Goal: Contribute content: Contribute content

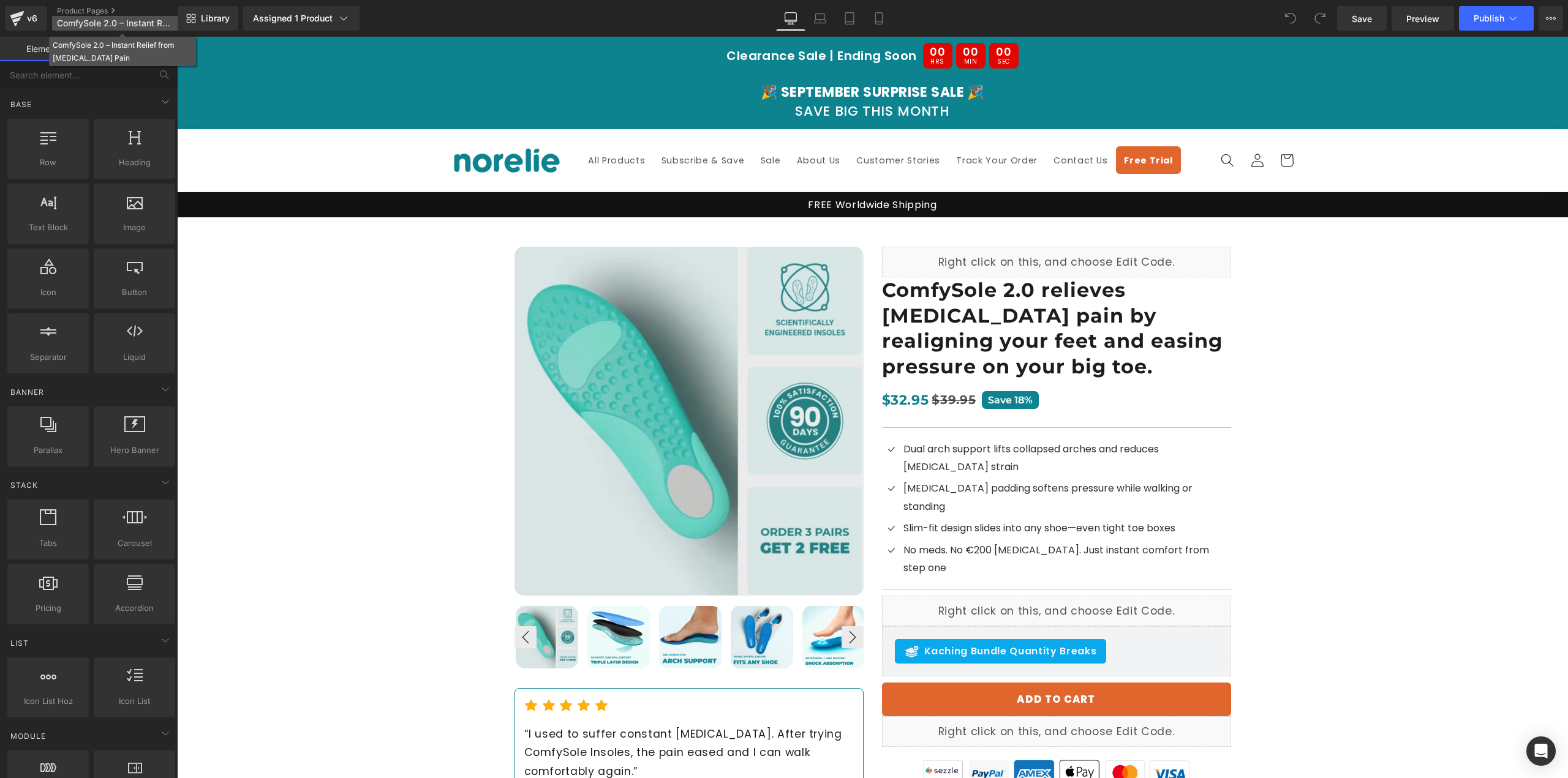
click at [144, 25] on span "ComfySole 2.0 – Instant Relief from [MEDICAL_DATA] Pain" at bounding box center [115, 23] width 117 height 10
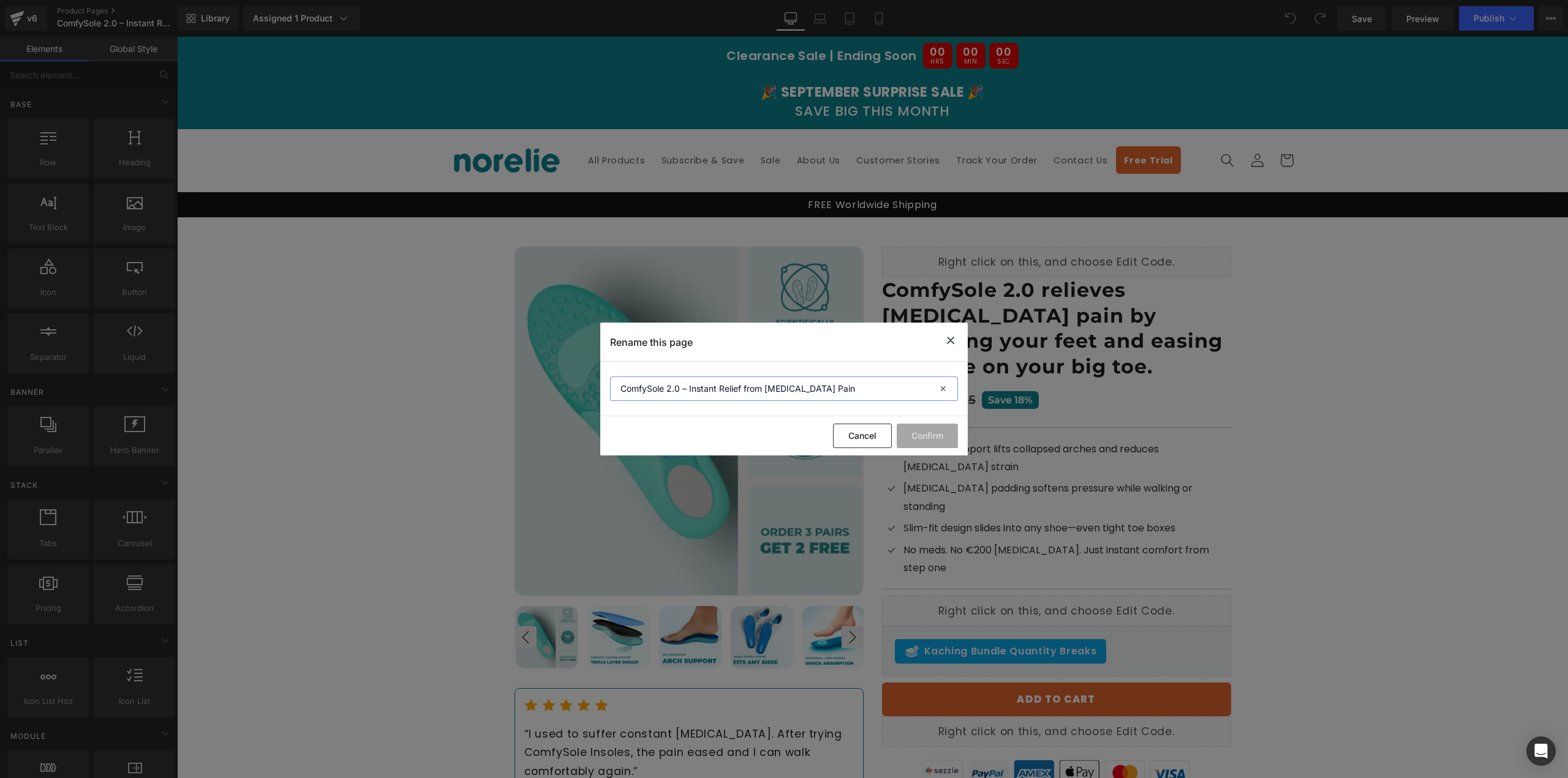
drag, startPoint x: 829, startPoint y: 387, endPoint x: 539, endPoint y: 365, distance: 290.8
click at [539, 365] on div "Rename this page ComfySole 2.0 – Instant Relief from [MEDICAL_DATA] Pain Cancel…" at bounding box center [784, 389] width 1568 height 778
click at [952, 347] on icon at bounding box center [951, 340] width 15 height 15
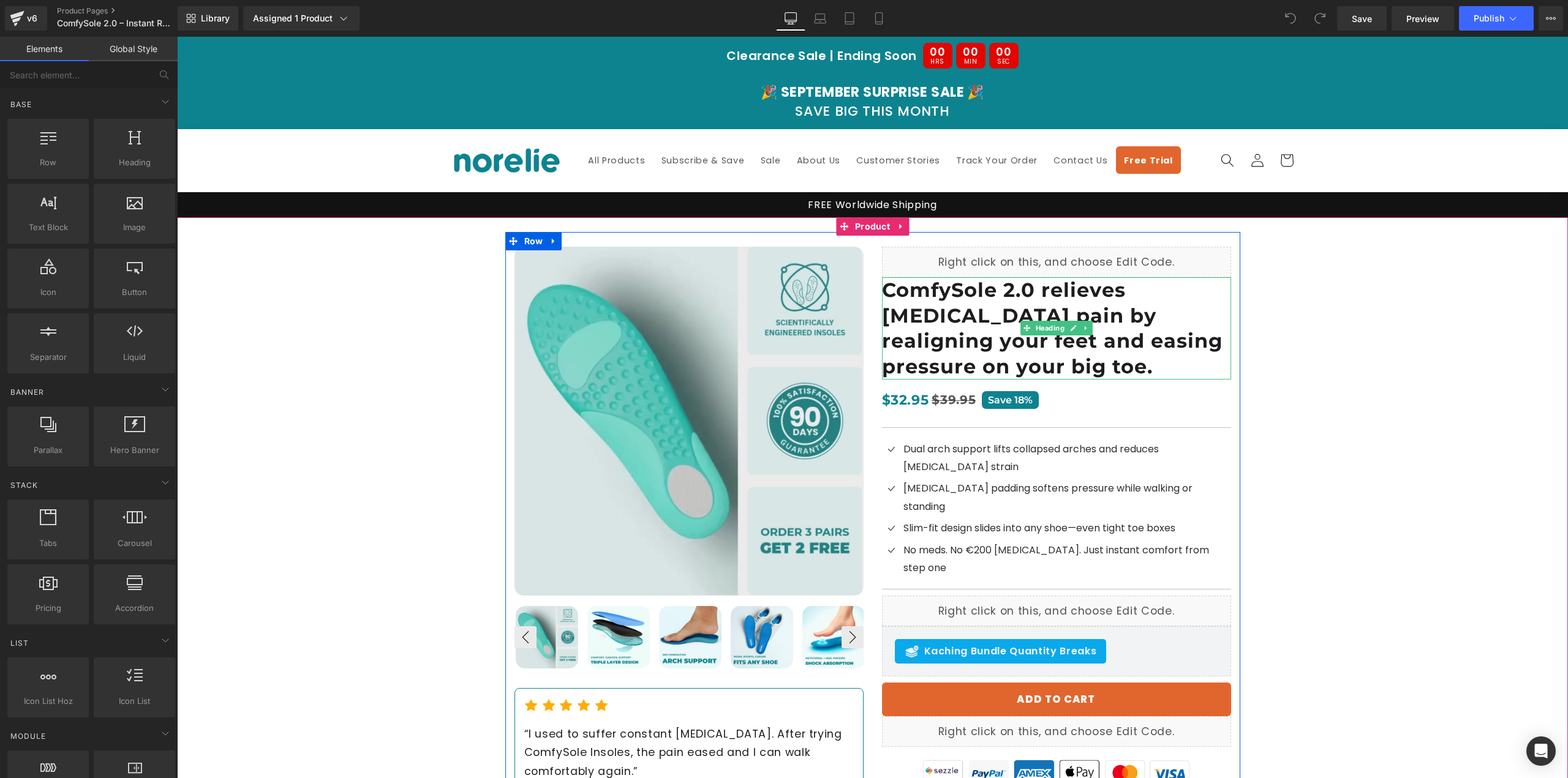
click at [924, 313] on h1 "ComfySole 2.0 relieves [MEDICAL_DATA] pain by realigning your feet and easing p…" at bounding box center [1056, 328] width 349 height 102
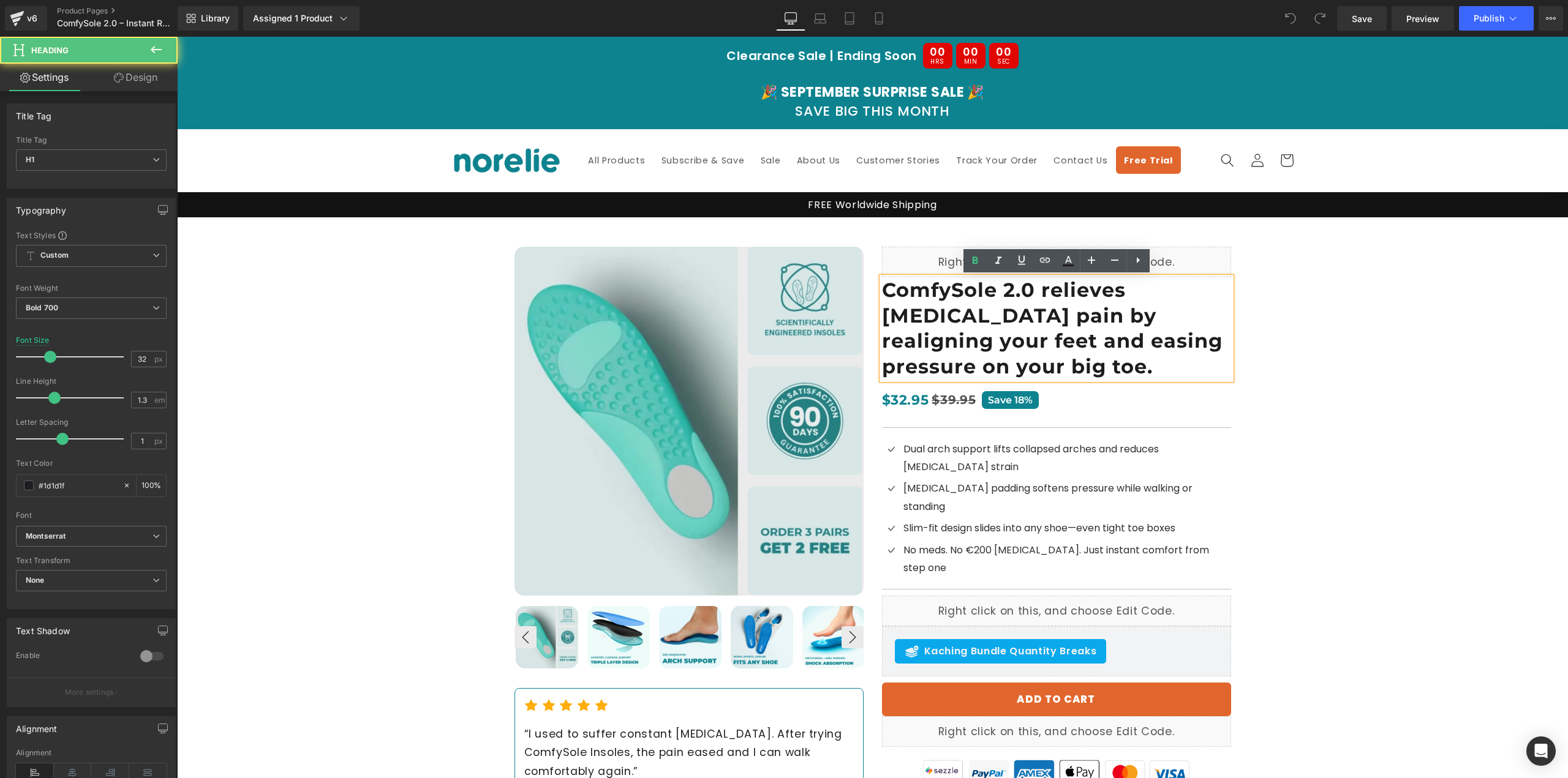
click at [933, 313] on h1 "ComfySole 2.0 relieves [MEDICAL_DATA] pain by realigning your feet and easing p…" at bounding box center [1056, 328] width 349 height 102
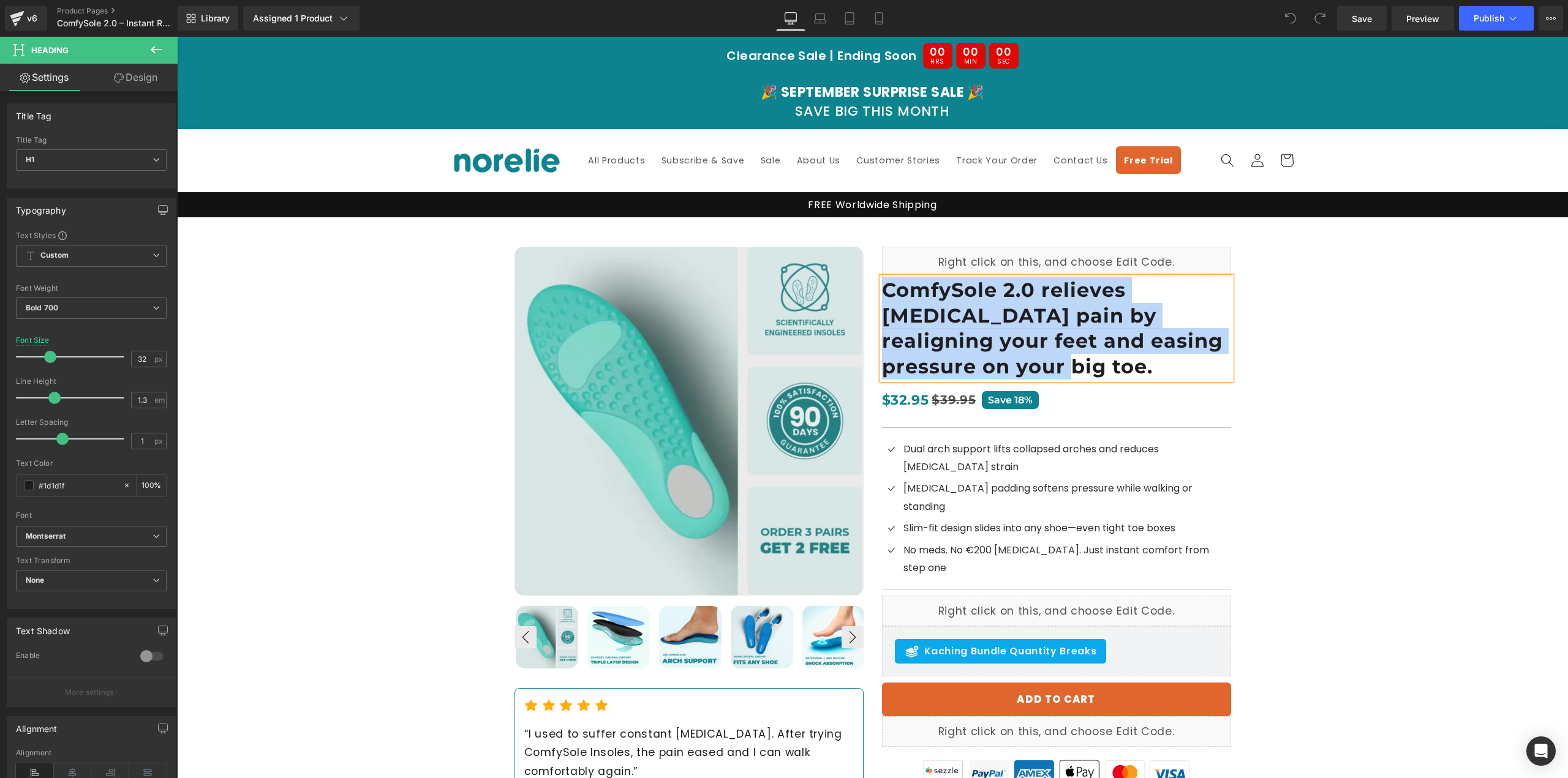
paste div
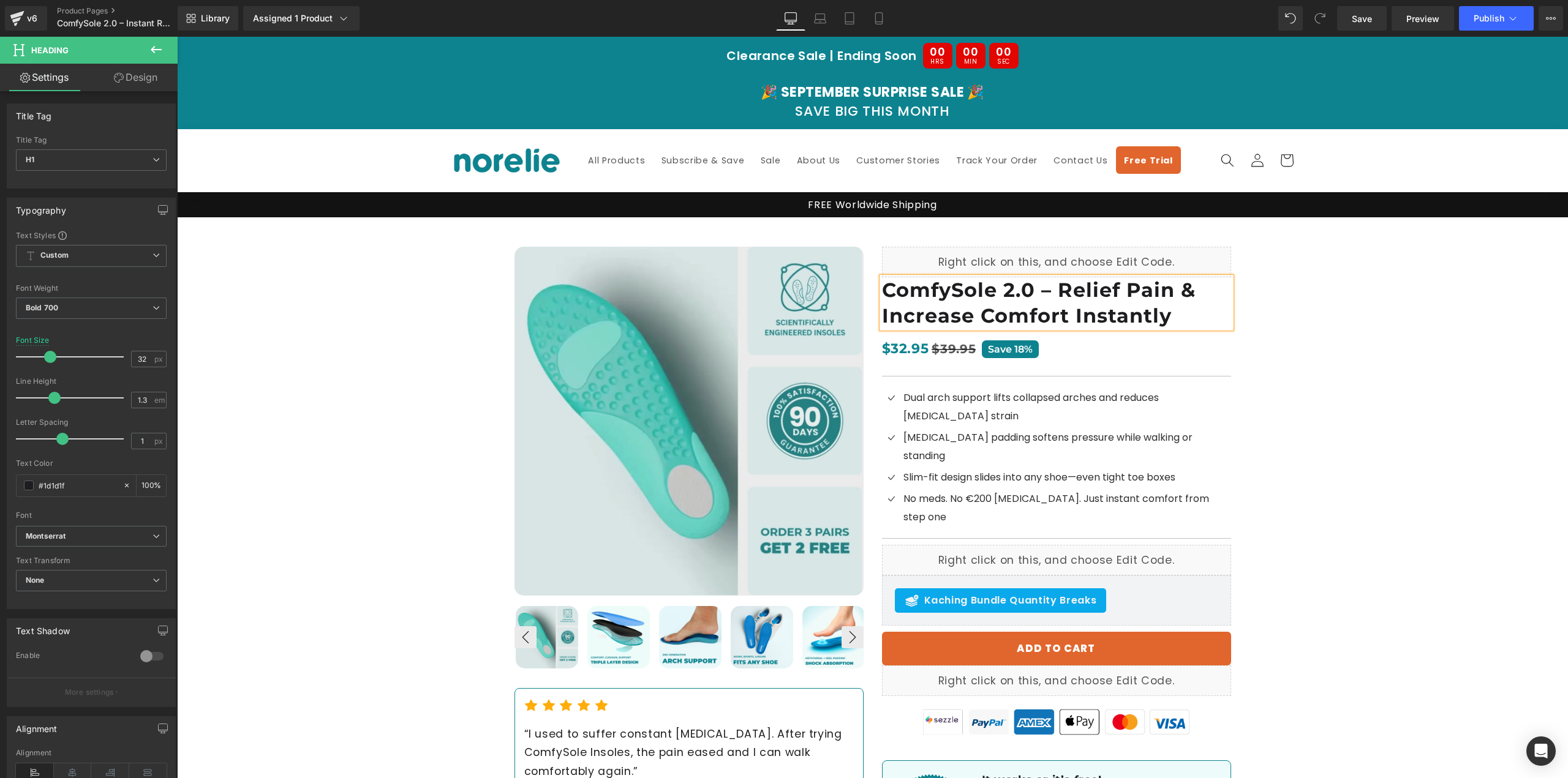
click at [1319, 449] on div "Best Seller (P) Image ‹ ›" at bounding box center [872, 550] width 1391 height 665
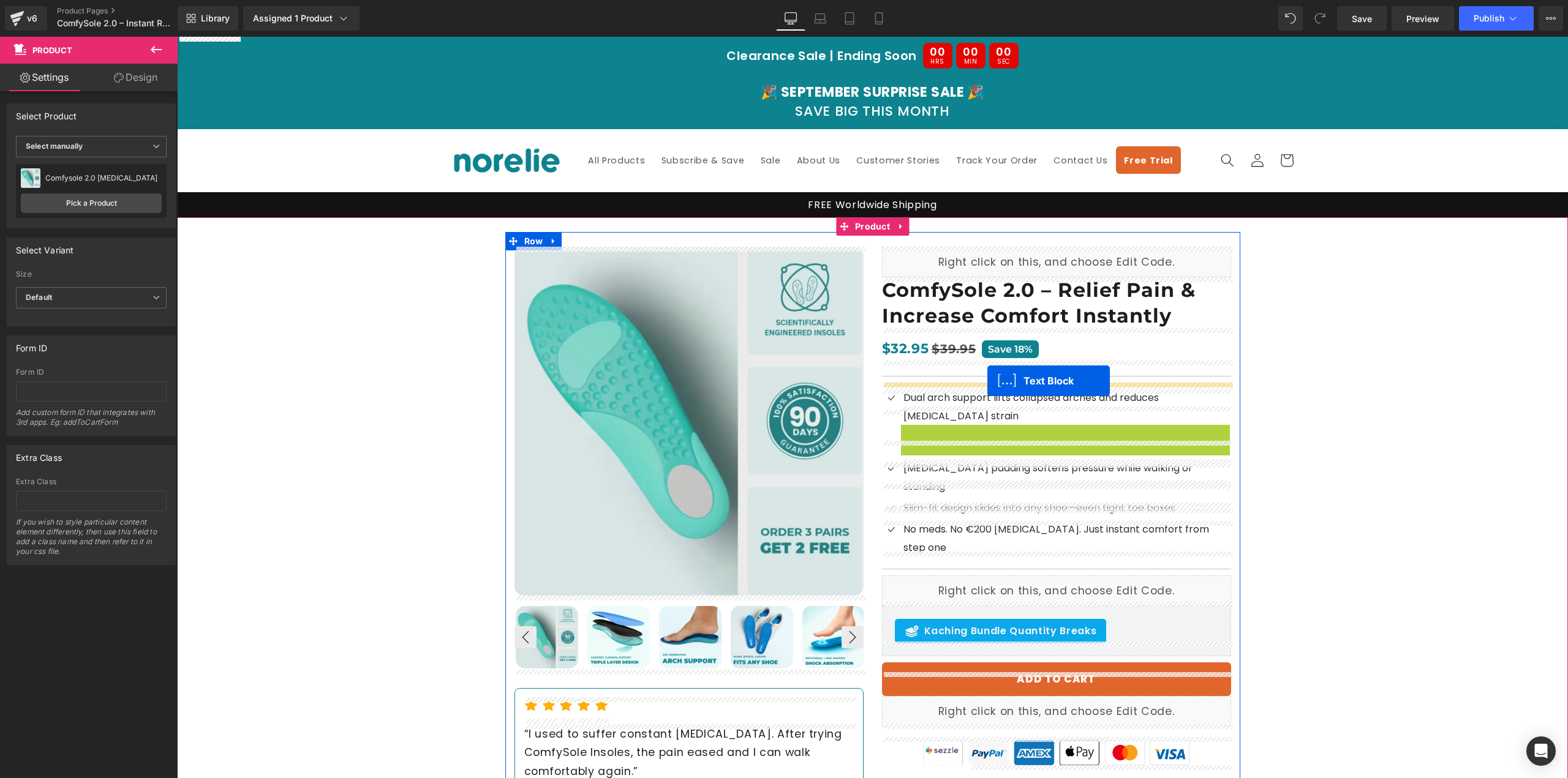
drag, startPoint x: 1046, startPoint y: 415, endPoint x: 988, endPoint y: 381, distance: 67.2
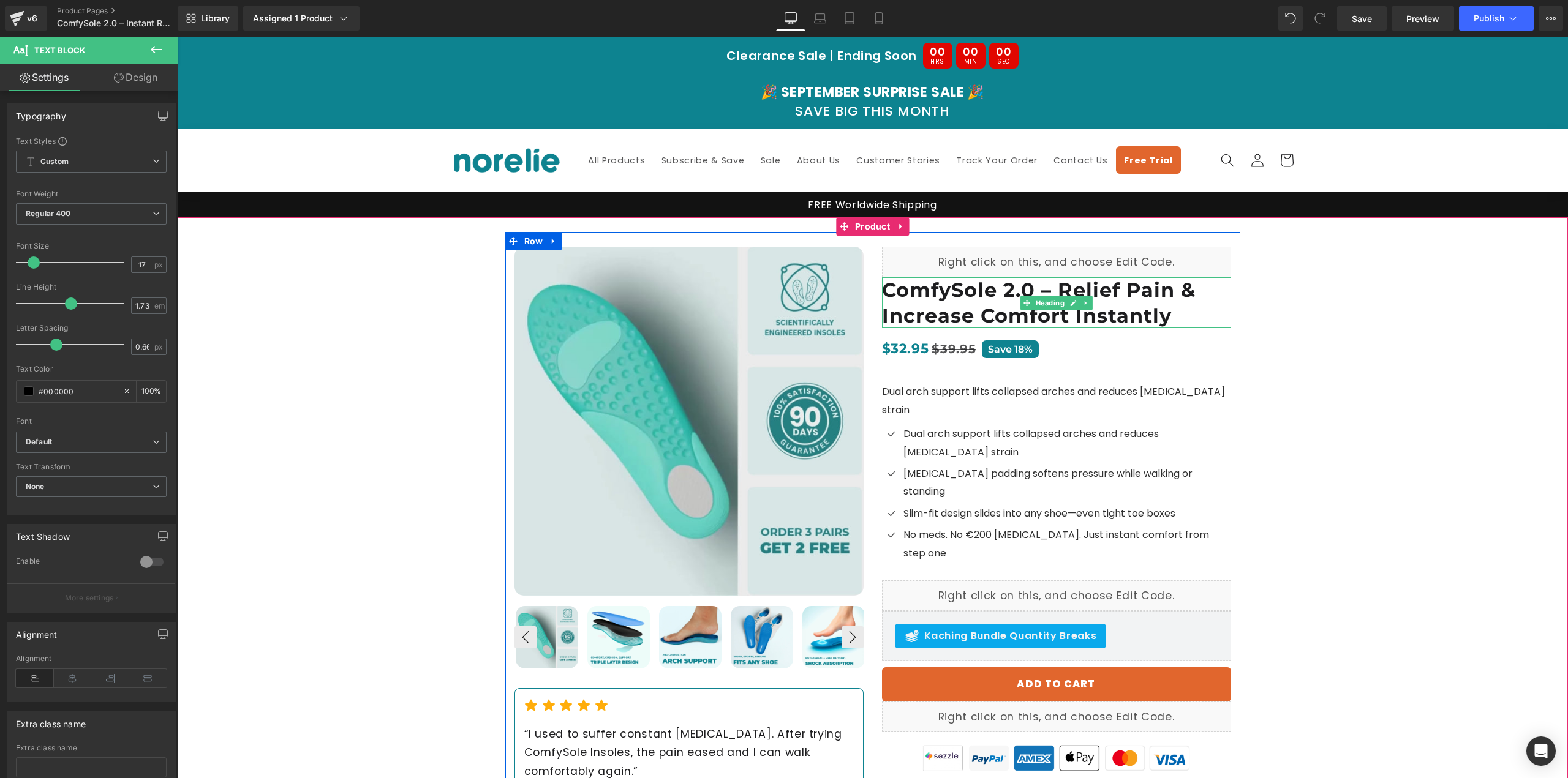
click at [995, 309] on h1 "ComfySole 2.0 – Relief Pain & Increase Comfort Instantly" at bounding box center [1056, 303] width 349 height 51
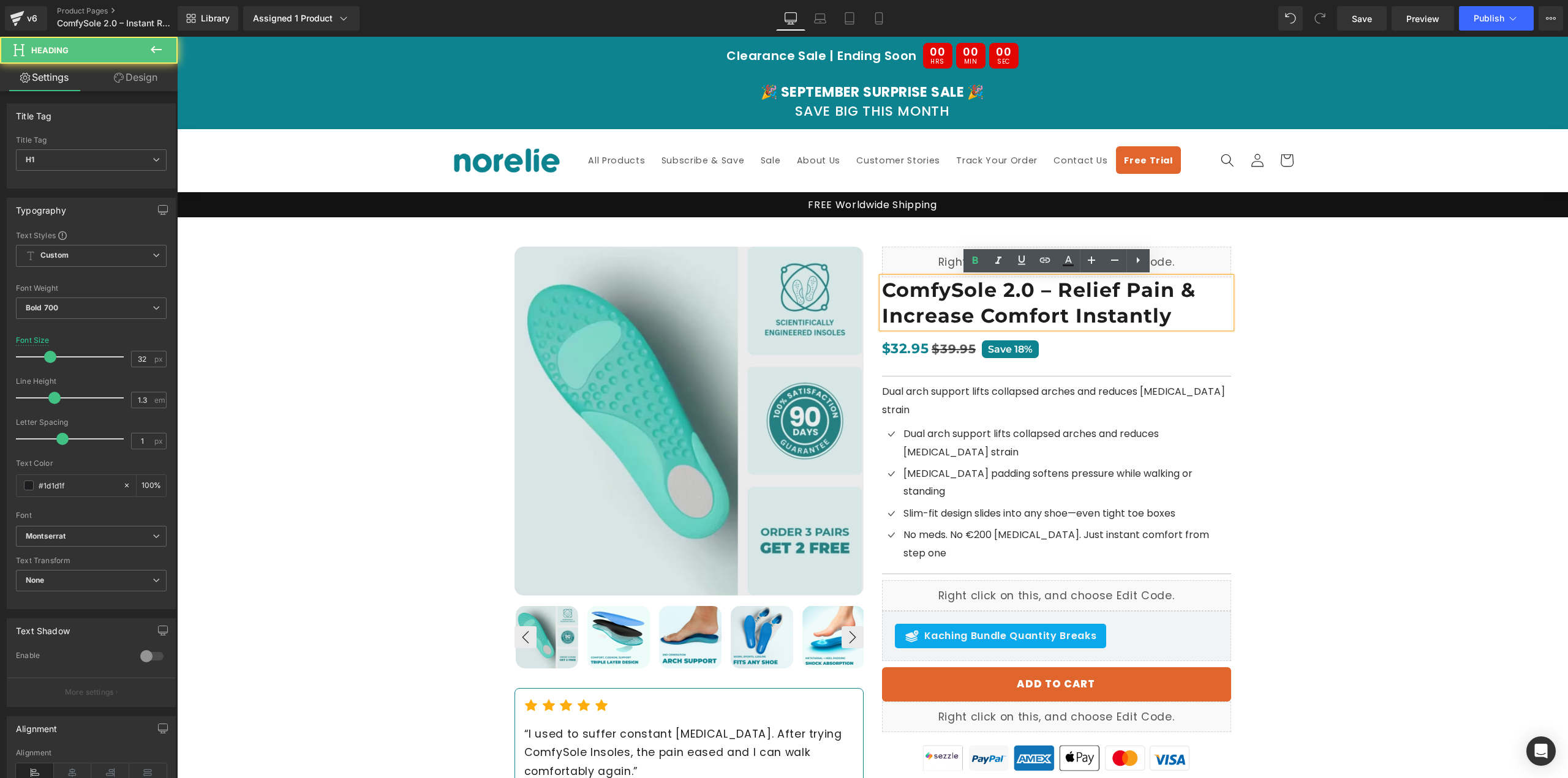
click at [984, 307] on h1 "ComfySole 2.0 – Relief Pain & Increase Comfort Instantly" at bounding box center [1056, 303] width 349 height 51
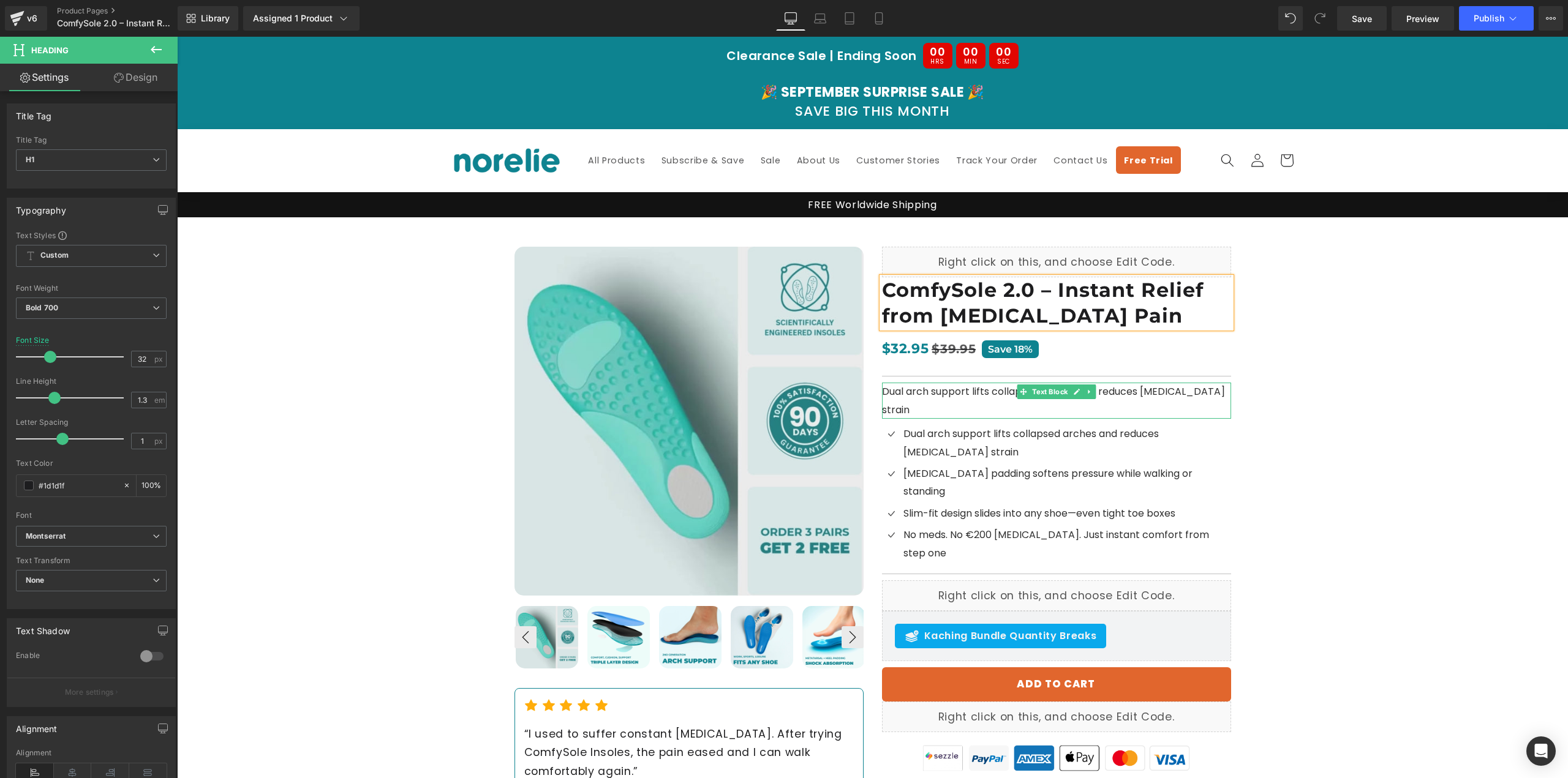
click at [939, 390] on span "Dual arch support lifts collapsed arches and reduces [MEDICAL_DATA] strain" at bounding box center [1053, 400] width 343 height 32
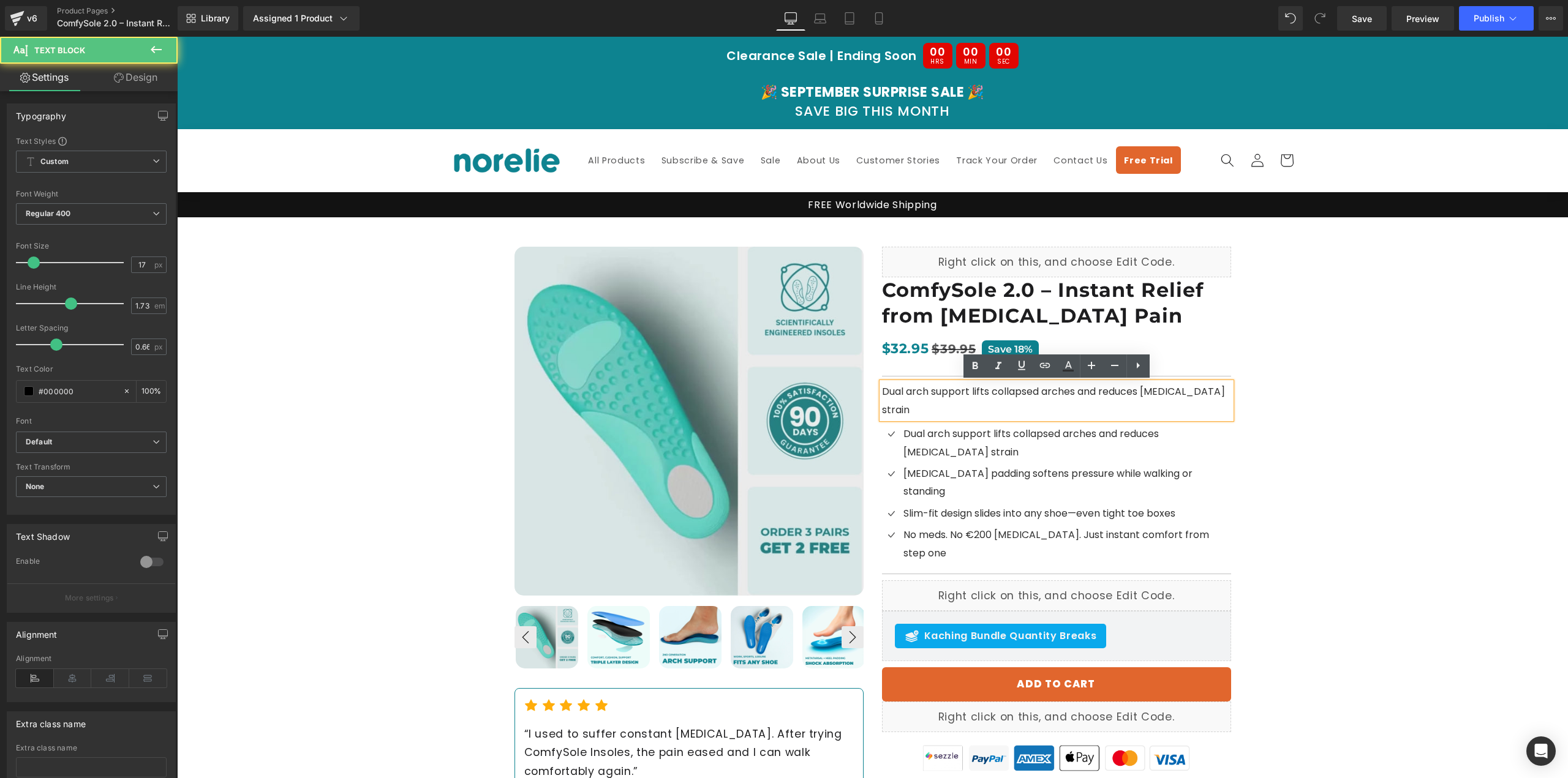
click at [930, 390] on span "Dual arch support lifts collapsed arches and reduces [MEDICAL_DATA] strain" at bounding box center [1053, 400] width 343 height 32
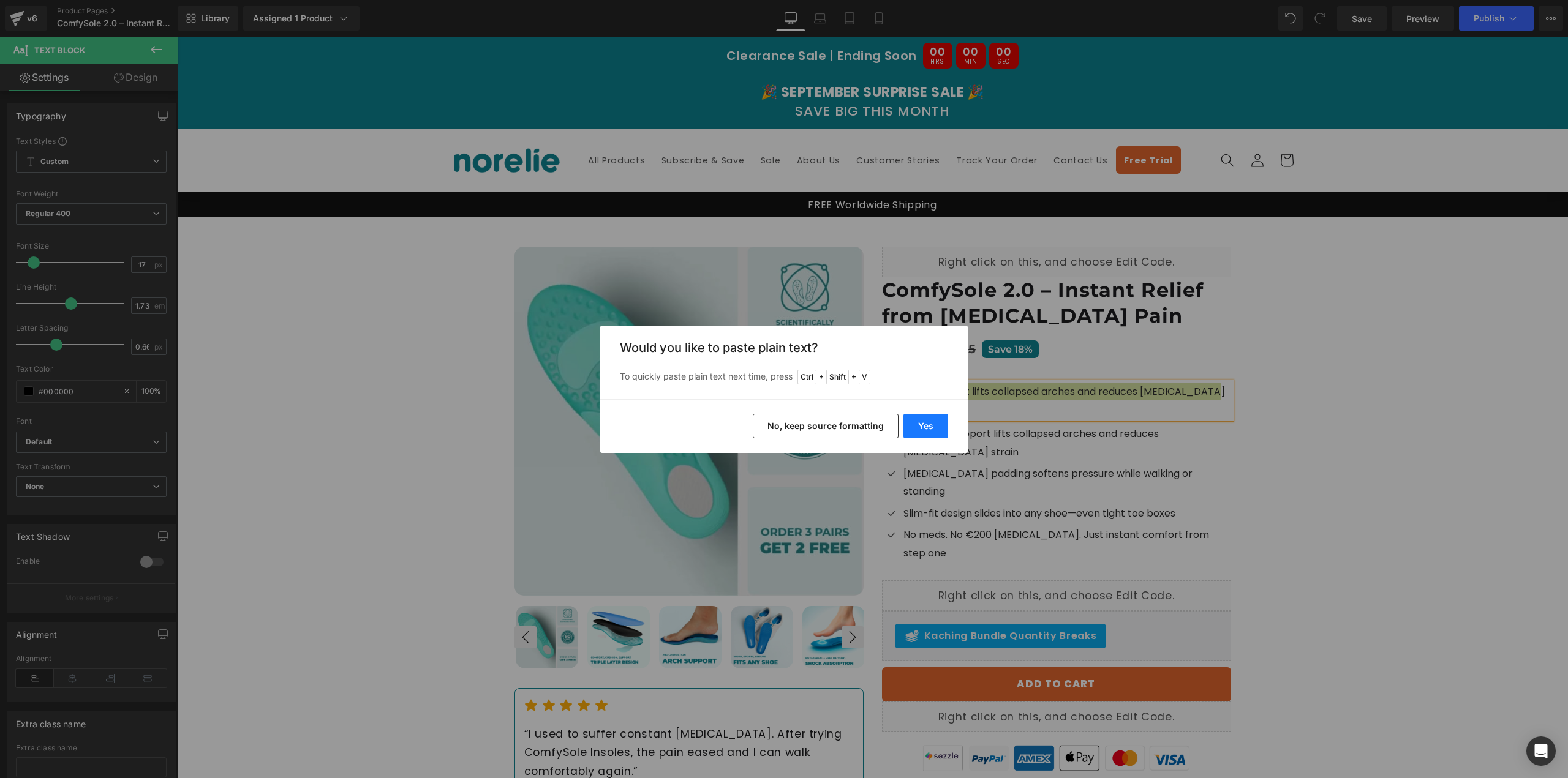
click at [929, 428] on button "Yes" at bounding box center [926, 426] width 45 height 24
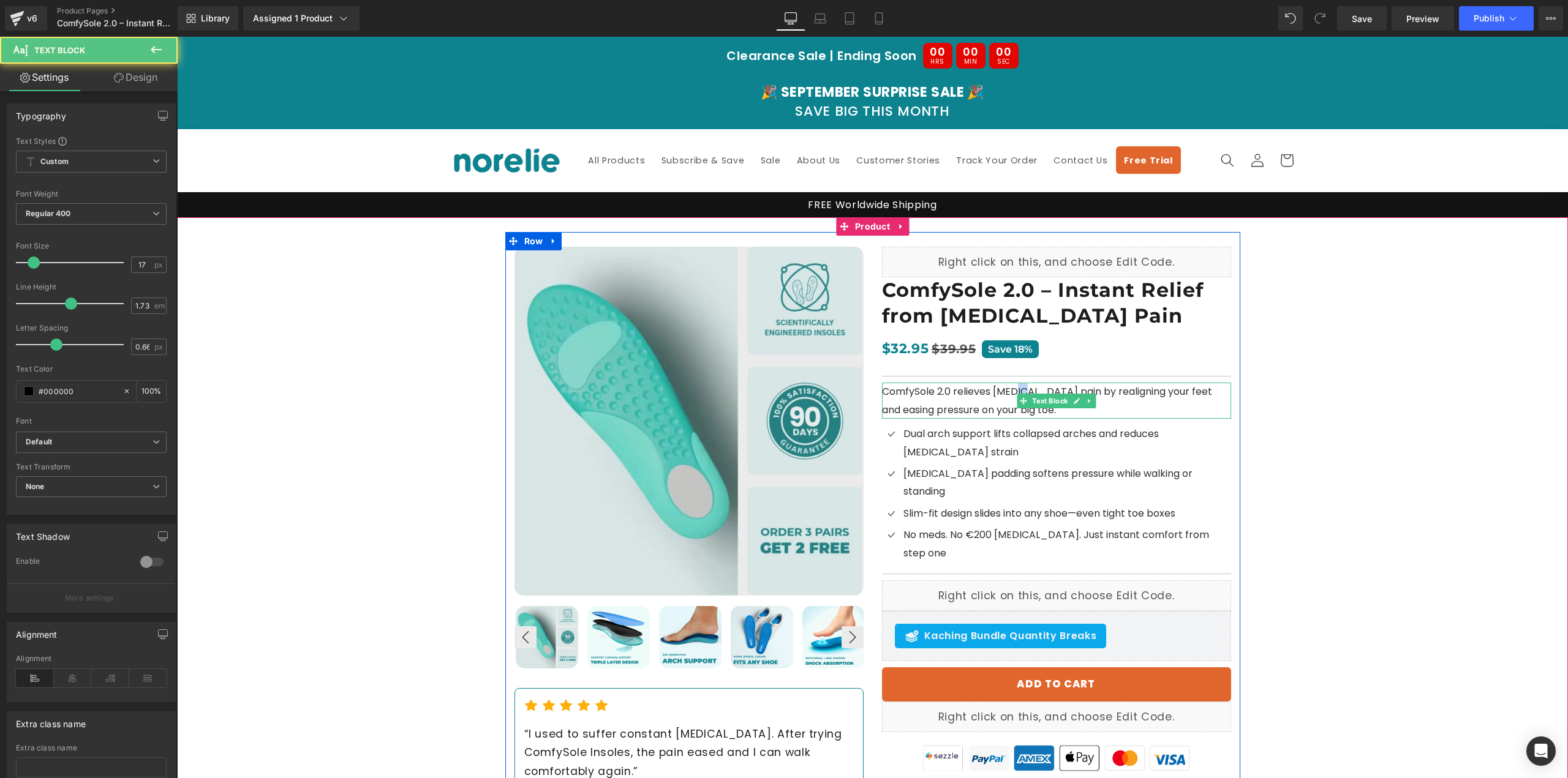
drag, startPoint x: 1028, startPoint y: 388, endPoint x: 1015, endPoint y: 389, distance: 13.0
click at [1015, 389] on span "ComfySole 2.0 relieves [MEDICAL_DATA] pain by realigning your feet and easing p…" at bounding box center [1047, 400] width 330 height 32
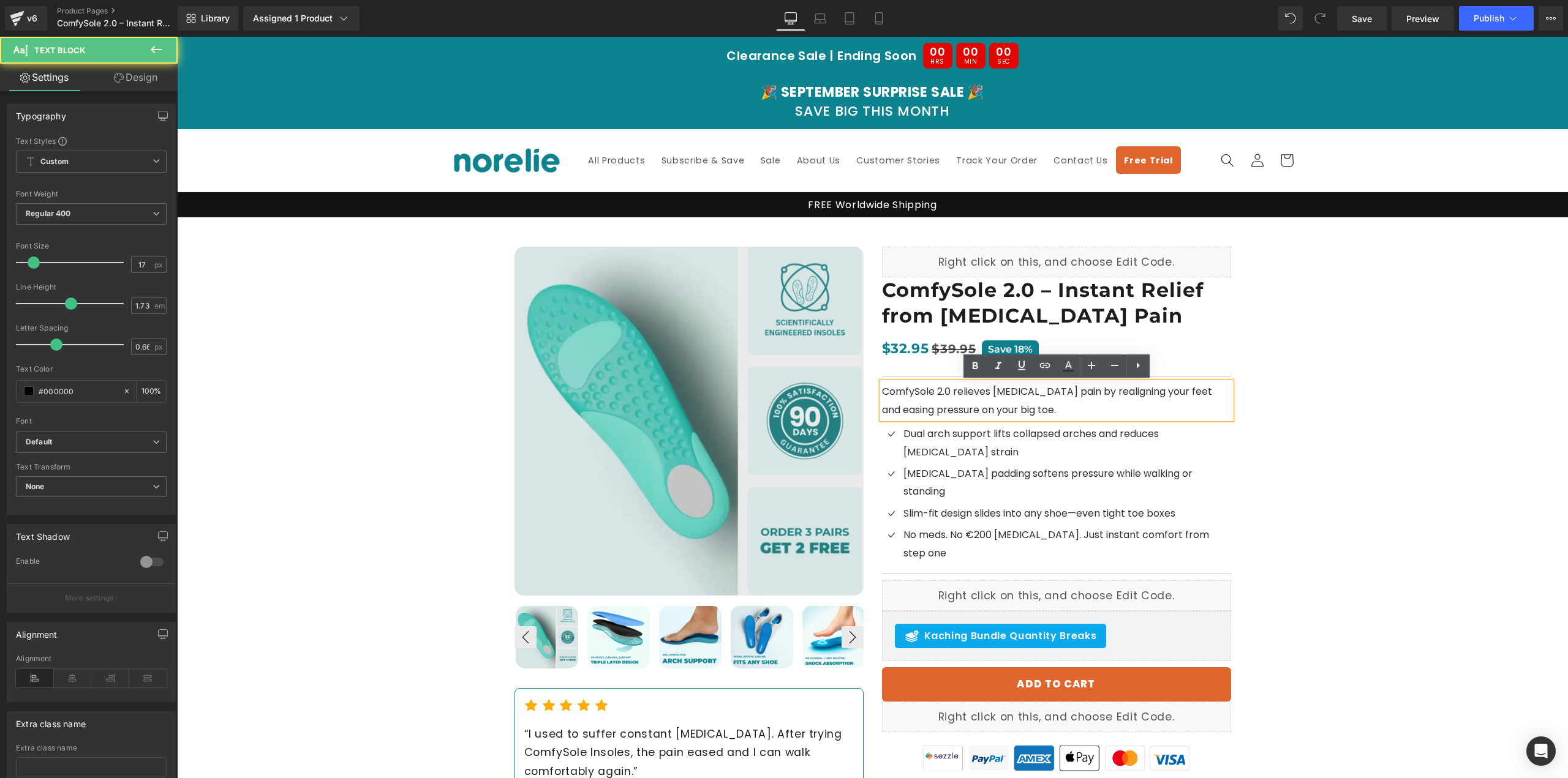
click at [997, 394] on span "ComfySole 2.0 relieves [MEDICAL_DATA] pain by realigning your feet and easing p…" at bounding box center [1047, 400] width 330 height 32
drag, startPoint x: 954, startPoint y: 391, endPoint x: 1050, endPoint y: 398, distance: 96.3
click at [1050, 398] on span "ComfySole 2.0 relieves [MEDICAL_DATA] pain by realigning your feet and easing p…" at bounding box center [1047, 400] width 330 height 32
drag, startPoint x: 1051, startPoint y: 396, endPoint x: 885, endPoint y: 386, distance: 166.3
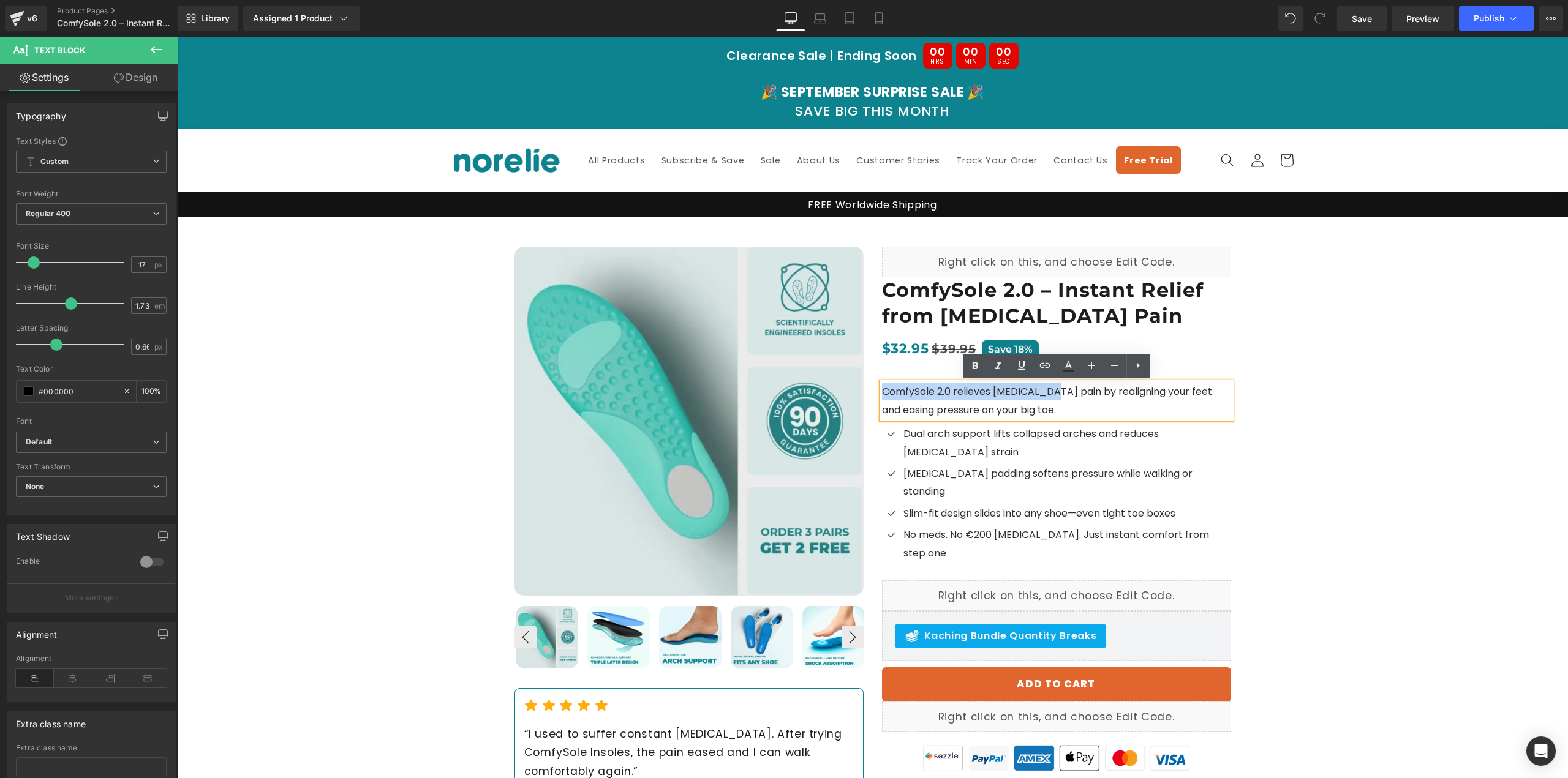
click at [885, 386] on span "ComfySole 2.0 relieves [MEDICAL_DATA] pain by realigning your feet and easing p…" at bounding box center [1047, 400] width 330 height 32
click at [973, 365] on icon at bounding box center [975, 366] width 5 height 7
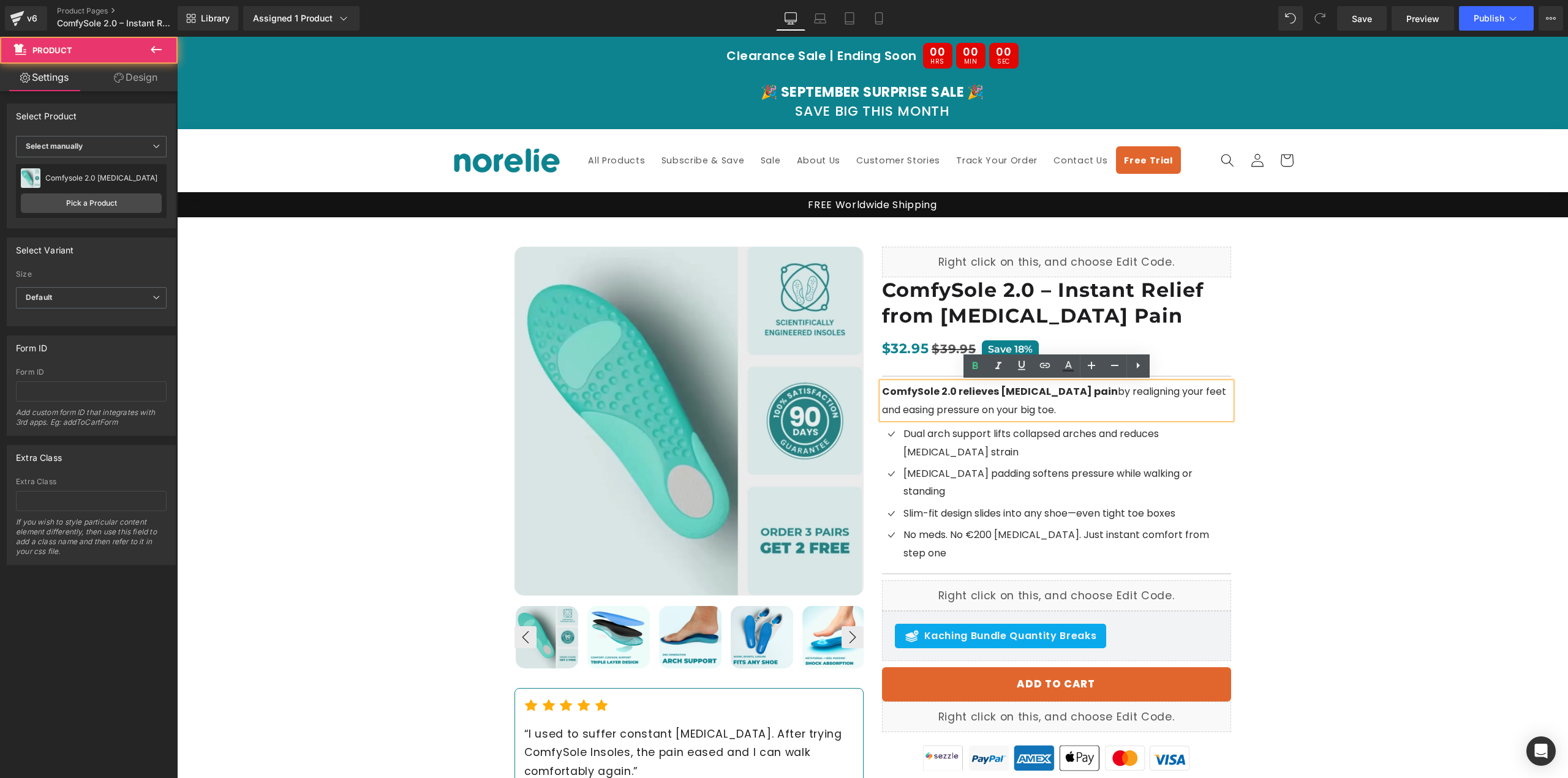
click at [1286, 419] on div "Best Seller (P) Image ‹ ›" at bounding box center [872, 568] width 1391 height 701
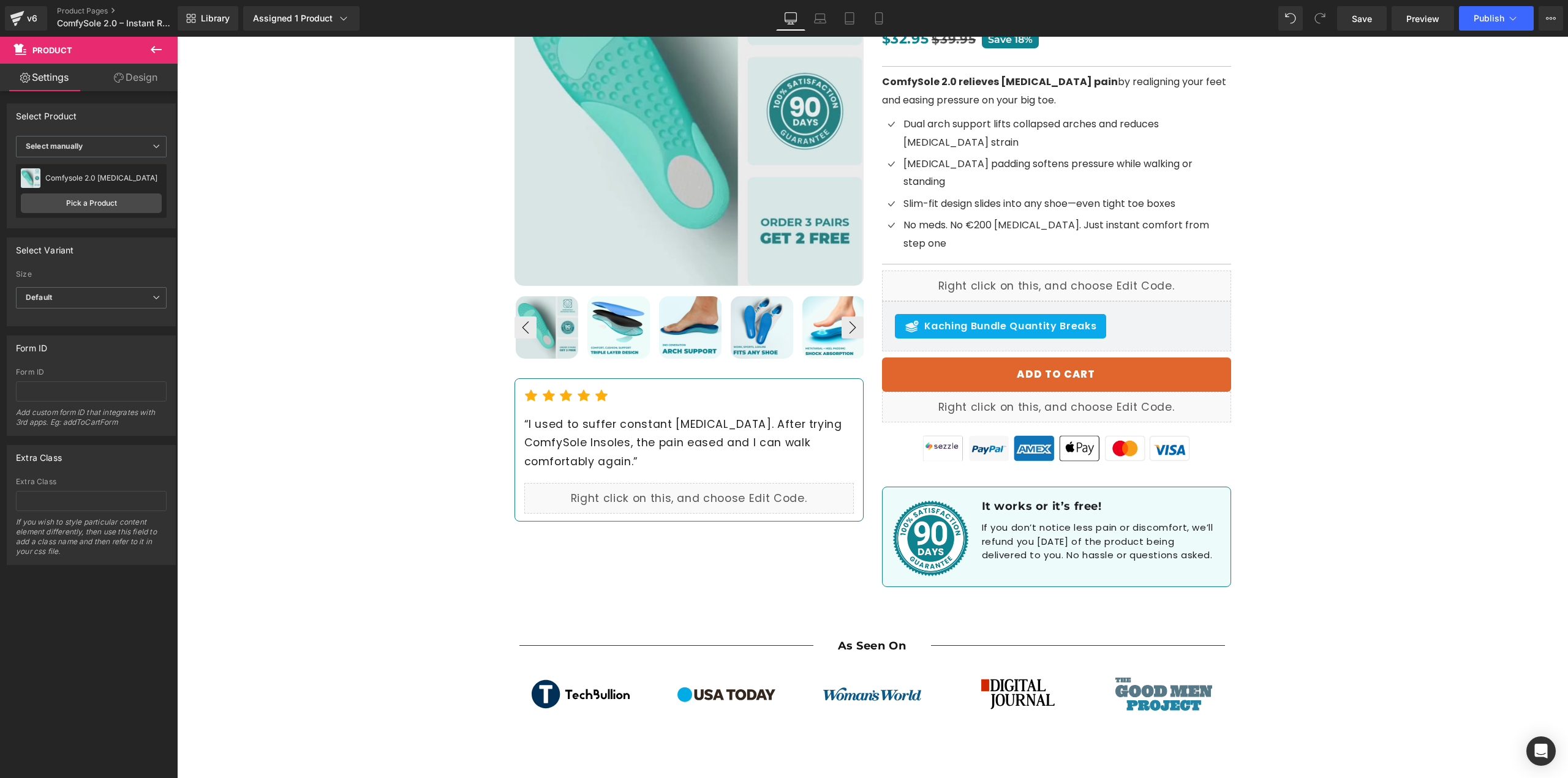
scroll to position [306, 0]
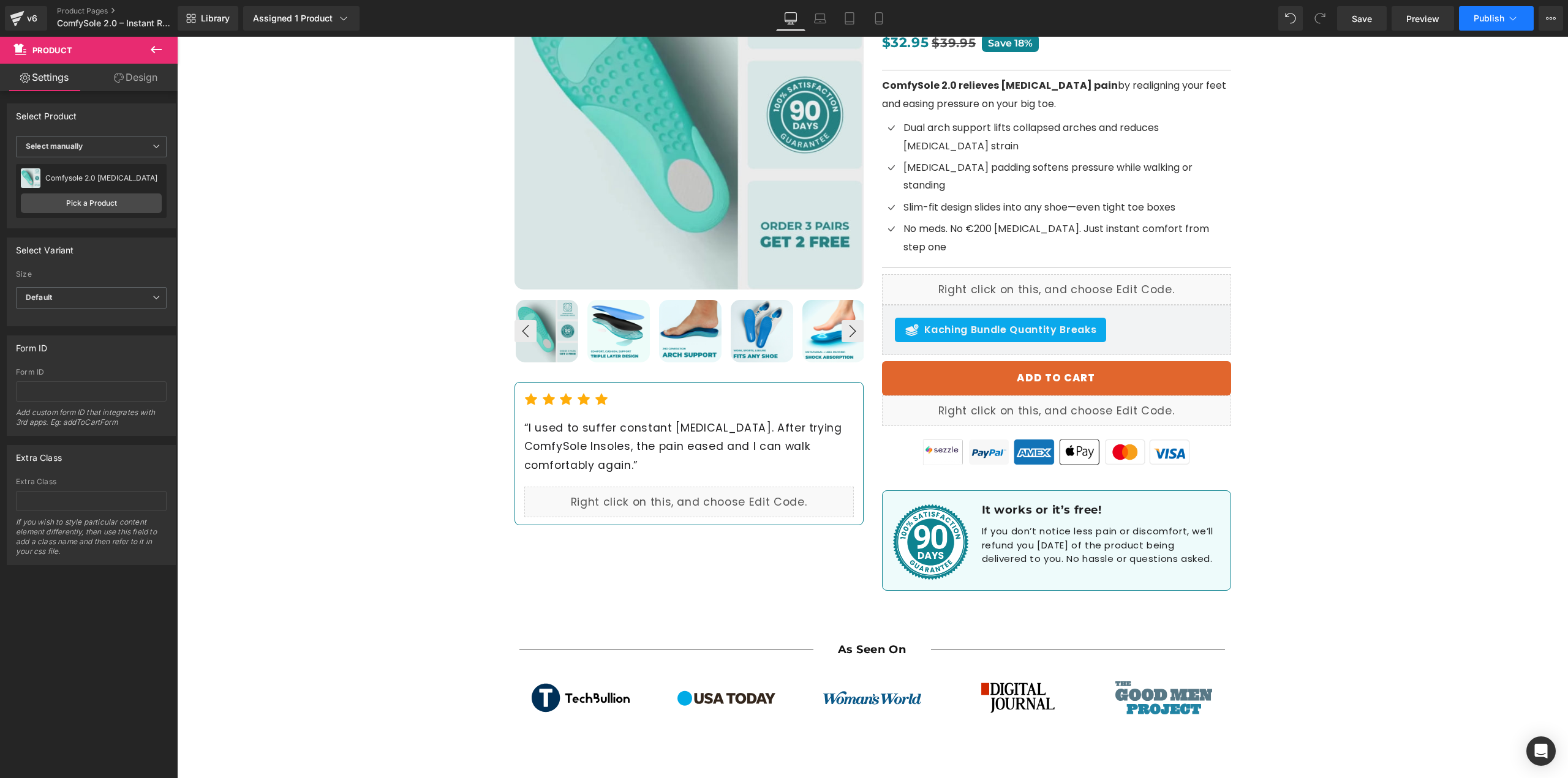
click at [1474, 20] on span "Publish" at bounding box center [1489, 18] width 30 height 10
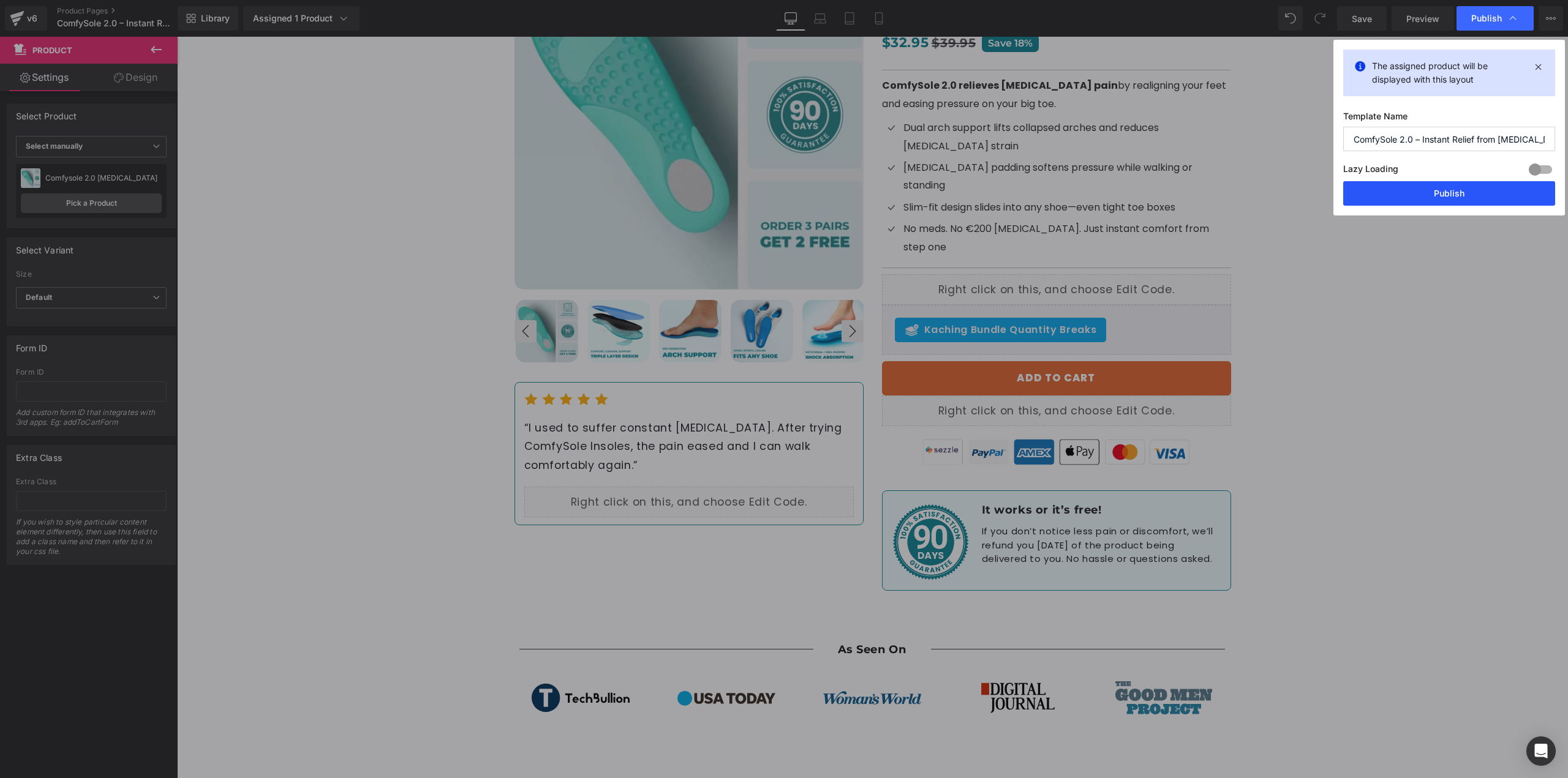
click at [1451, 192] on button "Publish" at bounding box center [1449, 193] width 212 height 24
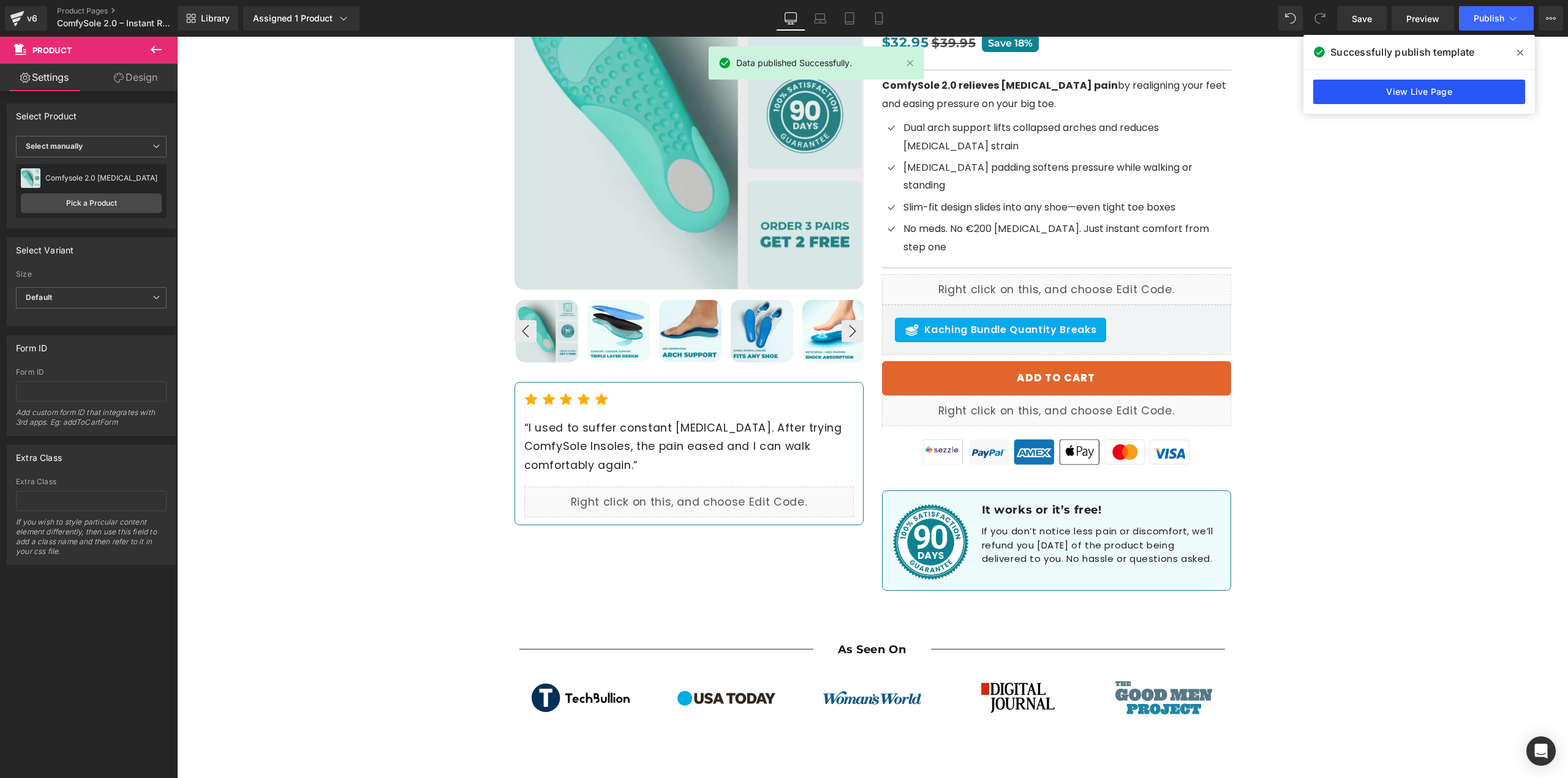
click at [1445, 86] on link "View Live Page" at bounding box center [1419, 92] width 212 height 24
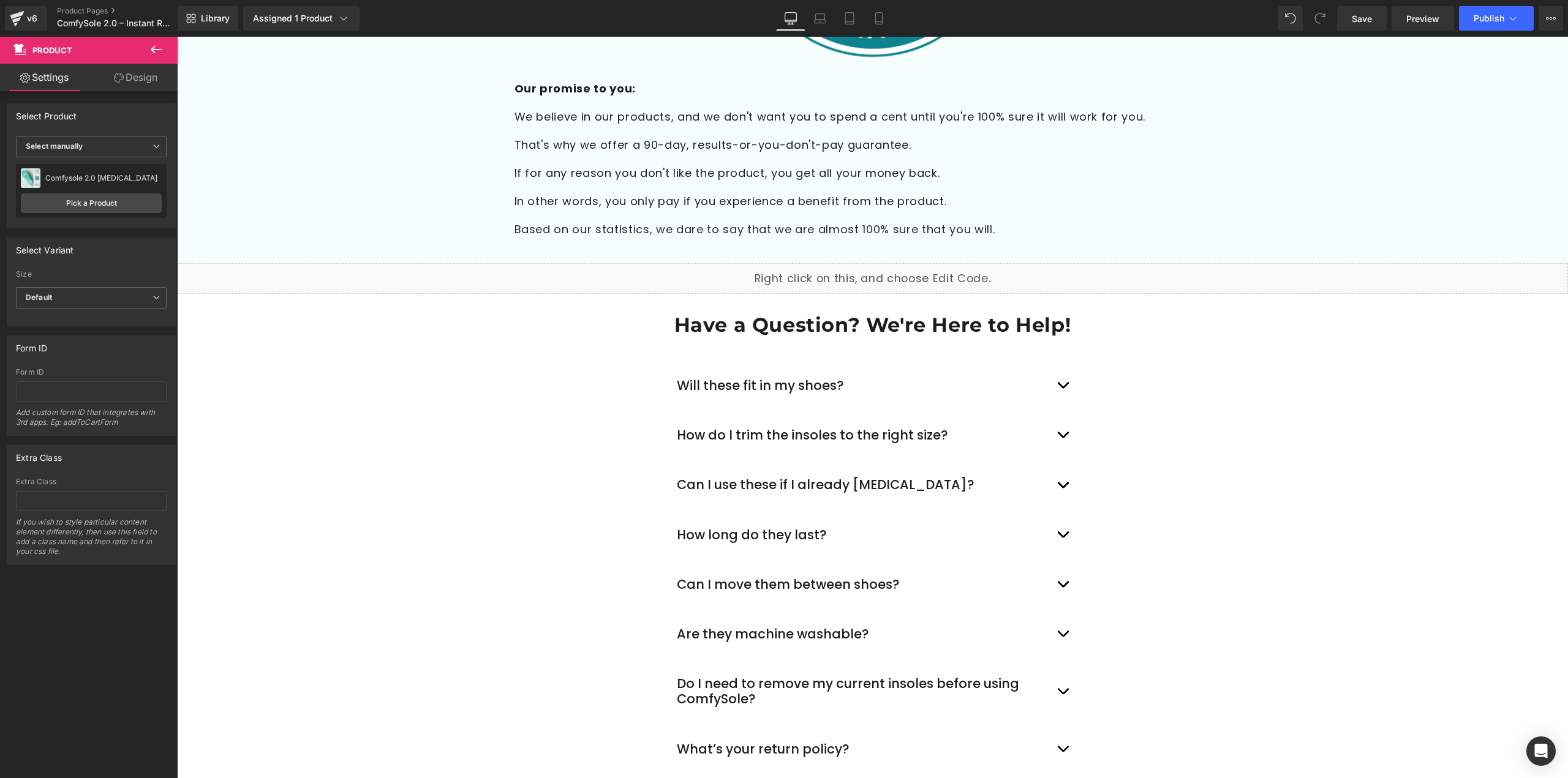
scroll to position [3612, 0]
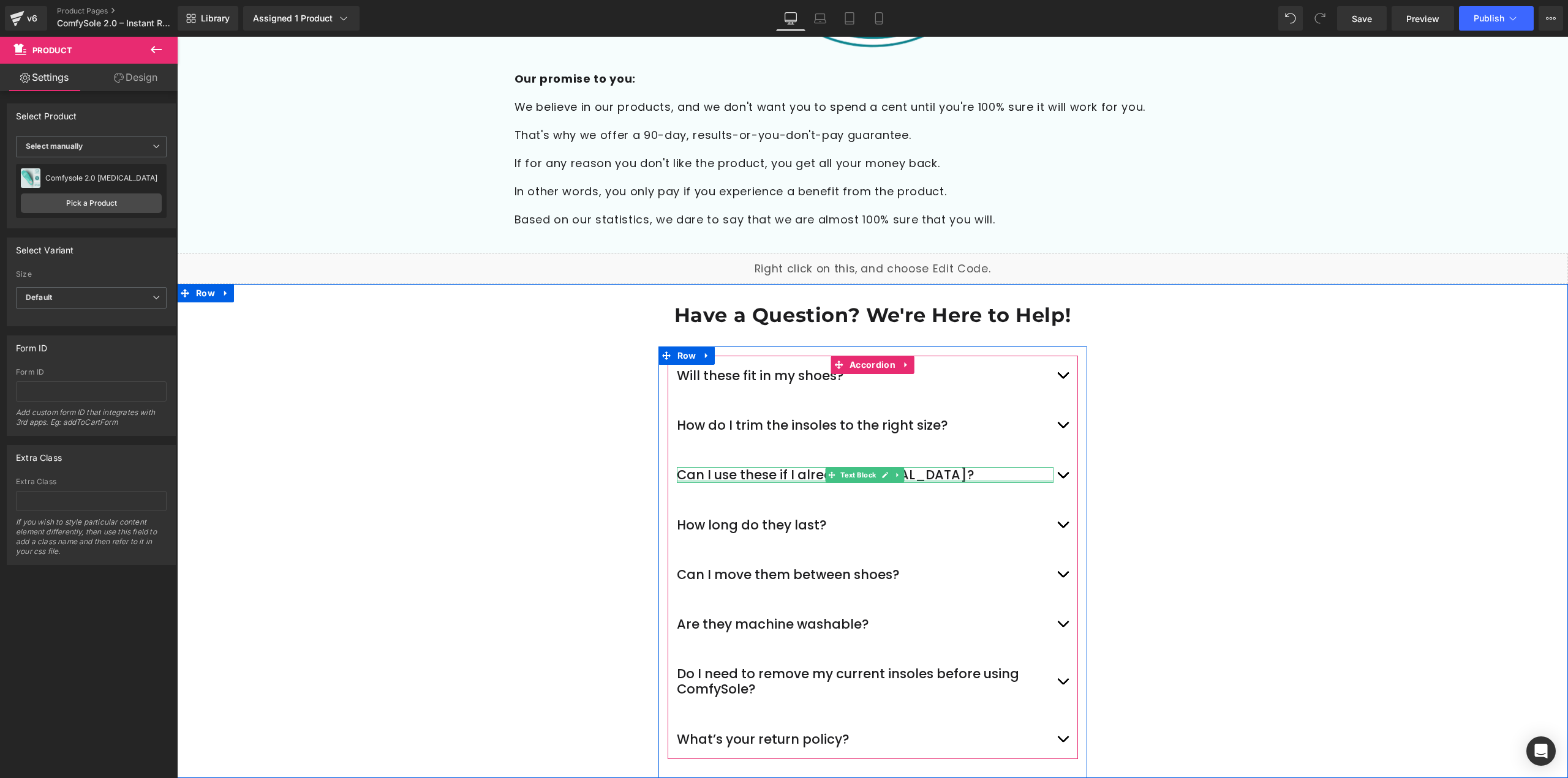
click at [922, 467] on div "Can I use these if I already [MEDICAL_DATA]? Text Block" at bounding box center [865, 474] width 377 height 15
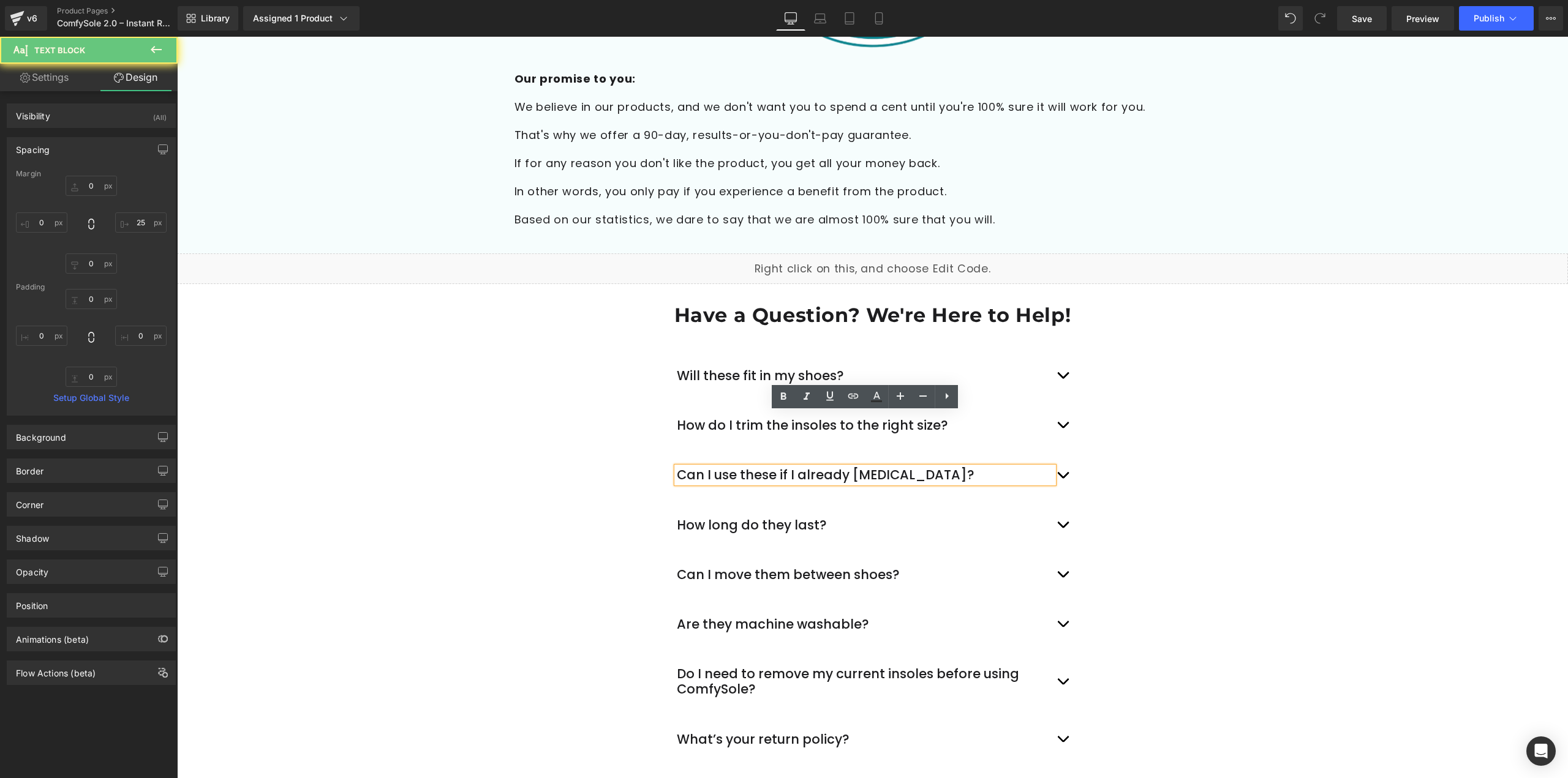
click at [843, 467] on div "Can I use these if I already [MEDICAL_DATA]?" at bounding box center [865, 474] width 377 height 15
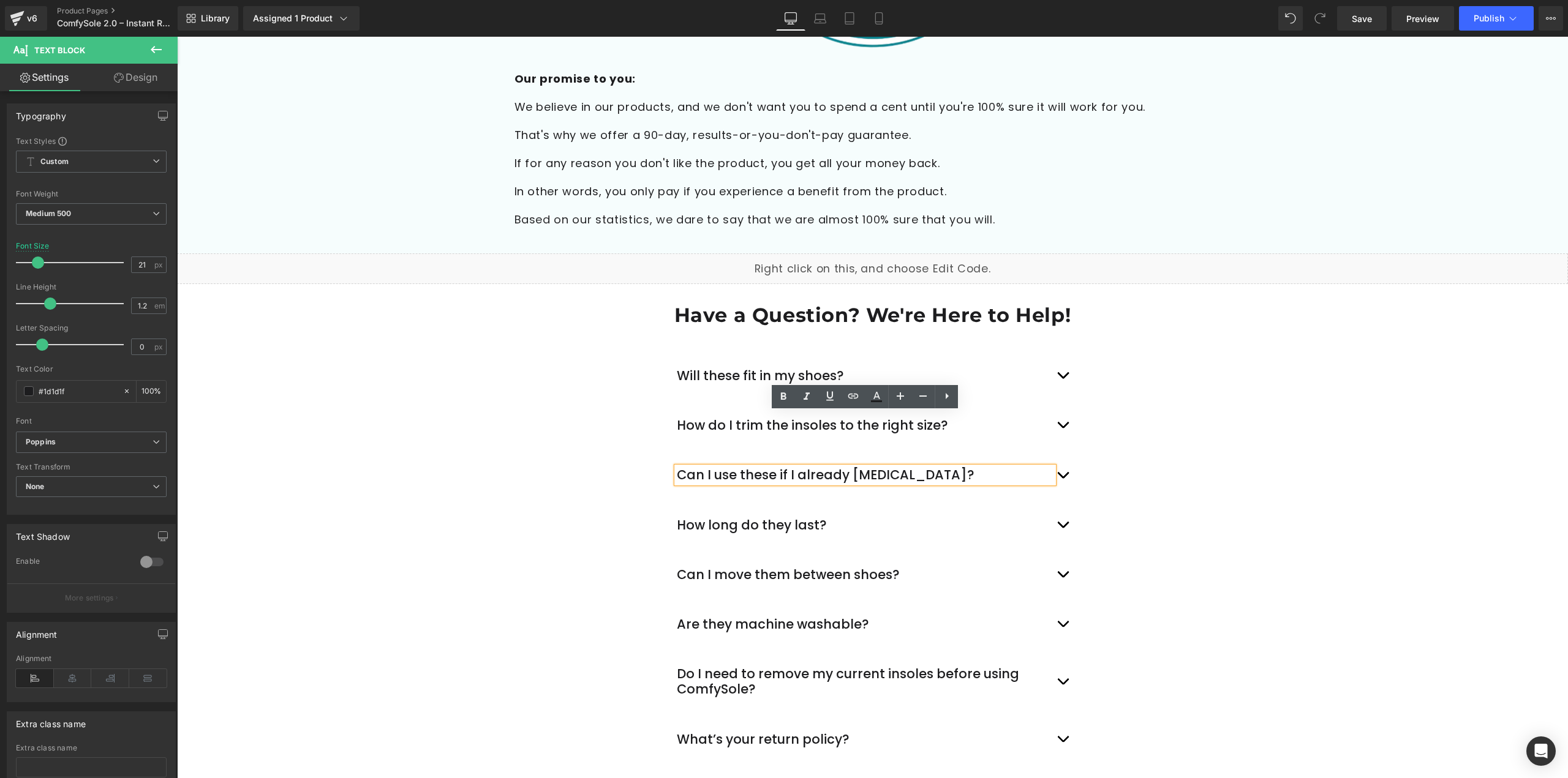
click at [852, 467] on div "Can I use these if I already [MEDICAL_DATA]?" at bounding box center [865, 474] width 377 height 15
click at [930, 467] on div "Can I use these if I already have [MEDICAL_DATA]?" at bounding box center [865, 474] width 377 height 15
click at [1062, 458] on button "button" at bounding box center [1063, 475] width 13 height 34
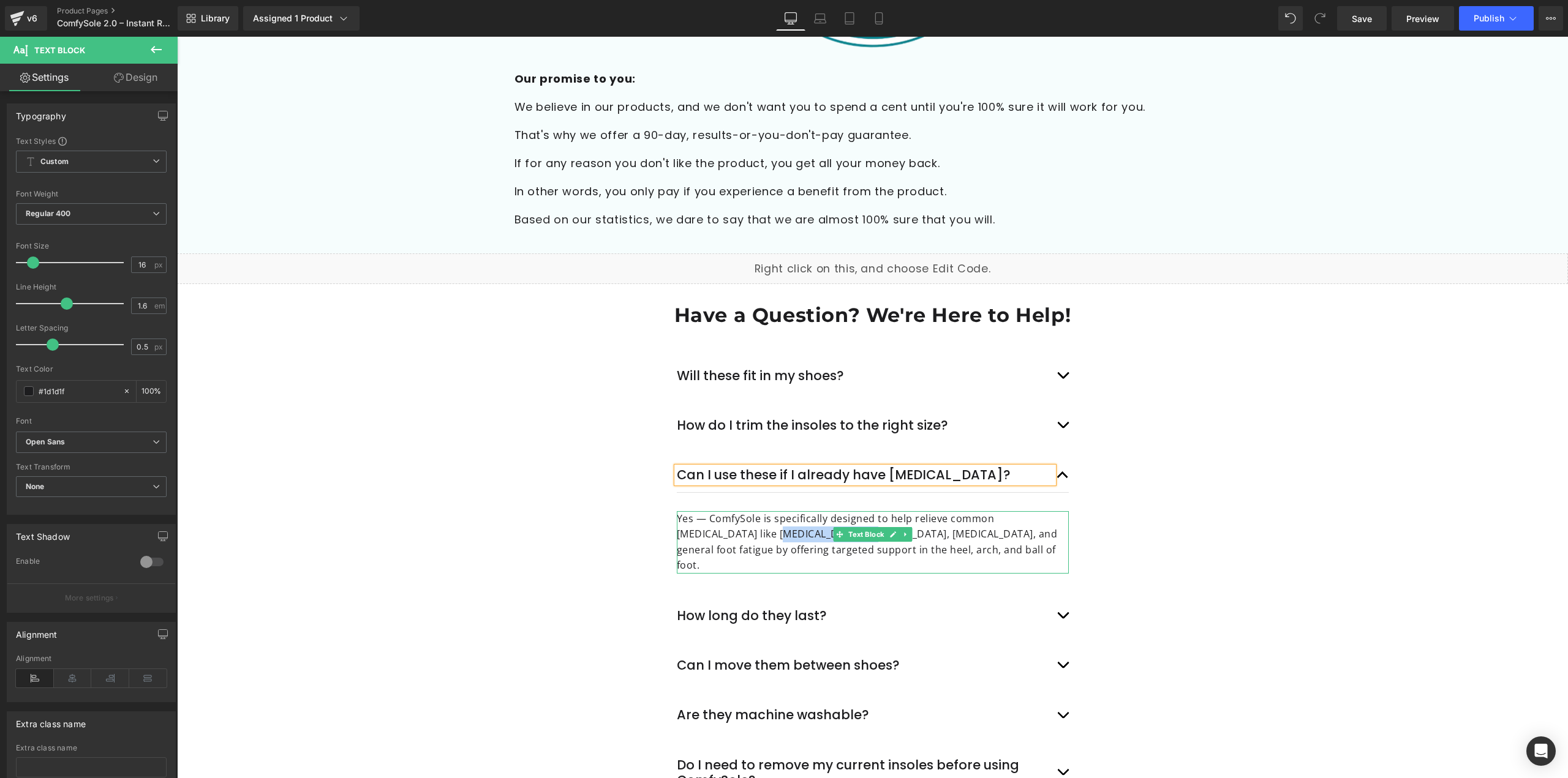
drag, startPoint x: 696, startPoint y: 484, endPoint x: 772, endPoint y: 485, distance: 76.0
click at [772, 511] on p "Yes — ComfySole is specifically designed to help relieve common [MEDICAL_DATA] …" at bounding box center [873, 542] width 392 height 63
click at [763, 511] on p "Yes — ComfySole is specifically designed to help relieve common [MEDICAL_DATA] …" at bounding box center [873, 542] width 392 height 63
drag, startPoint x: 768, startPoint y: 481, endPoint x: 697, endPoint y: 480, distance: 71.0
click at [697, 511] on p "Yes — ComfySole is specifically designed to help relieve common [MEDICAL_DATA] …" at bounding box center [873, 542] width 392 height 63
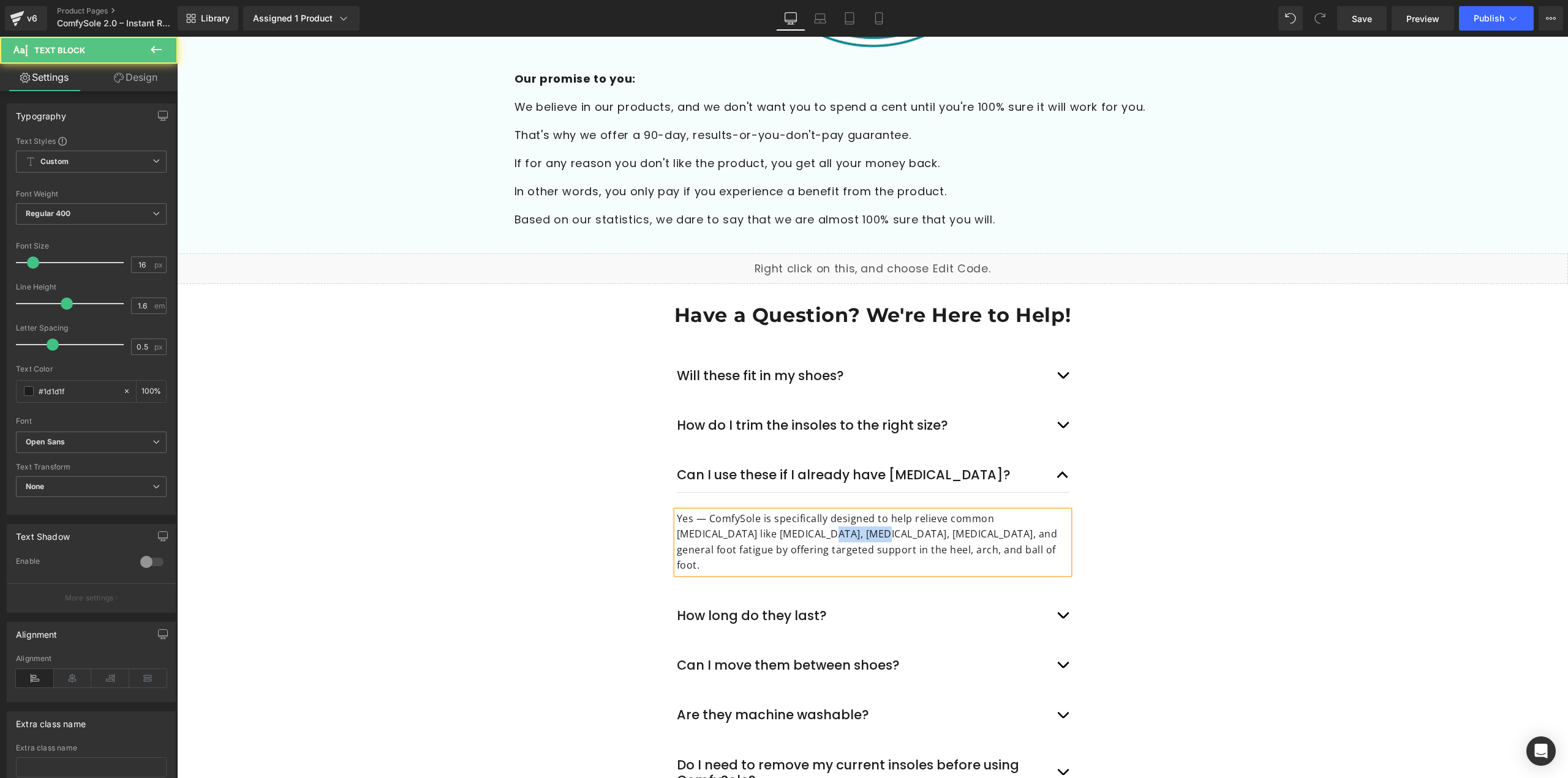
drag, startPoint x: 741, startPoint y: 479, endPoint x: 796, endPoint y: 481, distance: 55.0
click at [796, 511] on p "Yes — ComfySole is specifically designed to help relieve common [MEDICAL_DATA] …" at bounding box center [873, 542] width 392 height 63
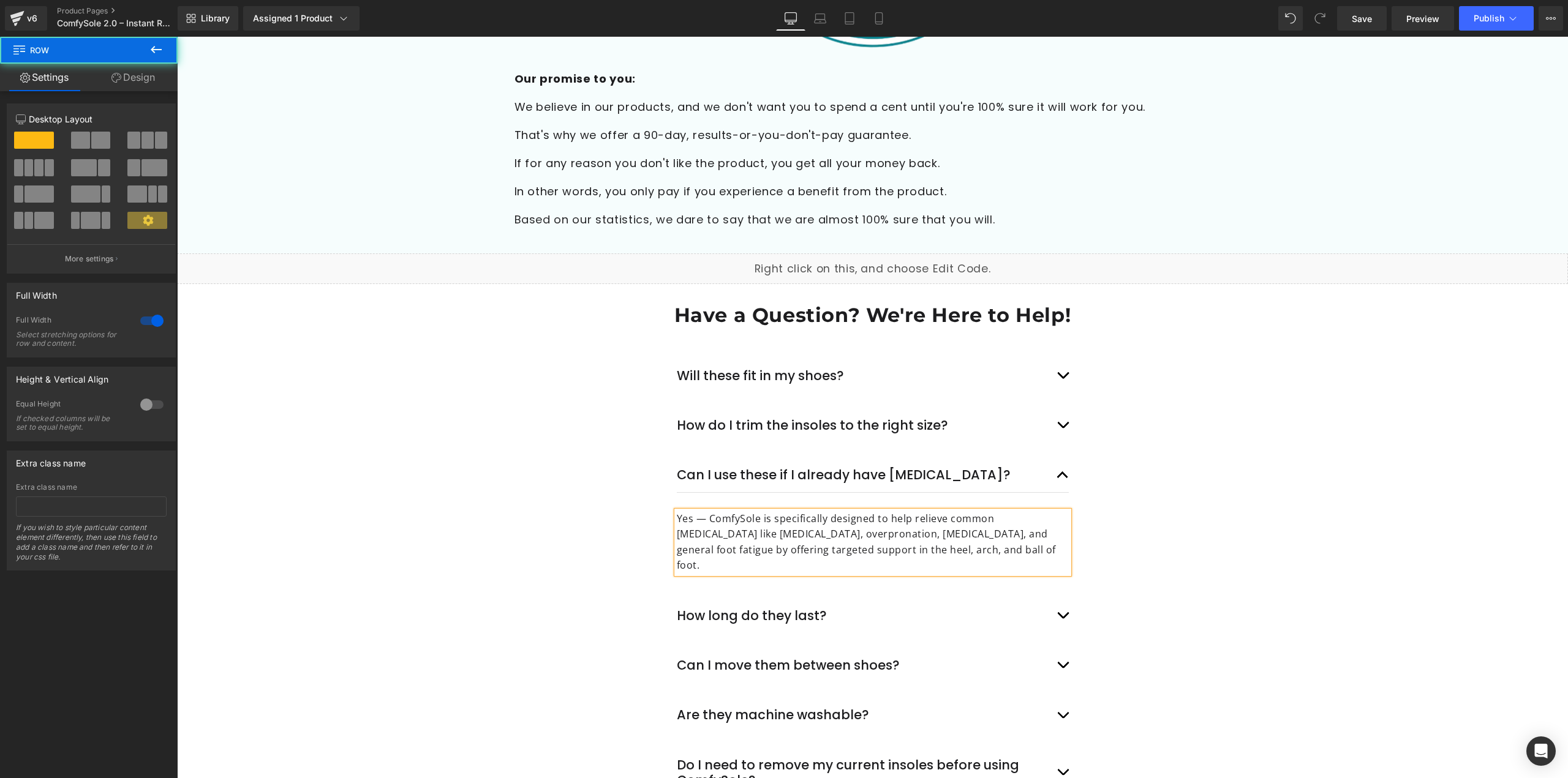
click at [1176, 501] on div "Have a Question? We're Here to Help! Heading Row Will these fit in my shoes? Te…" at bounding box center [872, 585] width 1391 height 566
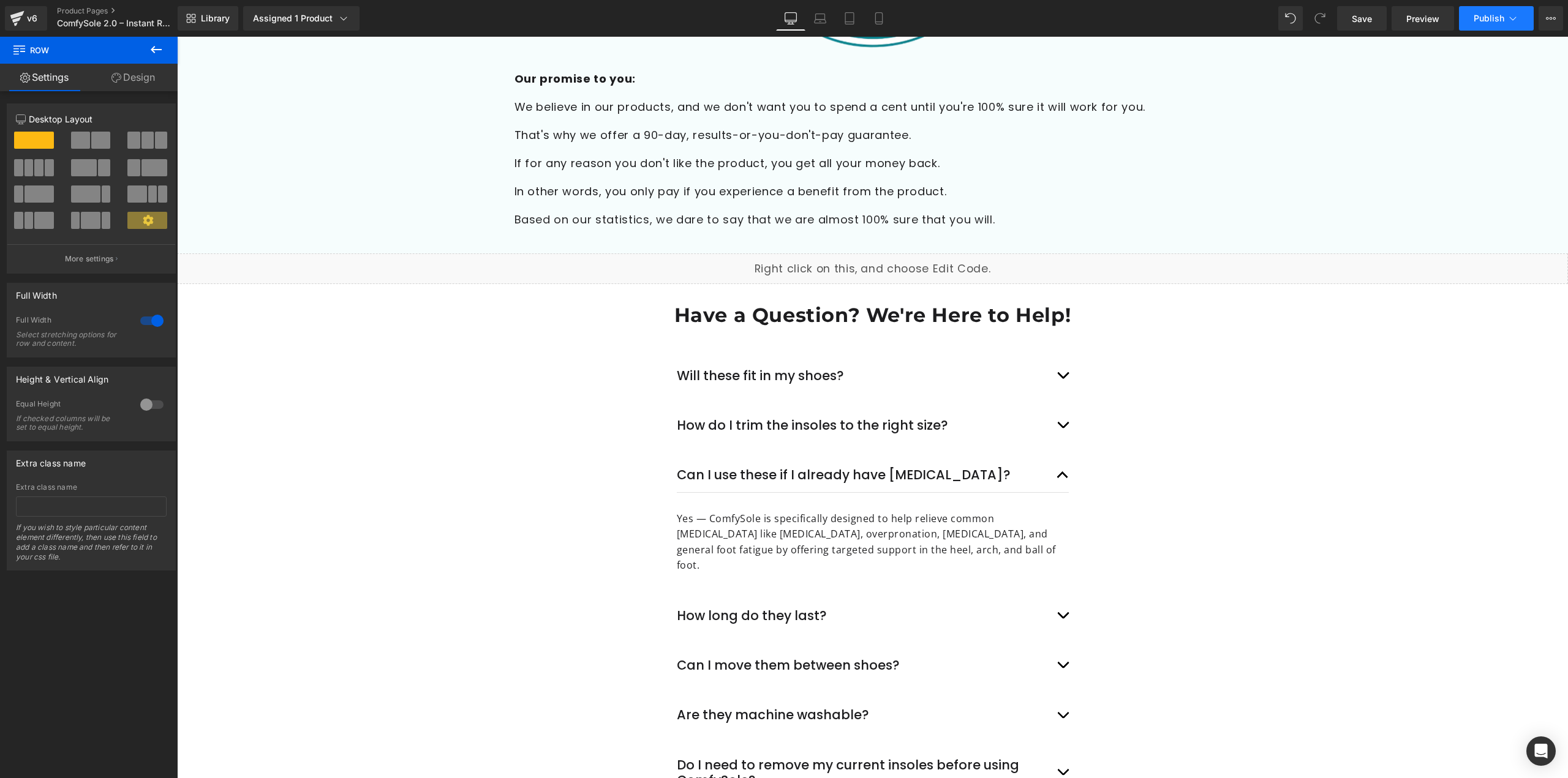
click at [1494, 17] on span "Publish" at bounding box center [1489, 18] width 30 height 10
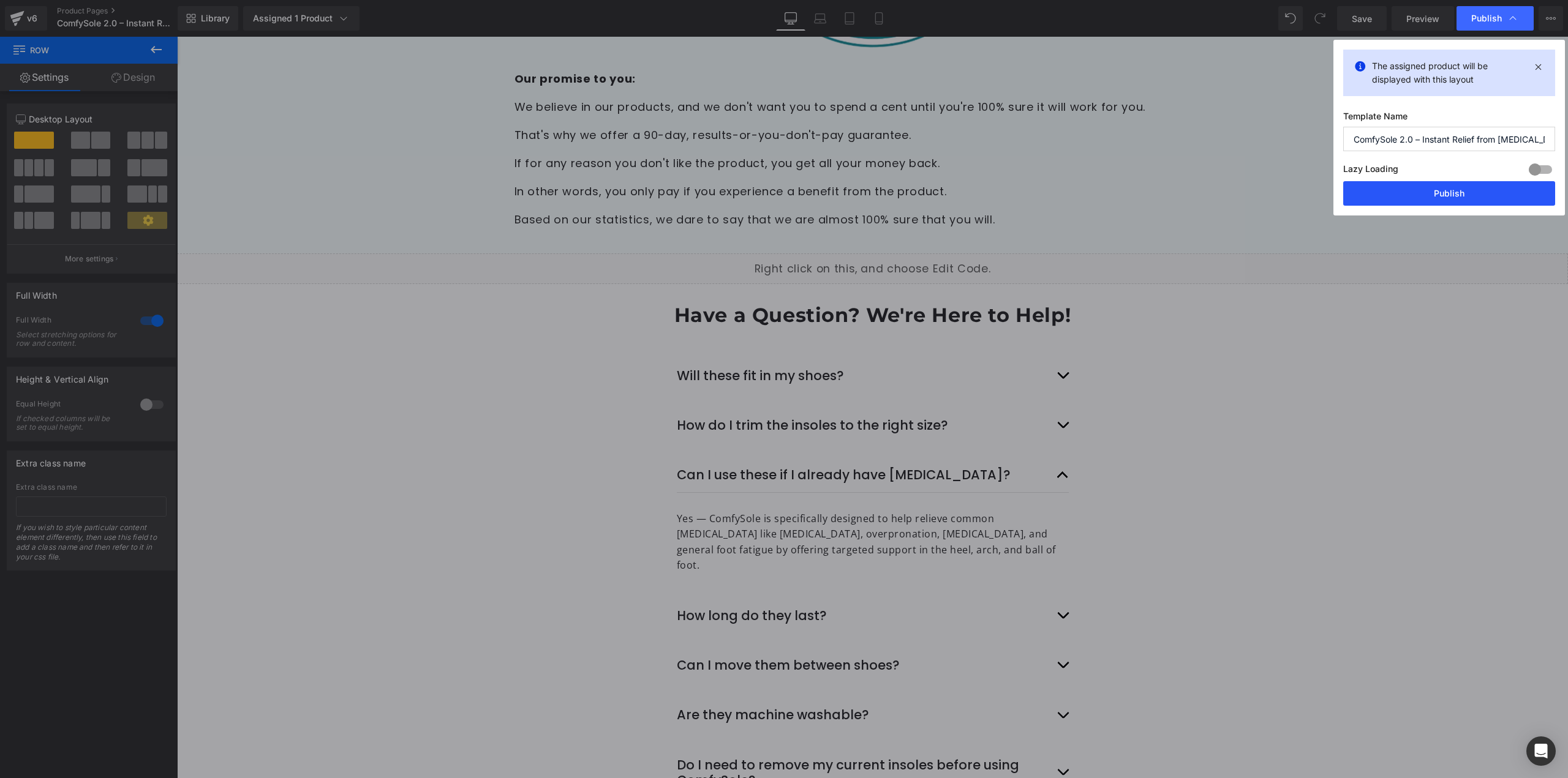
click at [1381, 193] on button "Publish" at bounding box center [1449, 193] width 212 height 24
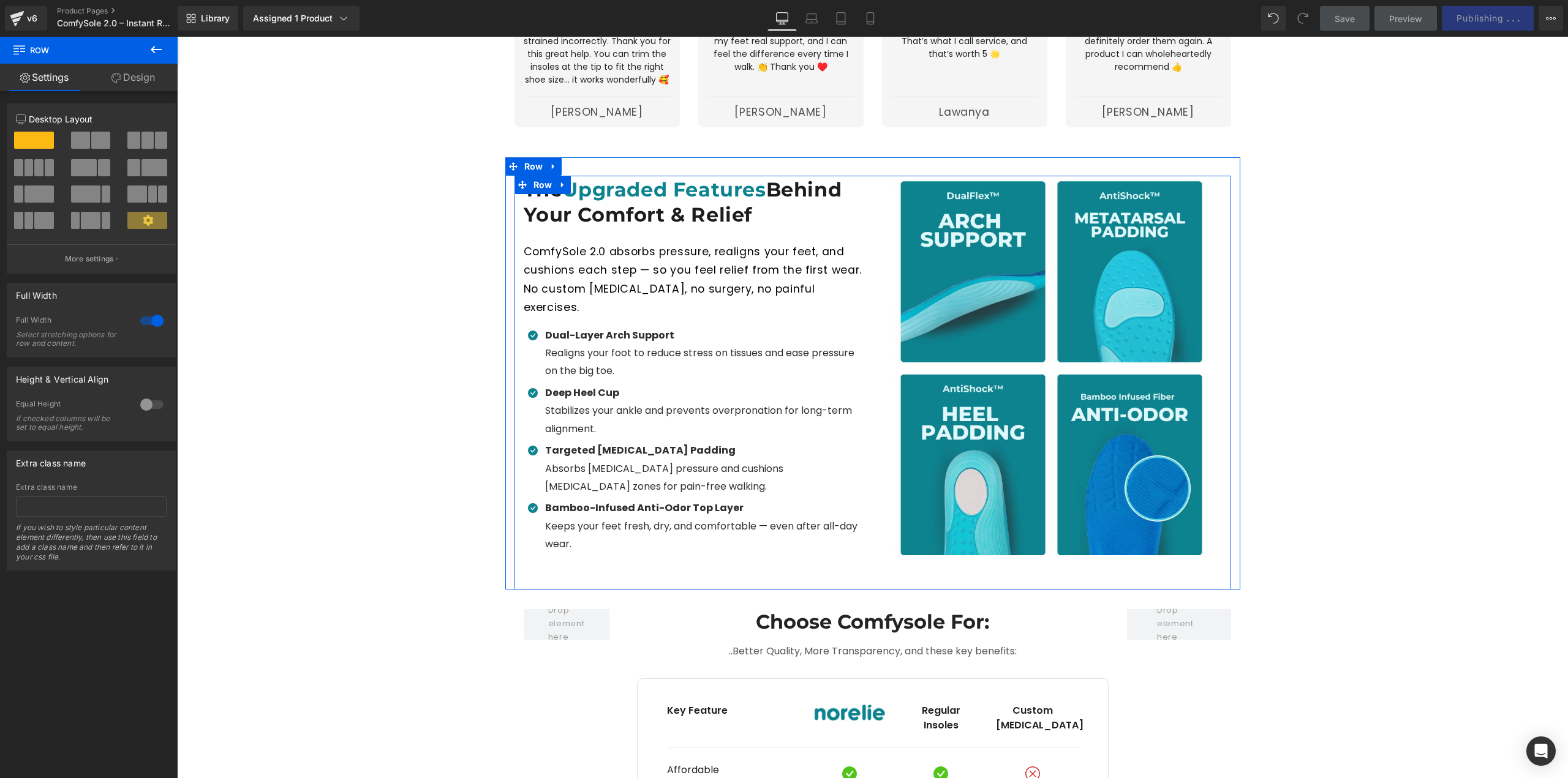
scroll to position [1959, 0]
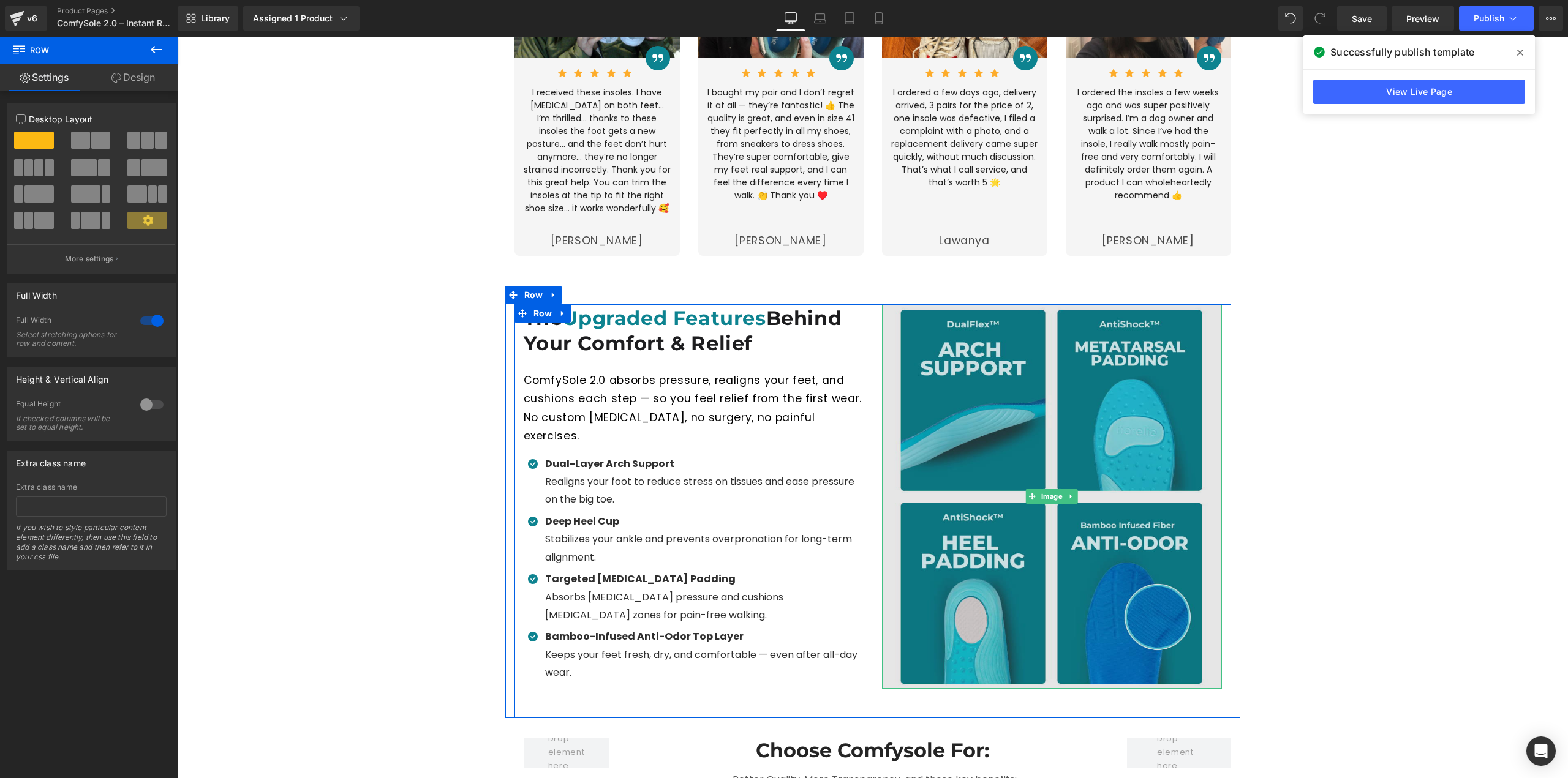
click at [1067, 496] on img at bounding box center [1051, 496] width 340 height 384
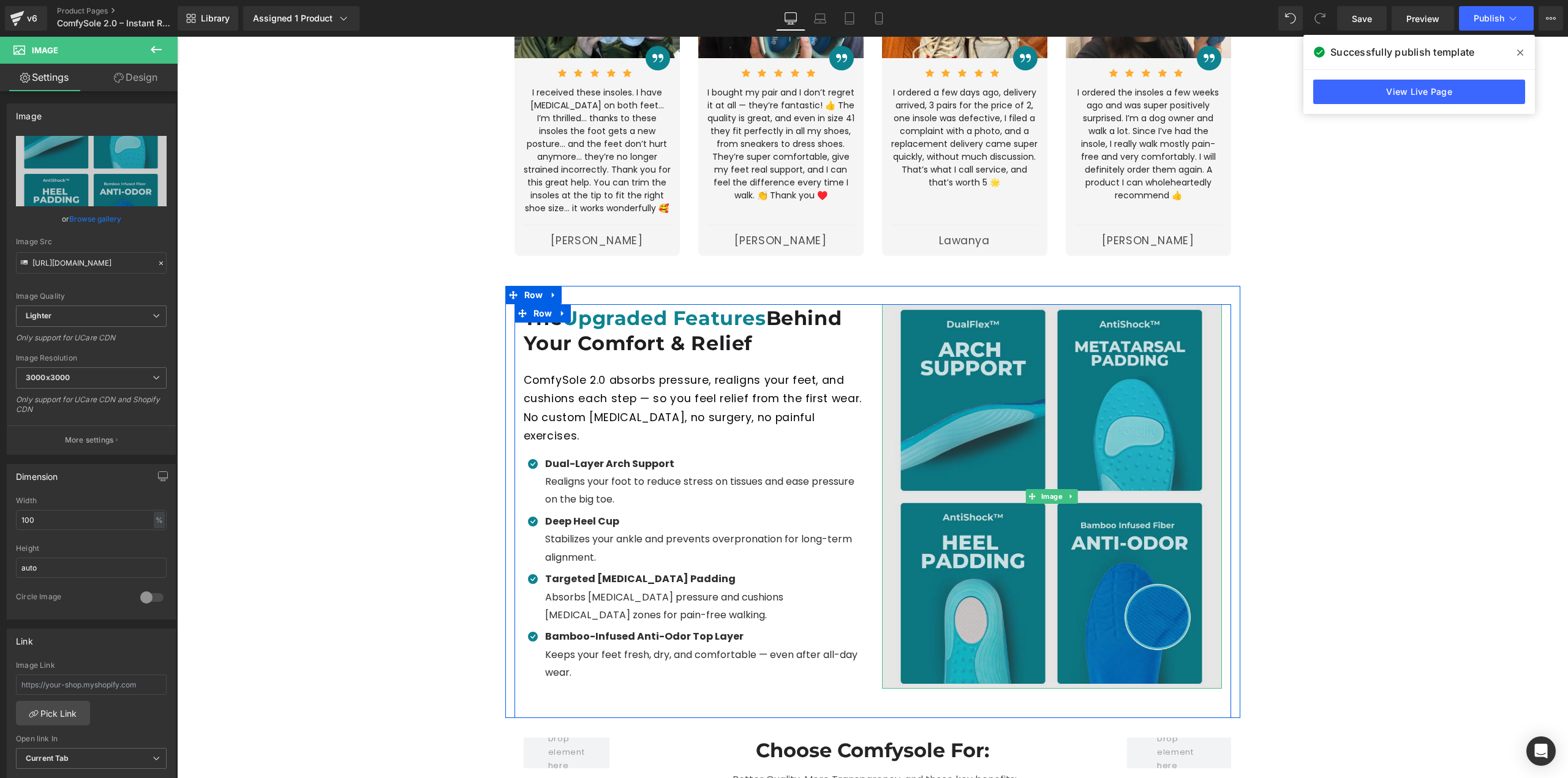
click at [1104, 363] on img at bounding box center [1051, 496] width 340 height 384
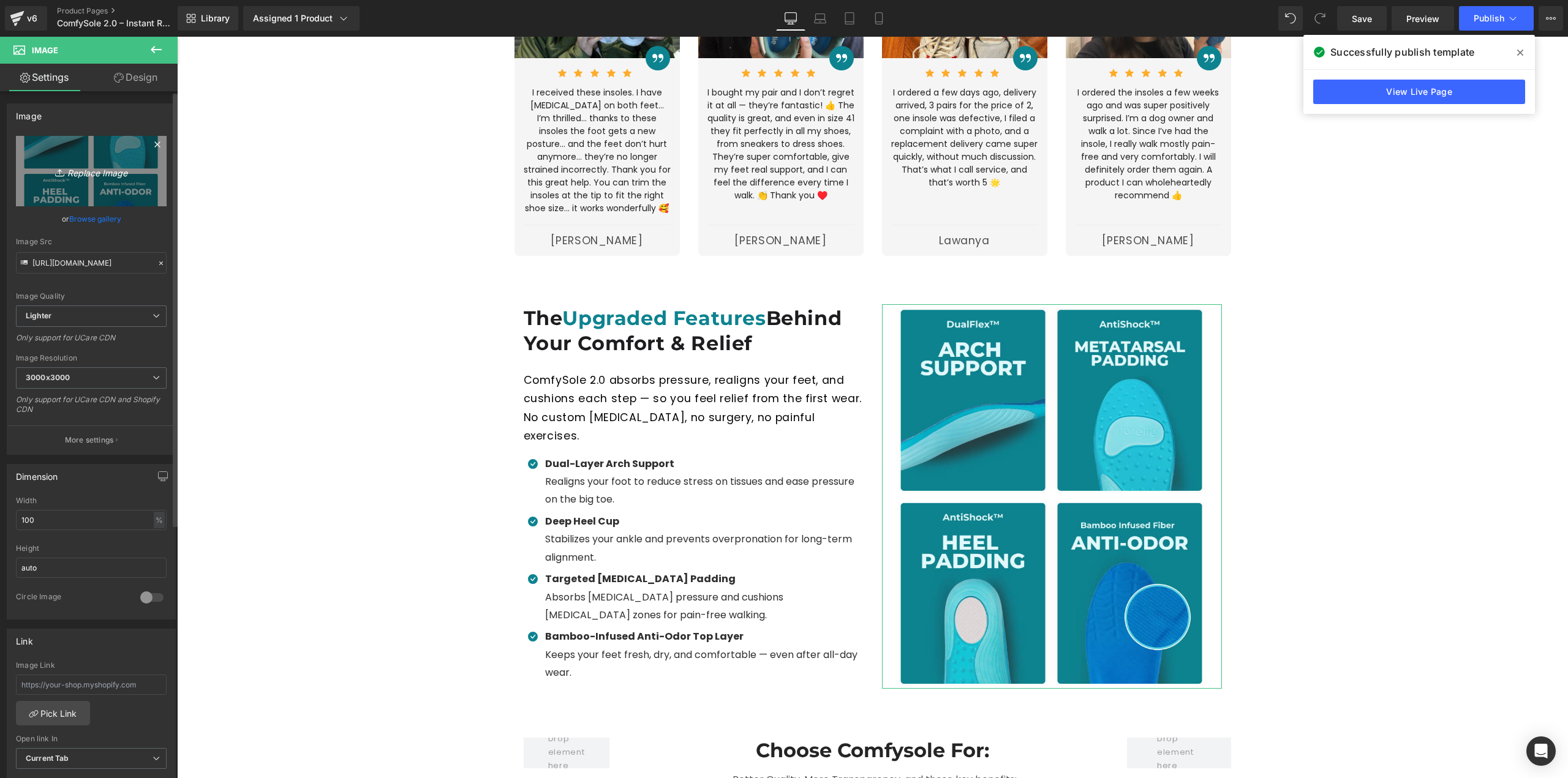
click at [63, 175] on icon at bounding box center [61, 173] width 13 height 13
type input "C:\fakepath\Untitled design (3).jpg"
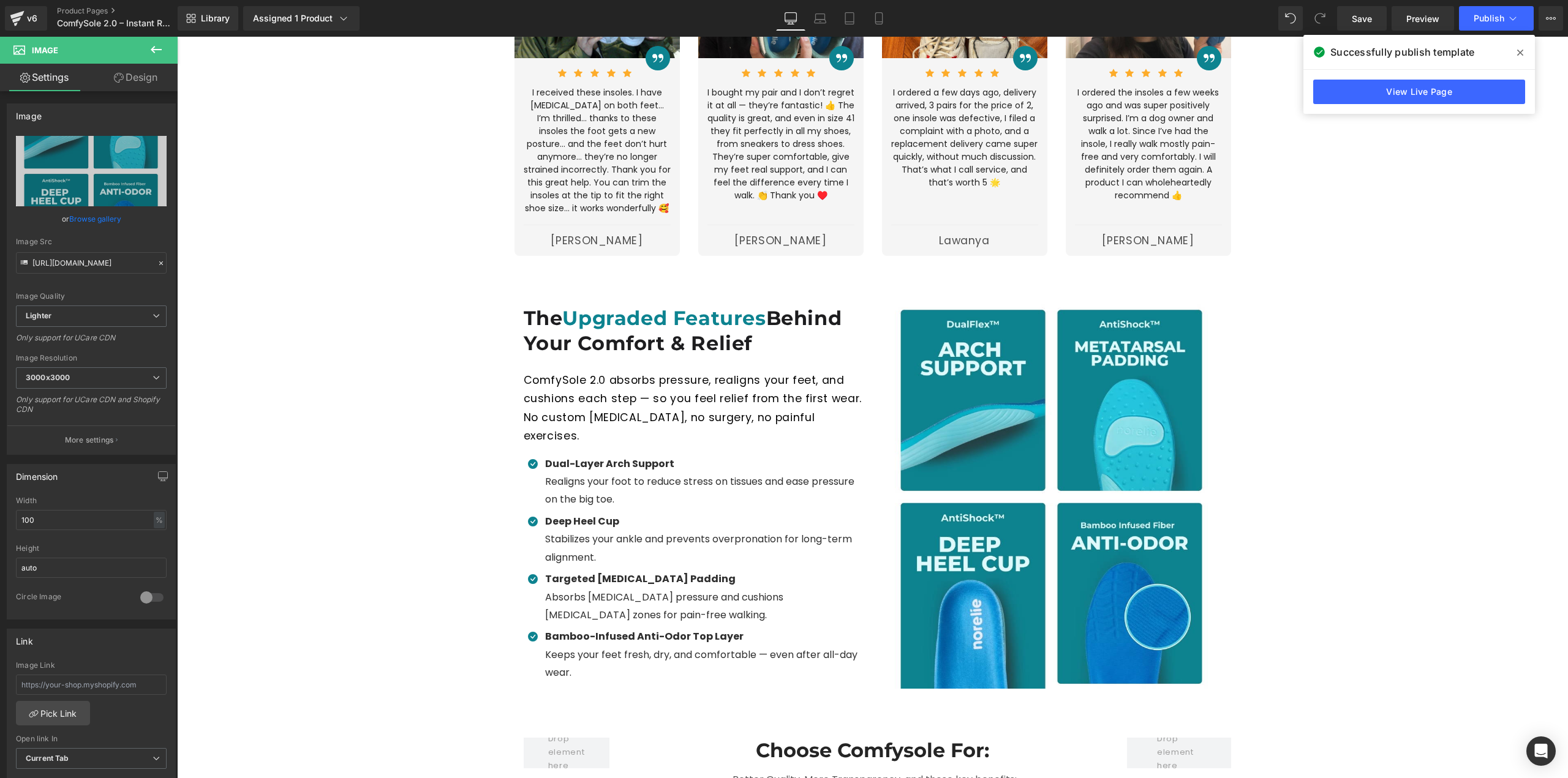
click at [1416, 485] on div "Best Seller (P) Image" at bounding box center [872, 471] width 1391 height 4425
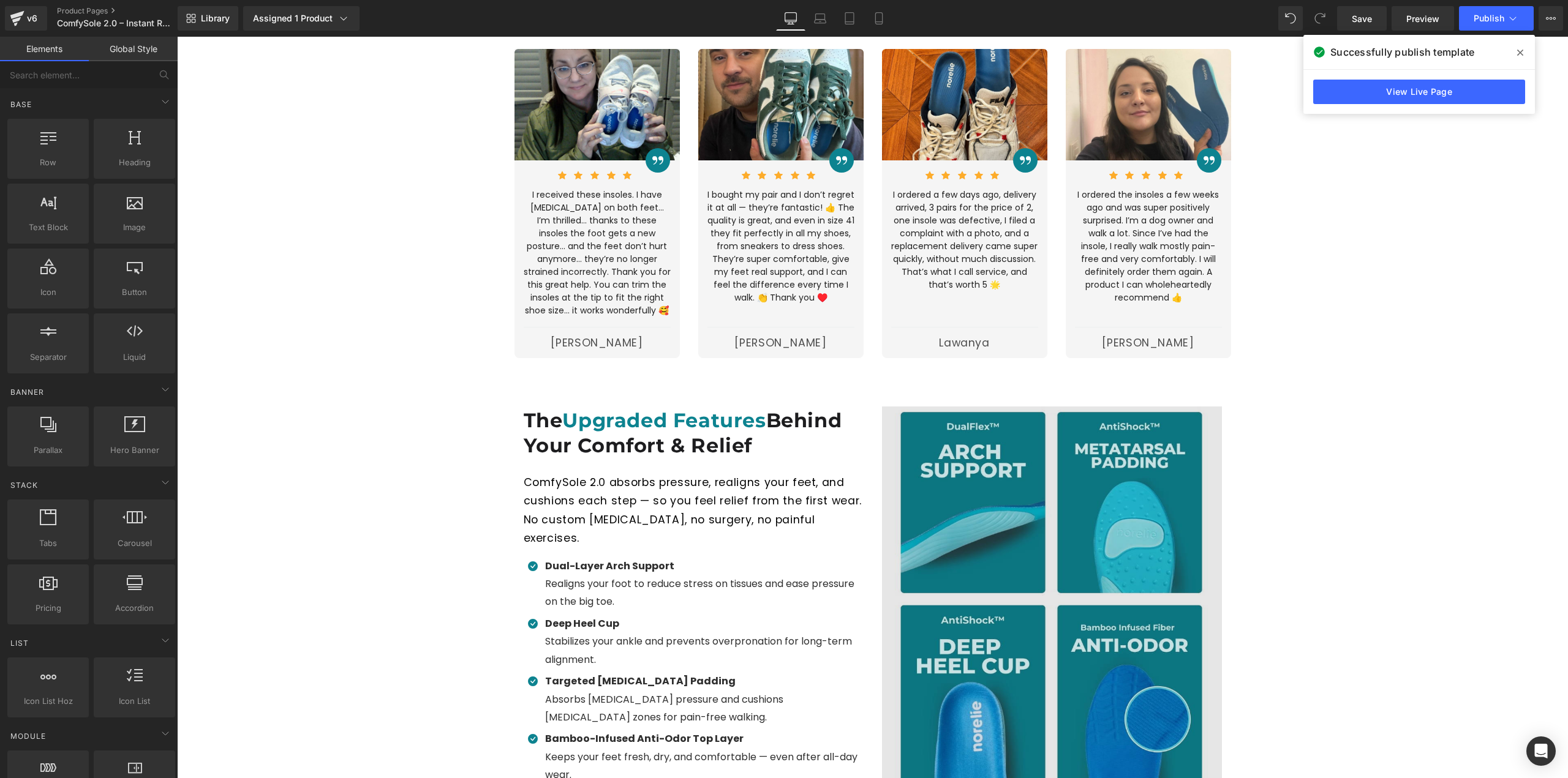
scroll to position [1776, 0]
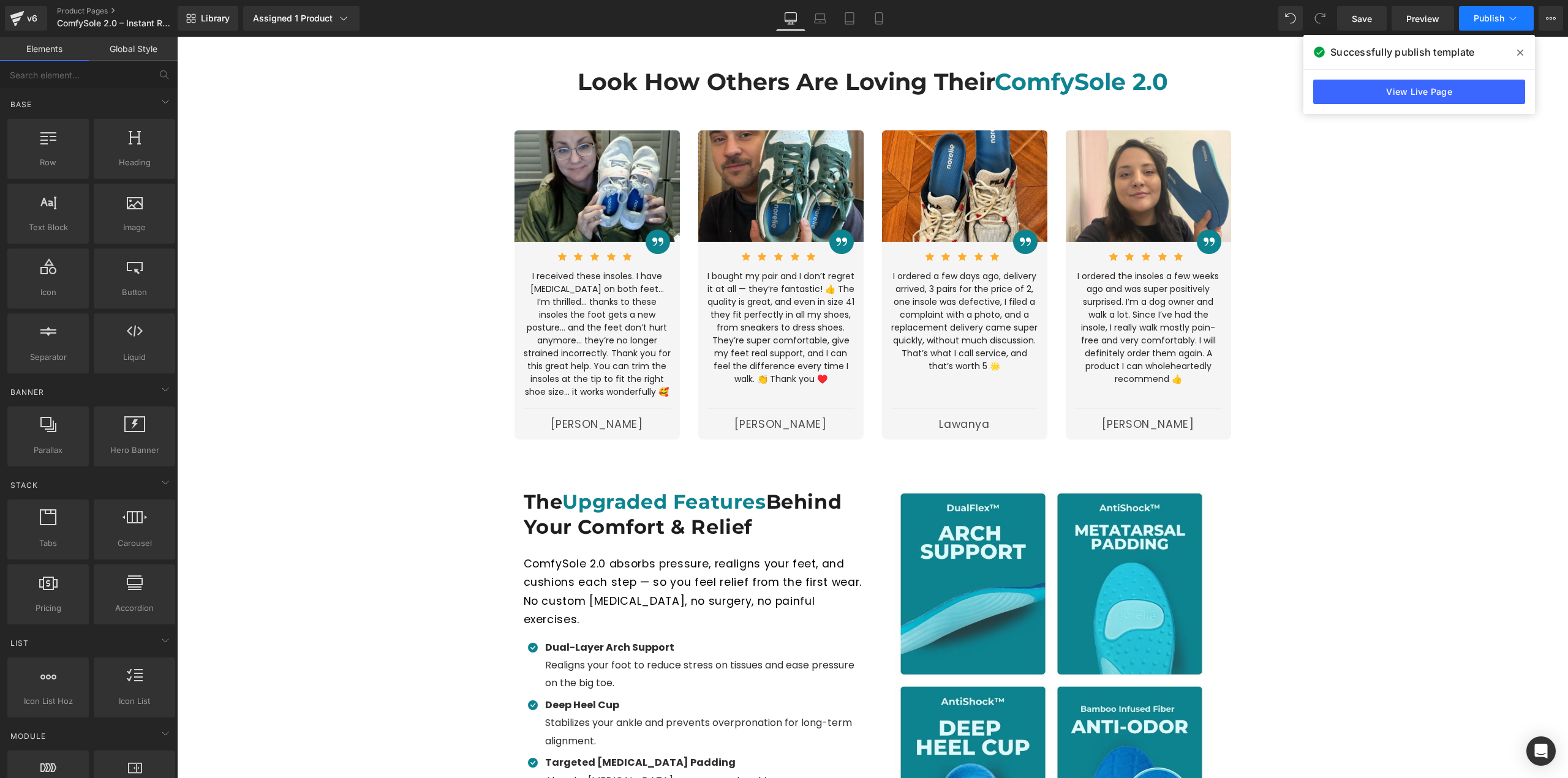
click at [1490, 16] on span "Publish" at bounding box center [1489, 18] width 30 height 10
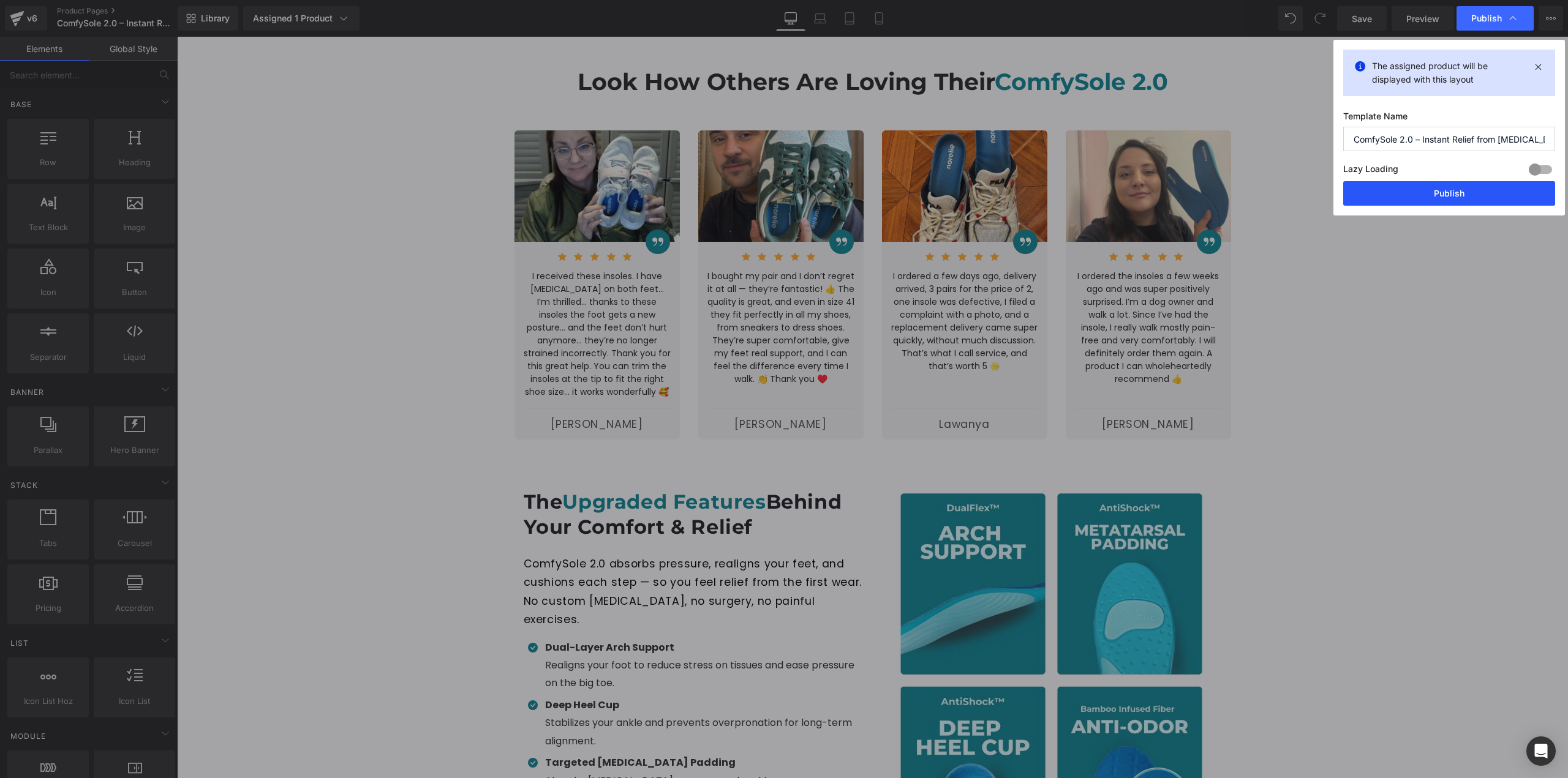
click at [1420, 187] on button "Publish" at bounding box center [1449, 193] width 212 height 24
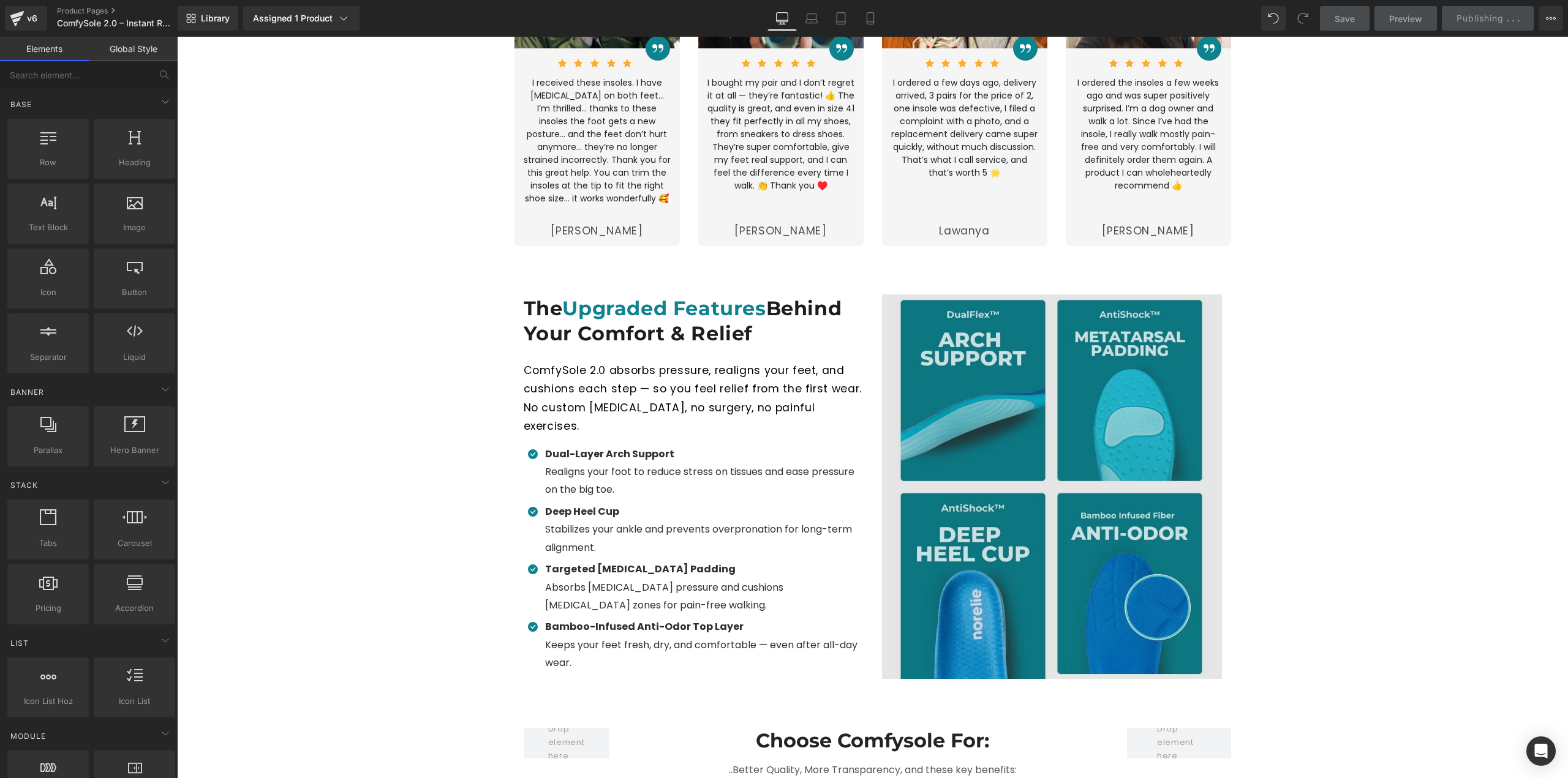
scroll to position [2020, 0]
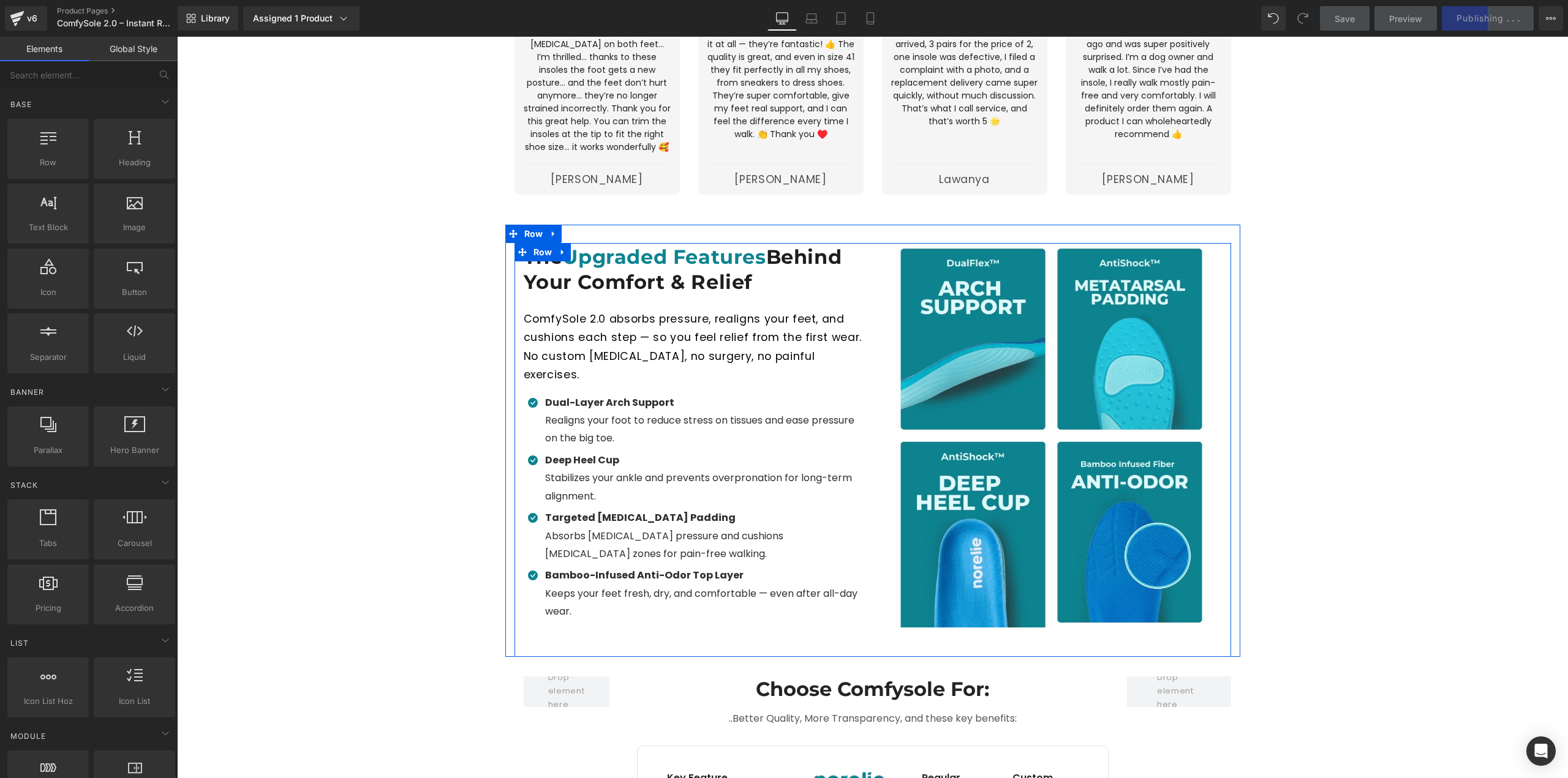
click at [873, 569] on div "Image" at bounding box center [1051, 435] width 358 height 384
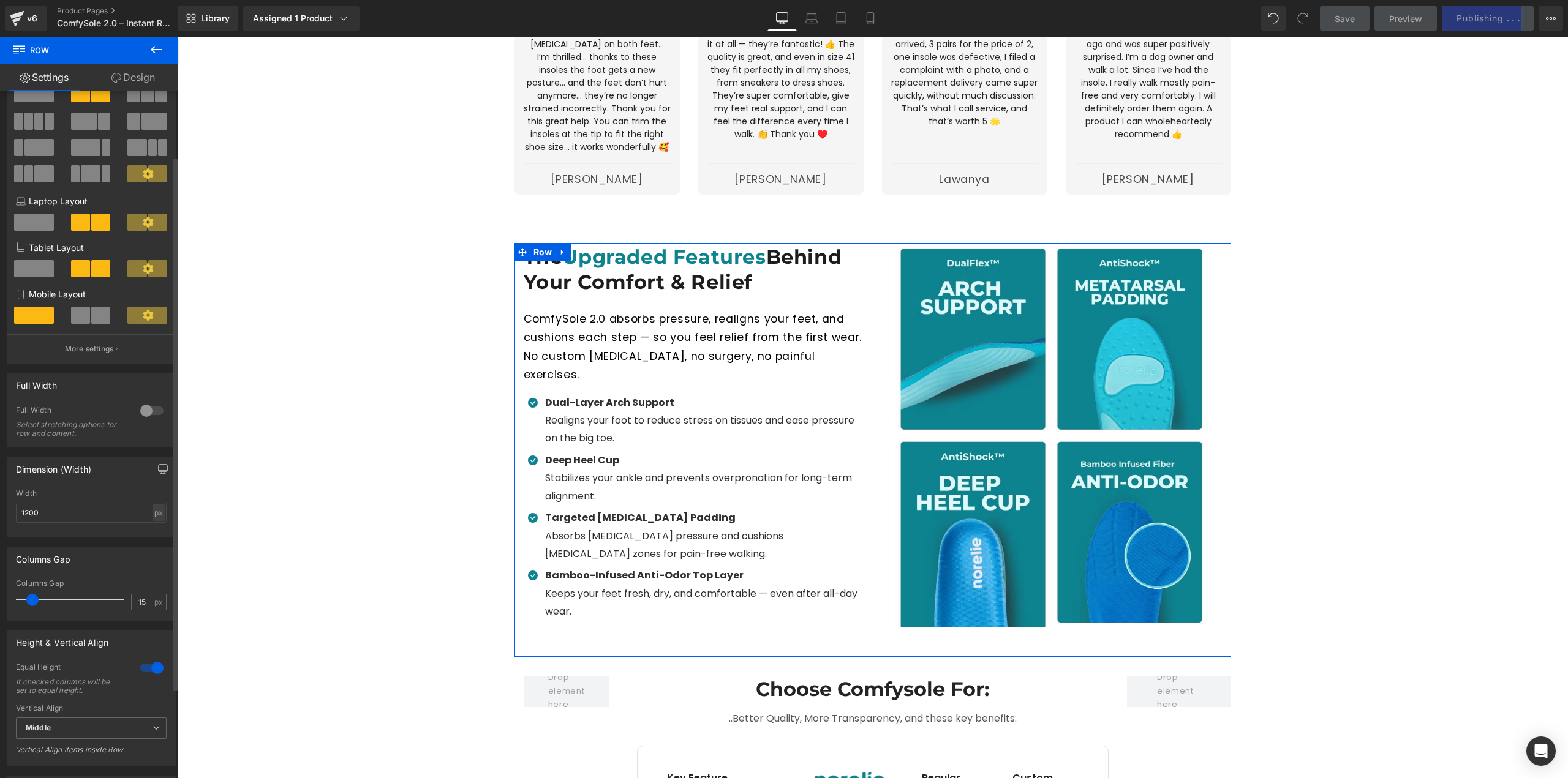
scroll to position [15, 0]
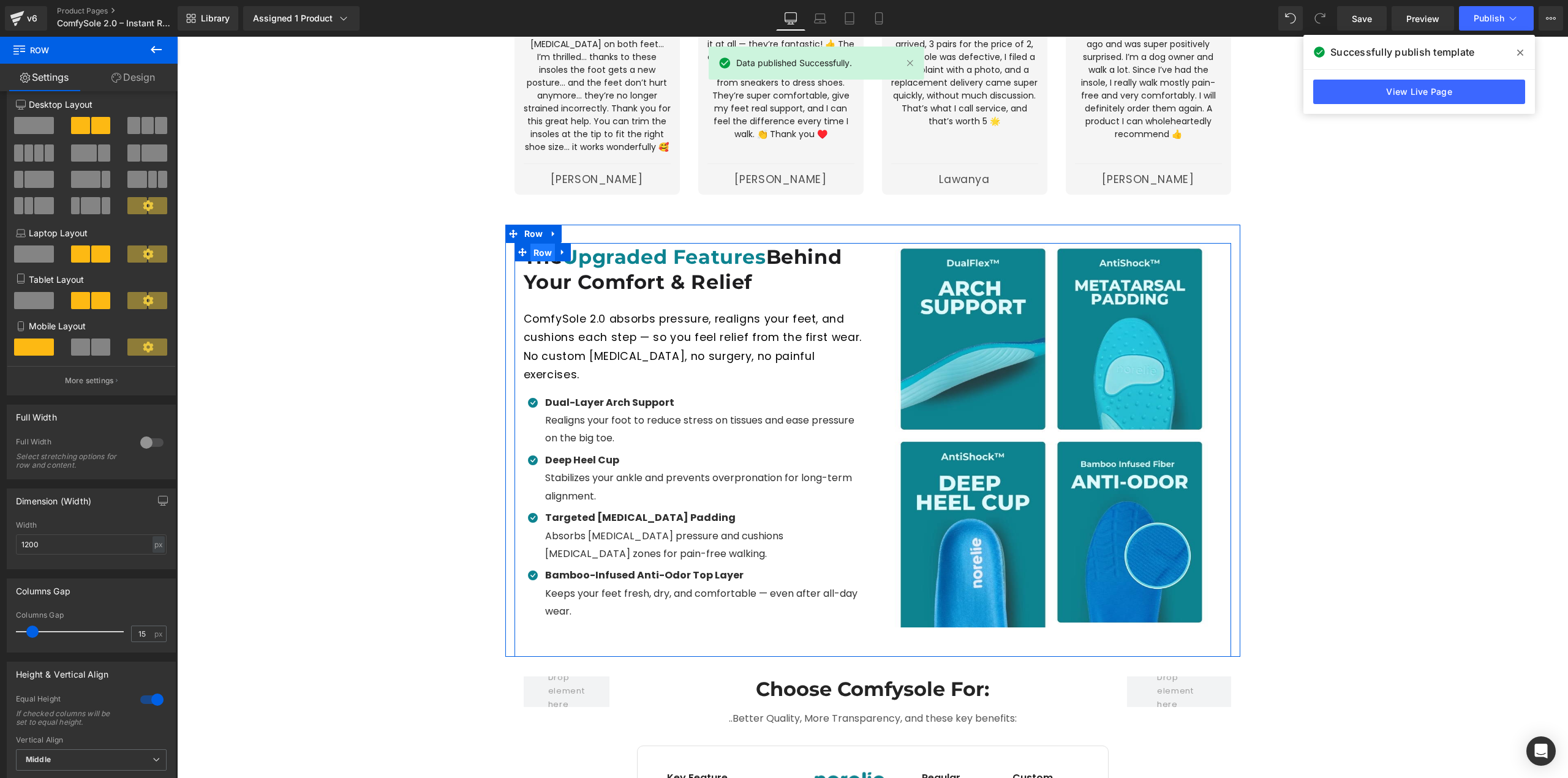
click at [542, 244] on span "Row" at bounding box center [543, 253] width 25 height 18
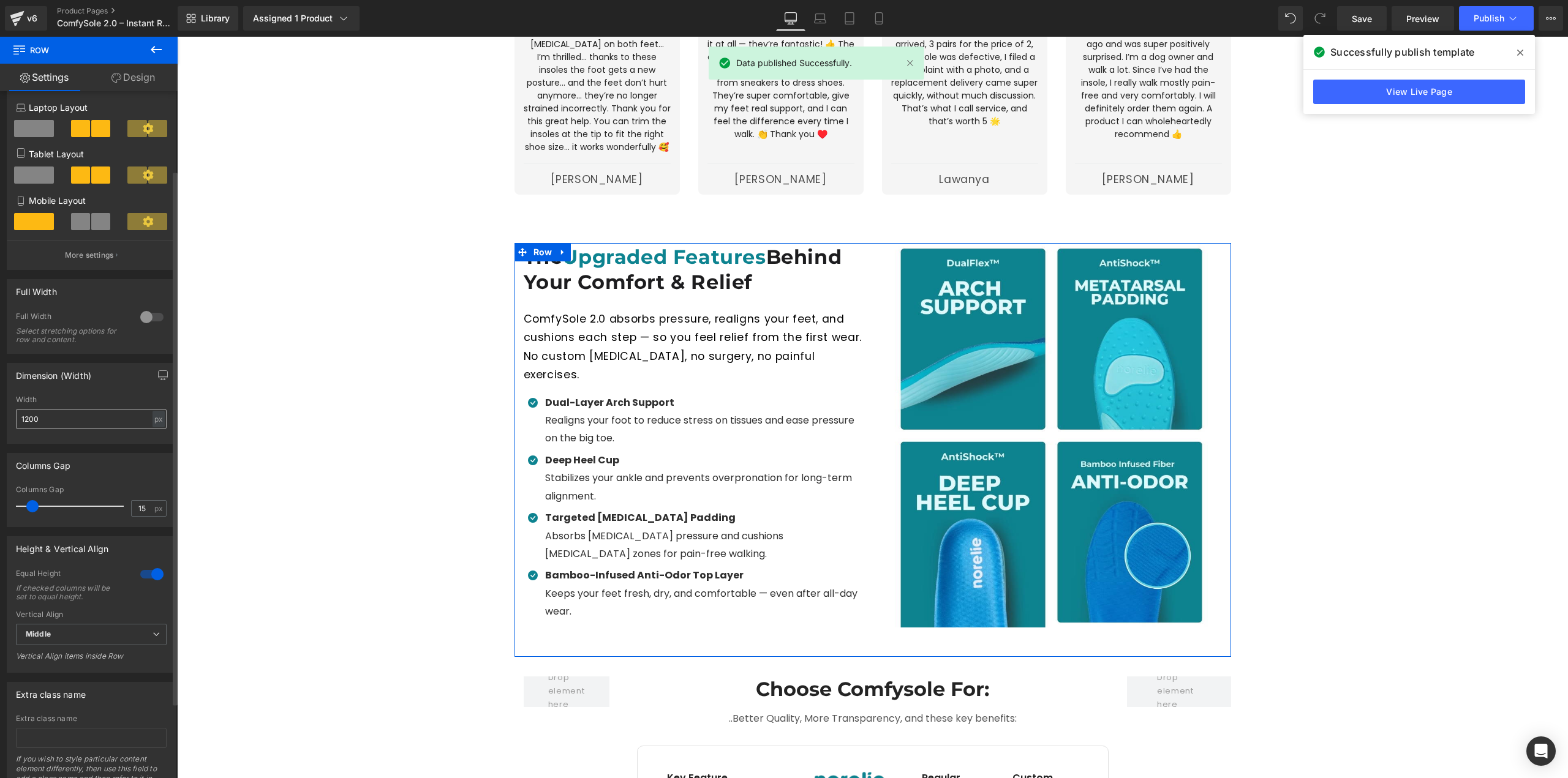
scroll to position [198, 0]
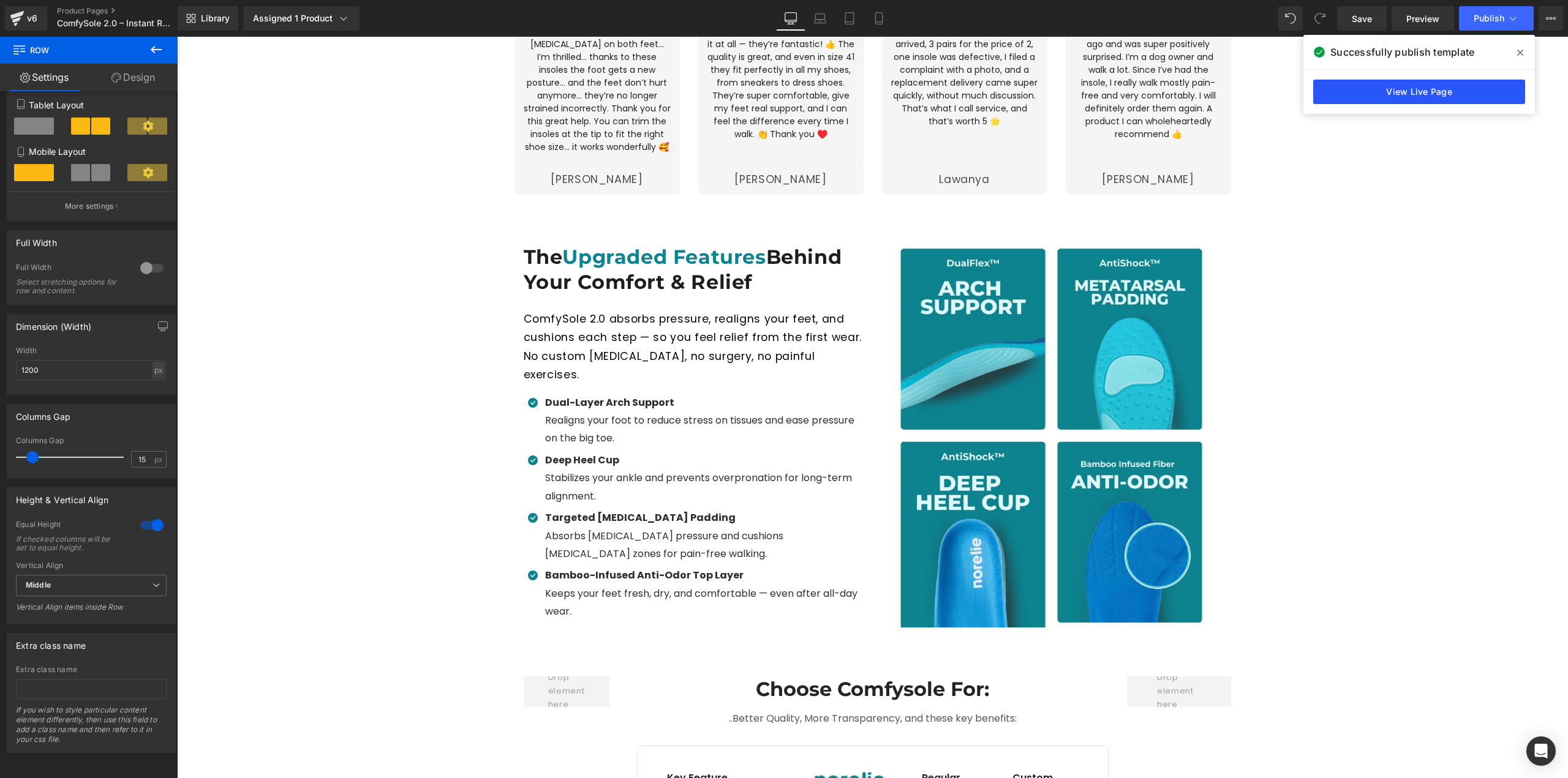
click at [1471, 98] on link "View Live Page" at bounding box center [1419, 92] width 212 height 24
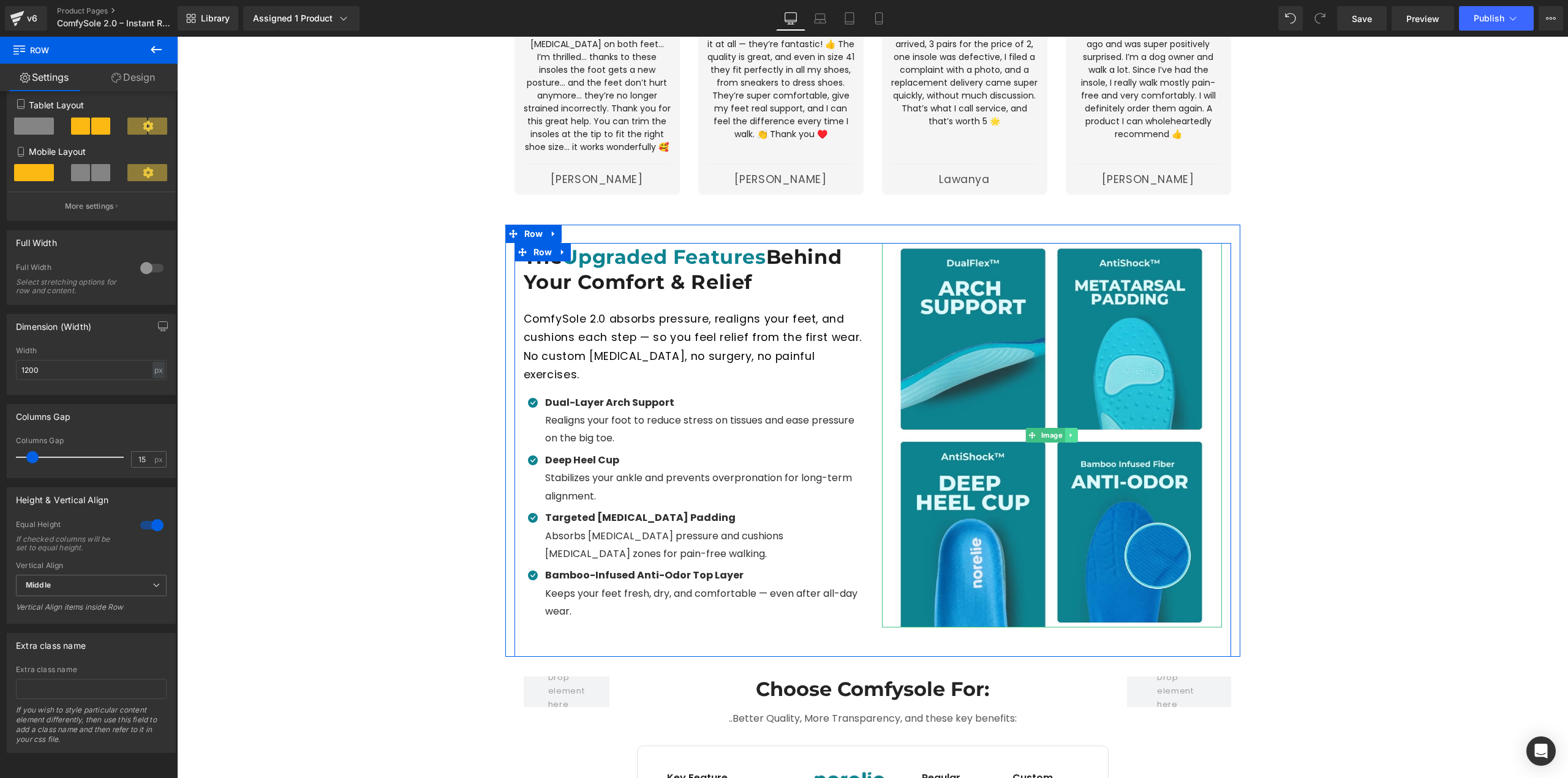
click at [1069, 428] on link at bounding box center [1071, 435] width 13 height 15
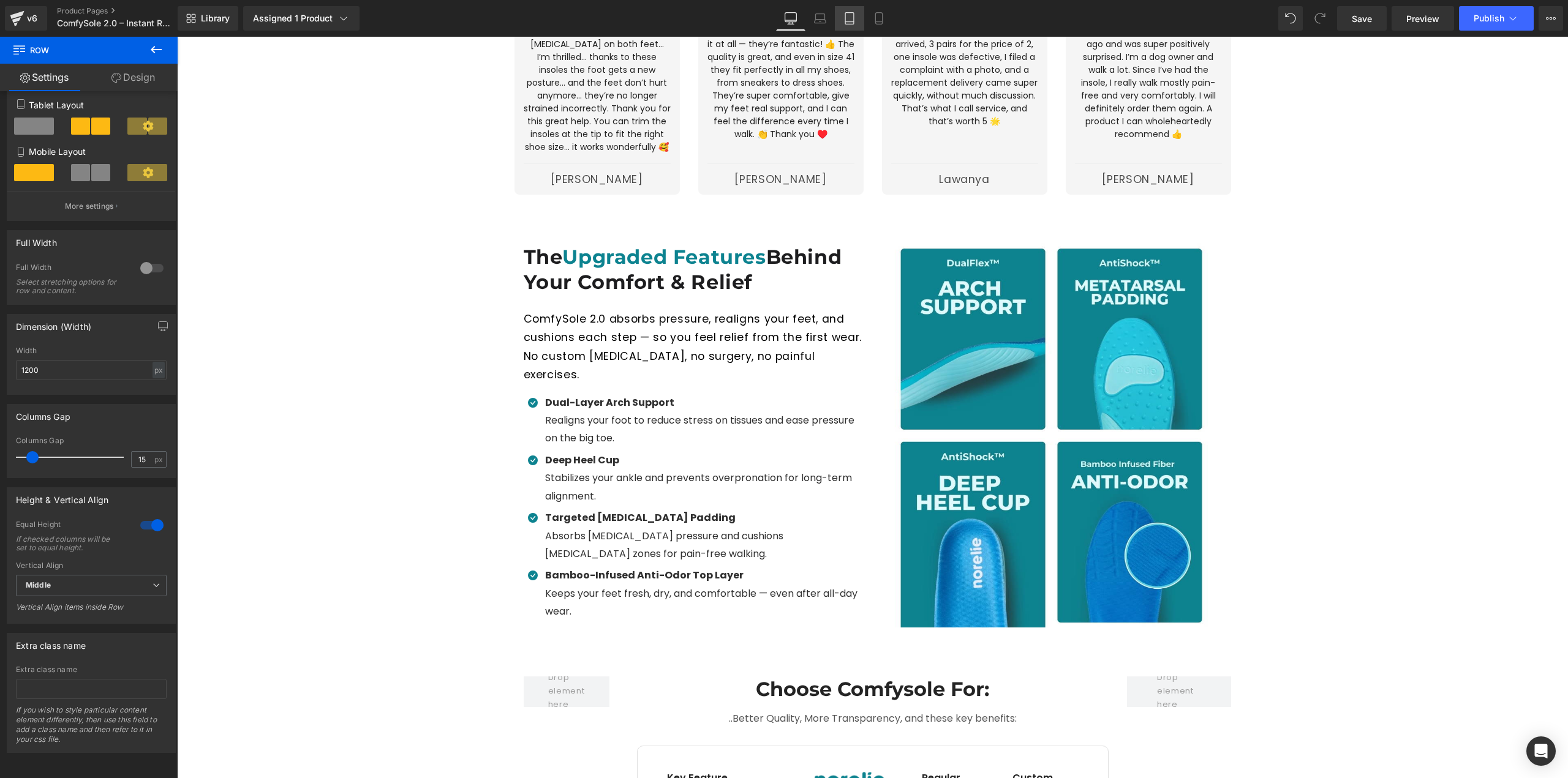
click at [852, 22] on icon at bounding box center [850, 18] width 13 height 13
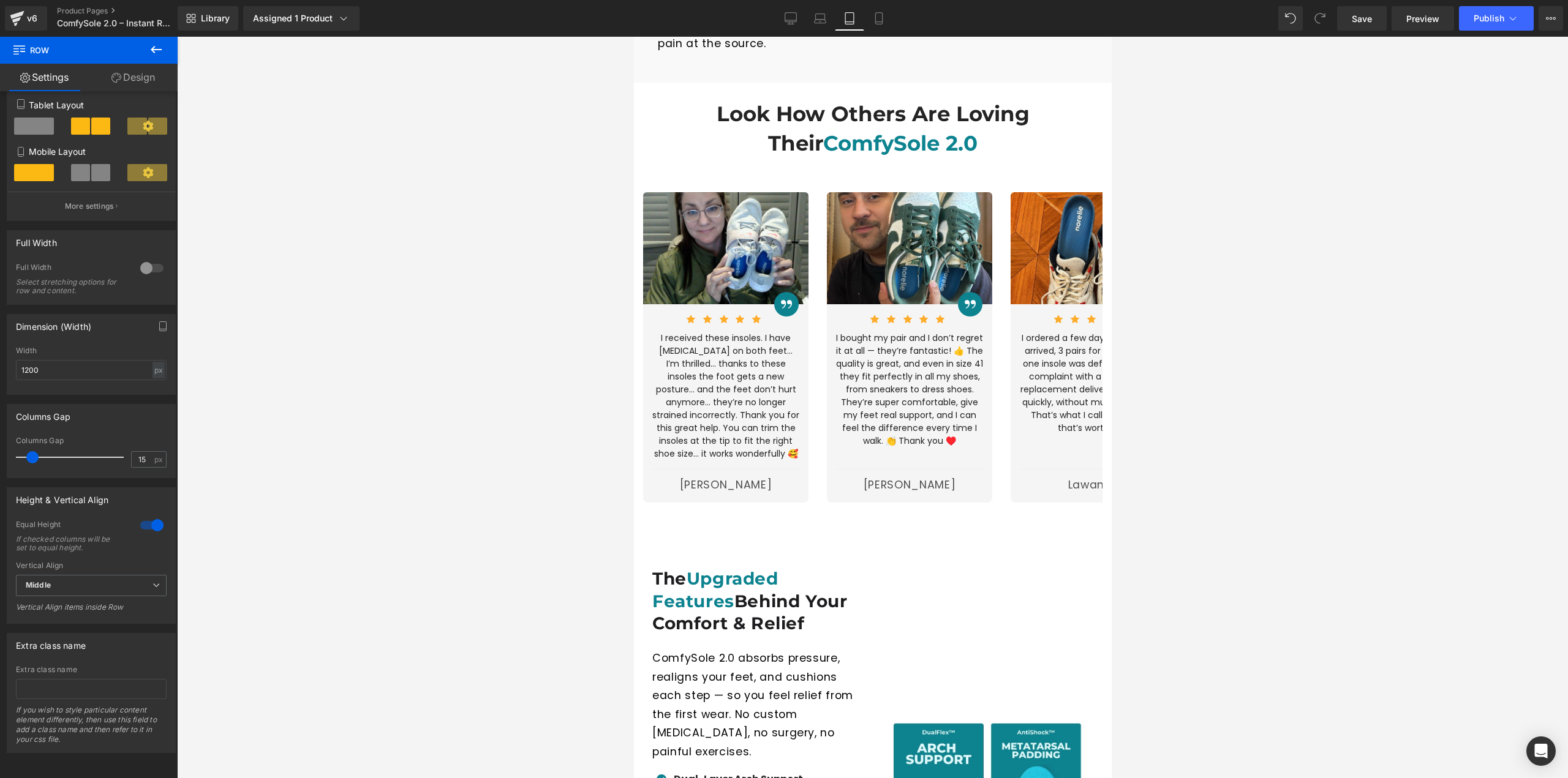
scroll to position [2295, 0]
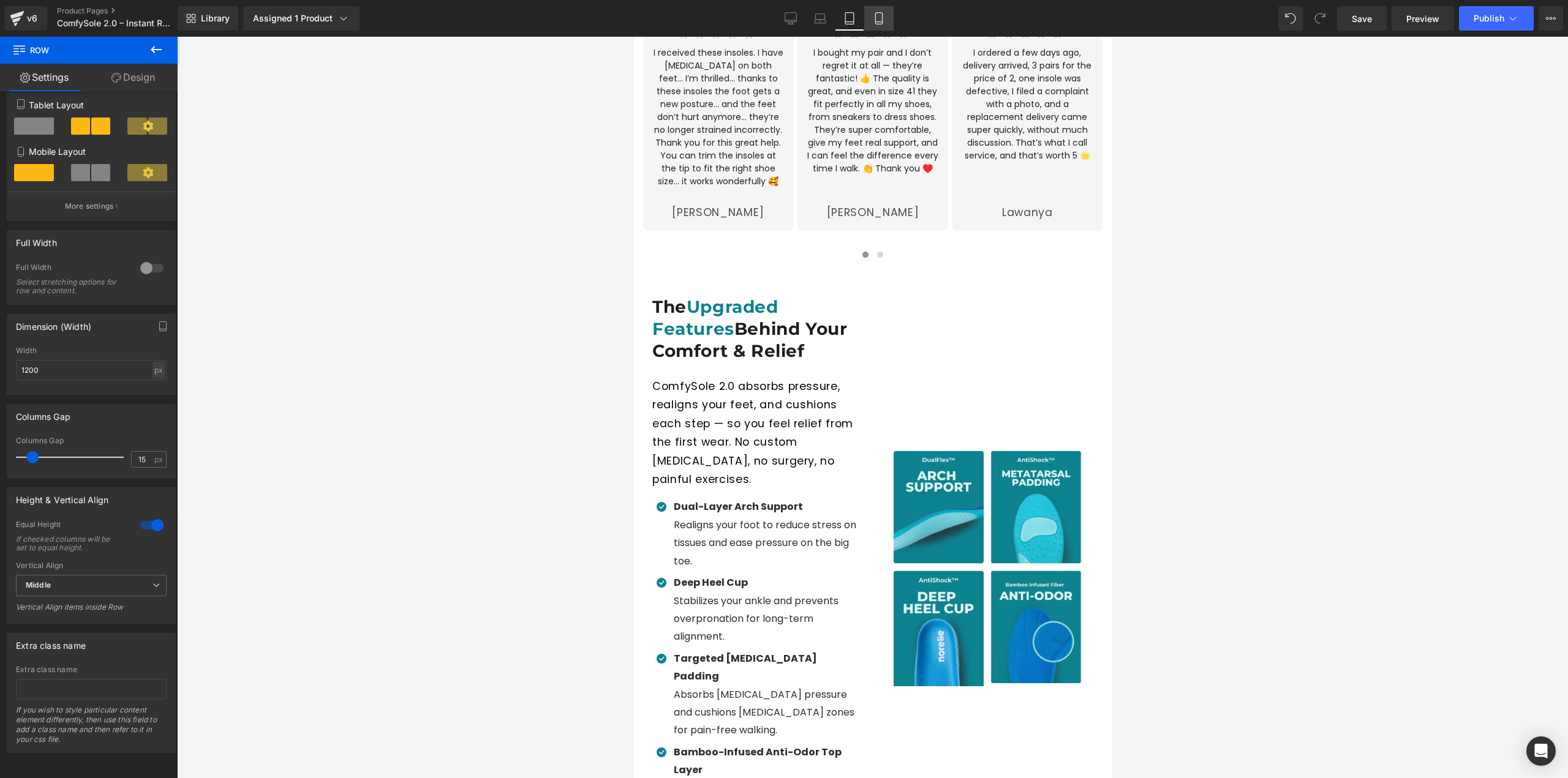
click at [881, 21] on icon at bounding box center [879, 18] width 13 height 13
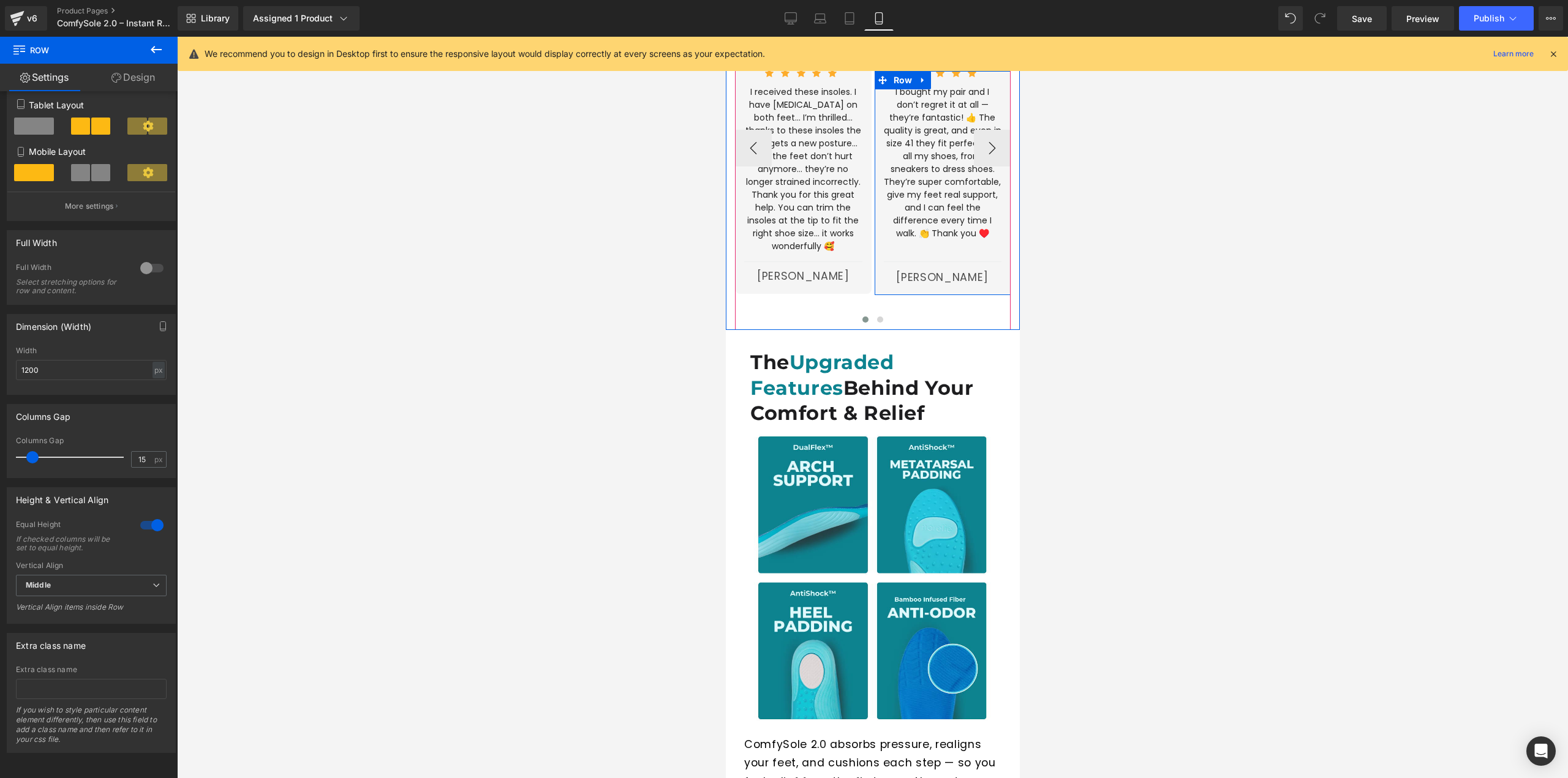
scroll to position [2755, 0]
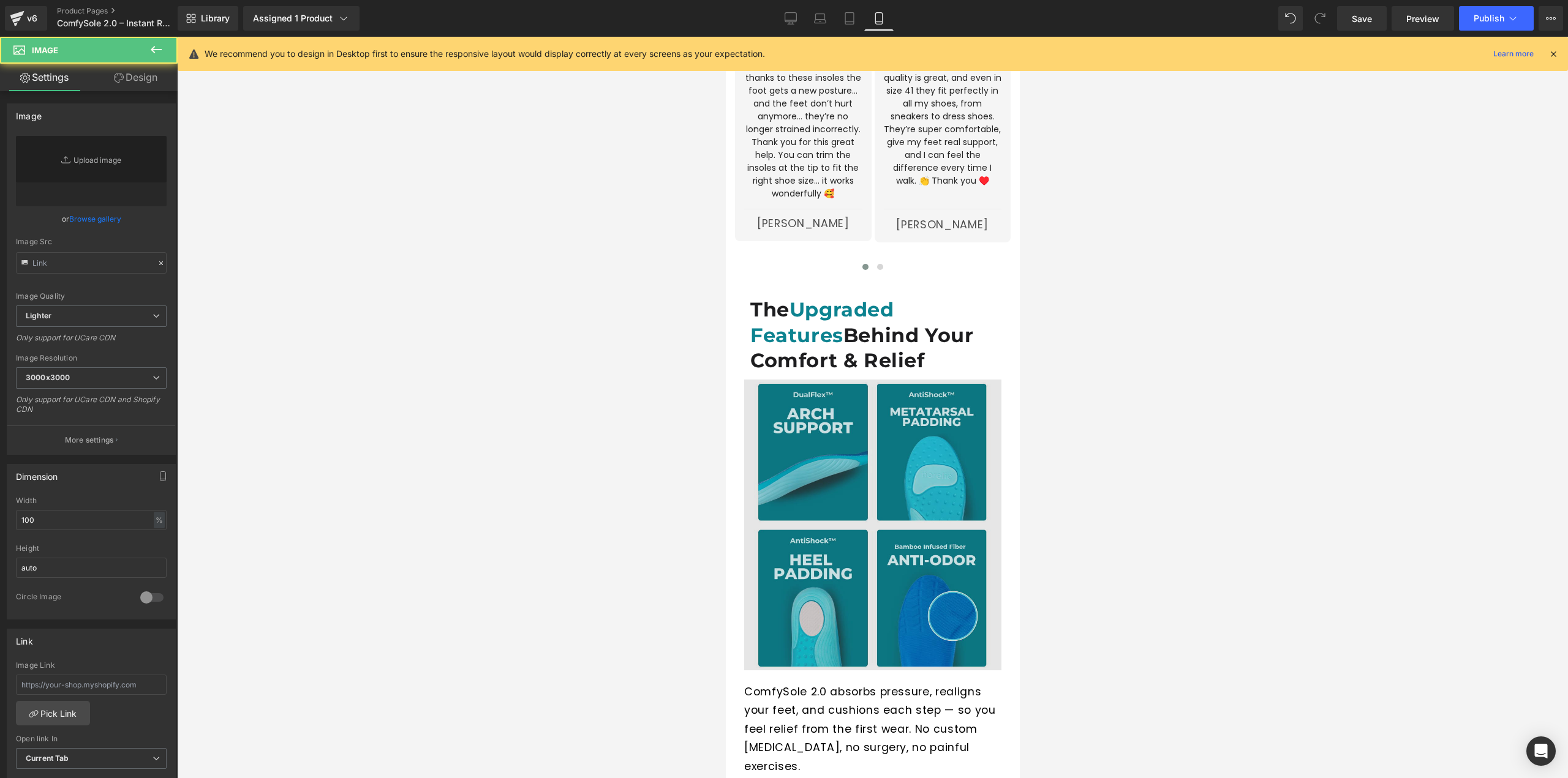
click at [913, 431] on img at bounding box center [872, 531] width 257 height 303
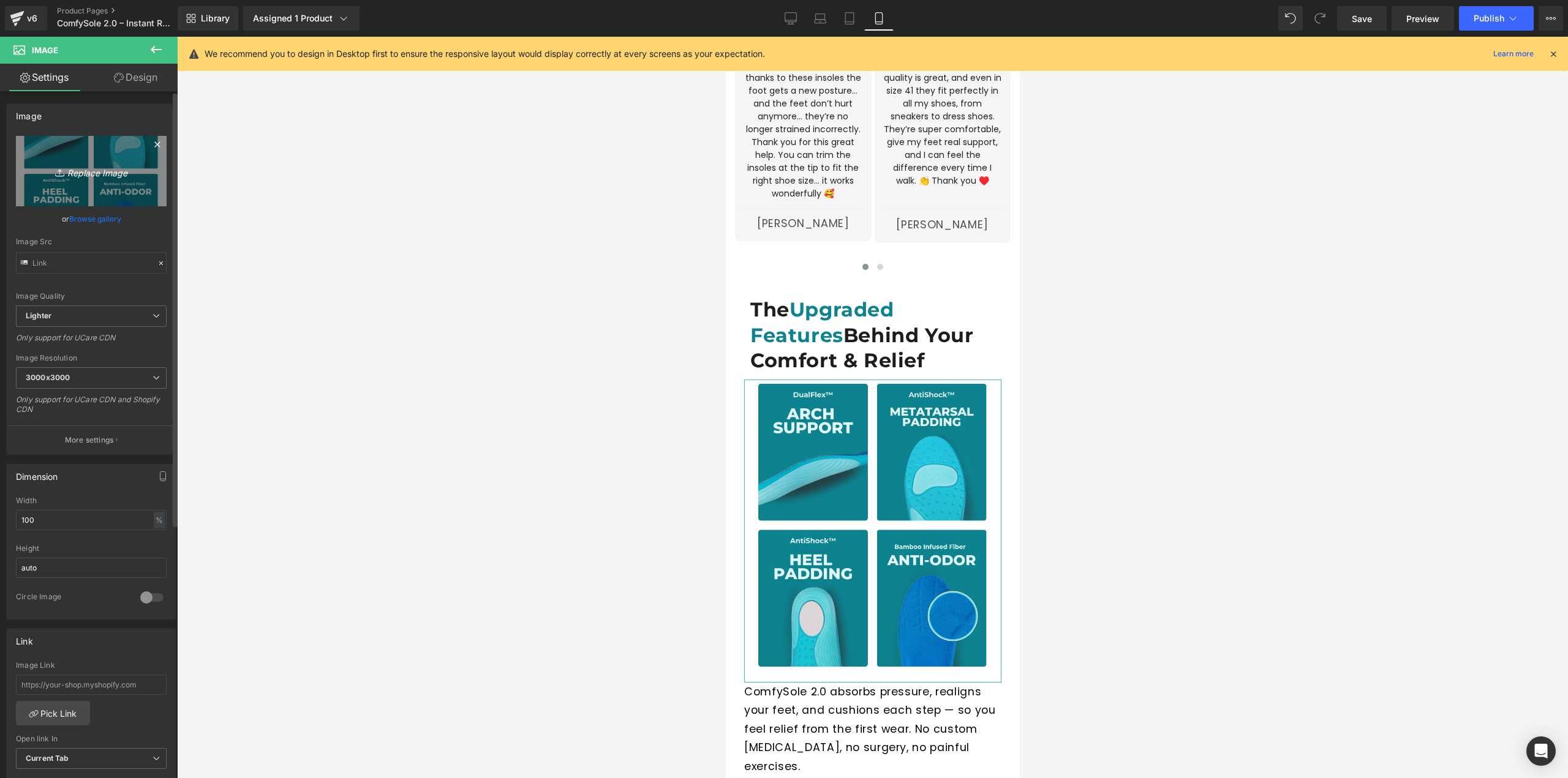
click at [78, 178] on icon "Replace Image" at bounding box center [91, 171] width 98 height 15
type input "C:\fakepath\Untitled design (3).jpg"
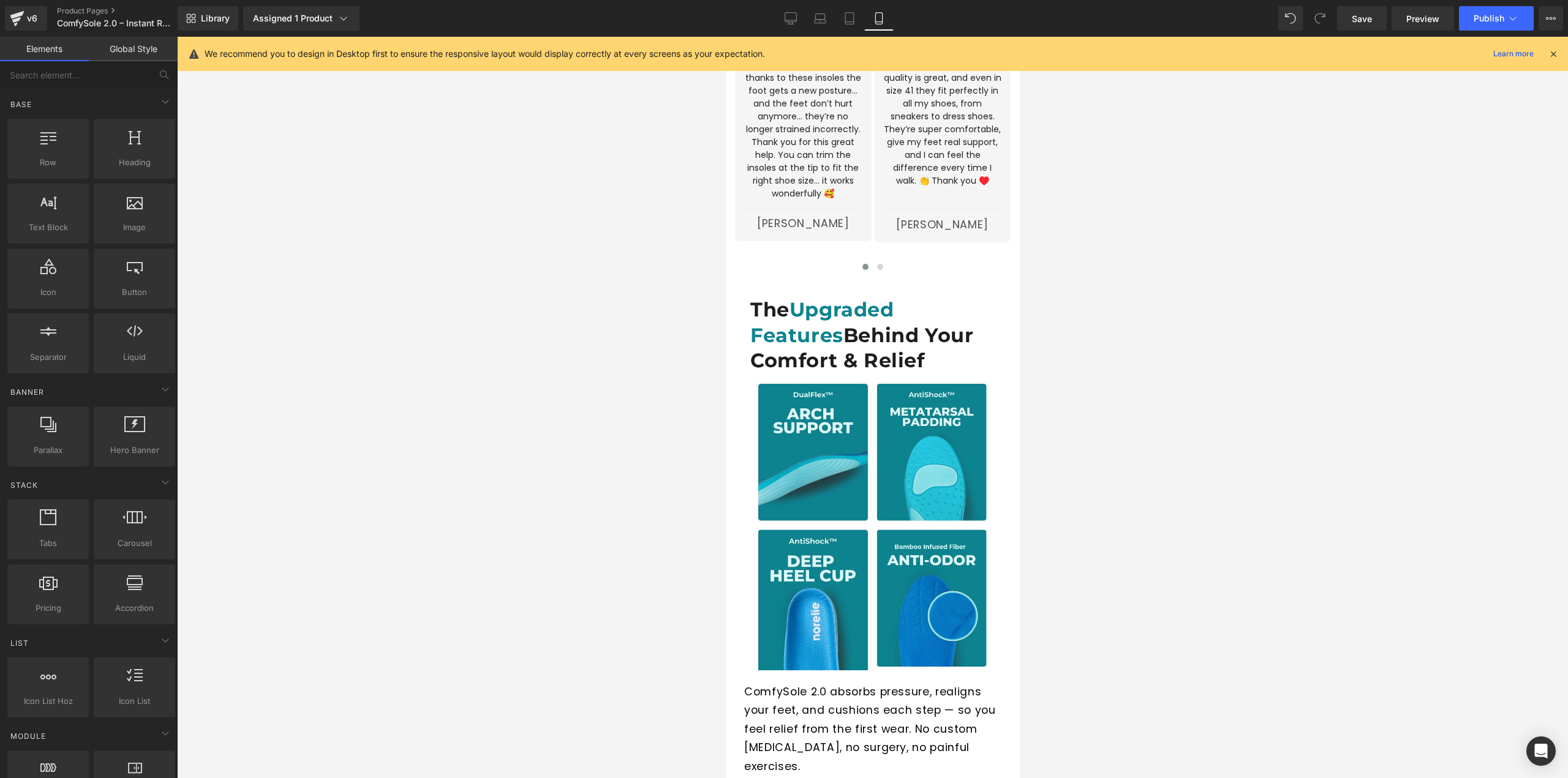
click at [1074, 431] on div at bounding box center [872, 407] width 1391 height 741
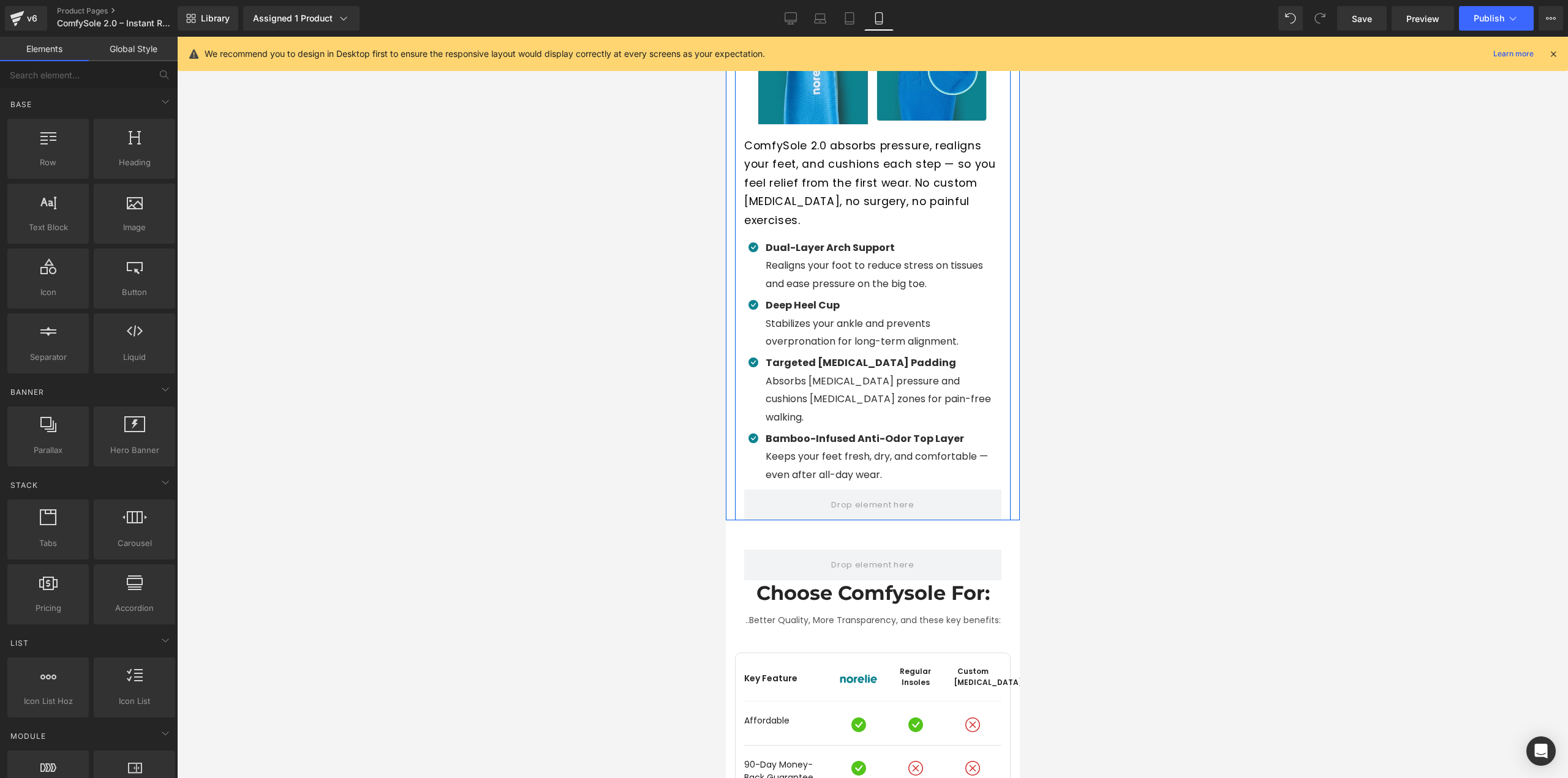
scroll to position [3367, 0]
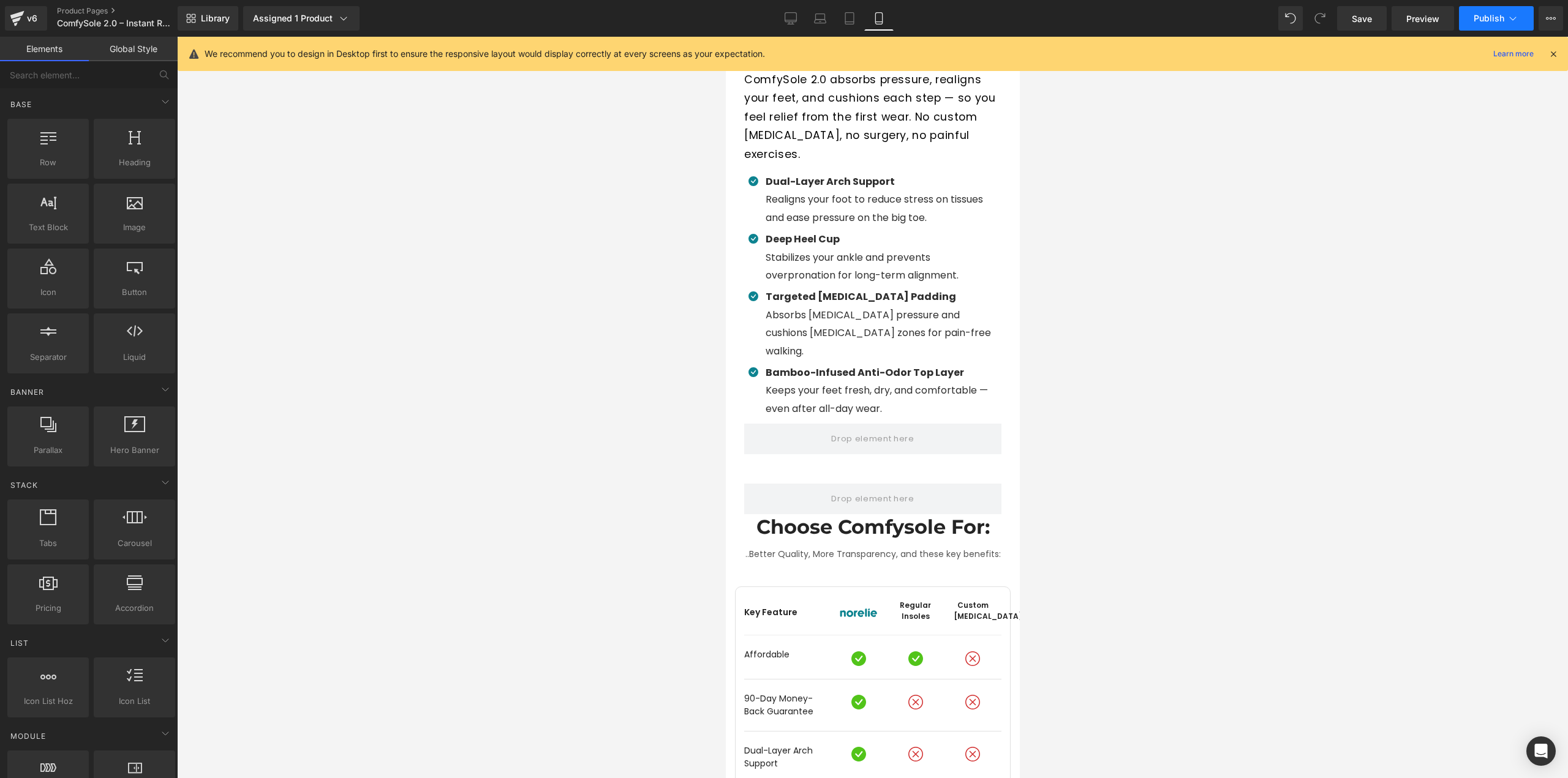
click at [1488, 15] on span "Publish" at bounding box center [1489, 18] width 30 height 10
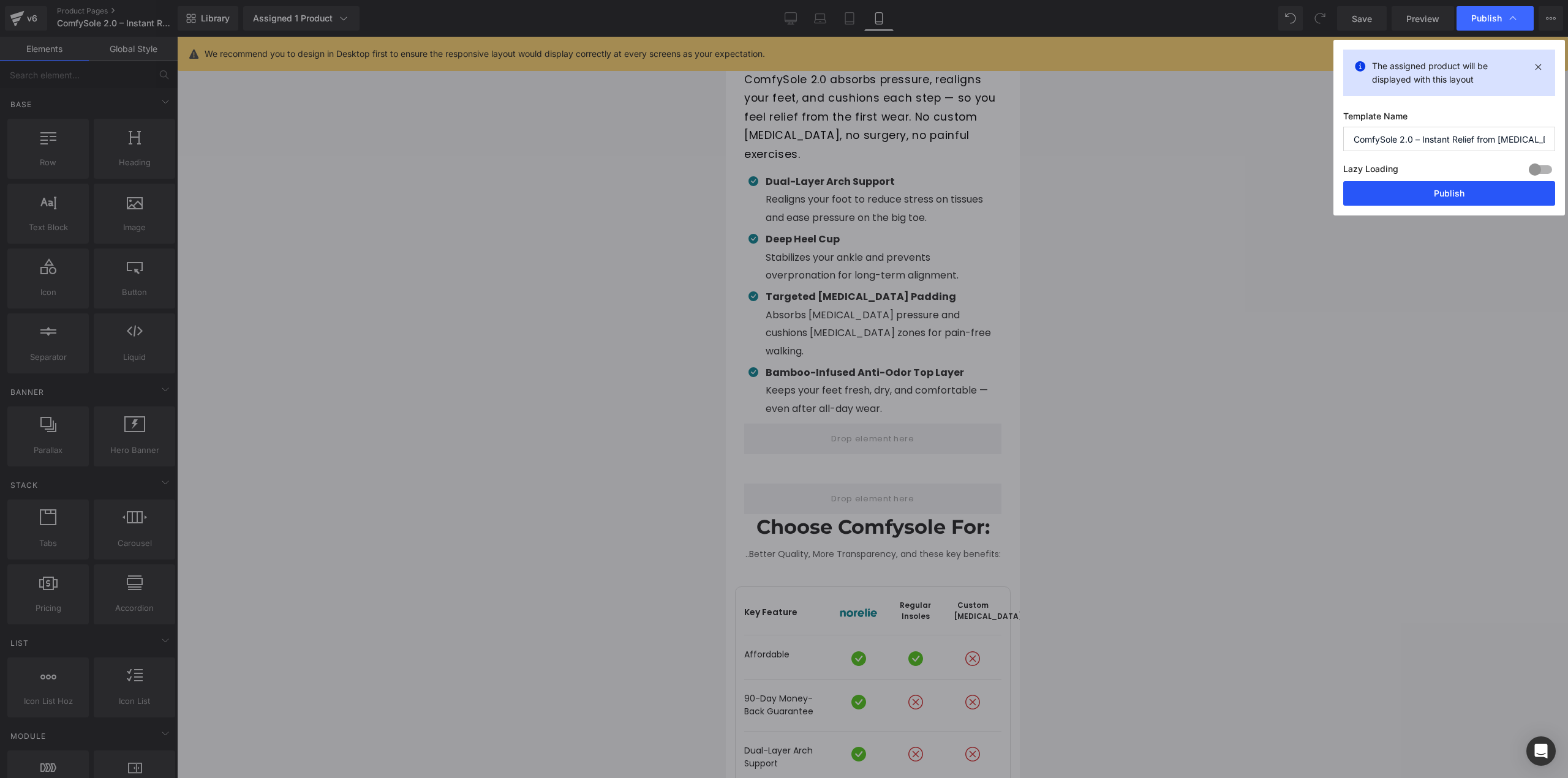
click at [1450, 193] on button "Publish" at bounding box center [1449, 193] width 212 height 24
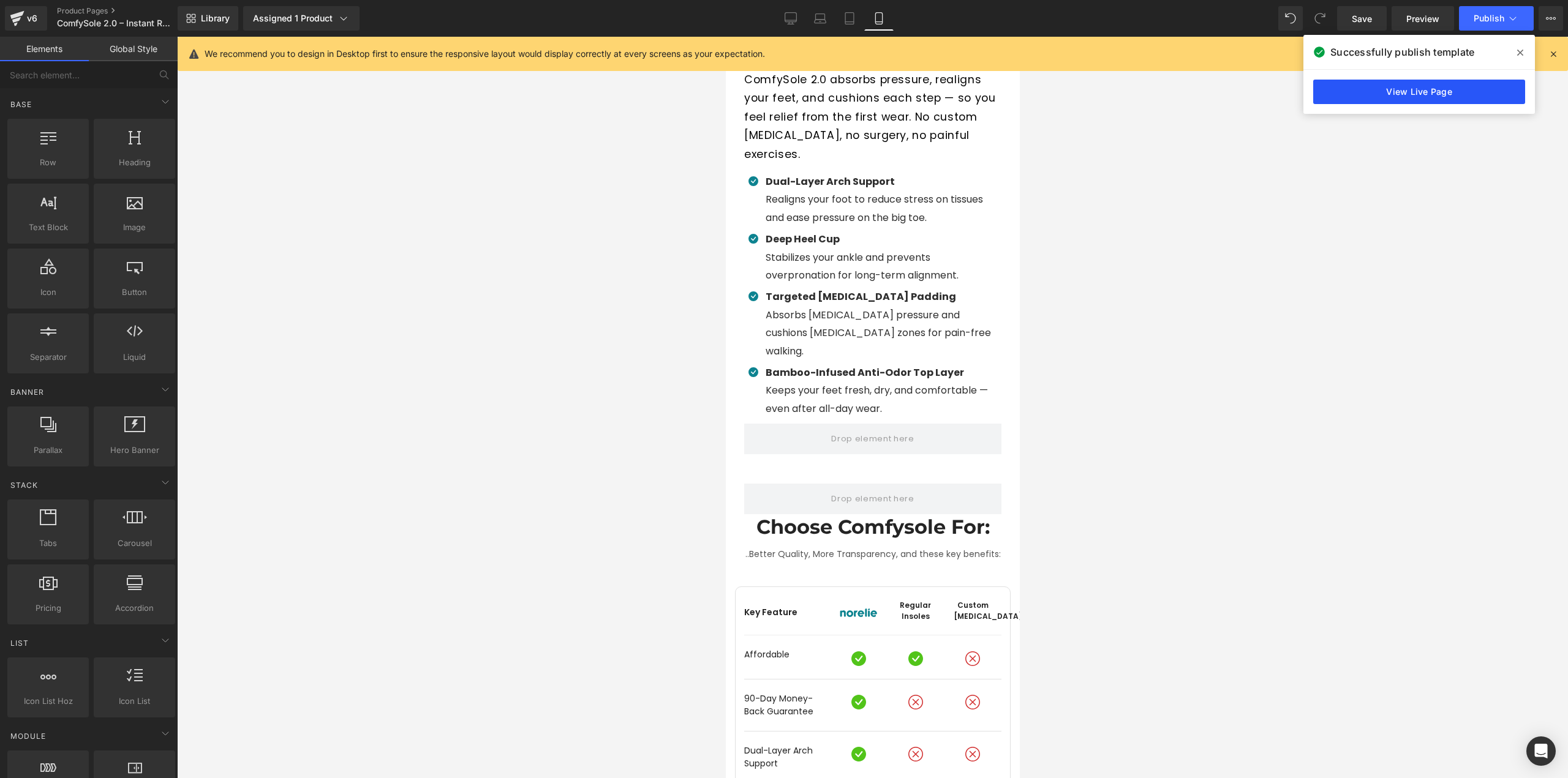
click at [1457, 92] on link "View Live Page" at bounding box center [1419, 92] width 212 height 24
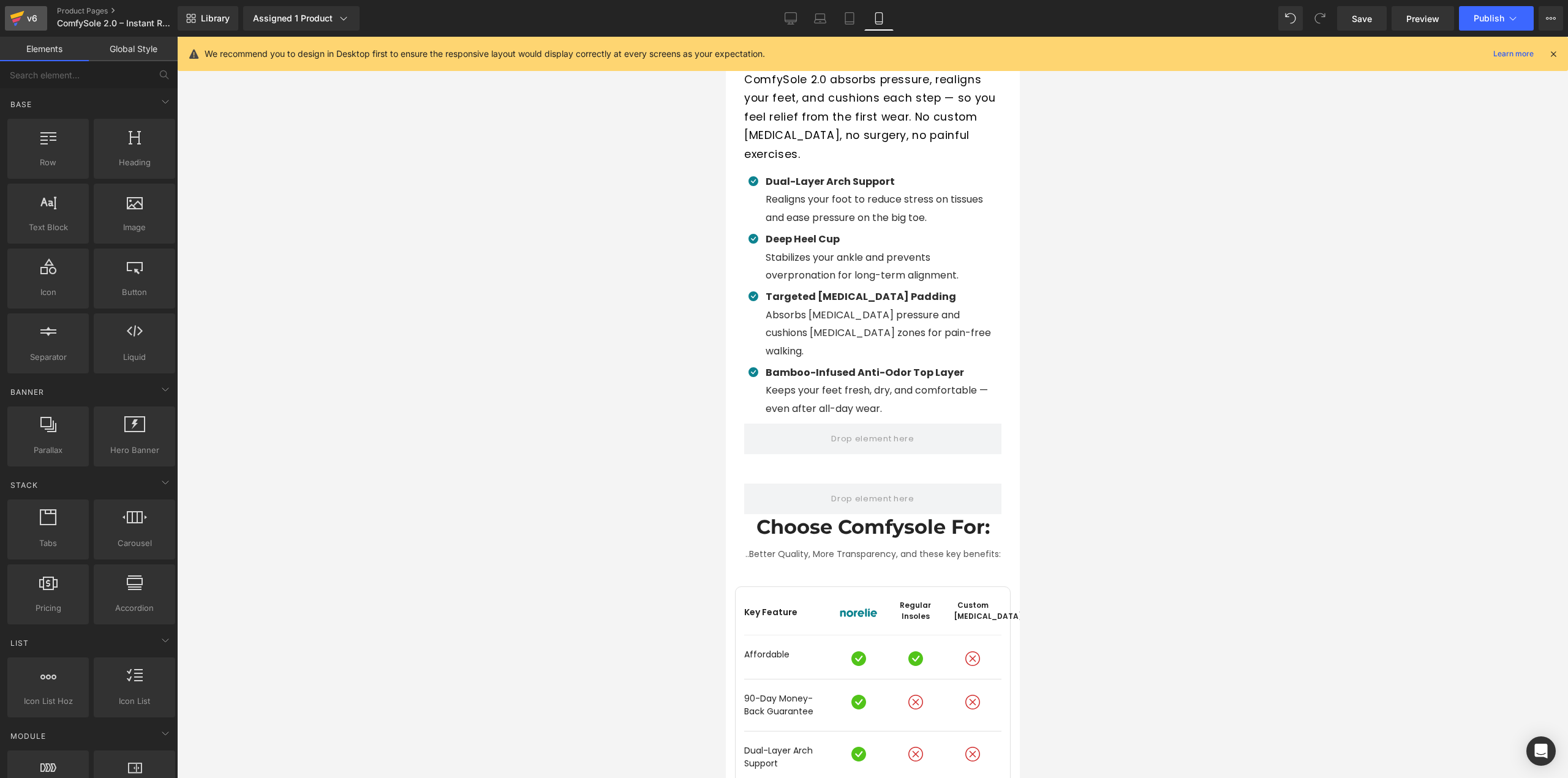
click at [30, 13] on div "v6" at bounding box center [32, 18] width 15 height 16
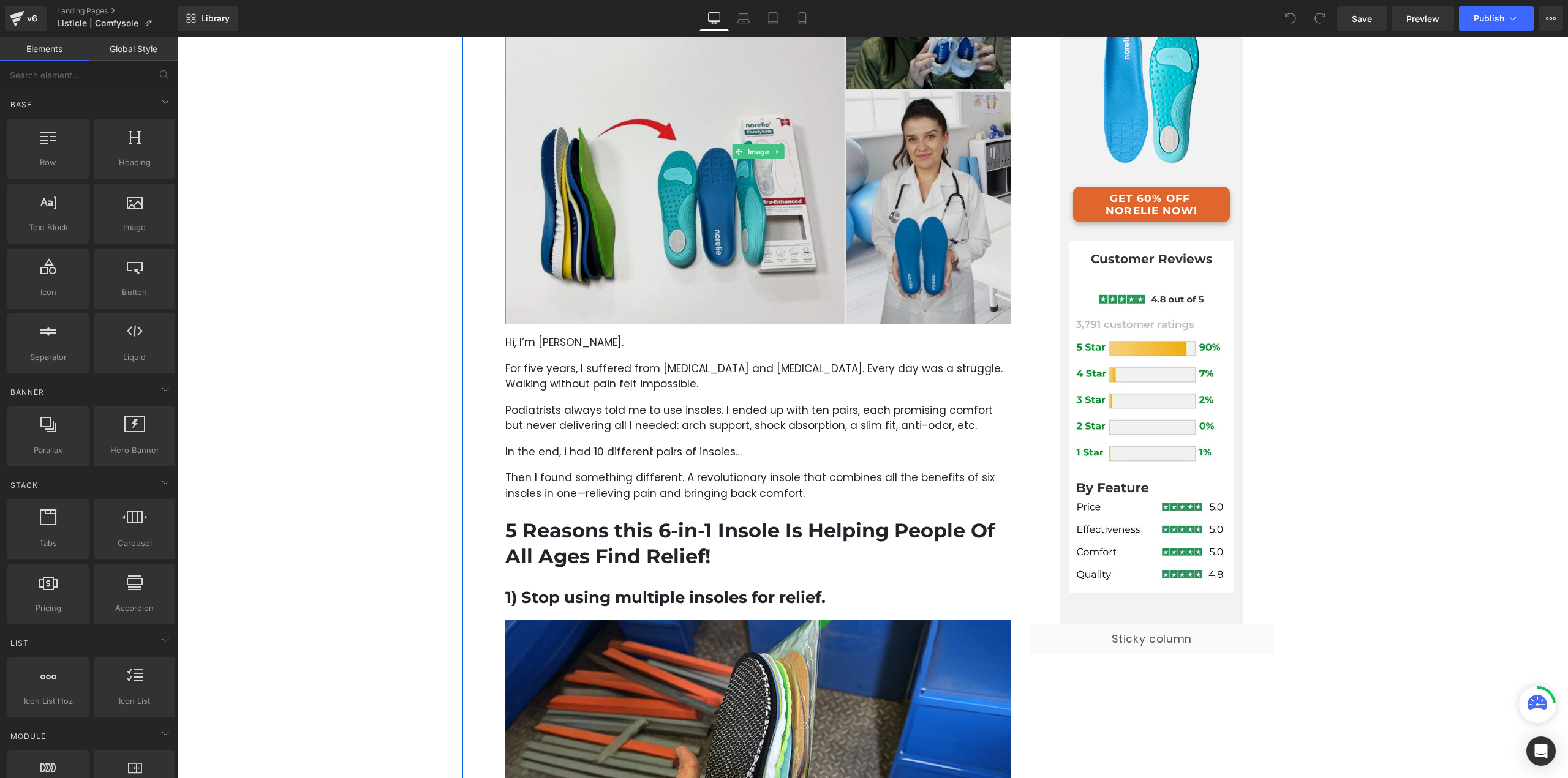
scroll to position [306, 0]
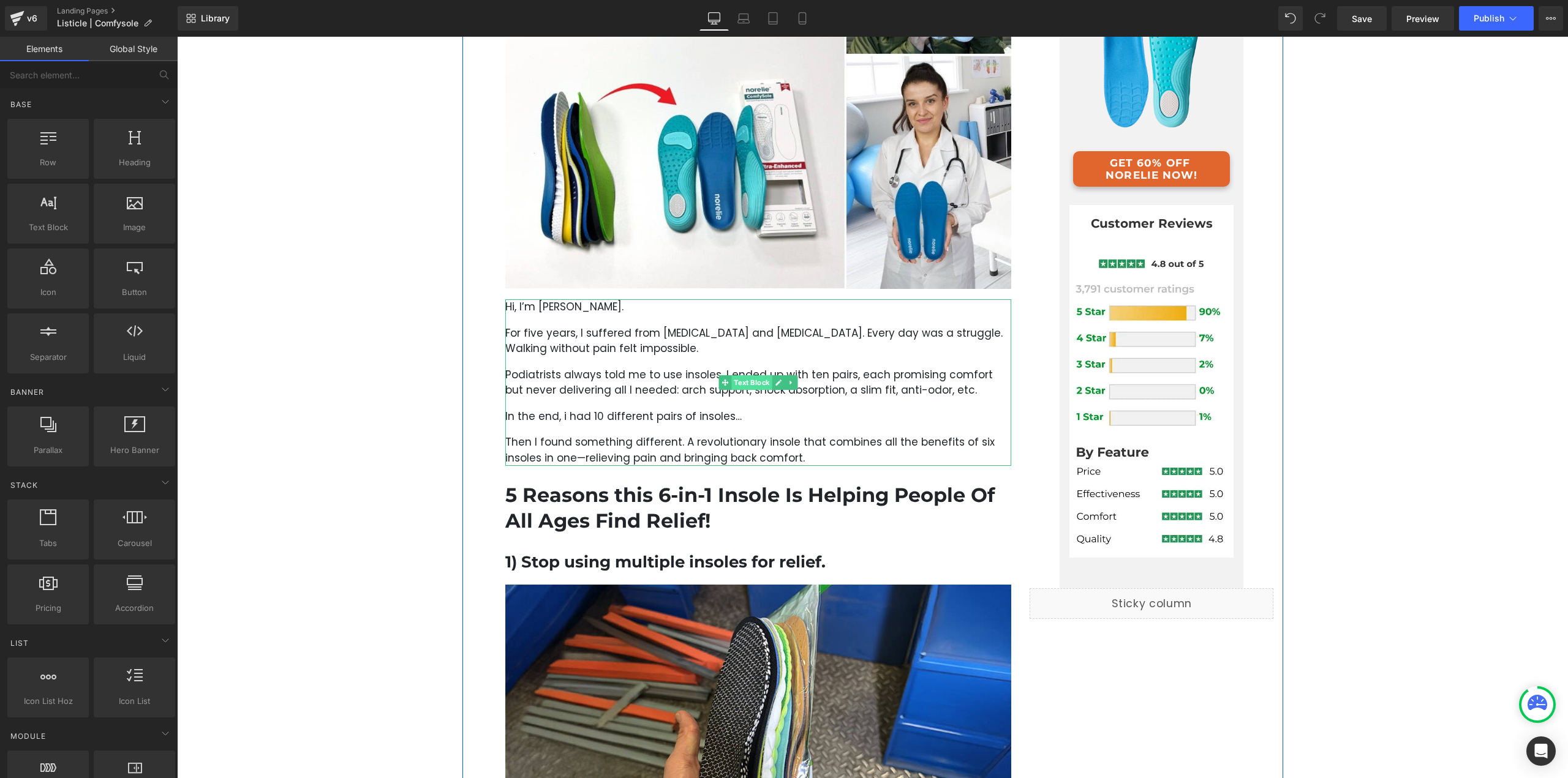
click at [732, 382] on span "Text Block" at bounding box center [751, 382] width 40 height 15
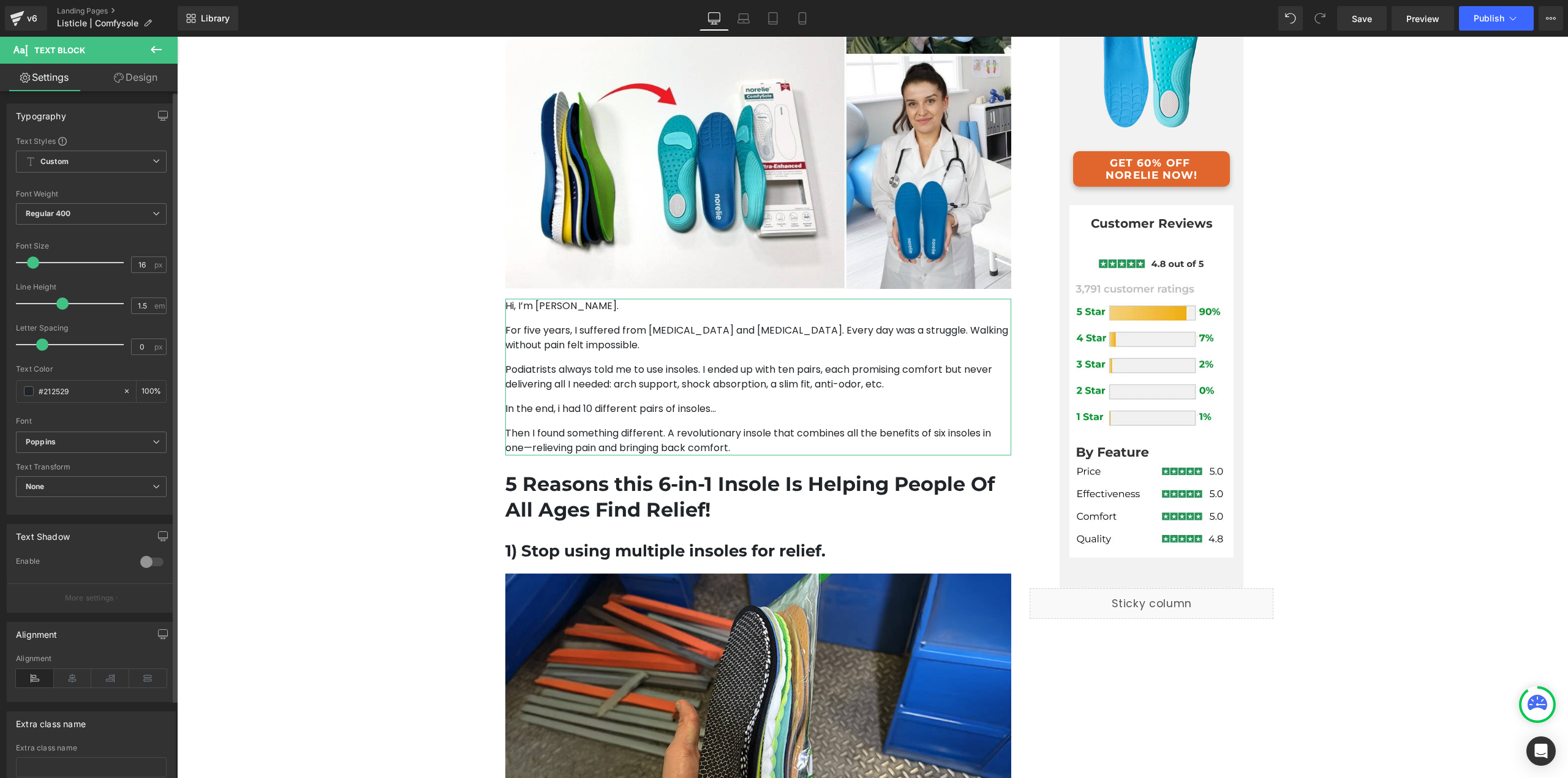
click at [29, 260] on span at bounding box center [33, 262] width 13 height 13
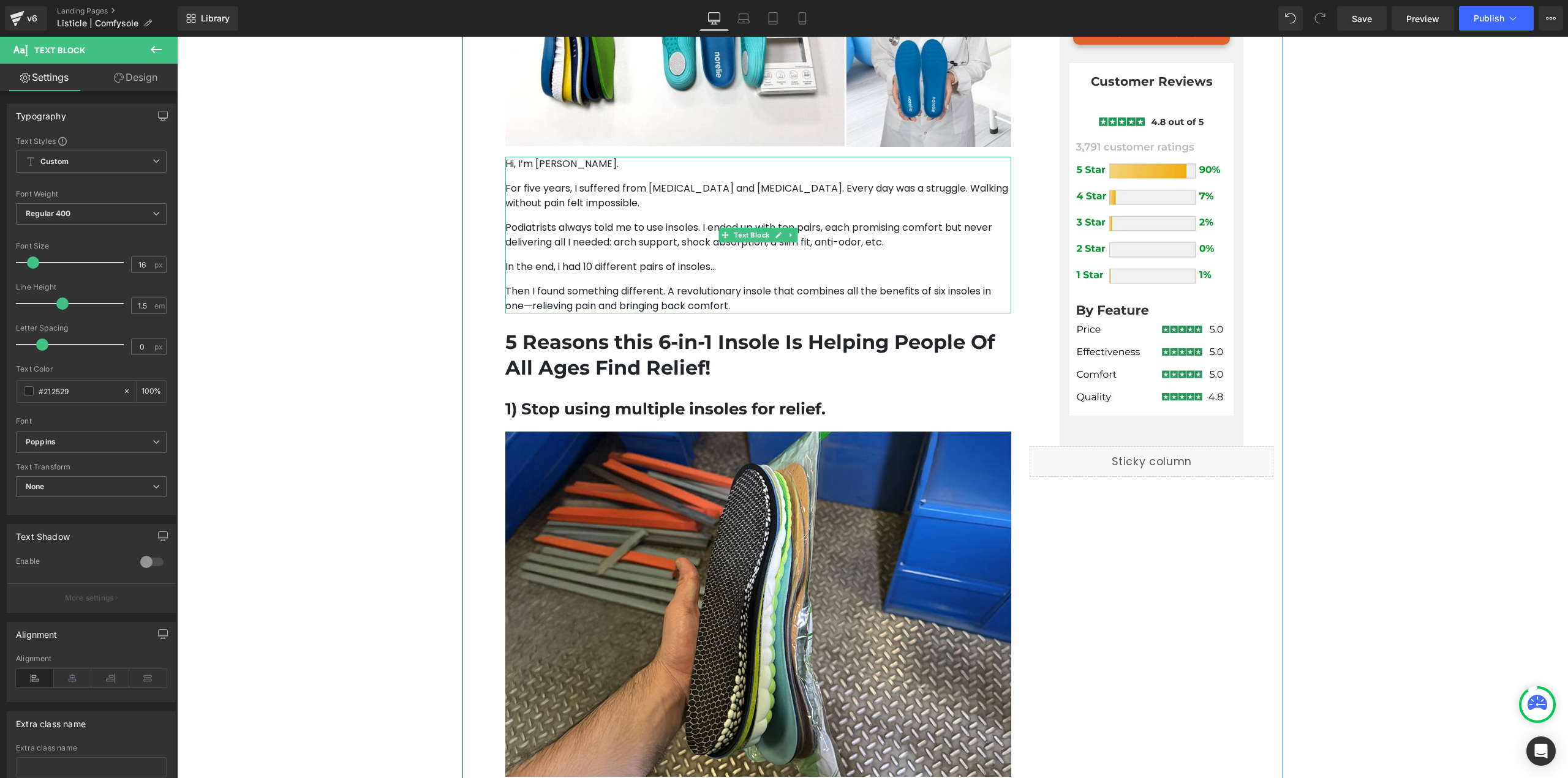
scroll to position [429, 0]
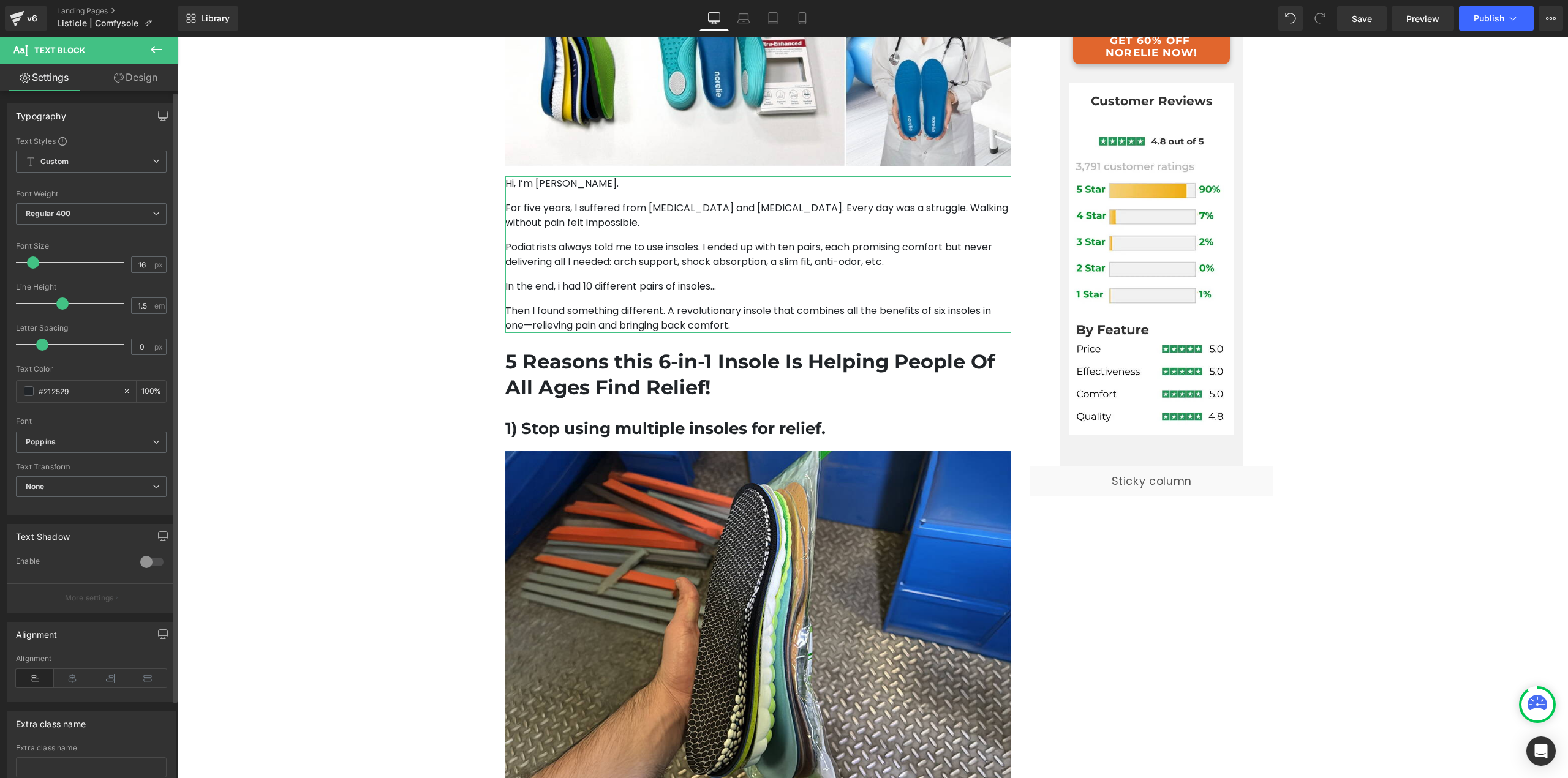
type input "17"
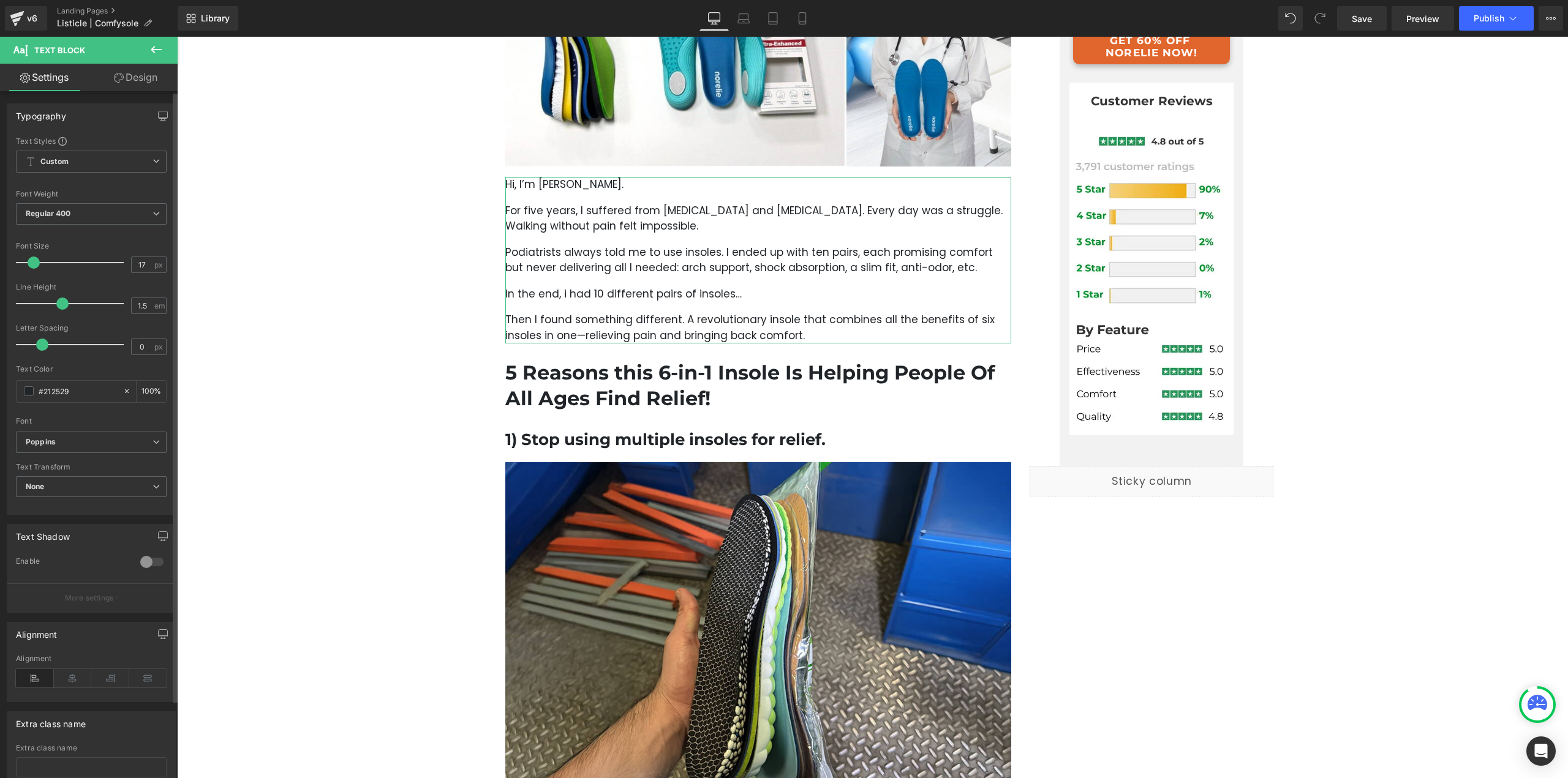
click at [30, 265] on span at bounding box center [34, 262] width 13 height 13
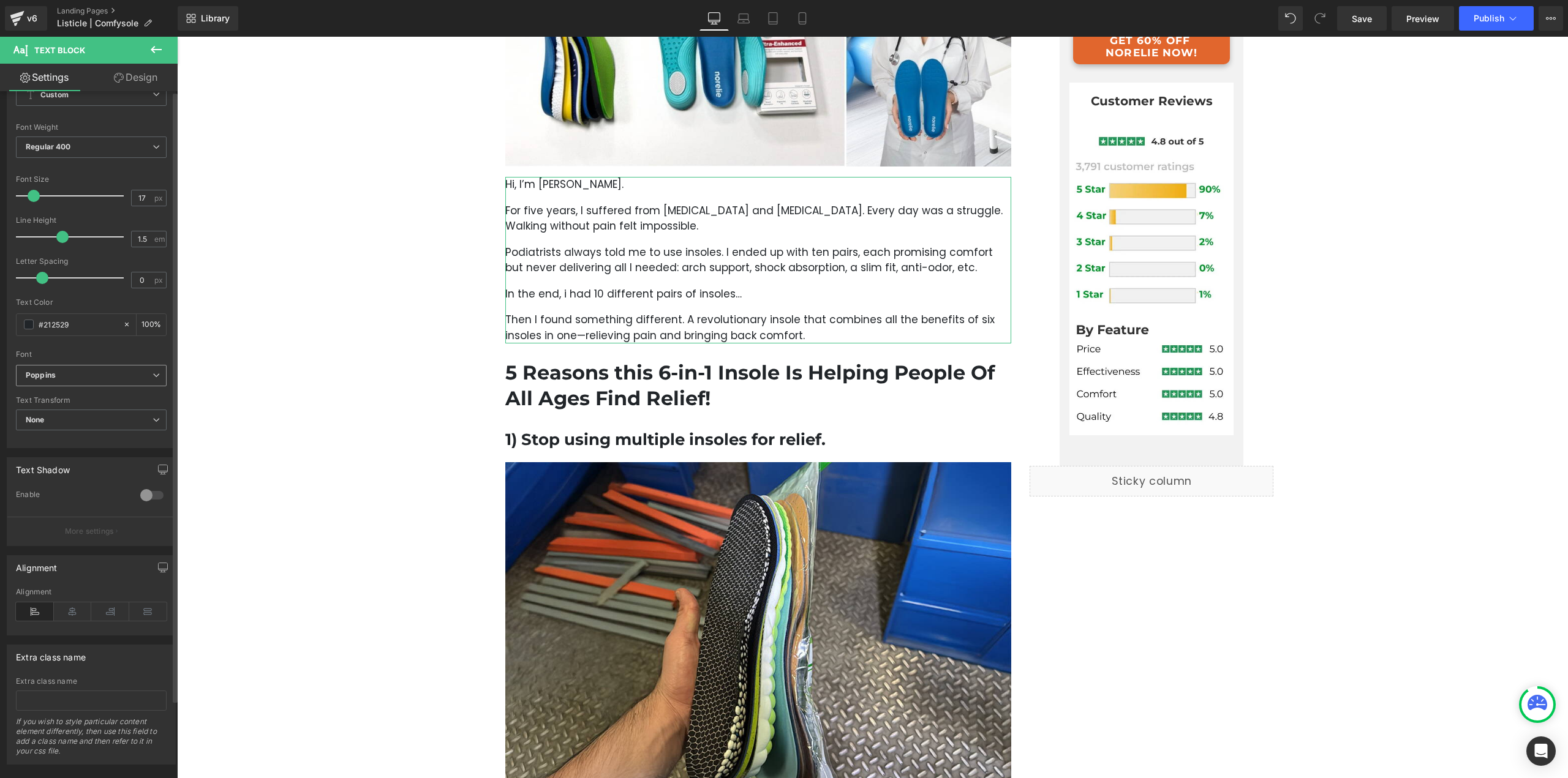
scroll to position [88, 0]
click at [100, 359] on b "Poppins" at bounding box center [89, 364] width 127 height 11
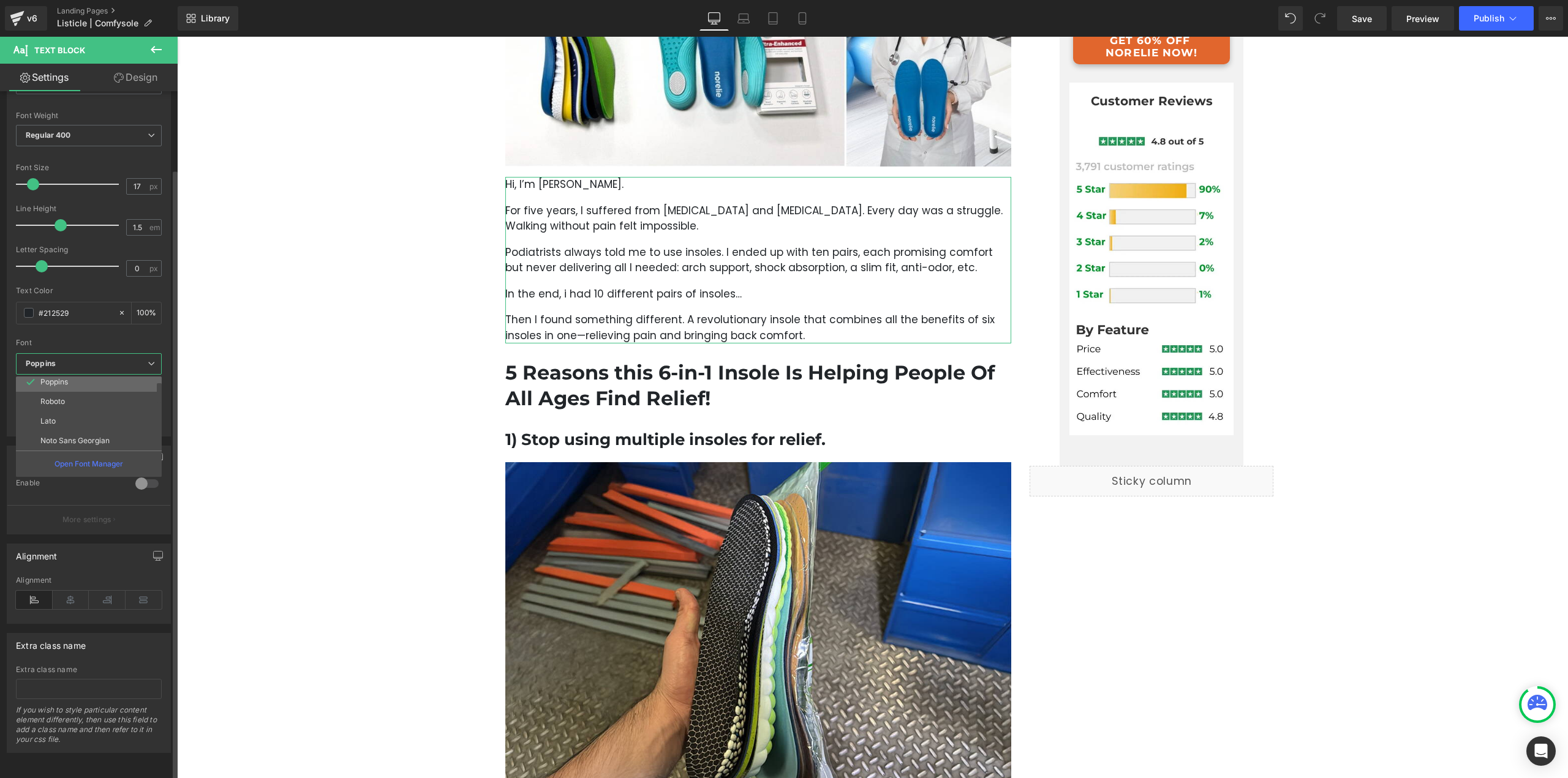
scroll to position [123, 0]
click at [94, 396] on li "Open Sans" at bounding box center [91, 401] width 151 height 20
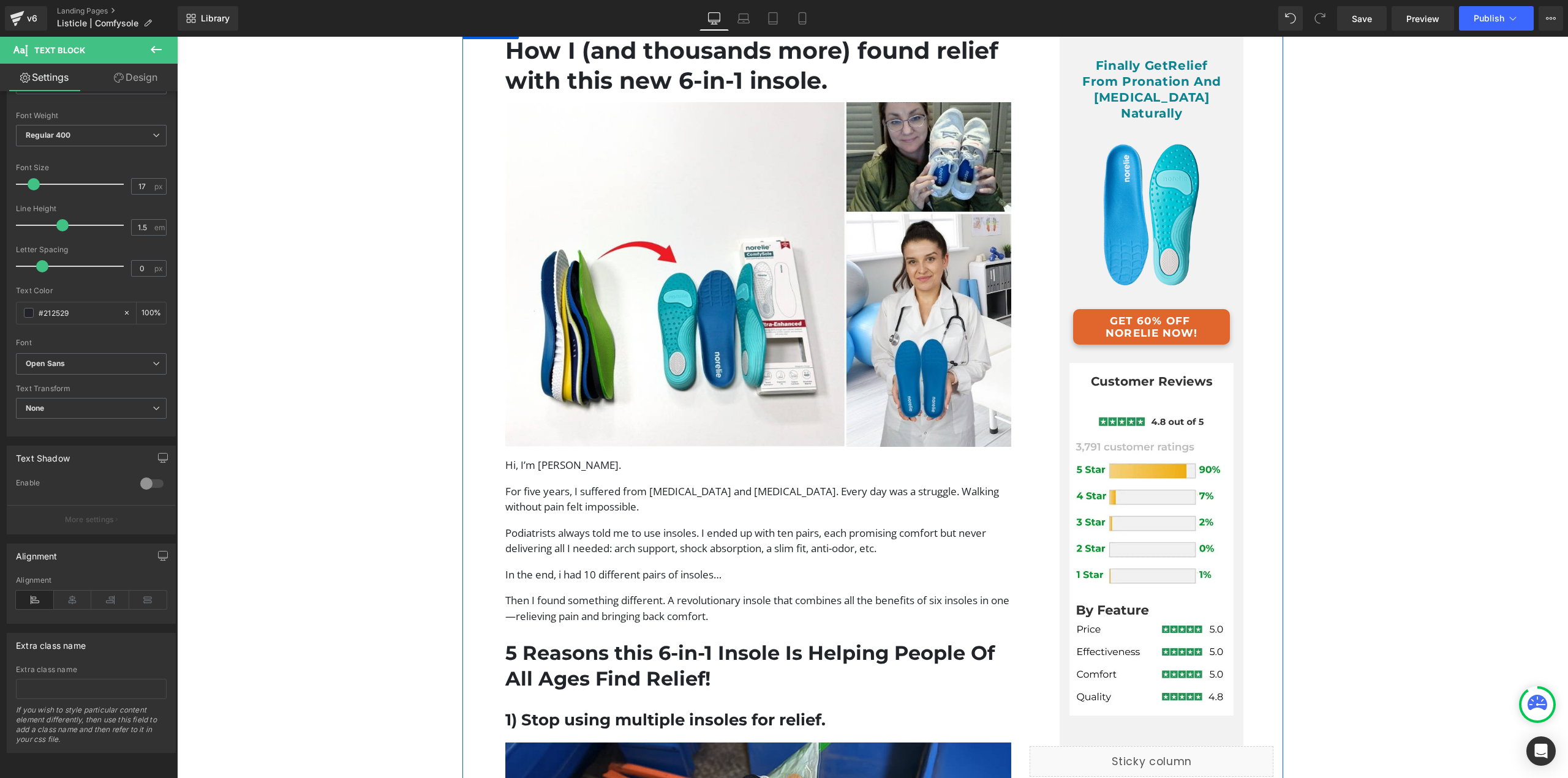
scroll to position [0, 0]
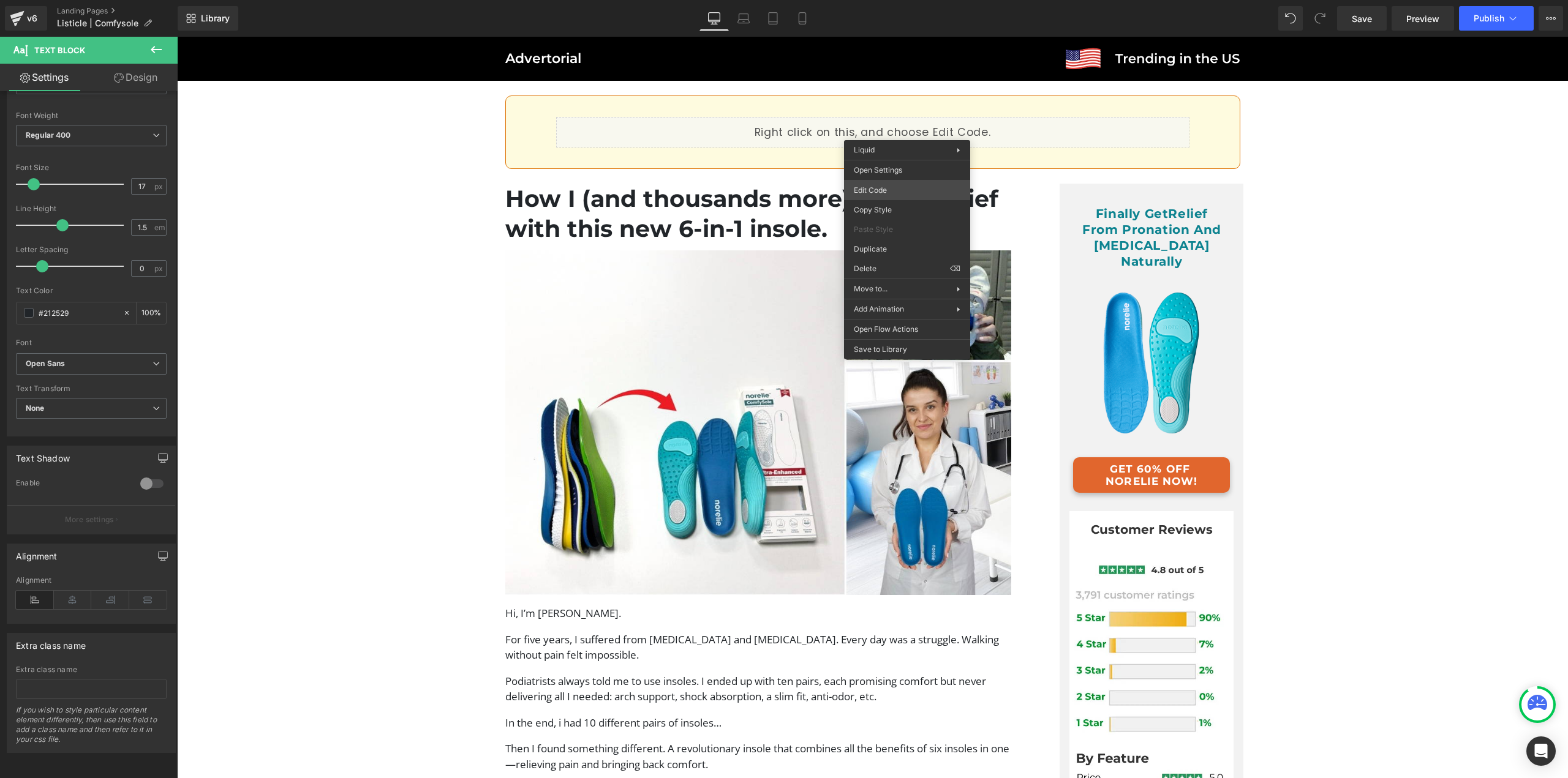
click at [896, 189] on body "Text Block You are previewing how the will restyle your page. You can not edit …" at bounding box center [784, 389] width 1568 height 778
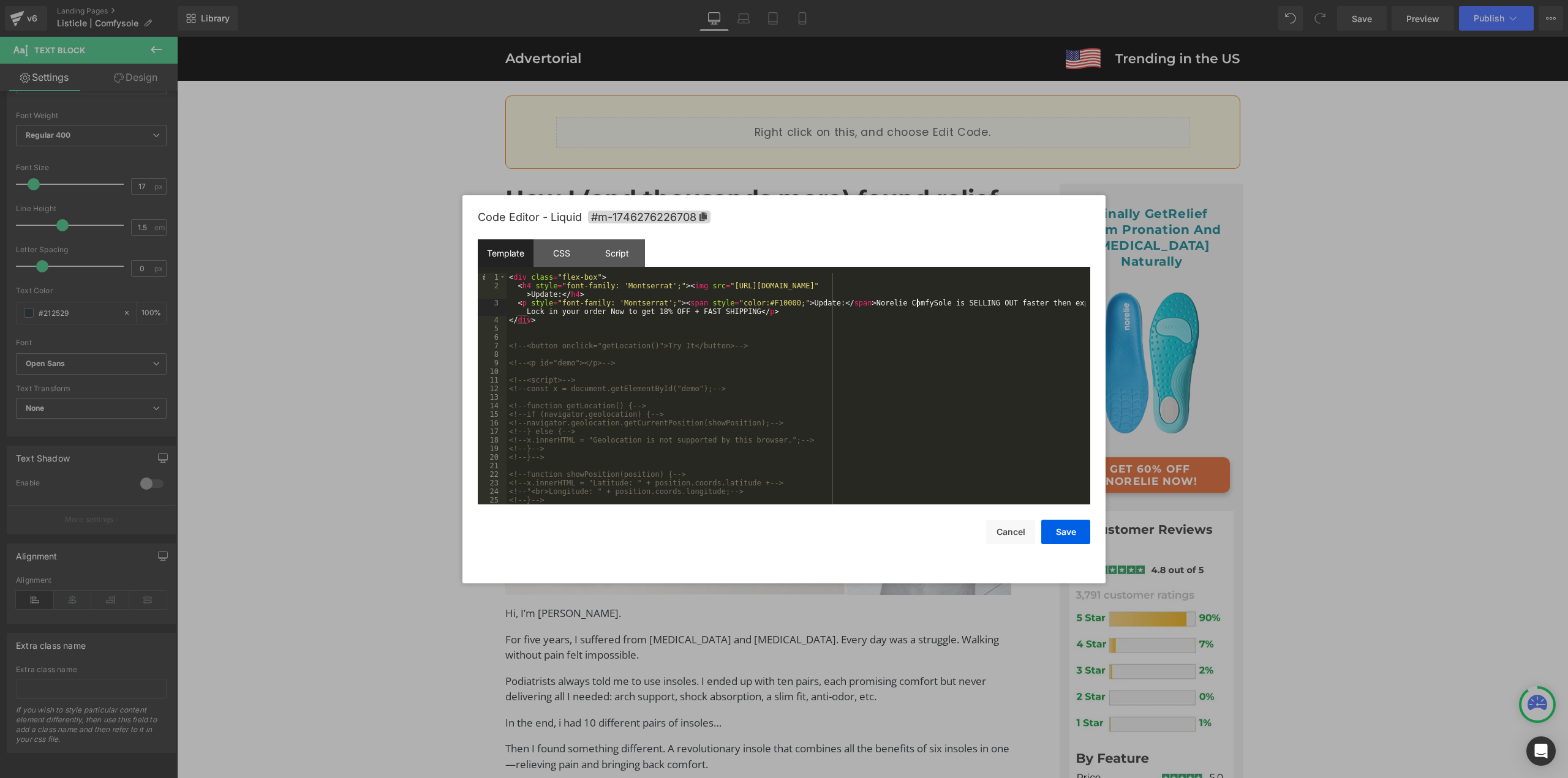
click at [916, 304] on div "< div class = "flex-box" > < h4 style = "font-family: 'Montserrat';" > < img sr…" at bounding box center [796, 397] width 579 height 249
drag, startPoint x: 647, startPoint y: 313, endPoint x: 653, endPoint y: 314, distance: 6.1
click at [653, 314] on div "< div class = "flex-box" > < h4 style = "font-family: 'Montserrat';" > < img sr…" at bounding box center [796, 397] width 579 height 249
click at [1054, 533] on button "Save" at bounding box center [1066, 531] width 49 height 24
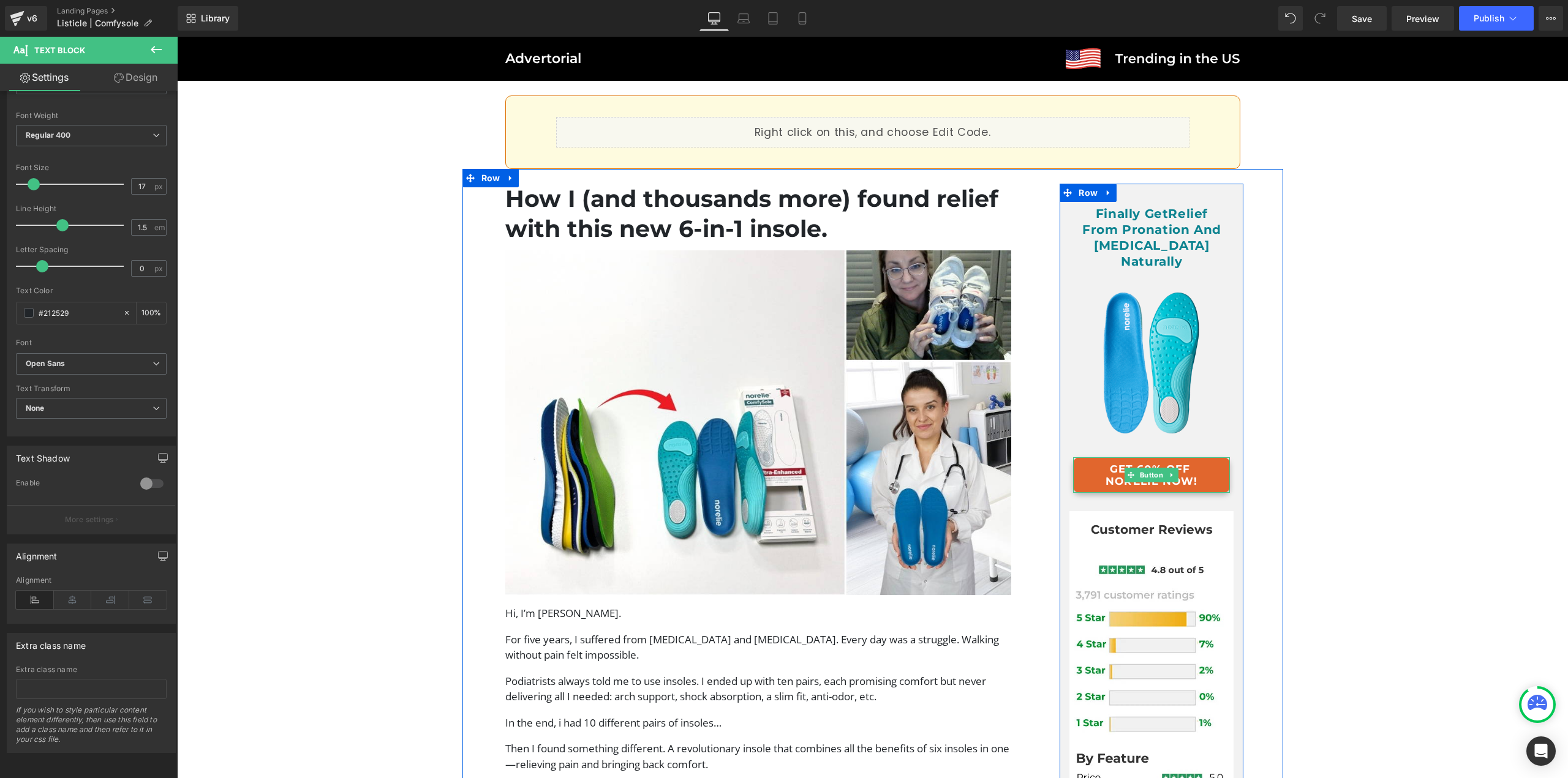
click at [1149, 458] on link "GET 60% OFF NORELIE NOW!" at bounding box center [1152, 475] width 157 height 36
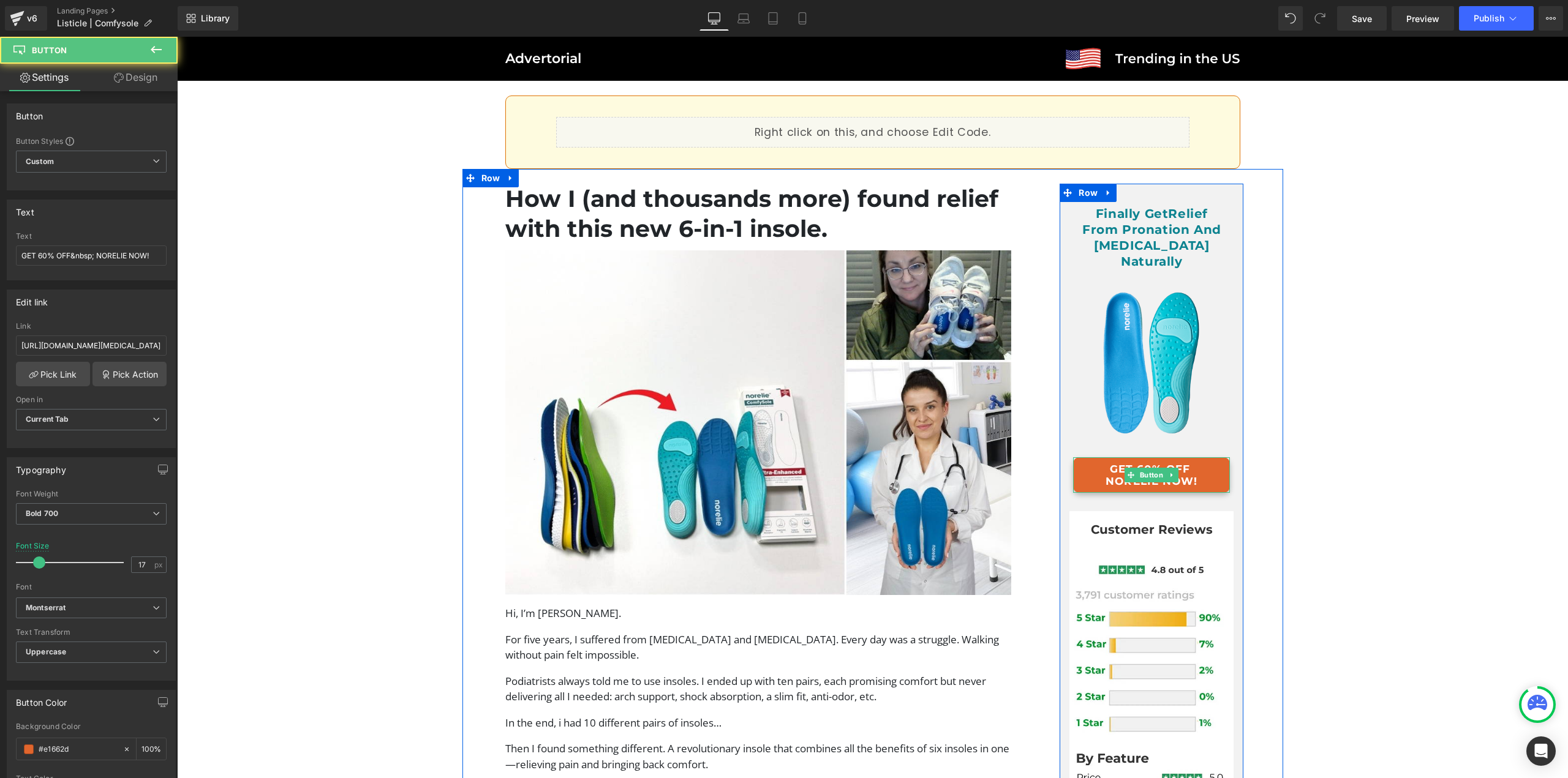
click at [1143, 458] on link "GET 60% OFF NORELIE NOW!" at bounding box center [1152, 475] width 157 height 36
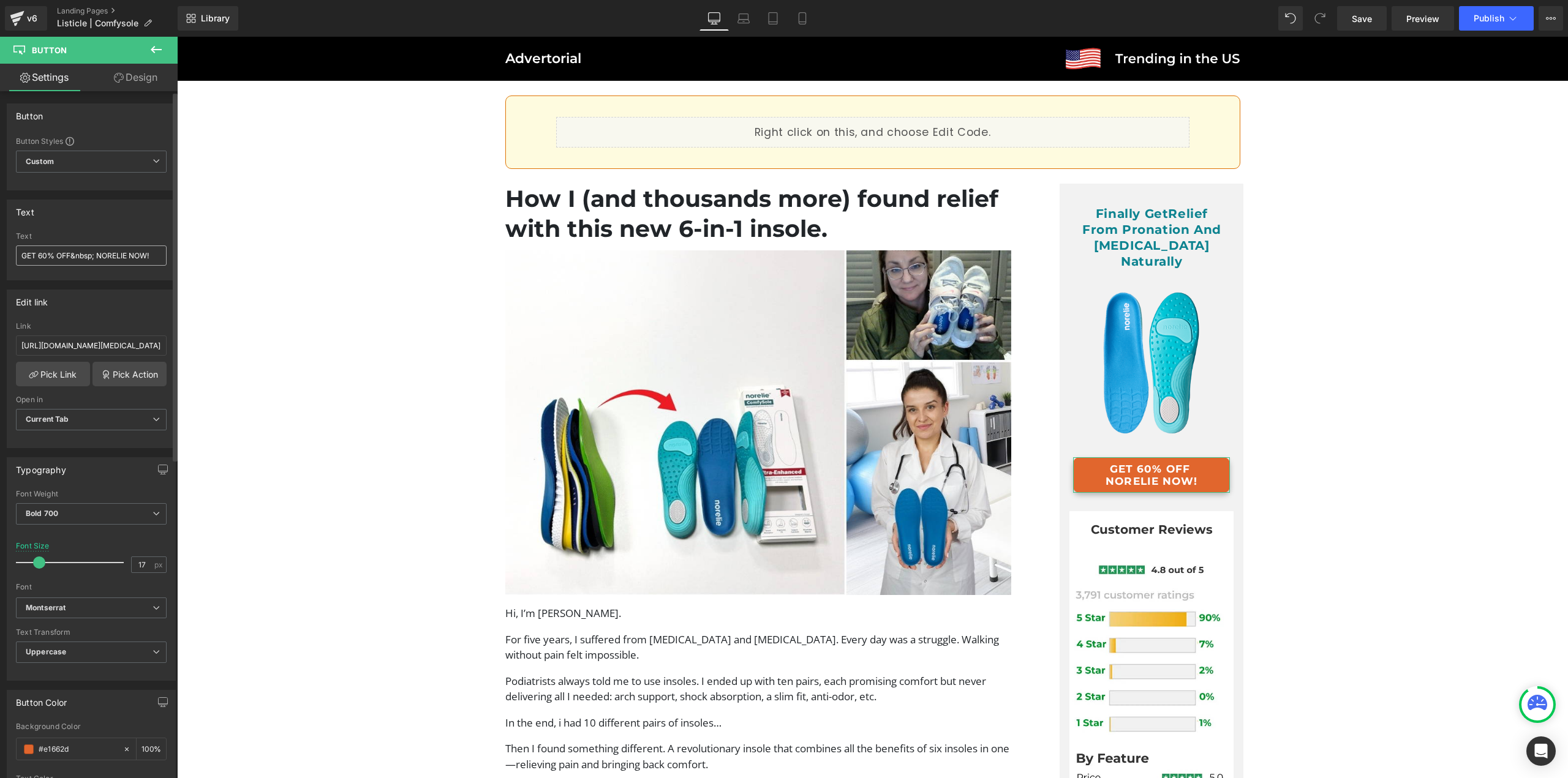
click at [38, 258] on input "GET 60% OFF&nbsp; NORELIE NOW!" at bounding box center [91, 255] width 150 height 20
type input "GET 50% OFF&nbsp; NORELIE NOW!"
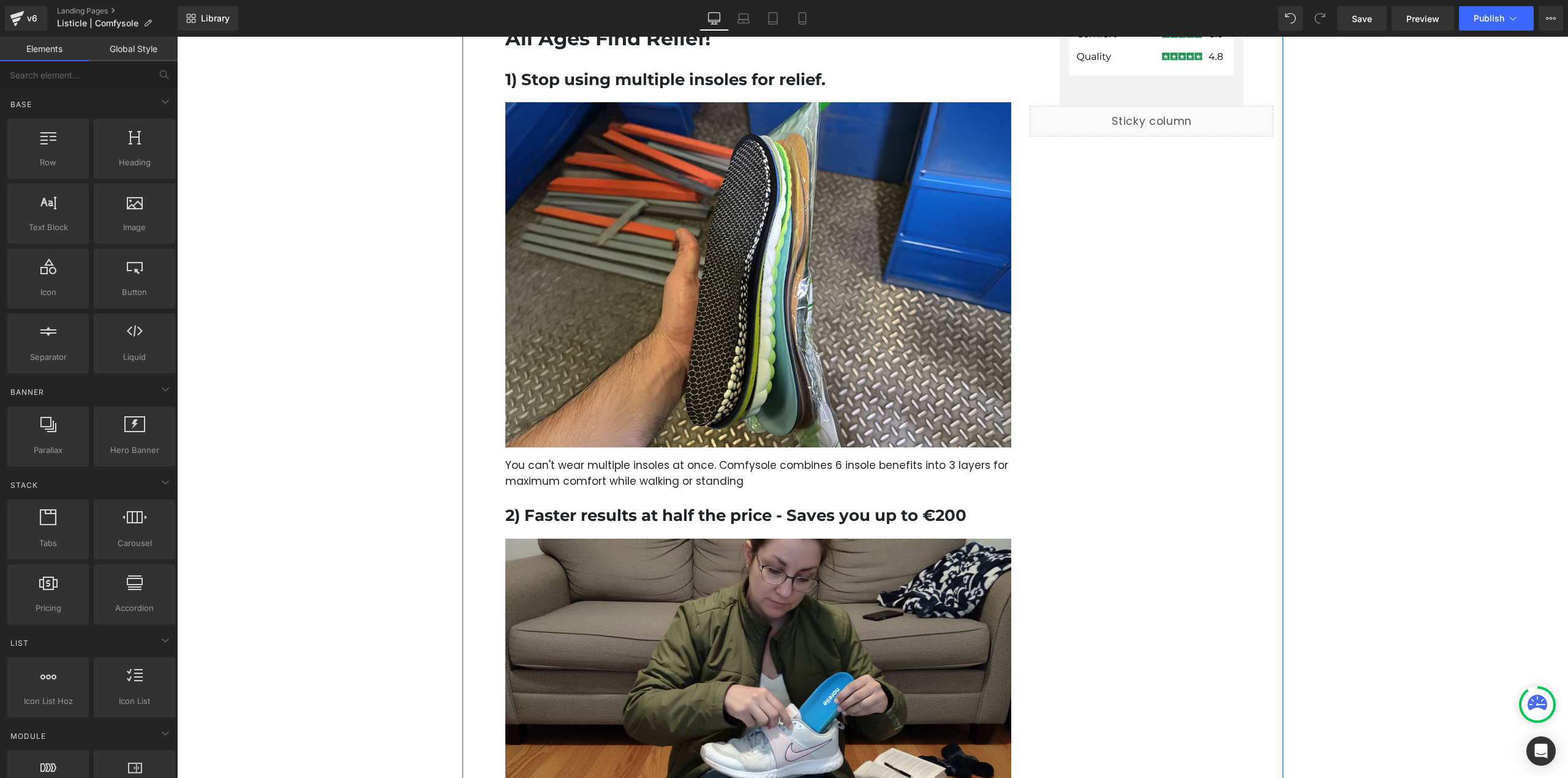
scroll to position [796, 0]
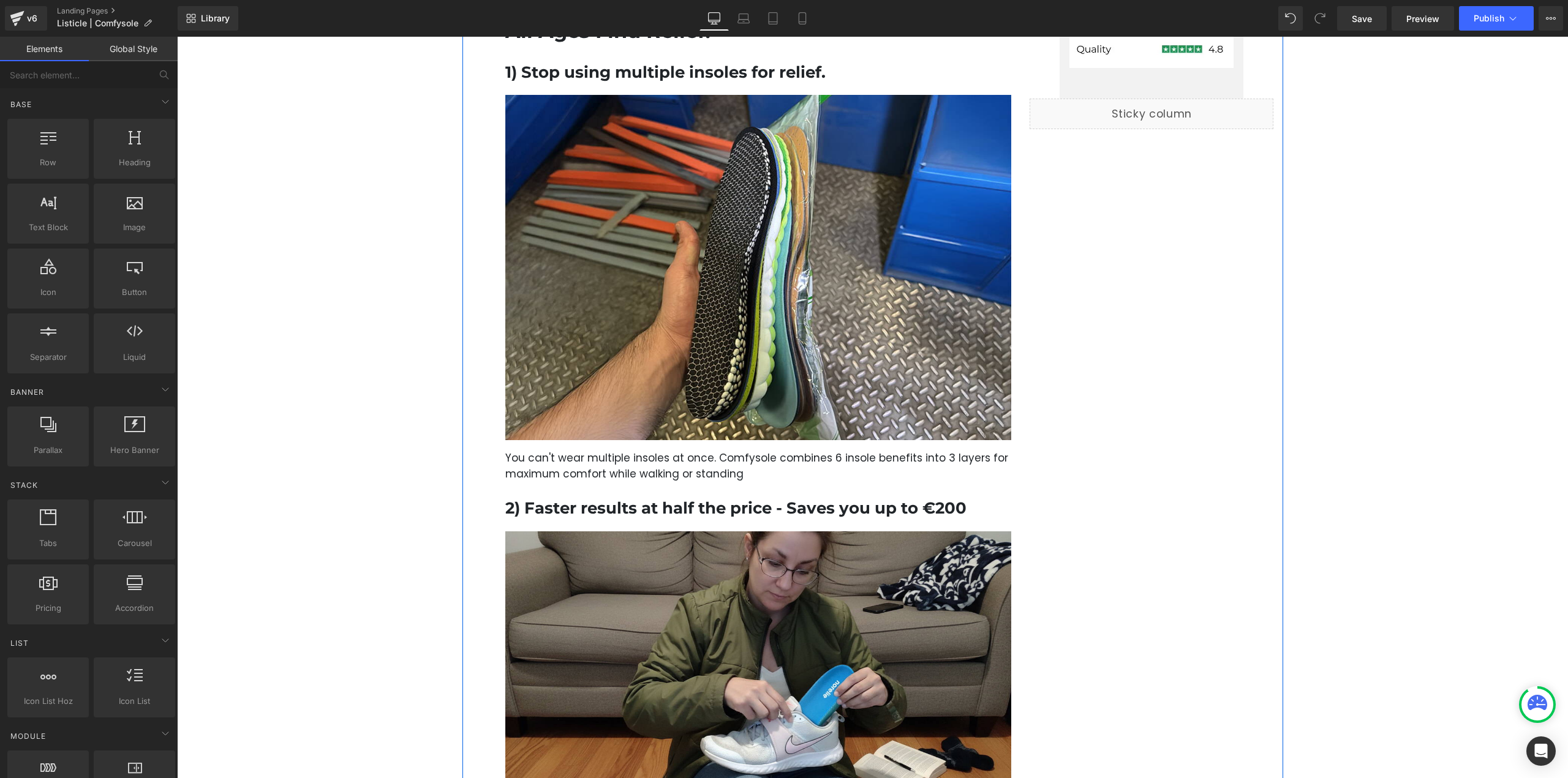
click at [621, 458] on p "You can't wear multiple insoles at once. Comfysole combines 6 insole benefits i…" at bounding box center [759, 465] width 507 height 31
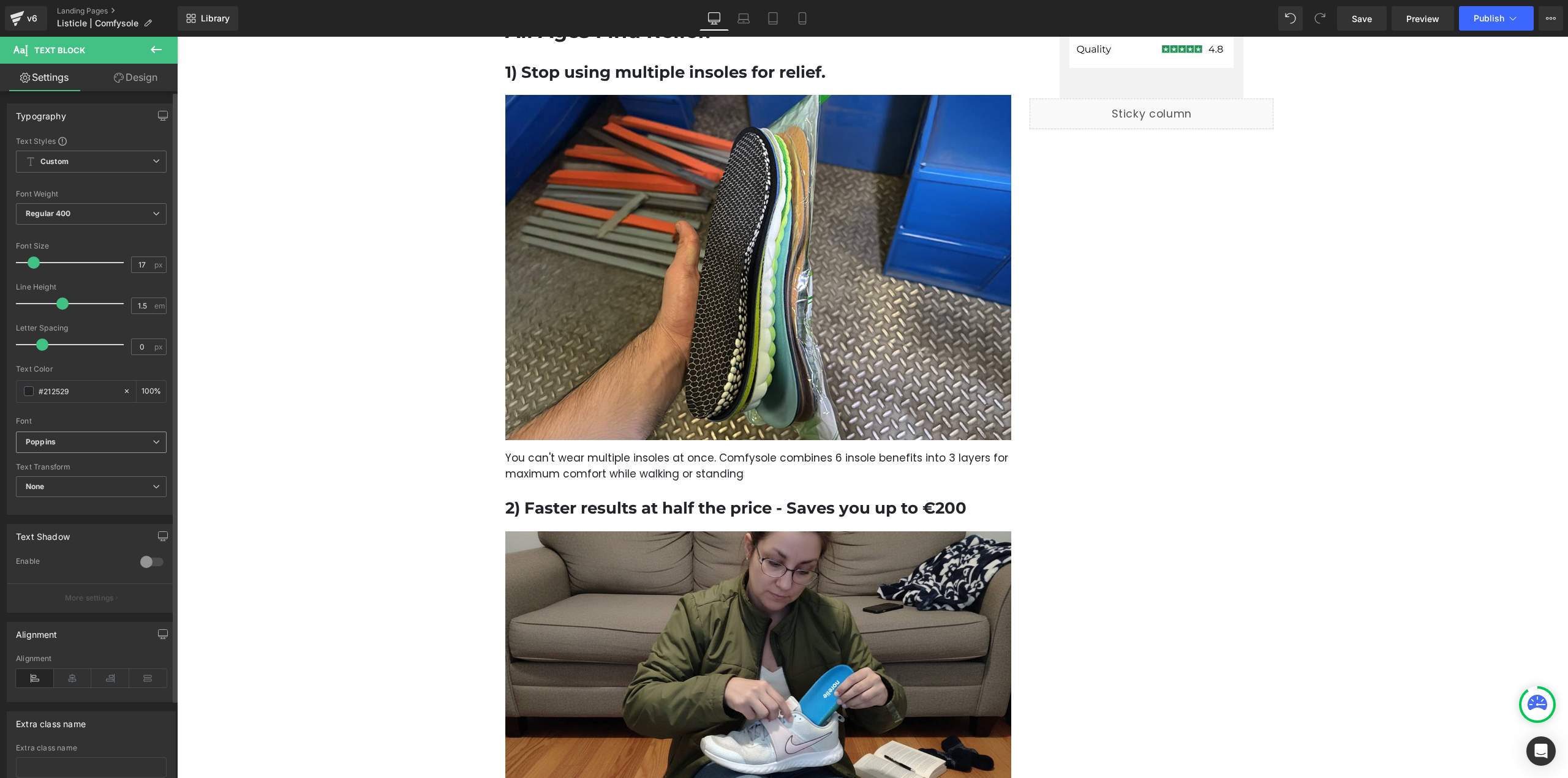
click at [55, 446] on icon "Poppins" at bounding box center [40, 442] width 30 height 11
click at [82, 483] on li "Open Sans" at bounding box center [91, 479] width 151 height 20
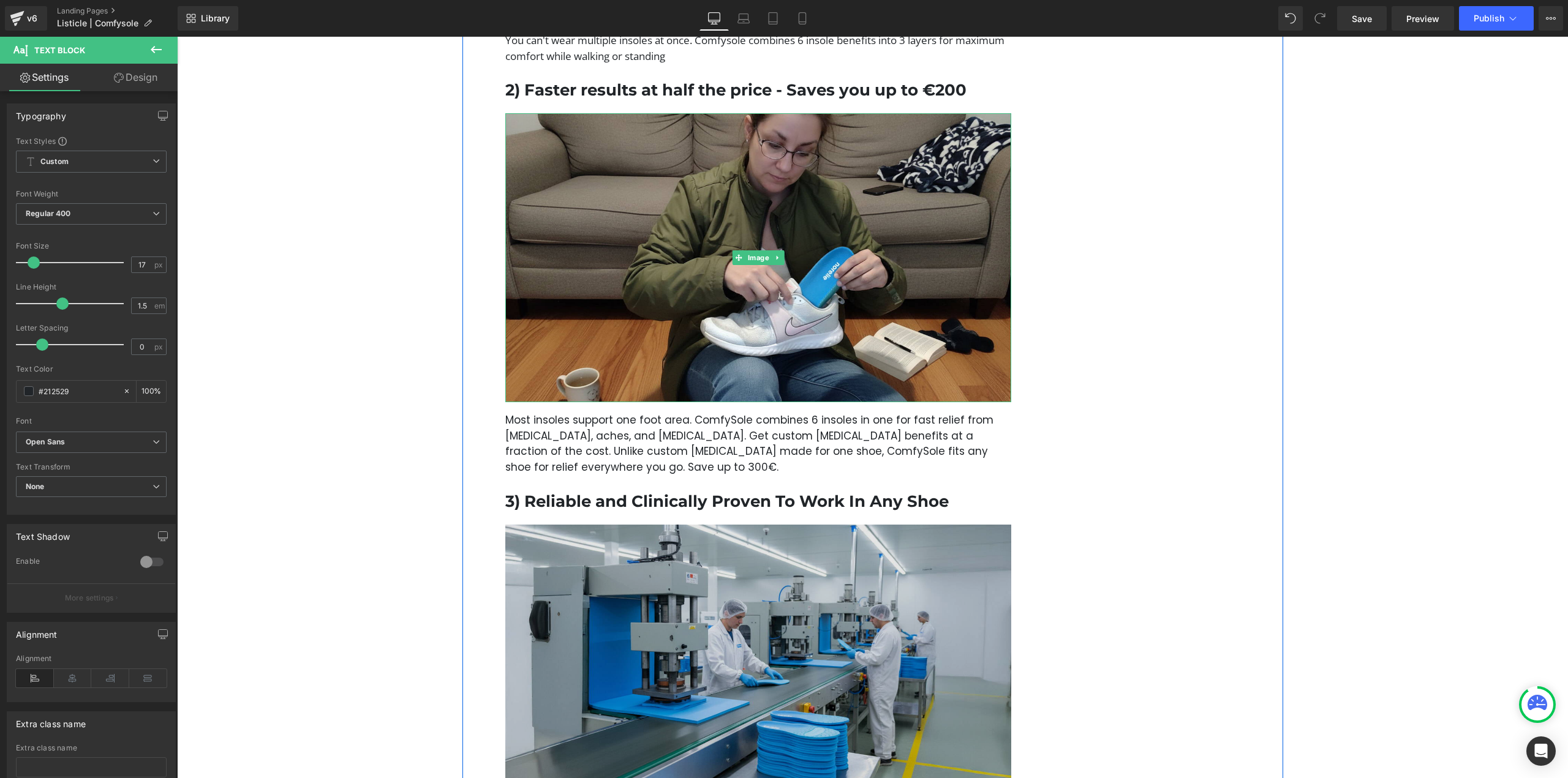
scroll to position [1224, 0]
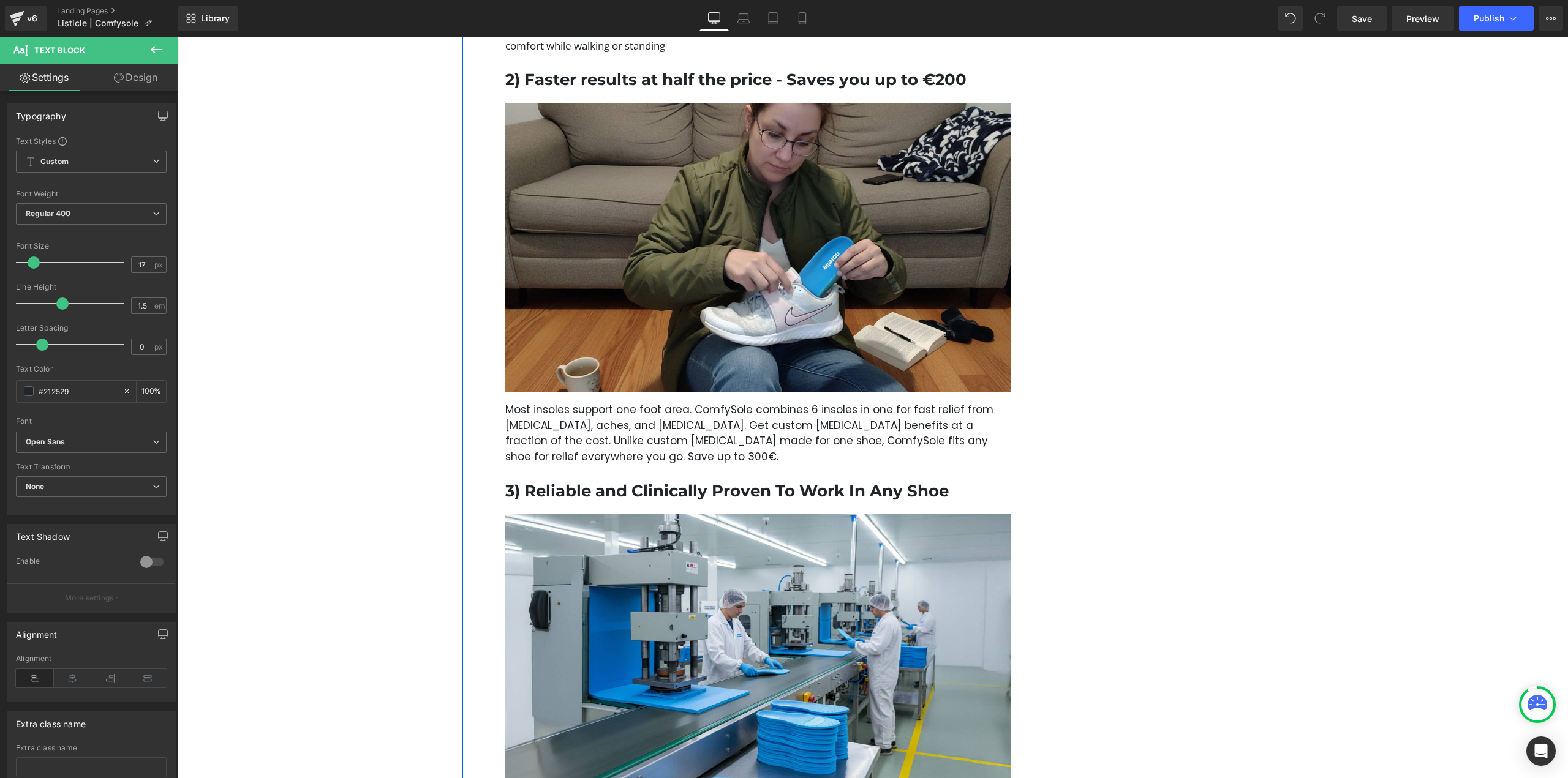
click at [685, 423] on p "Most insoles support one foot area. ComfySole combines 6 insoles in one for fas…" at bounding box center [759, 433] width 507 height 63
click at [63, 443] on b "Poppins" at bounding box center [89, 442] width 127 height 11
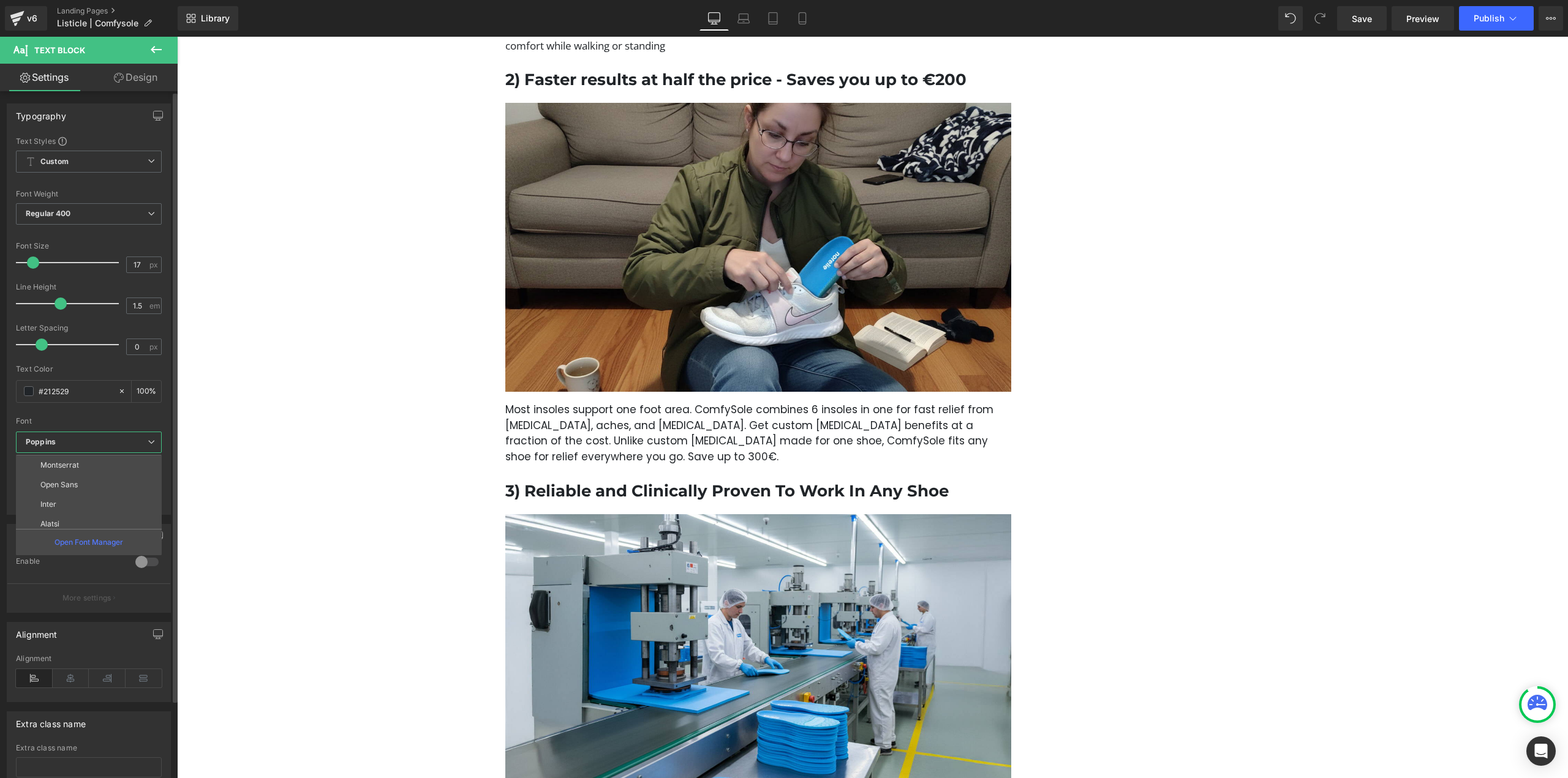
scroll to position [123, 0]
click at [90, 480] on li "Open Sans" at bounding box center [91, 479] width 151 height 20
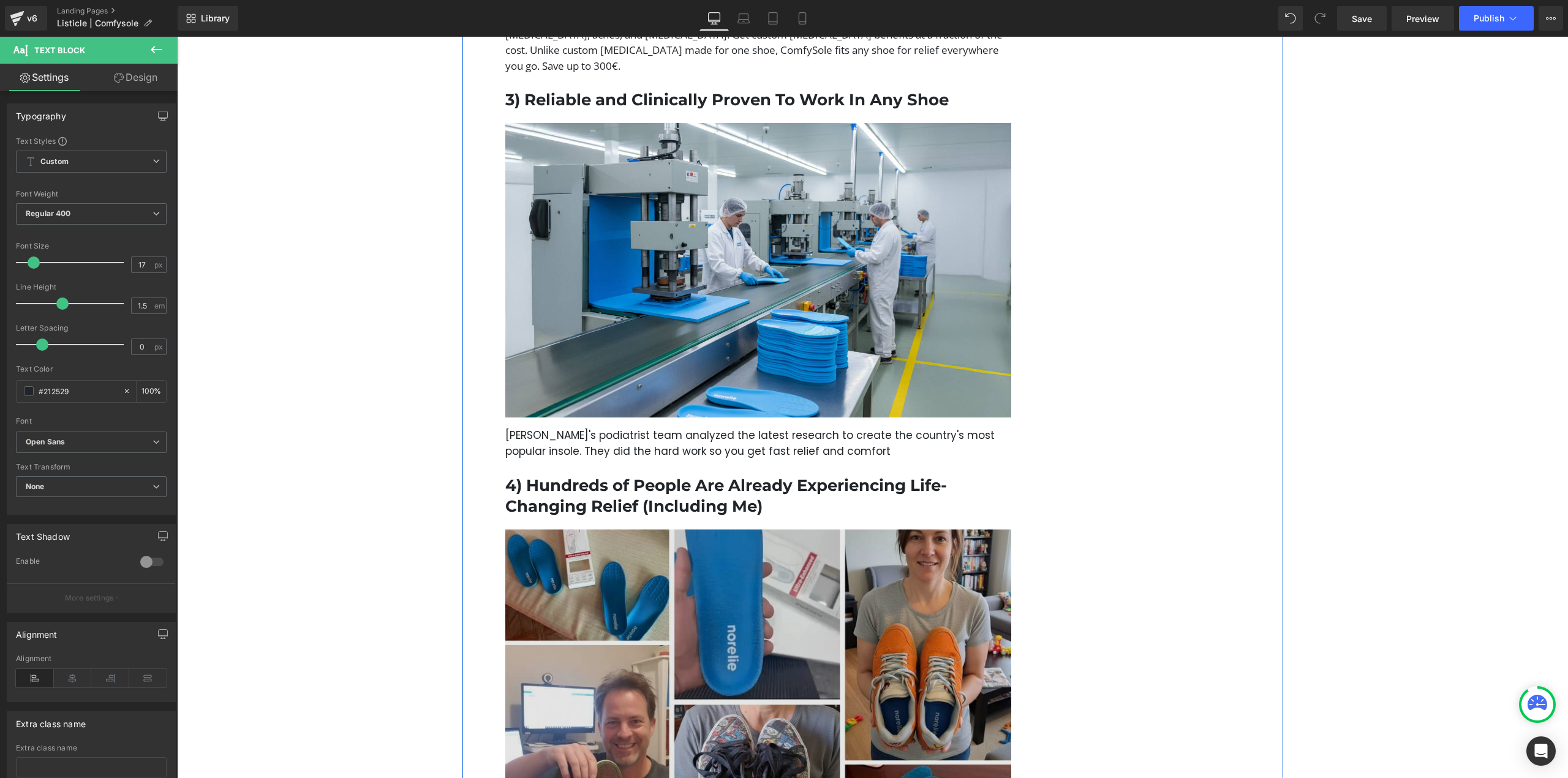
scroll to position [1653, 0]
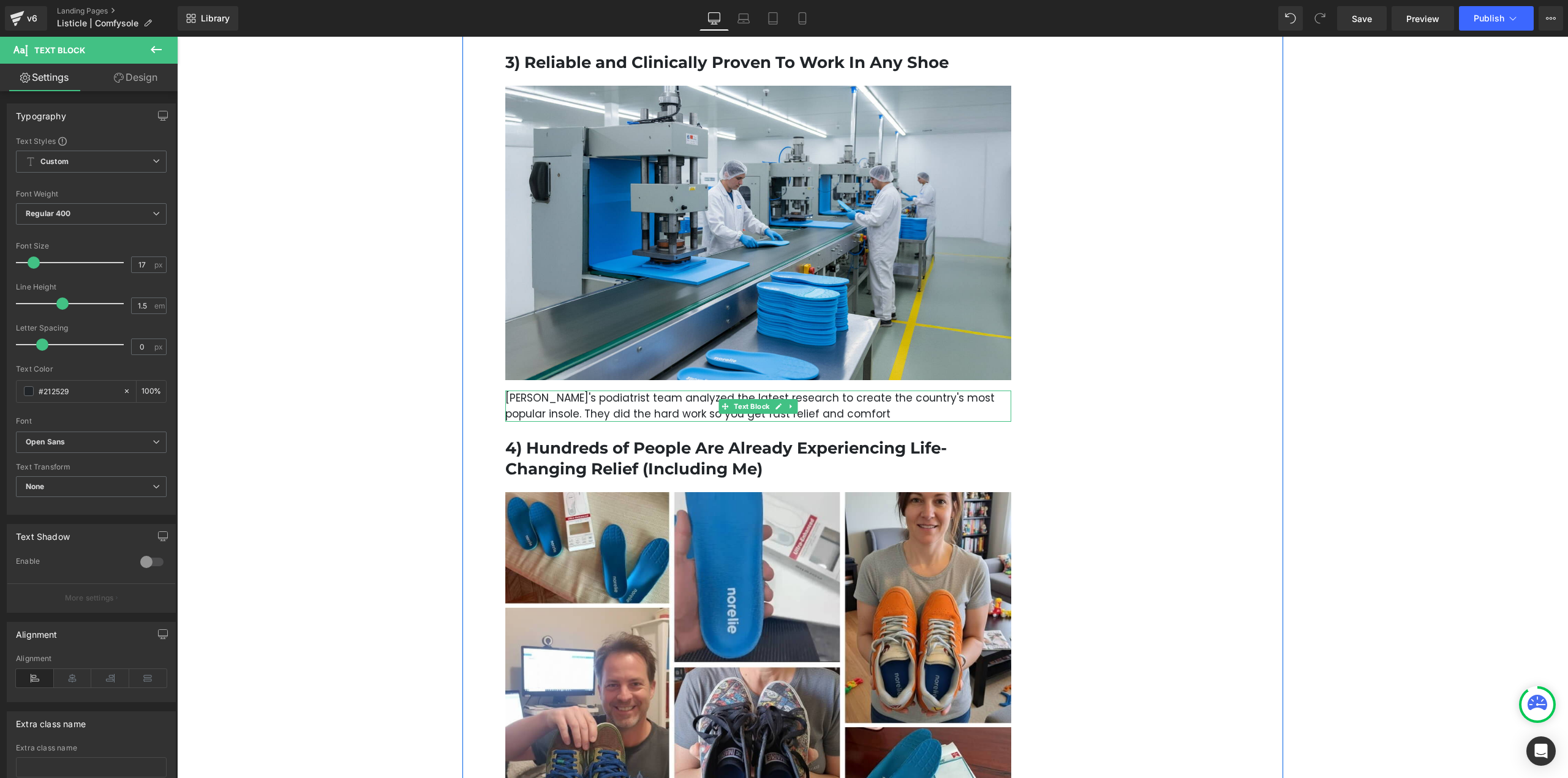
click at [679, 390] on p "Norelie's podiatrist team analyzed the latest research to create the country's …" at bounding box center [759, 405] width 507 height 31
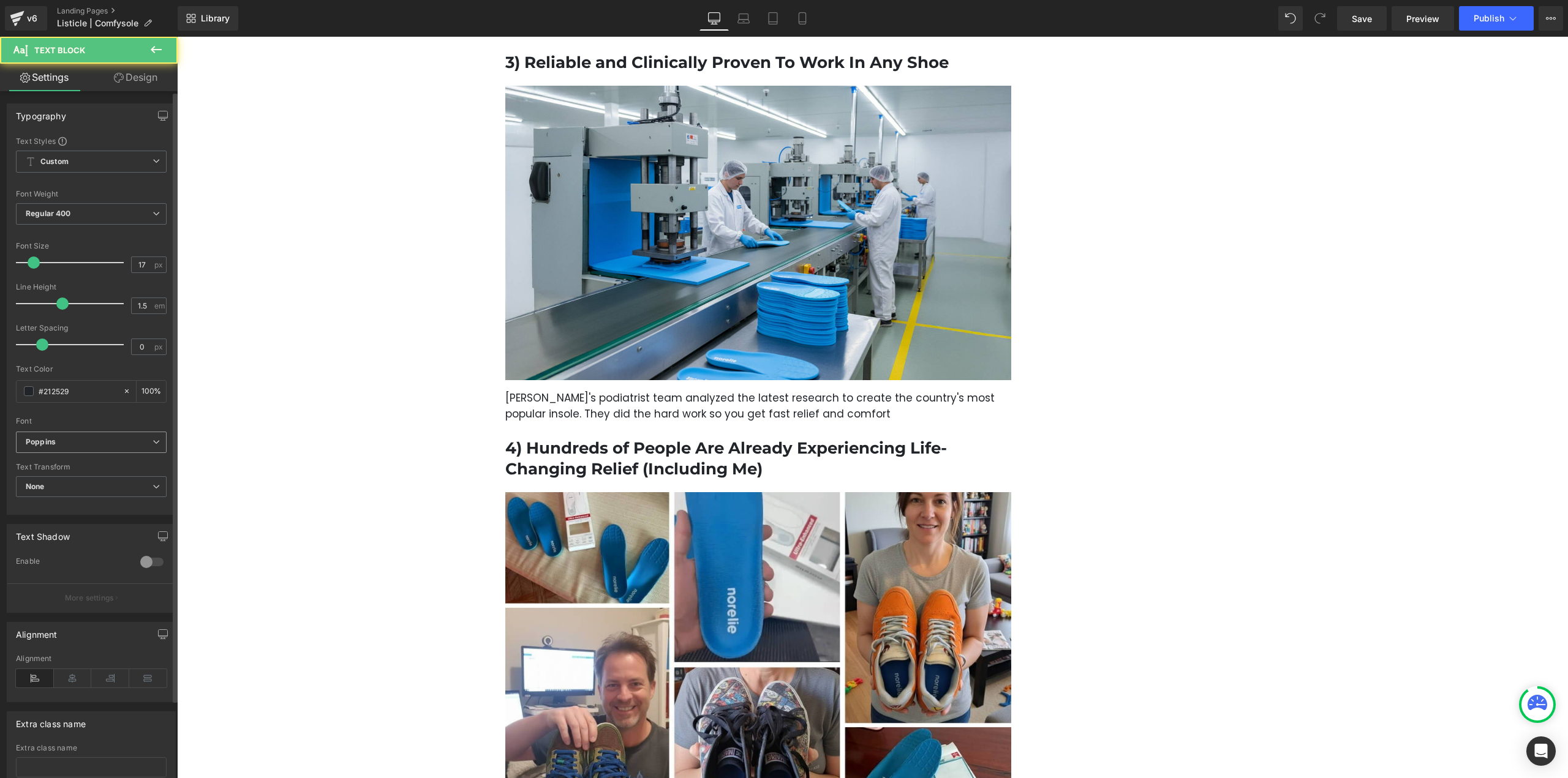
click at [136, 451] on span "Poppins" at bounding box center [91, 442] width 150 height 21
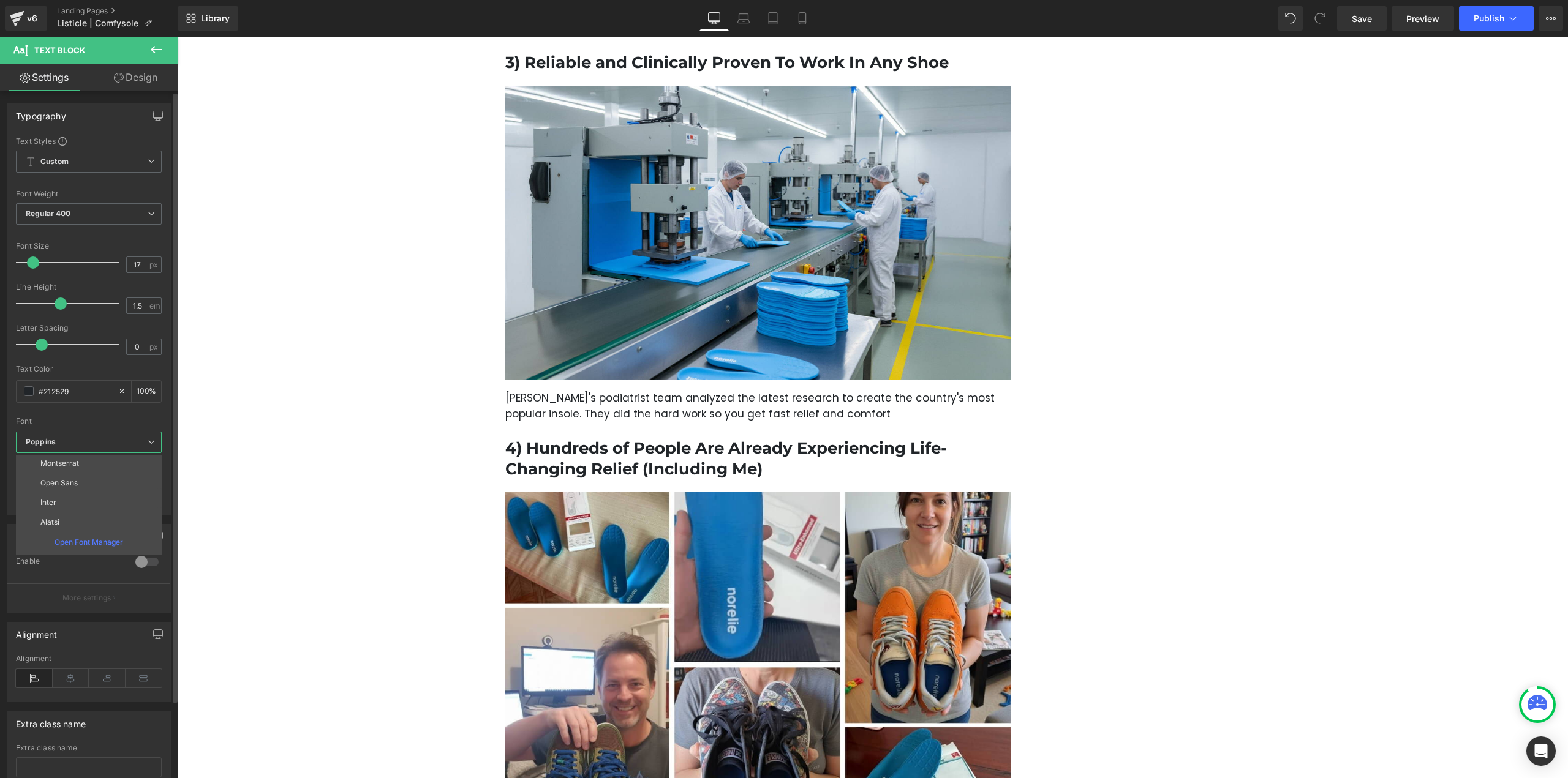
scroll to position [123, 0]
click at [91, 484] on li "Open Sans" at bounding box center [91, 479] width 151 height 20
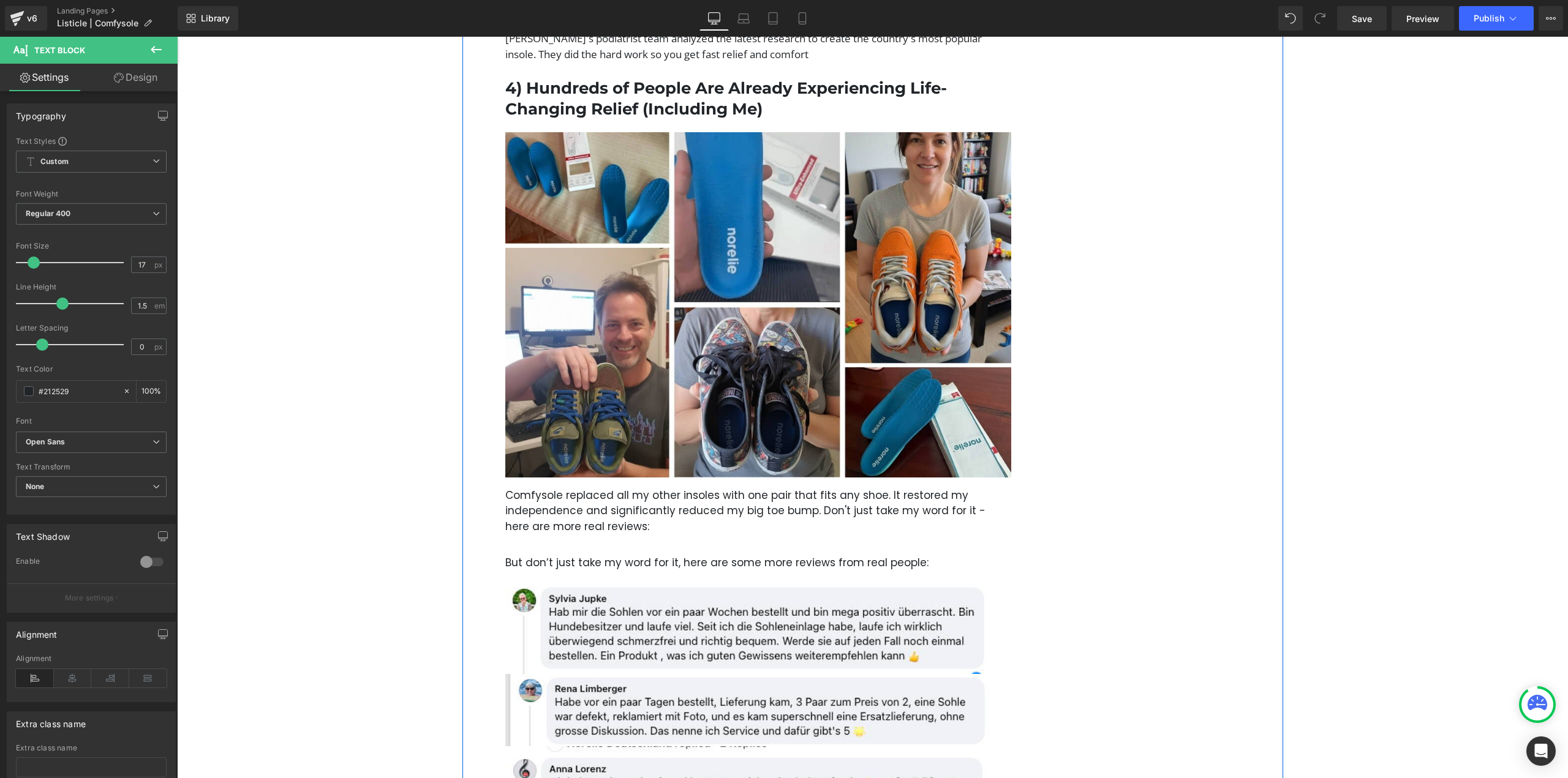
scroll to position [2020, 0]
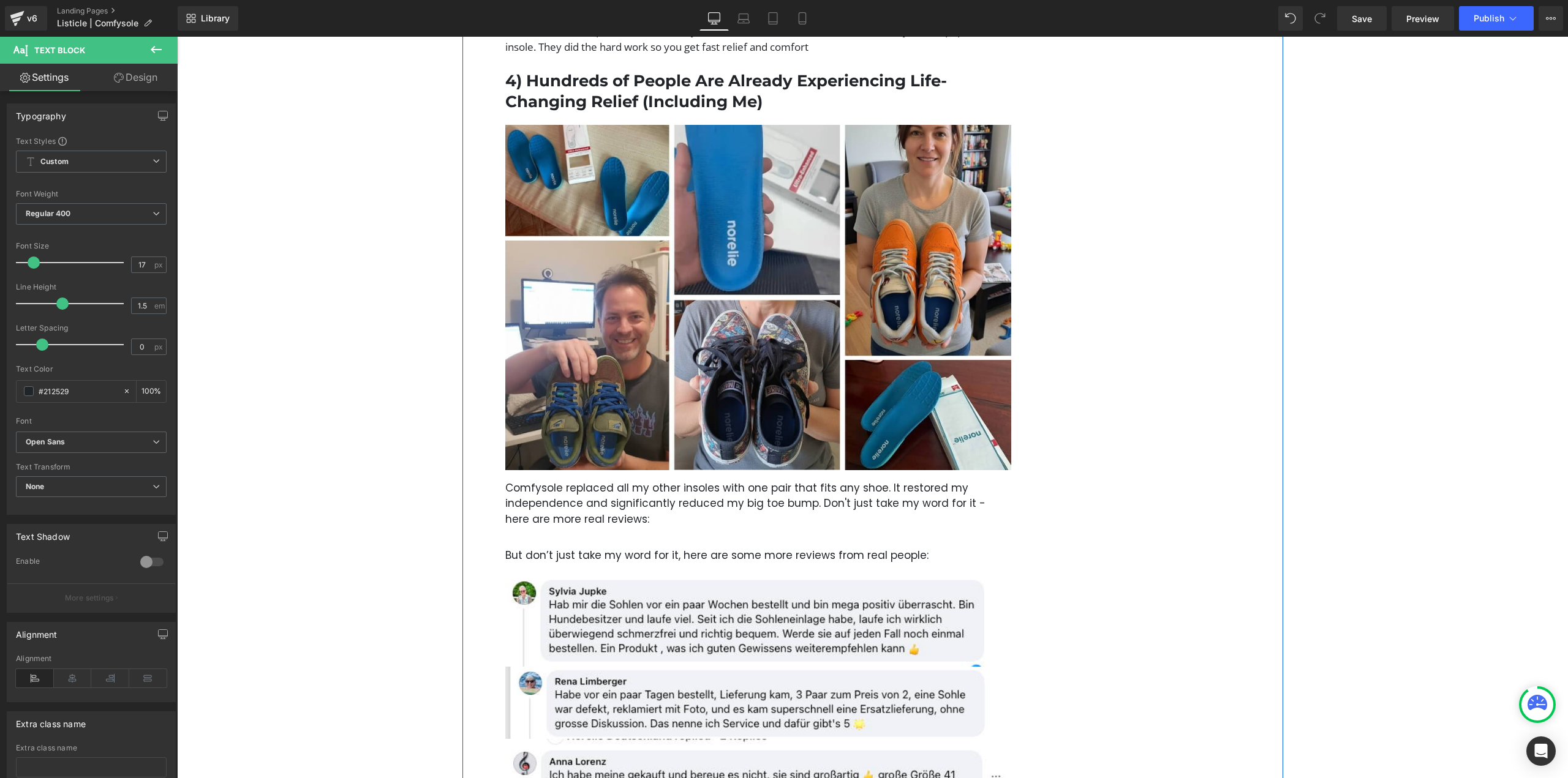
click at [757, 508] on div "Comfysole replaced all my other insoles with one pair that fits any shoe. It re…" at bounding box center [759, 504] width 507 height 47
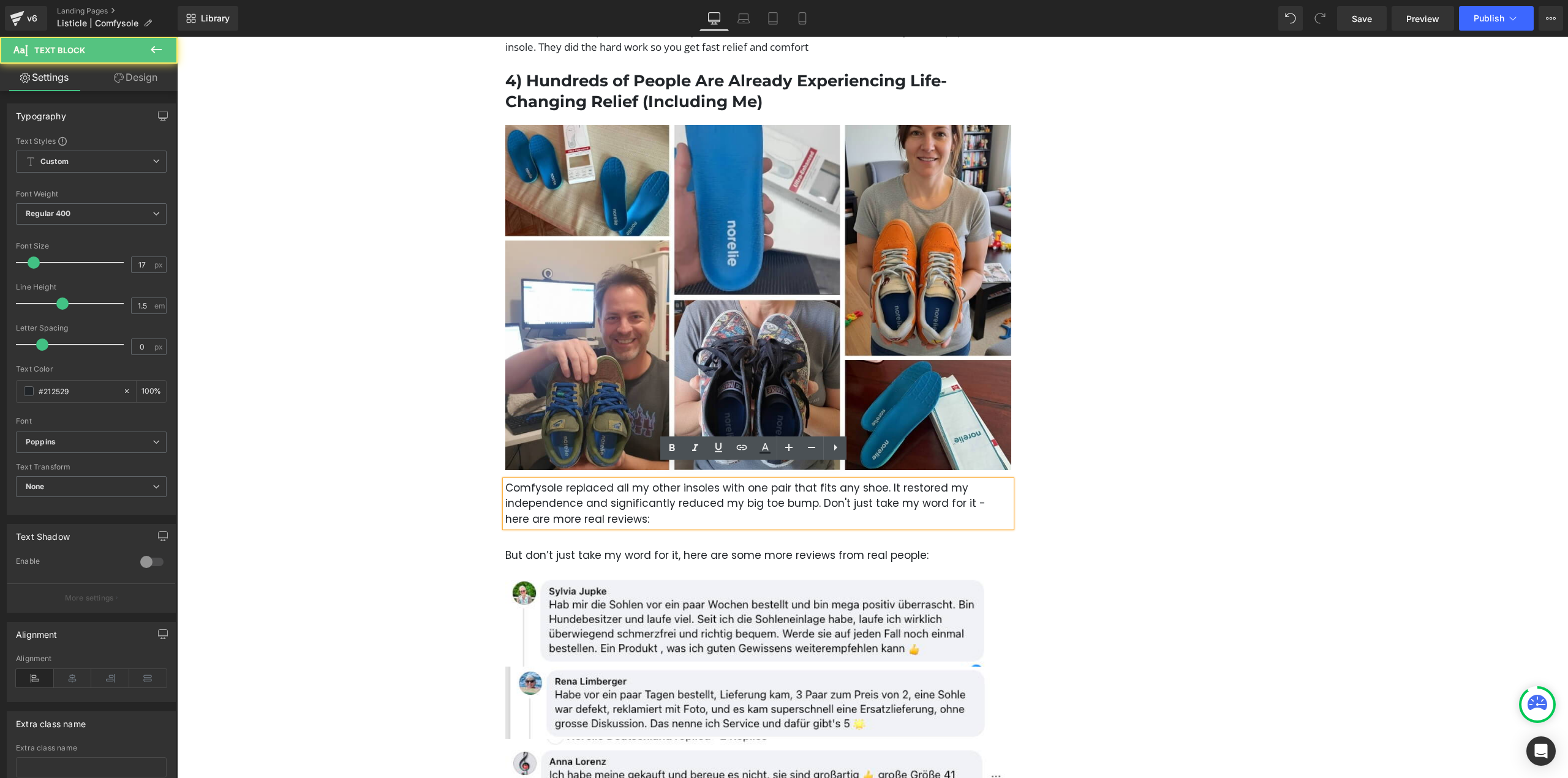
click at [751, 498] on p "Comfysole replaced all my other insoles with one pair that fits any shoe. It re…" at bounding box center [759, 504] width 507 height 47
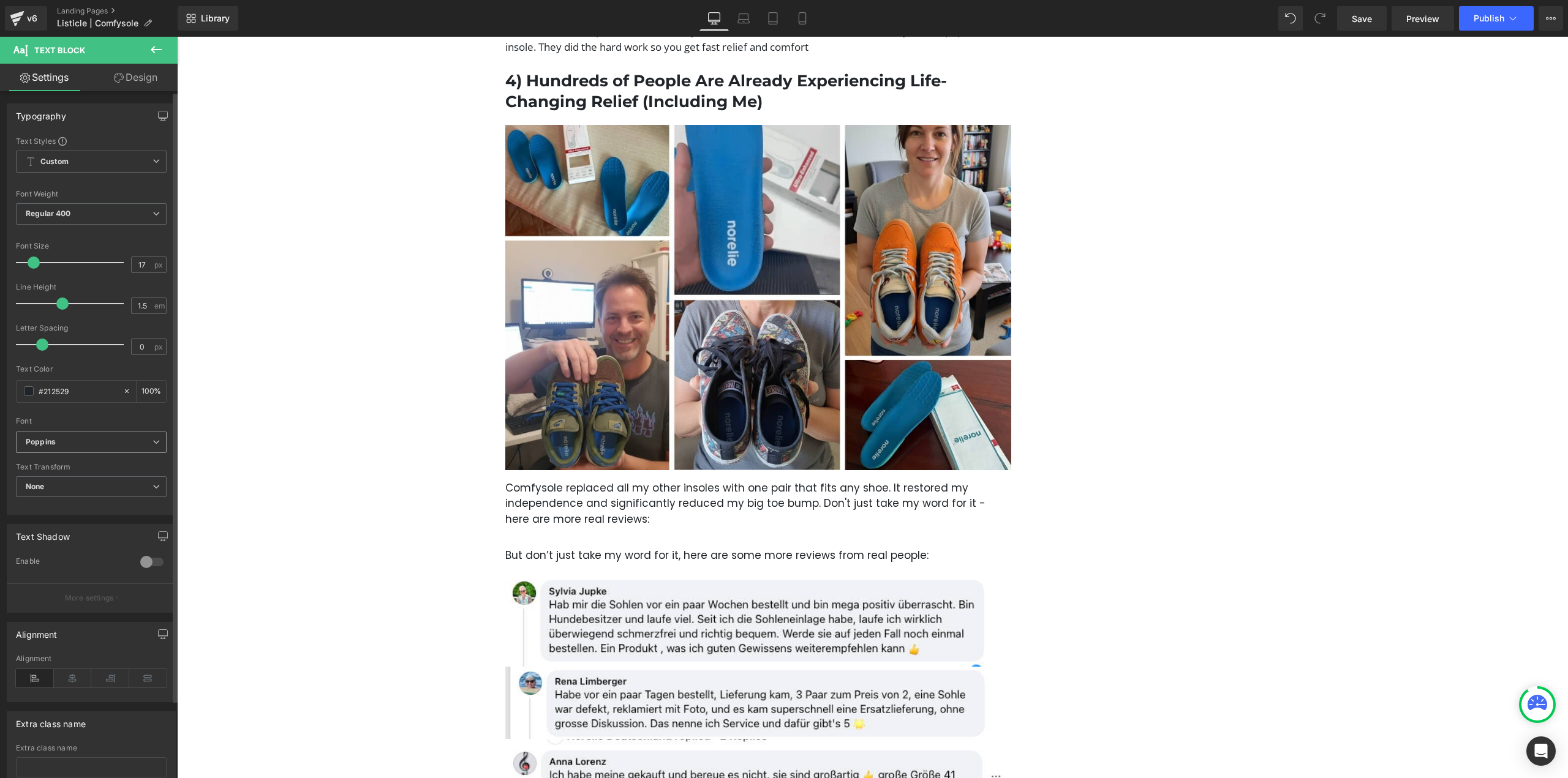
click at [90, 454] on div "Poppins Default Poppins Roboto Lato Noto Sans Georgian Nunito Montserrat Open S…" at bounding box center [91, 446] width 150 height 28
click at [95, 450] on span "Poppins" at bounding box center [91, 442] width 150 height 21
click at [80, 483] on li "Open Sans" at bounding box center [91, 479] width 151 height 20
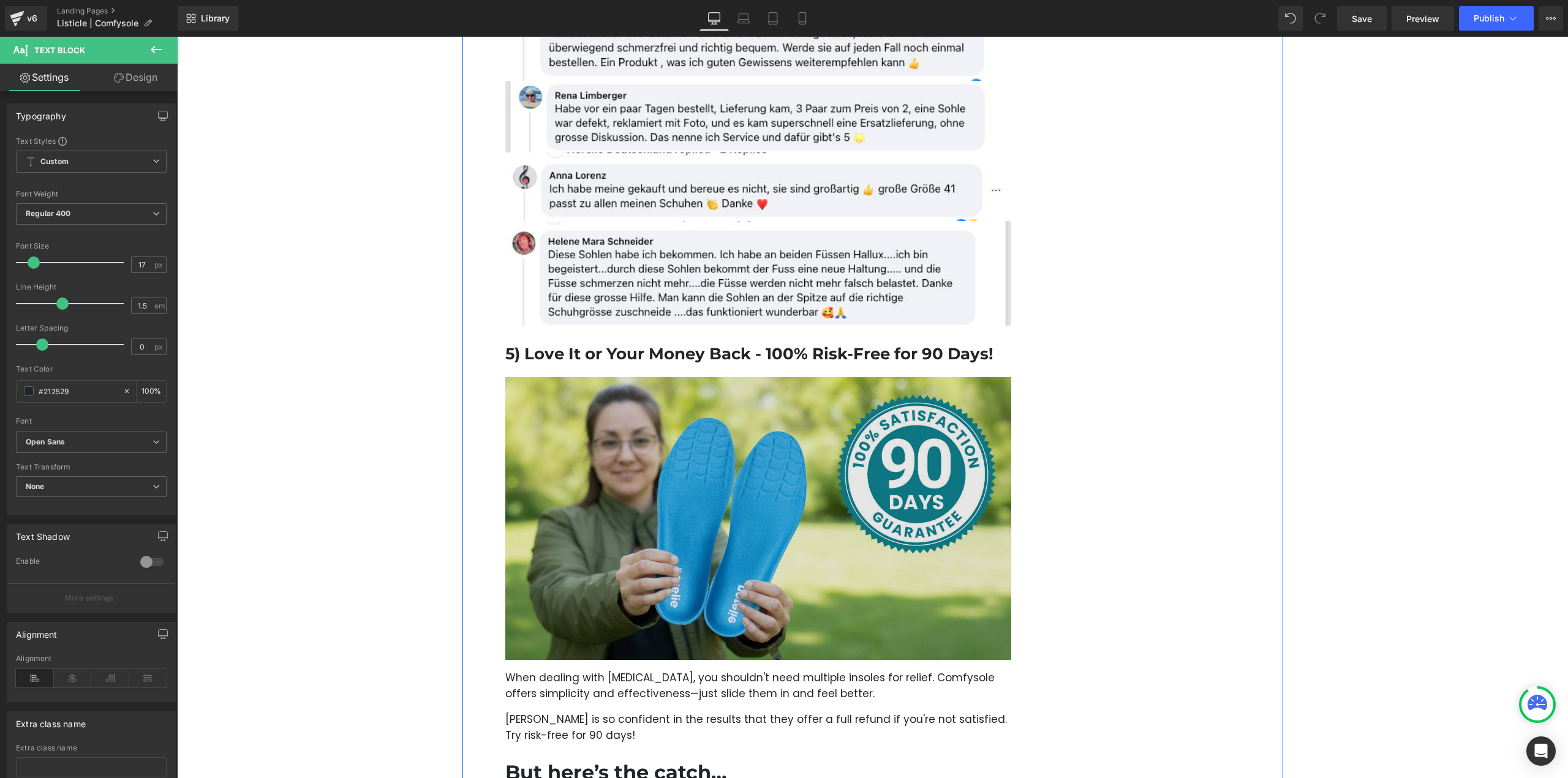
scroll to position [2633, 0]
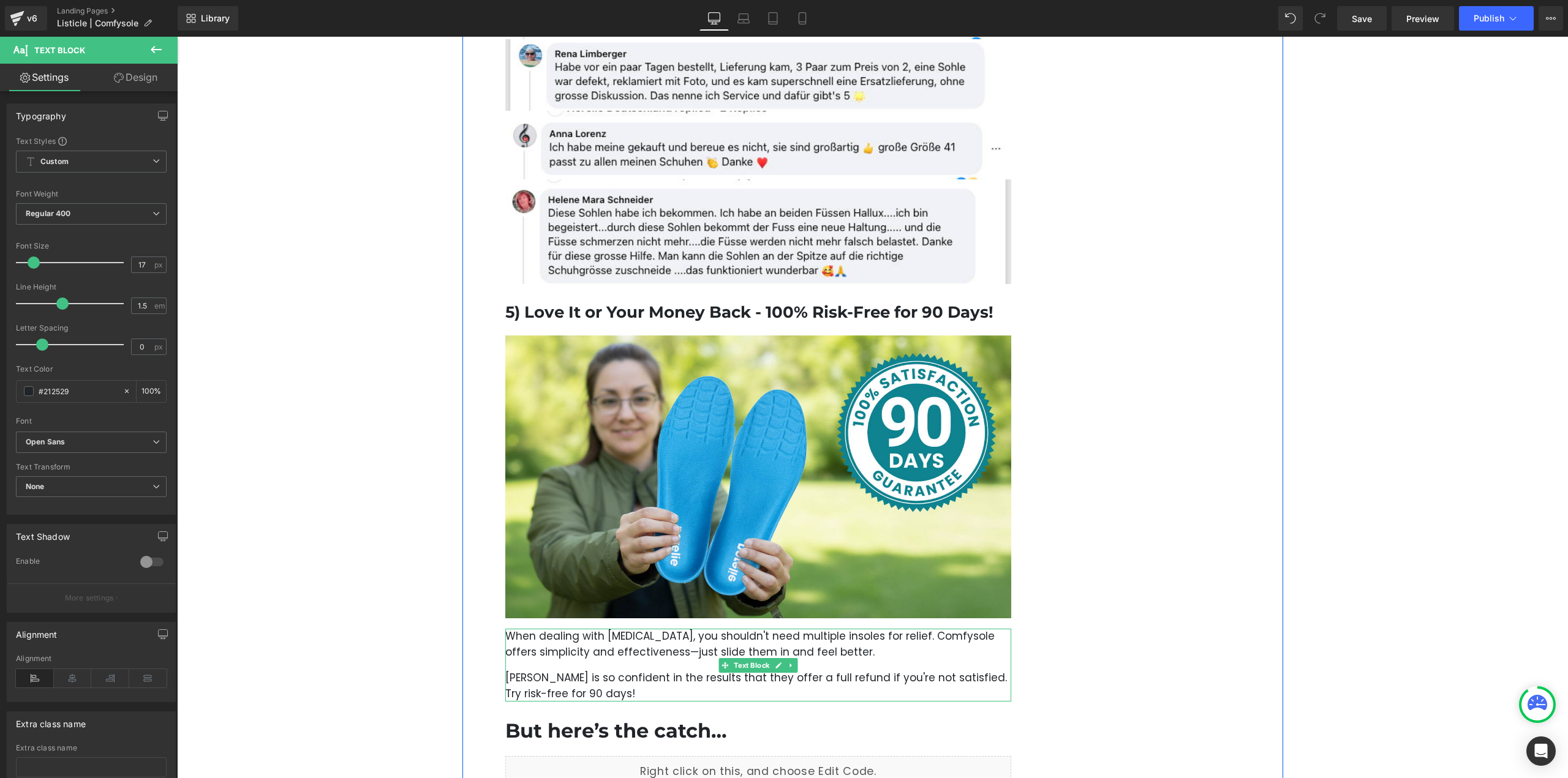
click at [716, 630] on p "When dealing with foot pain, you shouldn't need multiple insoles for relief. Co…" at bounding box center [759, 644] width 507 height 31
click at [73, 450] on span "Poppins" at bounding box center [91, 442] width 150 height 21
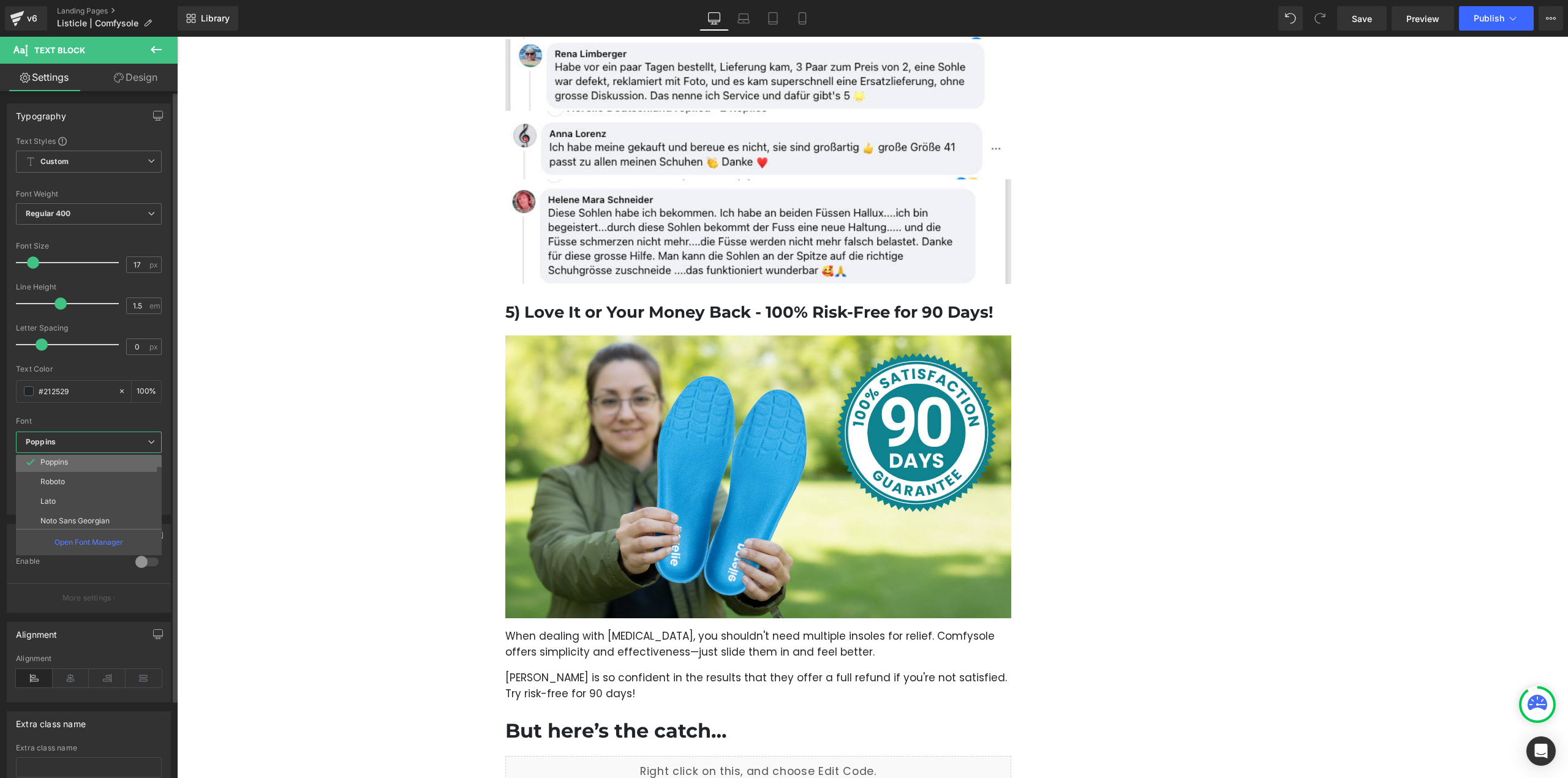
scroll to position [123, 0]
click at [93, 483] on li "Open Sans" at bounding box center [91, 479] width 151 height 20
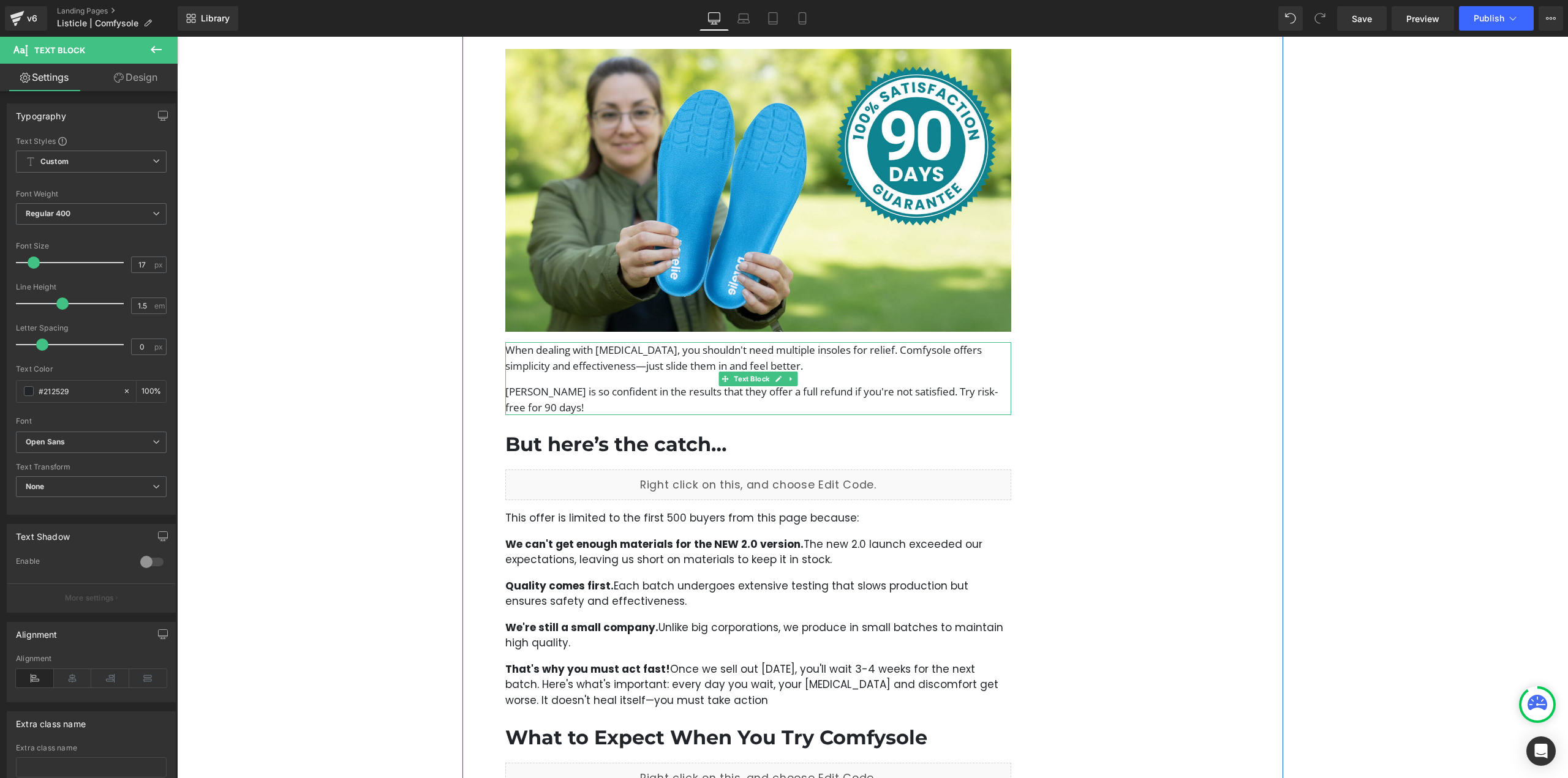
scroll to position [2939, 0]
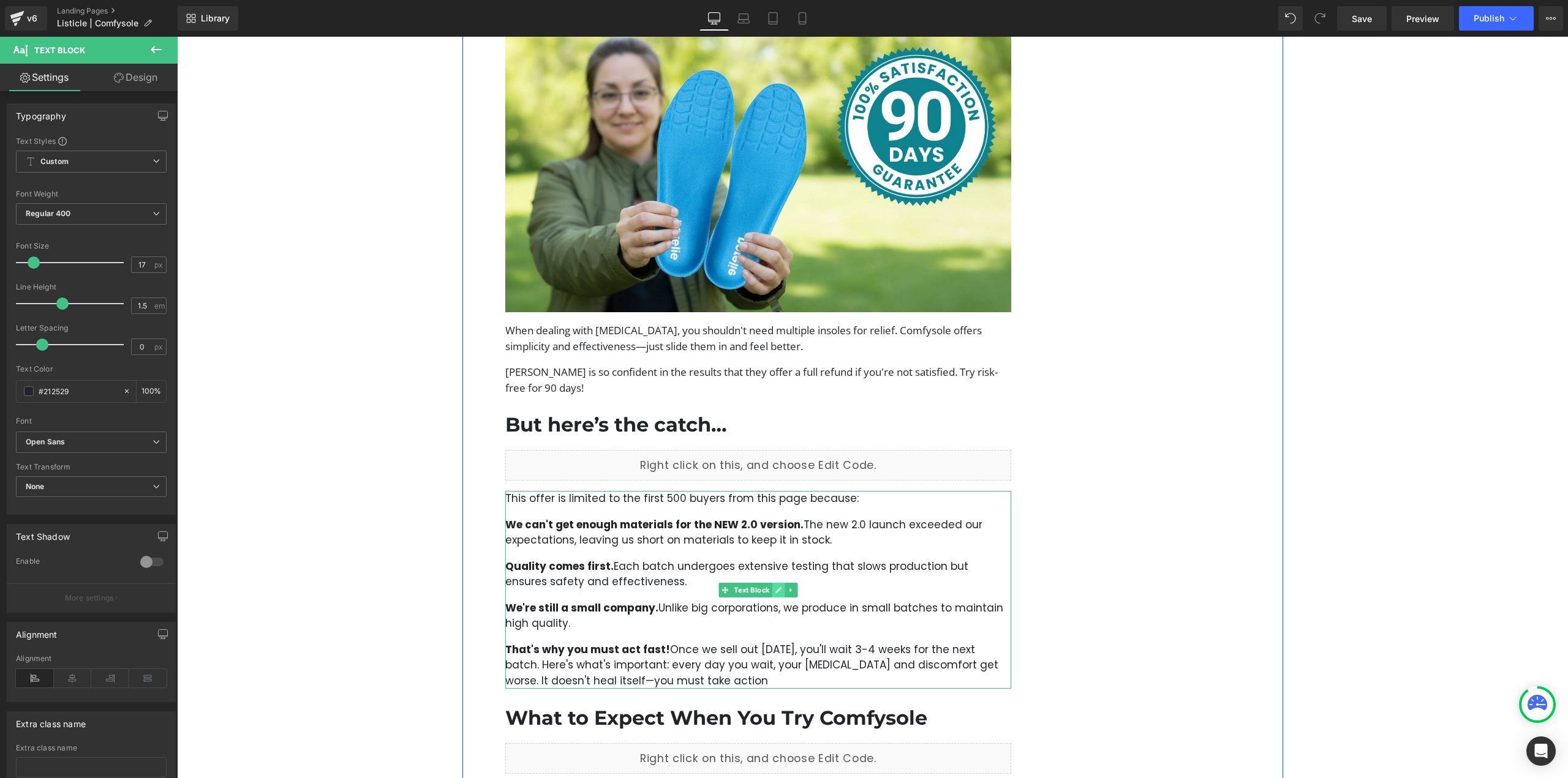
click at [772, 583] on link at bounding box center [778, 590] width 13 height 15
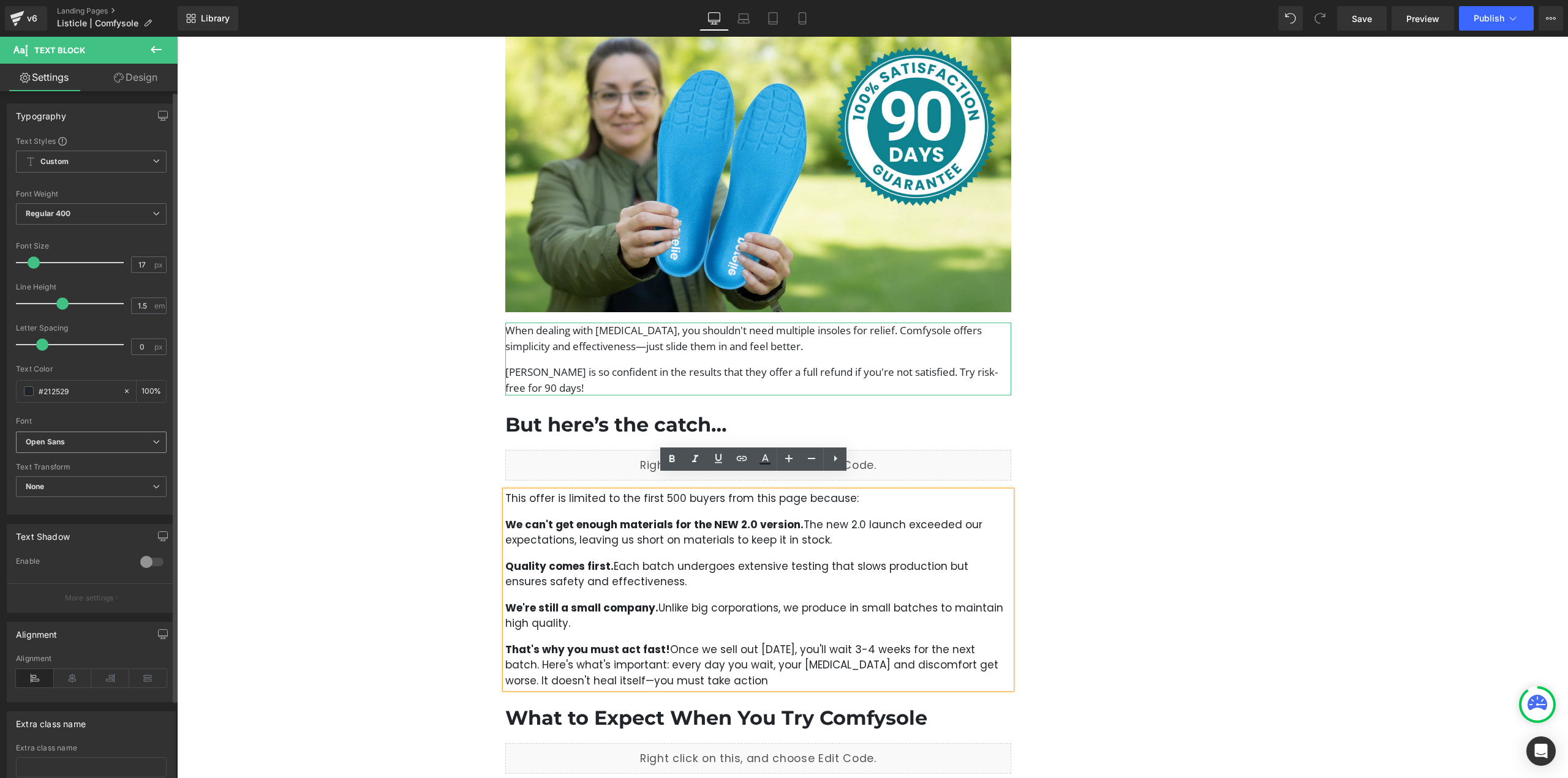
click at [115, 437] on b "Open Sans" at bounding box center [89, 442] width 127 height 11
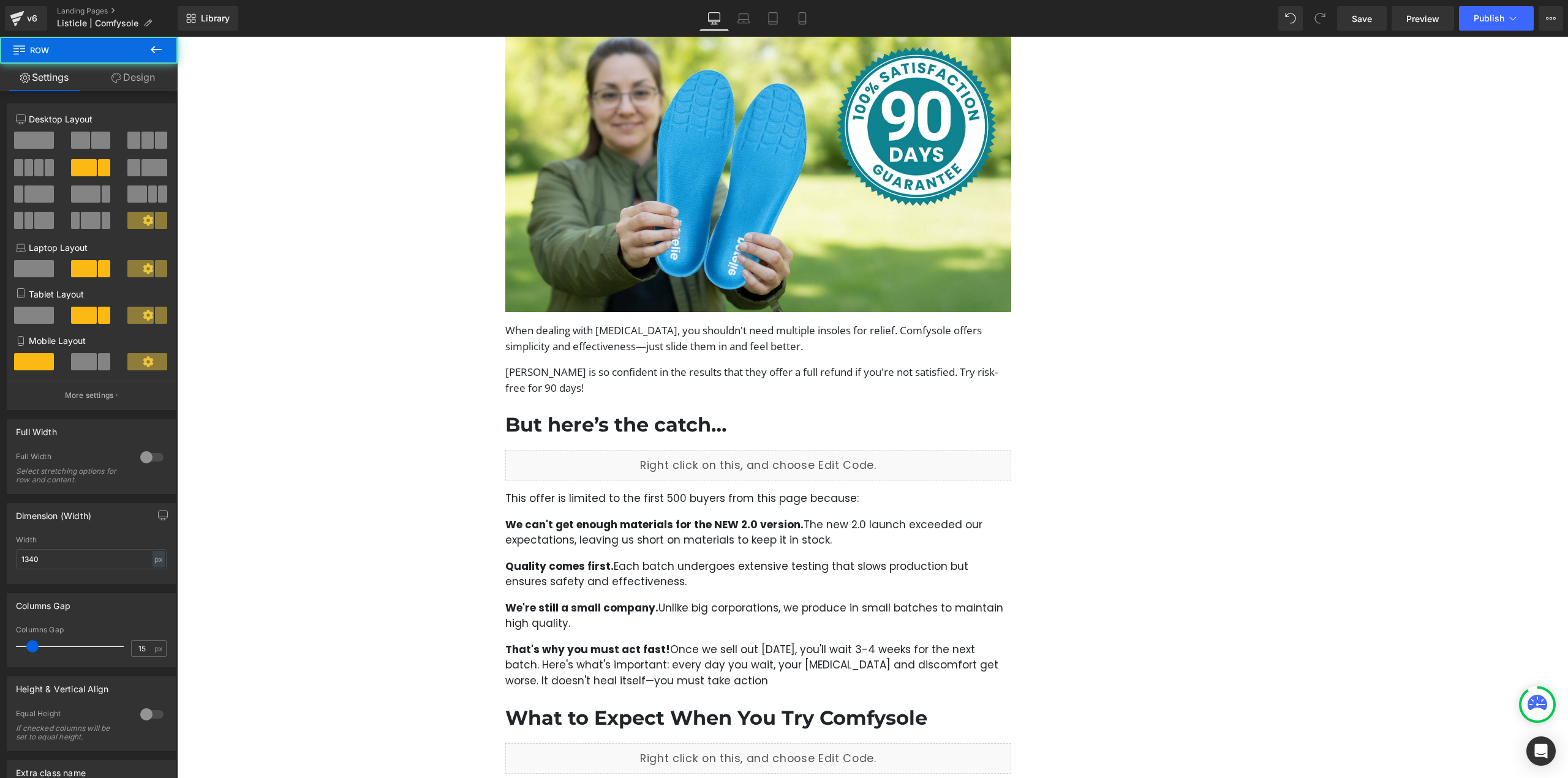
click at [601, 559] on strong "Quality comes first." at bounding box center [559, 566] width 108 height 15
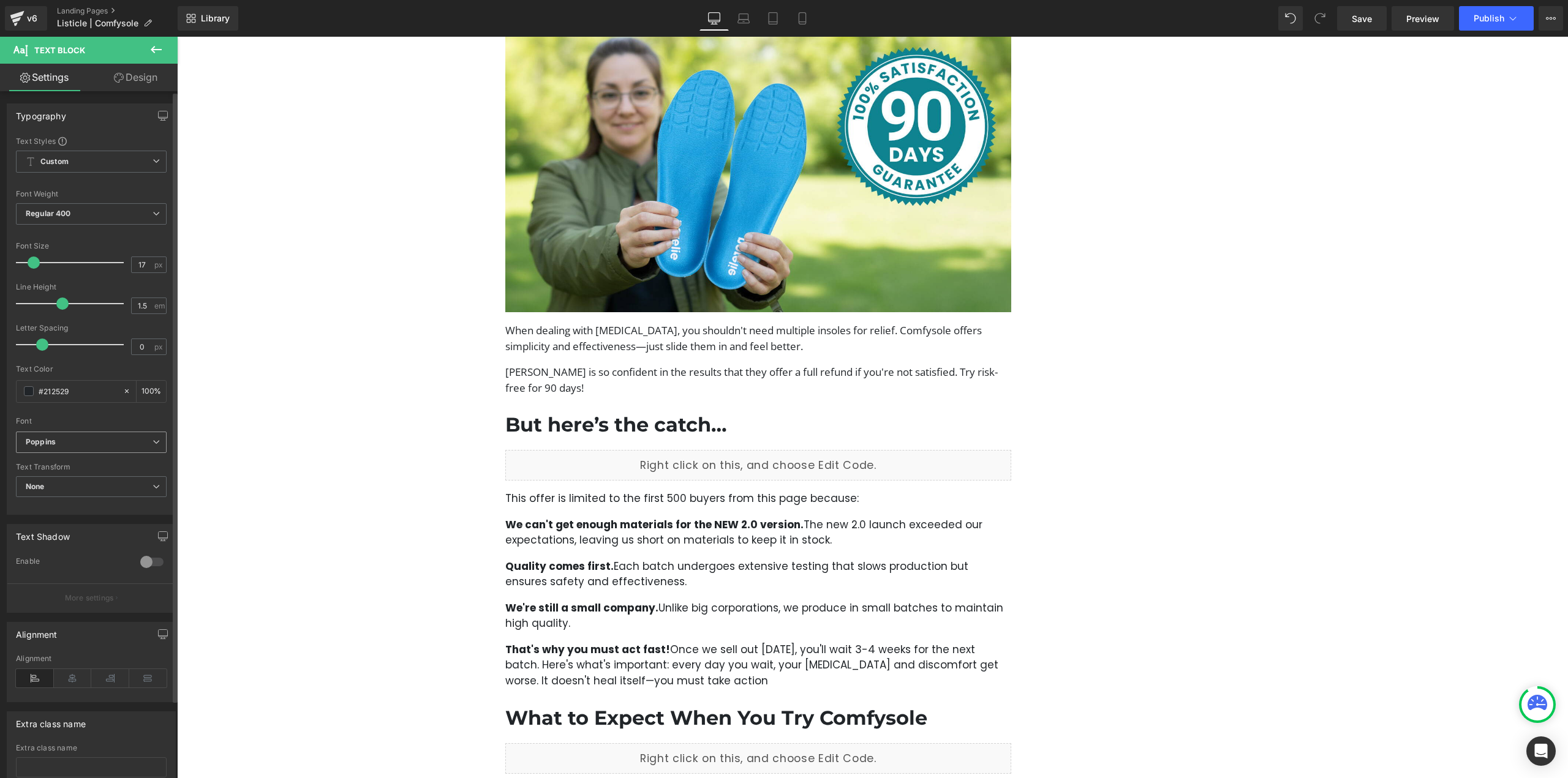
click at [141, 448] on span "Poppins" at bounding box center [91, 442] width 150 height 21
click at [102, 487] on li "Open Sans" at bounding box center [91, 479] width 151 height 20
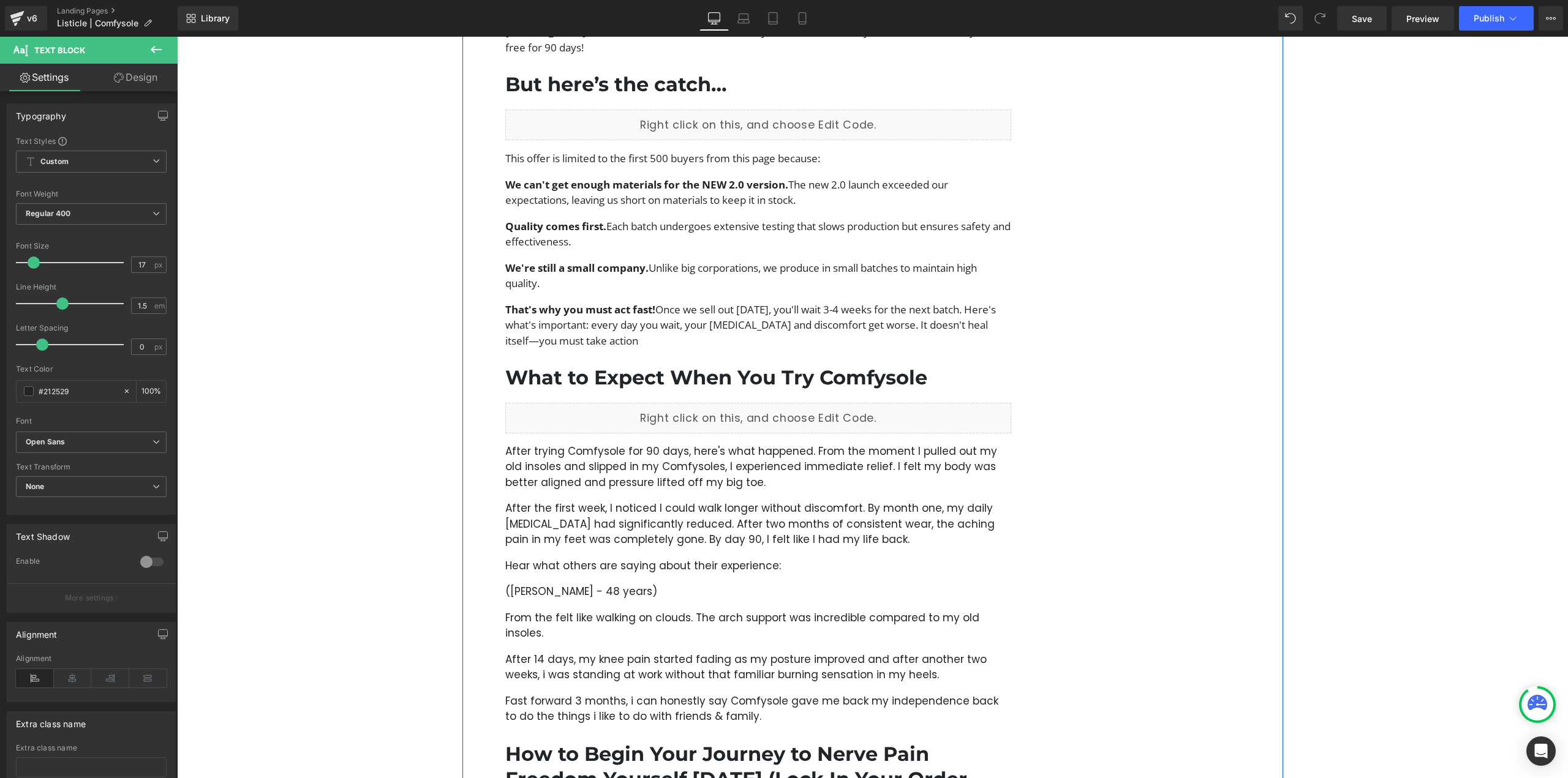
scroll to position [3306, 0]
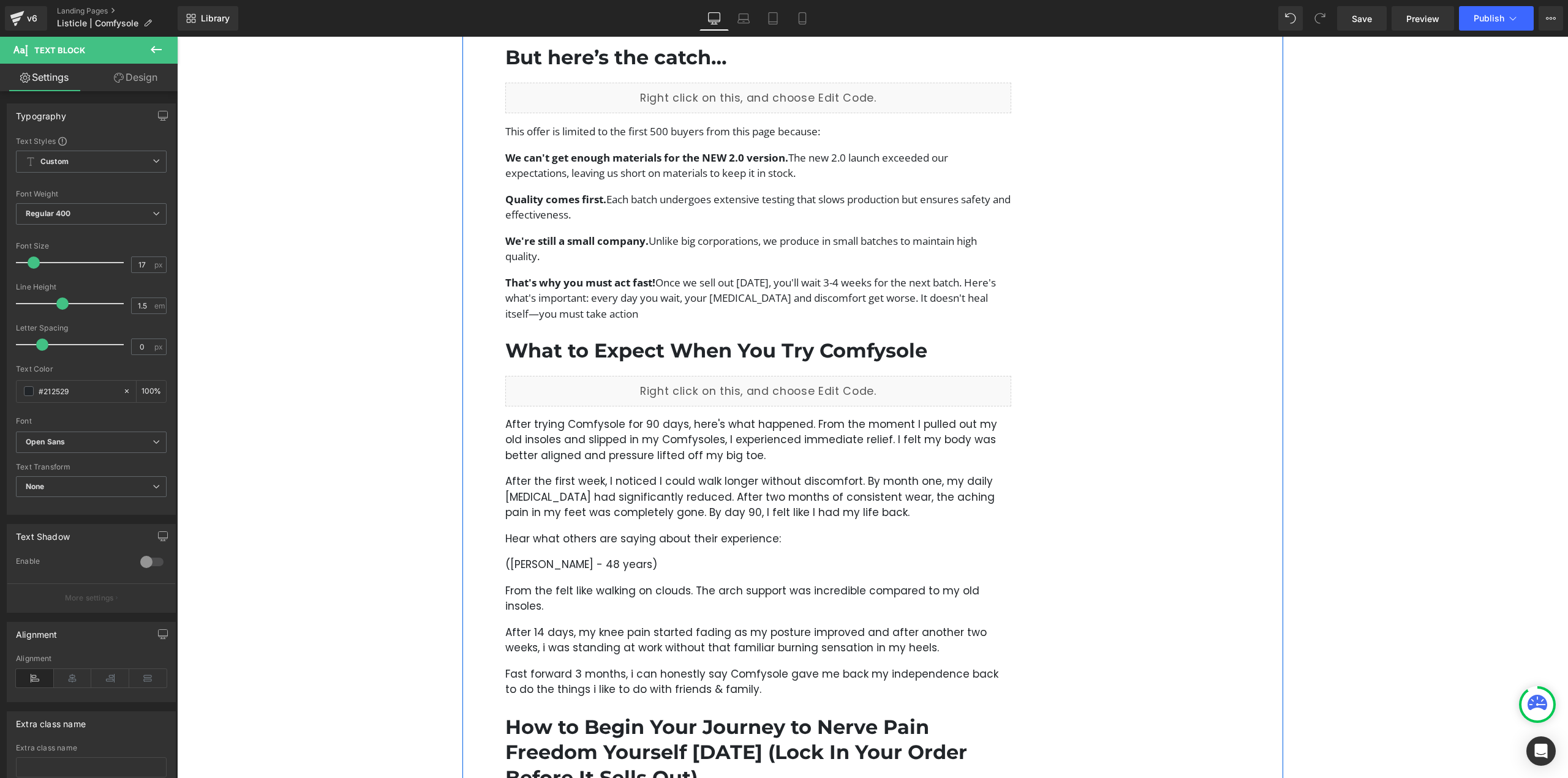
click at [658, 488] on p "After the first week, I noticed I could walk longer without discomfort. By mont…" at bounding box center [759, 497] width 507 height 47
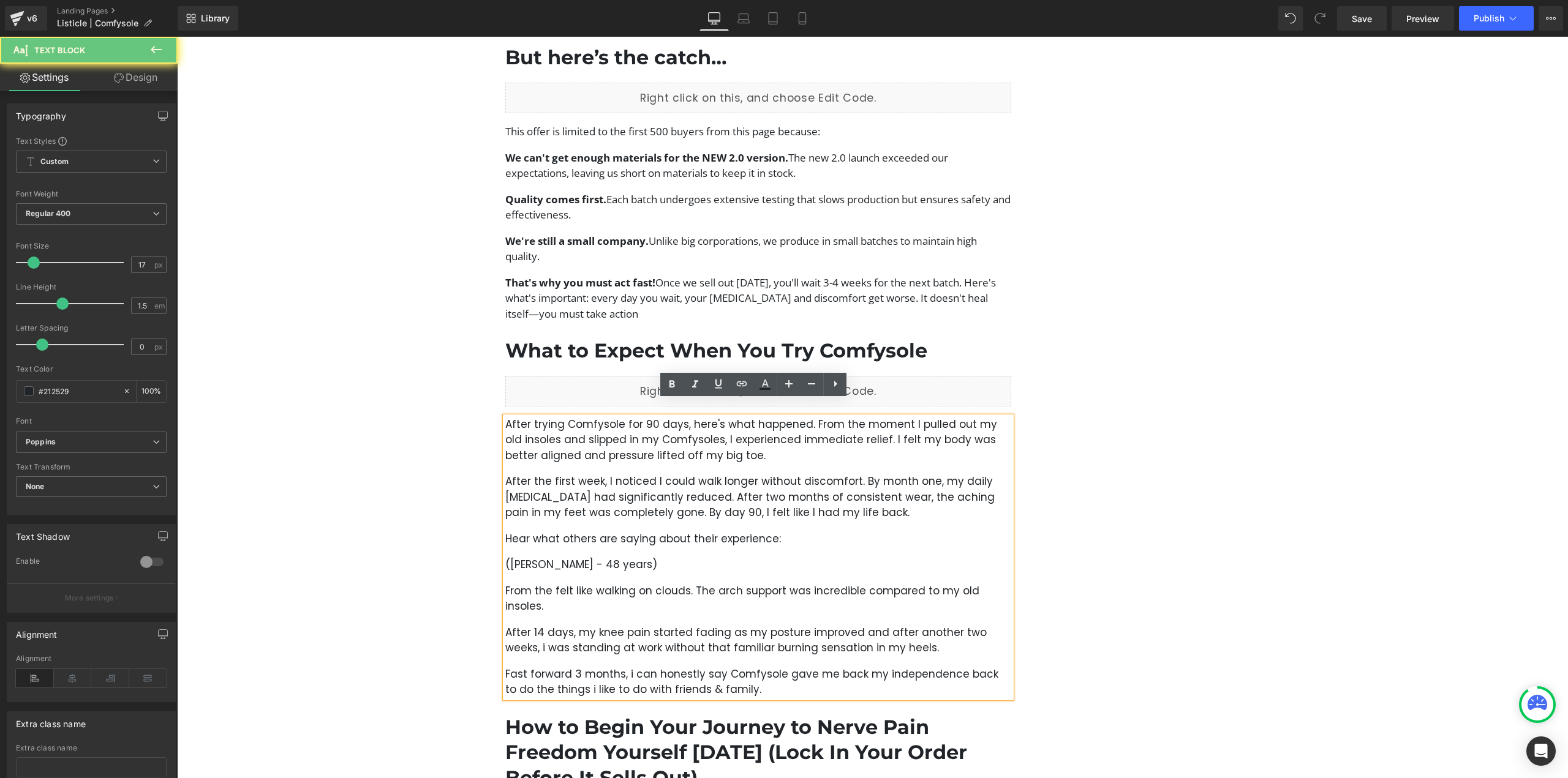
click at [696, 495] on p "After the first week, I noticed I could walk longer without discomfort. By mont…" at bounding box center [759, 497] width 507 height 47
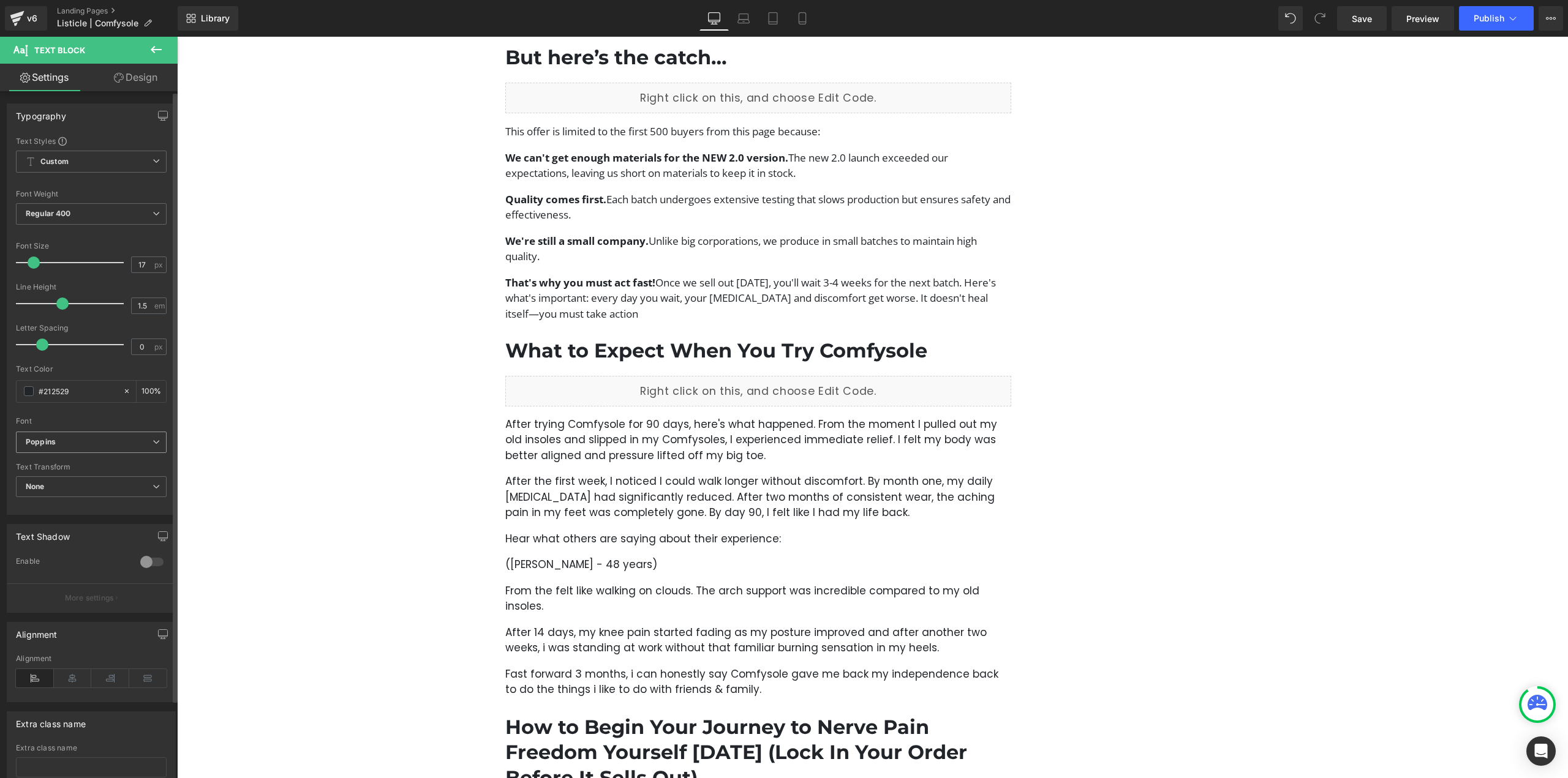
click at [154, 438] on icon at bounding box center [156, 442] width 7 height 7
click at [98, 484] on li "Open Sans" at bounding box center [91, 479] width 151 height 20
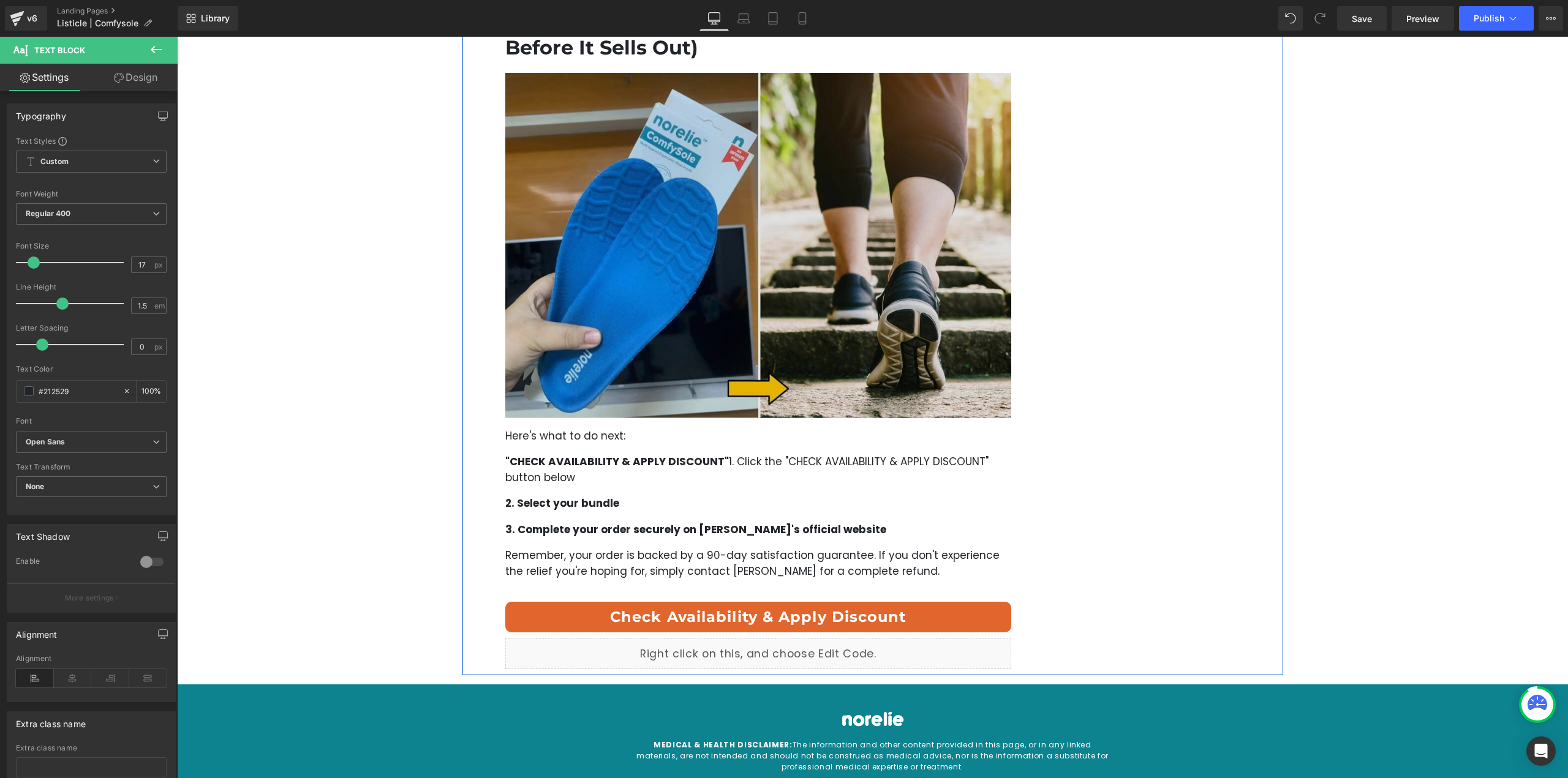
scroll to position [4163, 0]
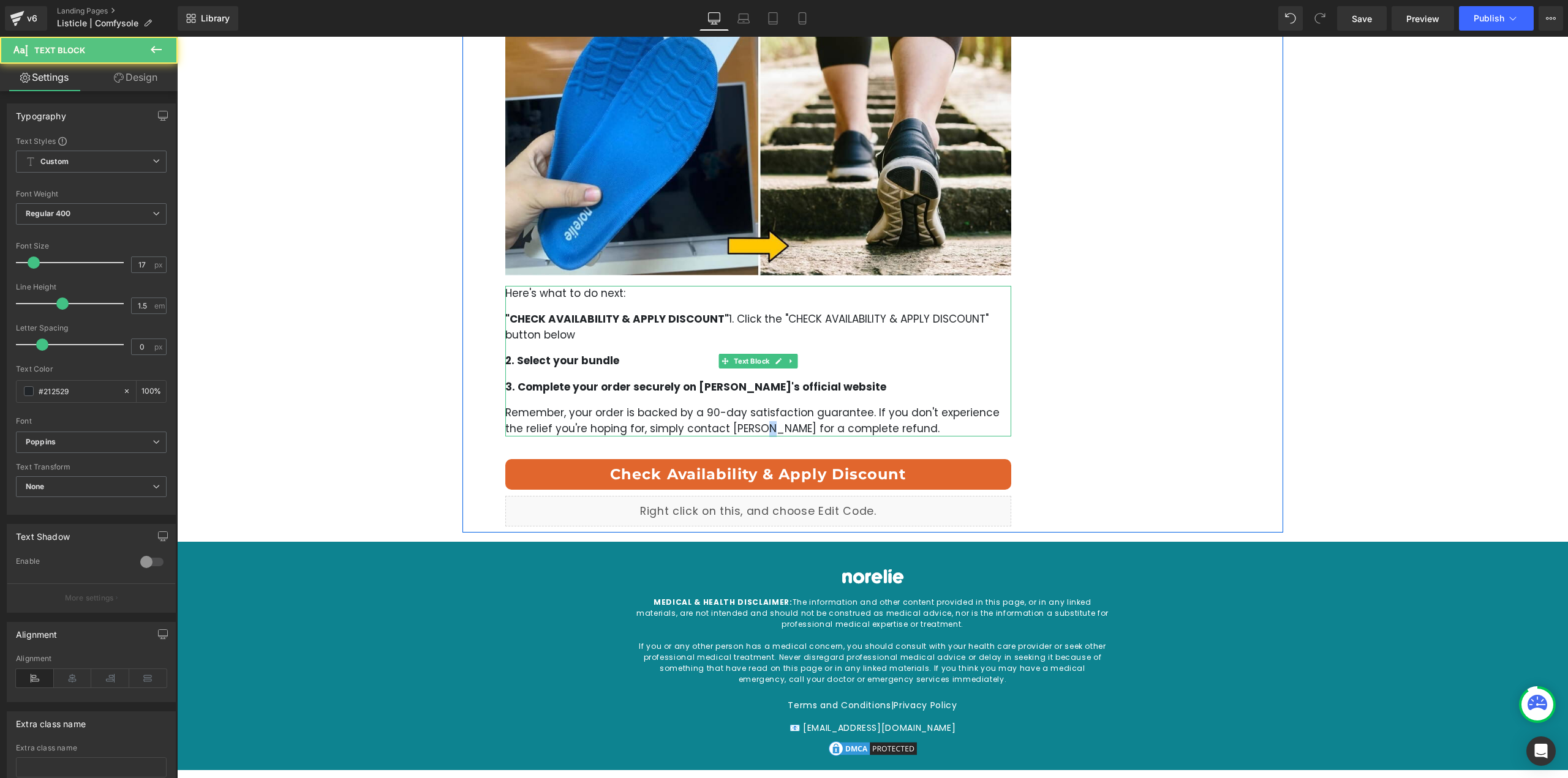
click at [734, 415] on p "Remember, your order is backed by a 90-day satisfaction guarantee. If you don't…" at bounding box center [759, 421] width 507 height 31
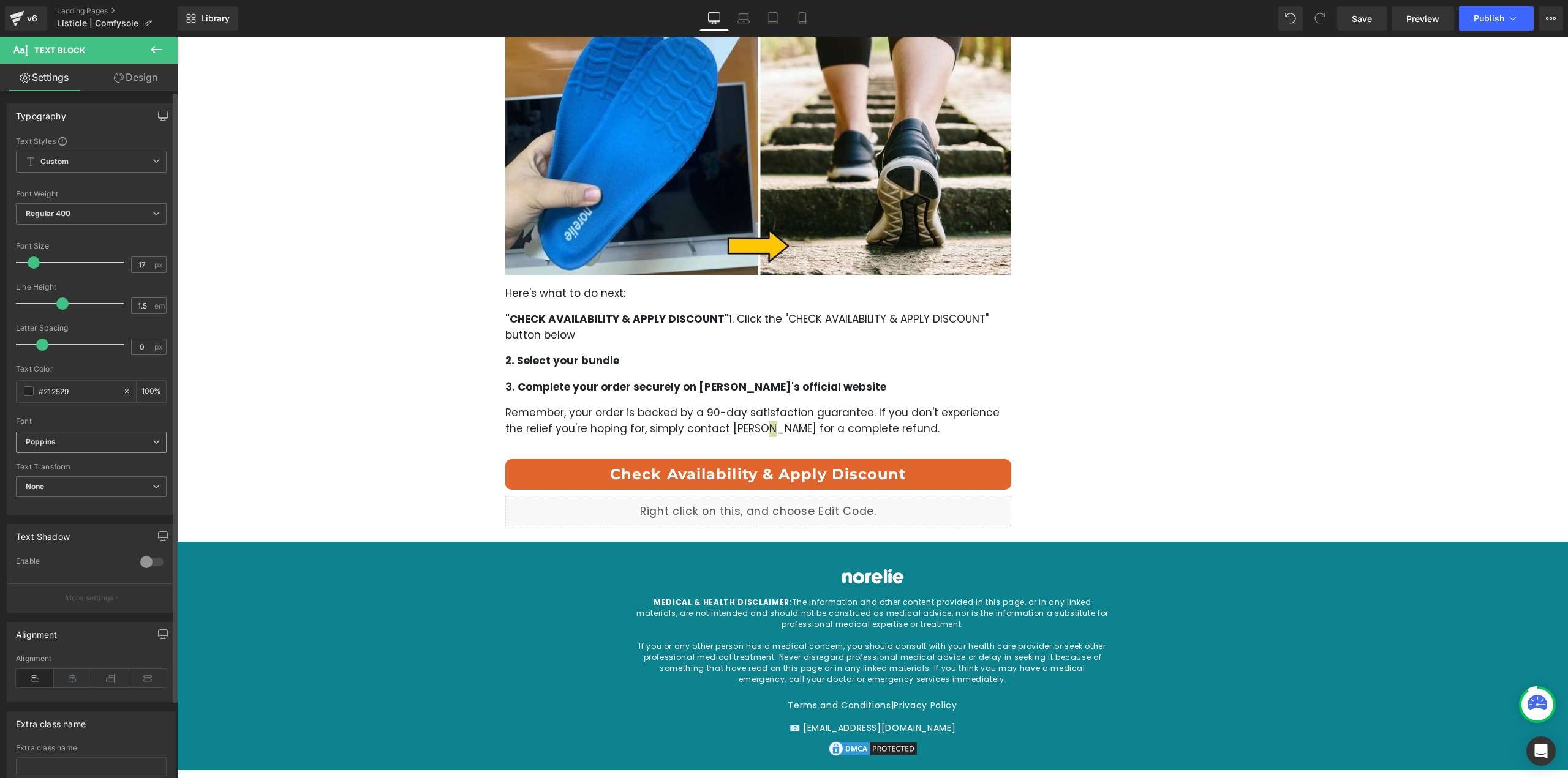
click at [128, 444] on b "Poppins" at bounding box center [89, 442] width 127 height 11
click at [88, 484] on li "Open Sans" at bounding box center [91, 479] width 151 height 20
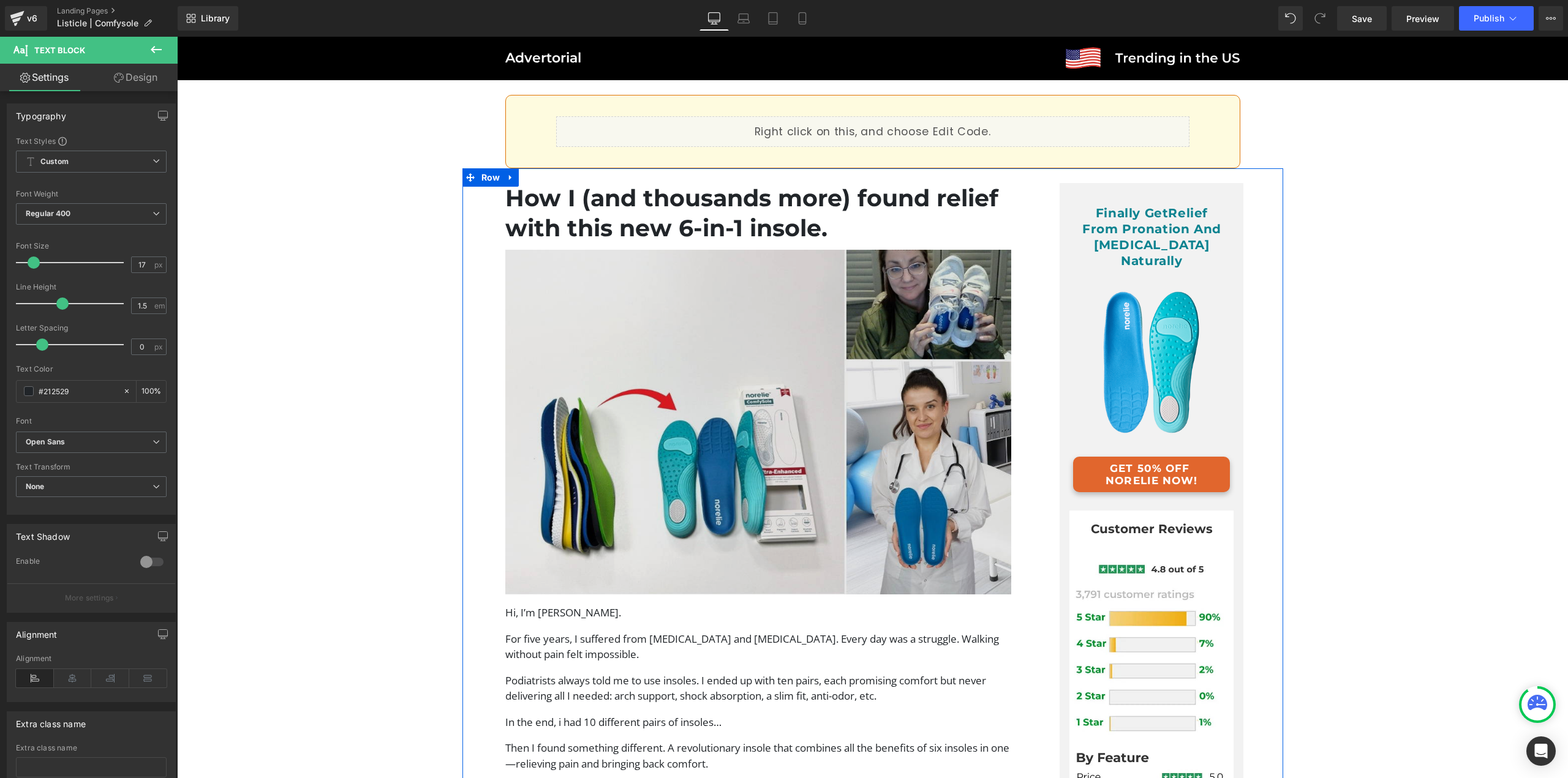
scroll to position [0, 0]
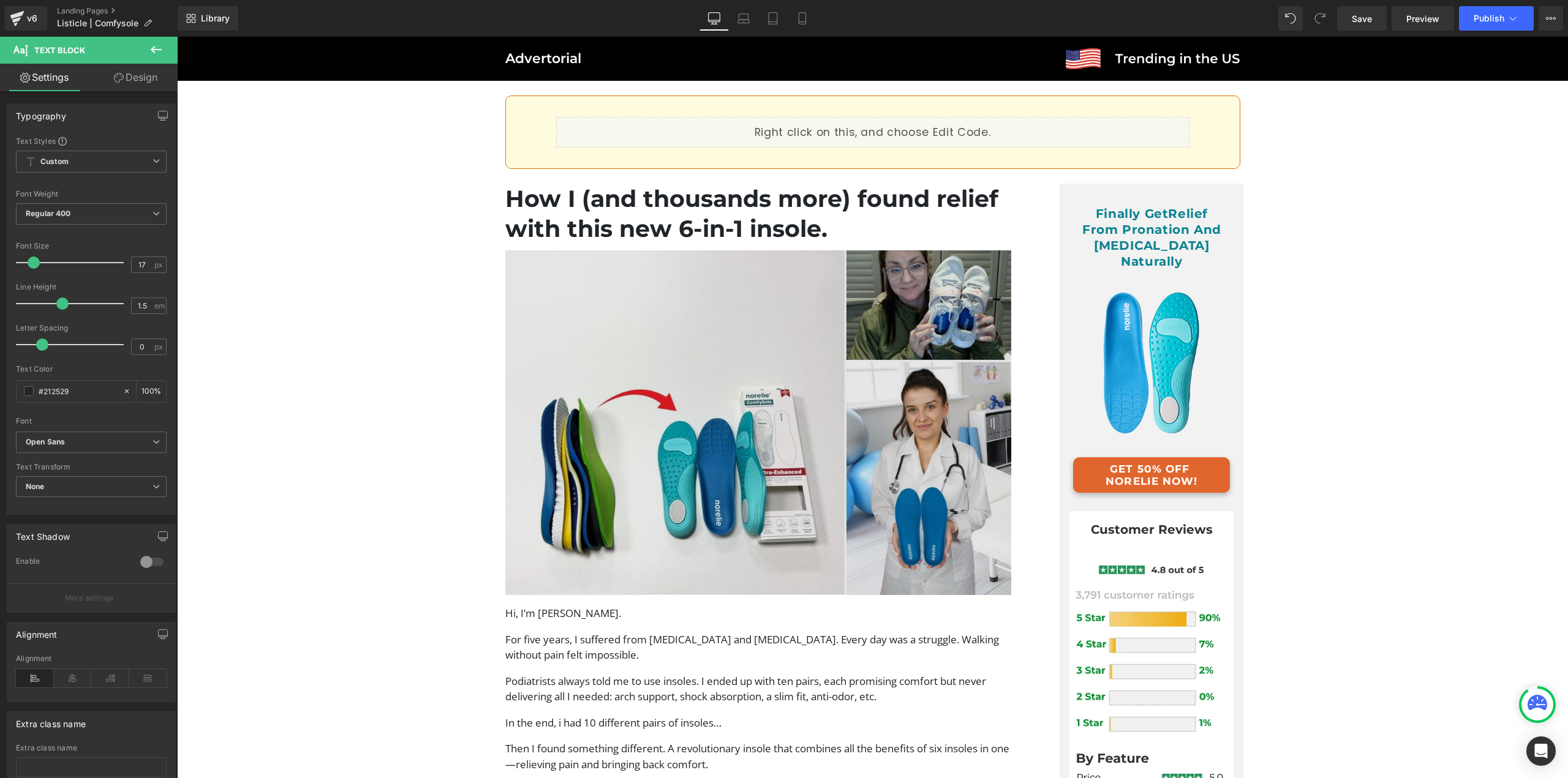
click at [827, 355] on img at bounding box center [759, 423] width 507 height 345
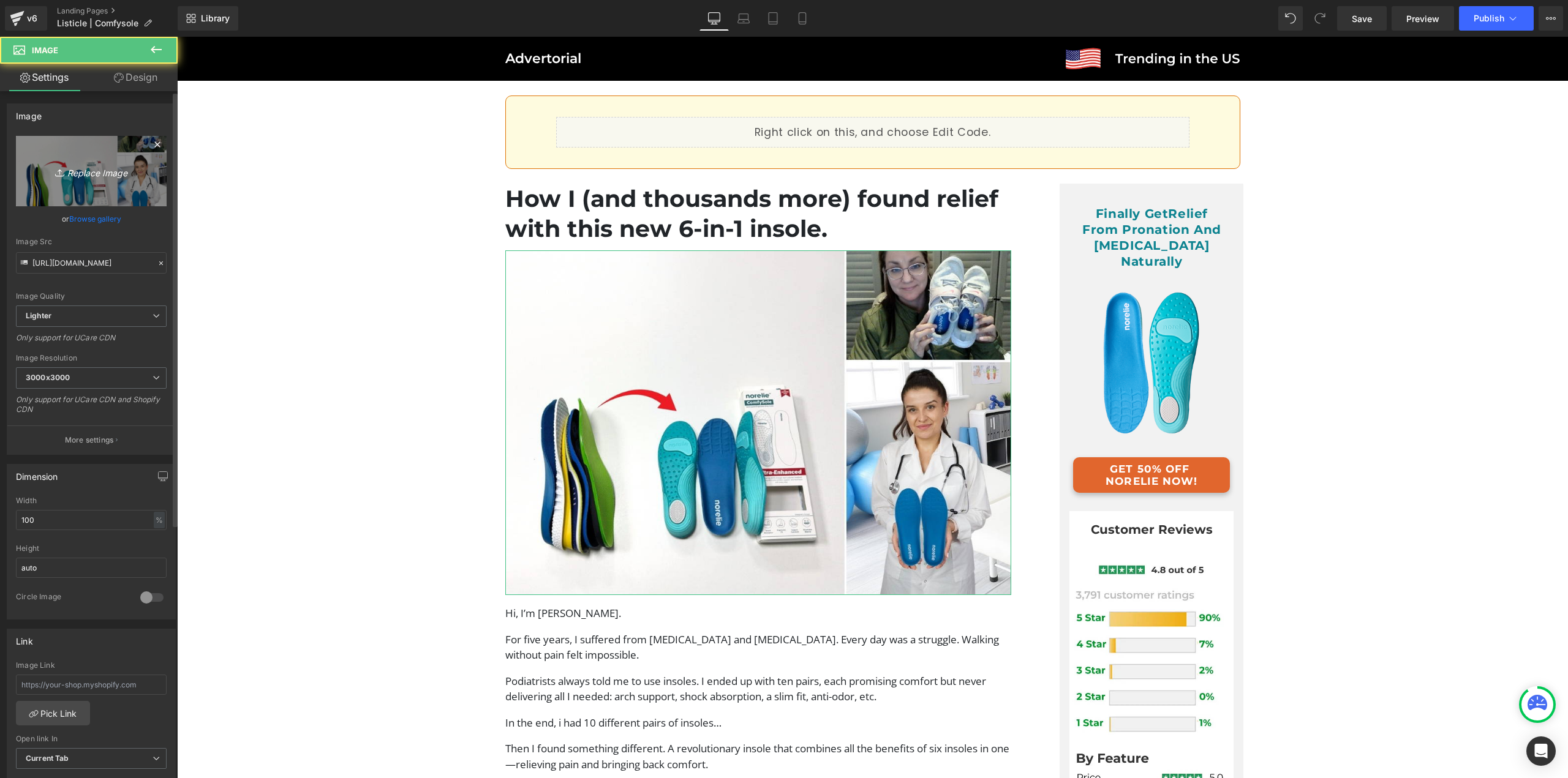
click at [75, 177] on icon "Replace Image" at bounding box center [91, 171] width 98 height 15
type input "C:\fakepath\image (1)v.jpg"
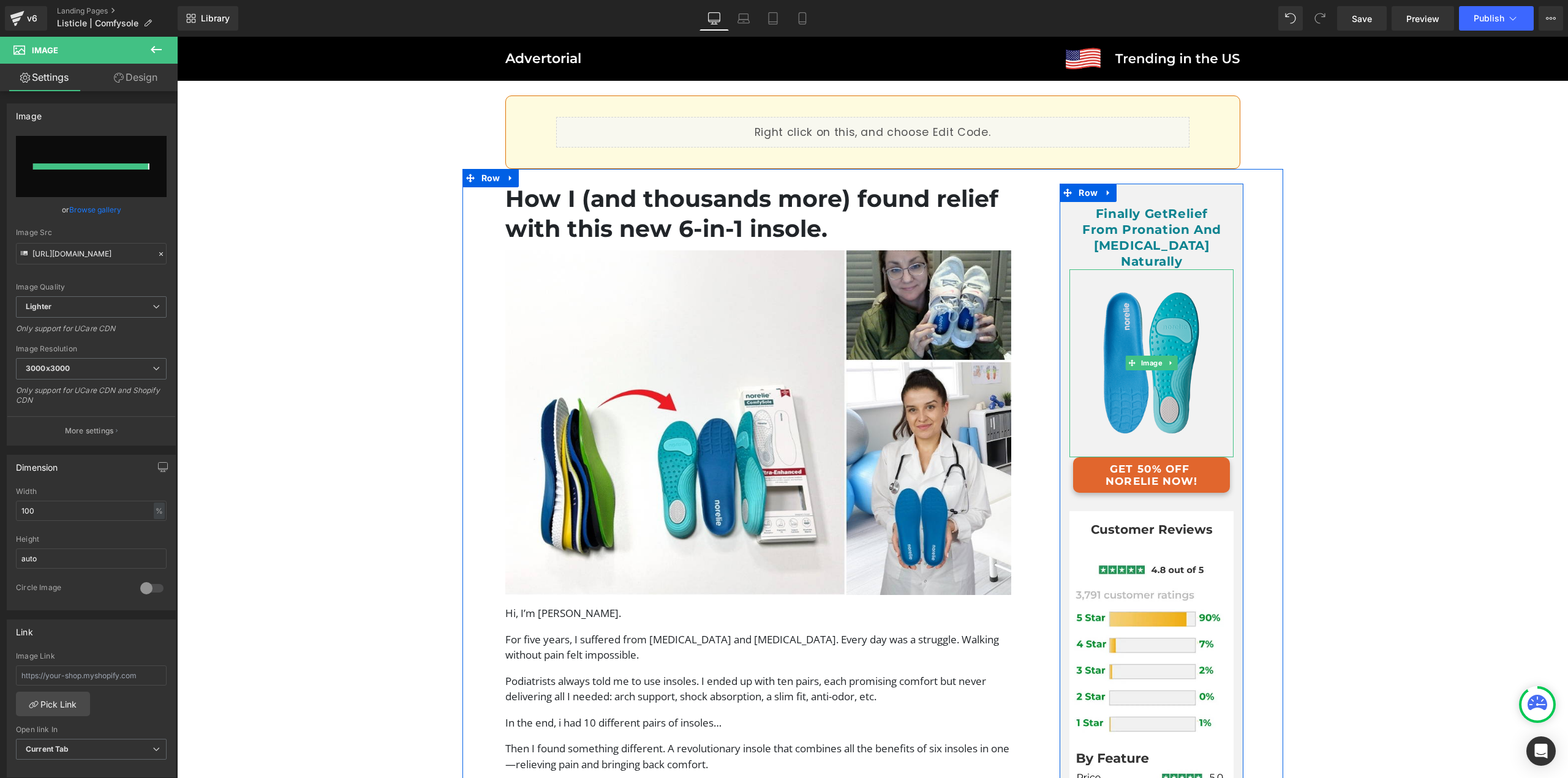
type input "https://ucarecdn.com/3e6d23ac-c708-4f12-83ec-54bf9a068b93/-/format/auto/-/previ…"
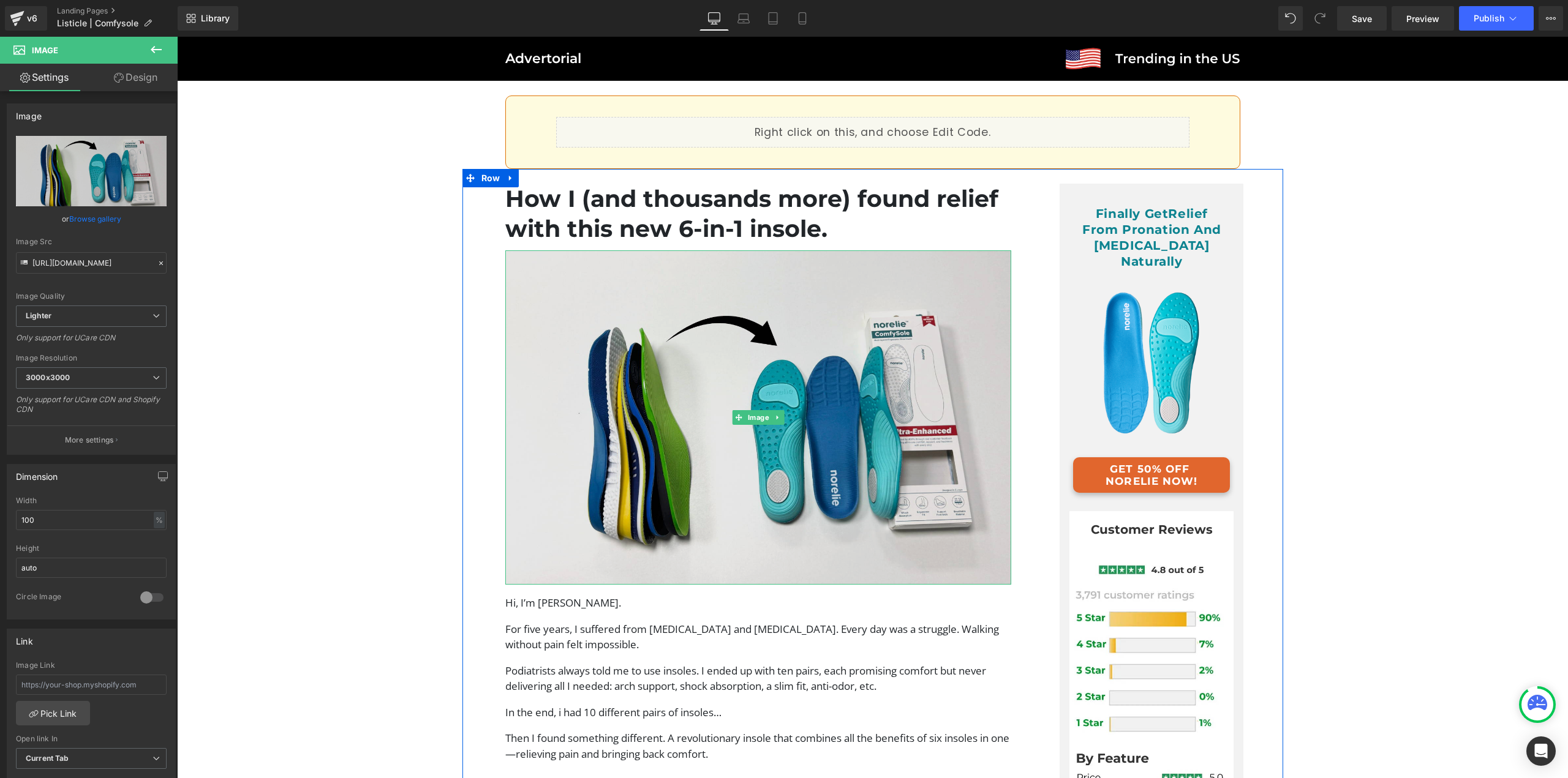
click at [737, 479] on img at bounding box center [759, 418] width 507 height 335
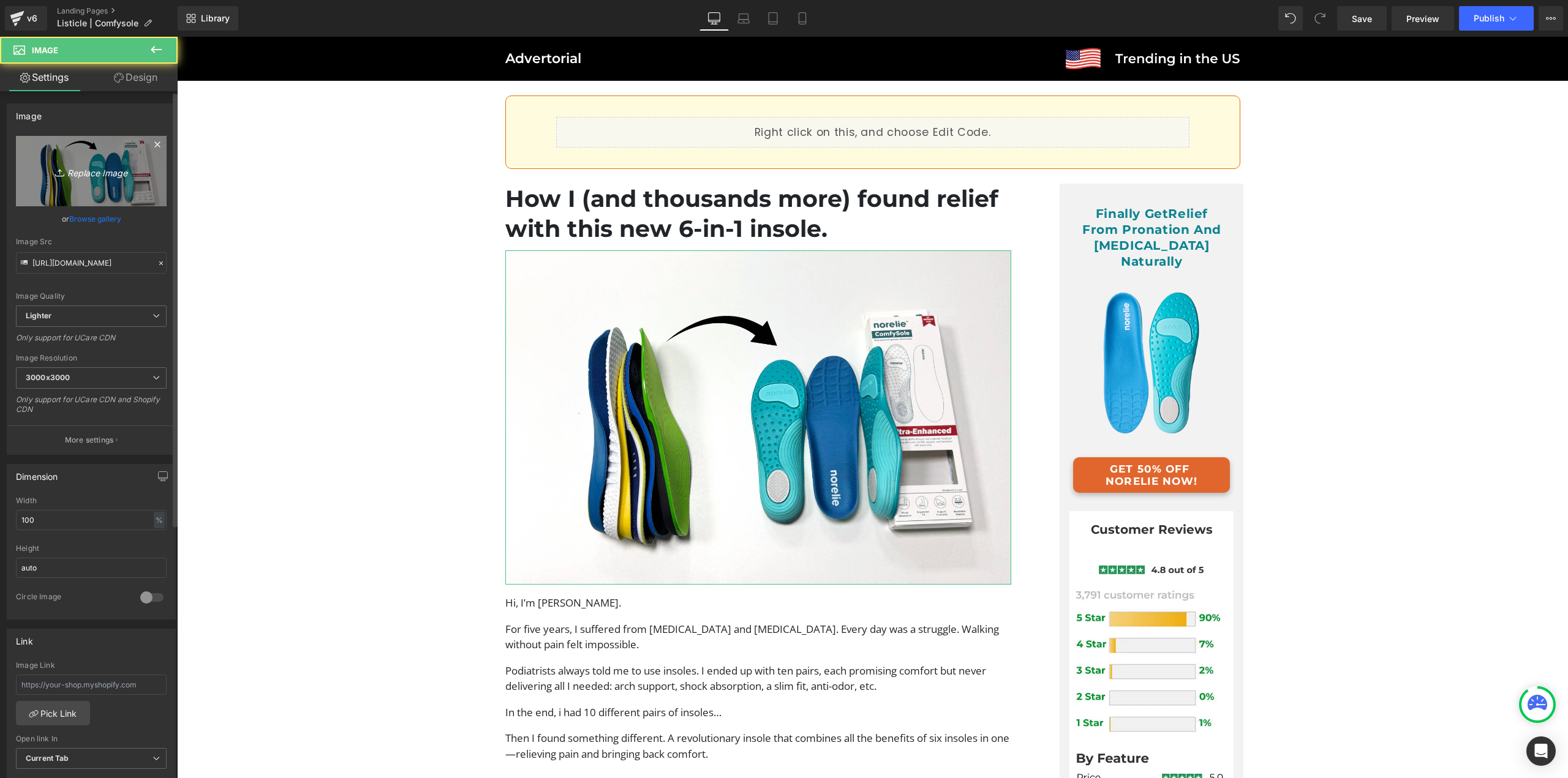
click at [65, 169] on icon "Replace Image" at bounding box center [91, 171] width 98 height 15
type input "C:\fakepath\image (1)v.jpg"
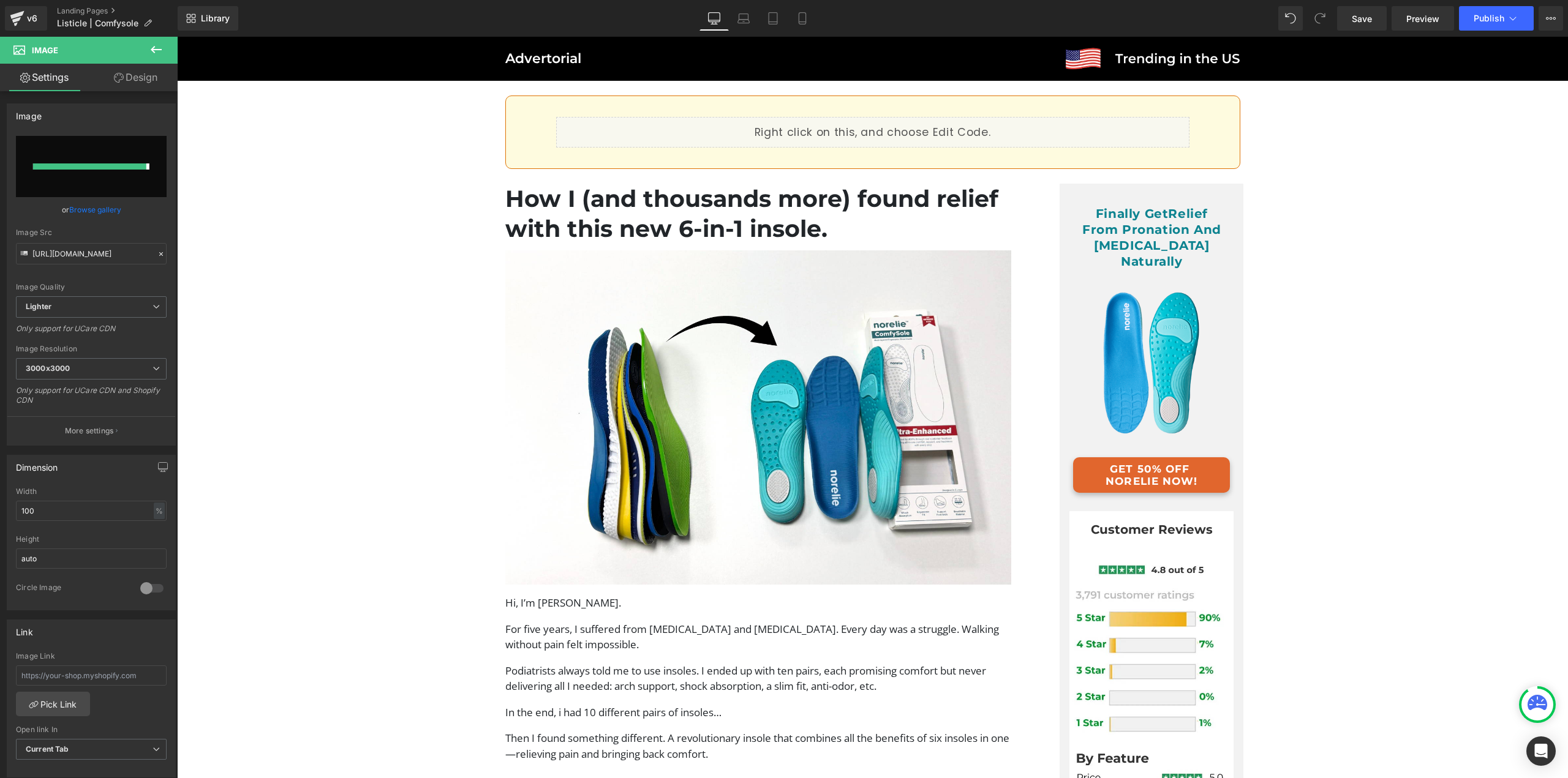
type input "https://ucarecdn.com/6a3796a4-35df-4454-9e1b-345ff62213af/-/format/auto/-/previ…"
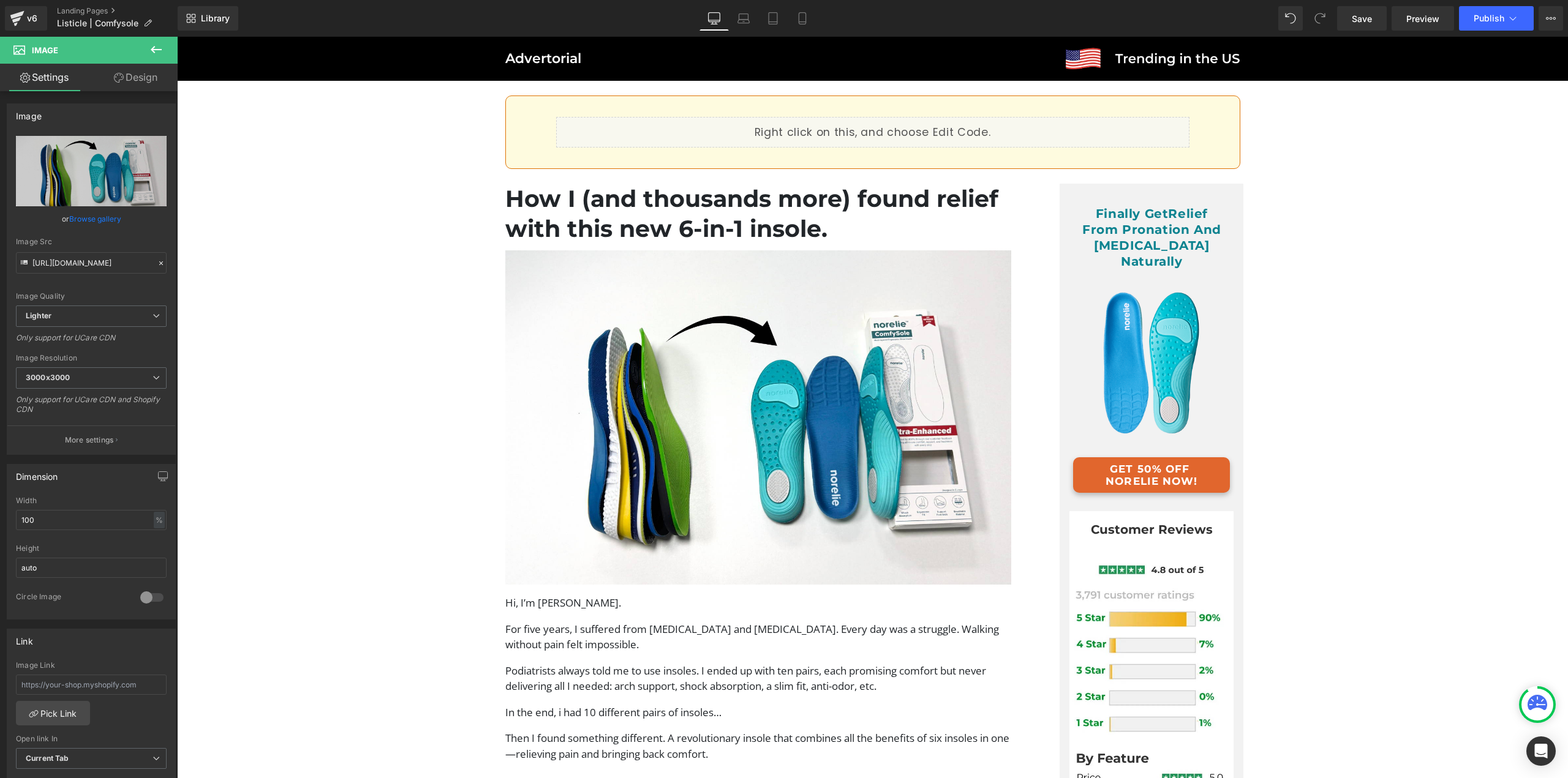
click at [754, 412] on span "Image" at bounding box center [758, 417] width 26 height 15
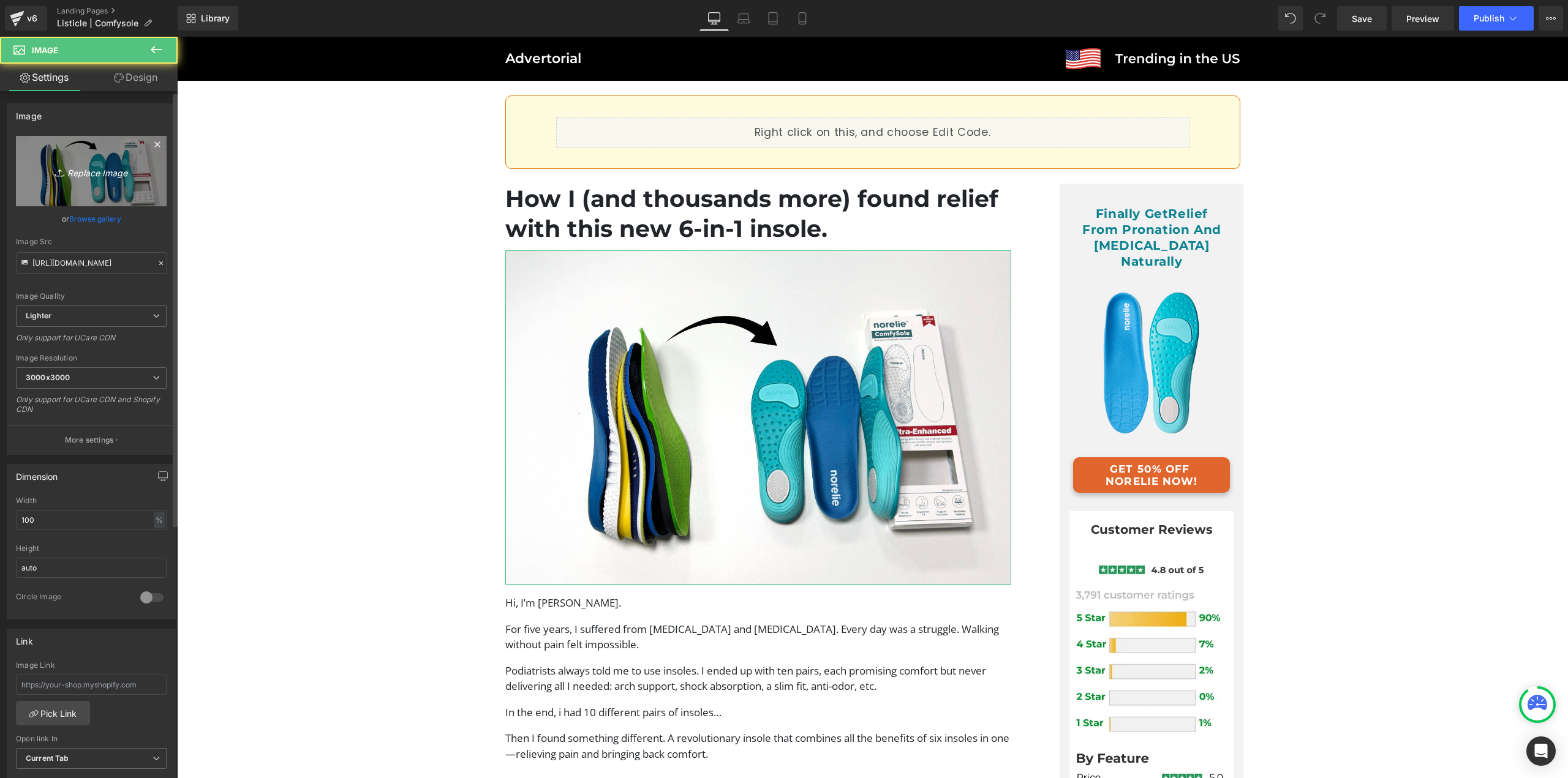
click at [67, 162] on link "Replace Image" at bounding box center [91, 171] width 150 height 71
type input "C:\fakepath\image (1)v.jpg"
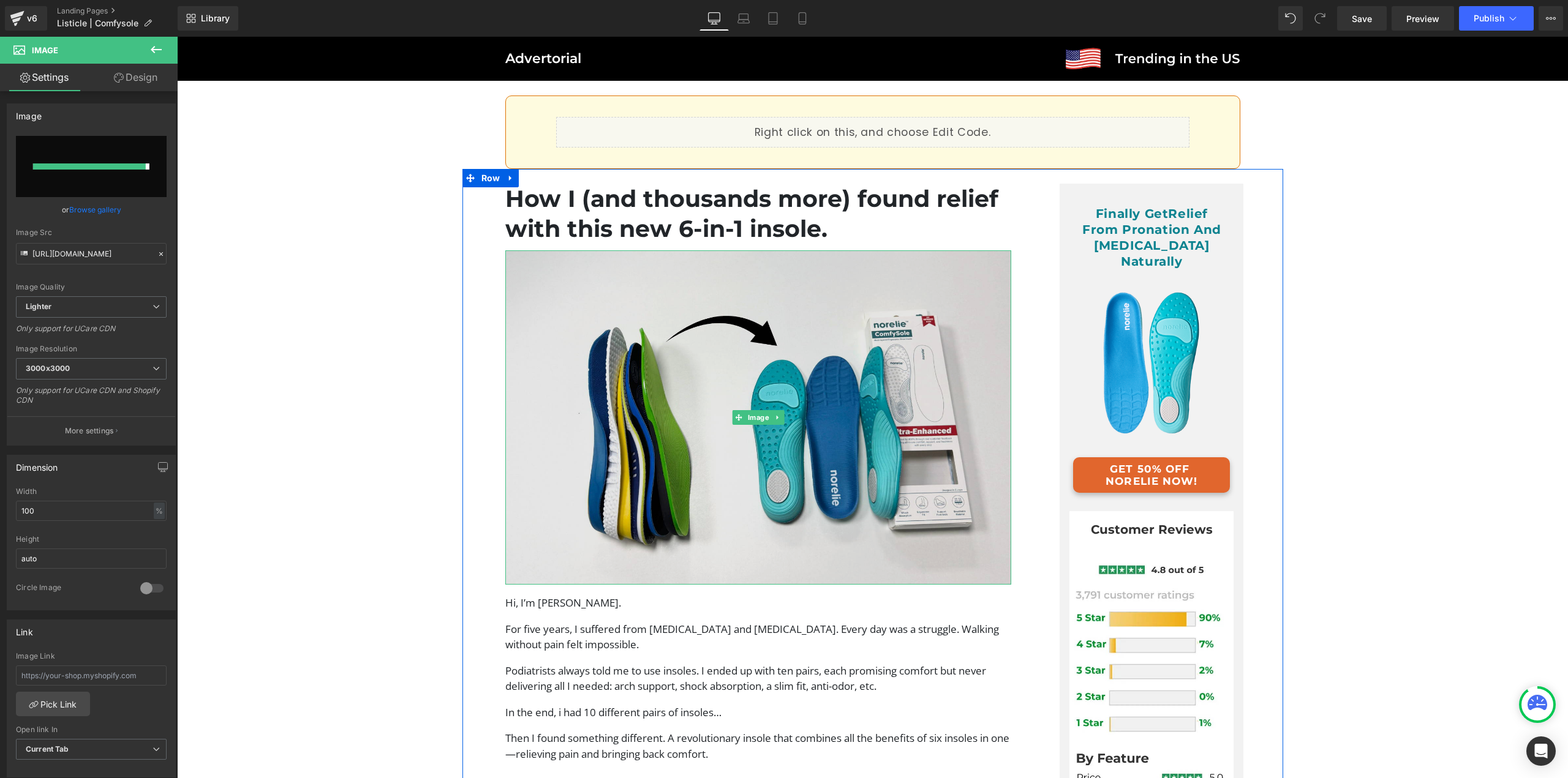
type input "https://ucarecdn.com/85240fee-eba2-40ec-93fa-5fc5b4e45ced/-/format/auto/-/previ…"
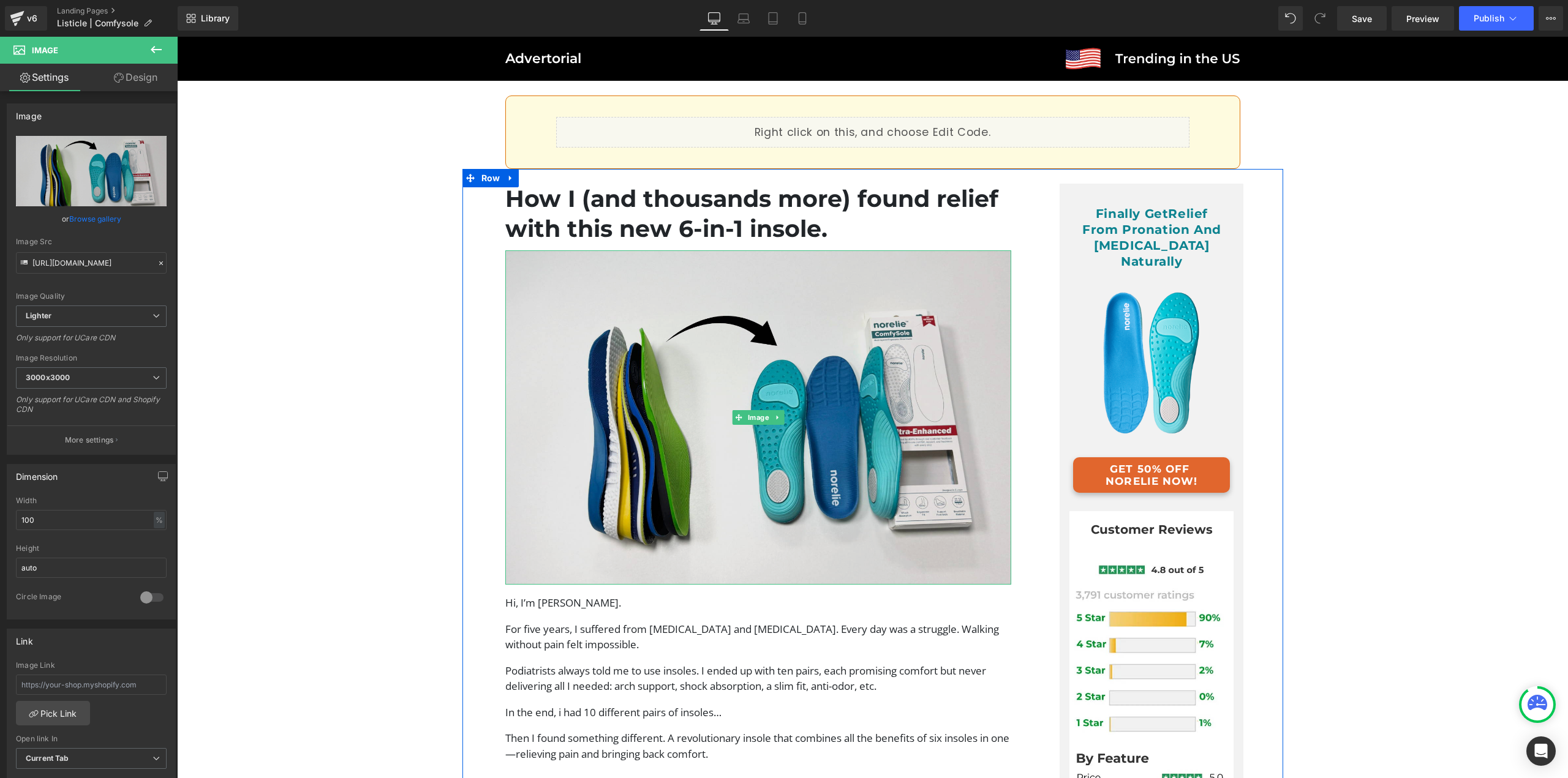
click at [784, 429] on img at bounding box center [759, 418] width 507 height 335
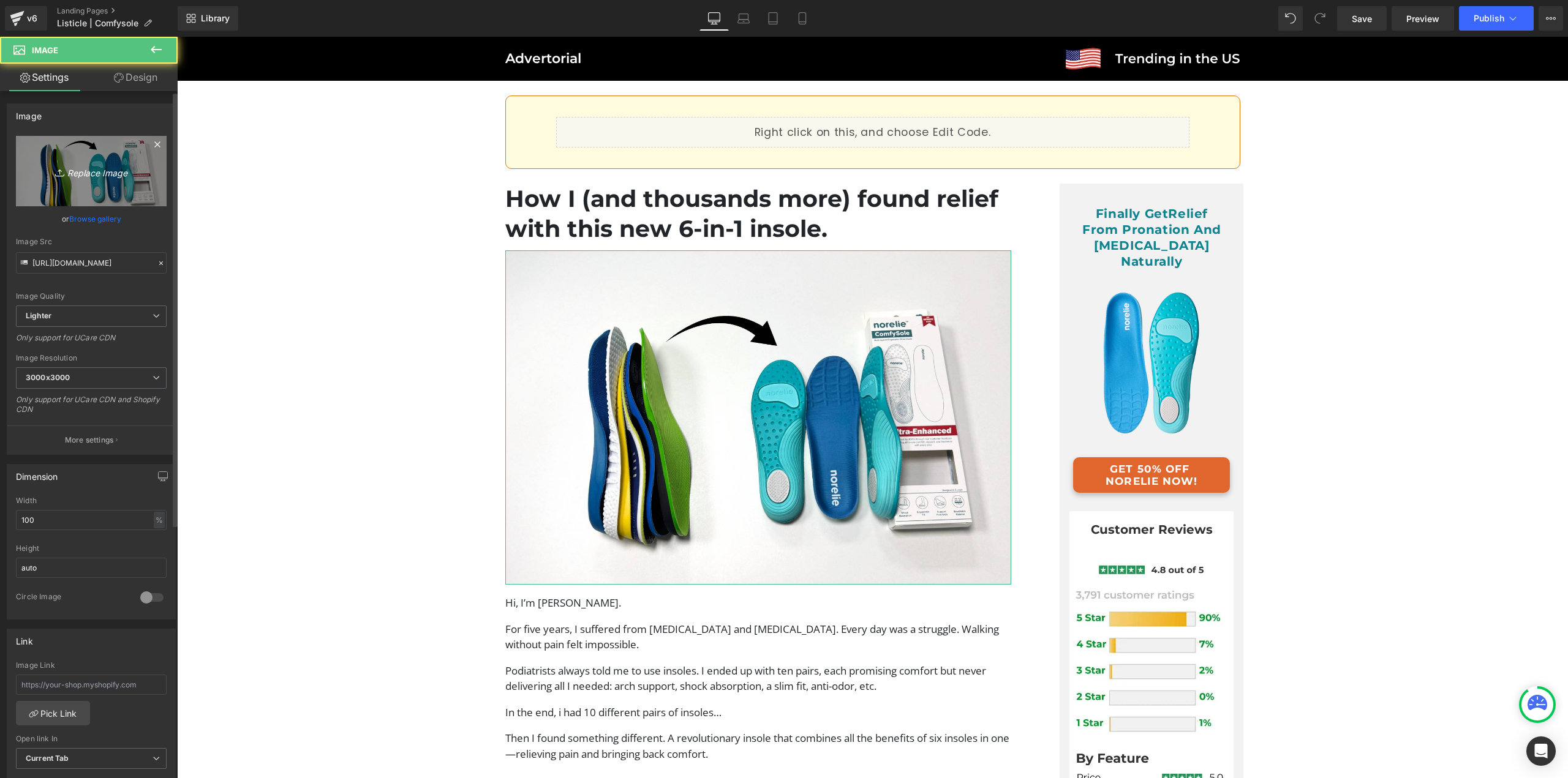
click at [98, 174] on icon "Replace Image" at bounding box center [91, 171] width 98 height 15
type input "C:\fakepath\image (1).jpg"
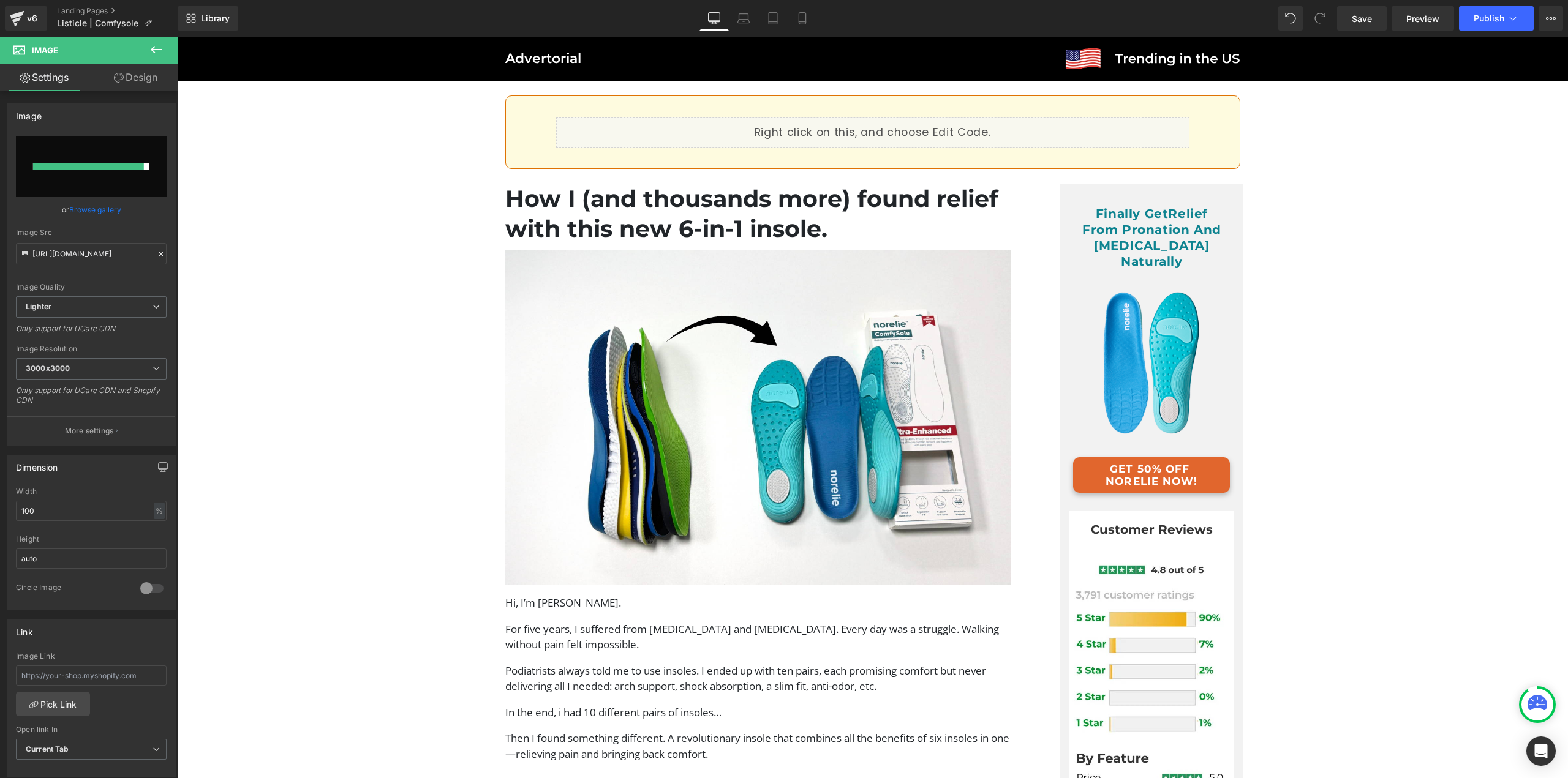
type input "https://ucarecdn.com/06fce882-9bb7-4bc0-b09e-9bdd88b363f5/-/format/auto/-/previ…"
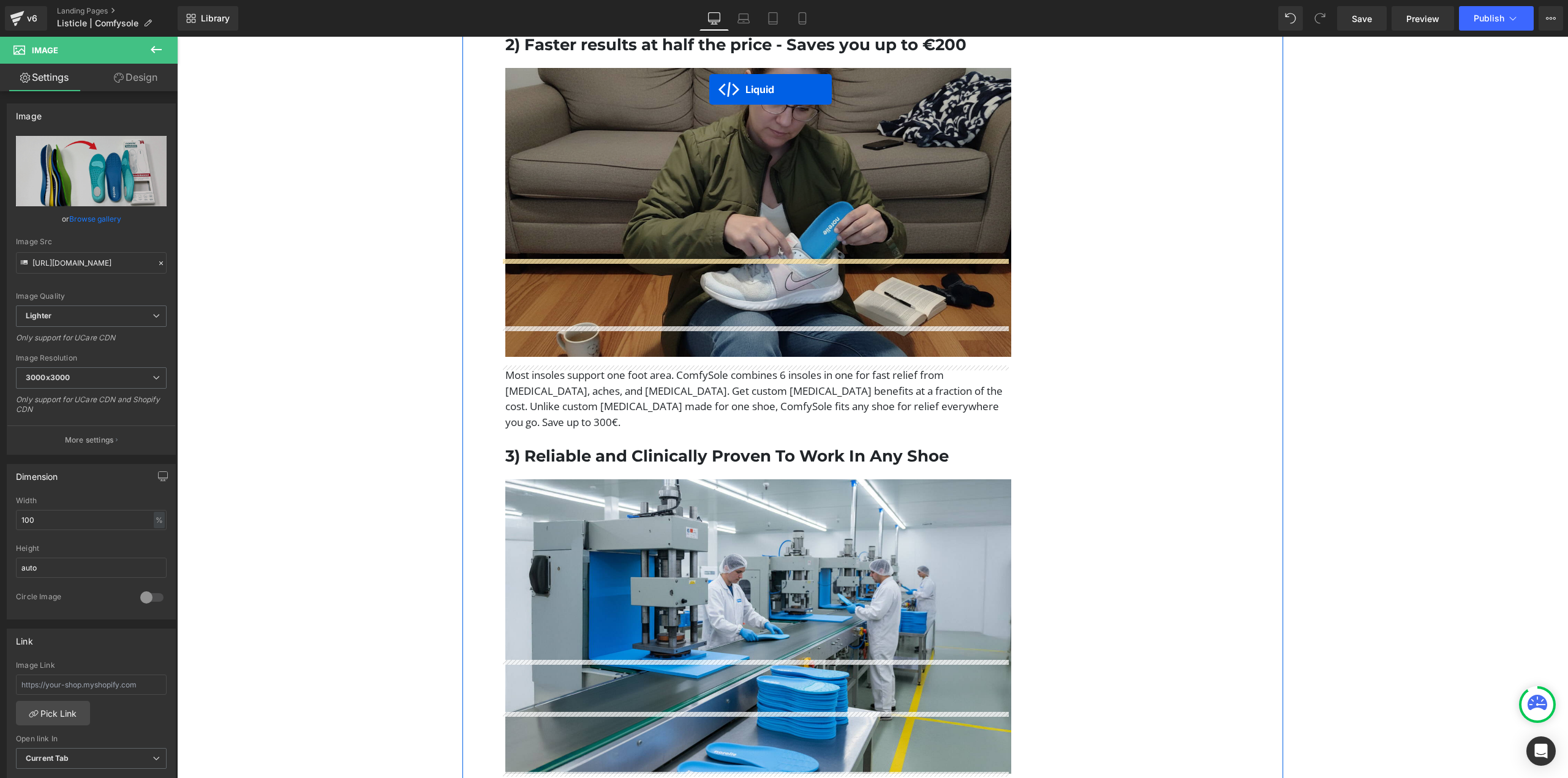
scroll to position [1200, 0]
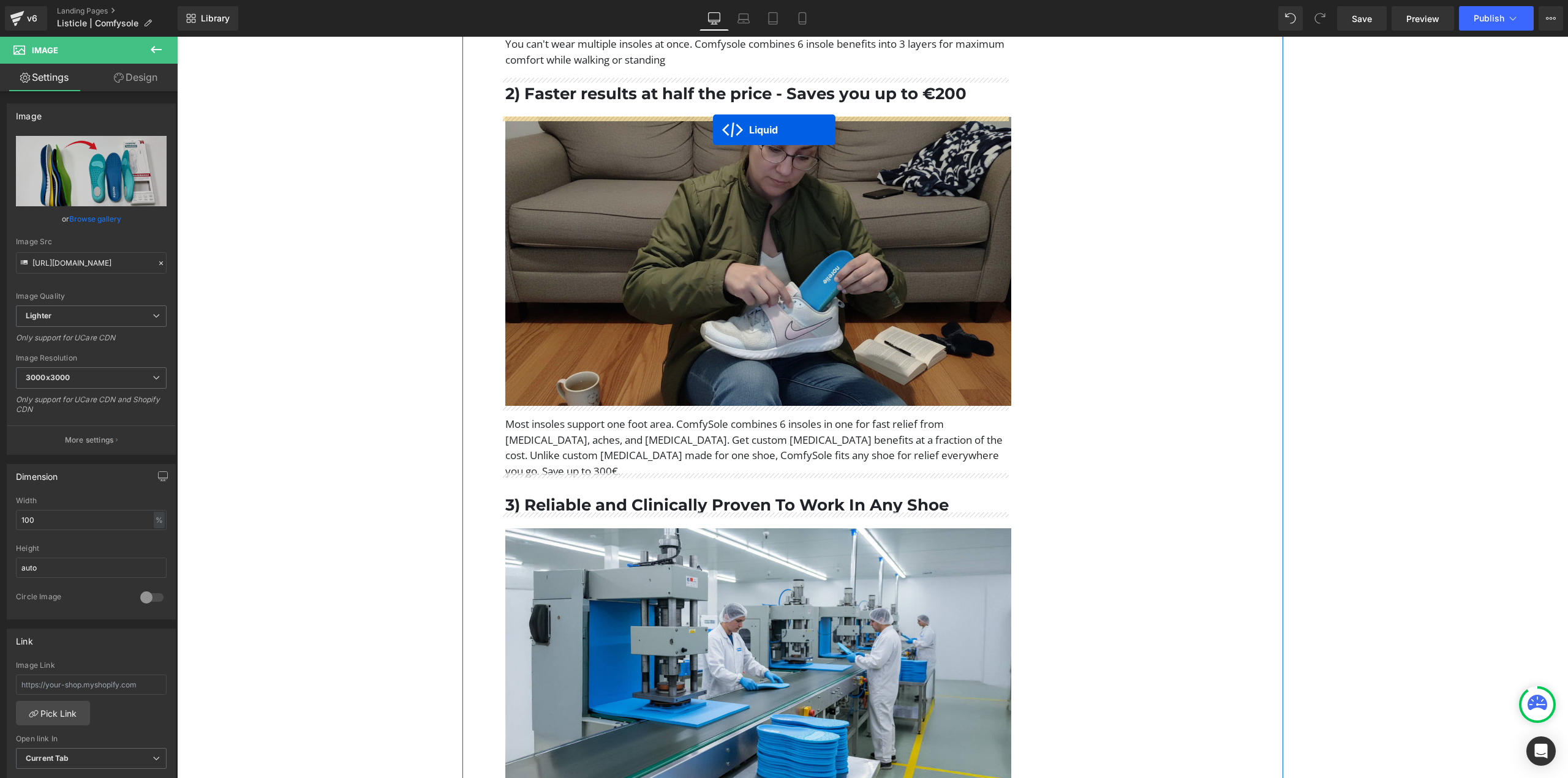
drag, startPoint x: 739, startPoint y: 378, endPoint x: 713, endPoint y: 130, distance: 249.4
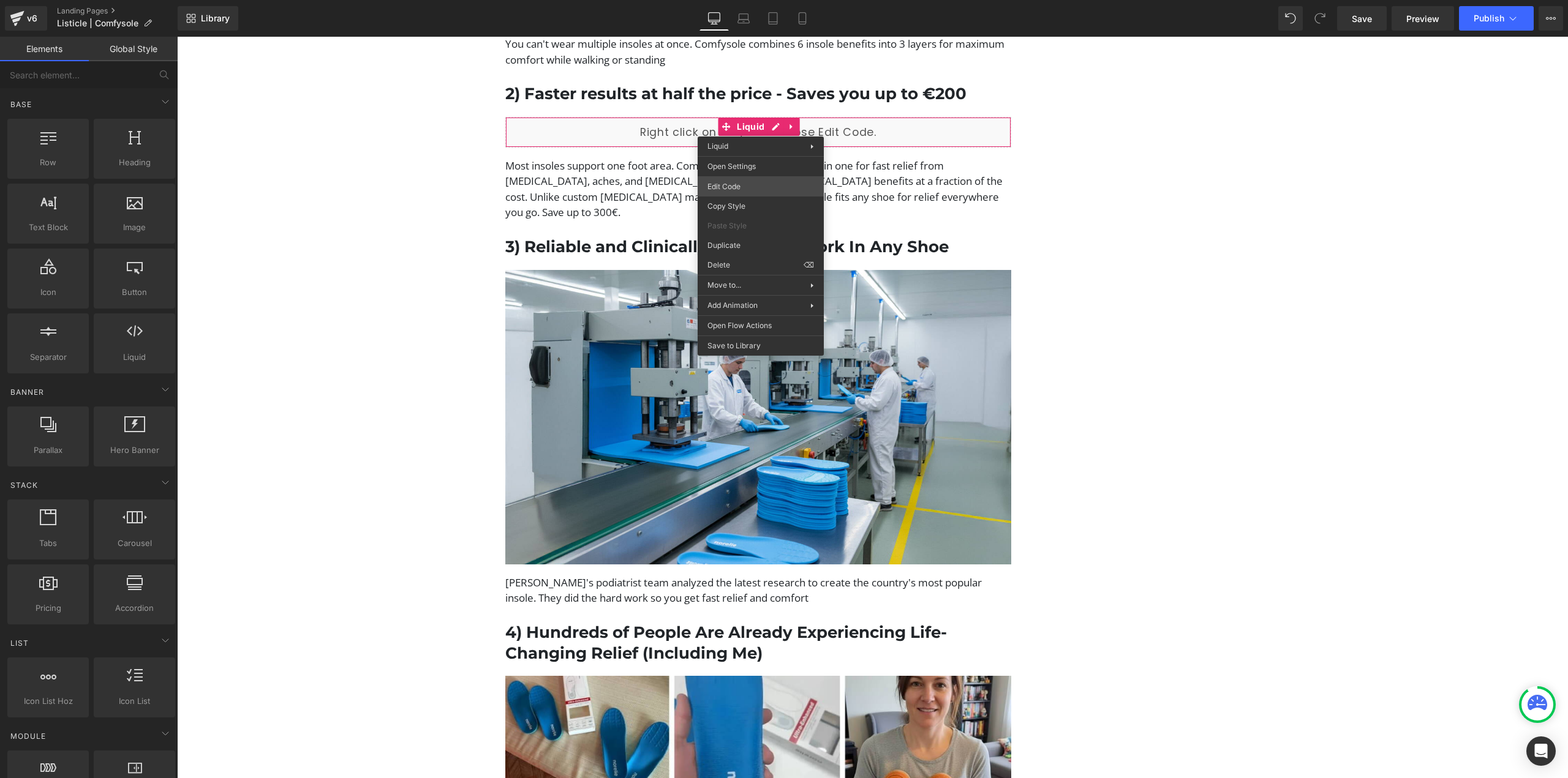
click at [737, 181] on body "Liquid You are previewing how the will restyle your page. You can not edit Elem…" at bounding box center [784, 389] width 1568 height 778
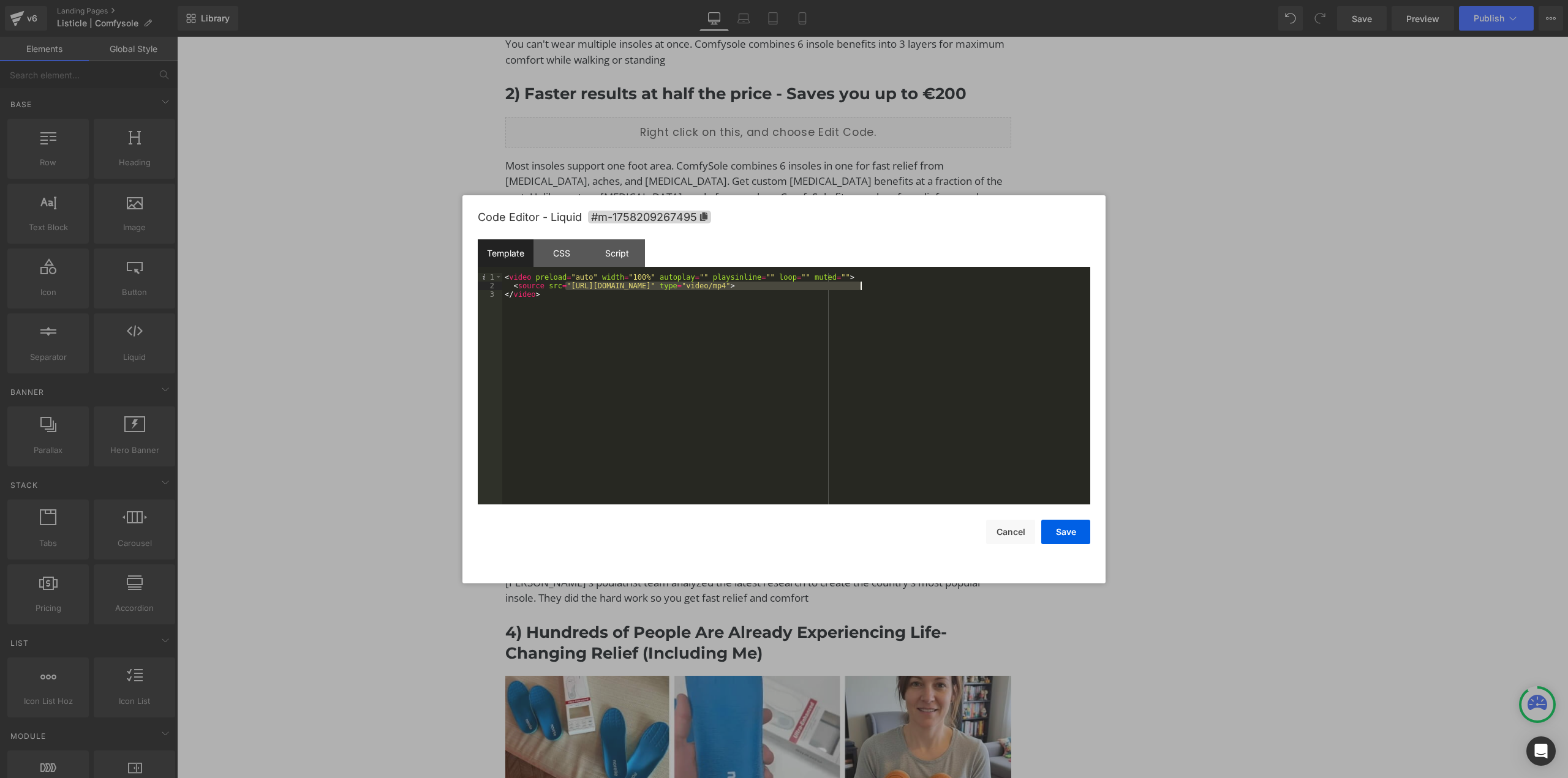
drag, startPoint x: 572, startPoint y: 289, endPoint x: 860, endPoint y: 285, distance: 288.0
click at [860, 285] on div "< video preload = "auto" width = "100%" autoplay = "" playsinline = "" loop = "…" at bounding box center [796, 397] width 588 height 249
click at [1052, 527] on button "Save" at bounding box center [1066, 531] width 49 height 24
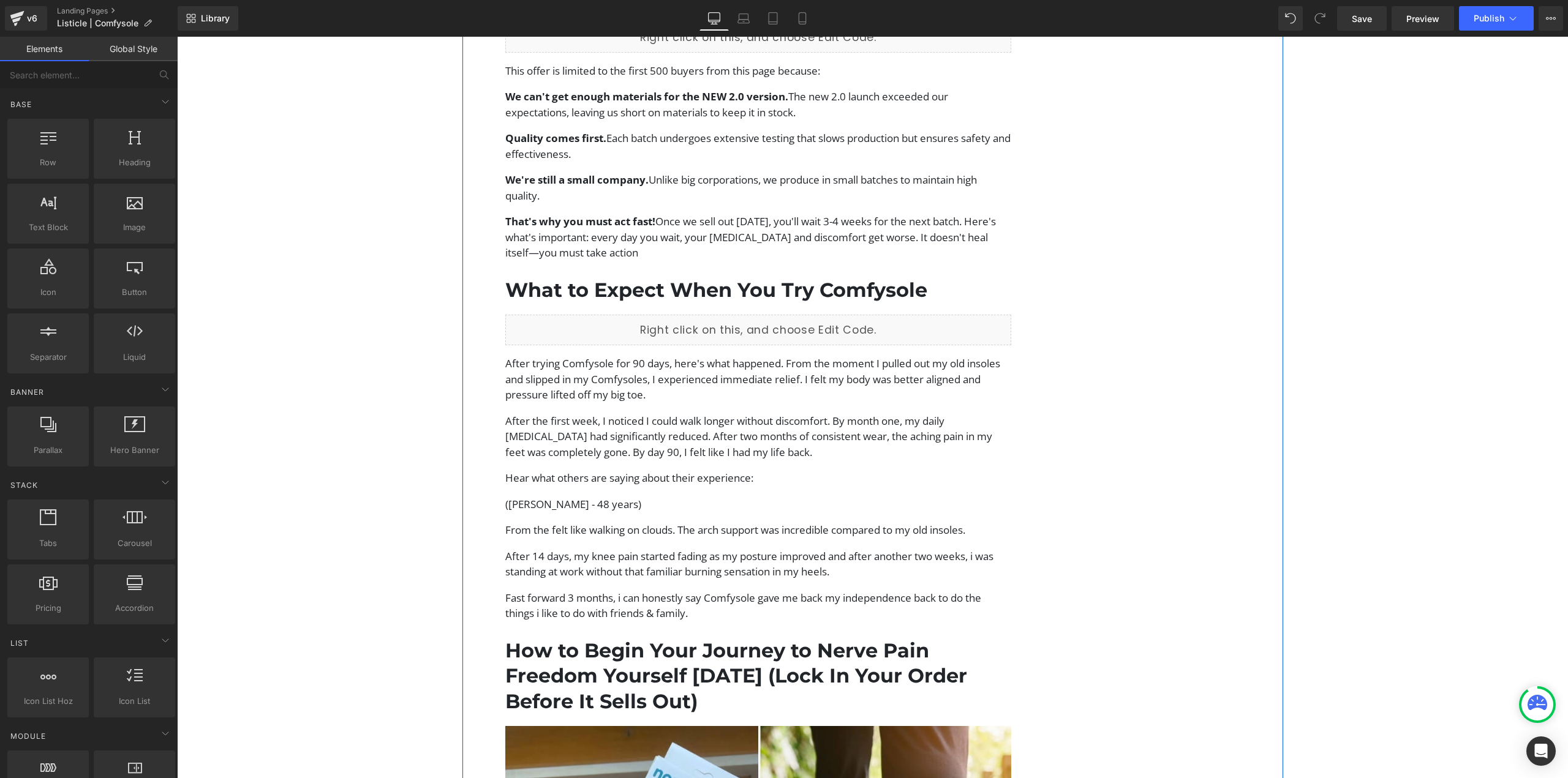
scroll to position [3037, 0]
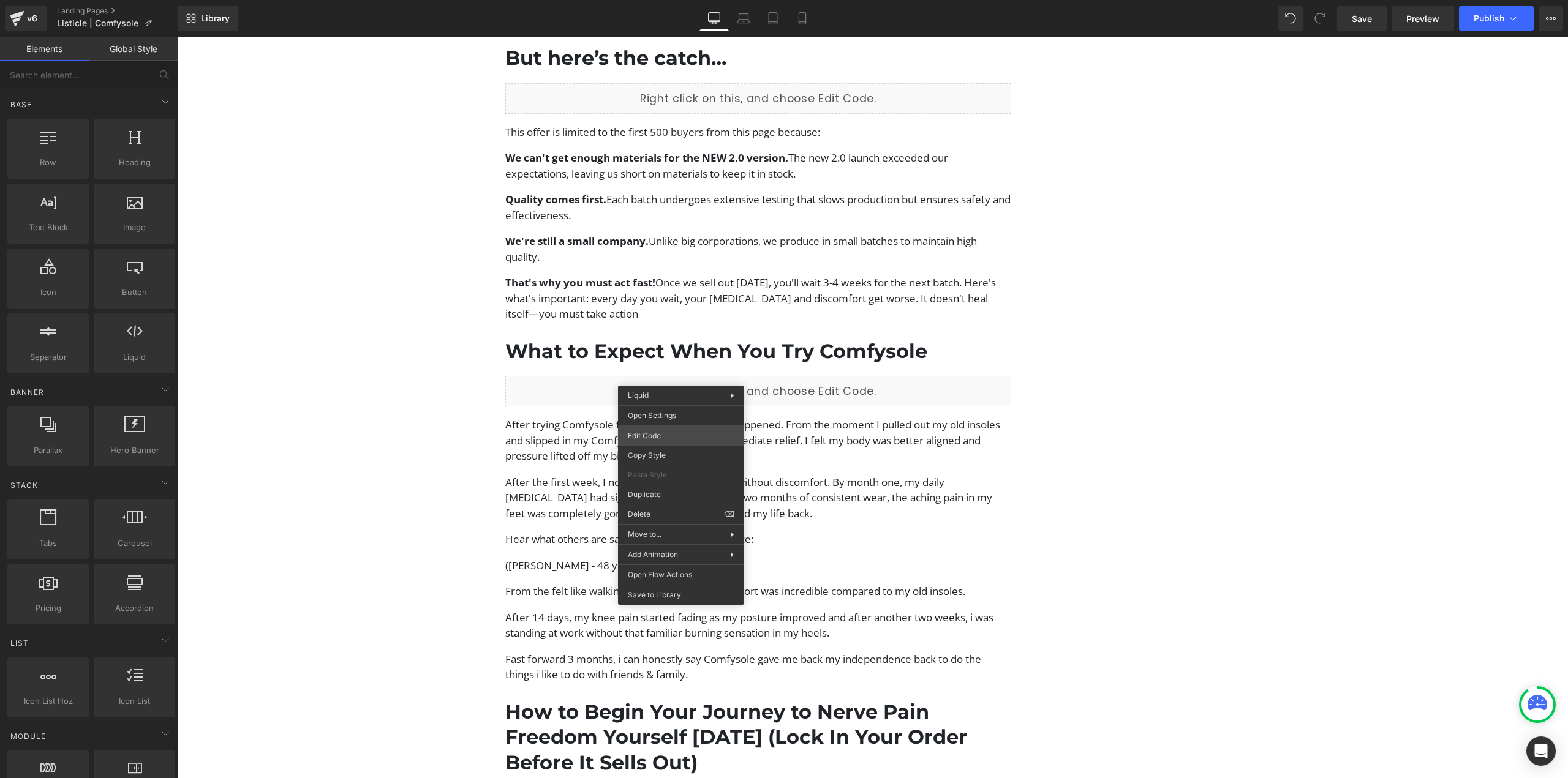
click at [661, 0] on div "Liquid You are previewing how the will restyle your page. You can not edit Elem…" at bounding box center [784, 0] width 1568 height 0
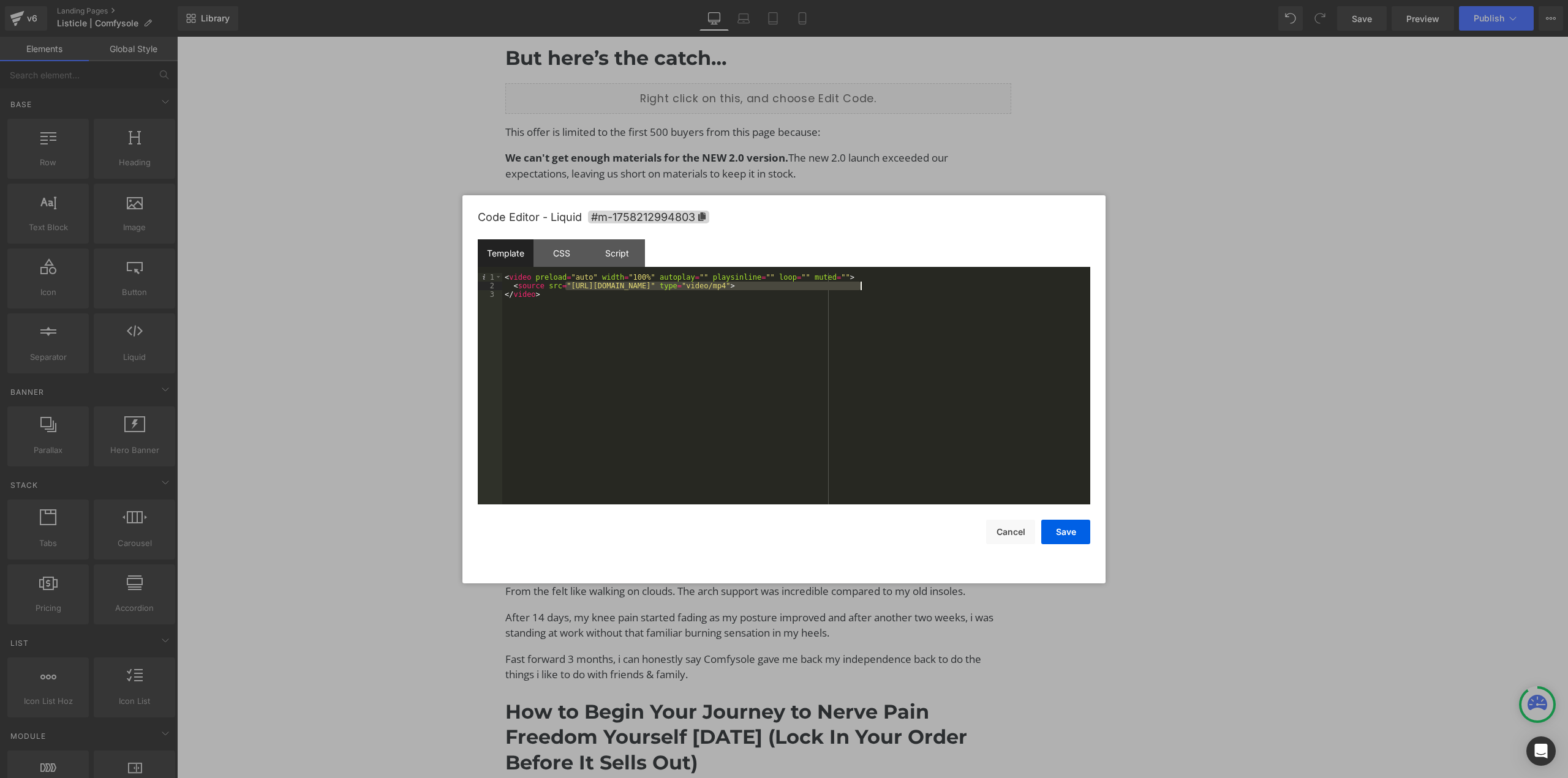
drag, startPoint x: 565, startPoint y: 288, endPoint x: 859, endPoint y: 285, distance: 294.0
click at [859, 285] on div "< video preload = "auto" width = "100%" autoplay = "" playsinline = "" loop = "…" at bounding box center [796, 397] width 588 height 249
click at [1056, 524] on button "Save" at bounding box center [1066, 531] width 49 height 24
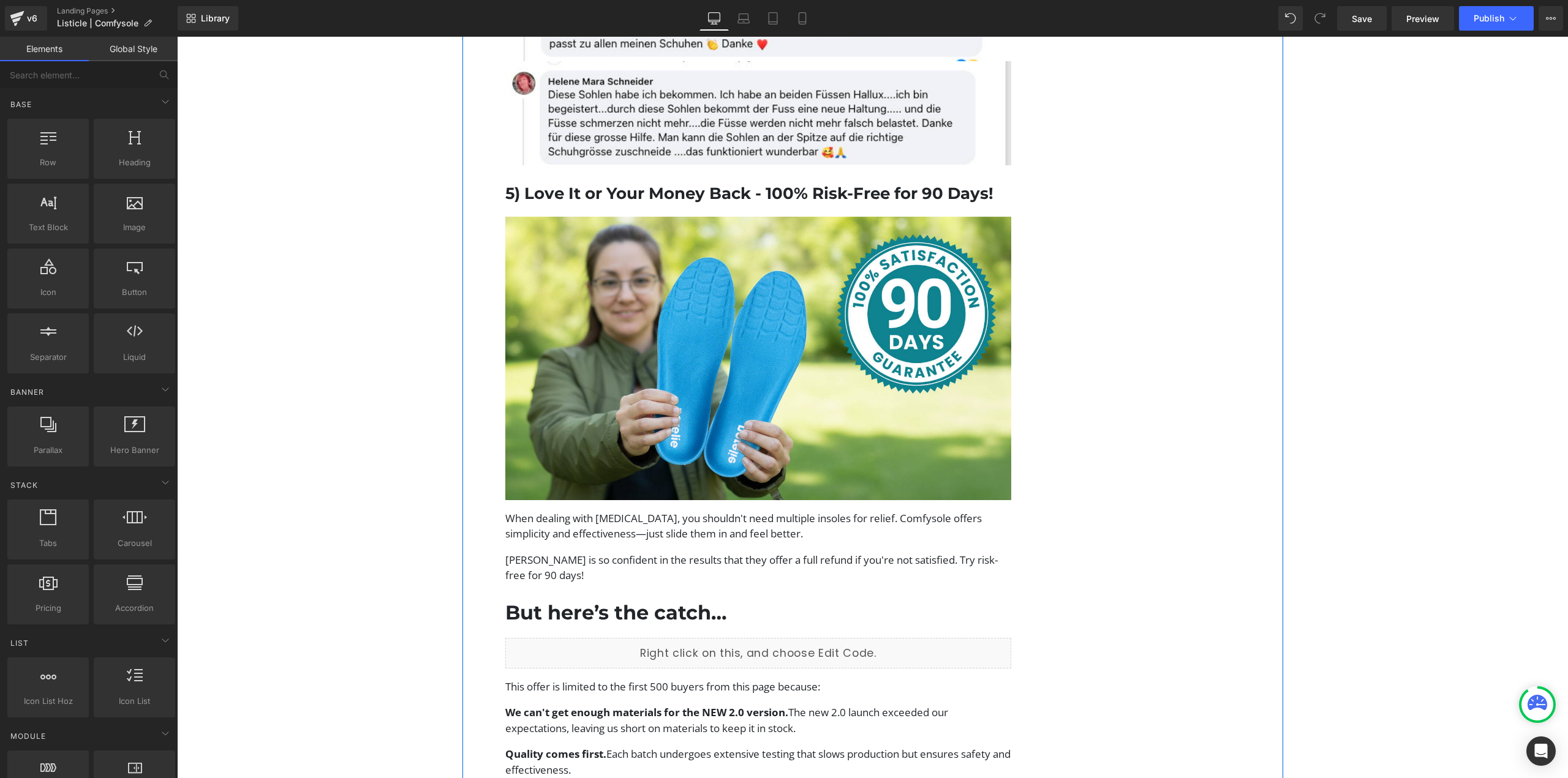
scroll to position [2363, 0]
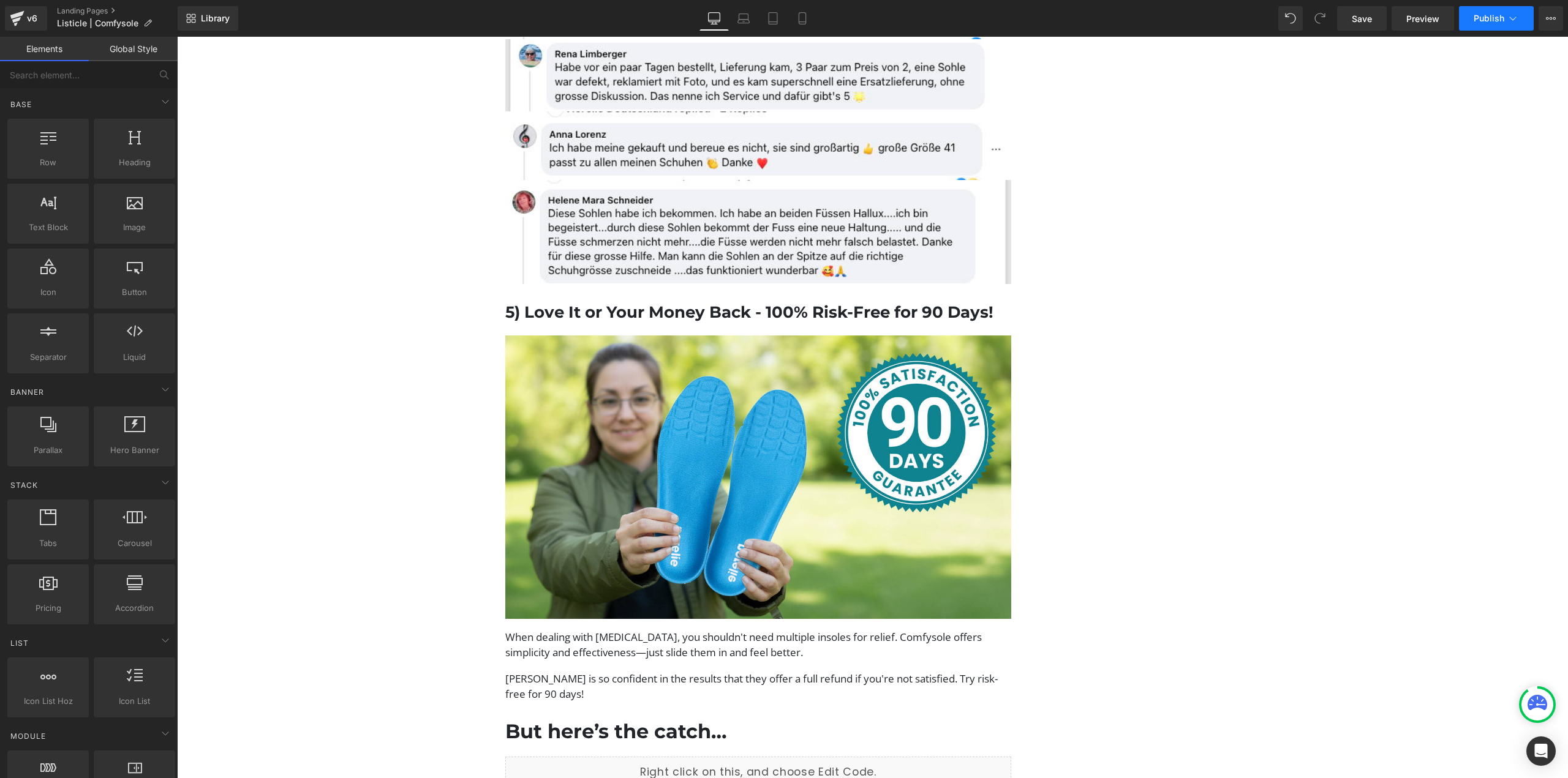
click at [1479, 18] on span "Publish" at bounding box center [1489, 18] width 30 height 10
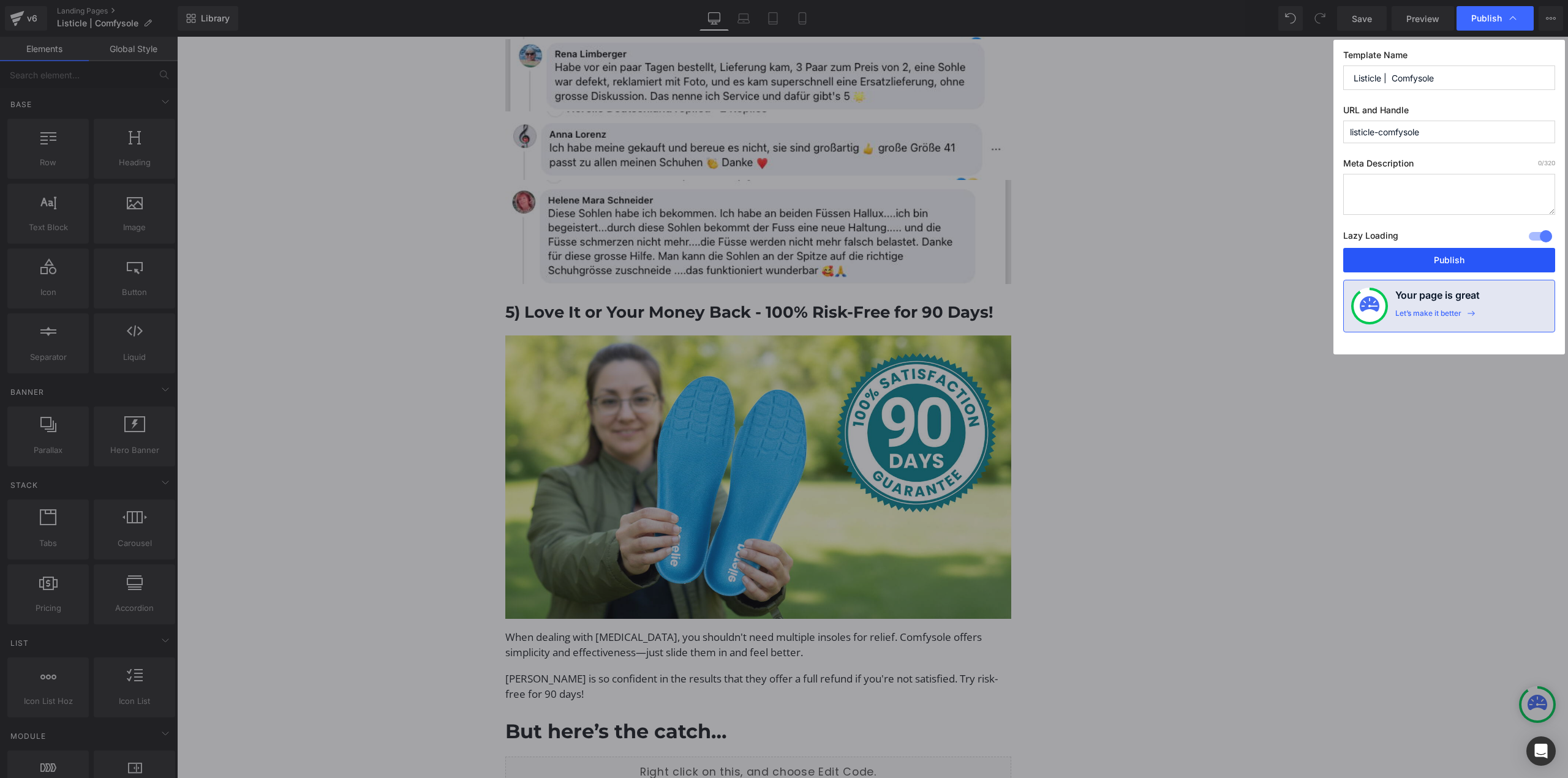
click at [1412, 264] on button "Publish" at bounding box center [1449, 260] width 212 height 24
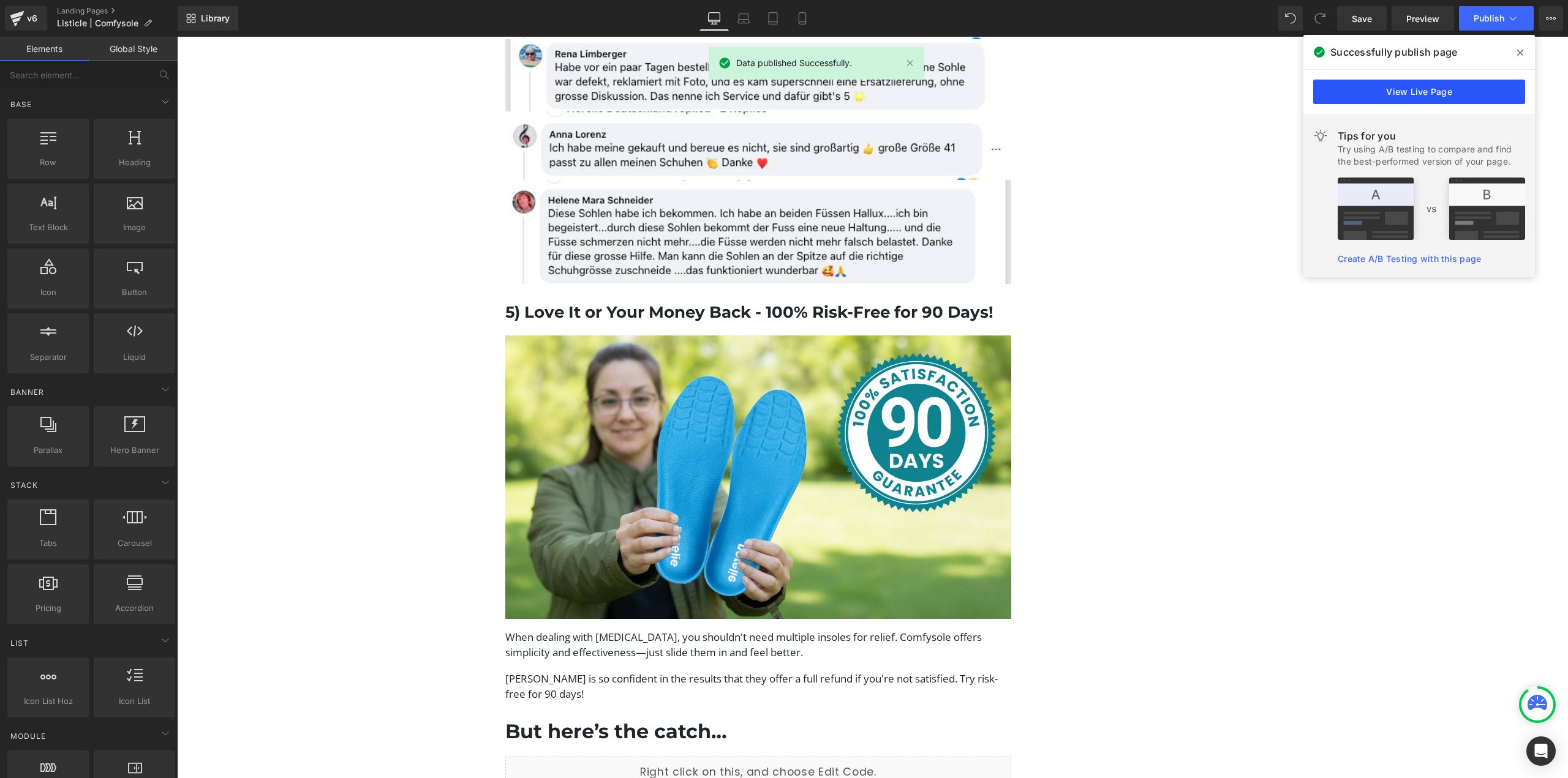
click at [1385, 98] on link "View Live Page" at bounding box center [1419, 92] width 212 height 24
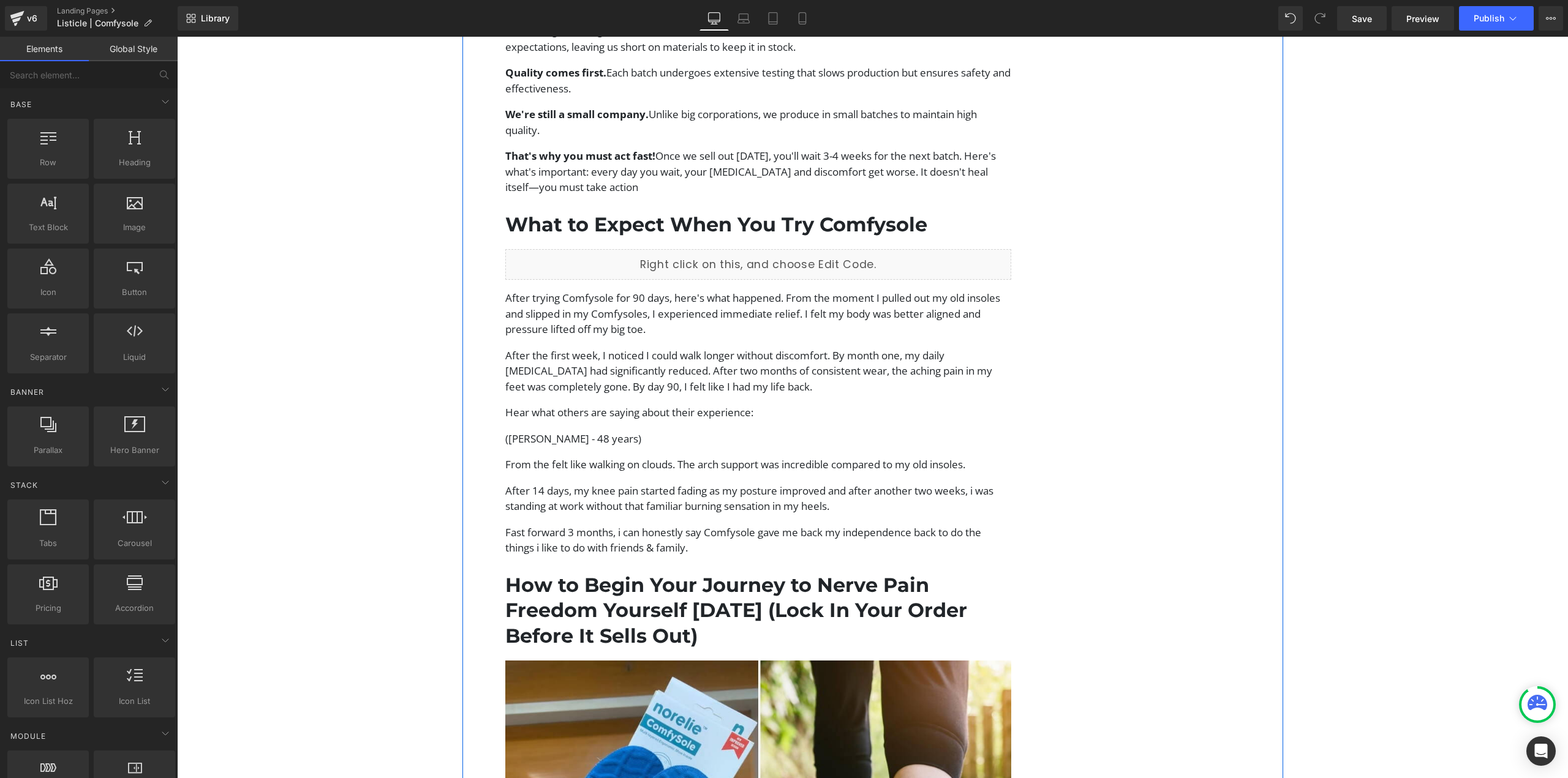
scroll to position [3159, 0]
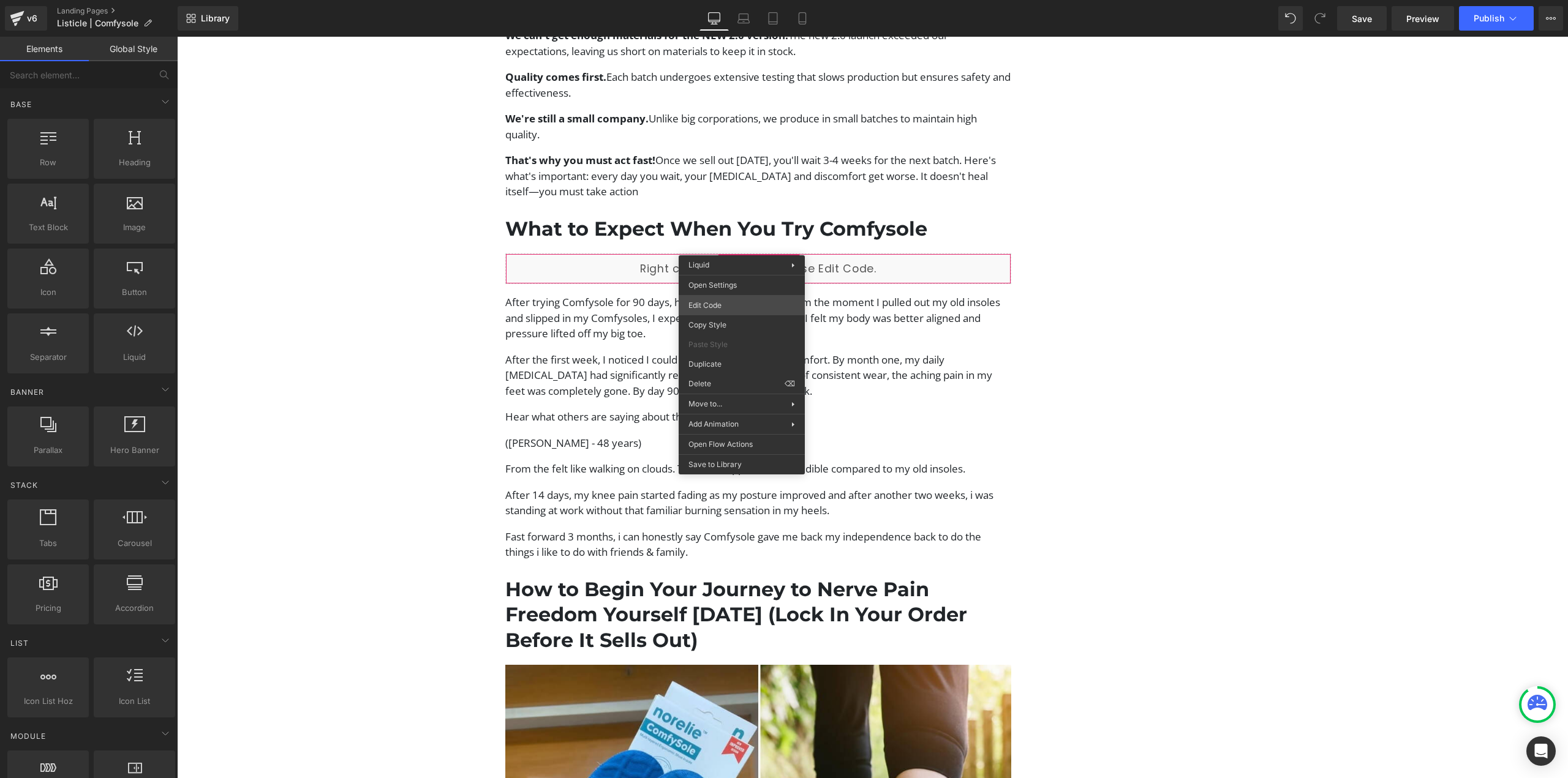
click at [739, 0] on div "Liquid You are previewing how the will restyle your page. You can not edit Elem…" at bounding box center [784, 0] width 1568 height 0
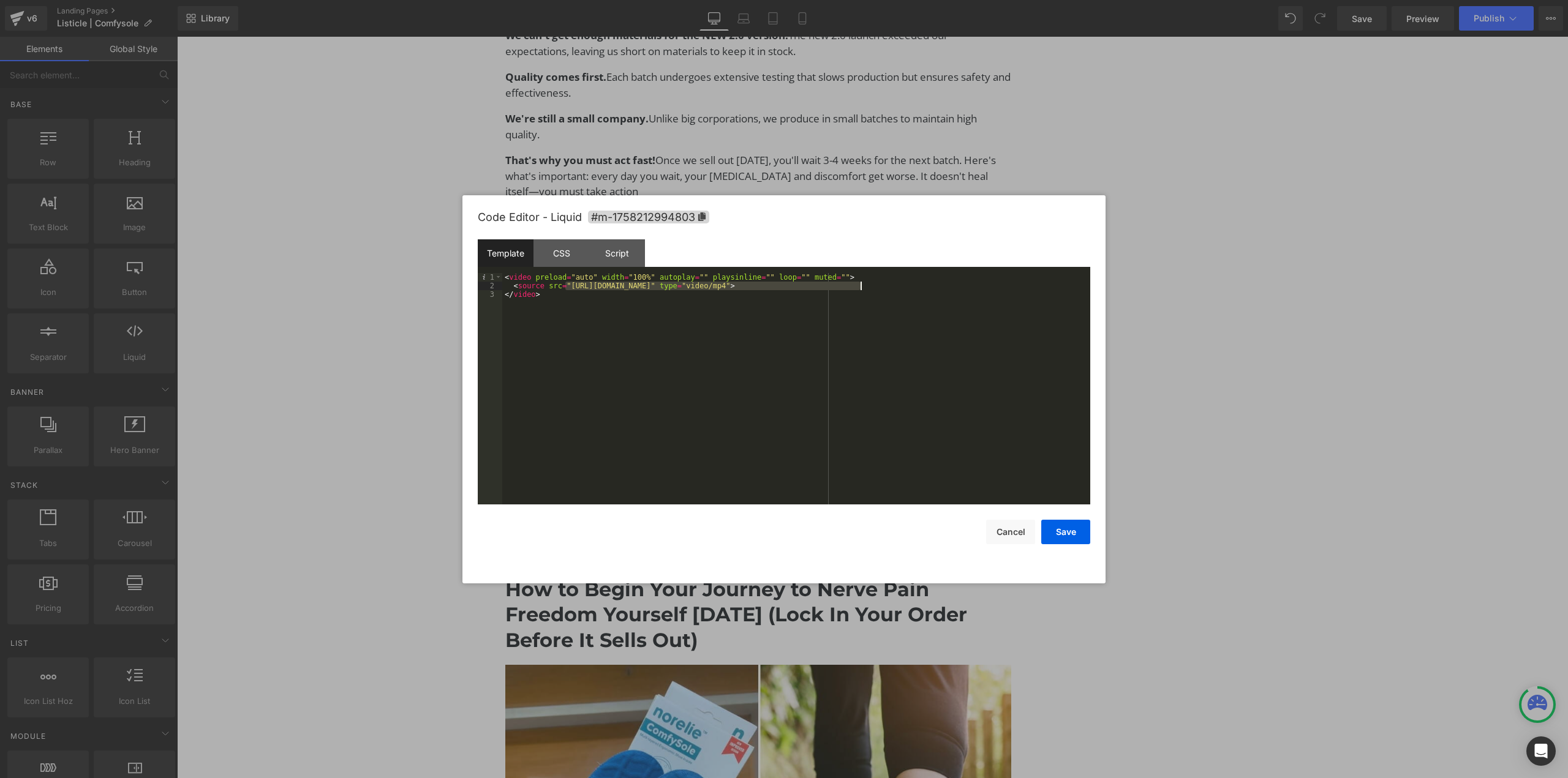
drag, startPoint x: 565, startPoint y: 287, endPoint x: 859, endPoint y: 288, distance: 294.0
click at [859, 288] on div "< video preload = "auto" width = "100%" autoplay = "" playsinline = "" loop = "…" at bounding box center [796, 397] width 588 height 249
click at [1053, 531] on button "Save" at bounding box center [1066, 531] width 49 height 24
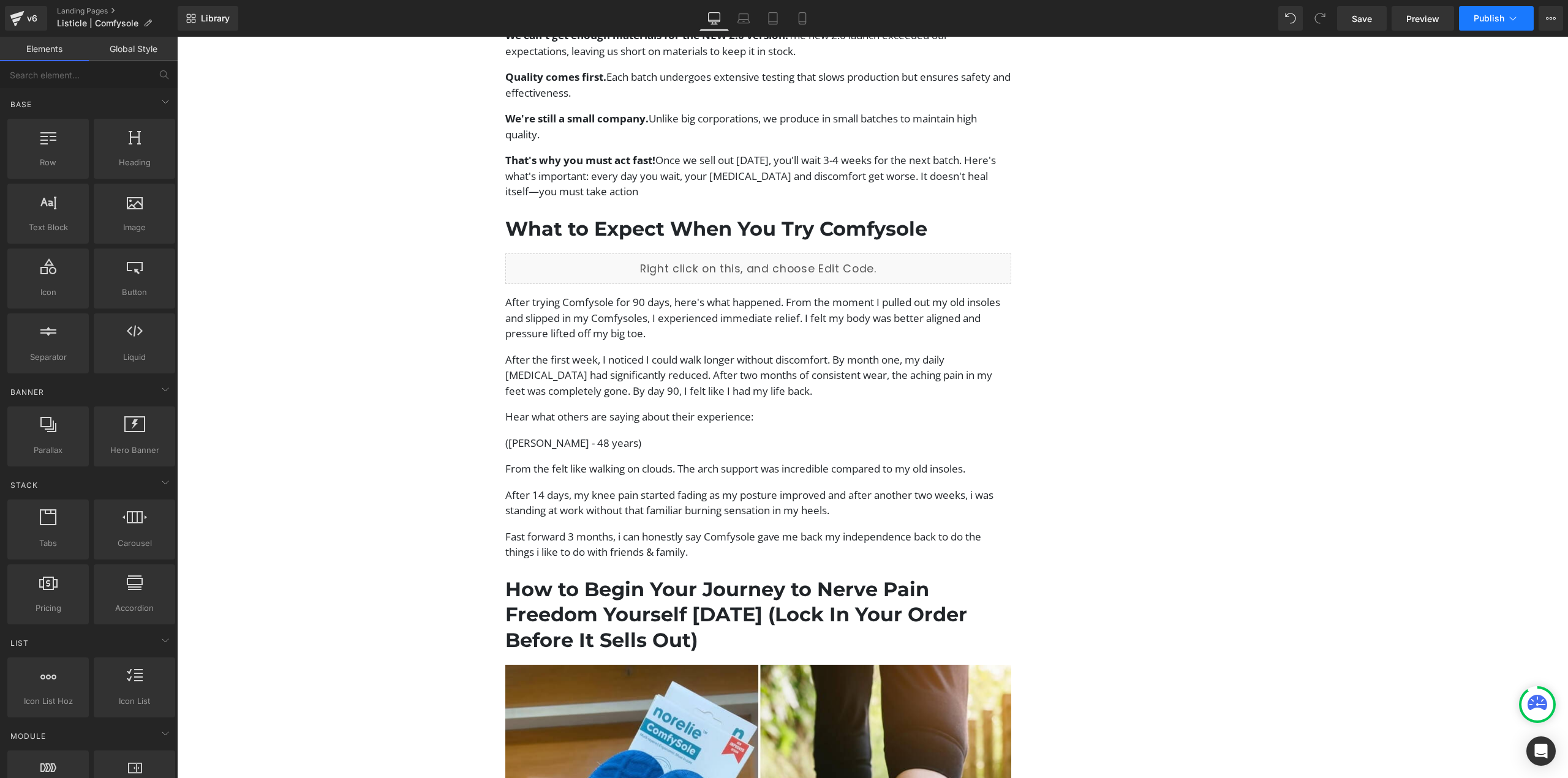
click at [1472, 19] on button "Publish" at bounding box center [1496, 18] width 75 height 24
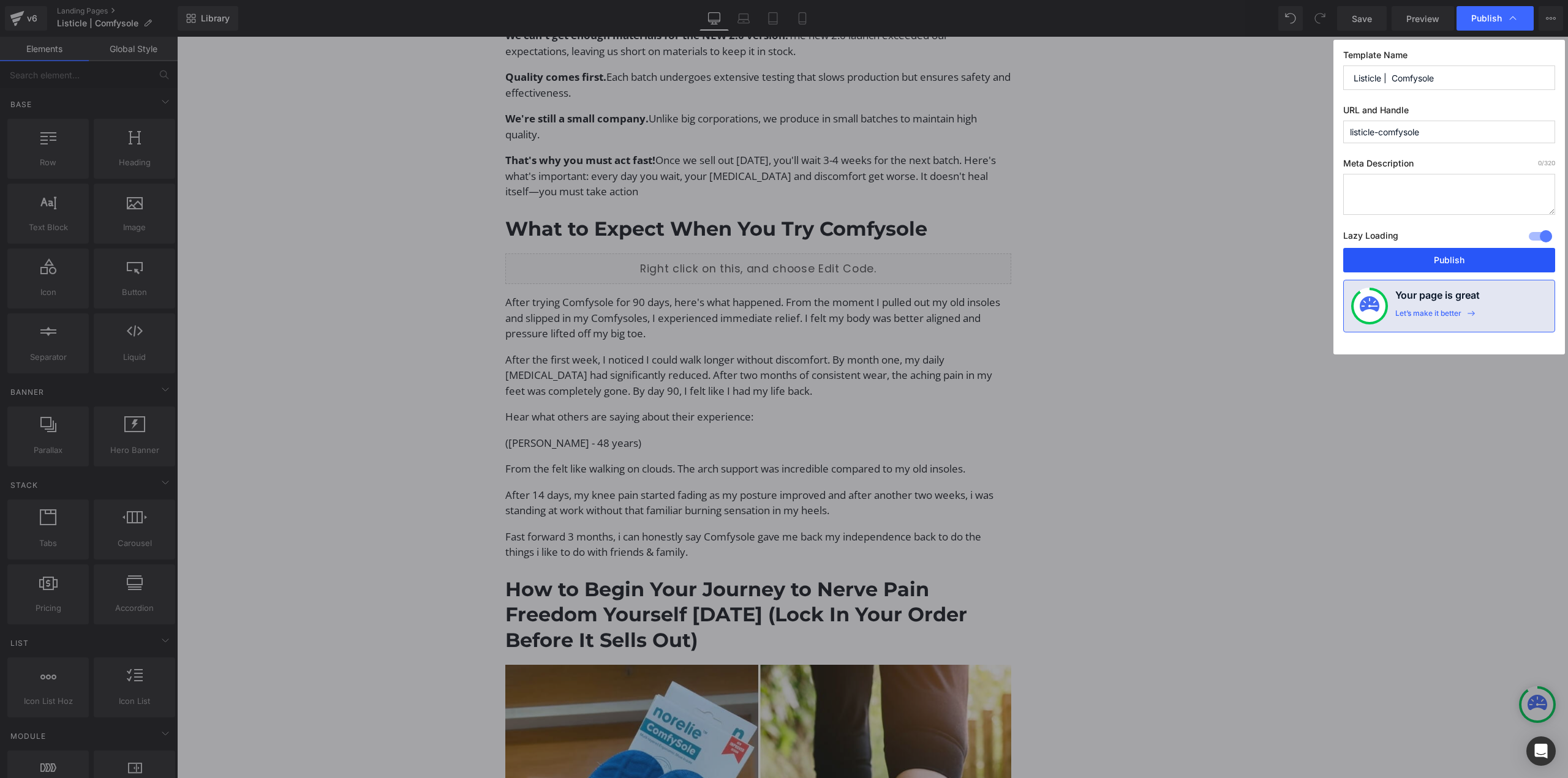
click at [1443, 260] on button "Publish" at bounding box center [1449, 260] width 212 height 24
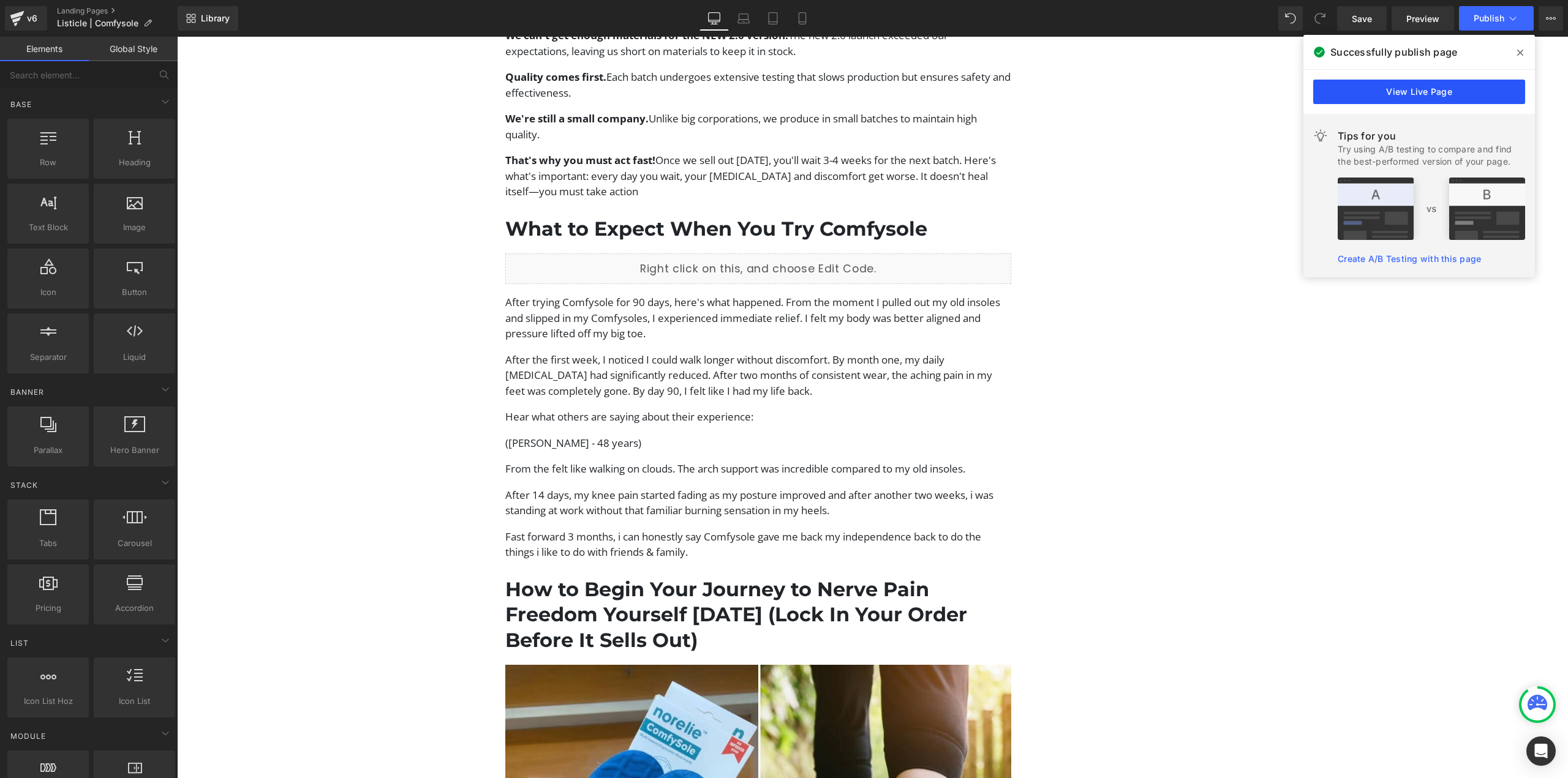
click at [1358, 99] on link "View Live Page" at bounding box center [1419, 92] width 212 height 24
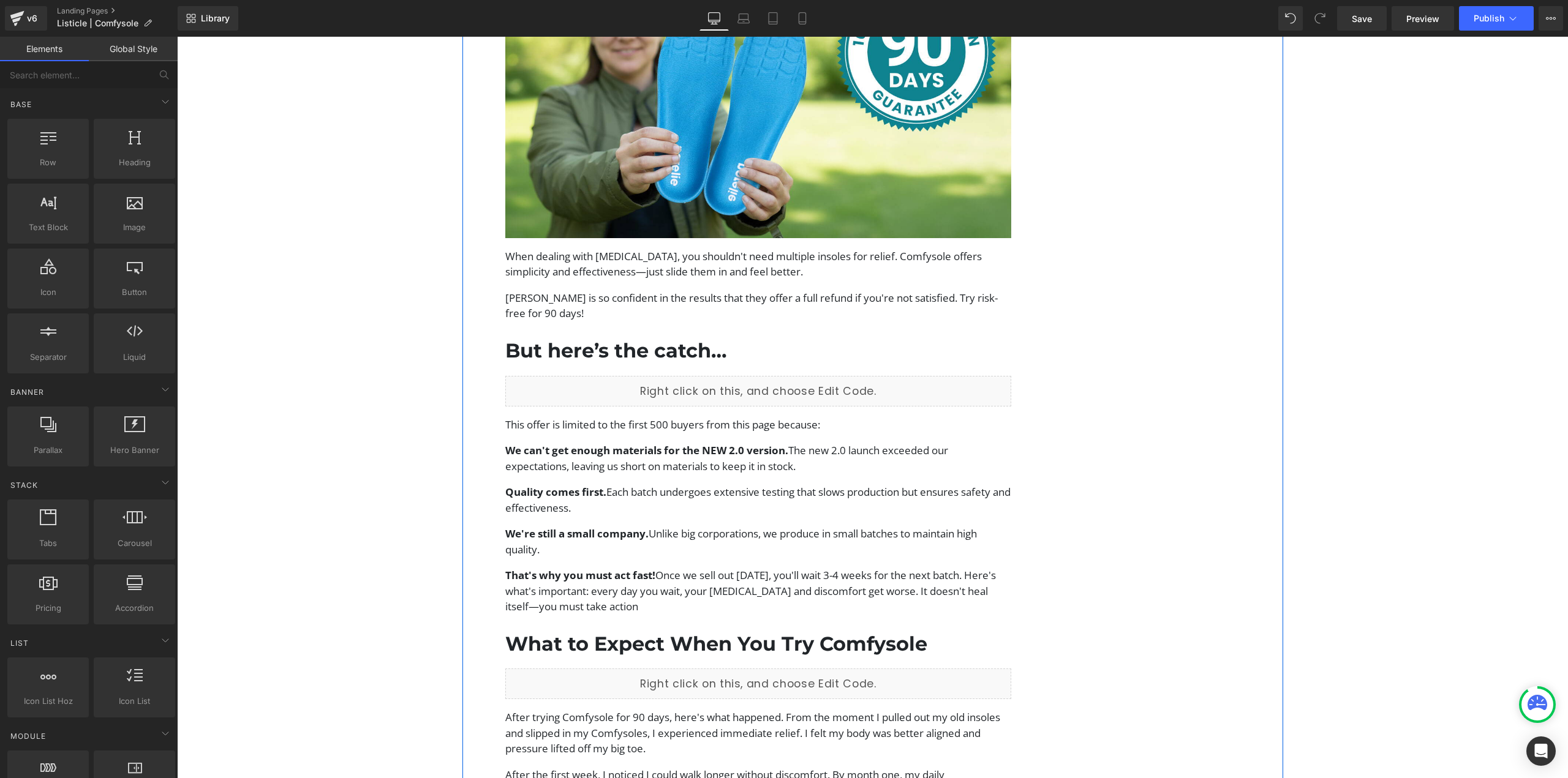
scroll to position [2424, 0]
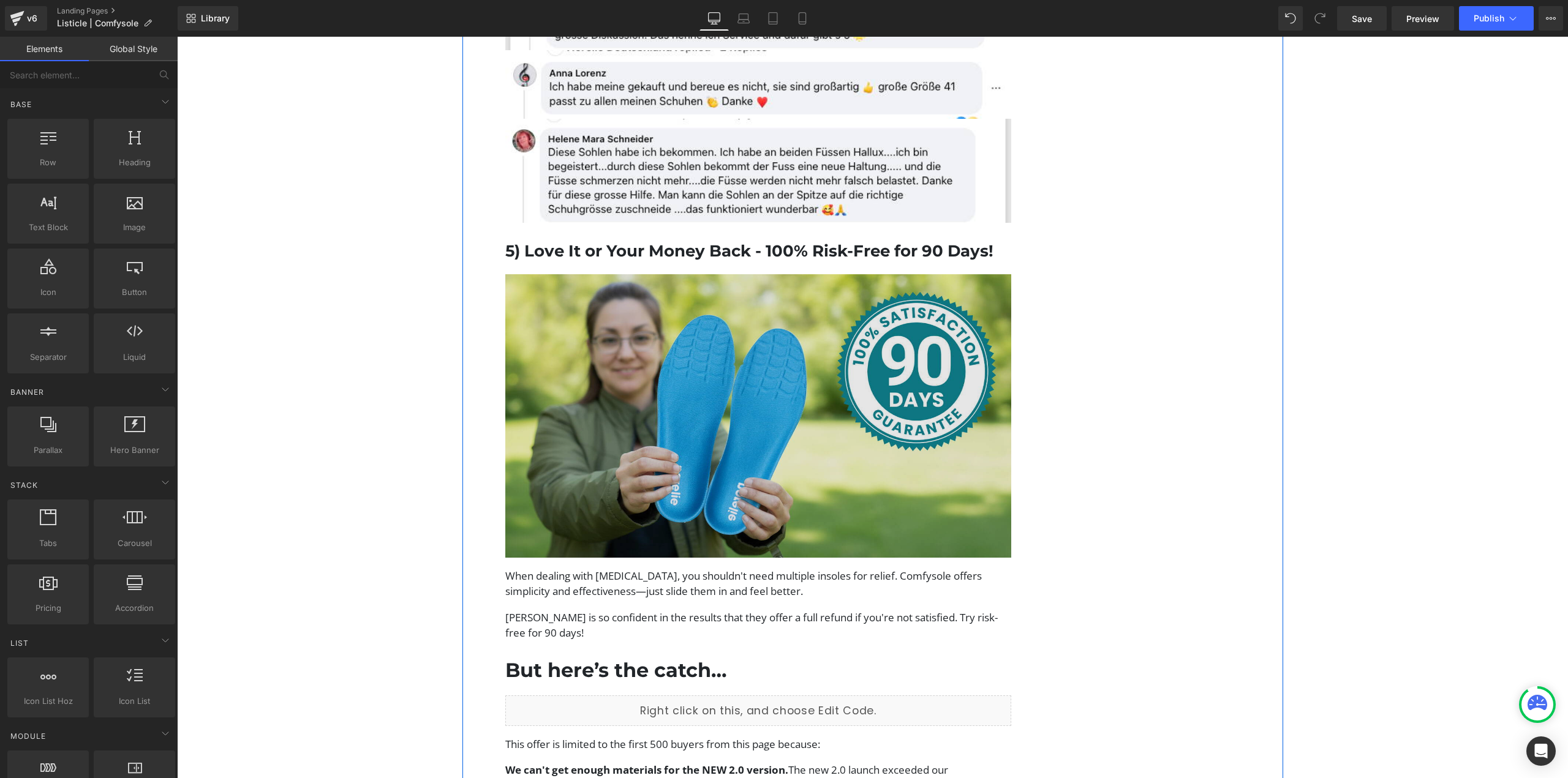
click at [766, 451] on img at bounding box center [759, 416] width 507 height 284
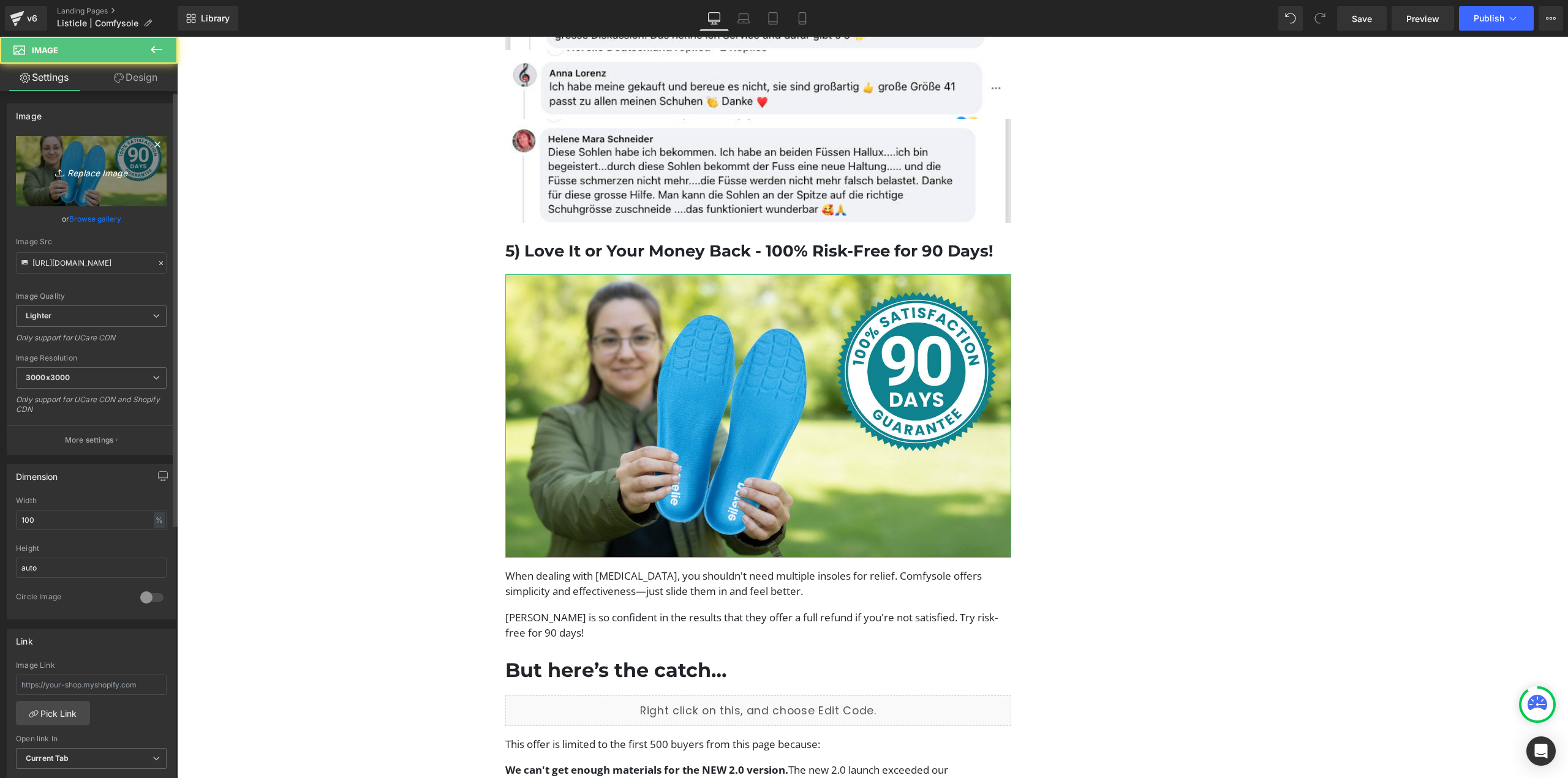
click at [94, 175] on icon "Replace Image" at bounding box center [91, 171] width 98 height 15
type input "C:\fakepath\ComfySole Adv (3) (1).jpg"
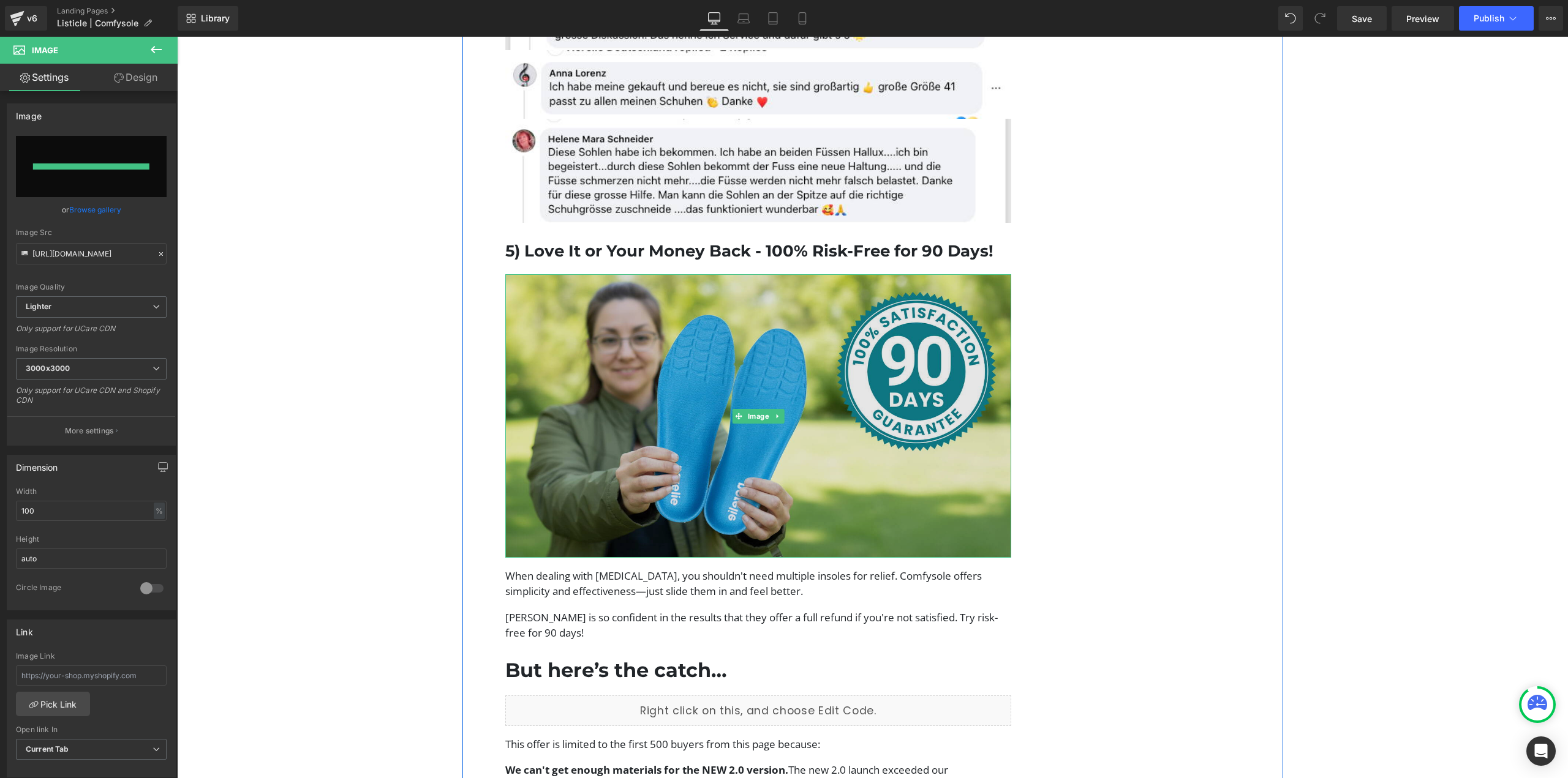
type input "https://ucarecdn.com/2f6e5977-531a-440a-baf7-bb9eef6660a2/-/format/auto/-/previ…"
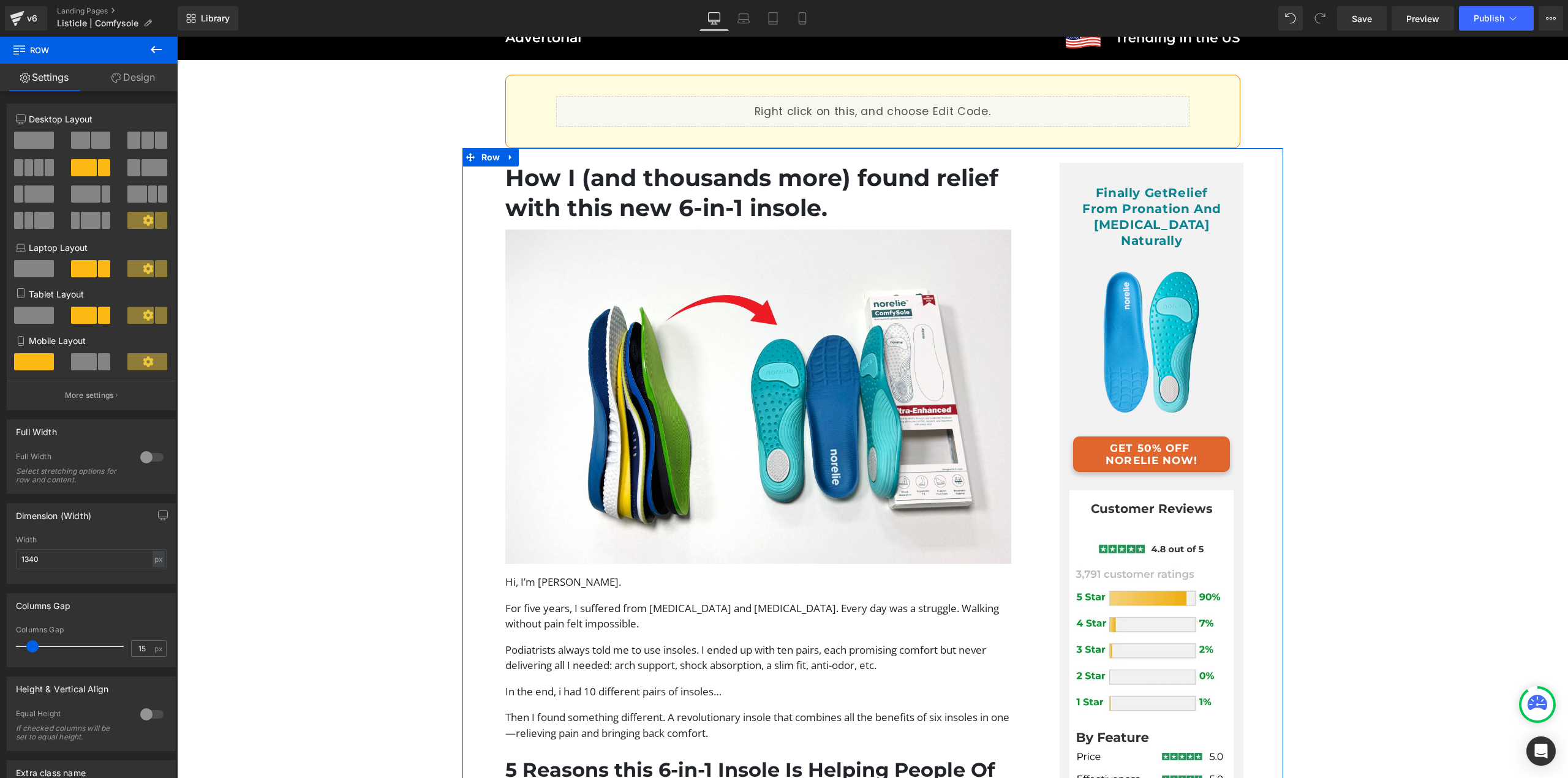
scroll to position [0, 0]
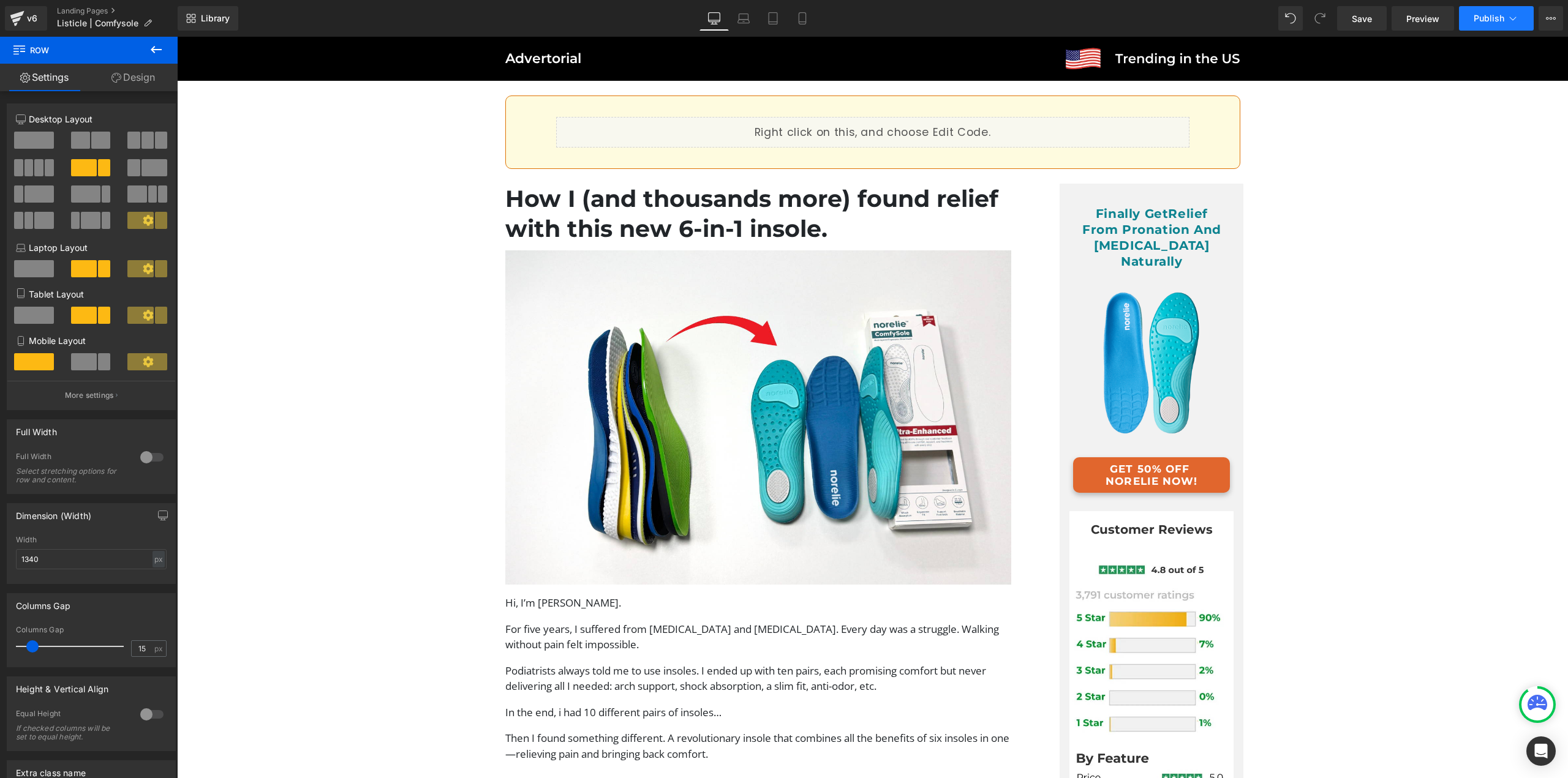
click at [1484, 18] on span "Publish" at bounding box center [1489, 18] width 30 height 10
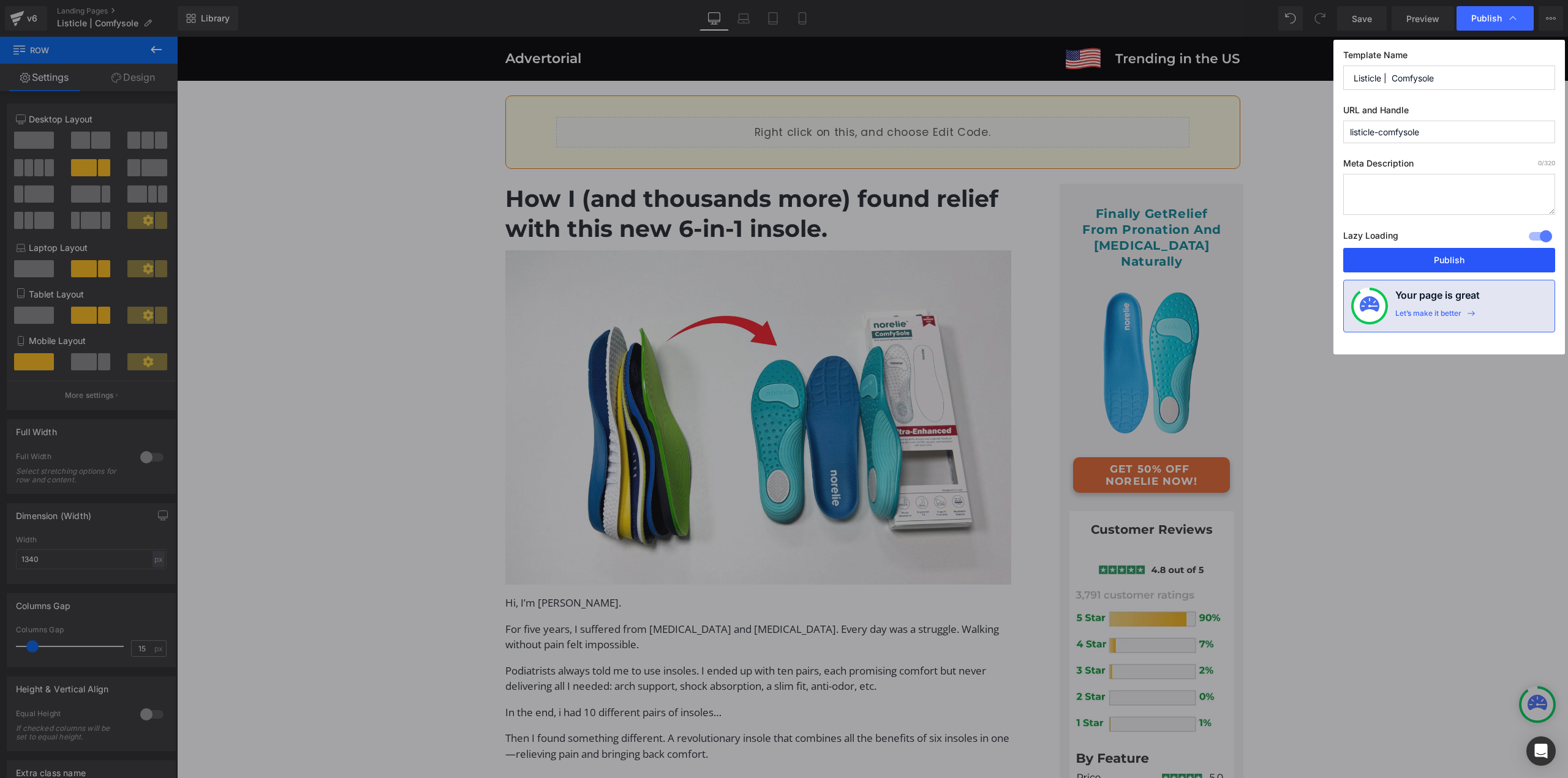
click at [1400, 258] on button "Publish" at bounding box center [1449, 260] width 212 height 24
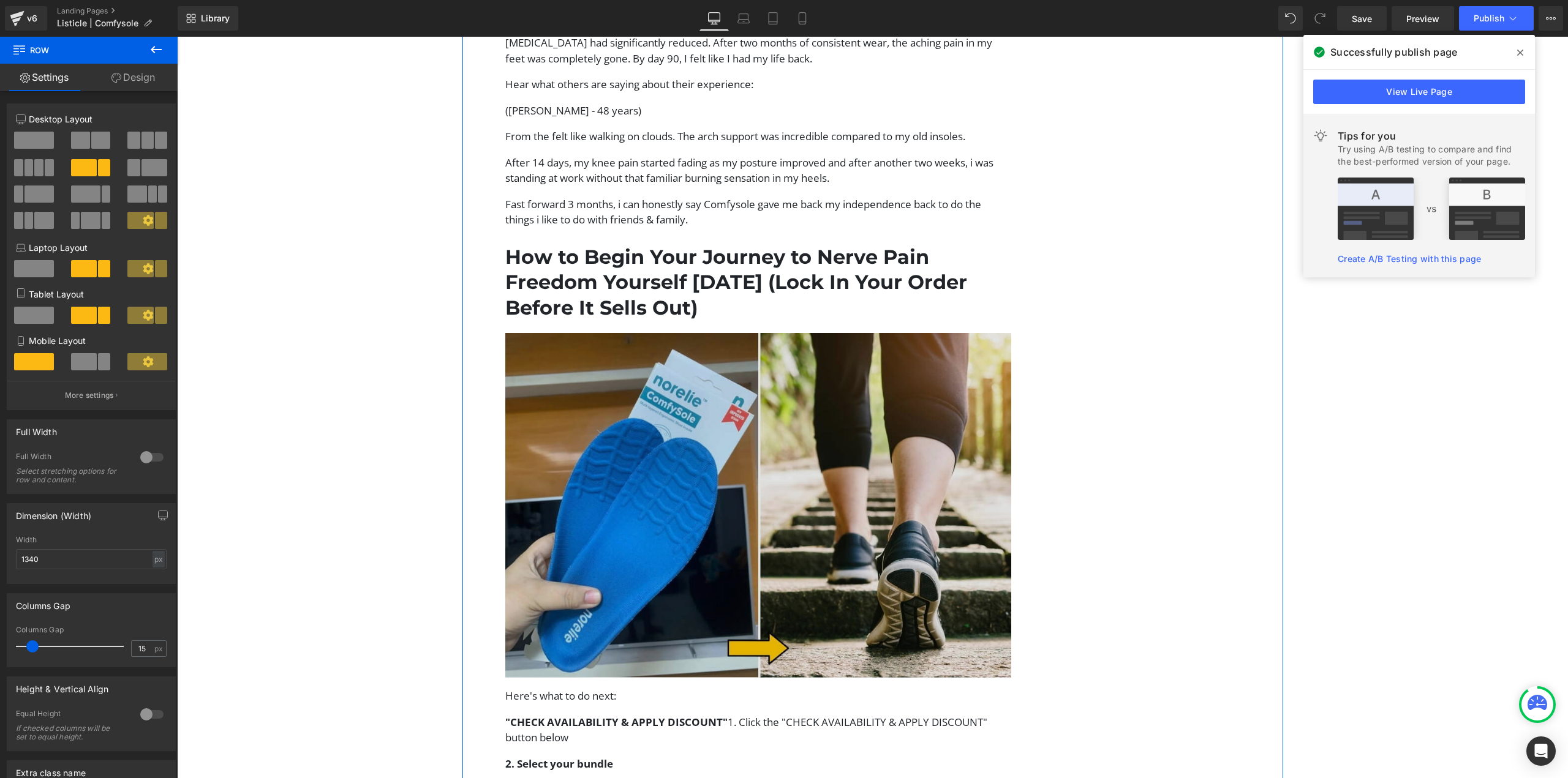
scroll to position [3490, 0]
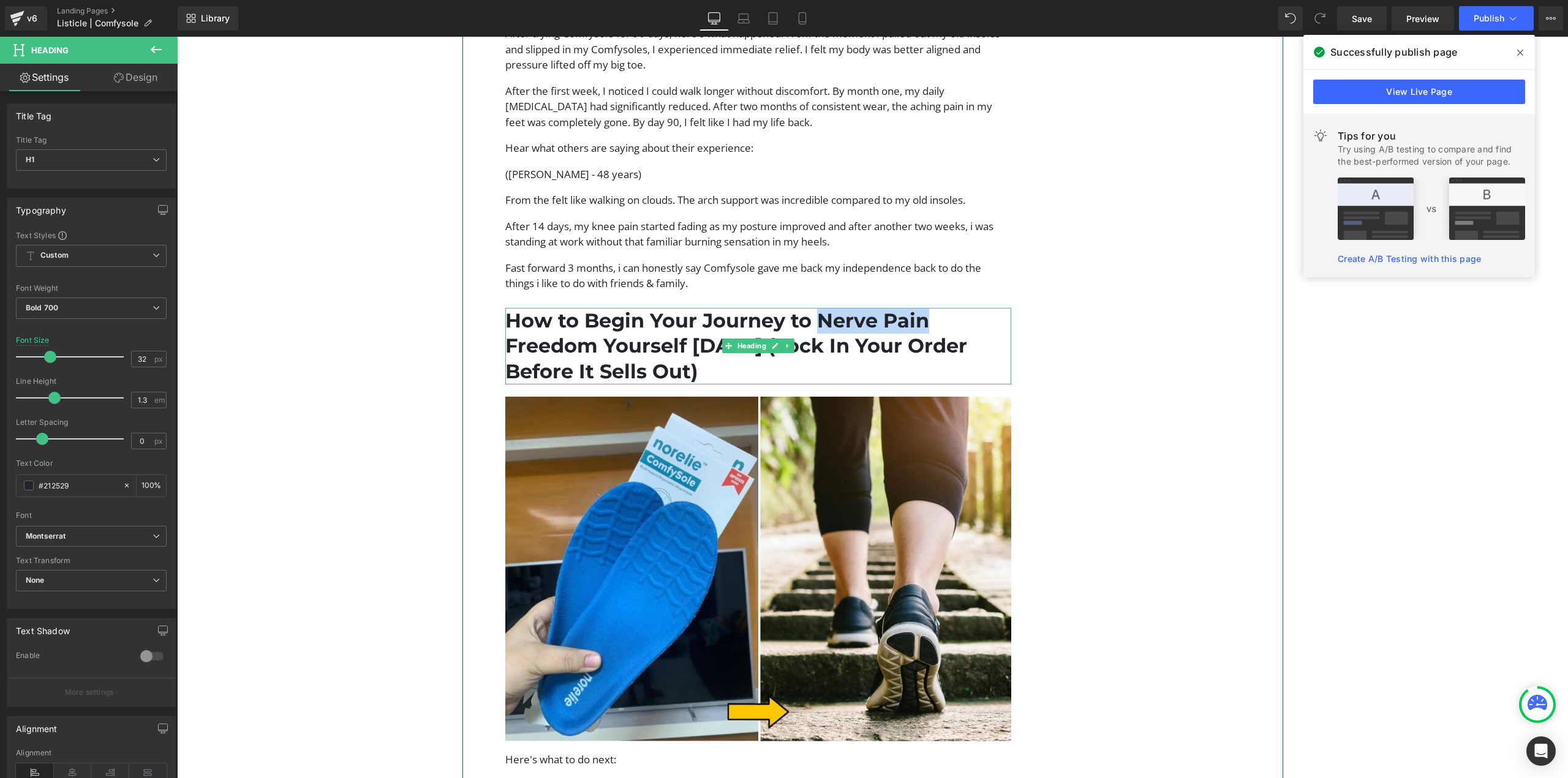
drag, startPoint x: 813, startPoint y: 304, endPoint x: 920, endPoint y: 303, distance: 107.0
click at [920, 308] on h1 "How to Begin Your Journey to Nerve Pain Freedom Yourself Today (Lock In Your Or…" at bounding box center [759, 346] width 507 height 76
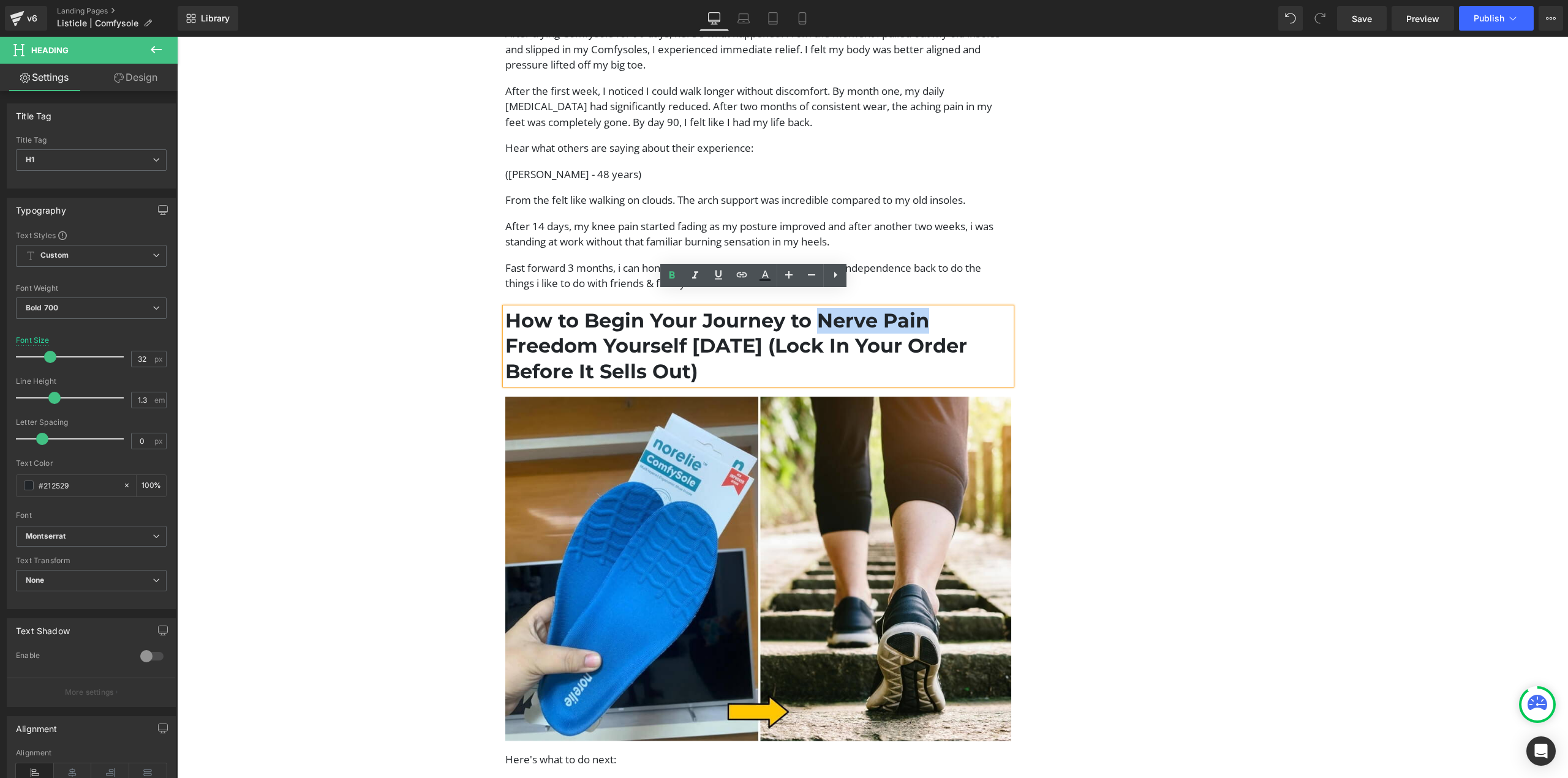
click at [831, 312] on h1 "How to Begin Your Journey to Nerve Pain Freedom Yourself Today (Lock In Your Or…" at bounding box center [759, 346] width 507 height 76
drag, startPoint x: 816, startPoint y: 305, endPoint x: 935, endPoint y: 299, distance: 119.2
click at [935, 308] on h1 "How to Begin Your Journey to Nerve Pain Freedom Yourself Today (Lock In Your Or…" at bounding box center [759, 346] width 507 height 76
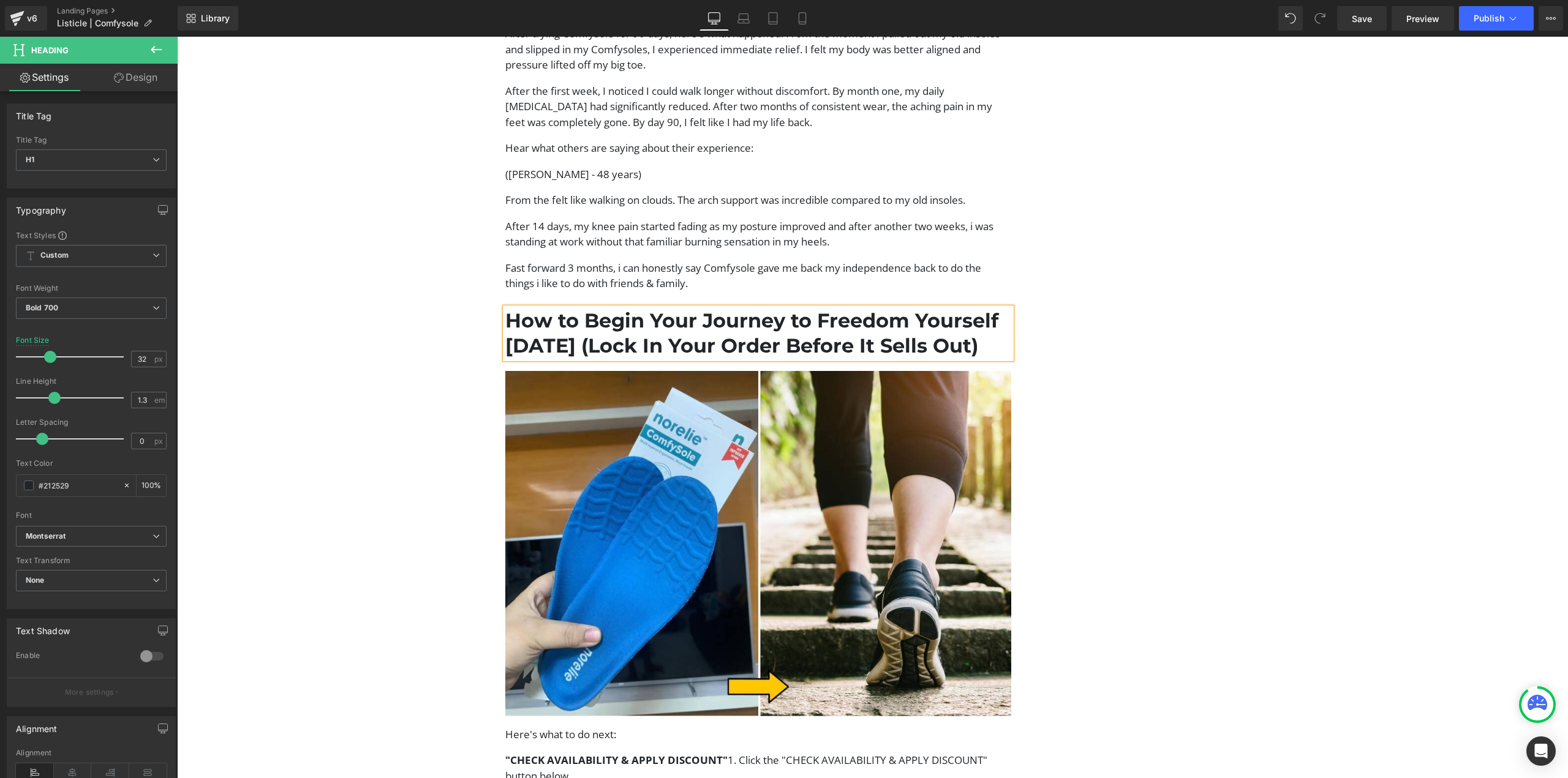
click at [565, 329] on h1 "How to Begin Your Journey to Freedom Yourself Today (Lock In Your Order Before …" at bounding box center [759, 333] width 507 height 51
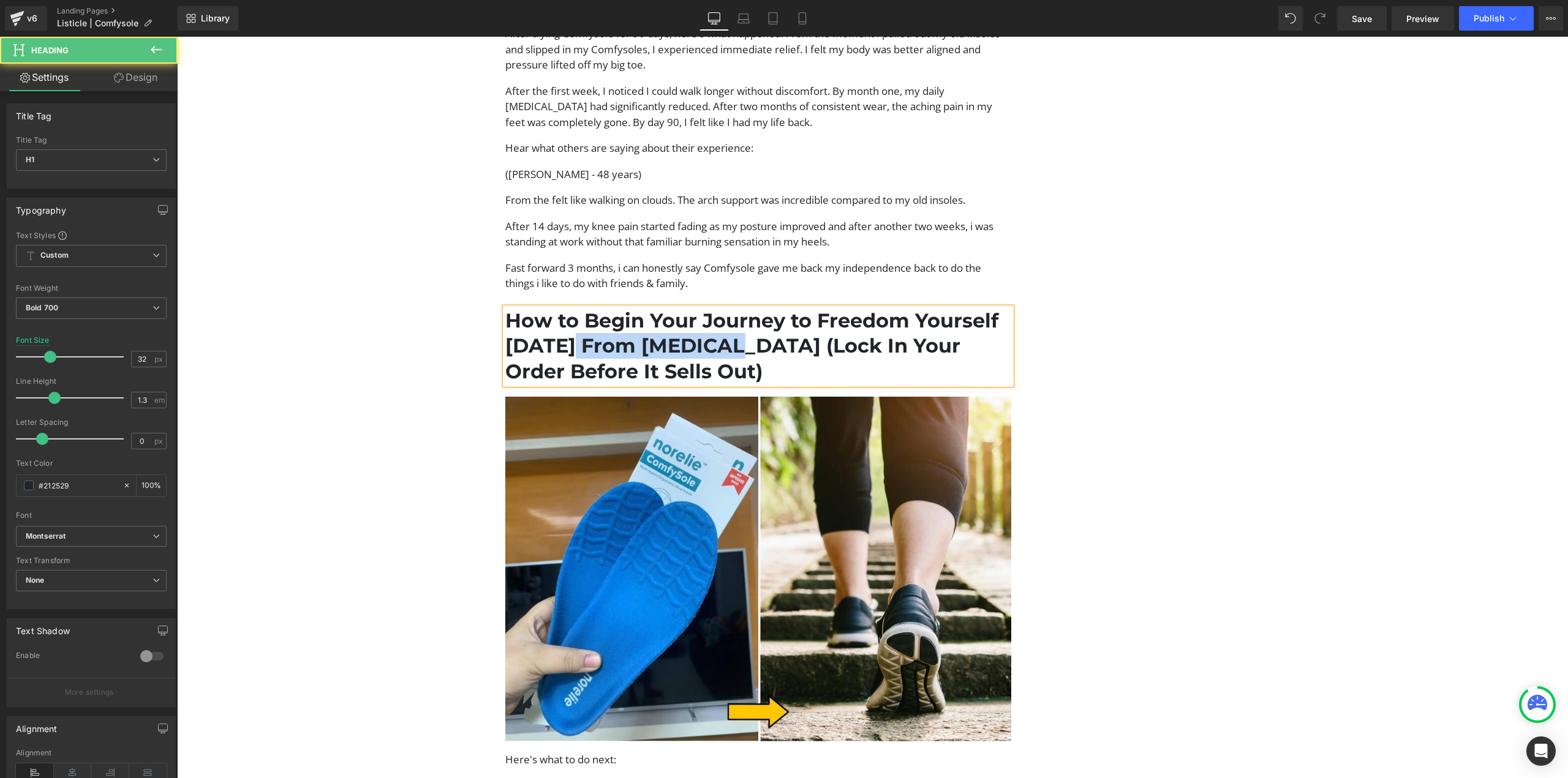
drag, startPoint x: 566, startPoint y: 330, endPoint x: 721, endPoint y: 328, distance: 155.0
click at [721, 328] on h1 "How to Begin Your Journey to Freedom Yourself Today From Foot Pain (Lock In You…" at bounding box center [759, 346] width 507 height 76
copy h1 "From Foot Pain"
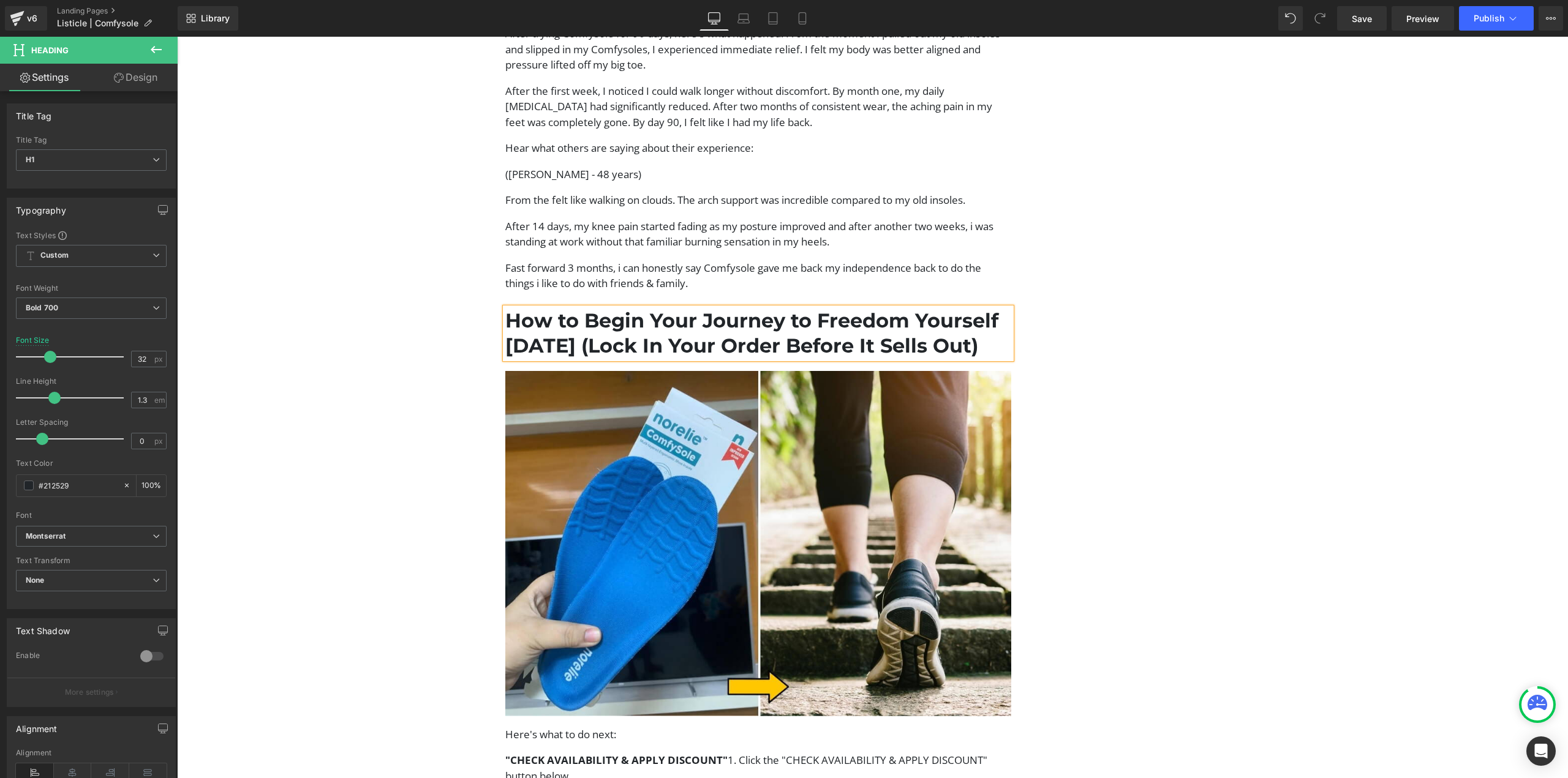
click at [909, 308] on h1 "How to Begin Your Journey to Freedom Yourself Today (Lock In Your Order Before …" at bounding box center [759, 333] width 507 height 51
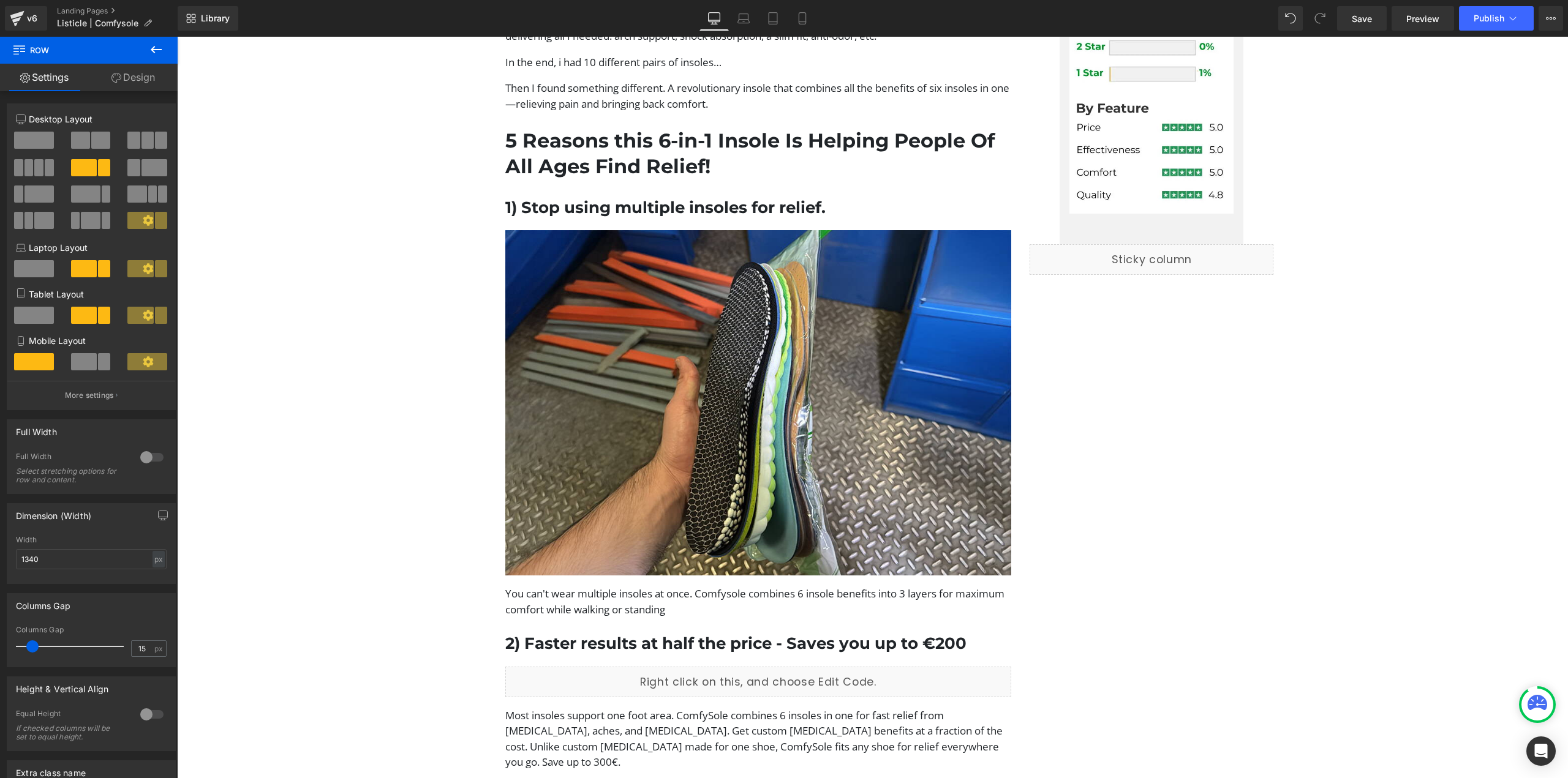
scroll to position [613, 0]
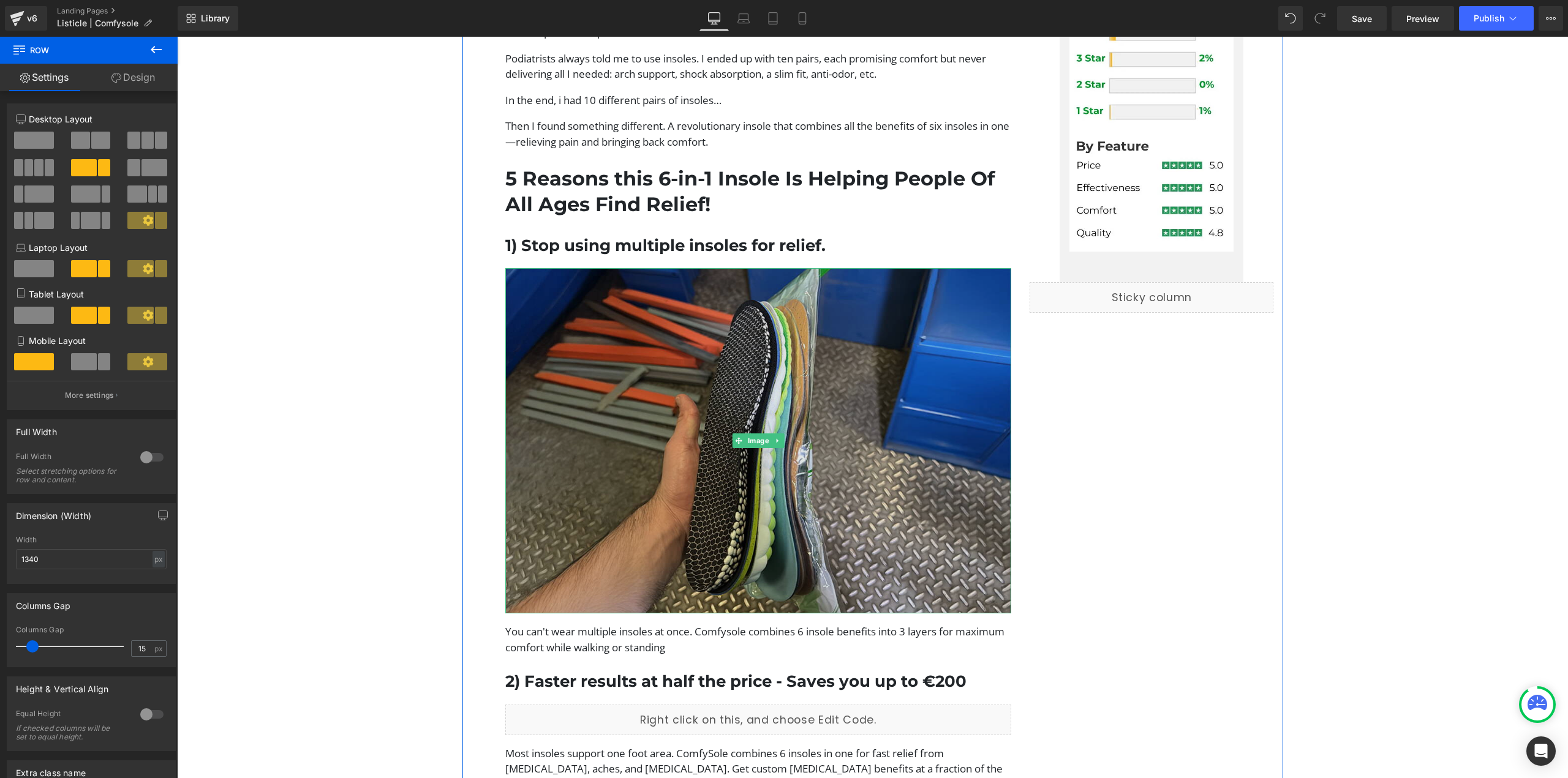
click at [793, 431] on img at bounding box center [759, 441] width 507 height 345
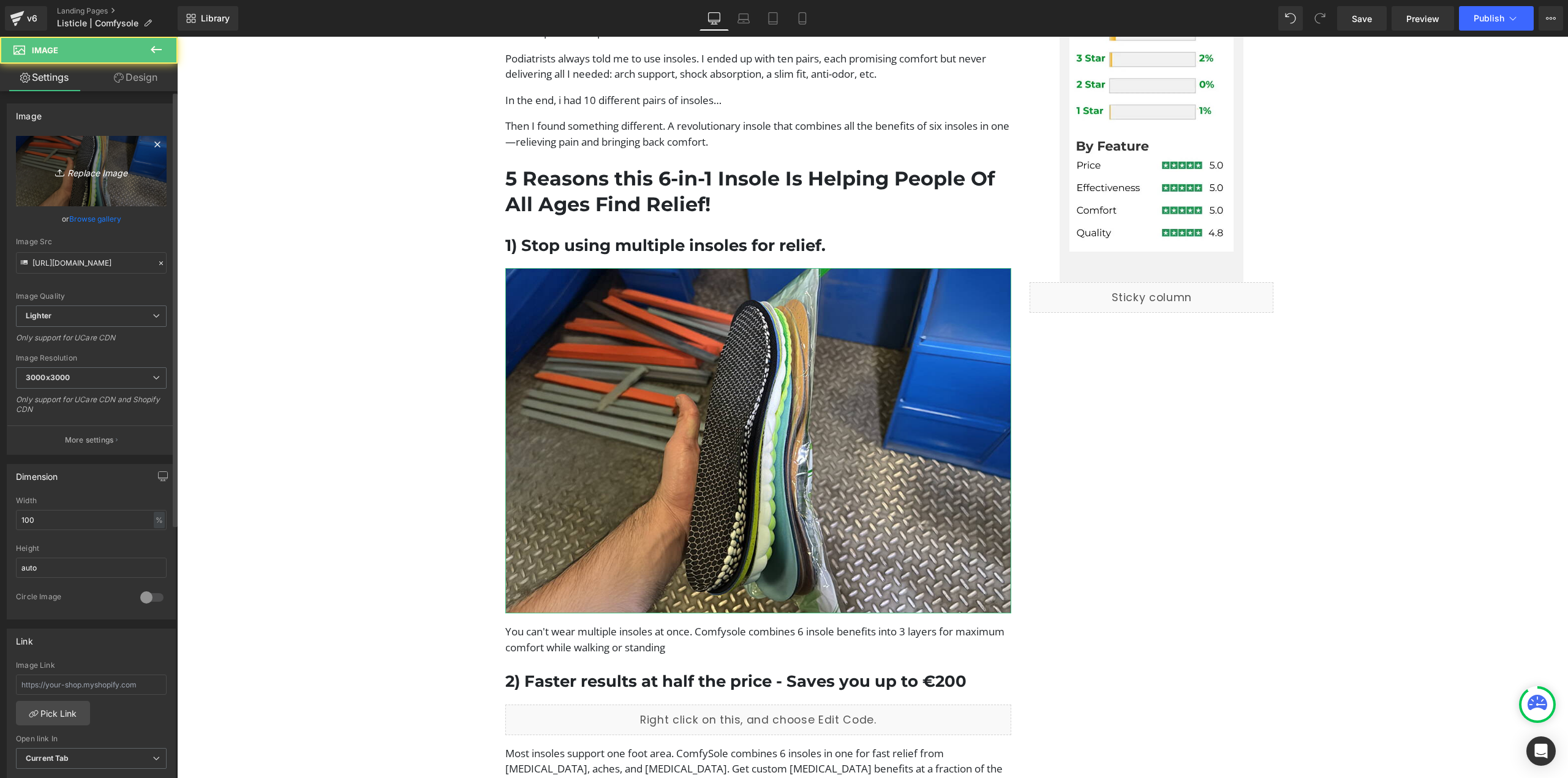
click at [55, 175] on icon at bounding box center [59, 175] width 9 height 2
type input "C:\fakepath\ComfySole Adv (4).jpg"
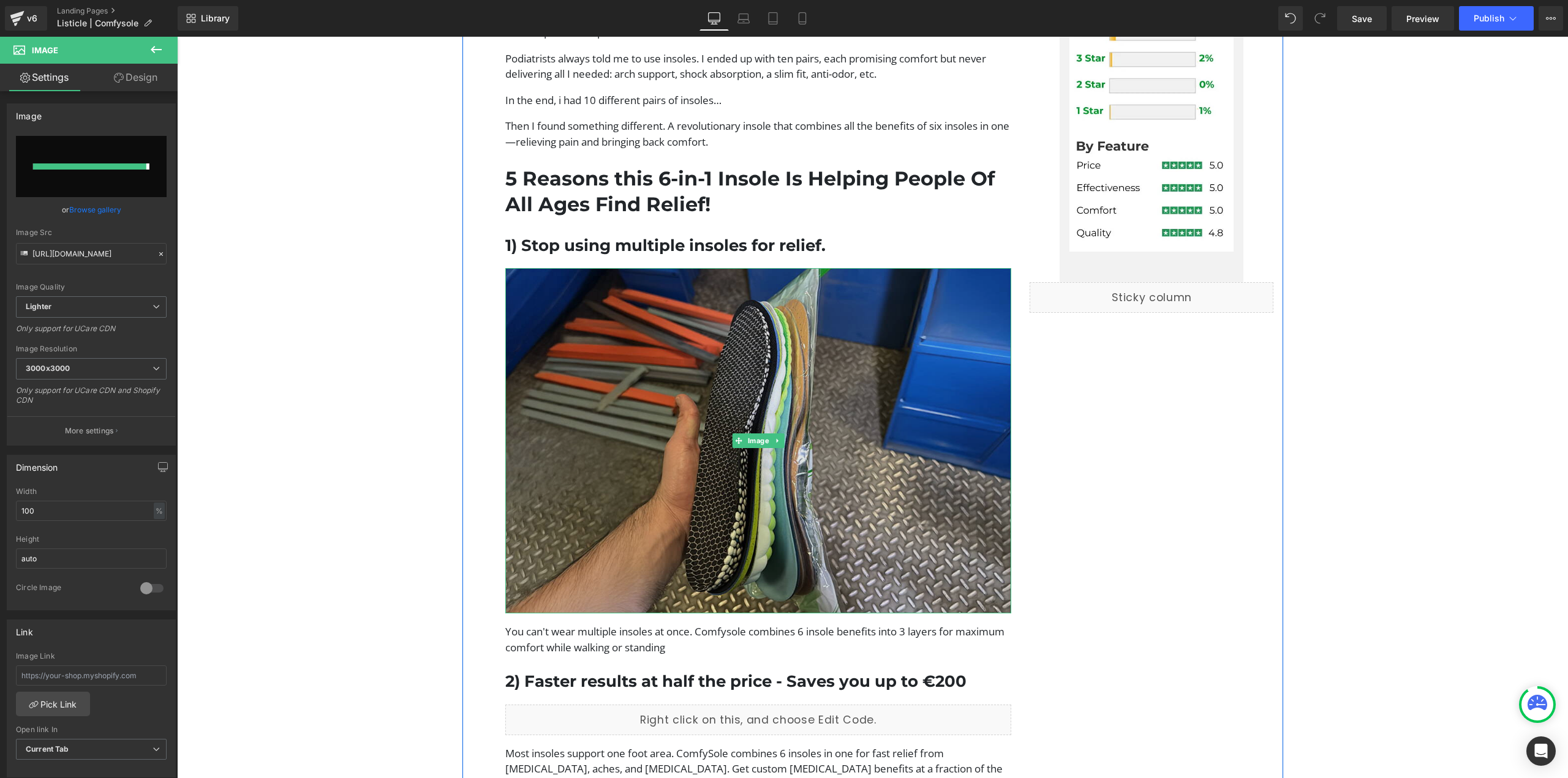
type input "https://ucarecdn.com/658fc791-b1b9-4851-b732-268d1c44b95e/-/format/auto/-/previ…"
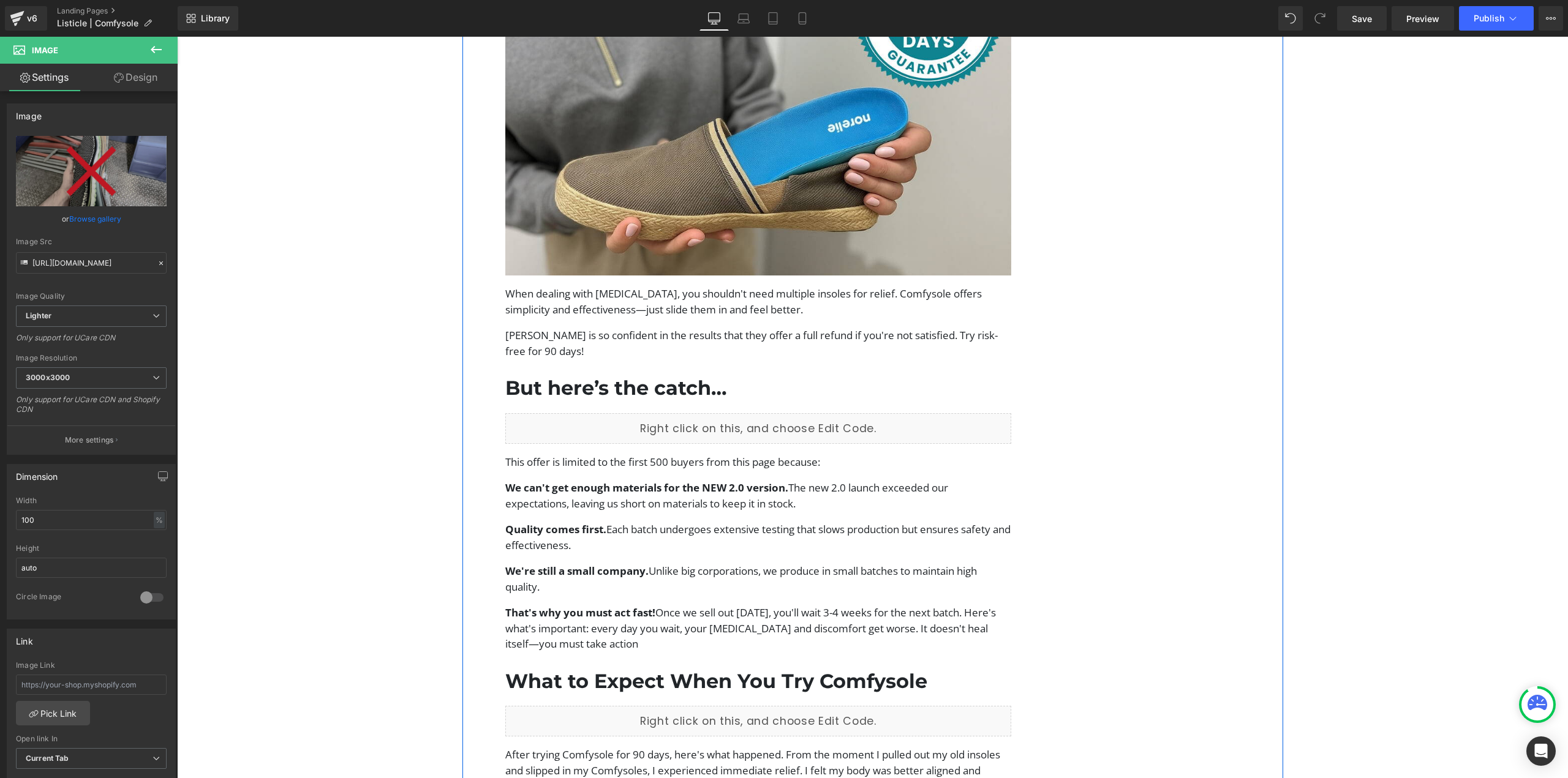
scroll to position [2816, 0]
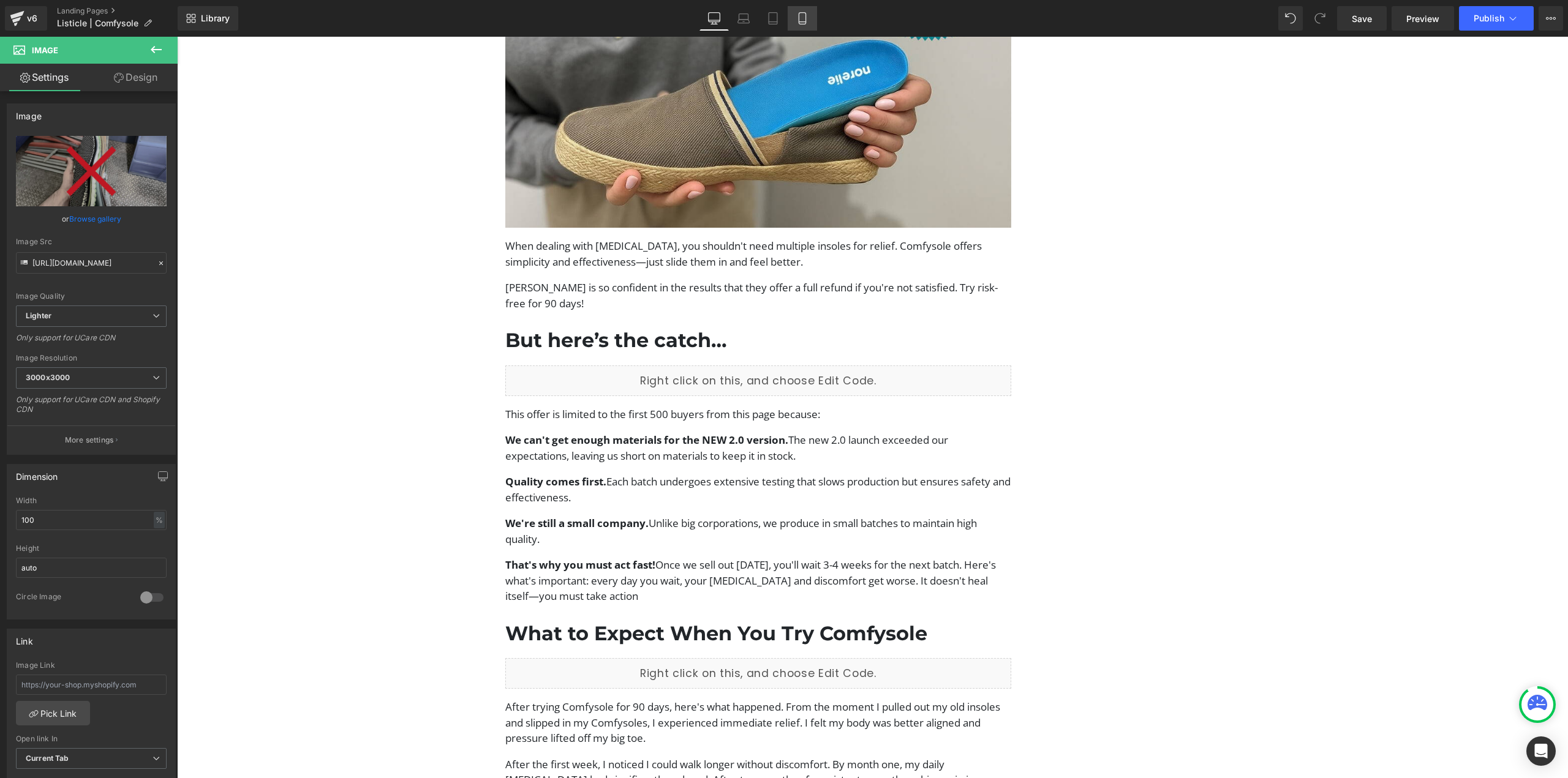
click at [803, 23] on icon at bounding box center [802, 18] width 13 height 13
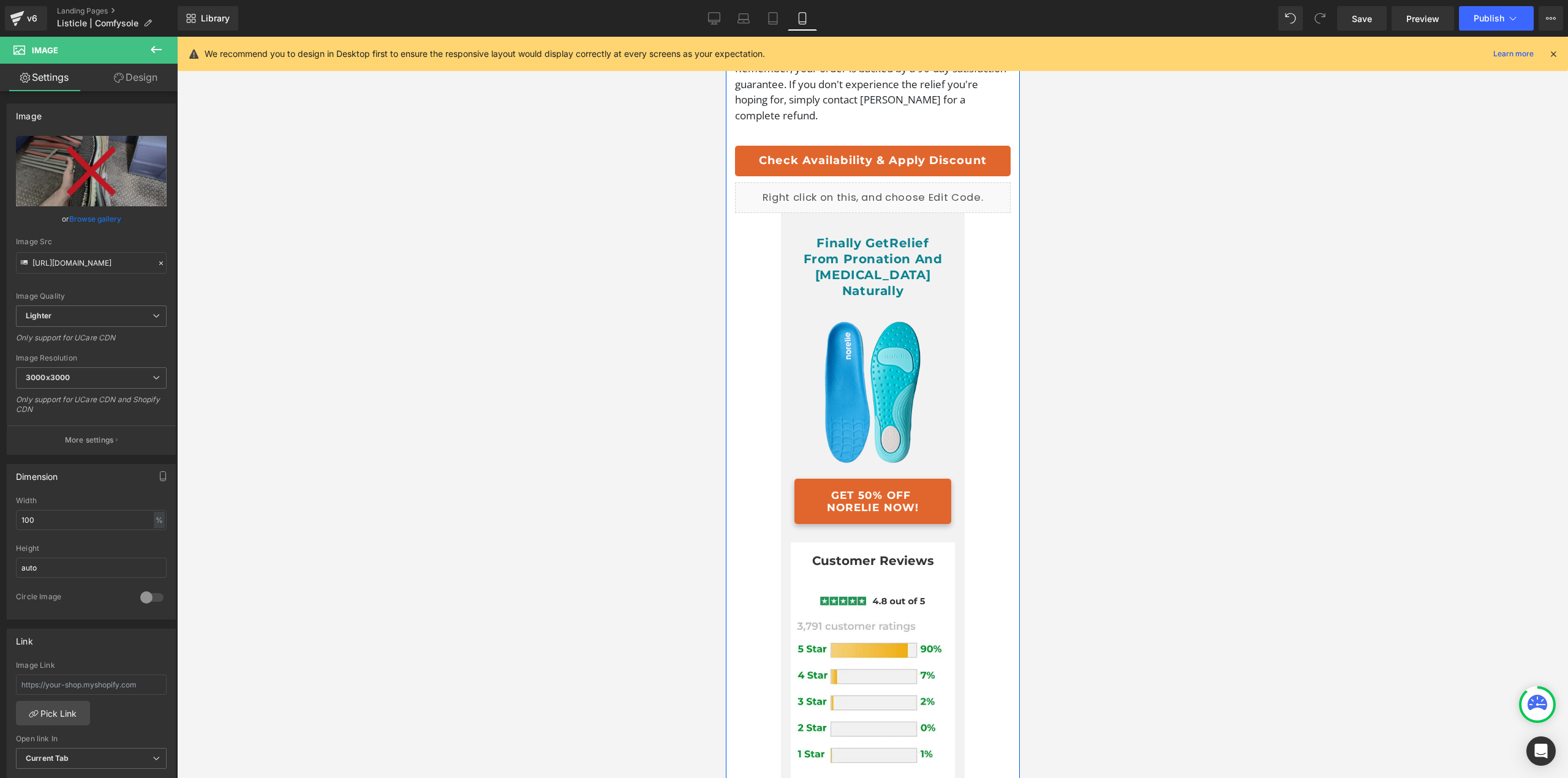
scroll to position [3630, 0]
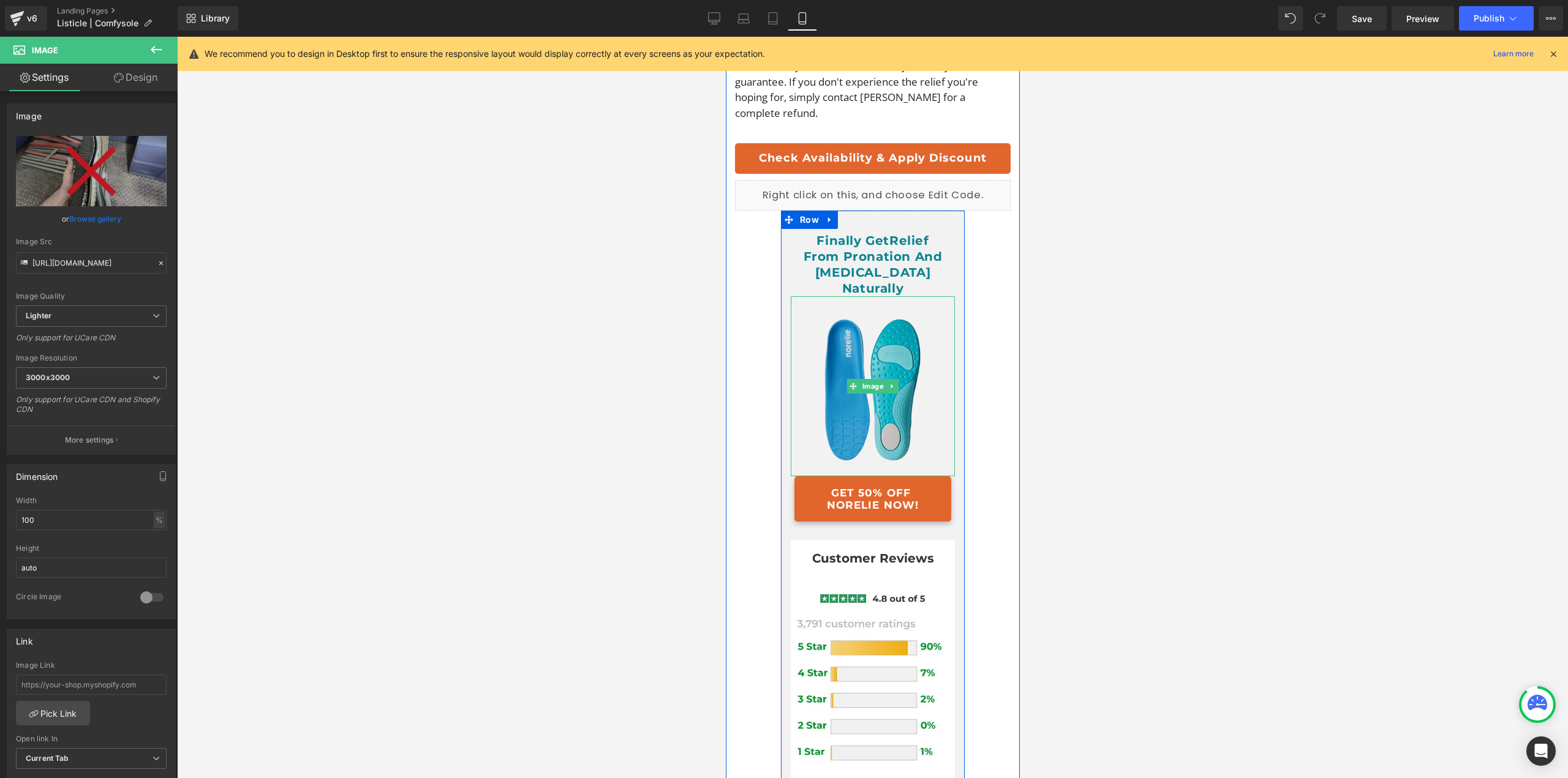
click at [871, 419] on img at bounding box center [872, 386] width 164 height 180
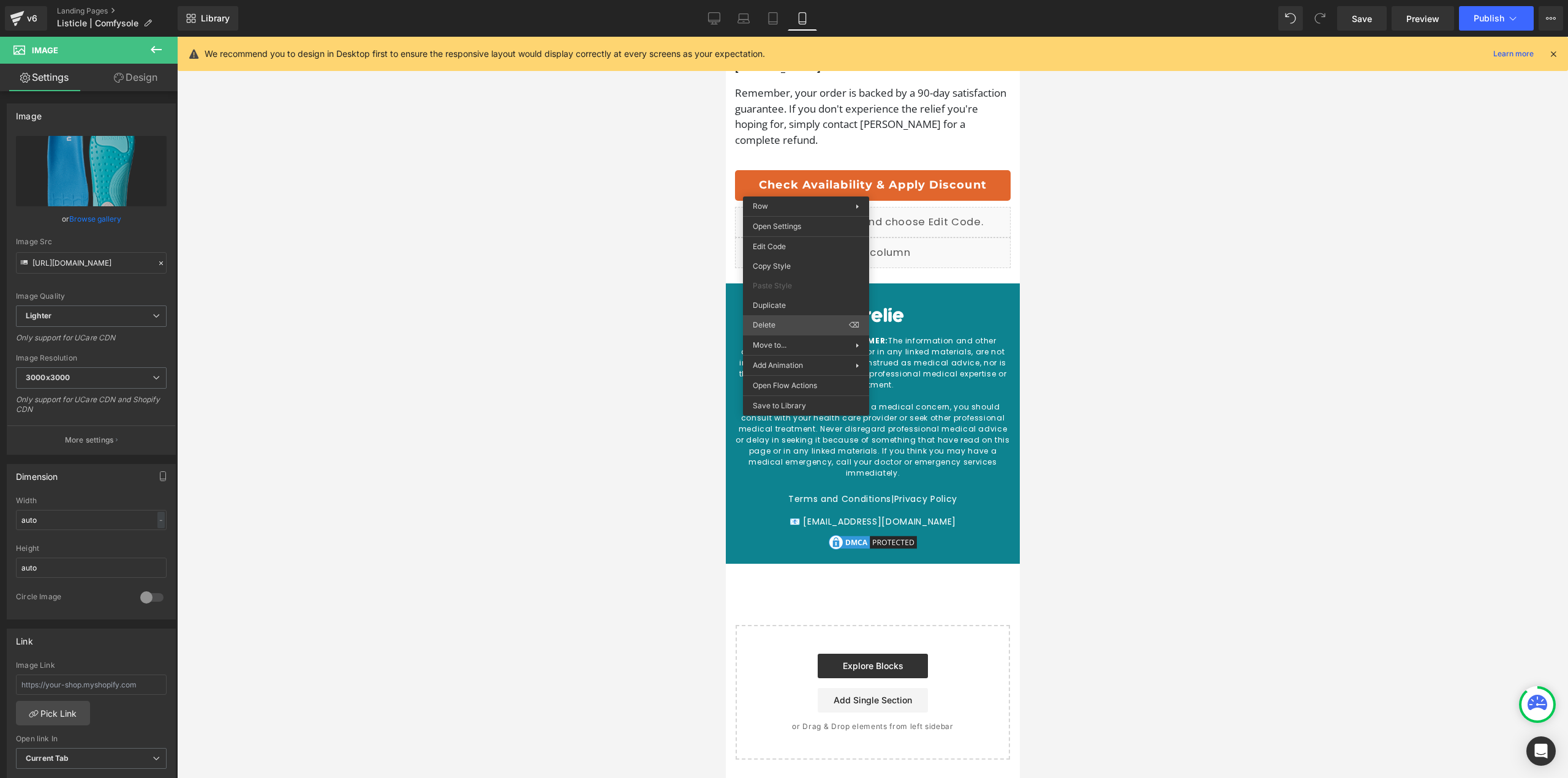
scroll to position [3620, 0]
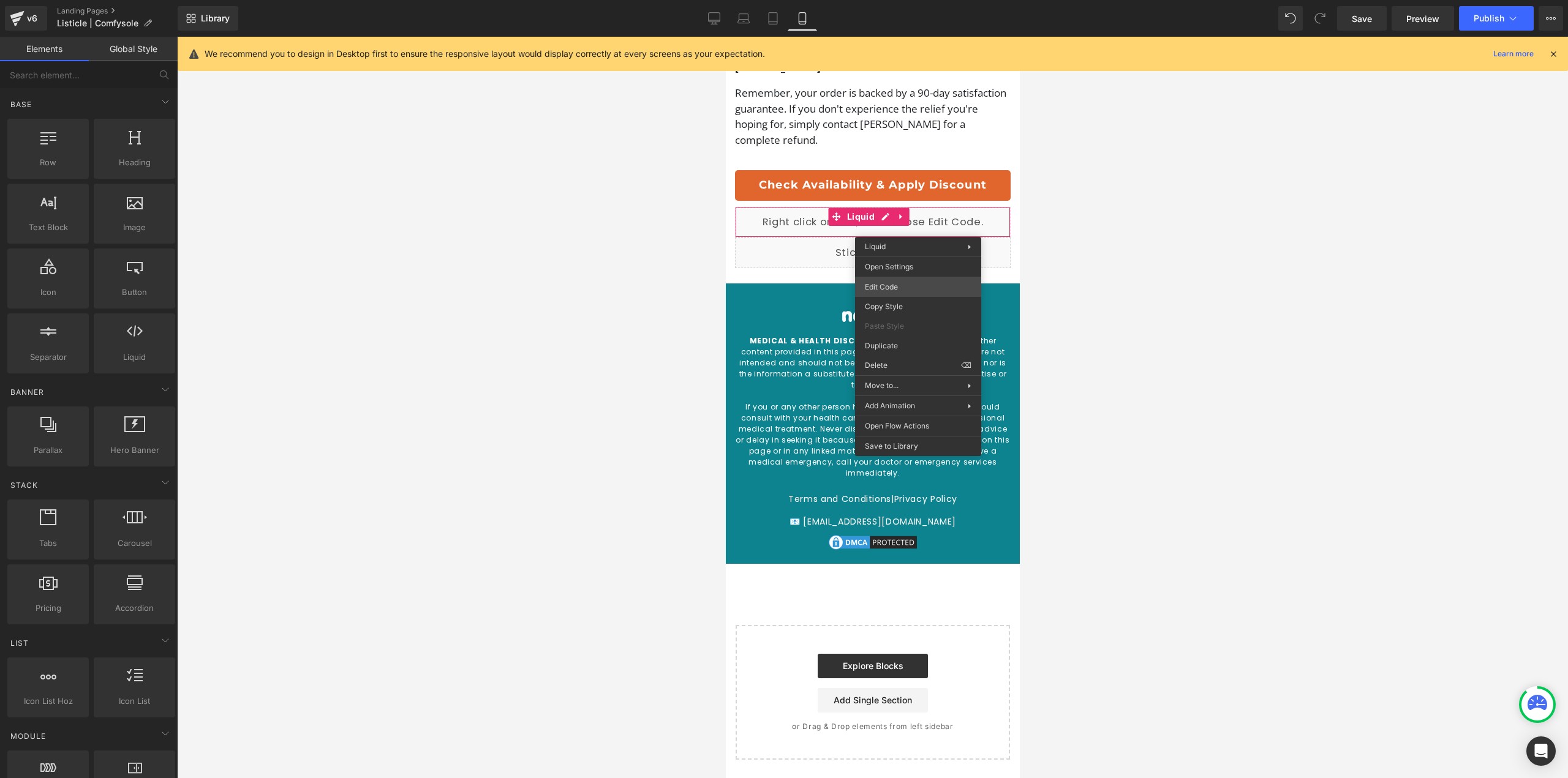
click at [902, 0] on div "Liquid You are previewing how the will restyle your page. You can not edit Elem…" at bounding box center [784, 0] width 1568 height 0
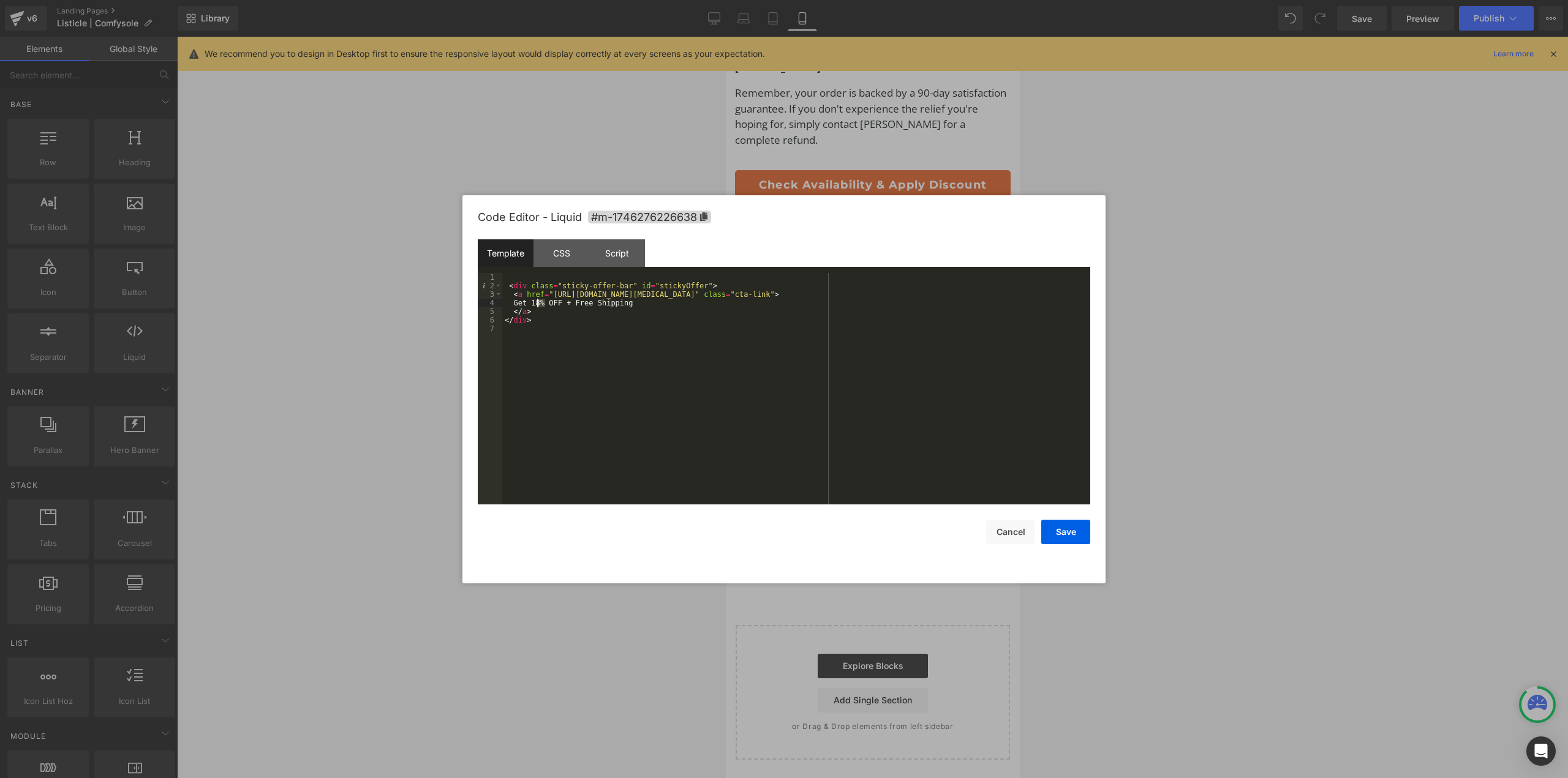
drag, startPoint x: 545, startPoint y: 303, endPoint x: 539, endPoint y: 303, distance: 6.0
click at [539, 303] on div "< div class = "sticky-offer-bar" id = "stickyOffer" > < a href = "https://norel…" at bounding box center [796, 397] width 588 height 249
click at [1086, 522] on button "Save" at bounding box center [1066, 531] width 49 height 24
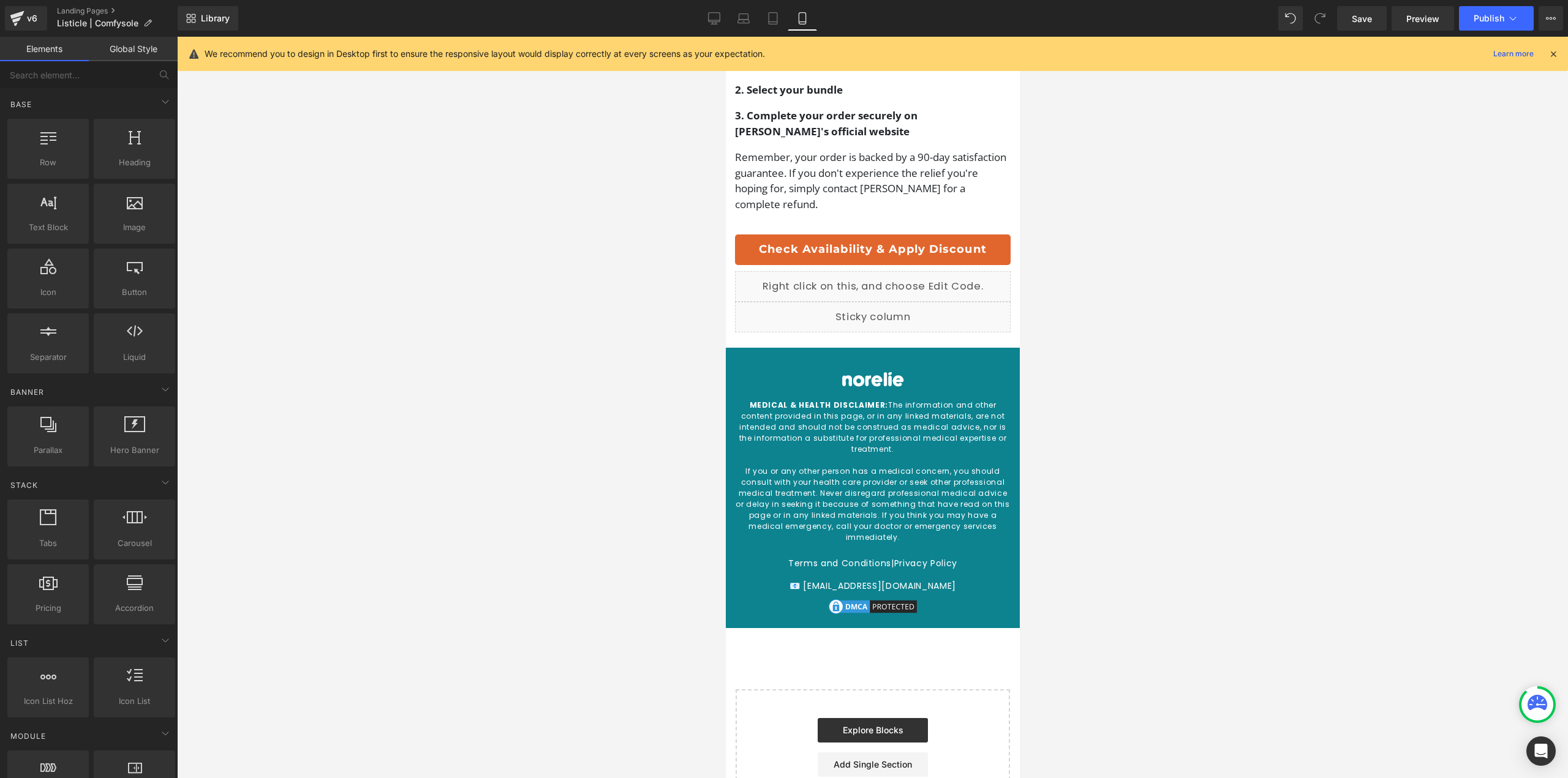
scroll to position [3376, 0]
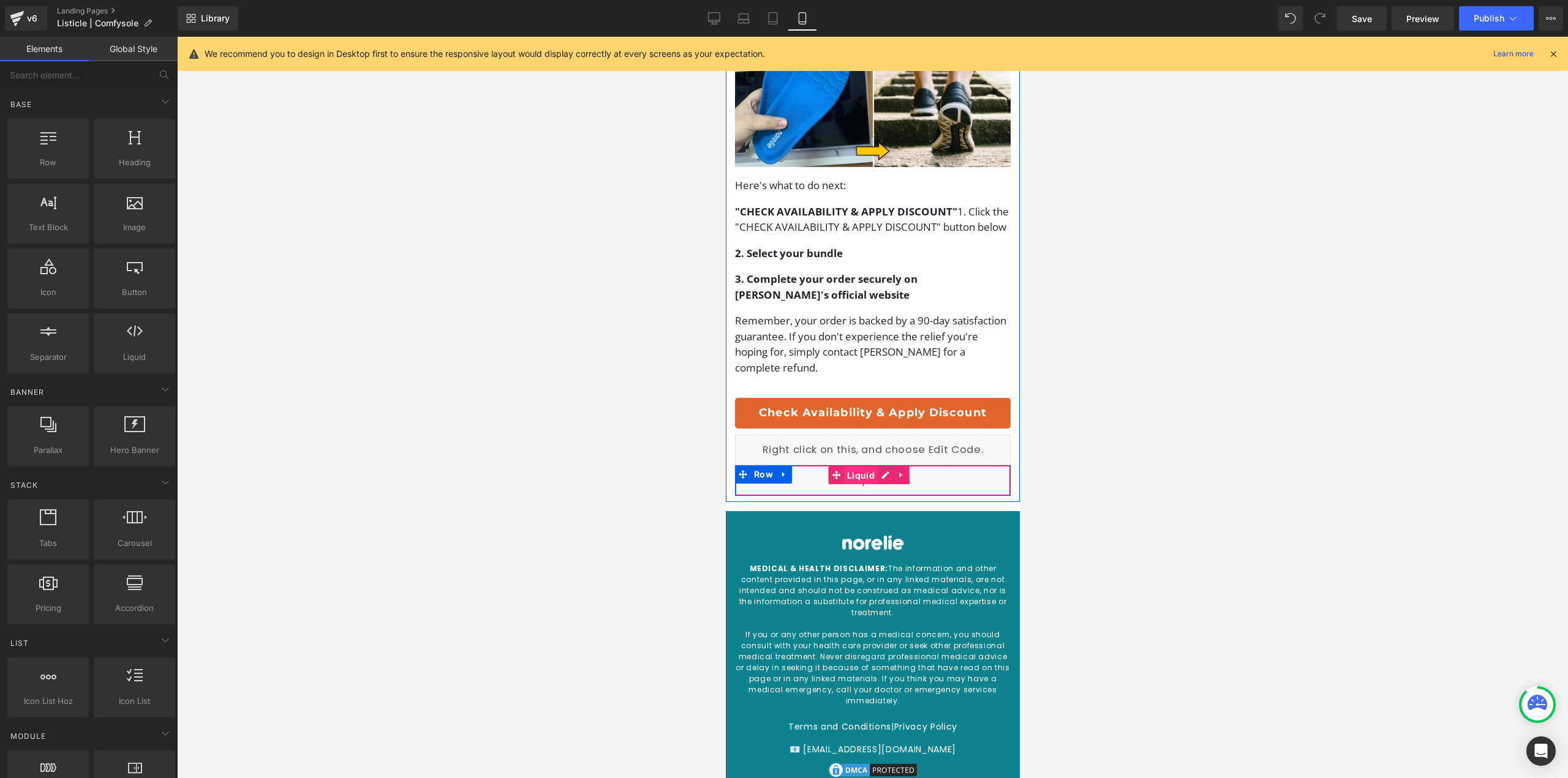
click at [865, 485] on span "Liquid" at bounding box center [860, 476] width 34 height 18
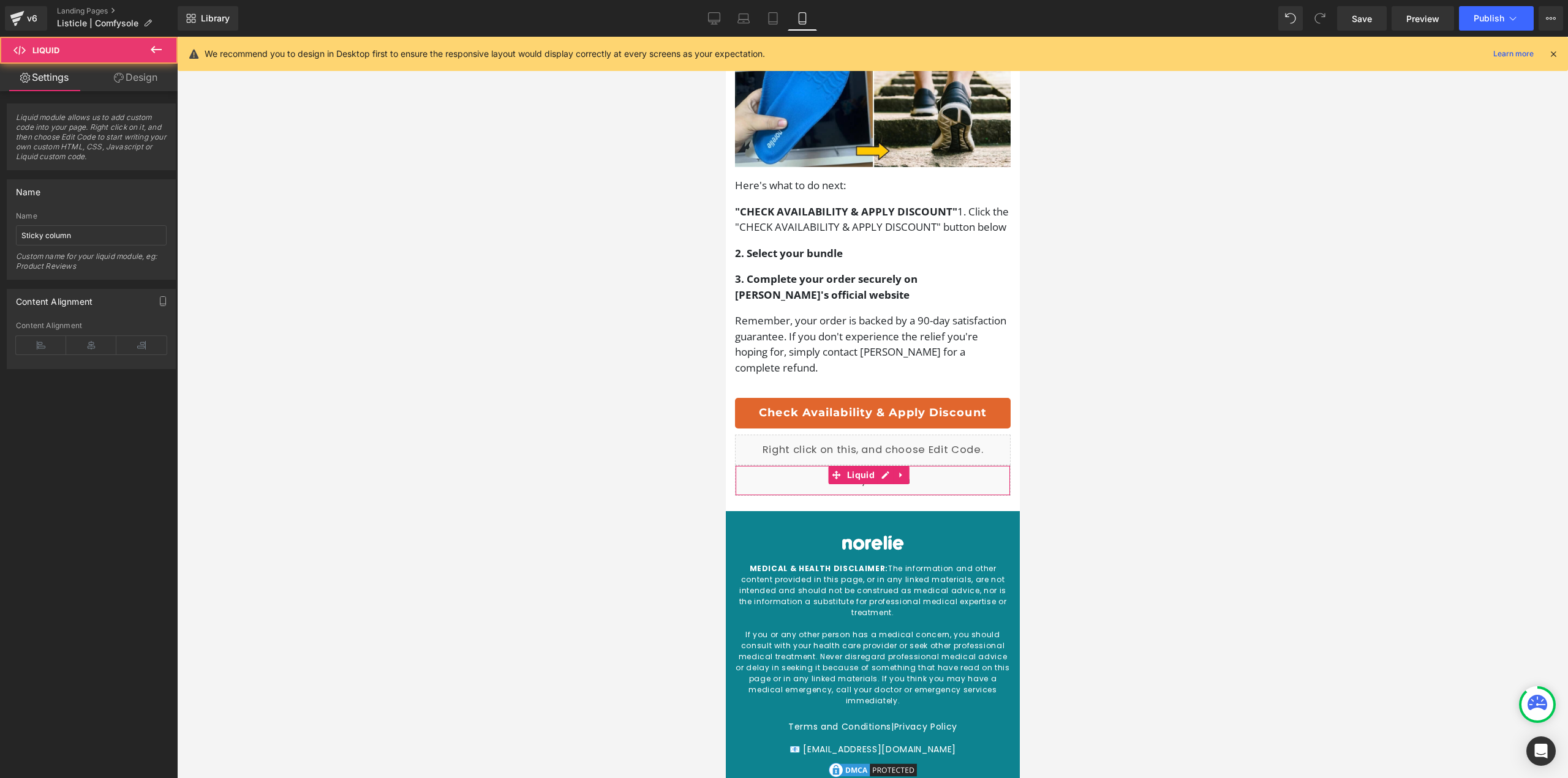
click at [133, 75] on link "Design" at bounding box center [135, 78] width 89 height 28
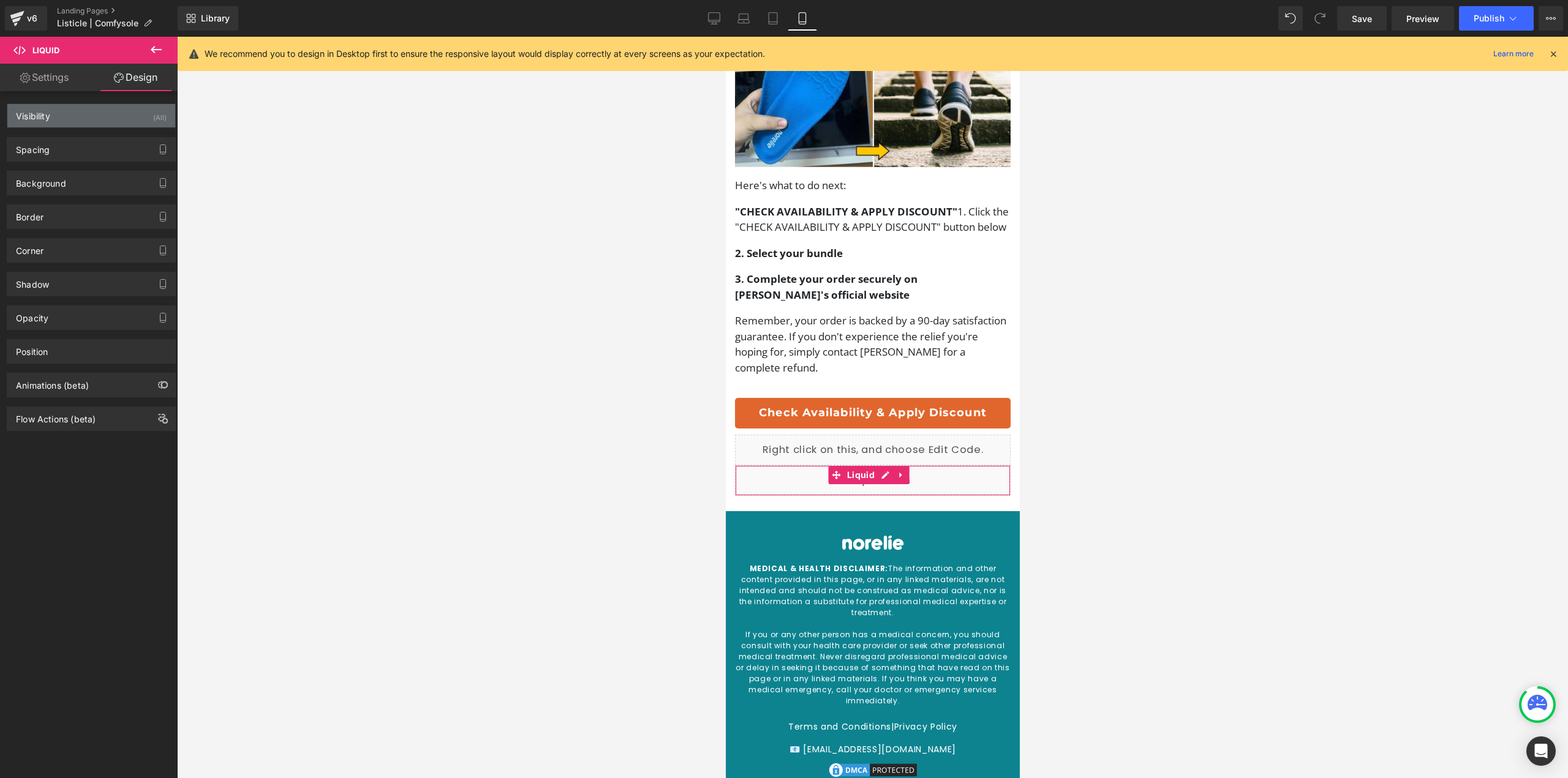
click at [93, 113] on div "Visibility (All)" at bounding box center [91, 115] width 168 height 23
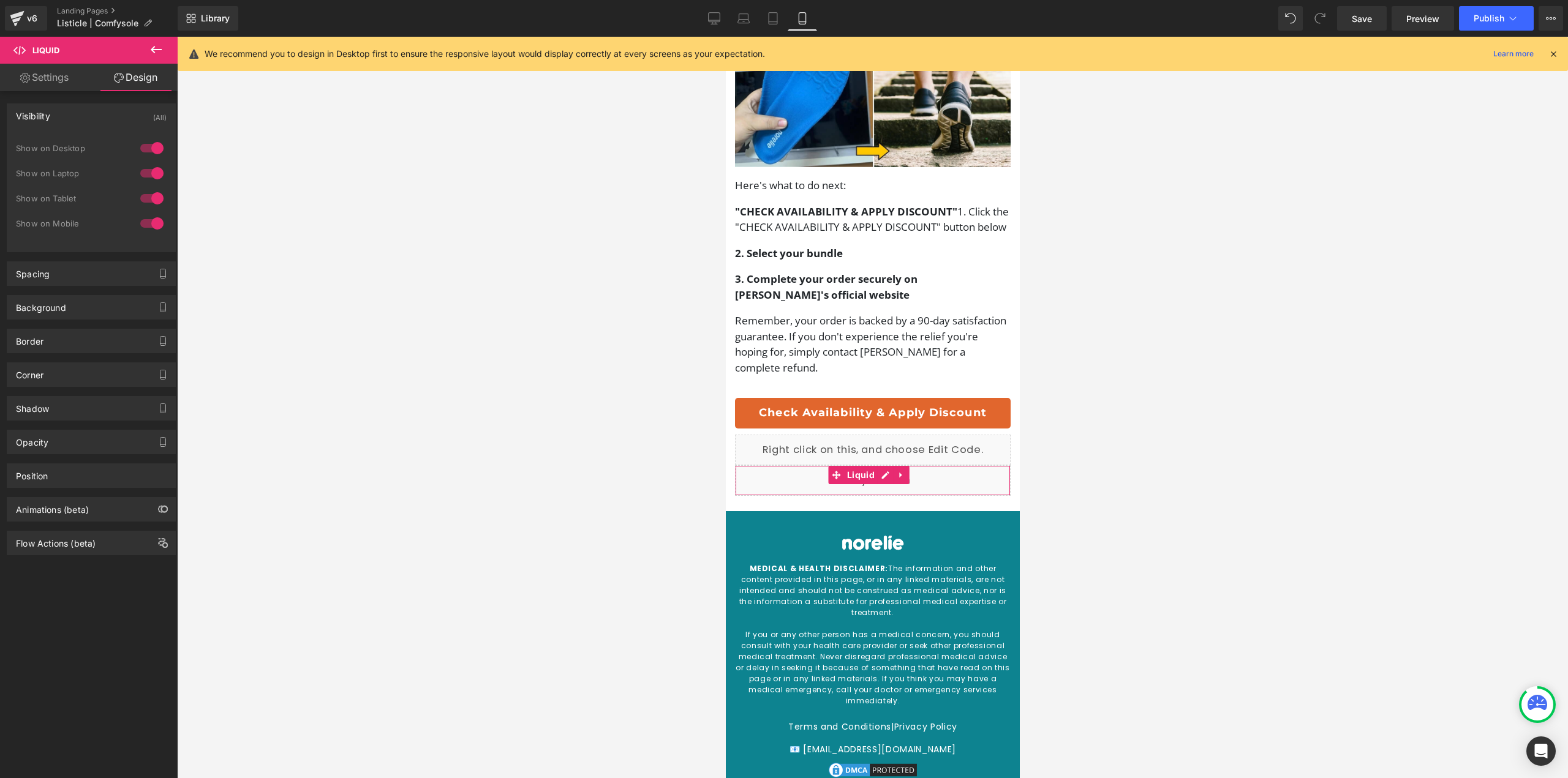
click at [145, 220] on div at bounding box center [152, 224] width 30 height 20
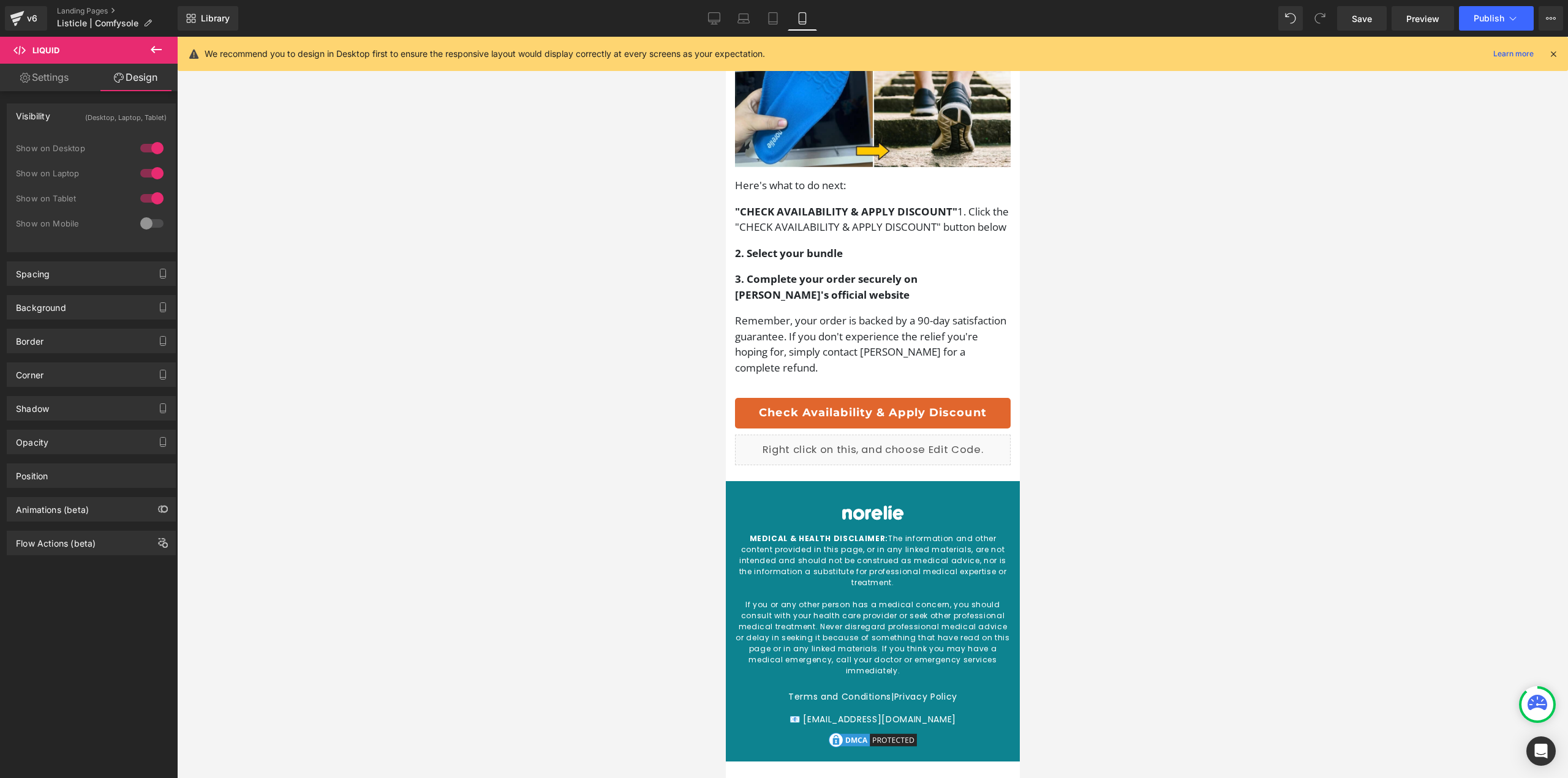
click at [1179, 376] on div at bounding box center [872, 407] width 1391 height 741
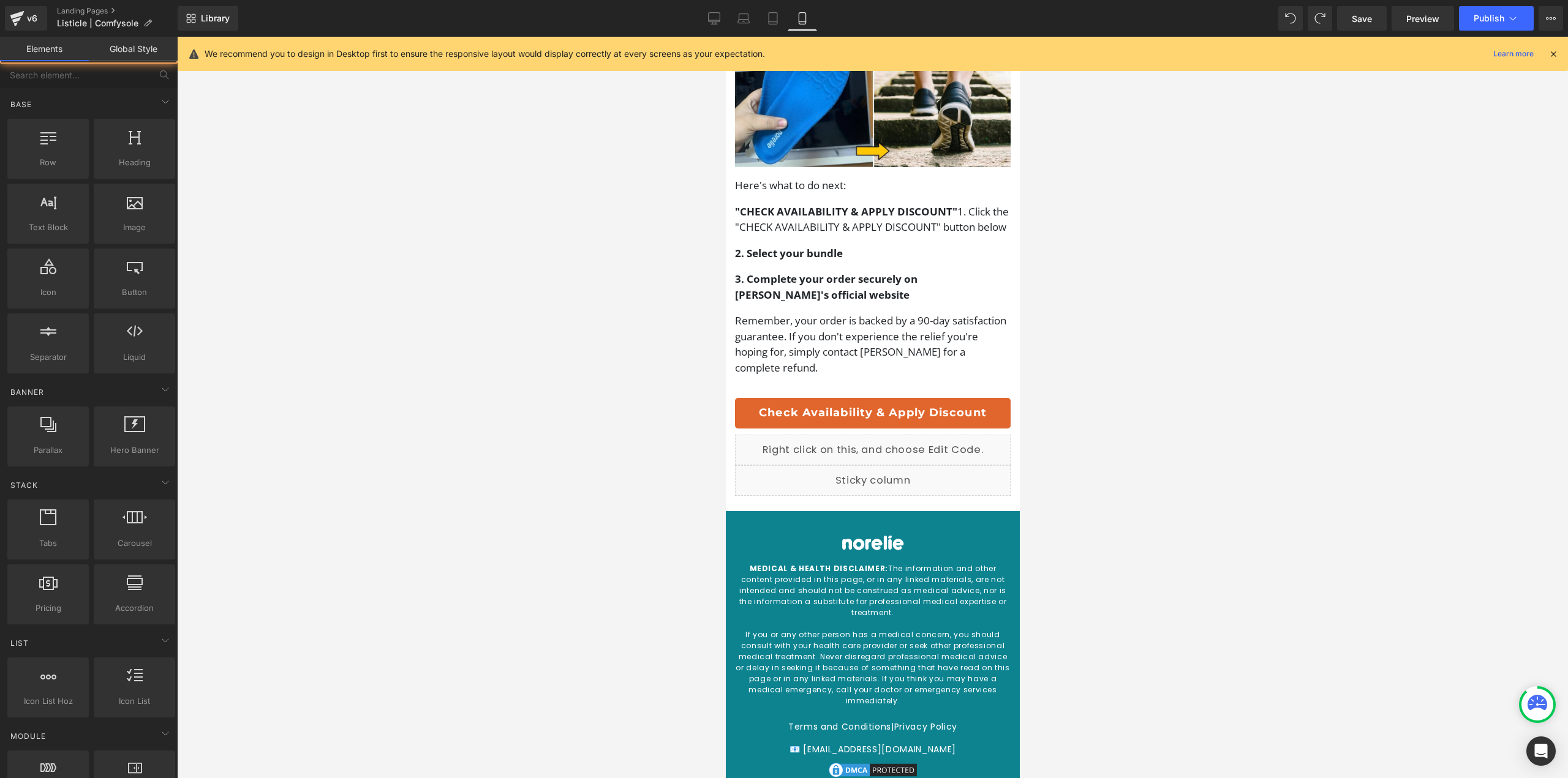
click at [1165, 470] on div at bounding box center [872, 407] width 1391 height 741
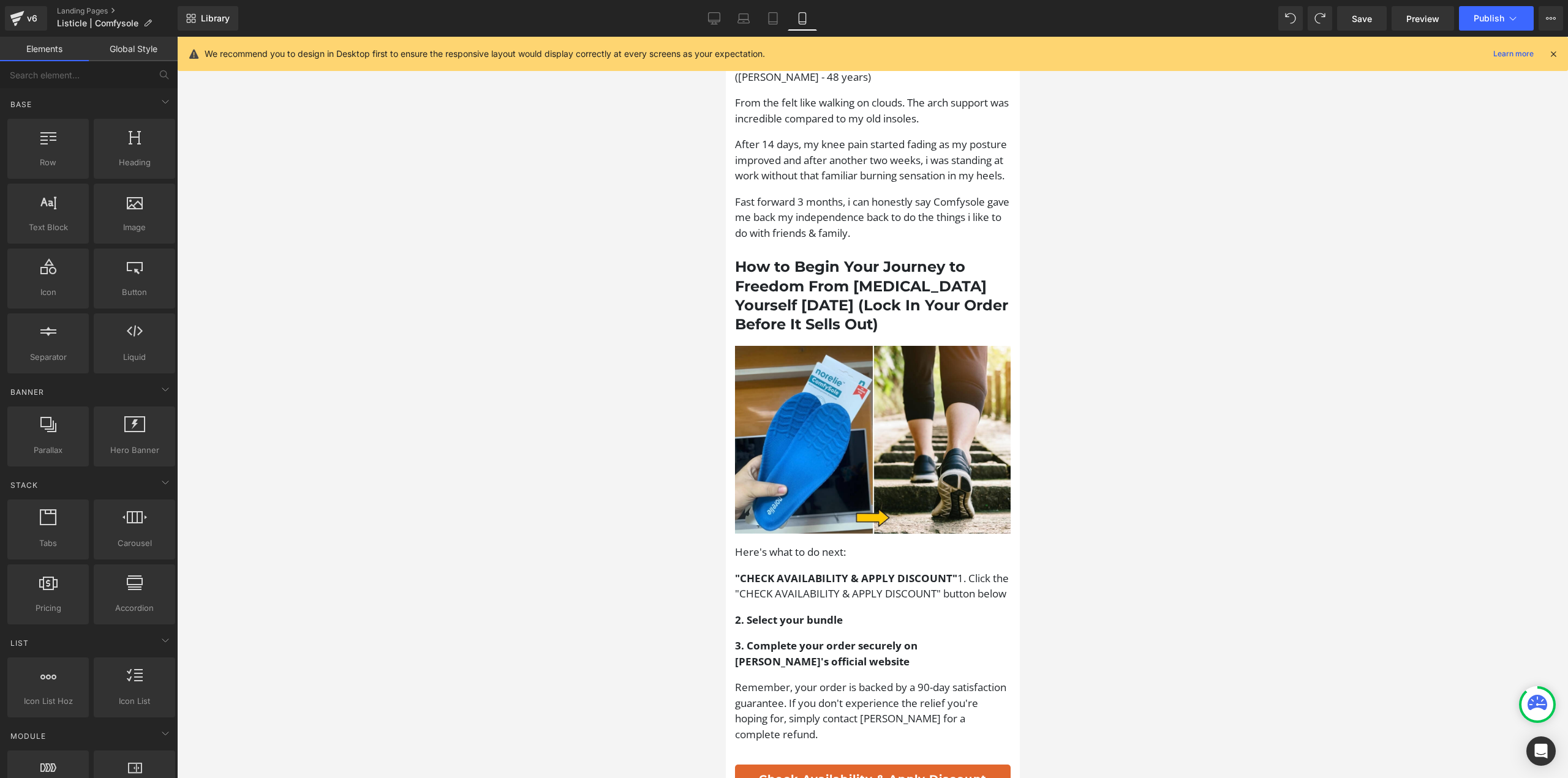
scroll to position [3008, 0]
click at [1490, 16] on span "Publish" at bounding box center [1489, 18] width 30 height 10
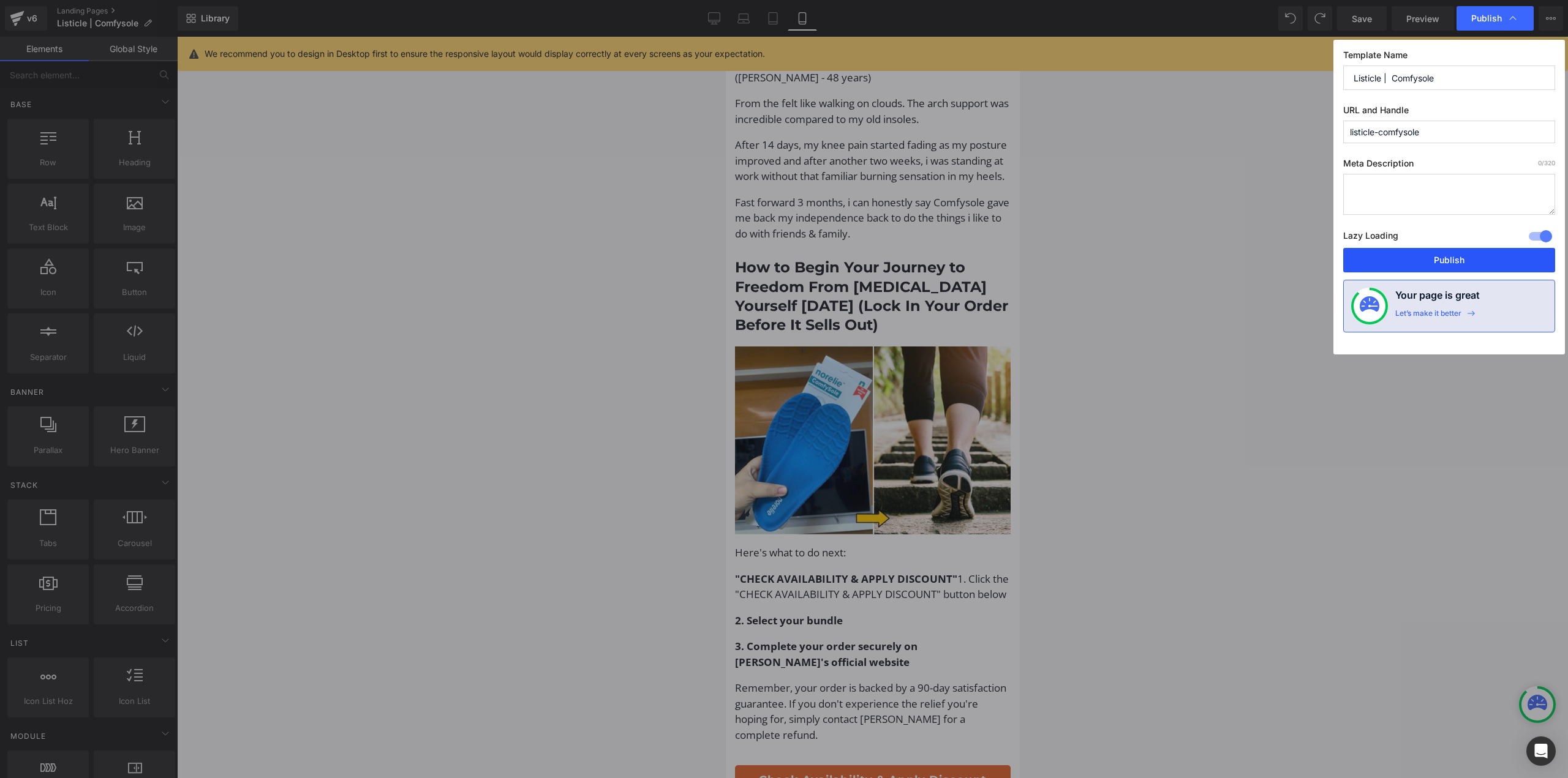
click at [1428, 258] on button "Publish" at bounding box center [1449, 260] width 212 height 24
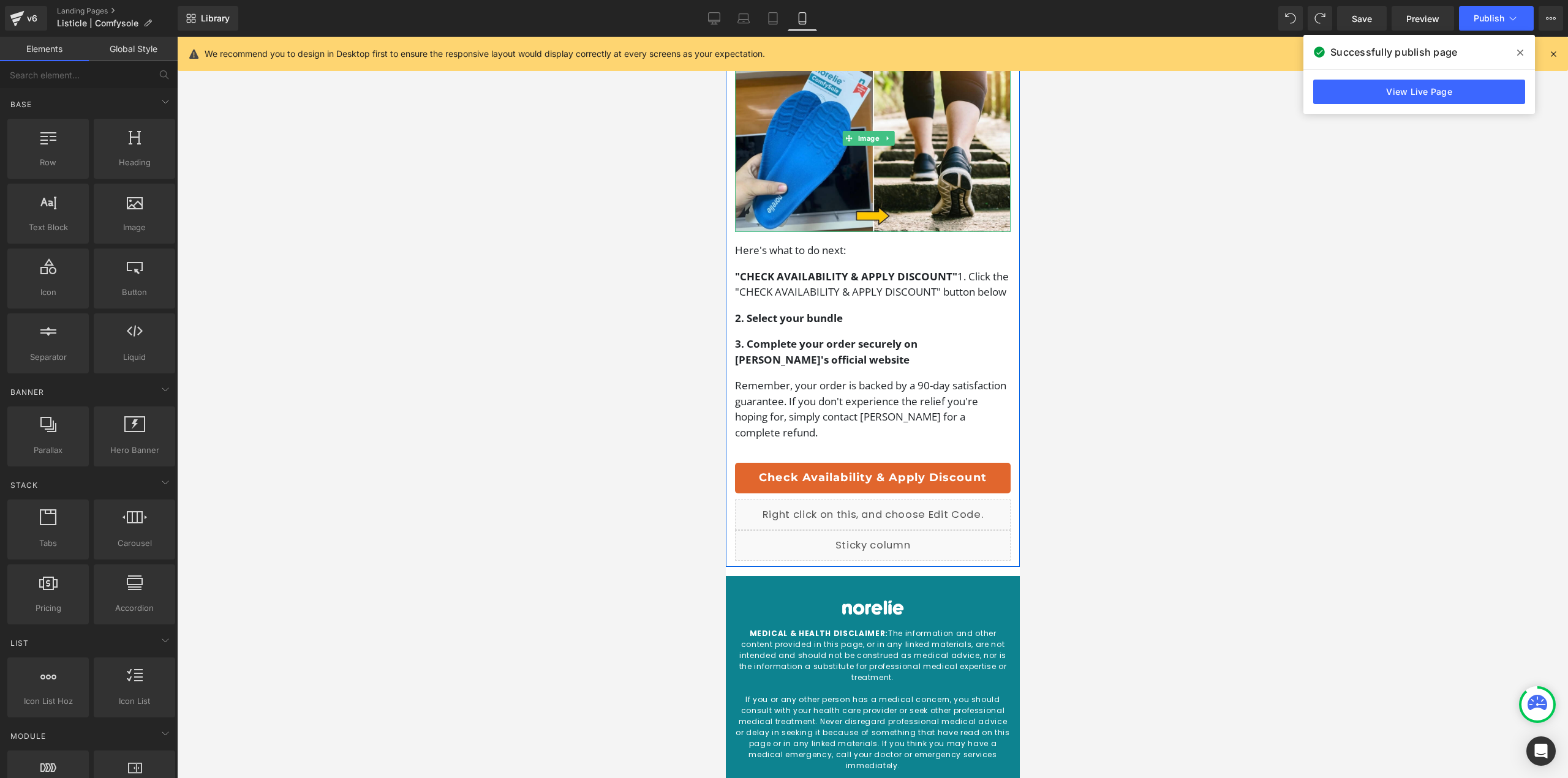
scroll to position [3260, 0]
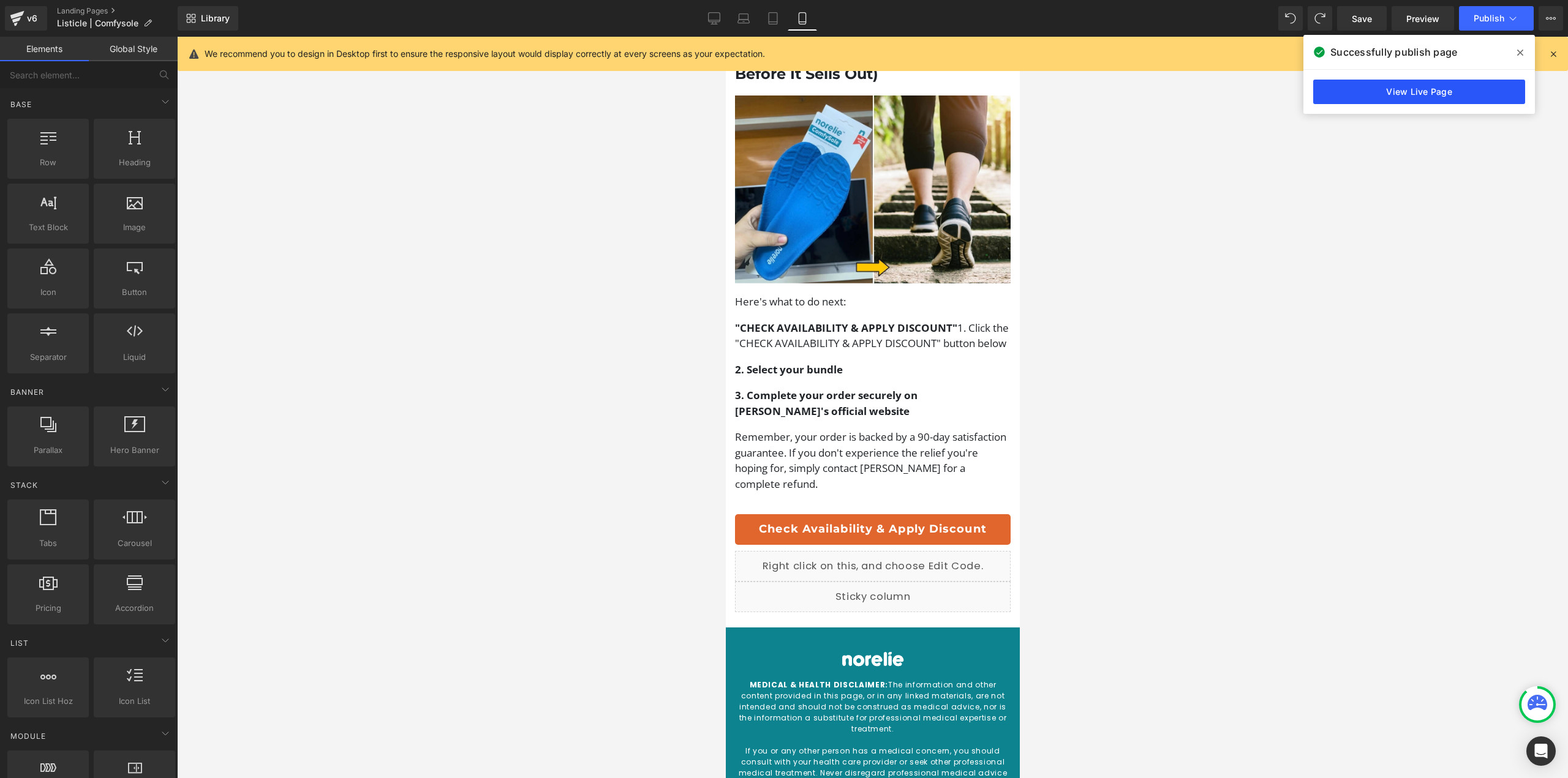
click at [1391, 81] on link "View Live Page" at bounding box center [1419, 92] width 212 height 24
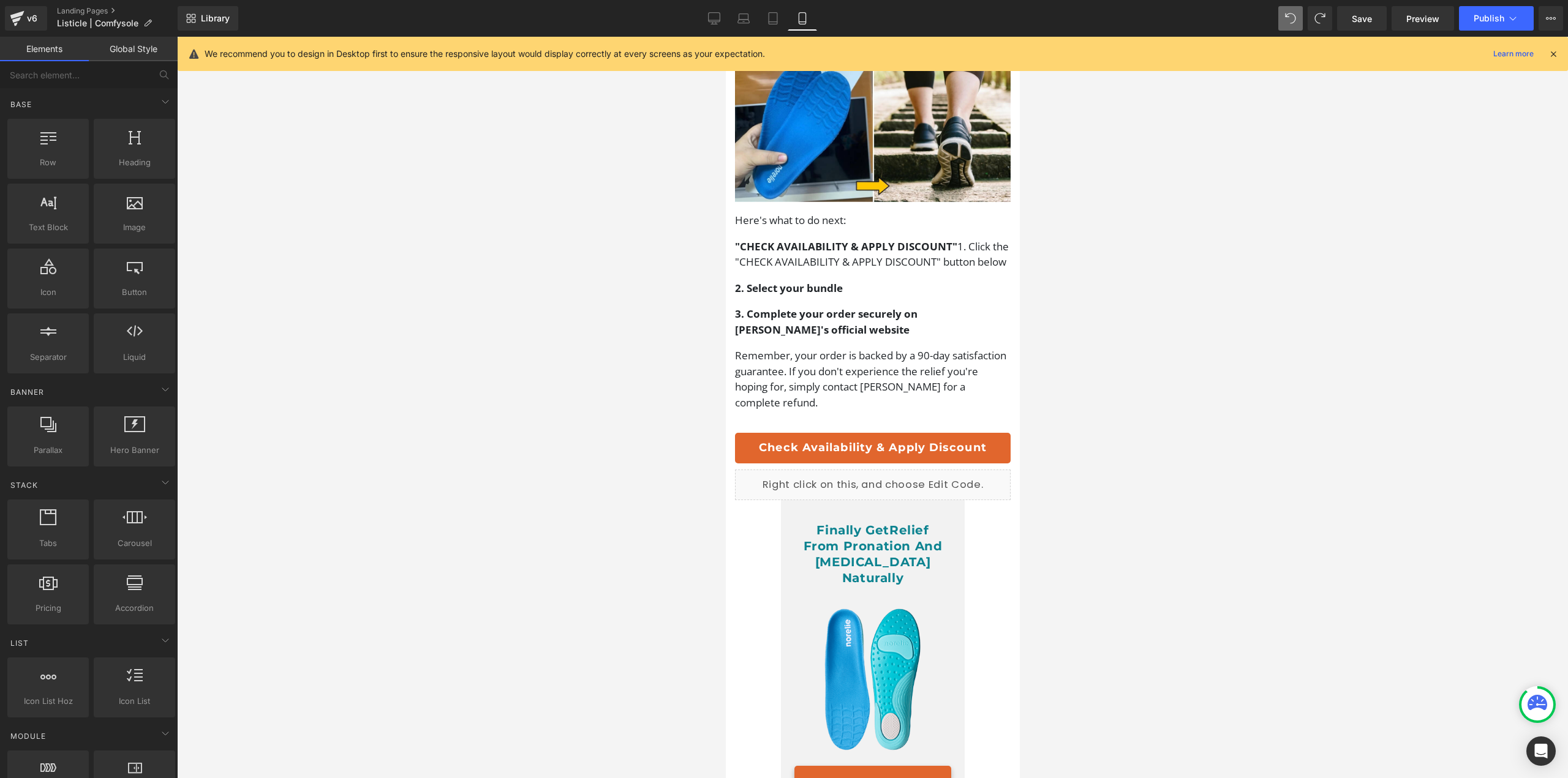
scroll to position [3566, 0]
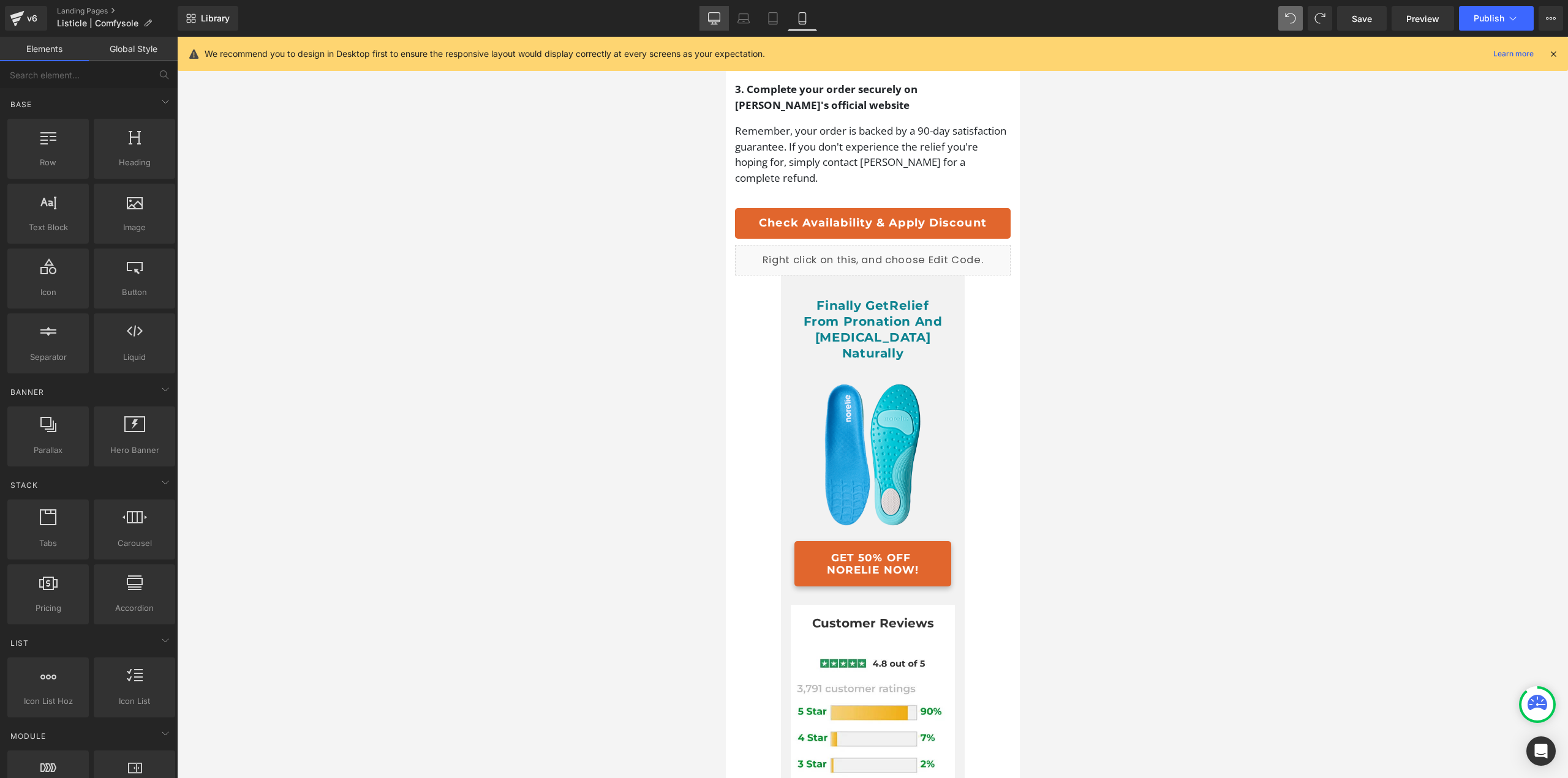
click at [711, 18] on icon at bounding box center [714, 18] width 13 height 13
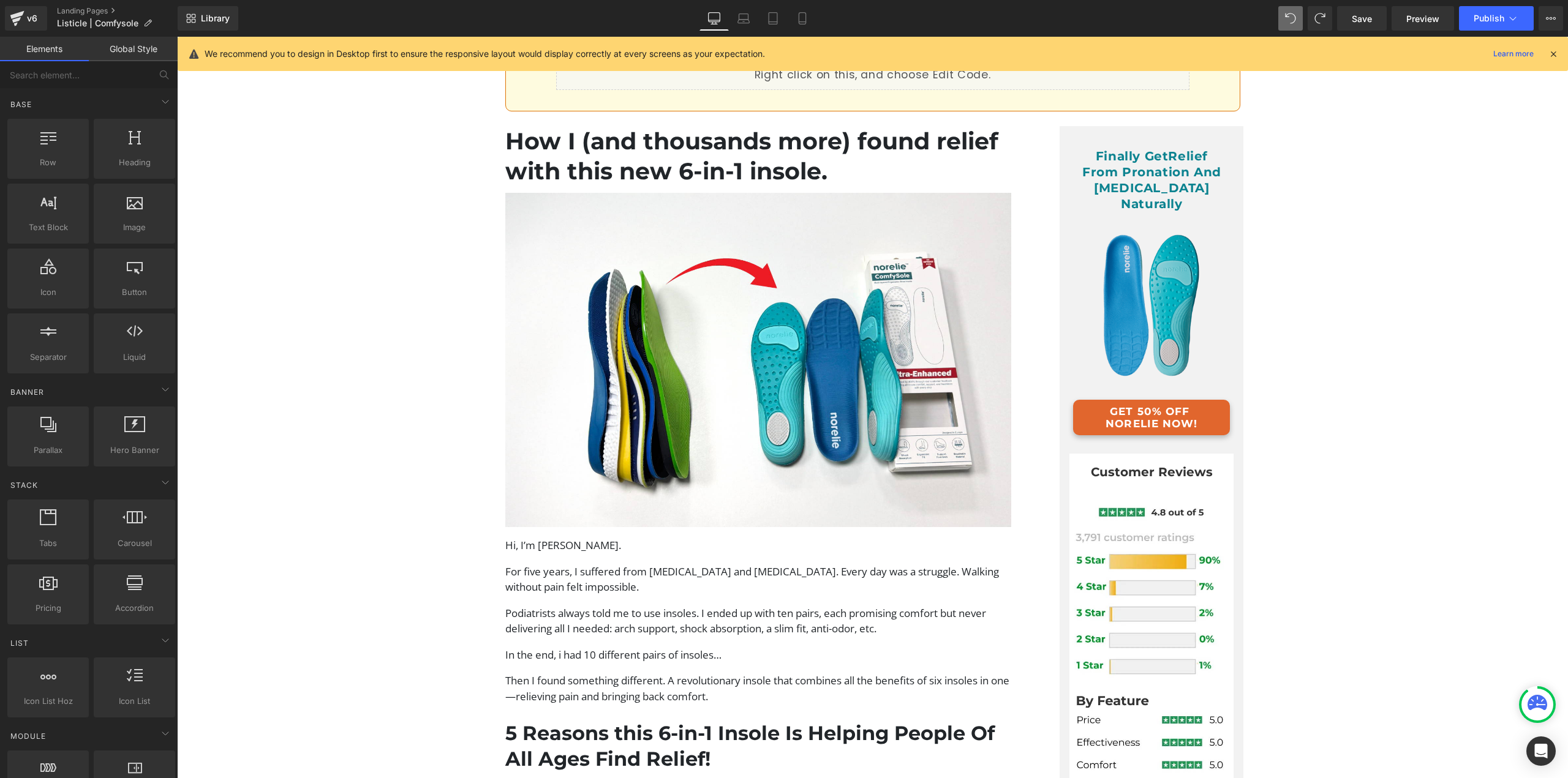
scroll to position [0, 0]
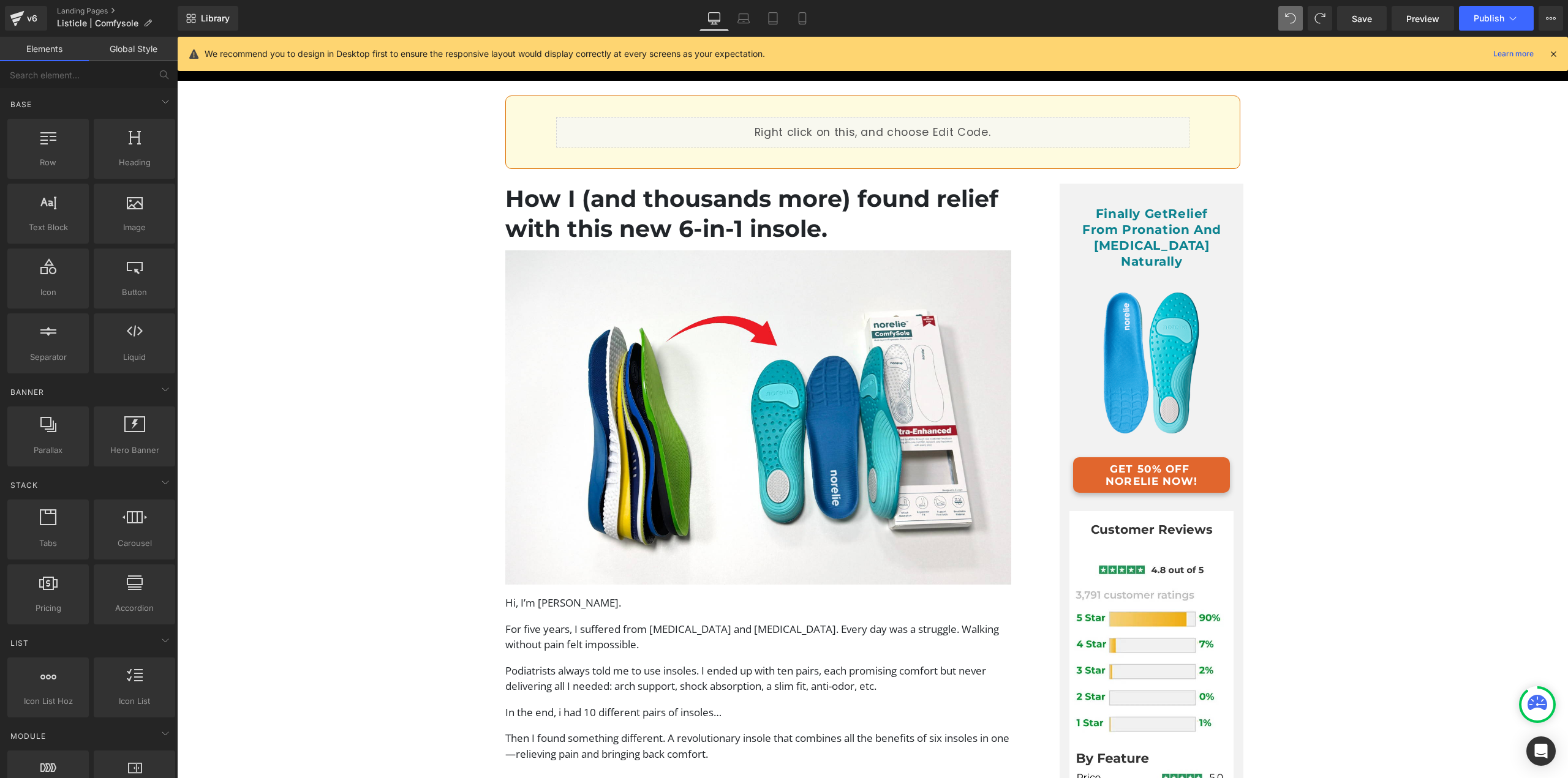
click at [1082, 226] on span "Relief From Pronation And Bunion Naturally" at bounding box center [1152, 237] width 139 height 63
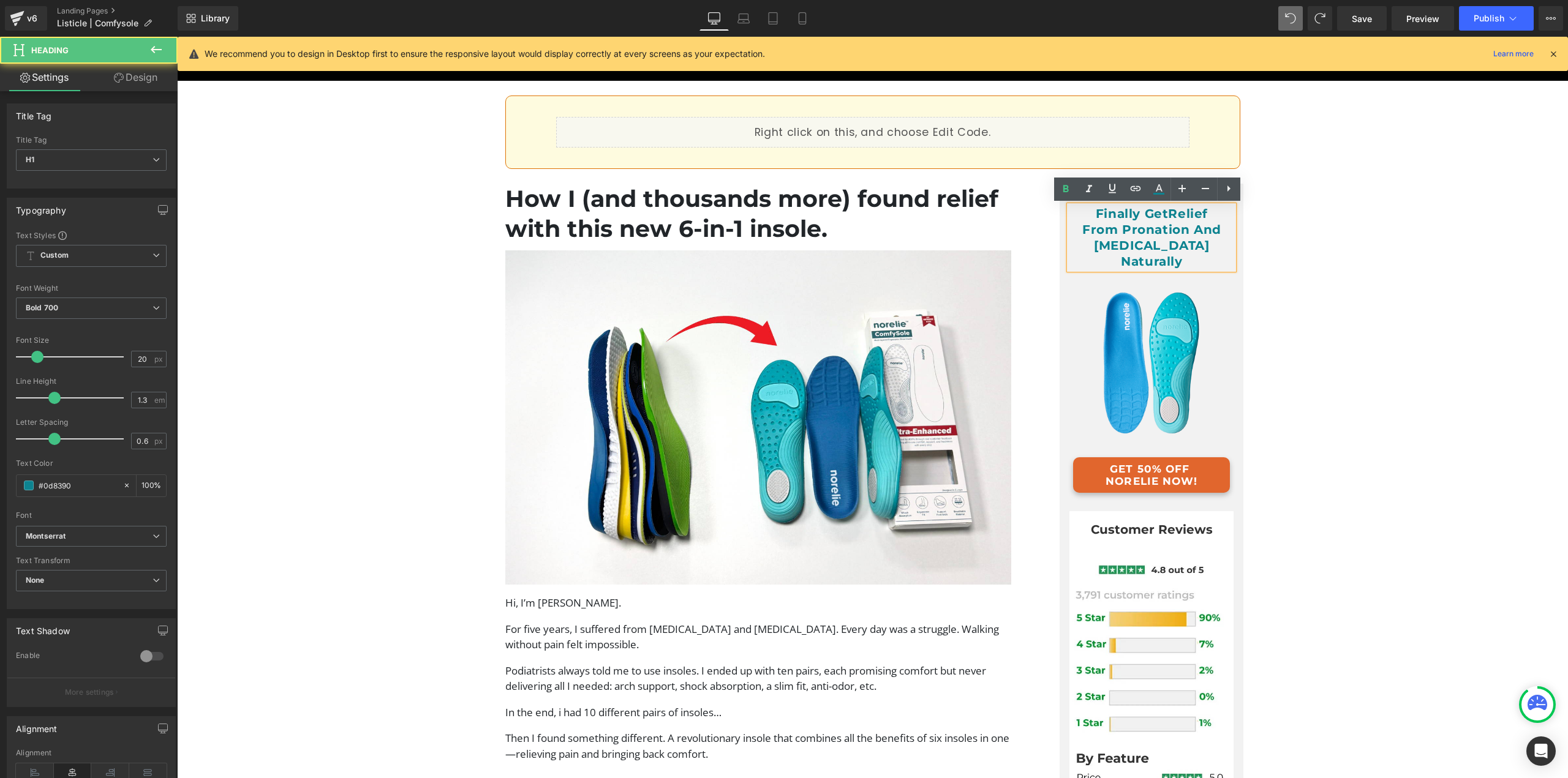
drag, startPoint x: 1053, startPoint y: 237, endPoint x: 1050, endPoint y: 201, distance: 36.1
click at [1053, 236] on div "Finally Get Relief From Pronation And Bunion Naturally Heading Image GET 50% OF…" at bounding box center [1152, 554] width 244 height 741
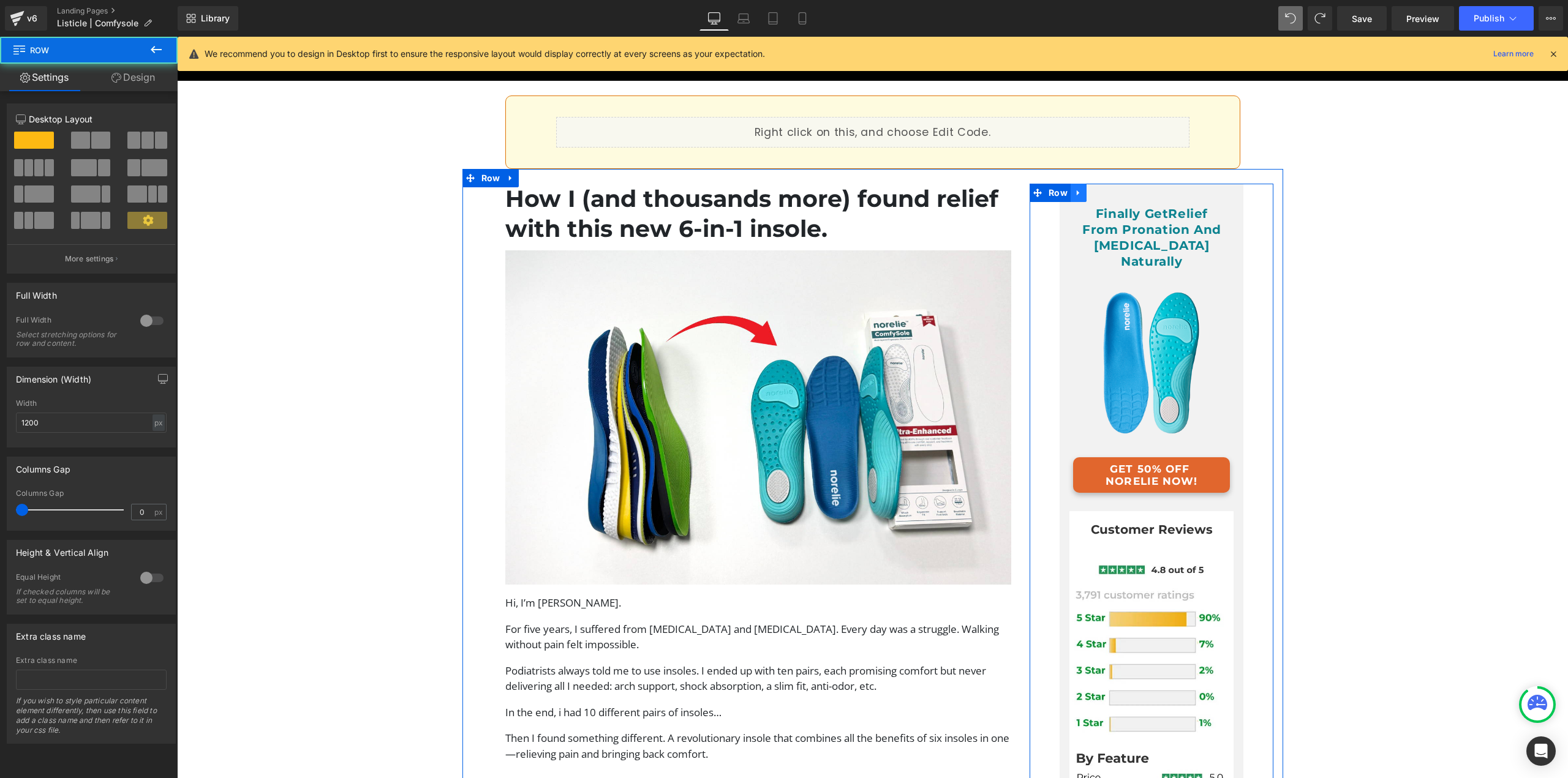
click at [1075, 190] on icon at bounding box center [1079, 193] width 9 height 9
click at [1046, 191] on span "Row" at bounding box center [1058, 193] width 25 height 18
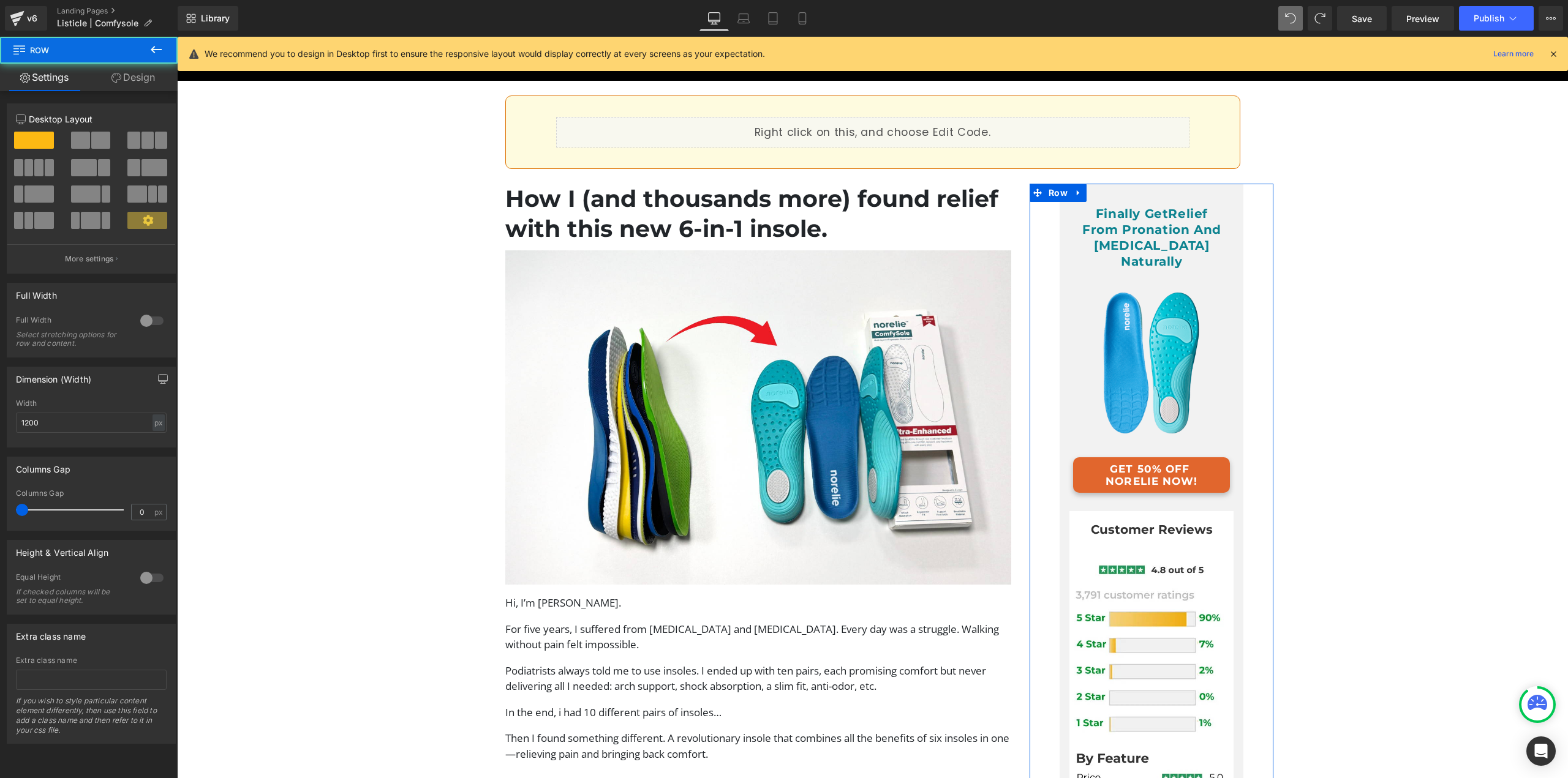
click at [117, 75] on icon at bounding box center [116, 77] width 10 height 10
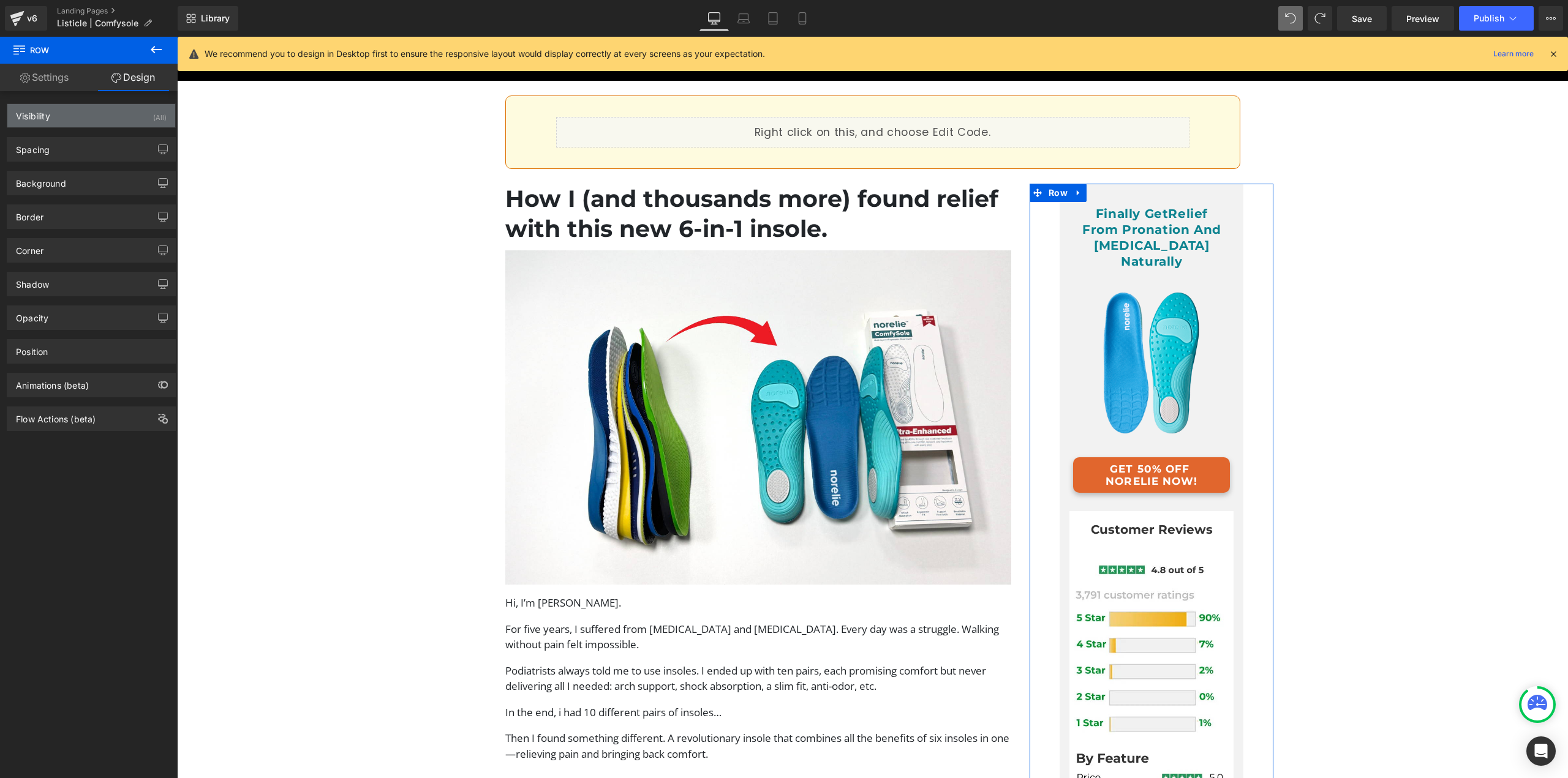
click at [131, 123] on div "Visibility (All)" at bounding box center [91, 115] width 168 height 23
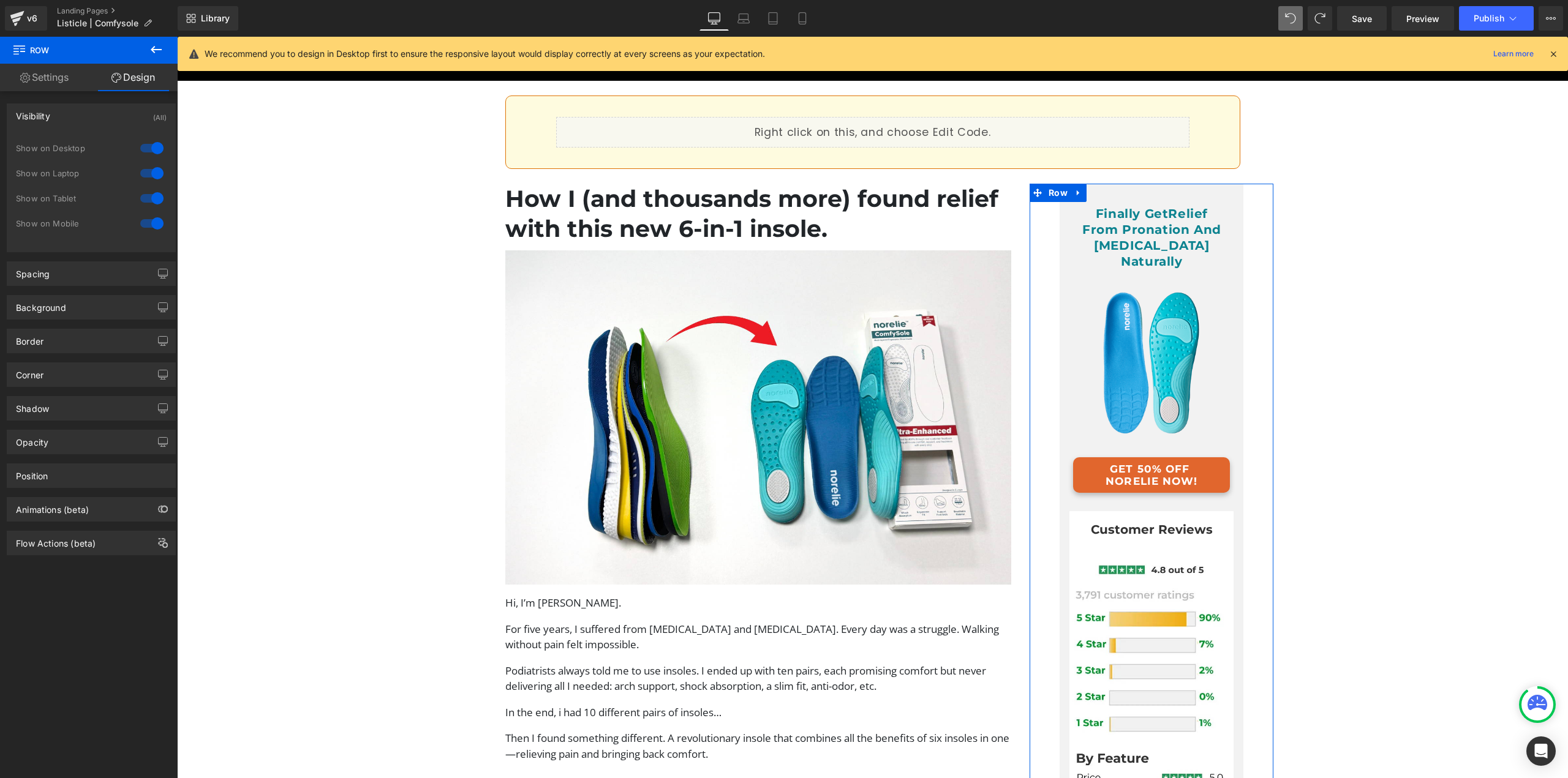
click at [150, 219] on div at bounding box center [152, 224] width 30 height 20
drag, startPoint x: 800, startPoint y: 25, endPoint x: 823, endPoint y: 69, distance: 49.6
click at [801, 25] on link "Mobile" at bounding box center [802, 18] width 30 height 24
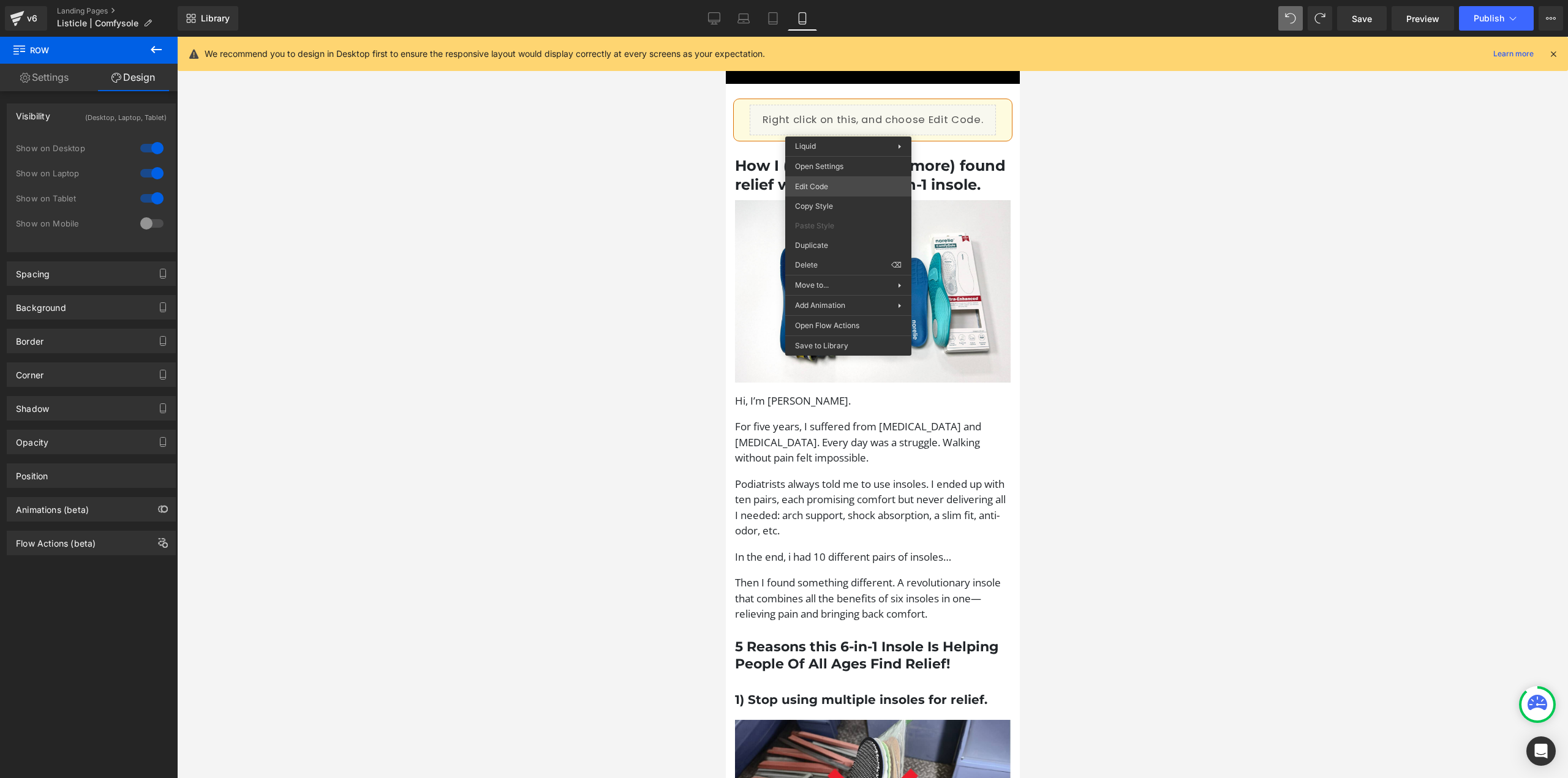
click at [819, 187] on body "Row You are previewing how the will restyle your page. You can not edit Element…" at bounding box center [784, 389] width 1568 height 778
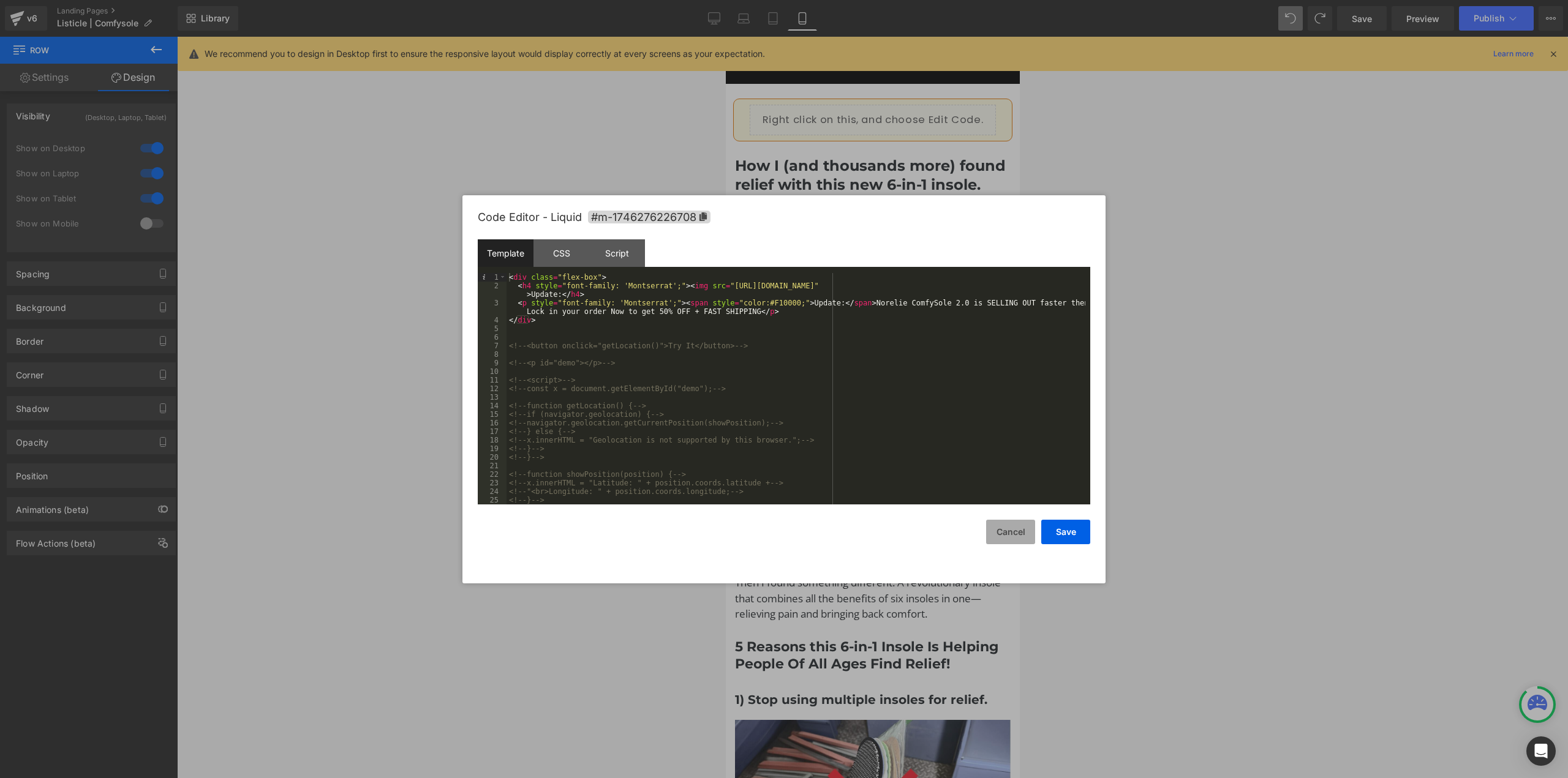
click at [1016, 528] on button "Cancel" at bounding box center [1011, 531] width 49 height 24
click at [862, 176] on body "Row You are previewing how the will restyle your page. You can not edit Element…" at bounding box center [784, 389] width 1568 height 778
click at [544, 253] on div "CSS" at bounding box center [561, 253] width 55 height 28
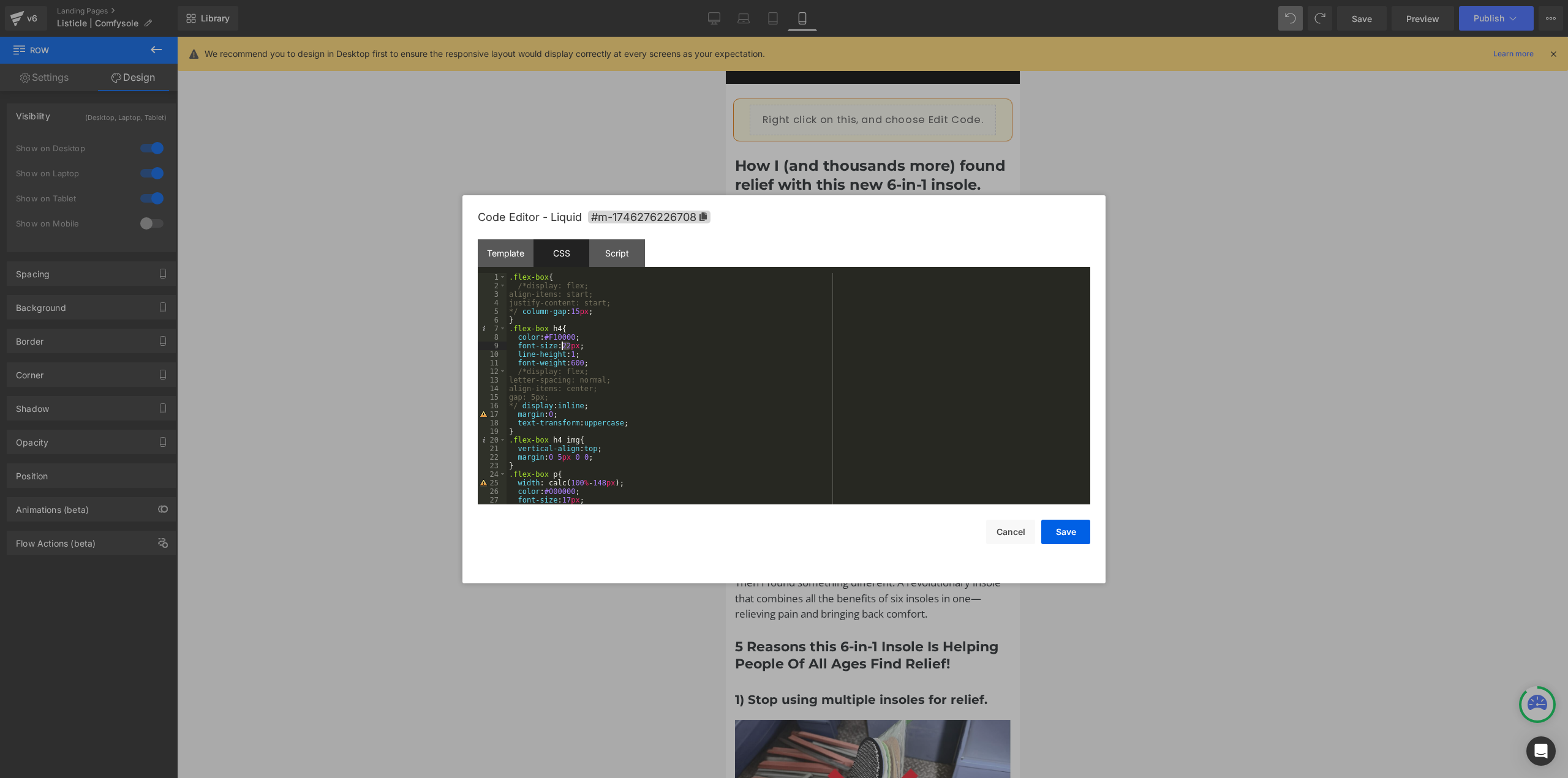
drag, startPoint x: 570, startPoint y: 344, endPoint x: 561, endPoint y: 342, distance: 9.2
click at [561, 342] on div ".flex-box { /*display: flex; align-items: start; justify-content: start; */ col…" at bounding box center [796, 397] width 579 height 249
click at [1067, 533] on button "Save" at bounding box center [1066, 531] width 49 height 24
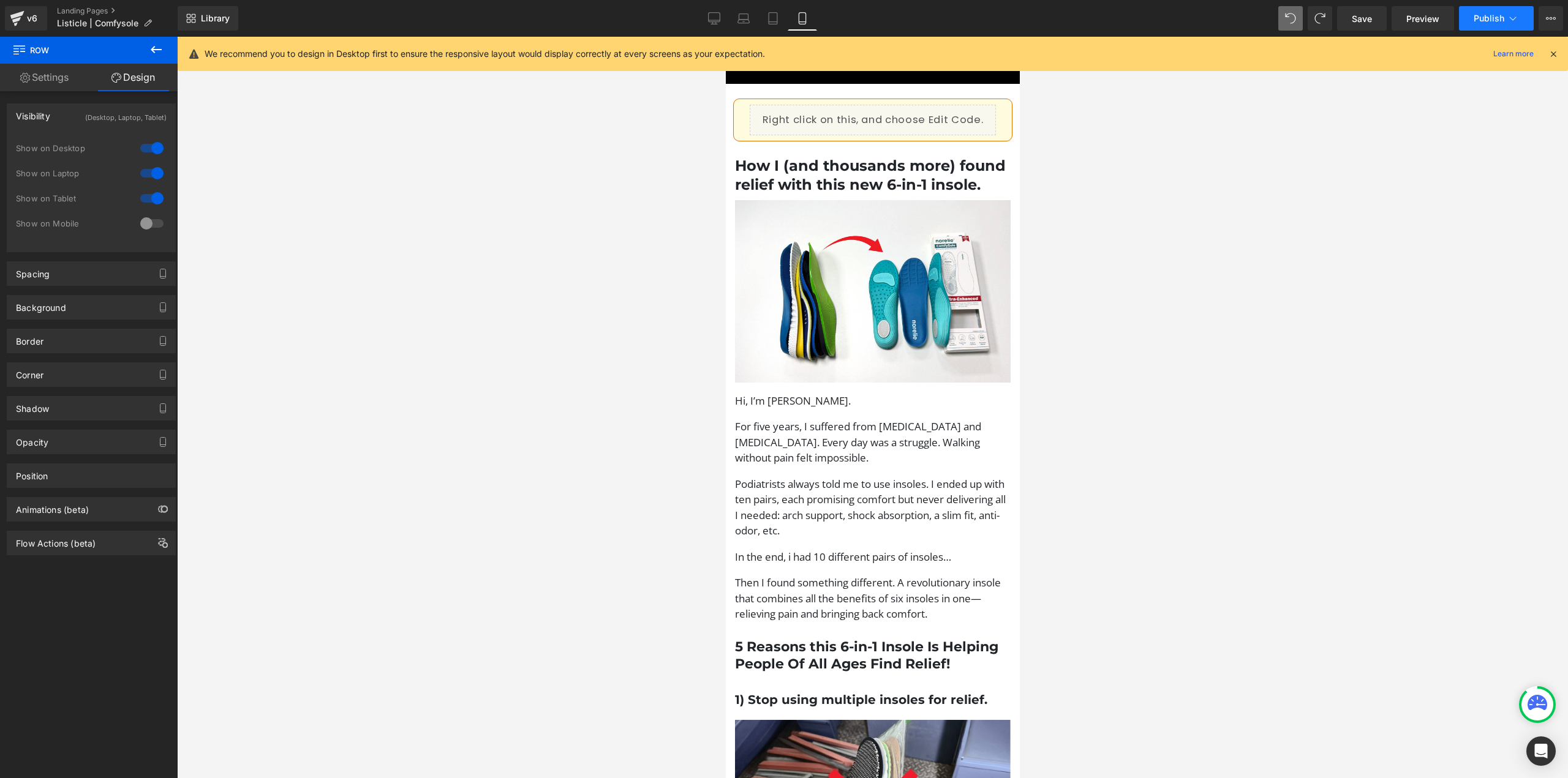
click at [1495, 13] on span "Publish" at bounding box center [1489, 18] width 30 height 10
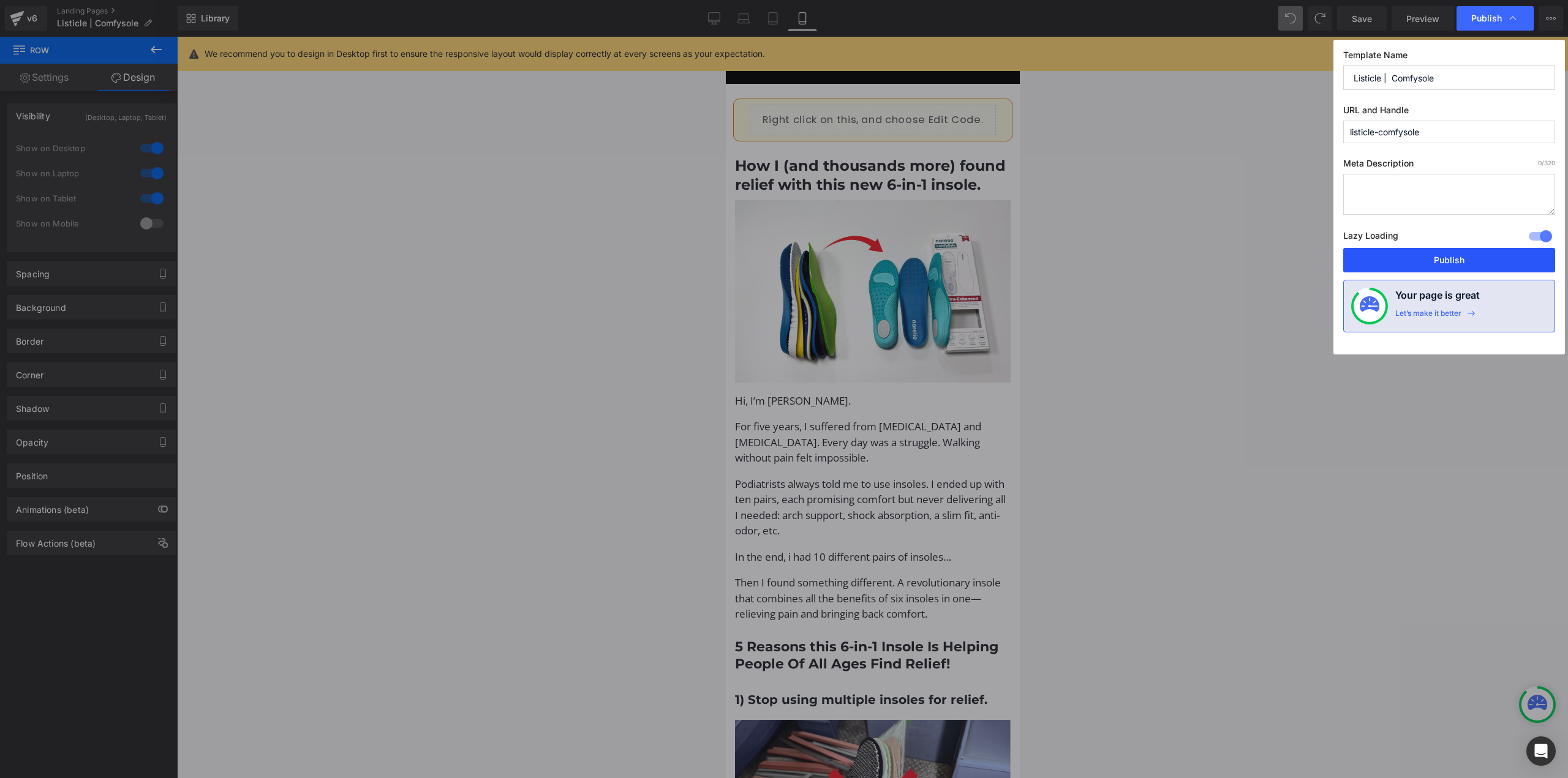
click at [1438, 254] on button "Publish" at bounding box center [1449, 260] width 212 height 24
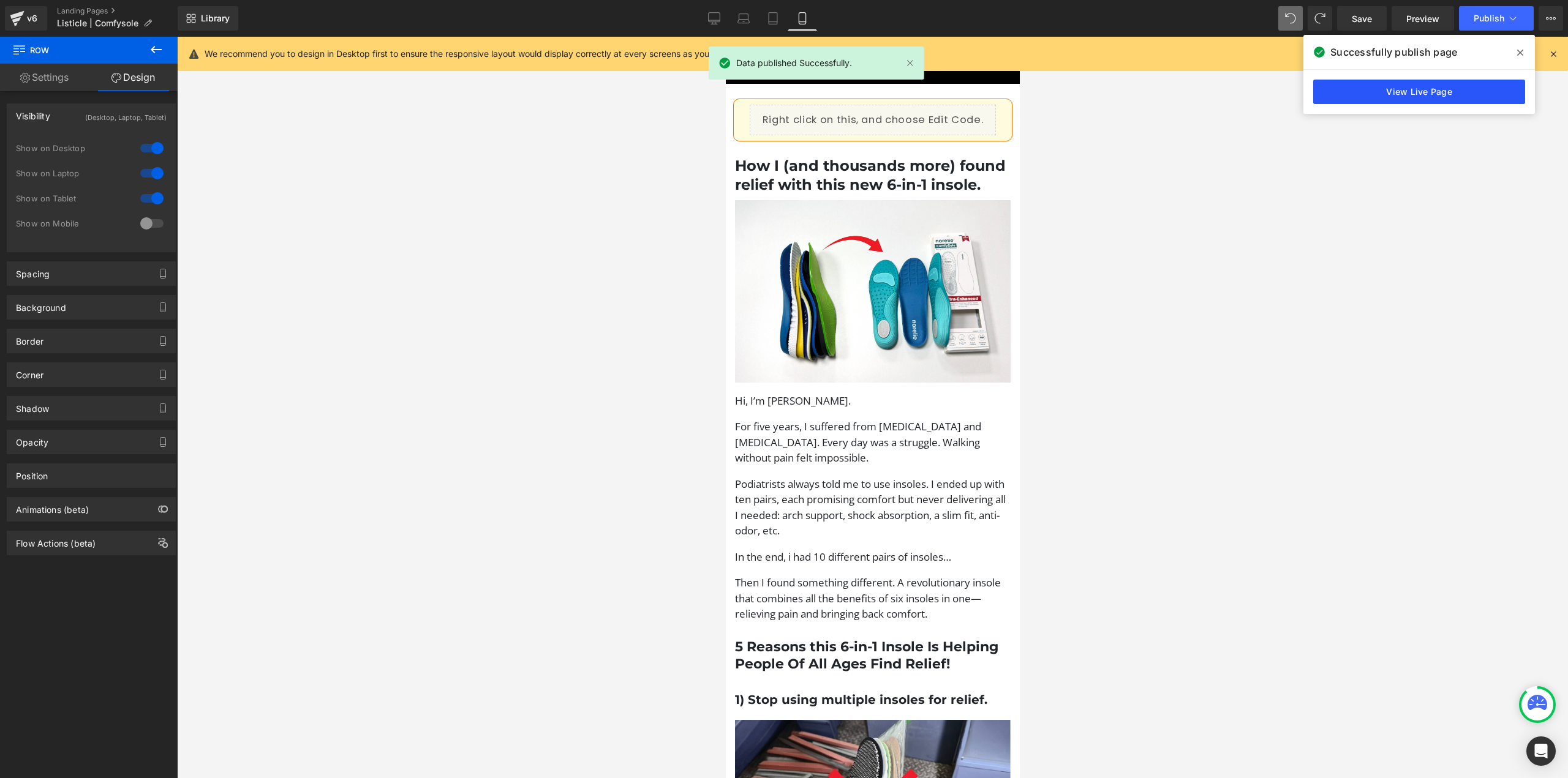
click at [1400, 87] on link "View Live Page" at bounding box center [1419, 92] width 212 height 24
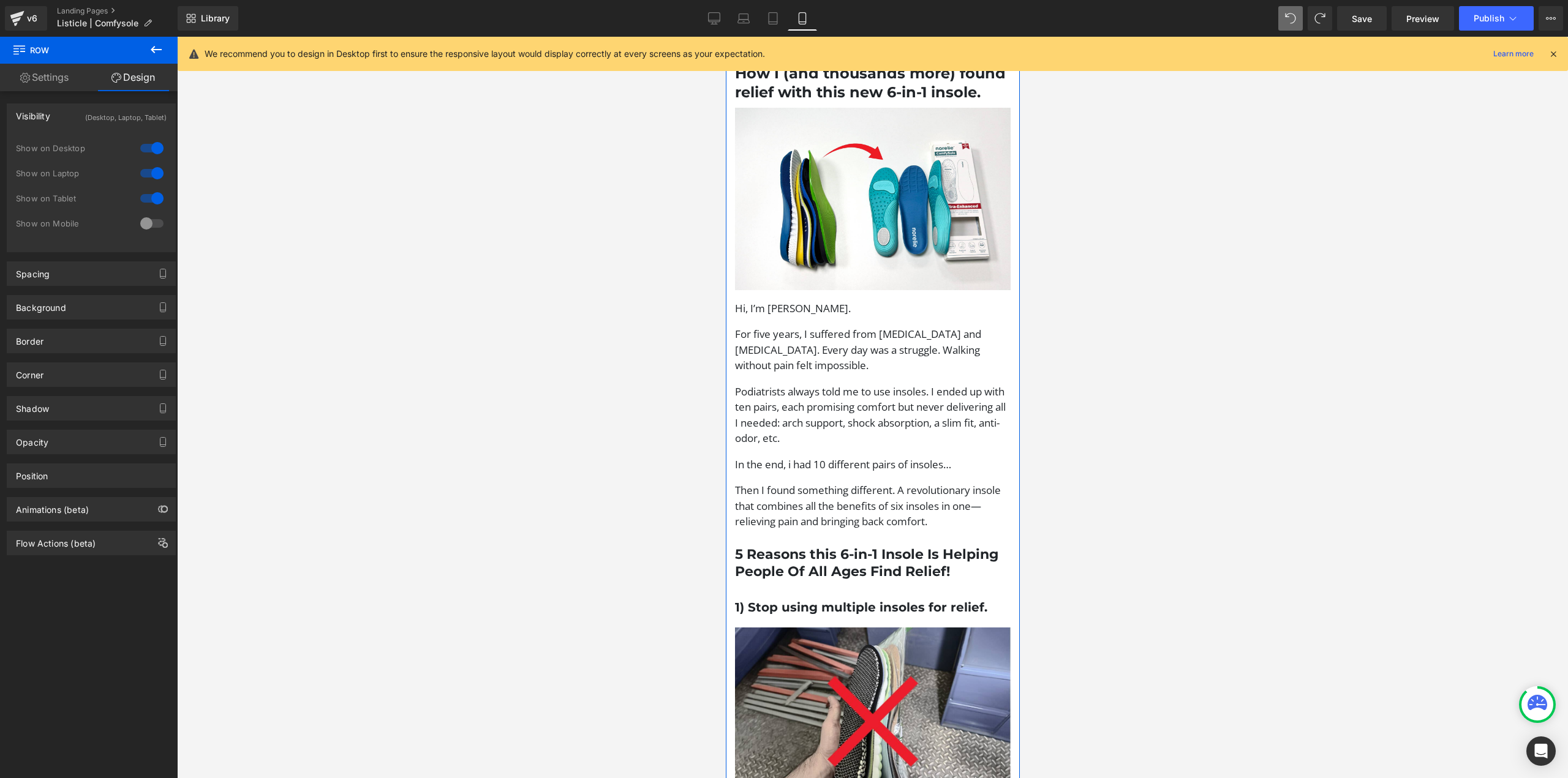
scroll to position [306, 0]
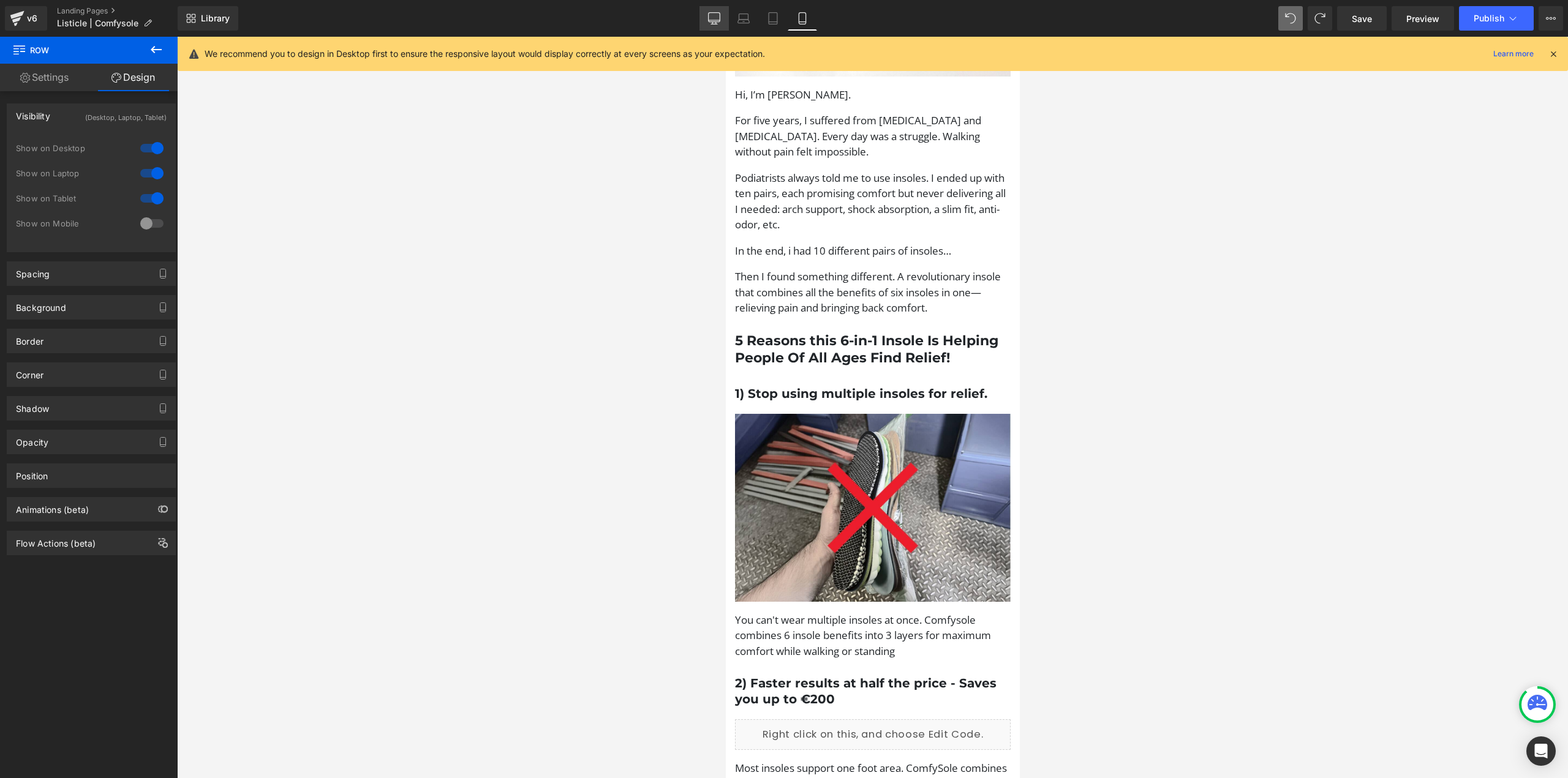
click at [712, 15] on icon at bounding box center [714, 18] width 13 height 13
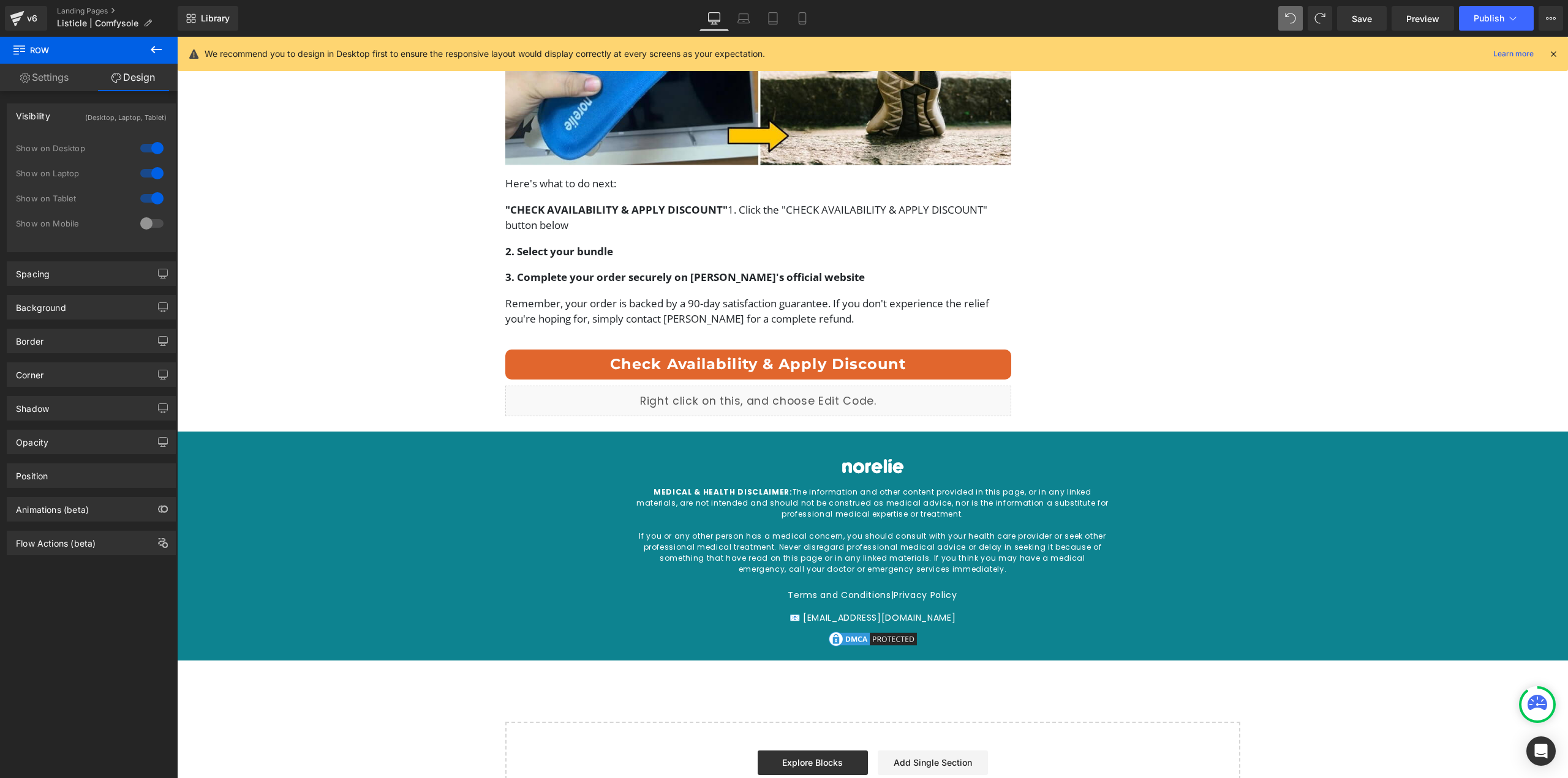
scroll to position [4112, 0]
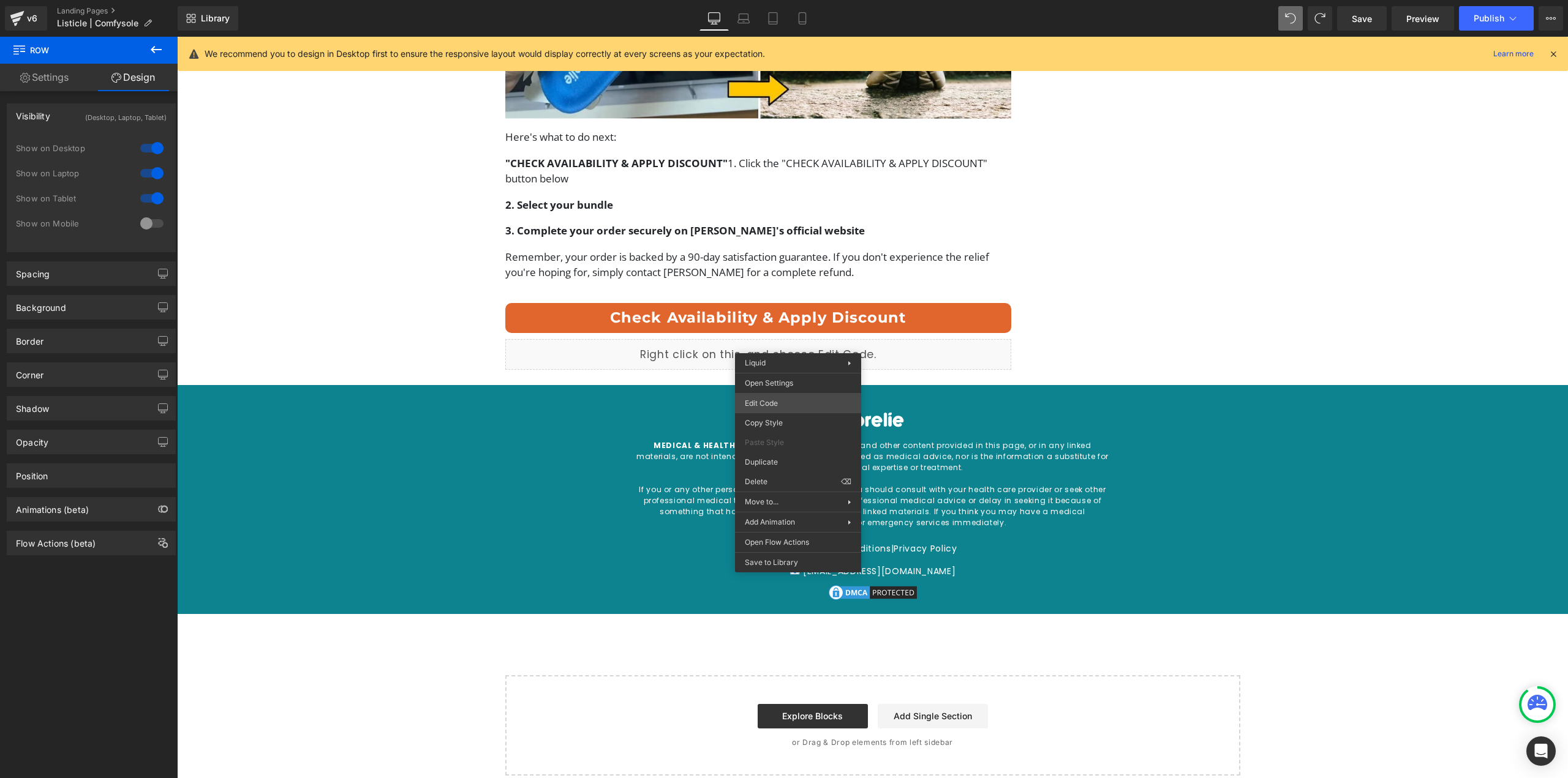
click at [779, 0] on div "Row You are previewing how the will restyle your page. You can not edit Element…" at bounding box center [784, 0] width 1568 height 0
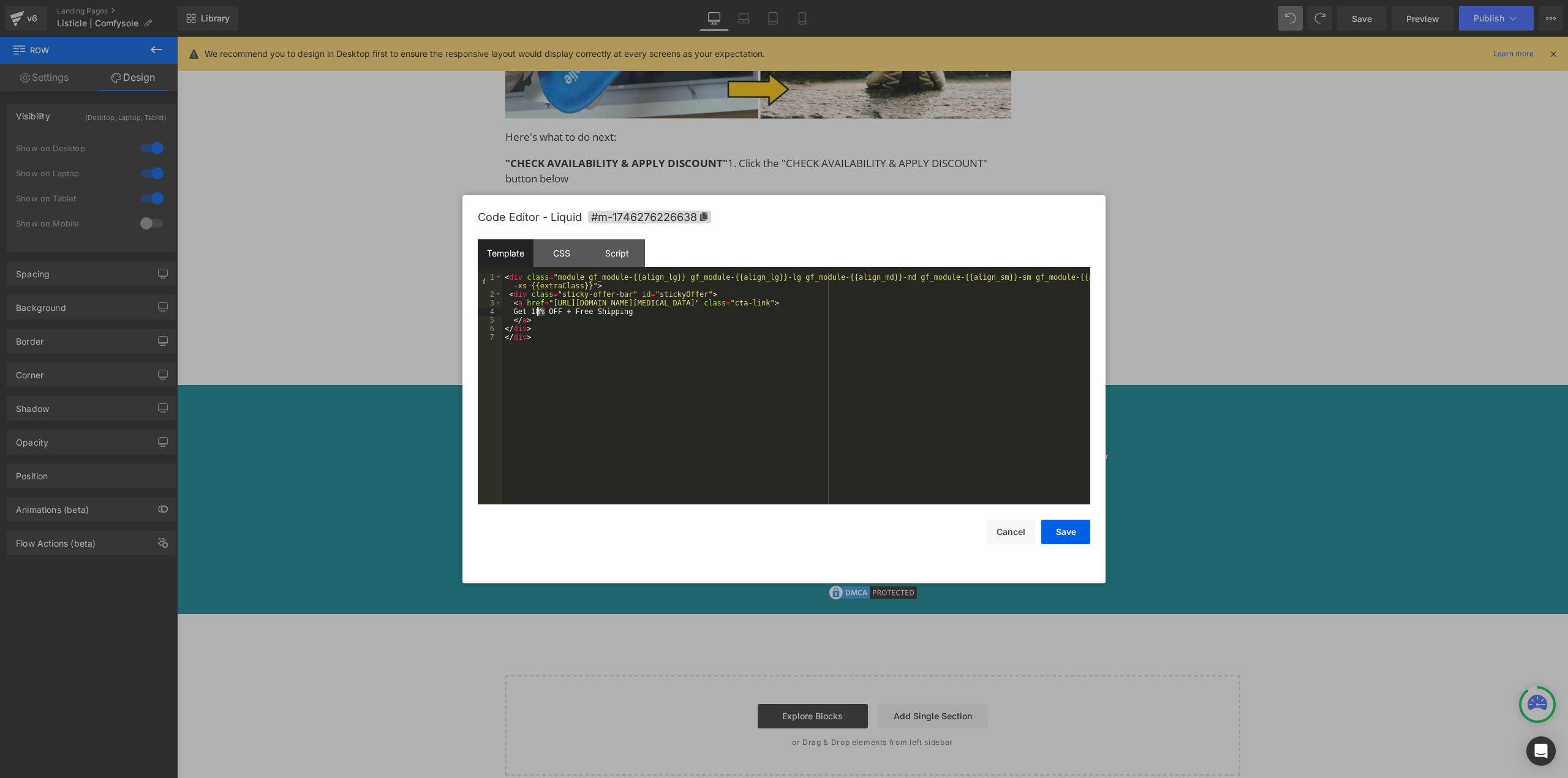
drag, startPoint x: 544, startPoint y: 312, endPoint x: 537, endPoint y: 311, distance: 7.1
click at [537, 311] on div "< div class = "module gf_module-{{align_lg}} gf_module-{{align_lg}}-lg gf_modul…" at bounding box center [796, 402] width 588 height 257
click at [1065, 525] on button "Save" at bounding box center [1066, 531] width 49 height 24
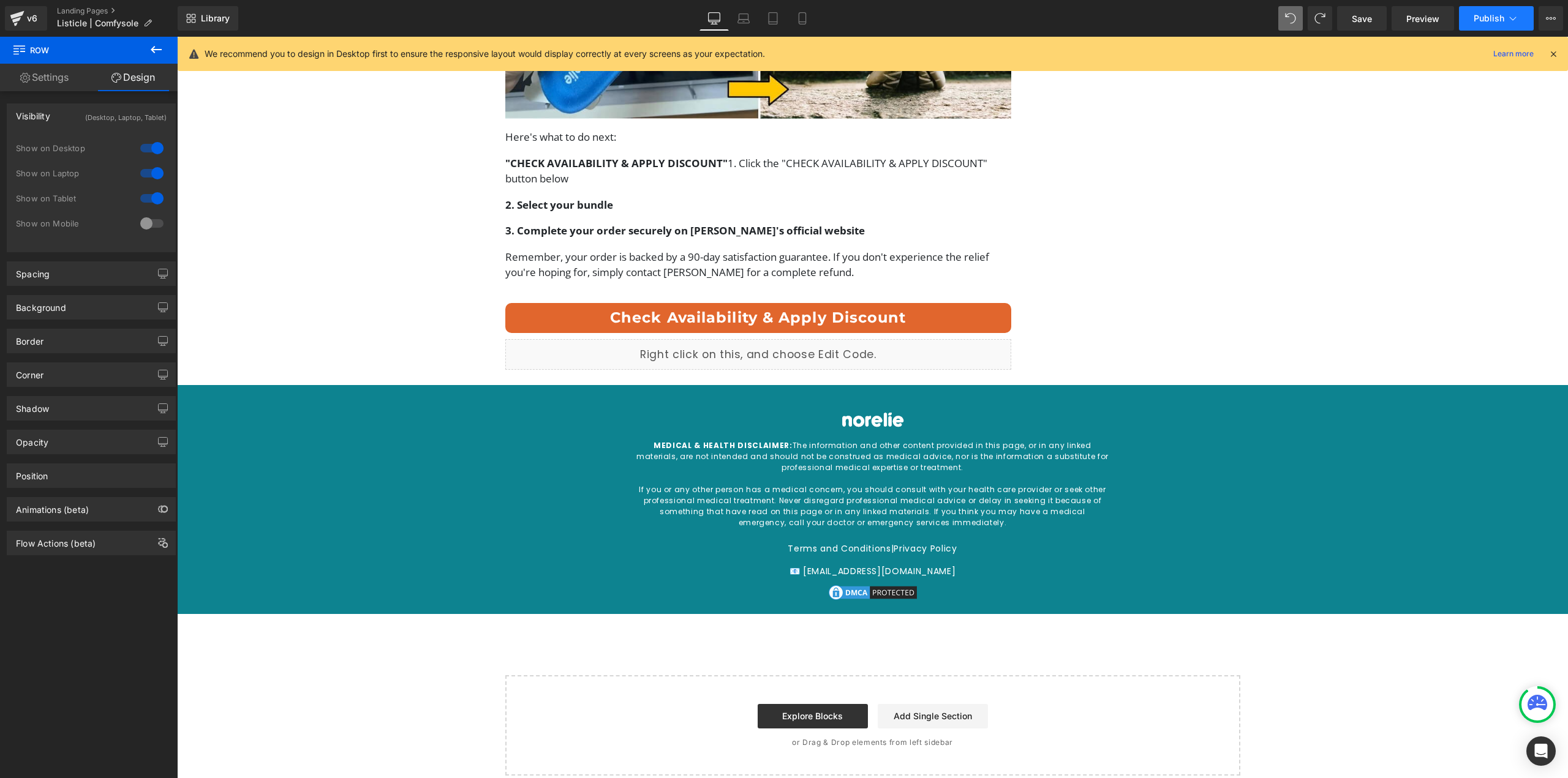
click at [1487, 24] on button "Publish" at bounding box center [1496, 18] width 75 height 24
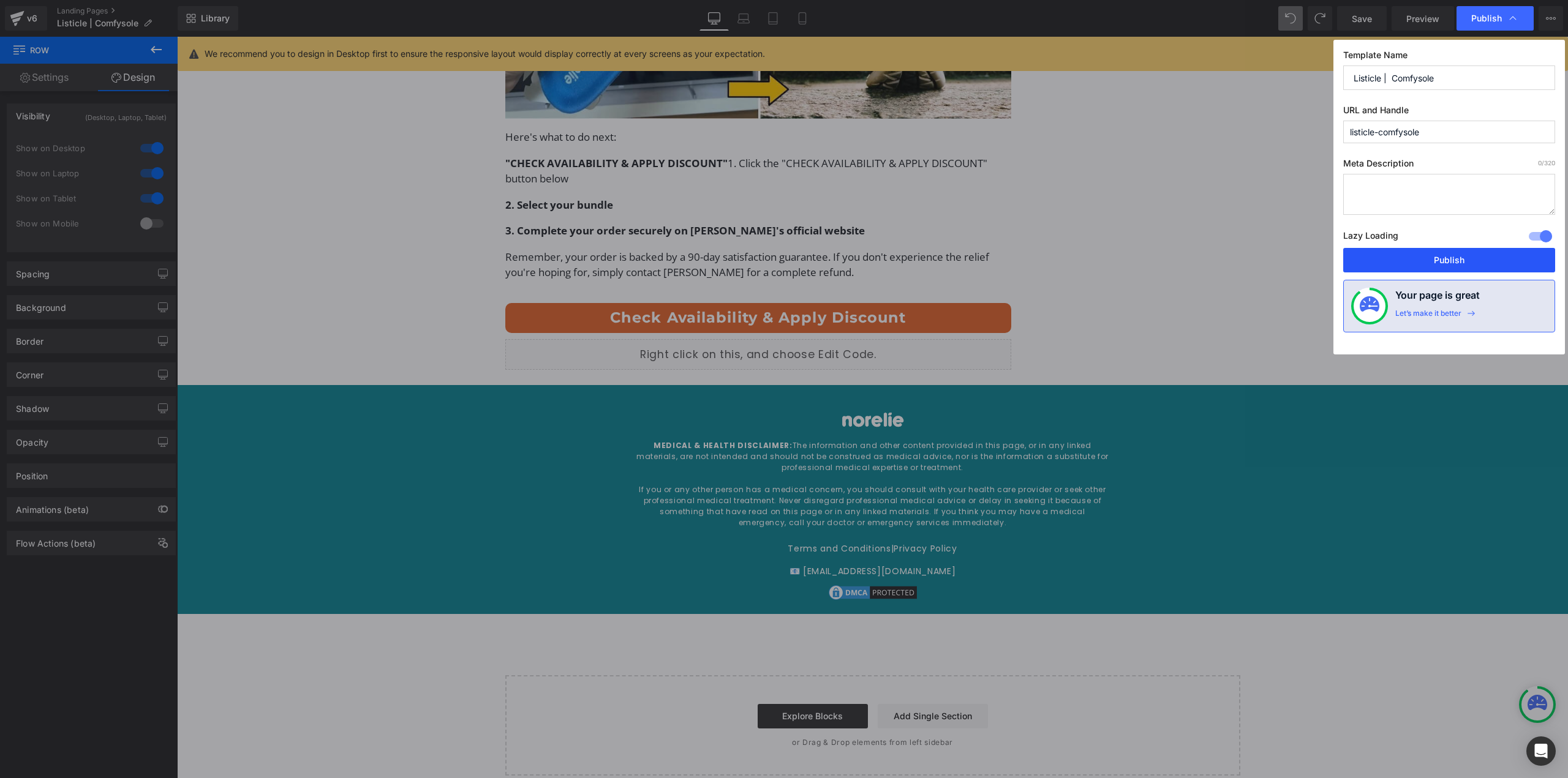
click at [1427, 263] on button "Publish" at bounding box center [1449, 260] width 212 height 24
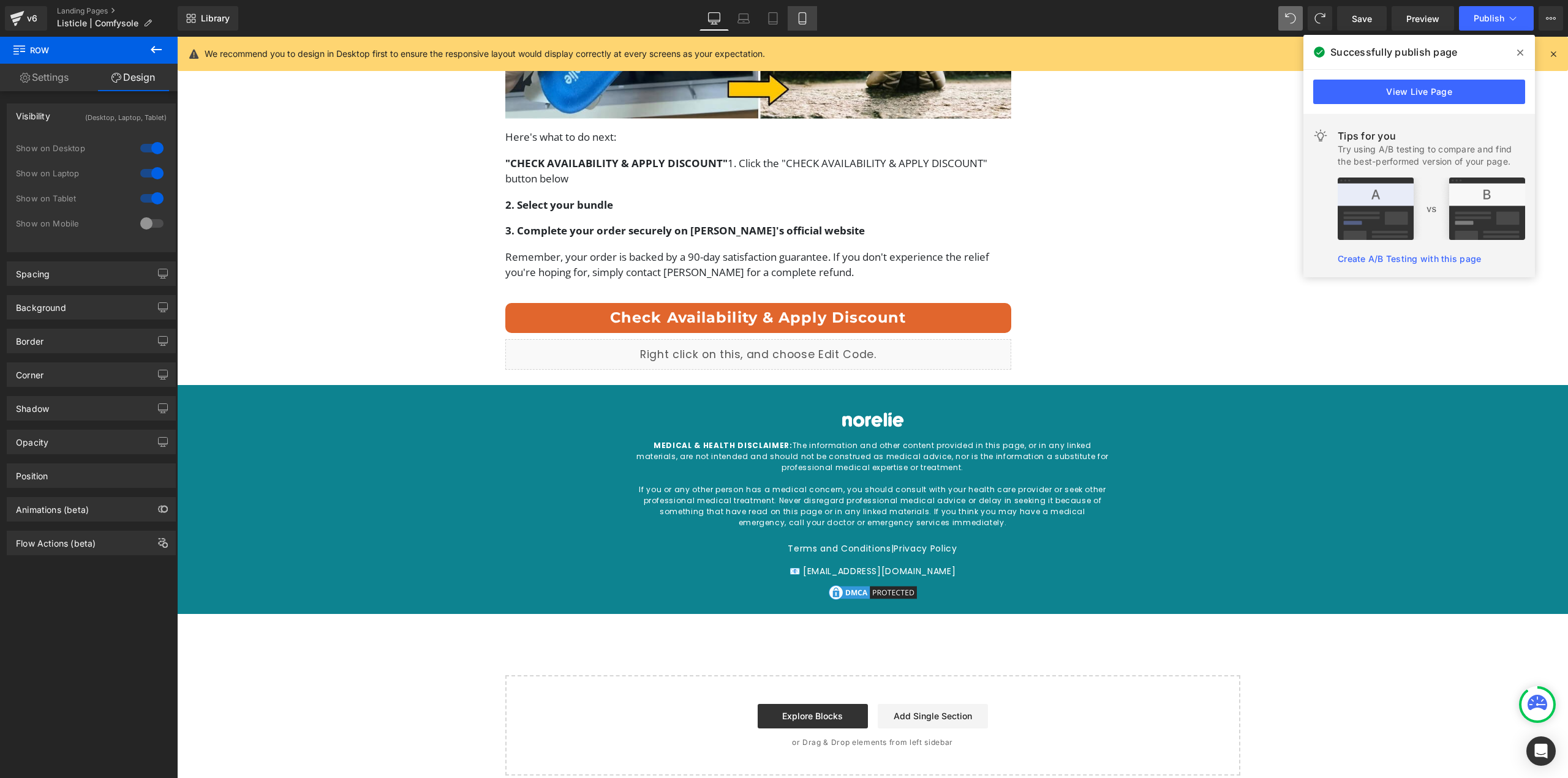
click at [809, 27] on link "Mobile" at bounding box center [802, 18] width 30 height 24
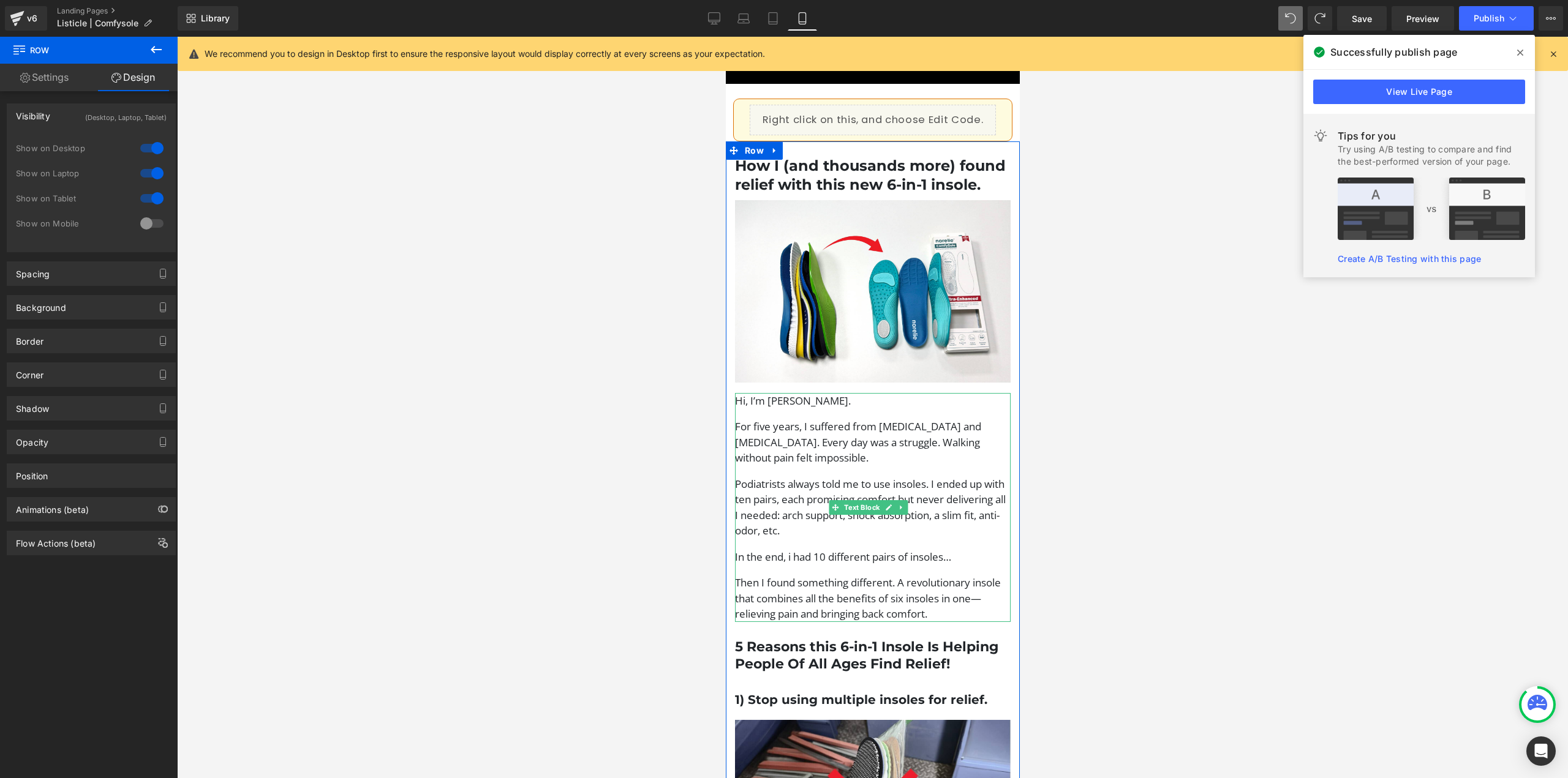
click at [832, 451] on p "For five years, I suffered from foot pain and bunions. Every day was a struggle…" at bounding box center [872, 442] width 276 height 47
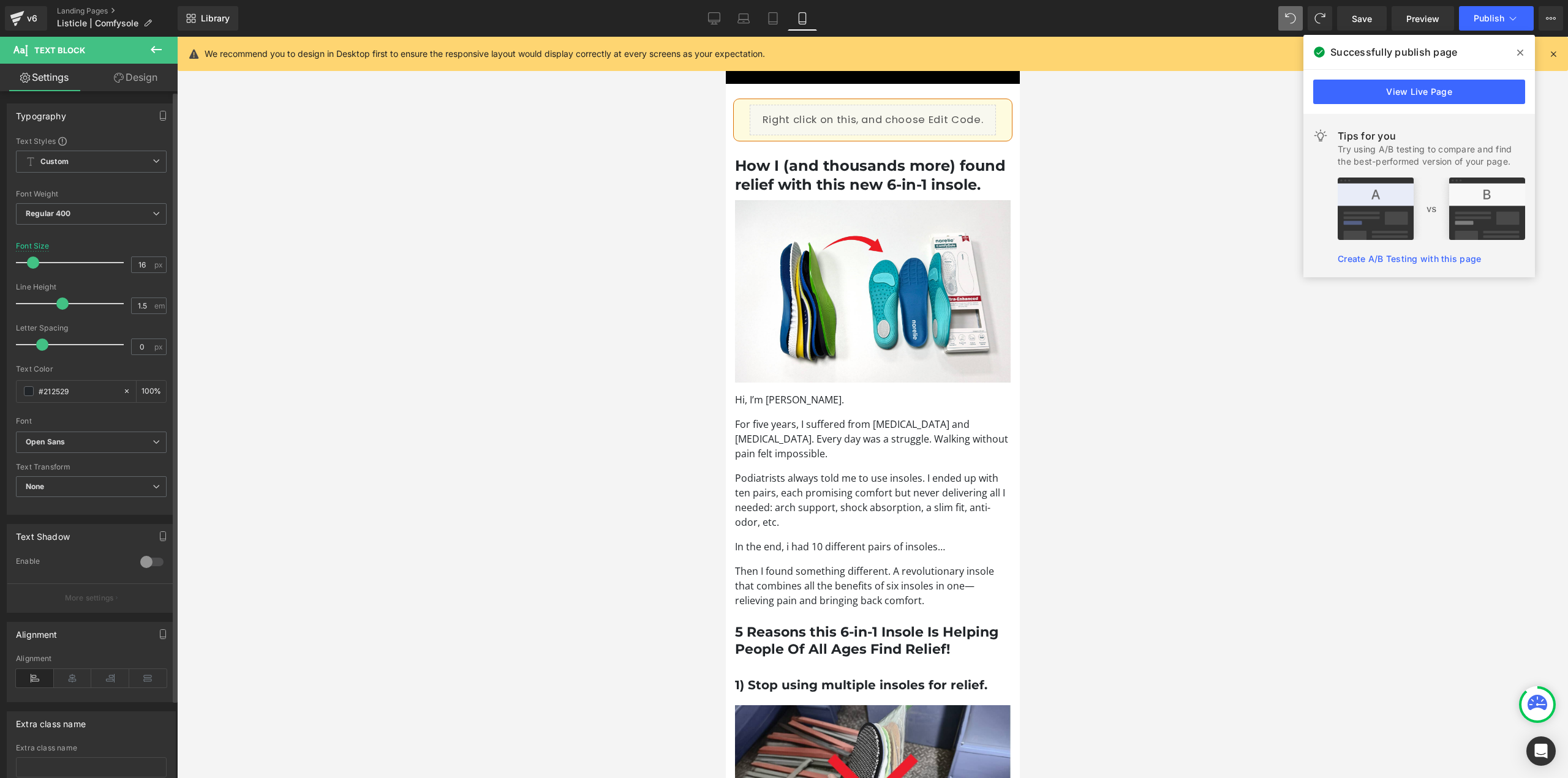
click at [27, 262] on span at bounding box center [33, 262] width 13 height 13
click at [712, 24] on icon at bounding box center [714, 24] width 6 height 0
type input "17"
type input "100"
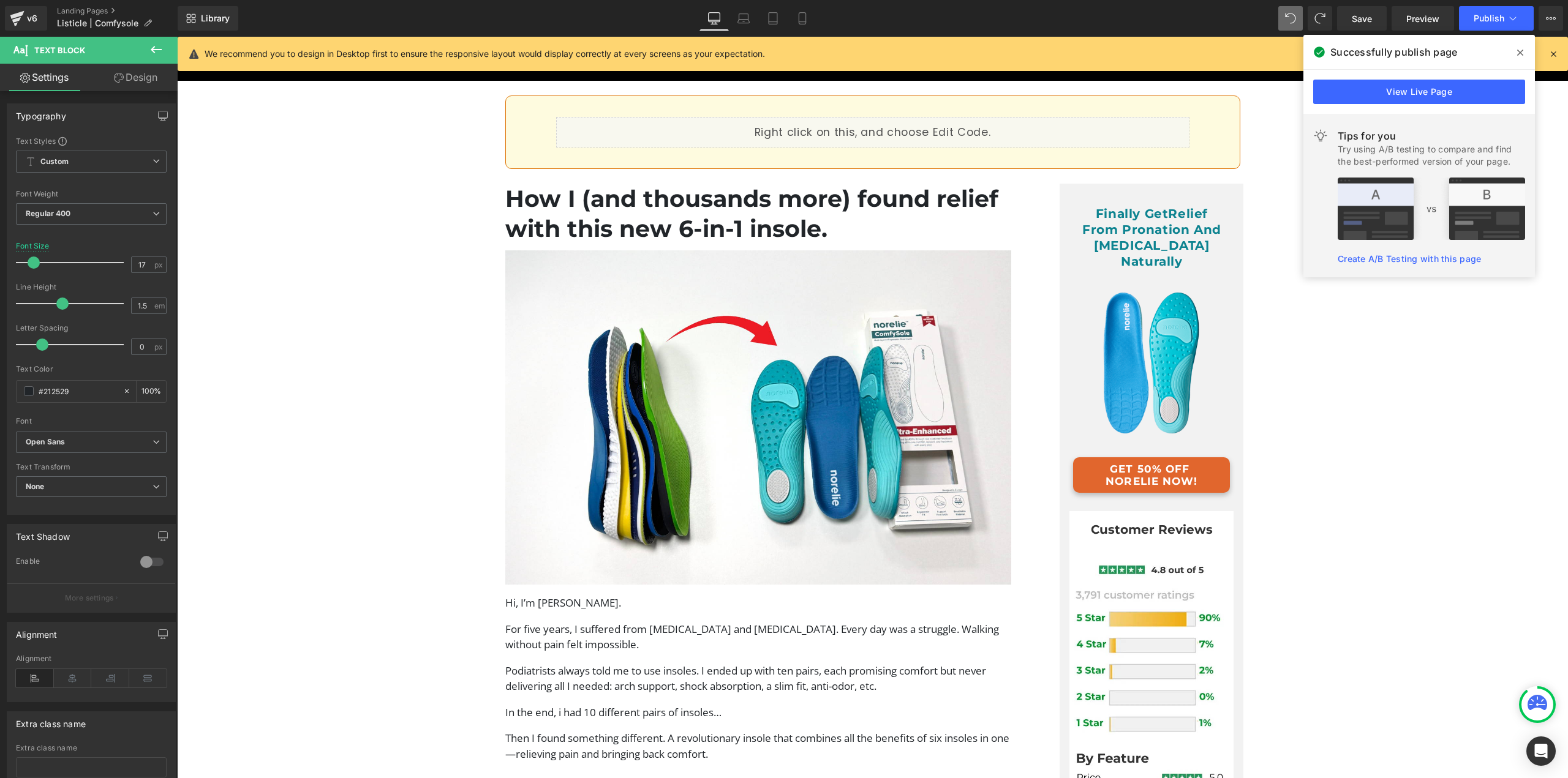
scroll to position [190, 0]
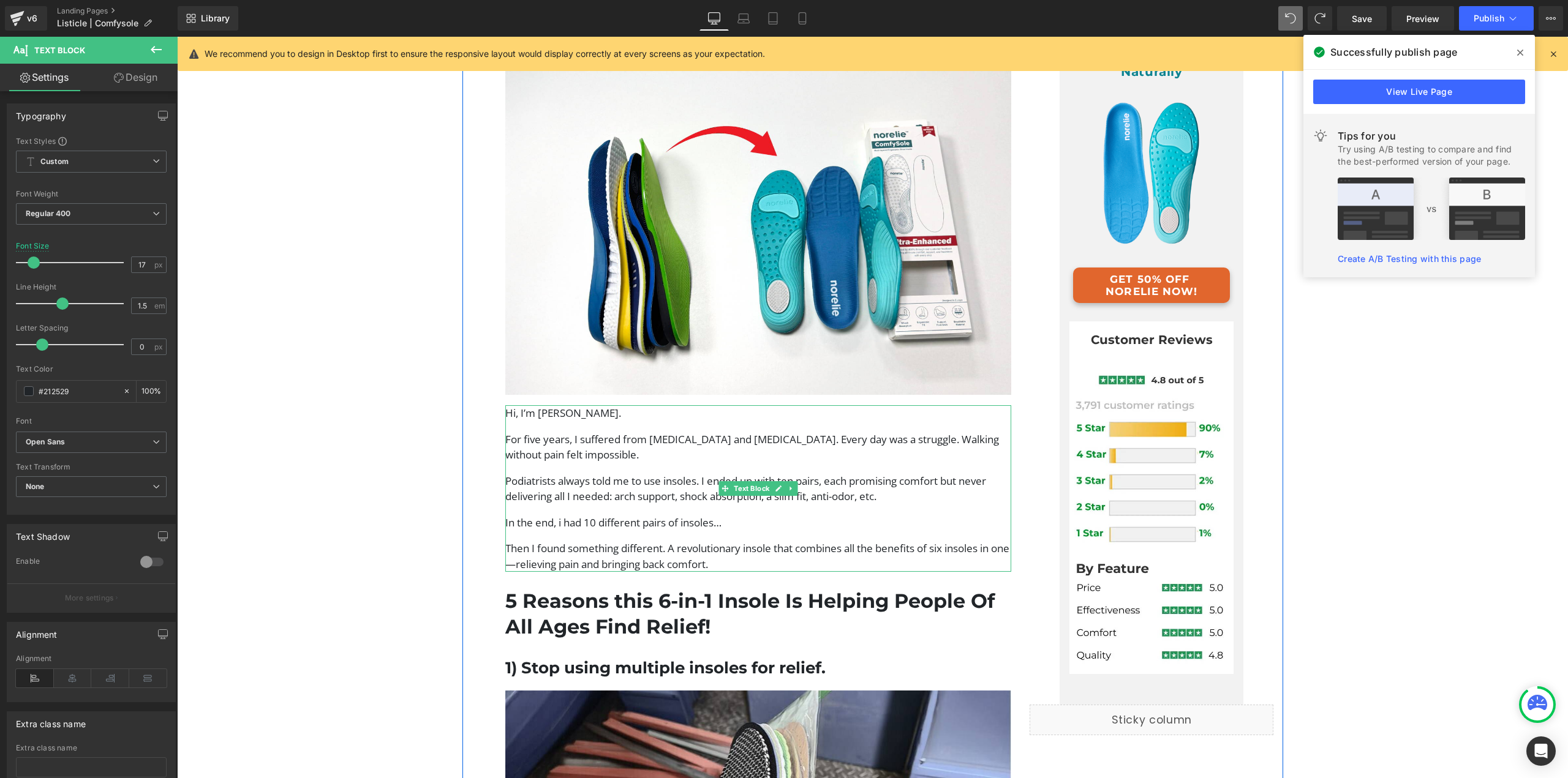
click at [767, 465] on div "Hi, I’m Julia Rozenberg. For five years, I suffered from foot pain and bunions.…" at bounding box center [759, 489] width 507 height 167
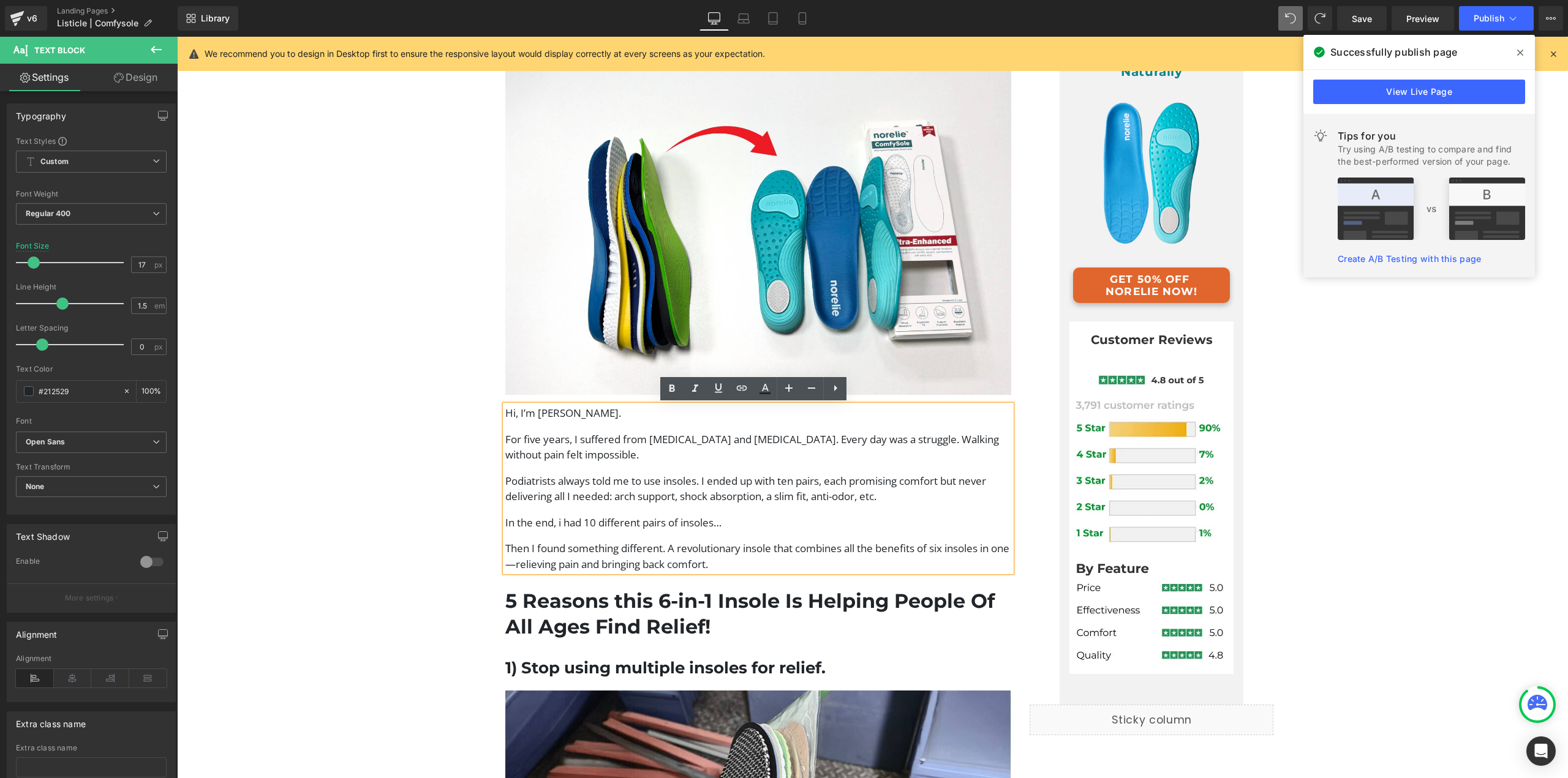
click at [755, 494] on p "Podiatrists always told me to use insoles. I ended up with ten pairs, each prom…" at bounding box center [759, 489] width 507 height 31
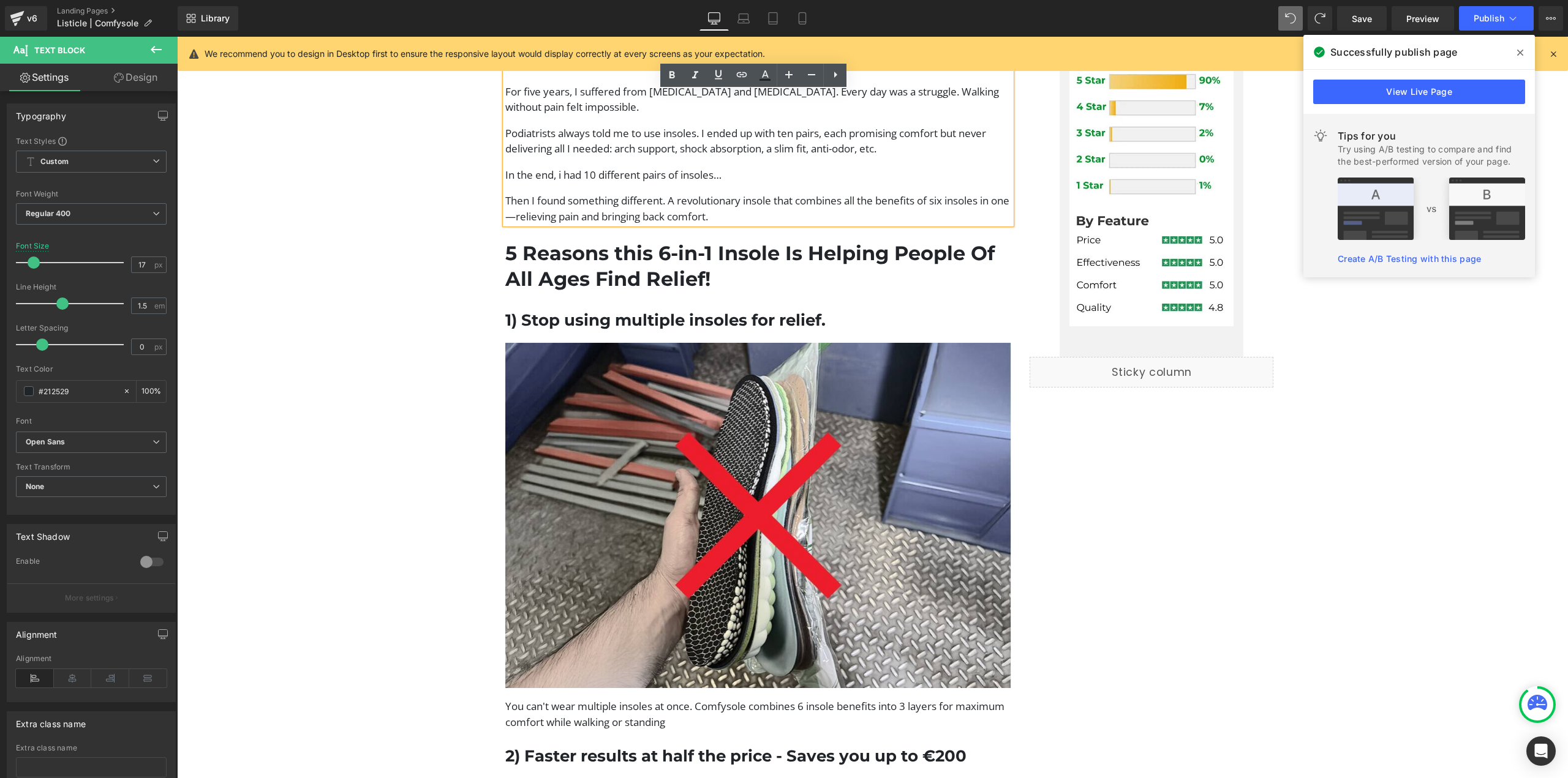
scroll to position [741, 0]
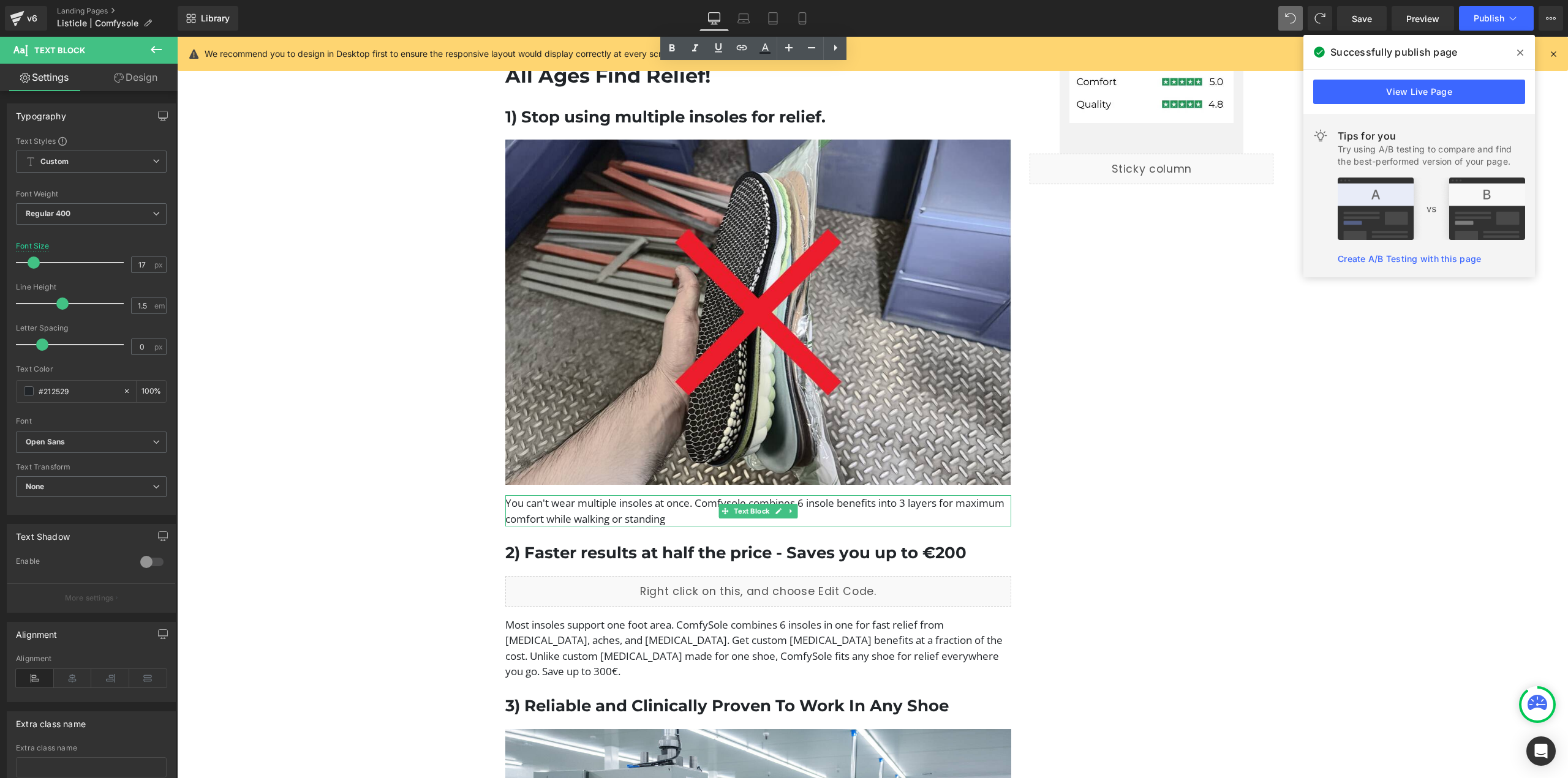
click at [647, 512] on p "You can't wear multiple insoles at once. Comfysole combines 6 insole benefits i…" at bounding box center [759, 510] width 507 height 31
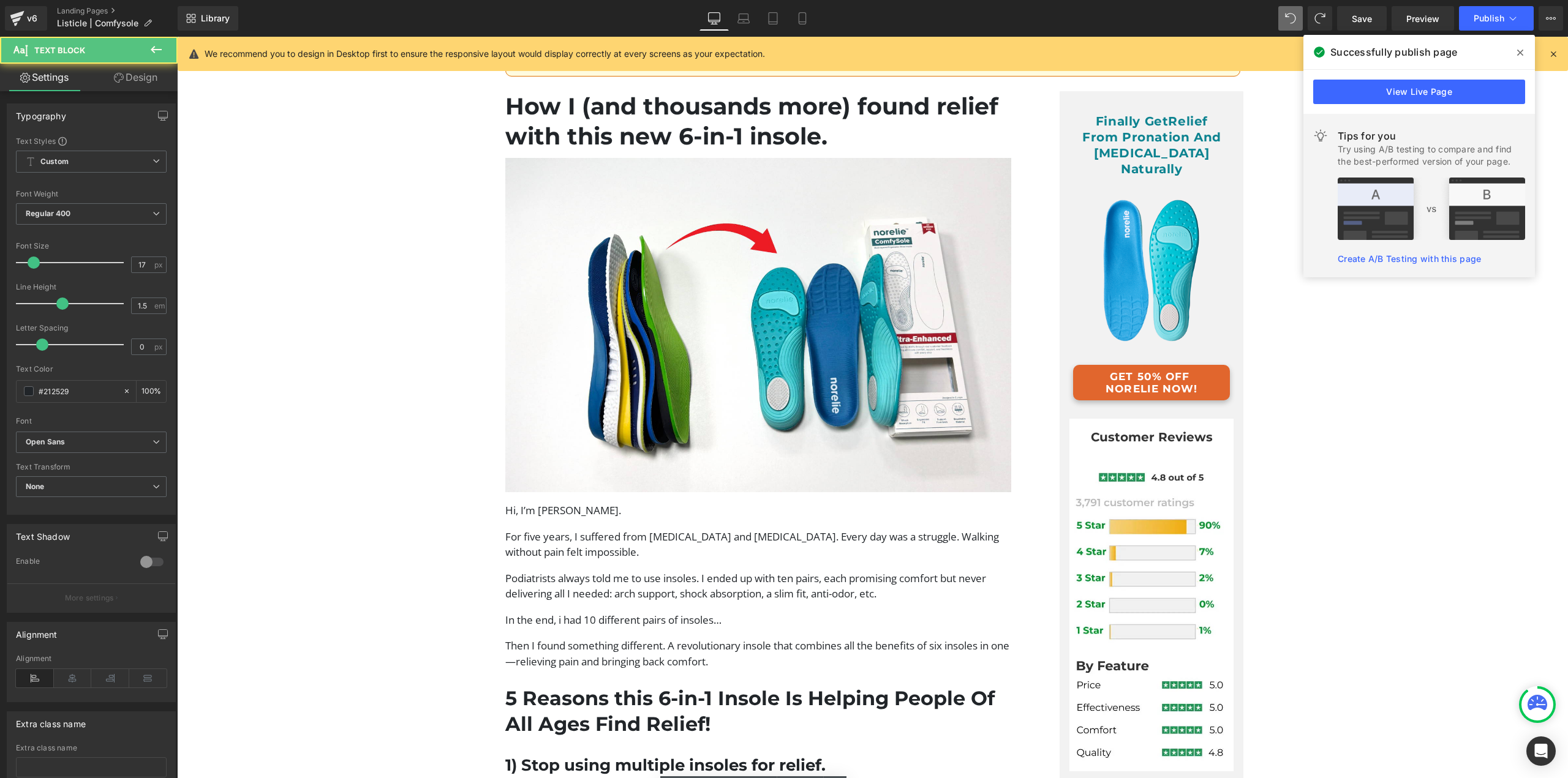
scroll to position [67, 0]
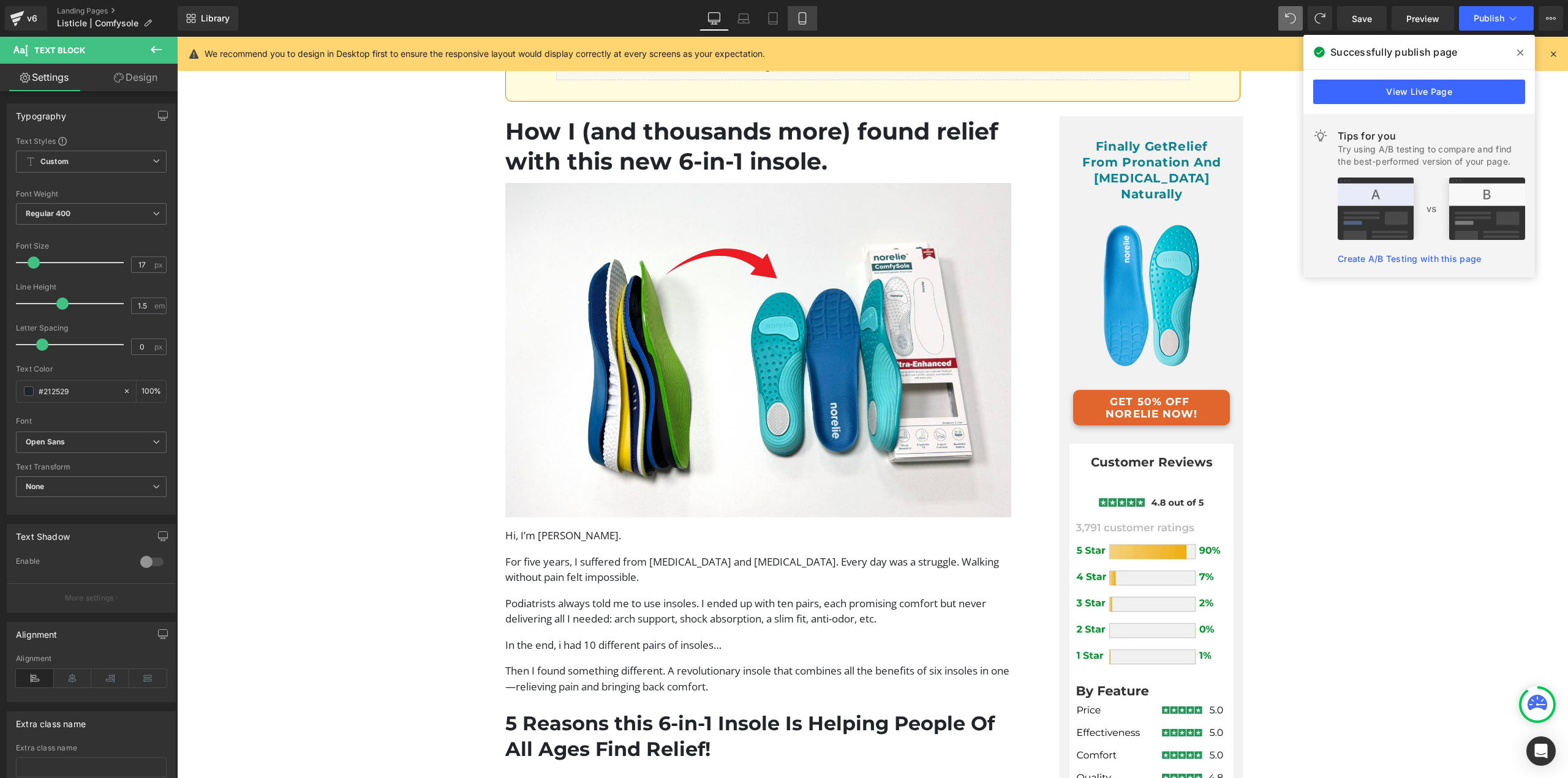
click at [808, 21] on icon at bounding box center [802, 18] width 13 height 13
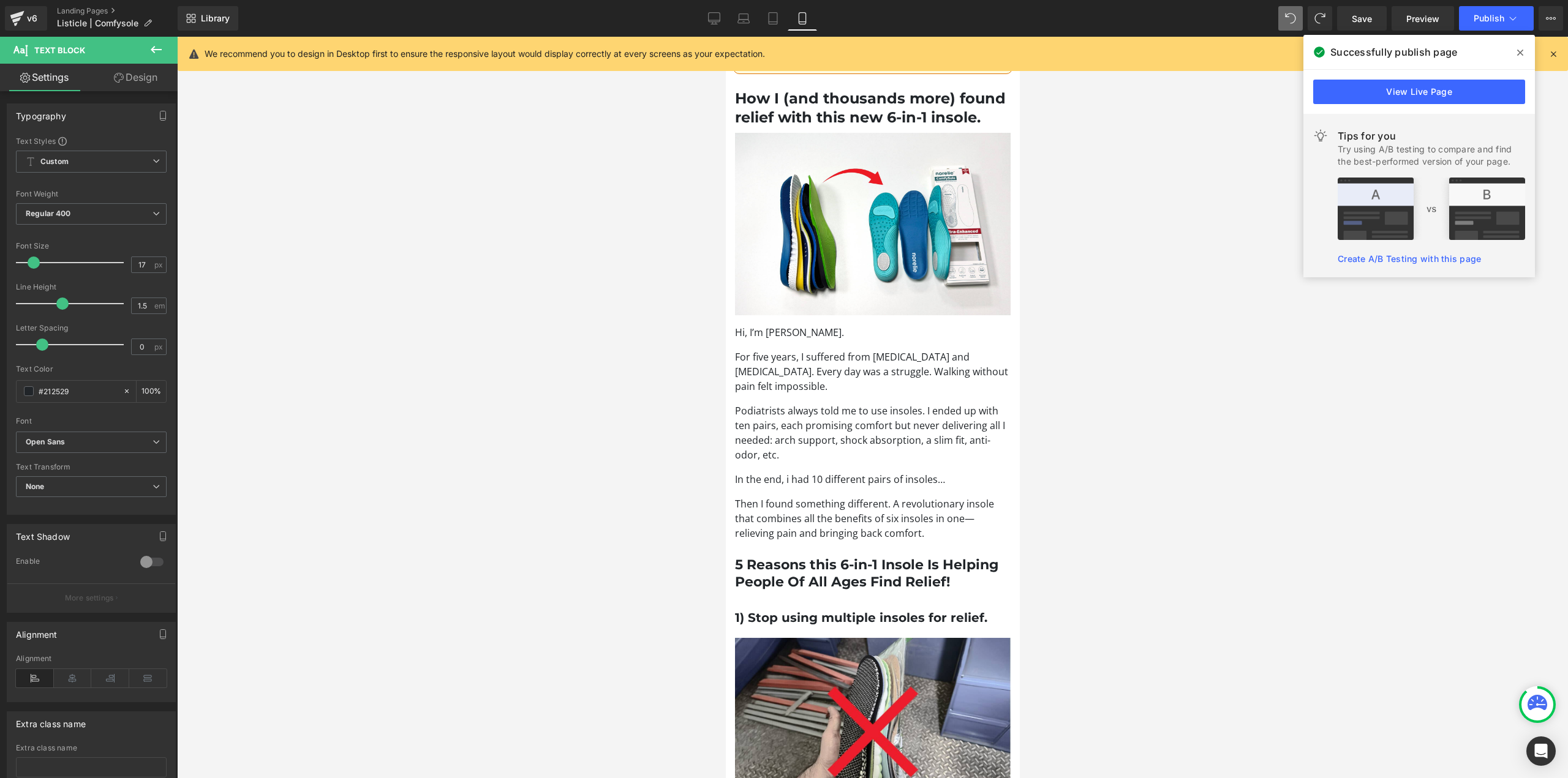
type input "100"
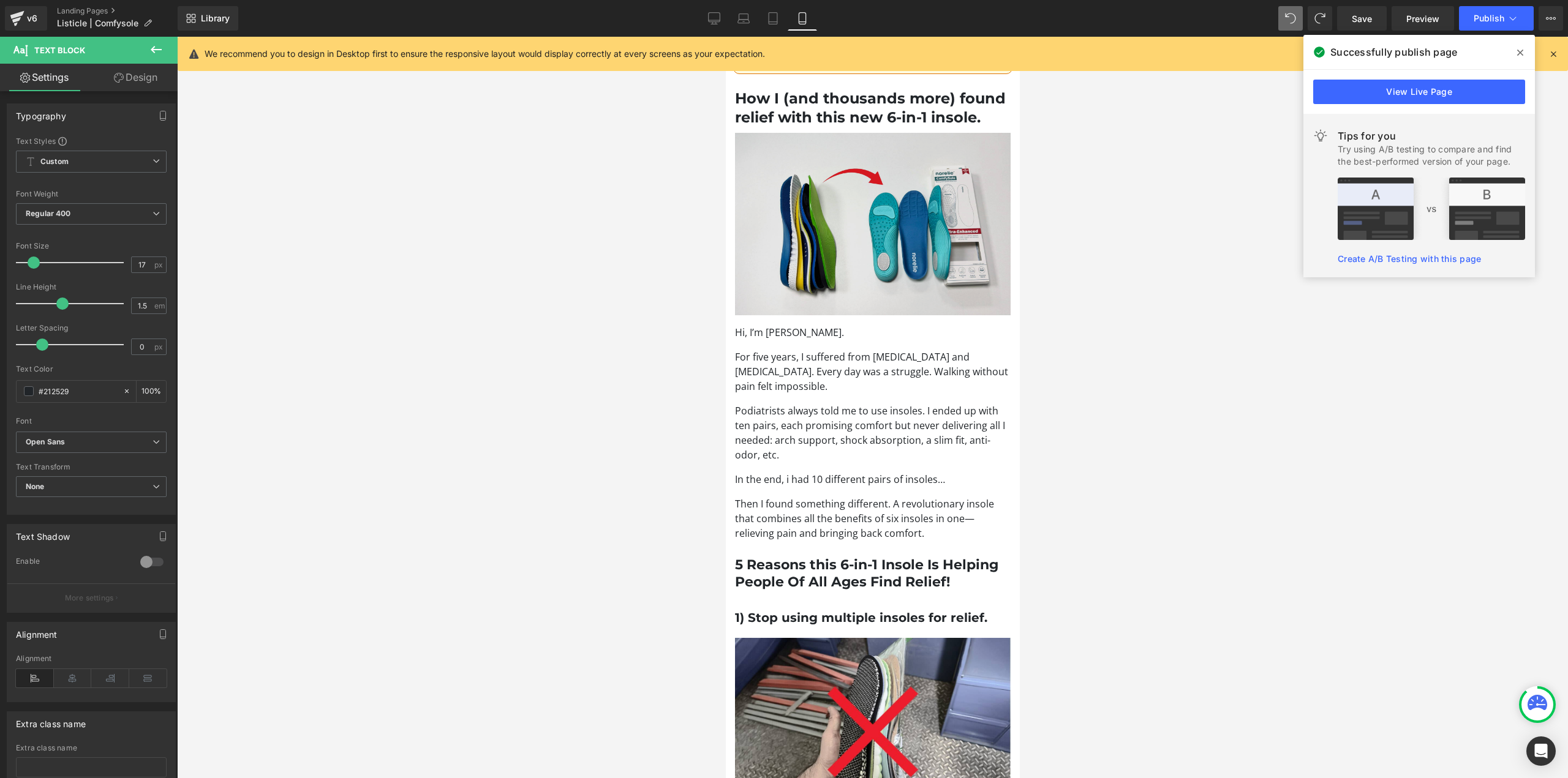
scroll to position [0, 0]
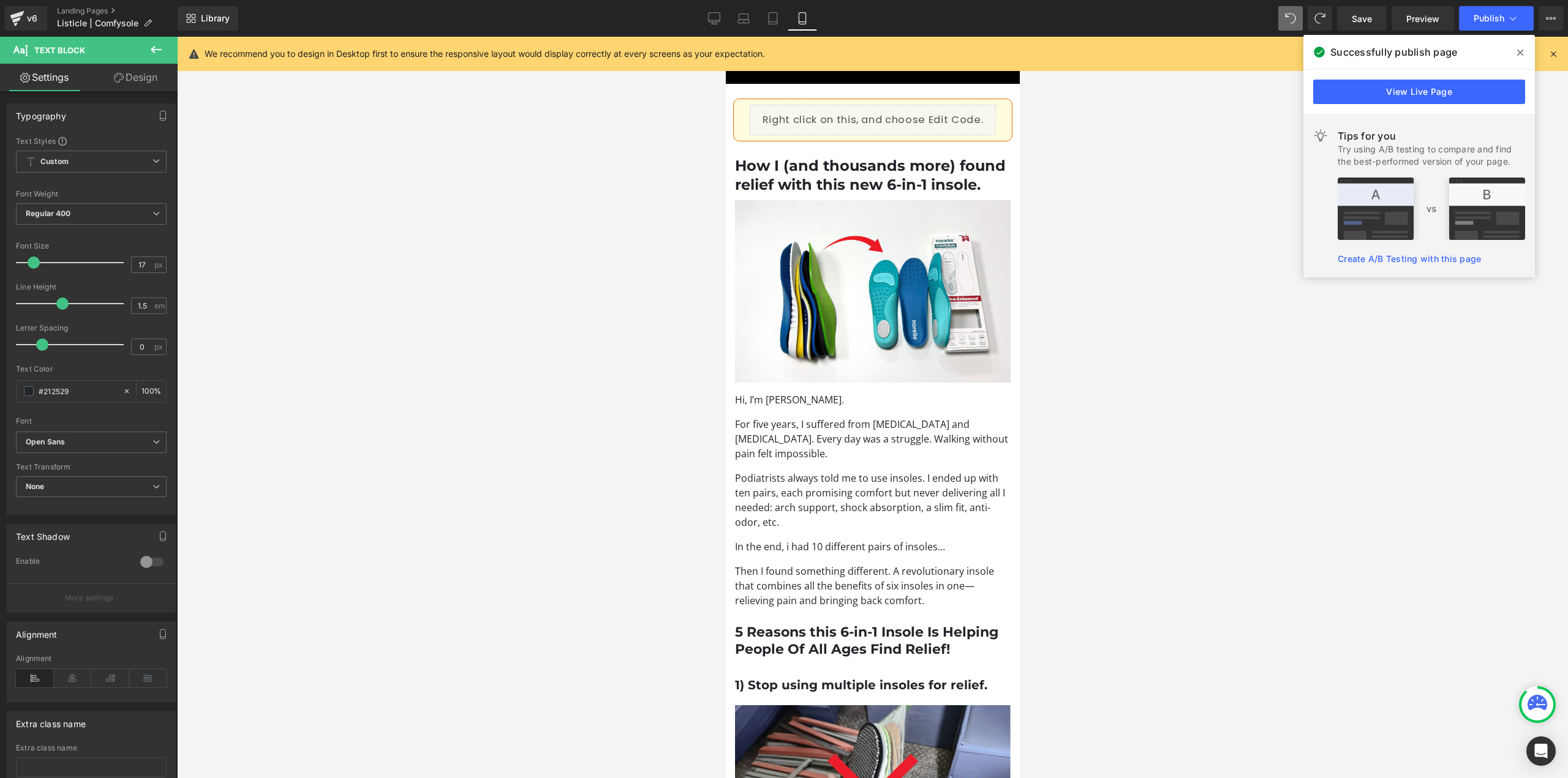
click at [789, 461] on p "For five years, I suffered from foot pain and bunions. Every day was a struggle…" at bounding box center [872, 438] width 276 height 44
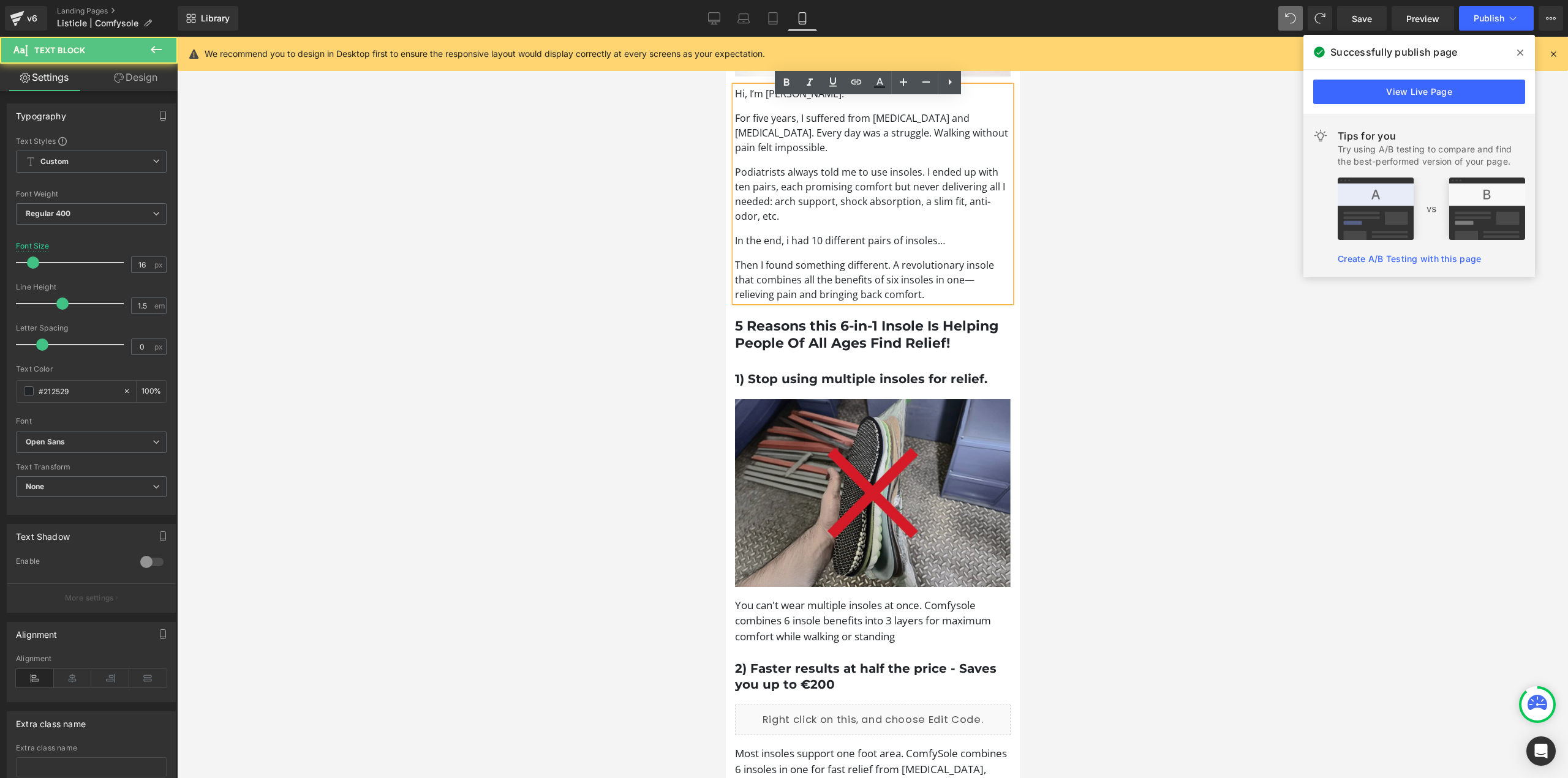
scroll to position [673, 0]
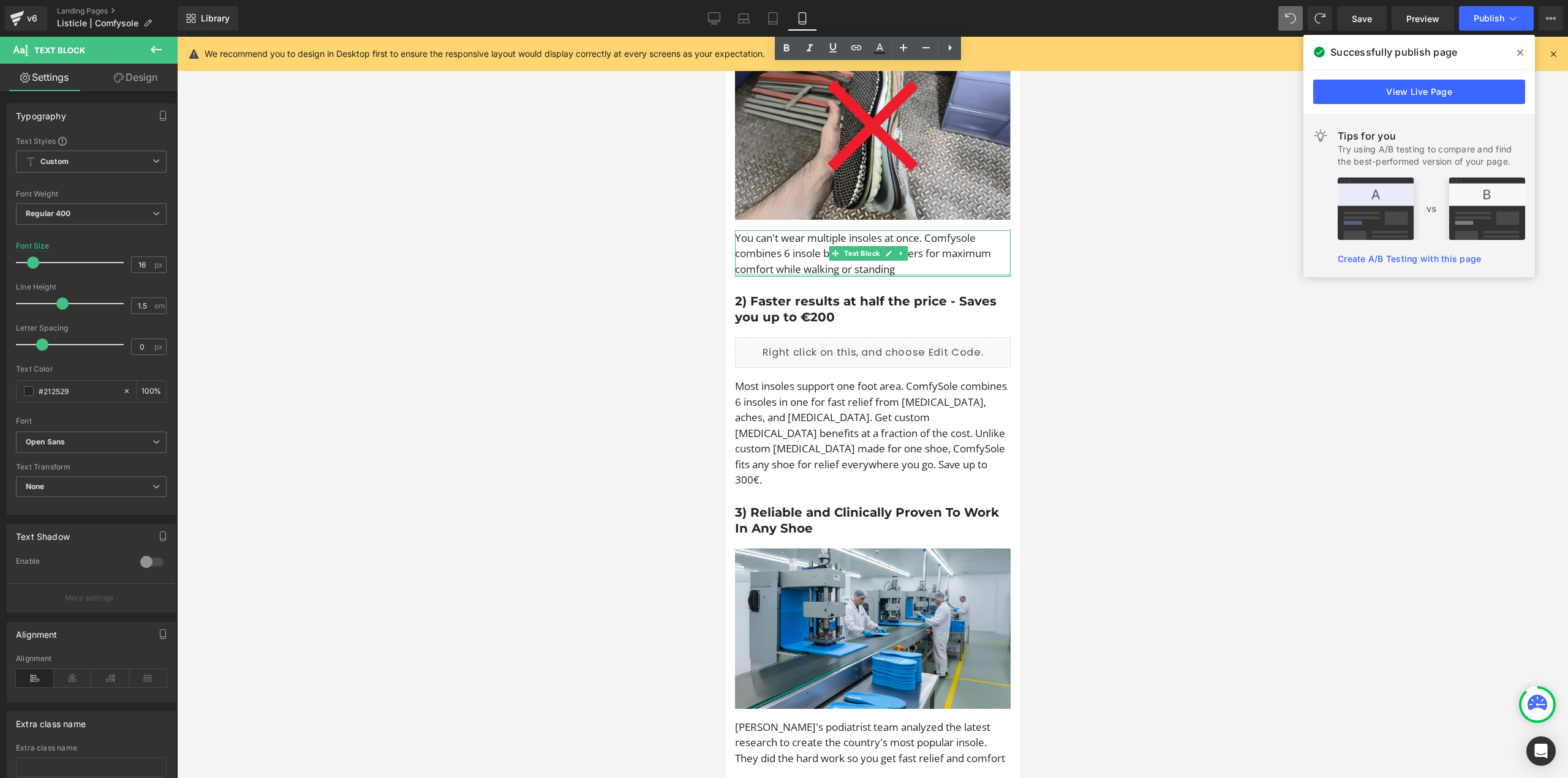
drag, startPoint x: 1270, startPoint y: 318, endPoint x: 827, endPoint y: 280, distance: 444.6
click at [827, 278] on div "You can't wear multiple insoles at once. Comfysole combines 6 insole benefits i…" at bounding box center [872, 253] width 276 height 47
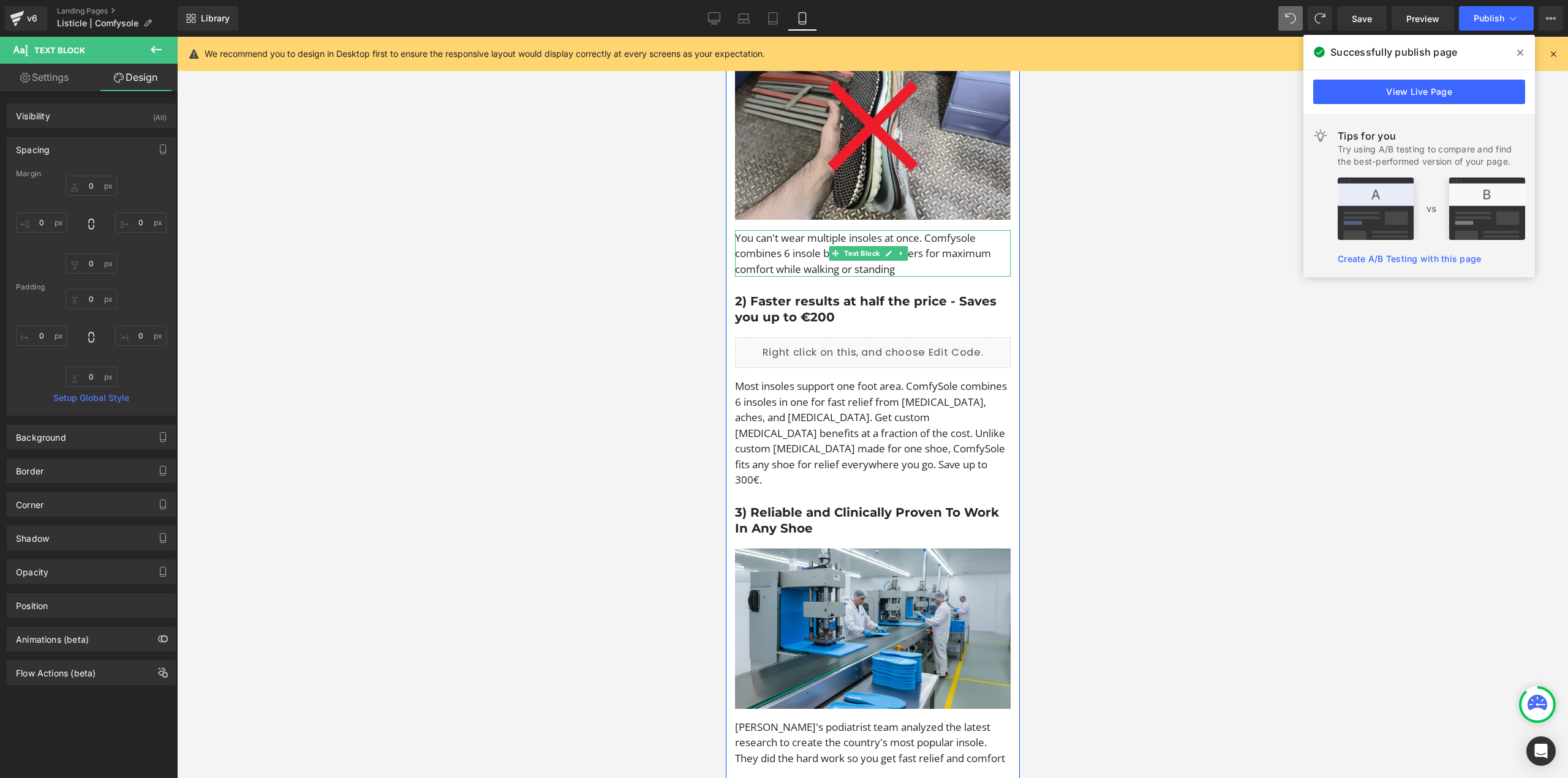
click at [769, 252] on p "You can't wear multiple insoles at once. Comfysole combines 6 insole benefits i…" at bounding box center [872, 253] width 276 height 47
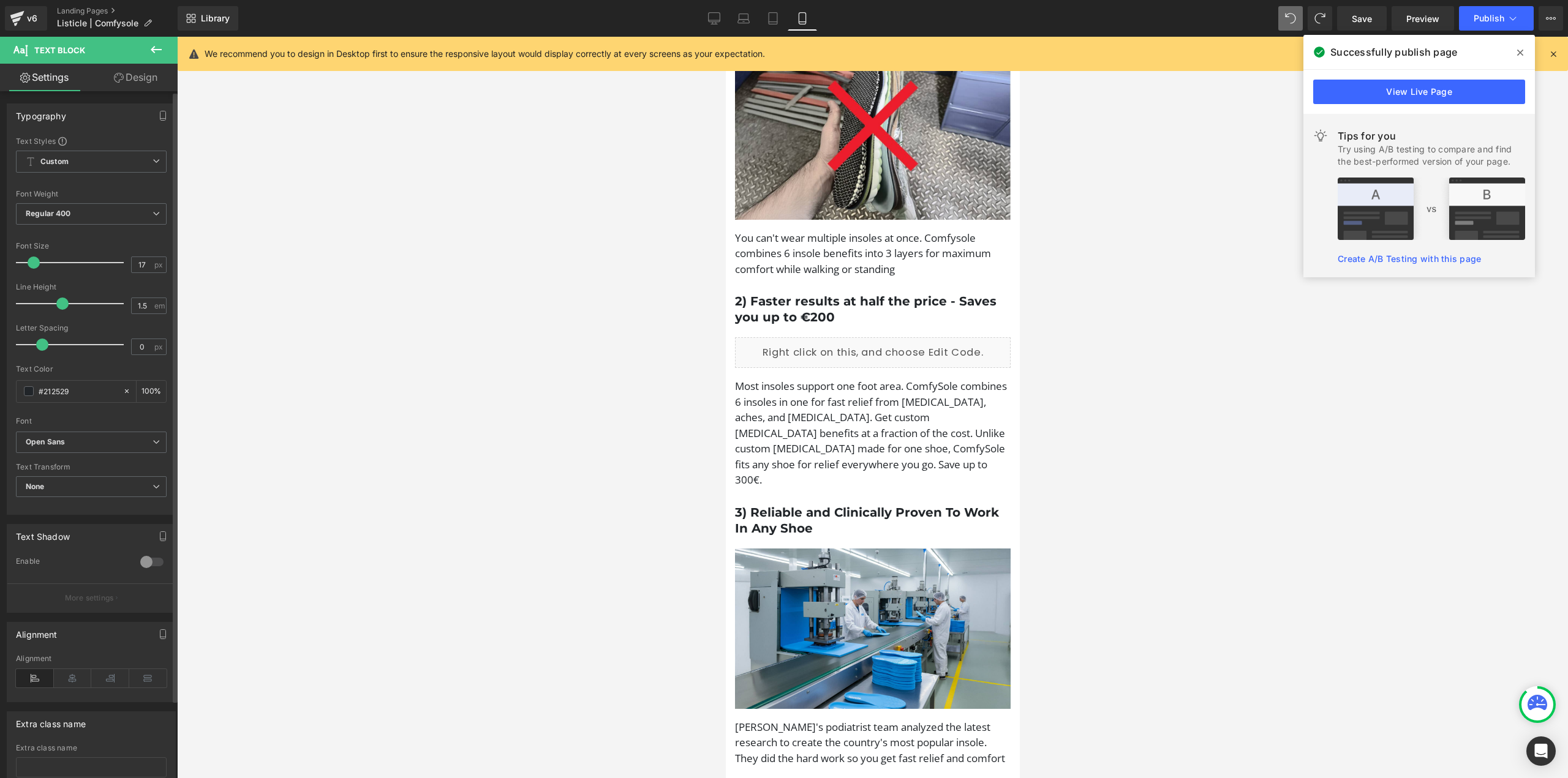
type input "16"
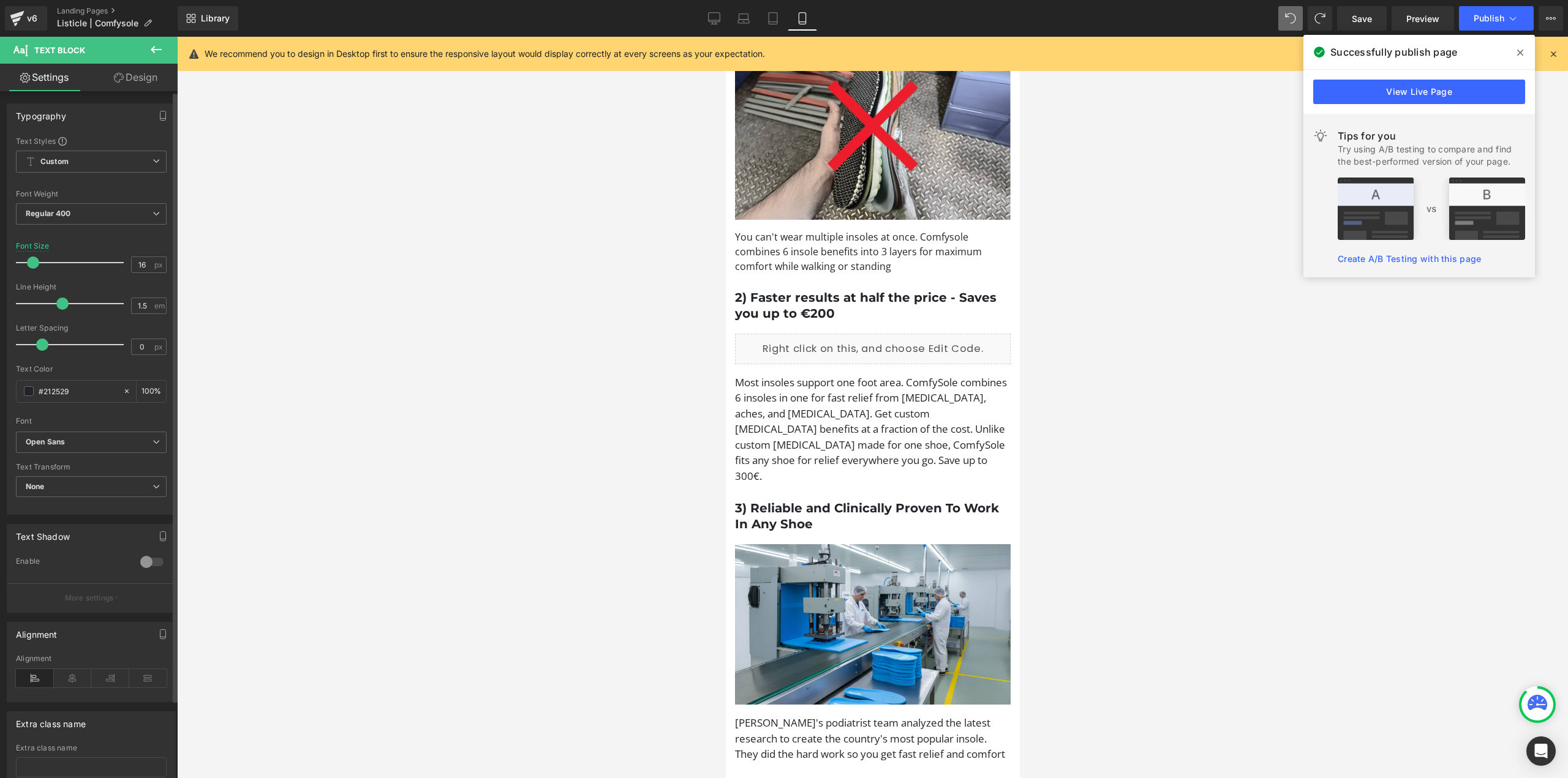
click at [34, 265] on span at bounding box center [33, 262] width 13 height 13
click at [770, 407] on p "Most insoles support one foot area. ComfySole combines 6 insoles in one for fas…" at bounding box center [872, 429] width 276 height 109
type input "16"
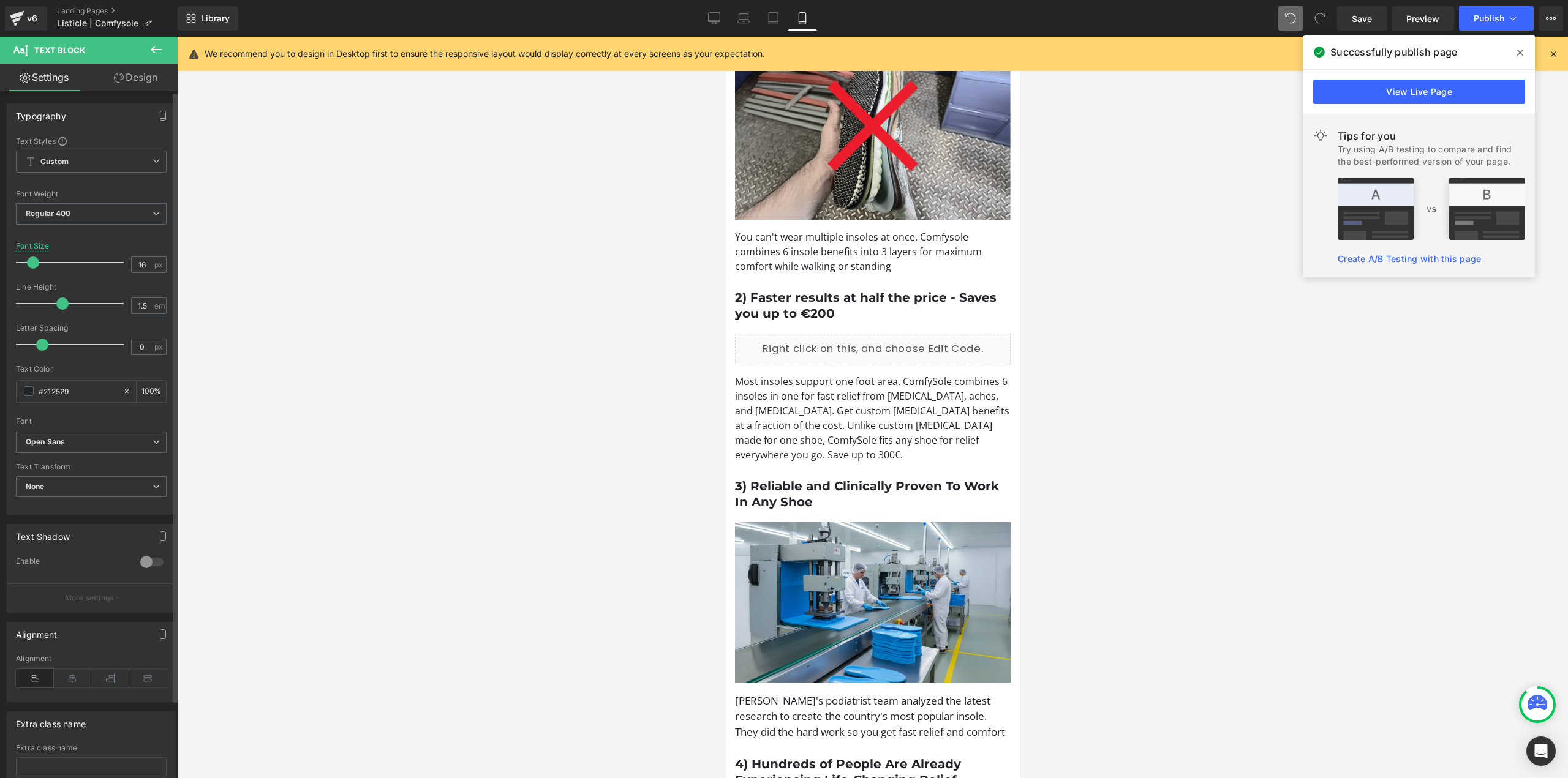
click at [30, 262] on span at bounding box center [33, 262] width 13 height 13
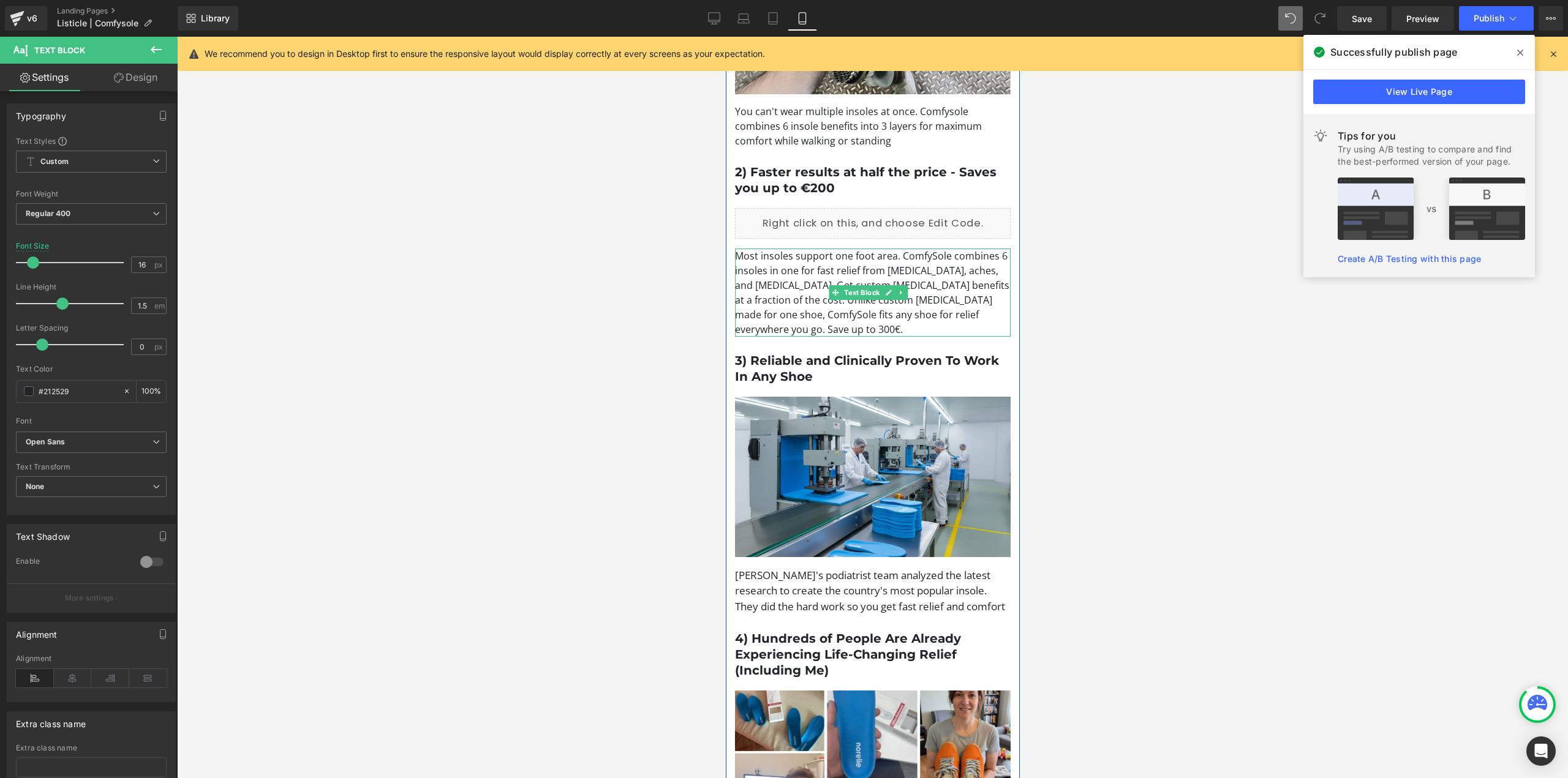
scroll to position [857, 0]
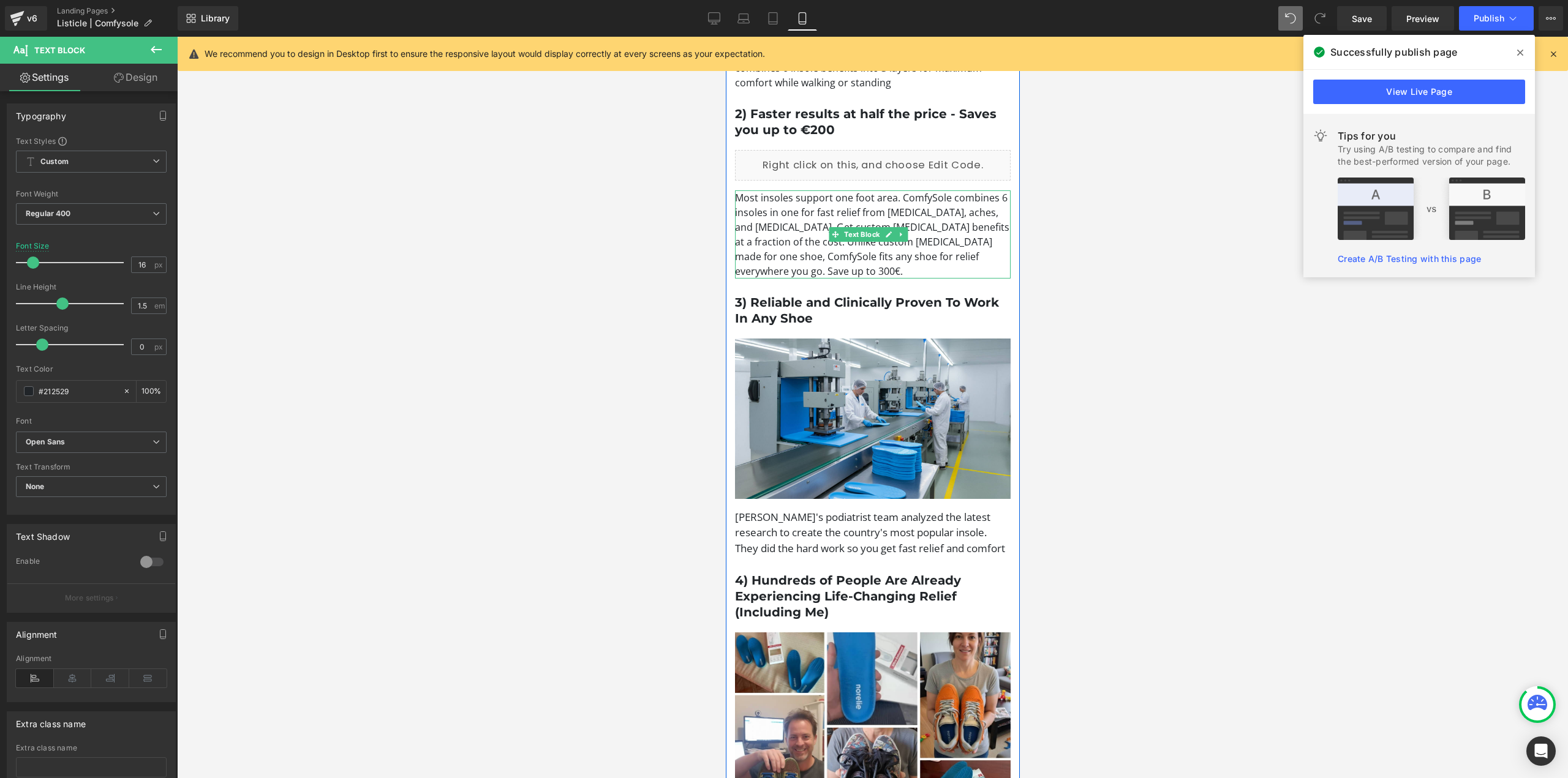
click at [810, 243] on p "Most insoles support one foot area. ComfySole combines 6 insoles in one for fas…" at bounding box center [872, 235] width 276 height 88
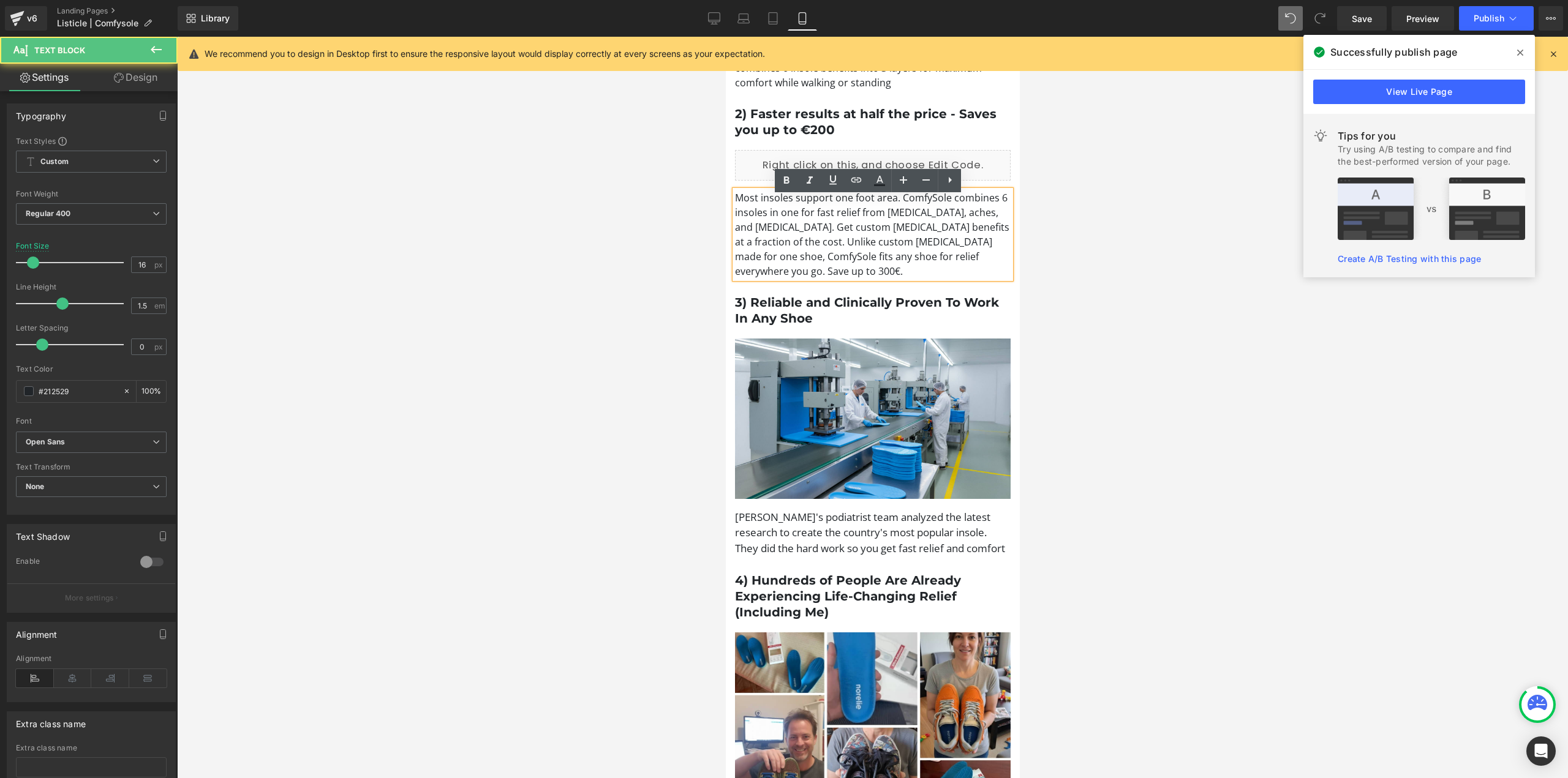
click at [825, 245] on p "Most insoles support one foot area. ComfySole combines 6 insoles in one for fas…" at bounding box center [872, 235] width 276 height 88
click at [845, 529] on span "Text Block" at bounding box center [861, 533] width 40 height 15
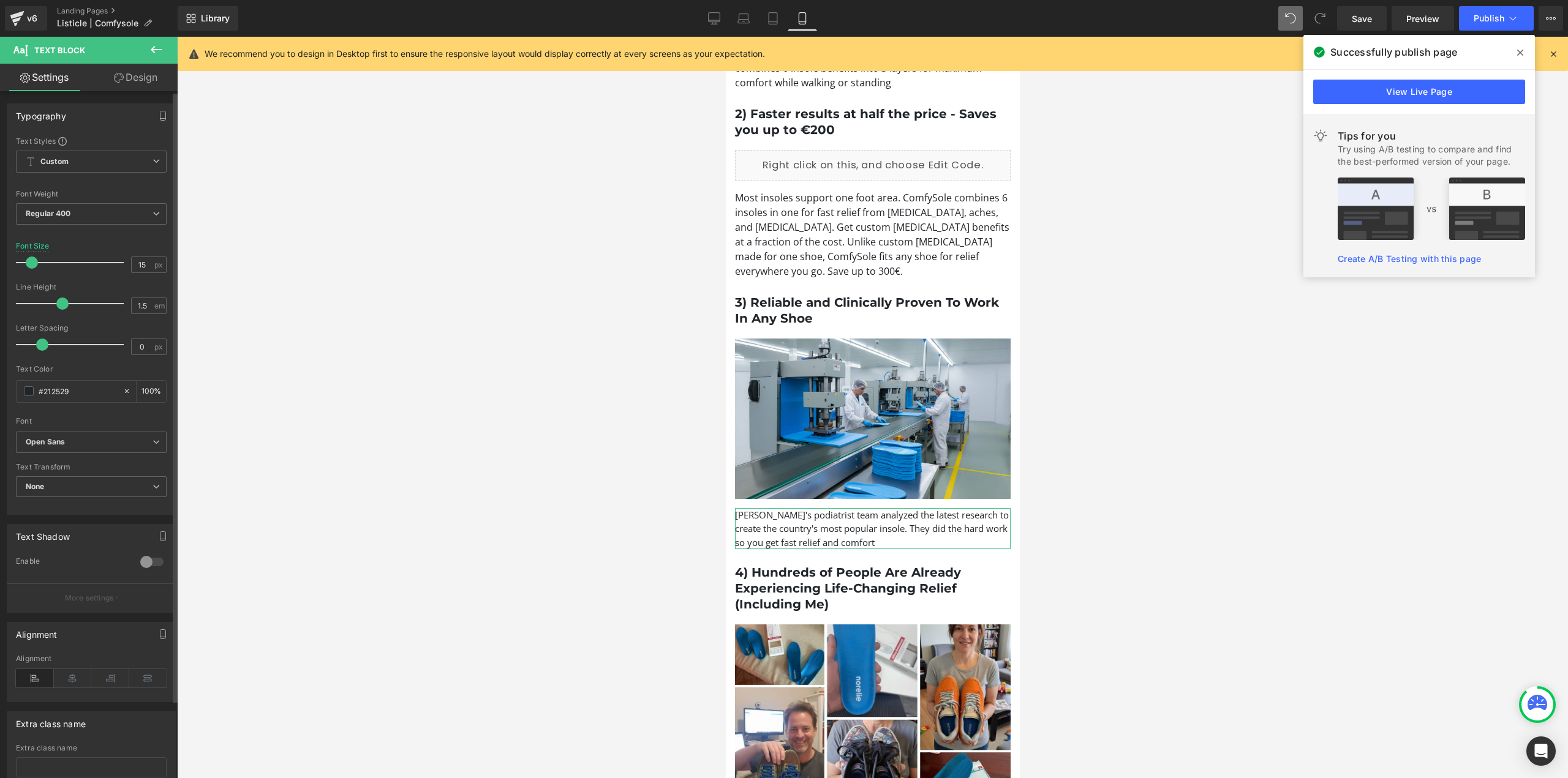
type input "16"
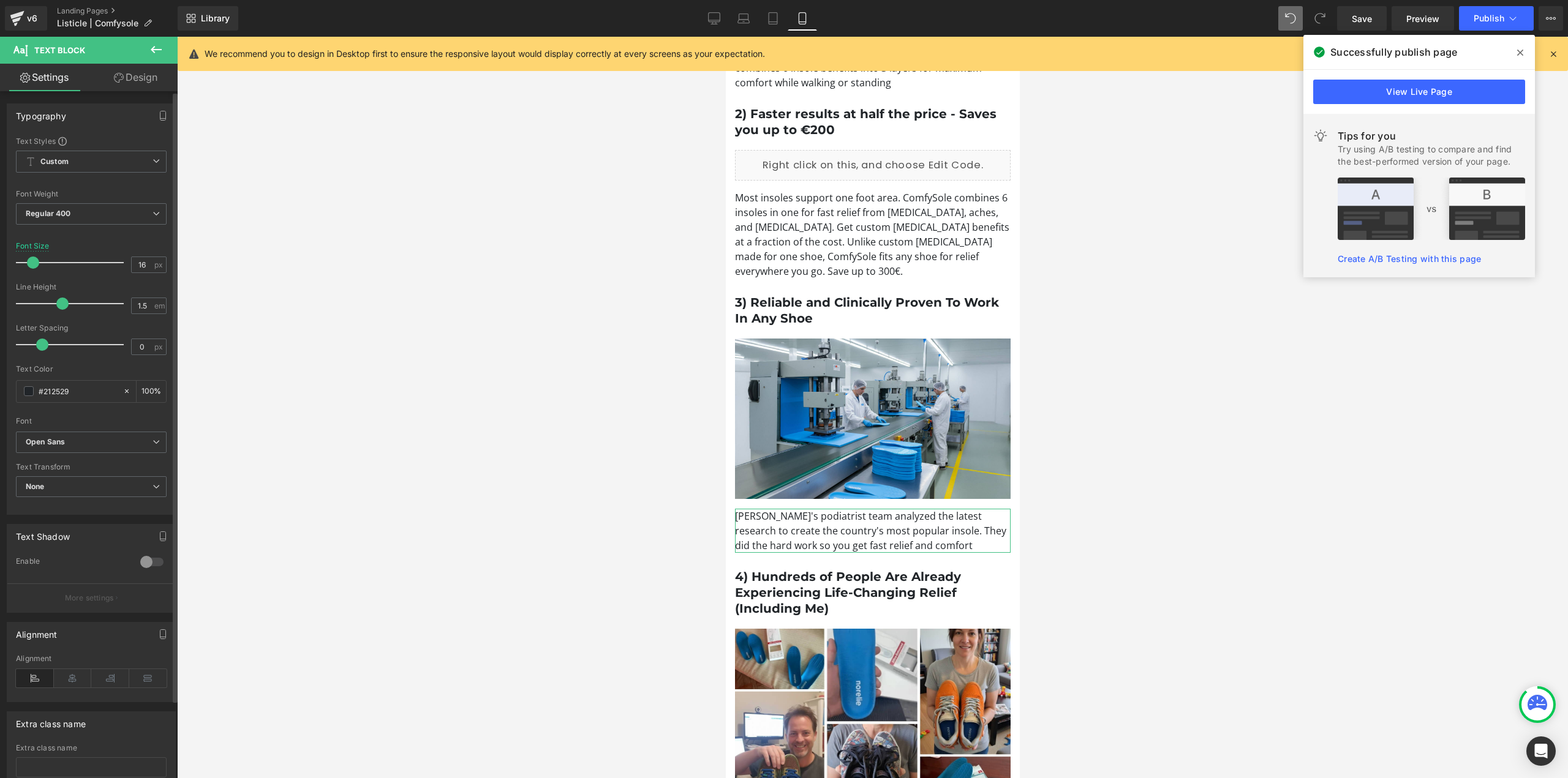
click at [30, 264] on span at bounding box center [33, 262] width 13 height 13
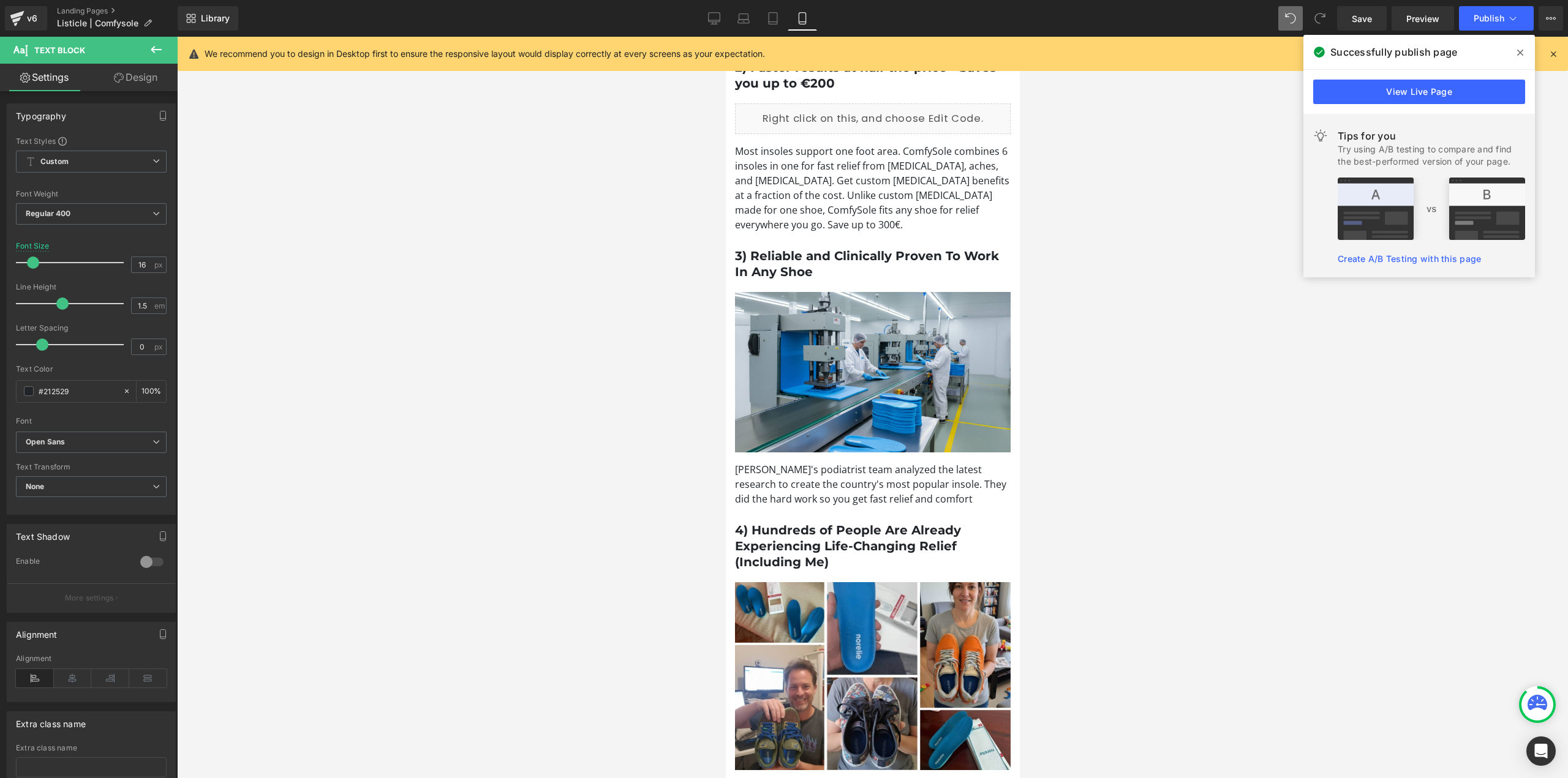
scroll to position [1224, 0]
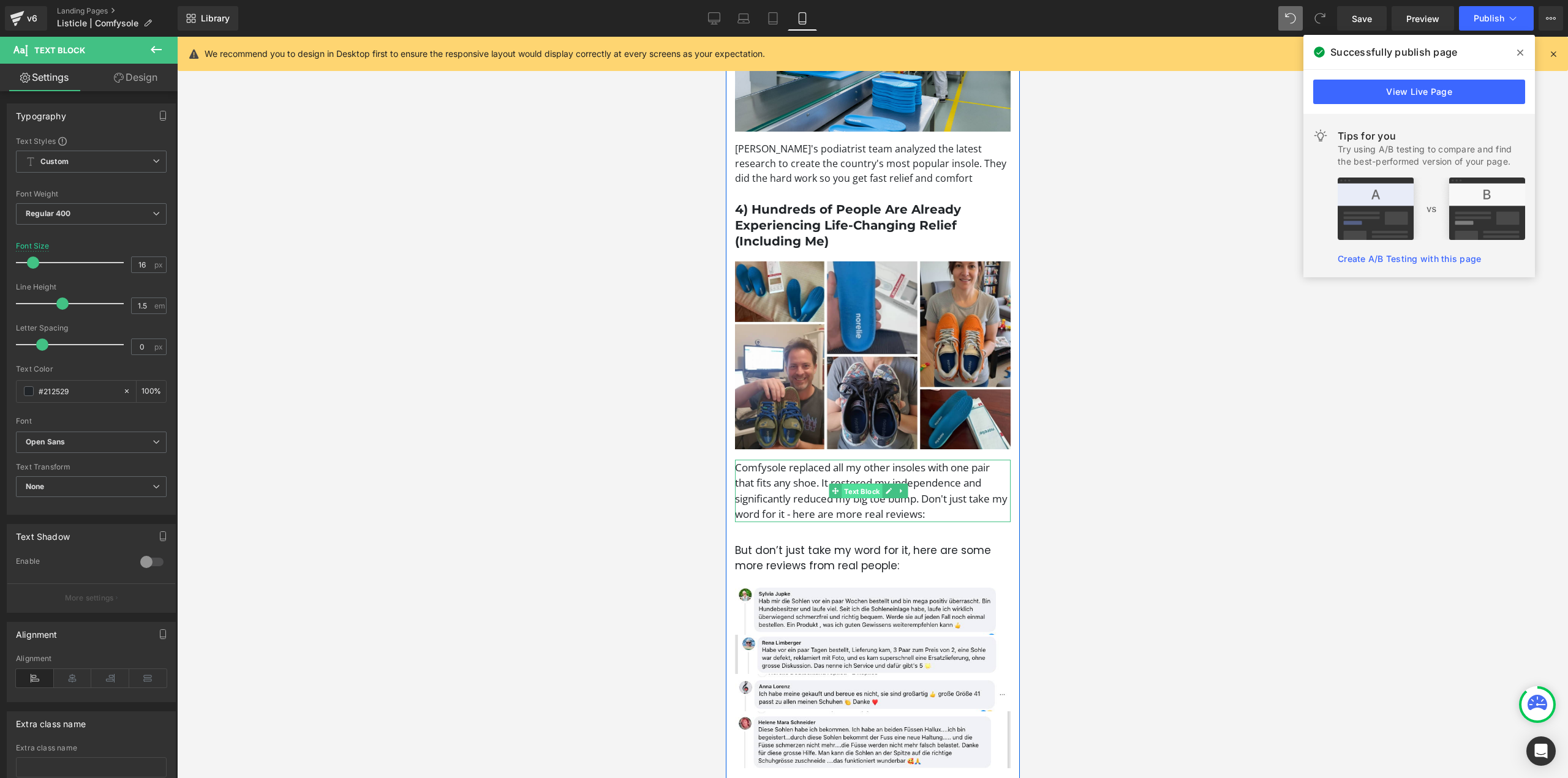
drag, startPoint x: 857, startPoint y: 493, endPoint x: 1436, endPoint y: 520, distance: 579.6
click at [857, 493] on span "Text Block" at bounding box center [861, 491] width 40 height 15
type input "16"
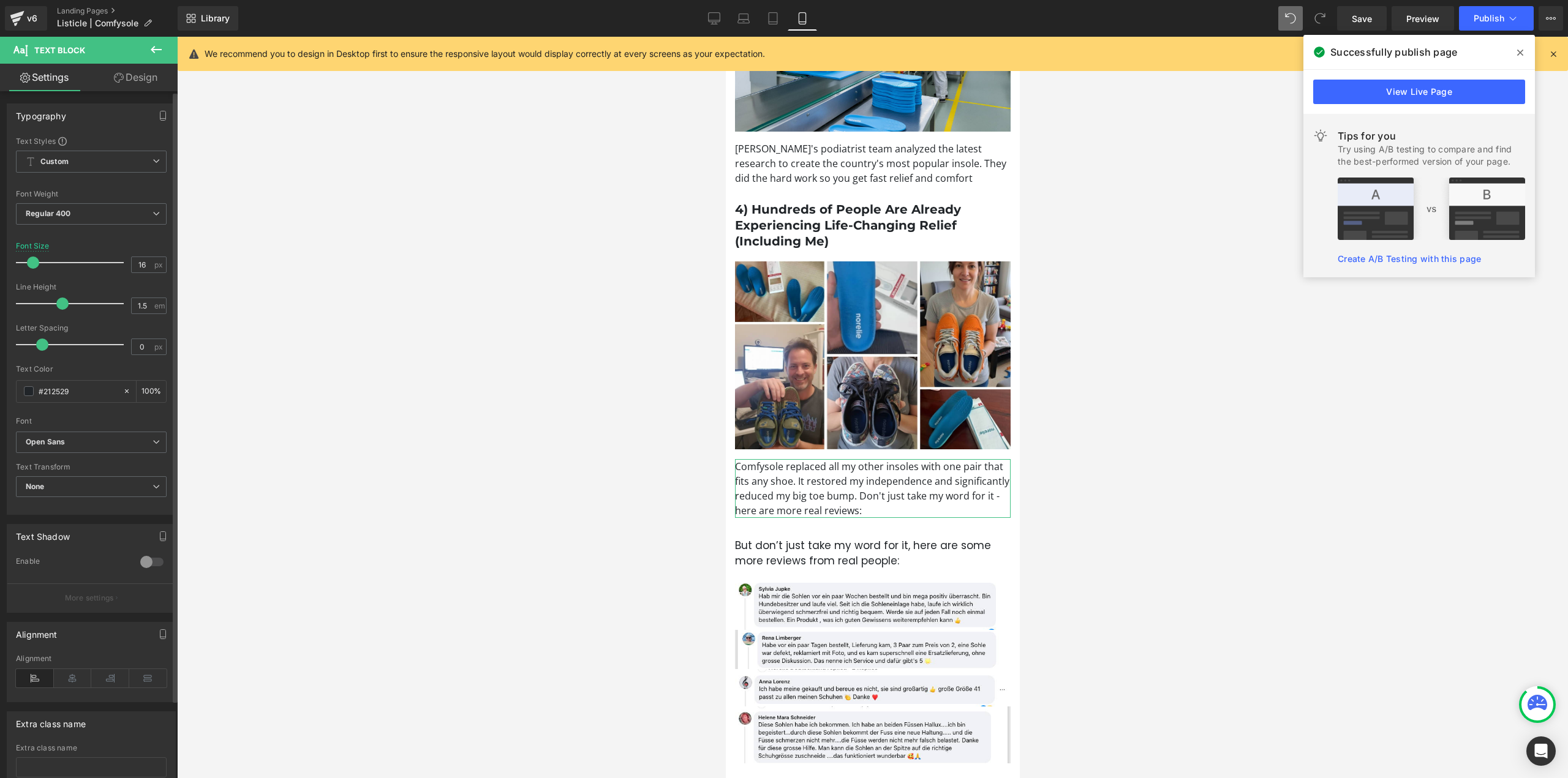
click at [32, 262] on span at bounding box center [33, 262] width 13 height 13
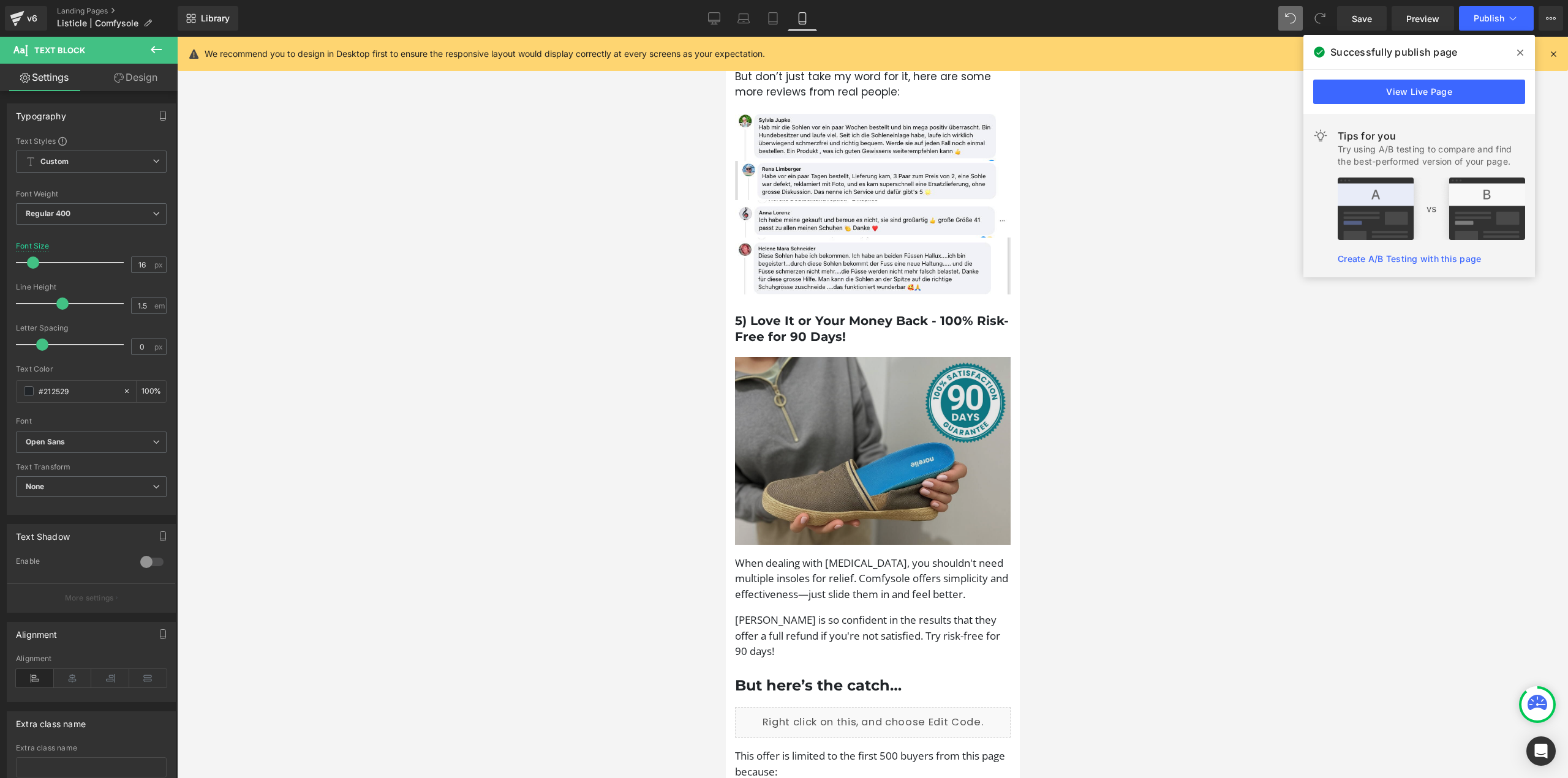
scroll to position [1714, 0]
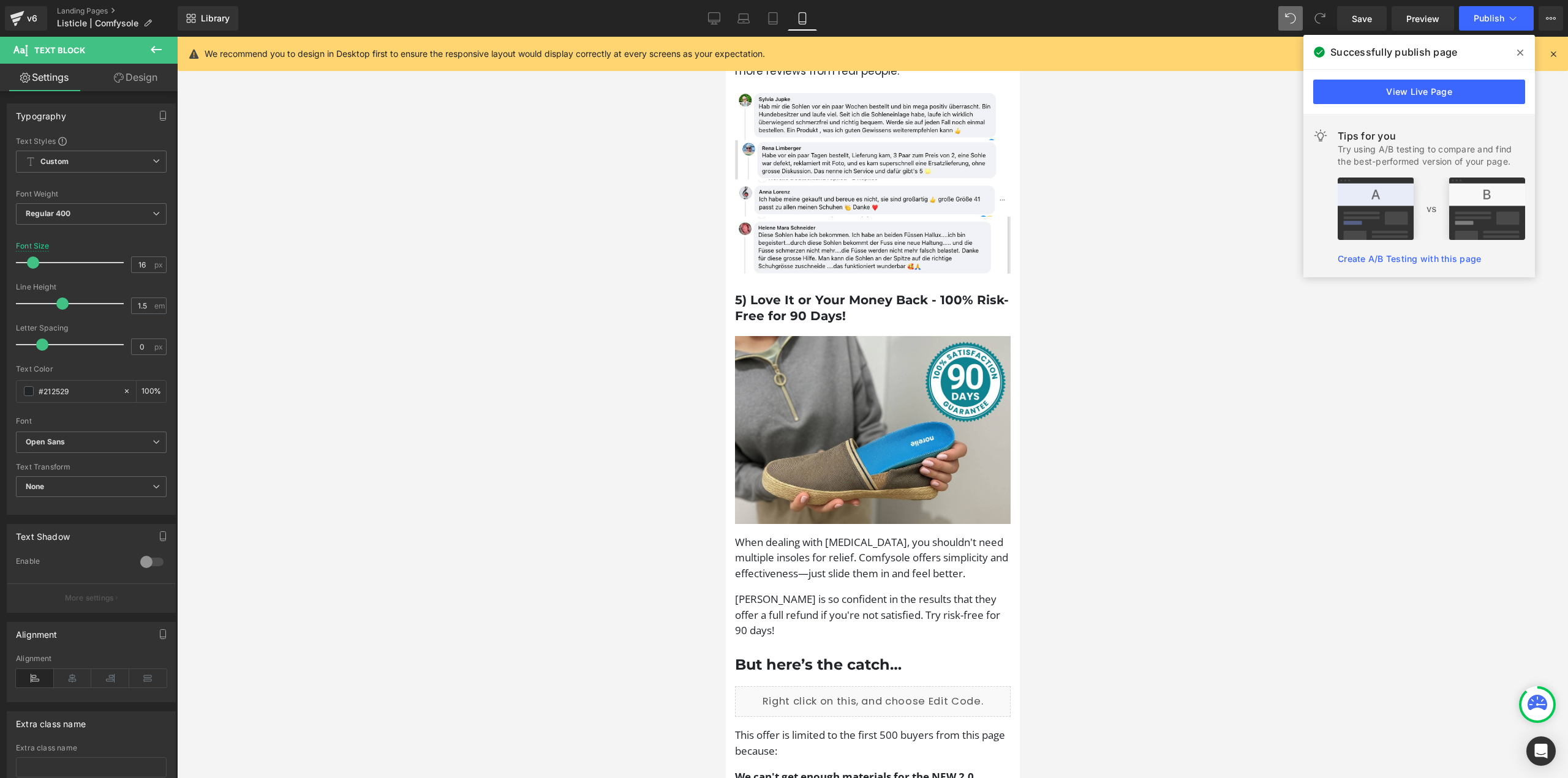
click at [834, 544] on p "When dealing with foot pain, you shouldn't need multiple insoles for relief. Co…" at bounding box center [872, 558] width 276 height 47
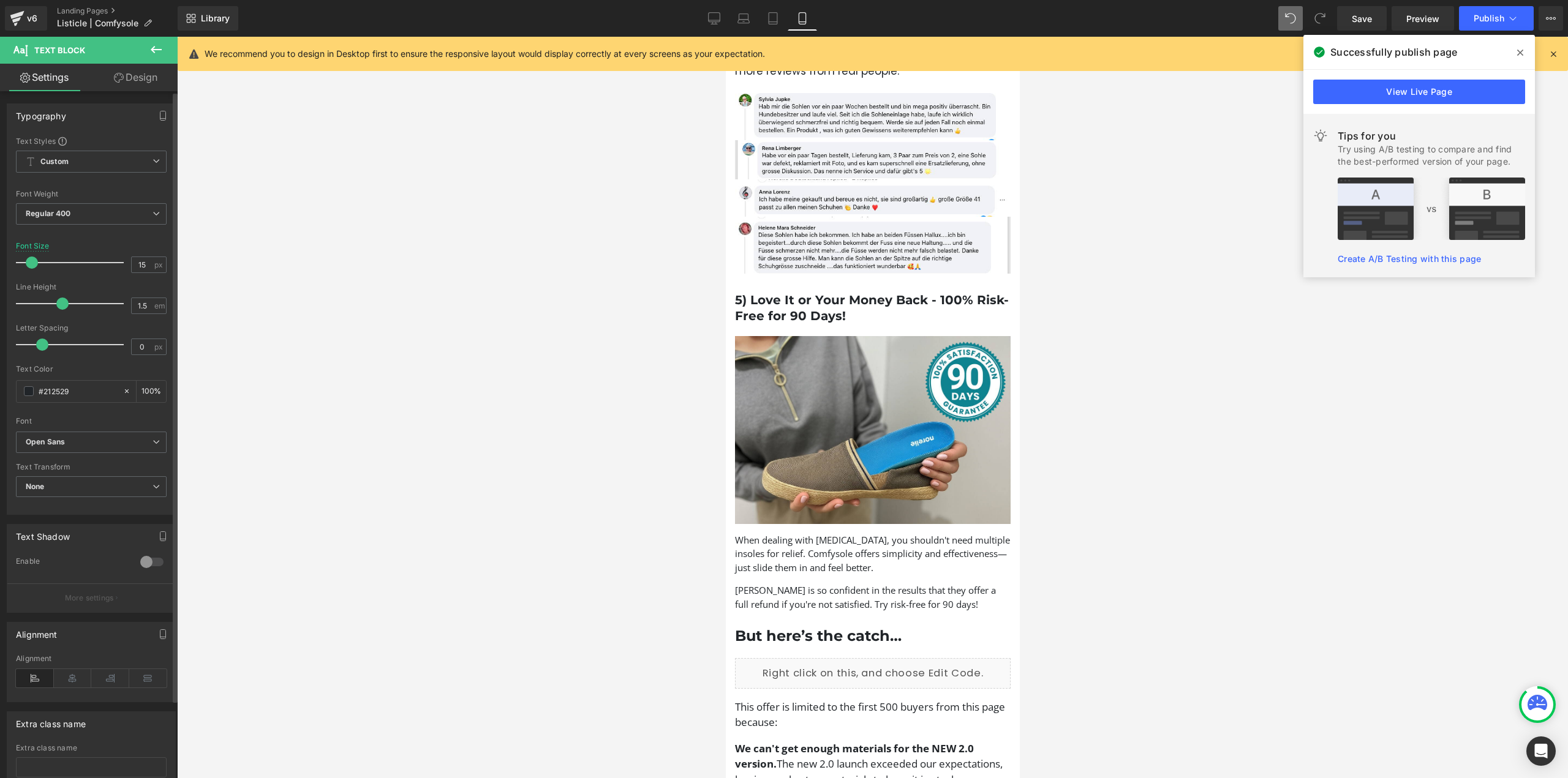
type input "16"
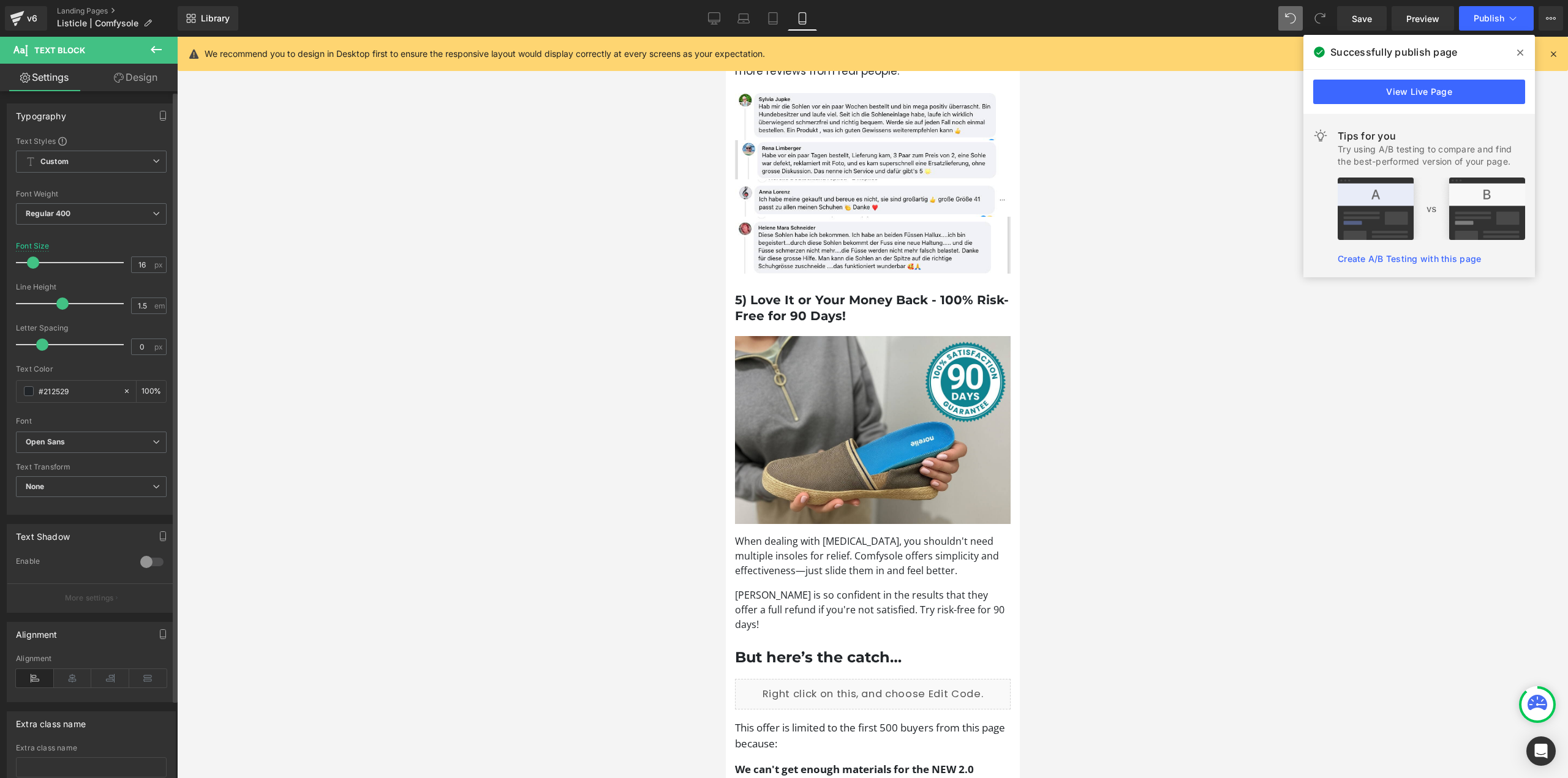
click at [34, 264] on span at bounding box center [33, 262] width 13 height 13
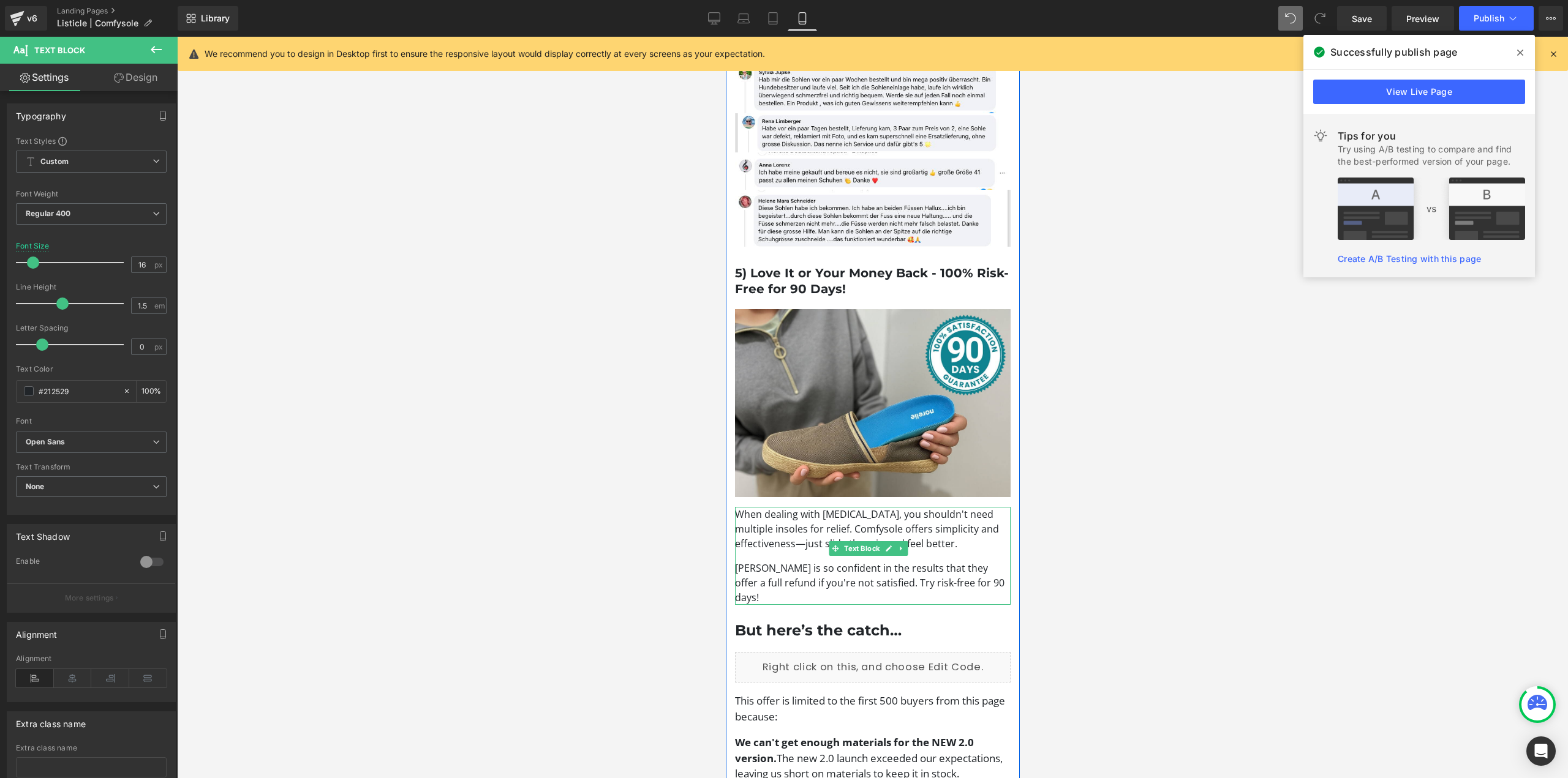
scroll to position [1959, 0]
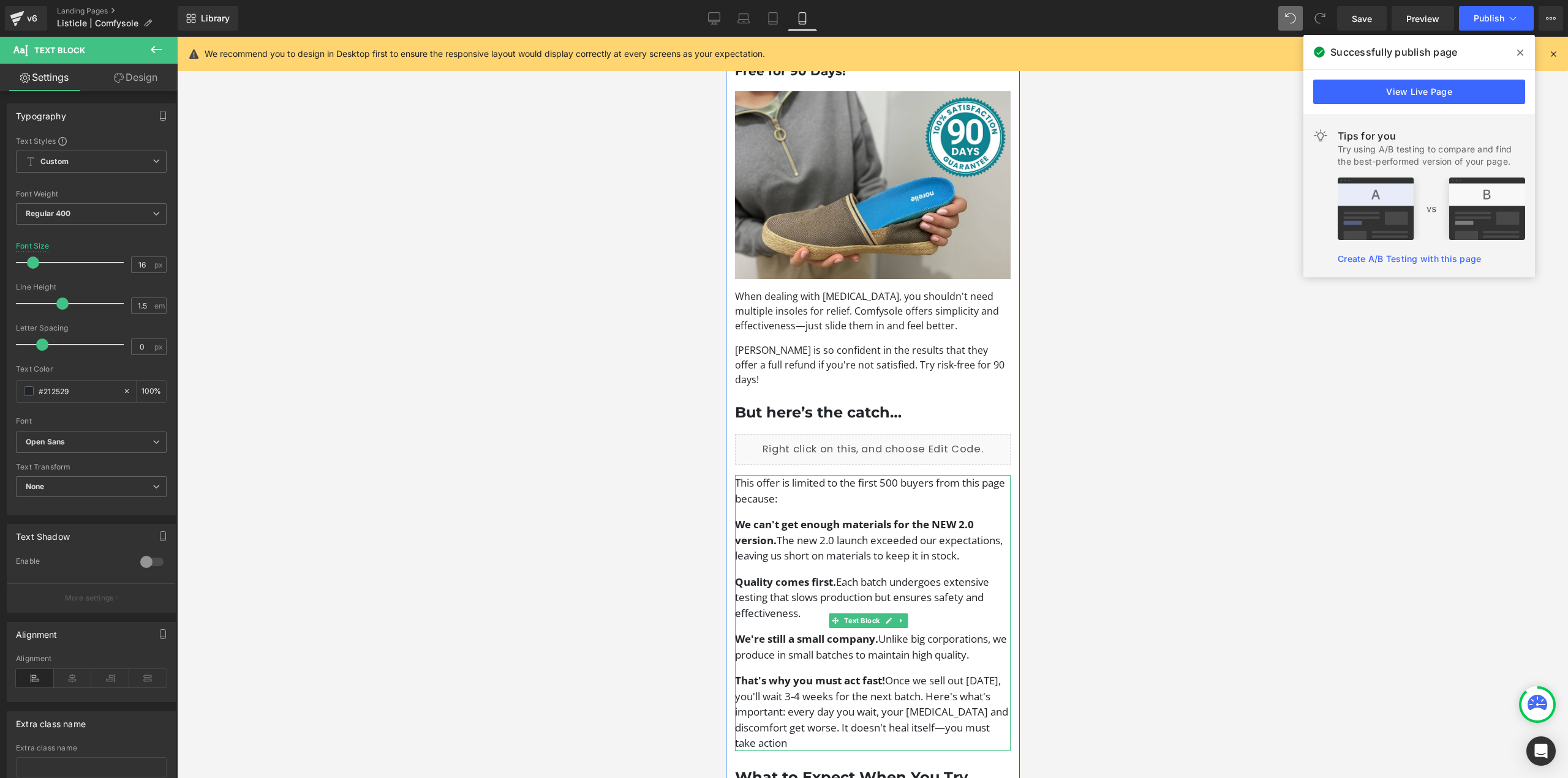
click at [908, 475] on p "This offer is limited to the first 500 buyers from this page because:" at bounding box center [872, 491] width 276 height 31
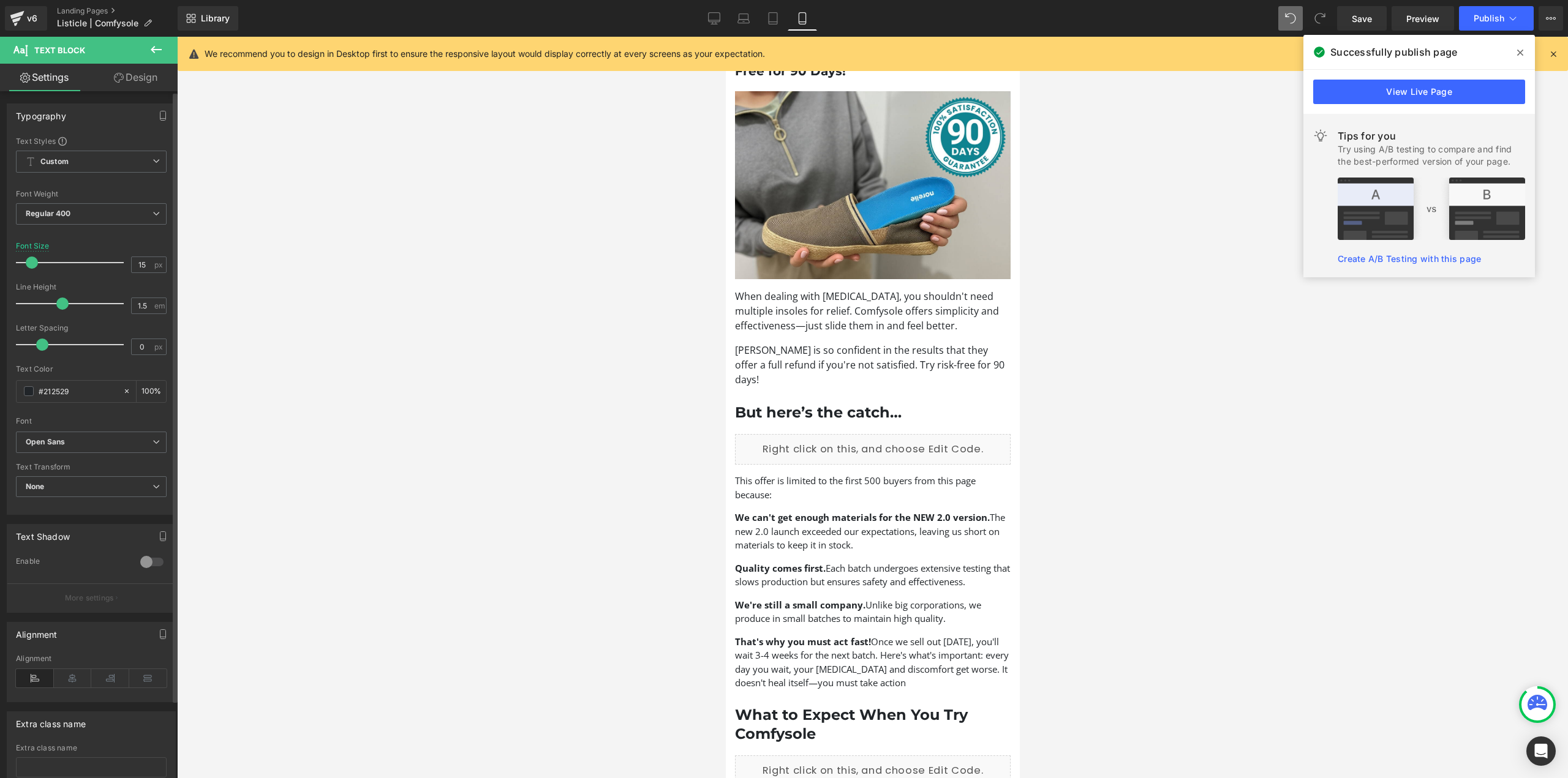
type input "16"
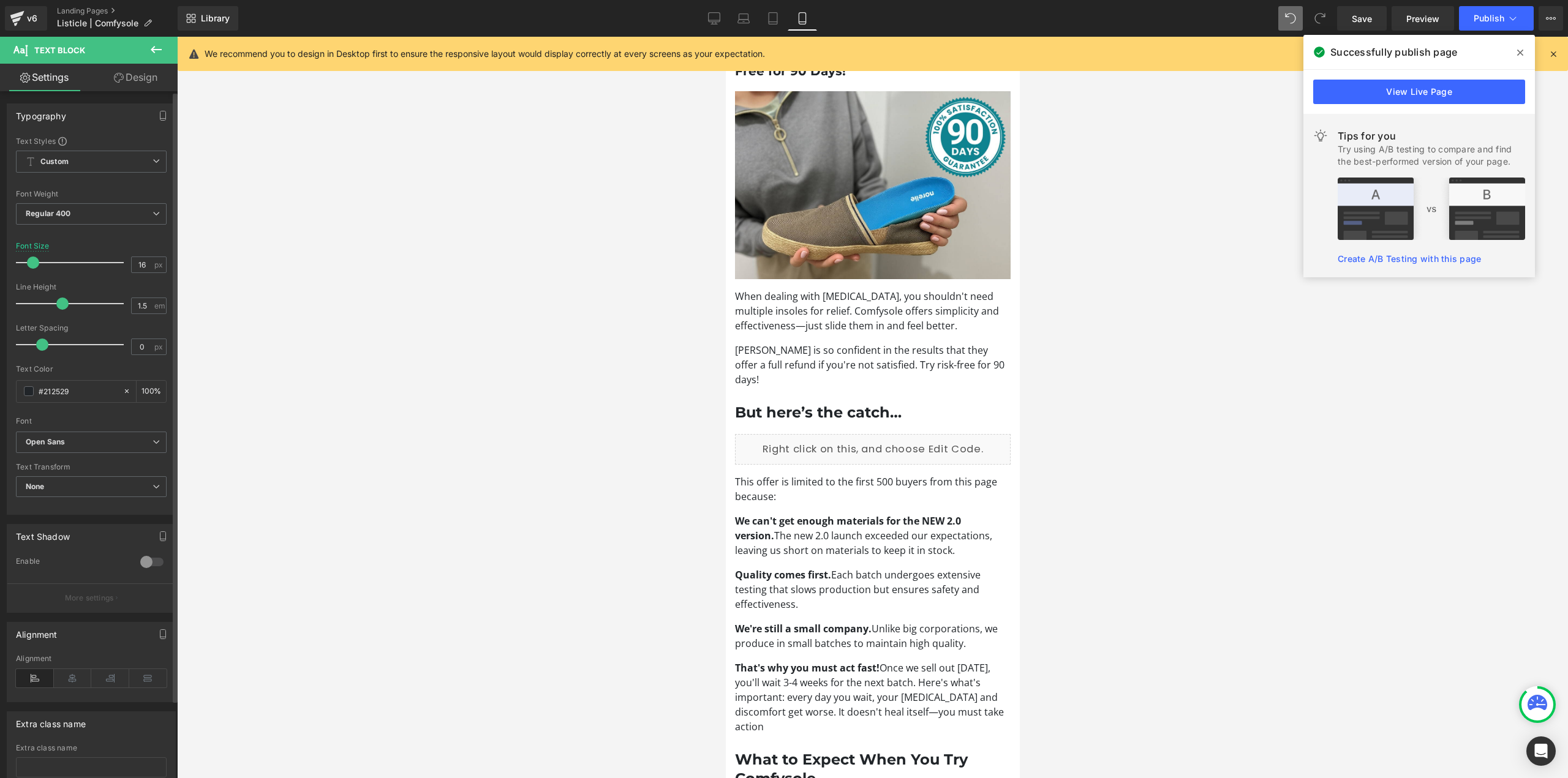
click at [32, 262] on span at bounding box center [33, 262] width 13 height 13
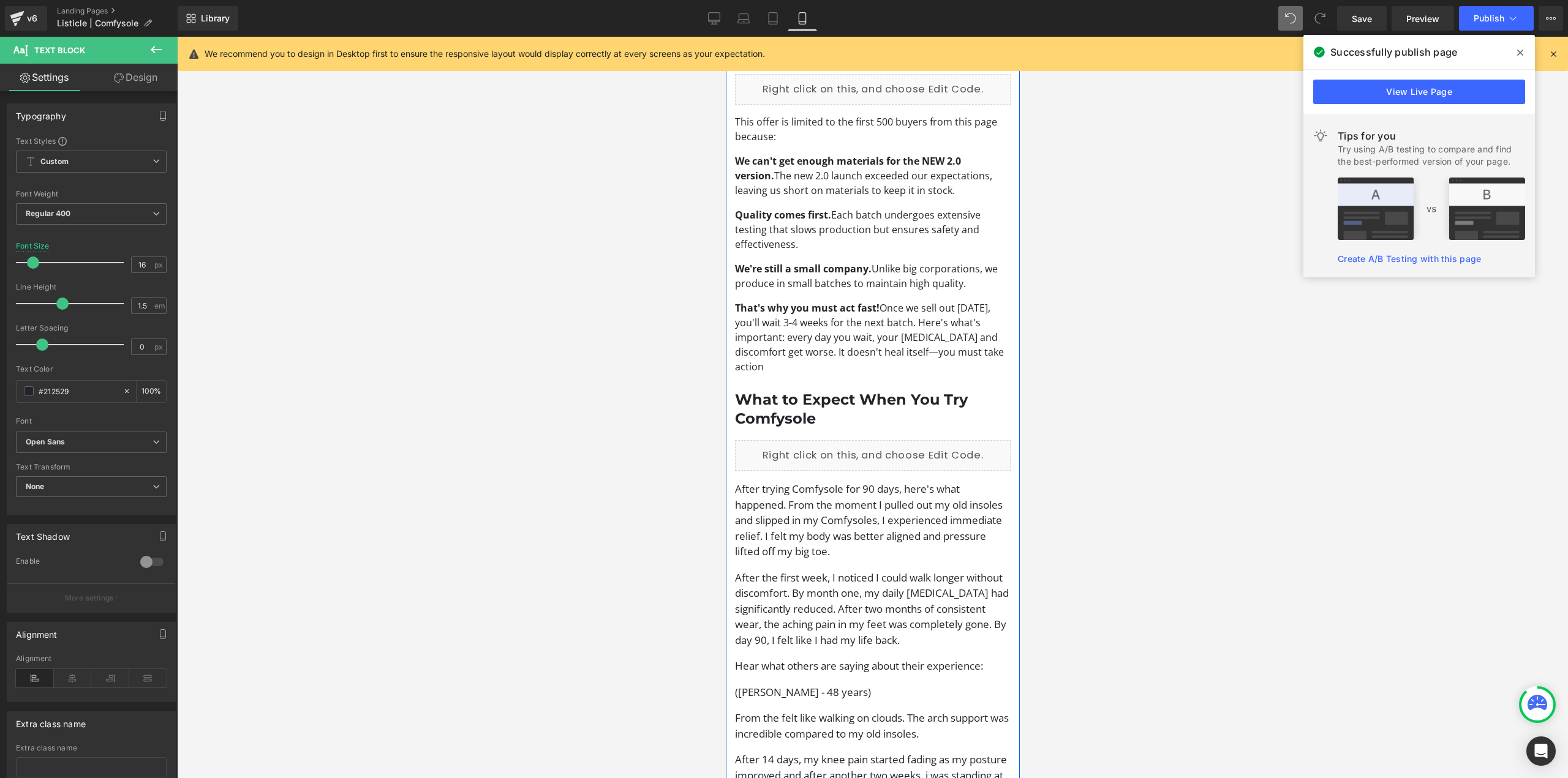
scroll to position [2327, 0]
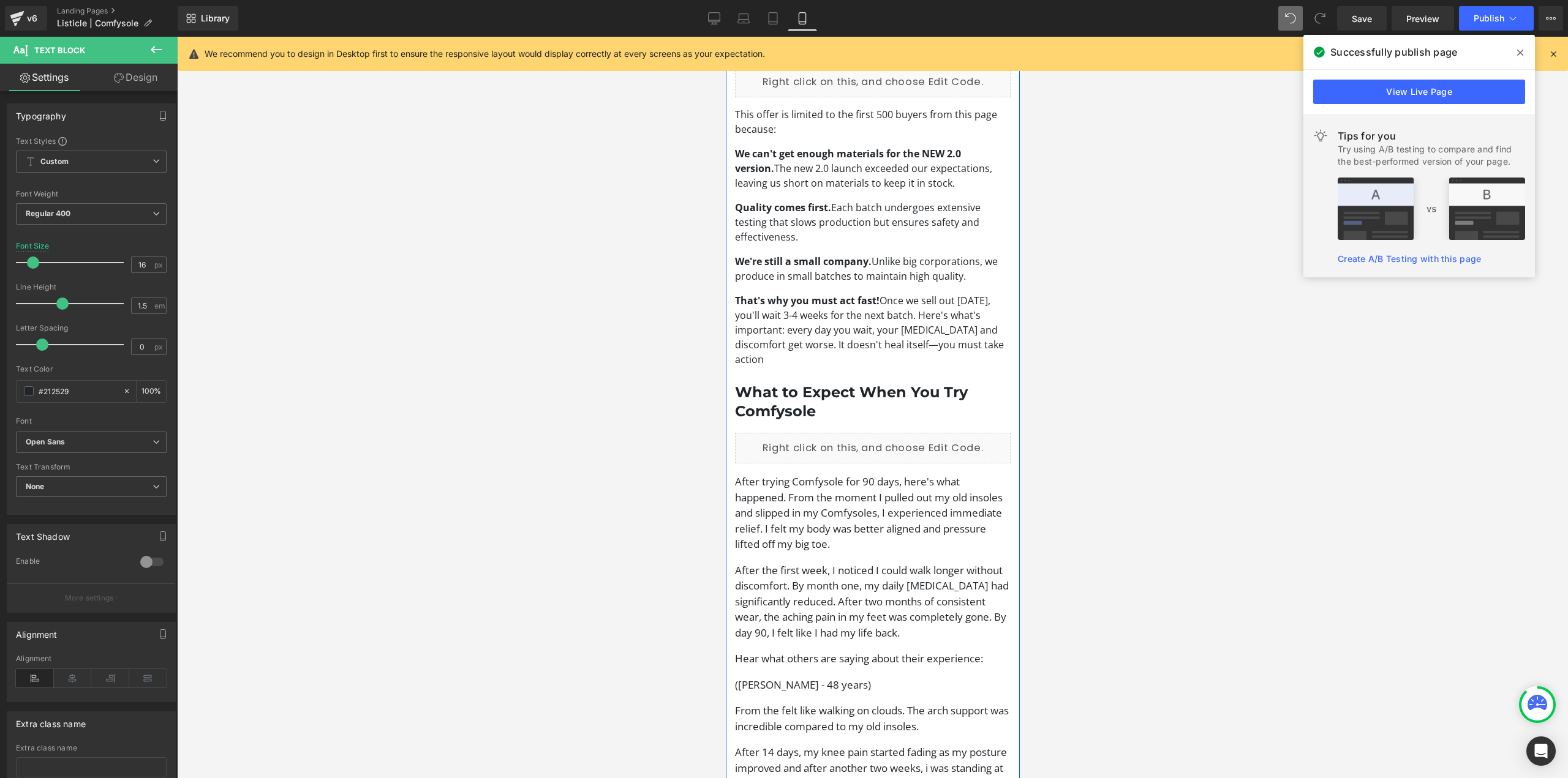
click at [845, 474] on p "After trying Comfysole for 90 days, here's what happened. From the moment I pul…" at bounding box center [872, 513] width 276 height 78
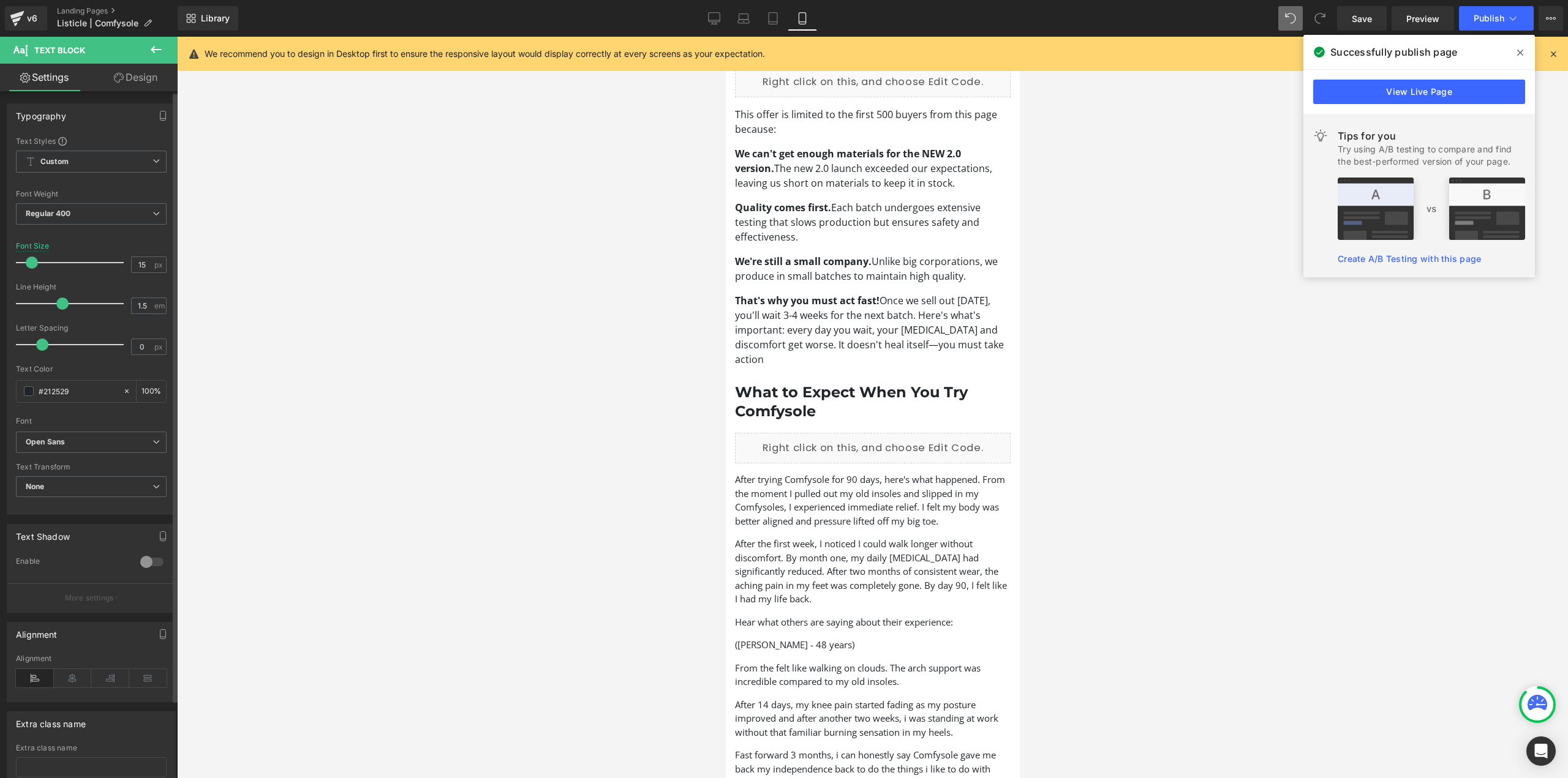
type input "16"
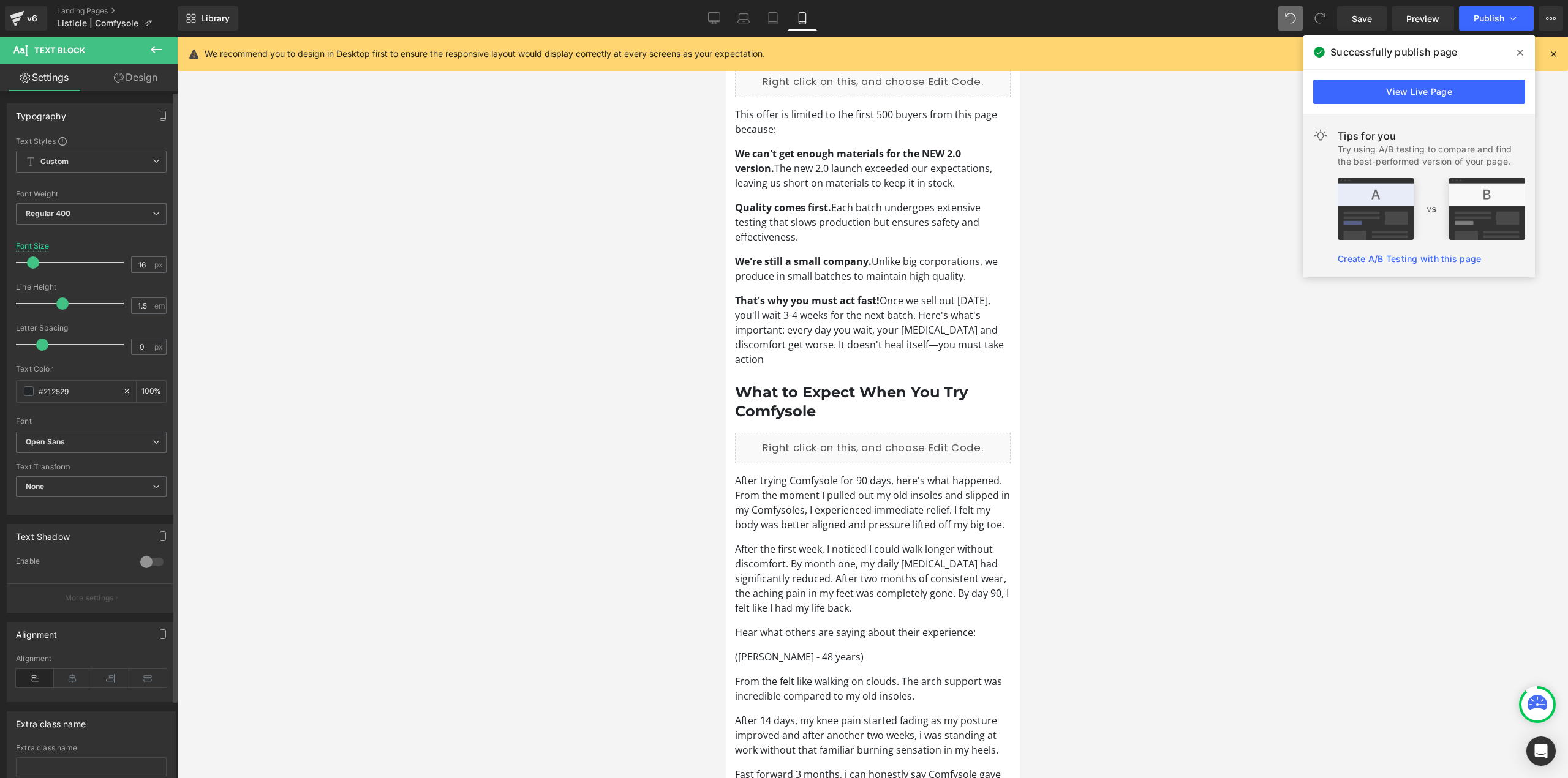
click at [34, 264] on span at bounding box center [33, 262] width 13 height 13
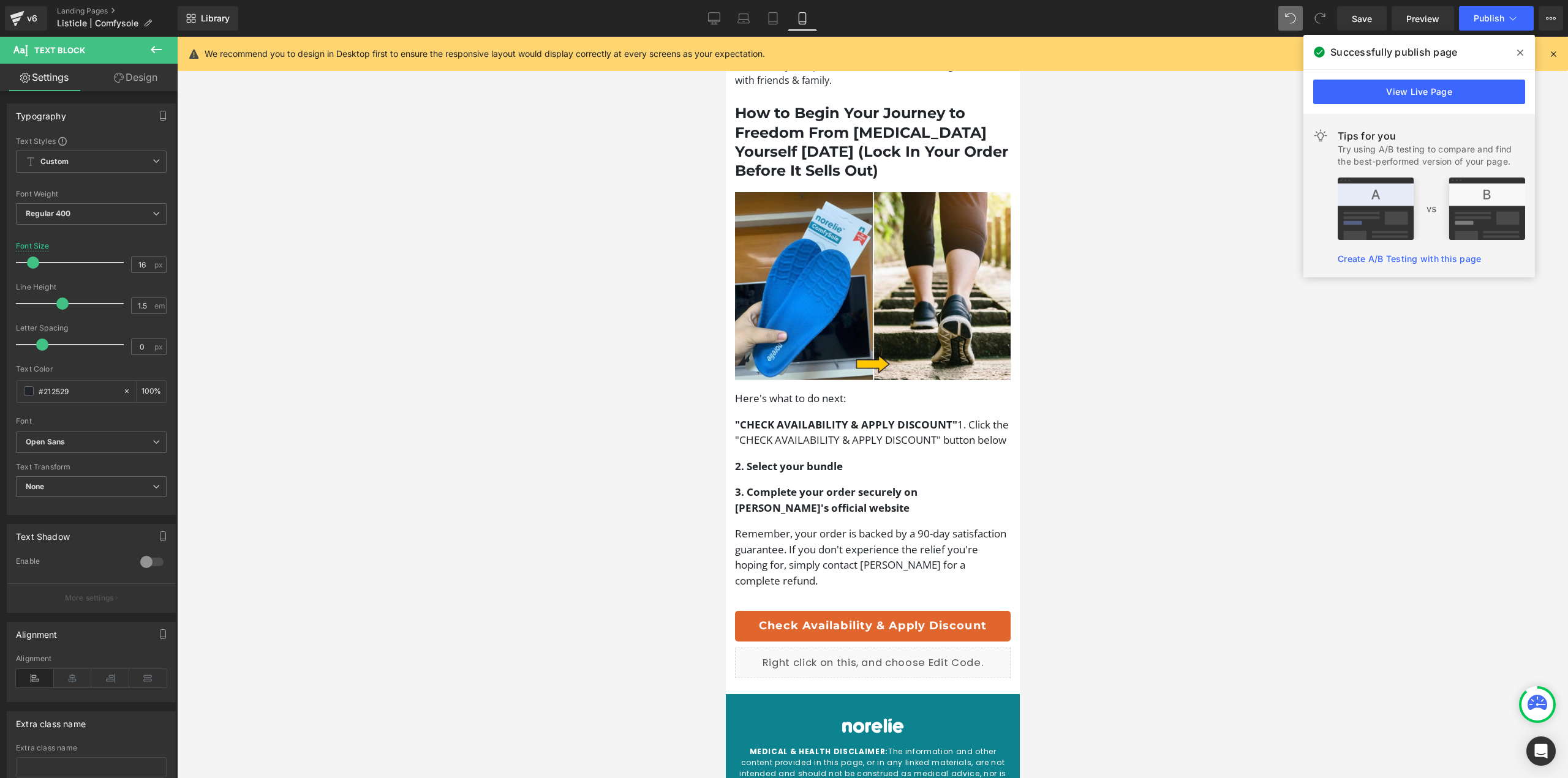
scroll to position [3123, 0]
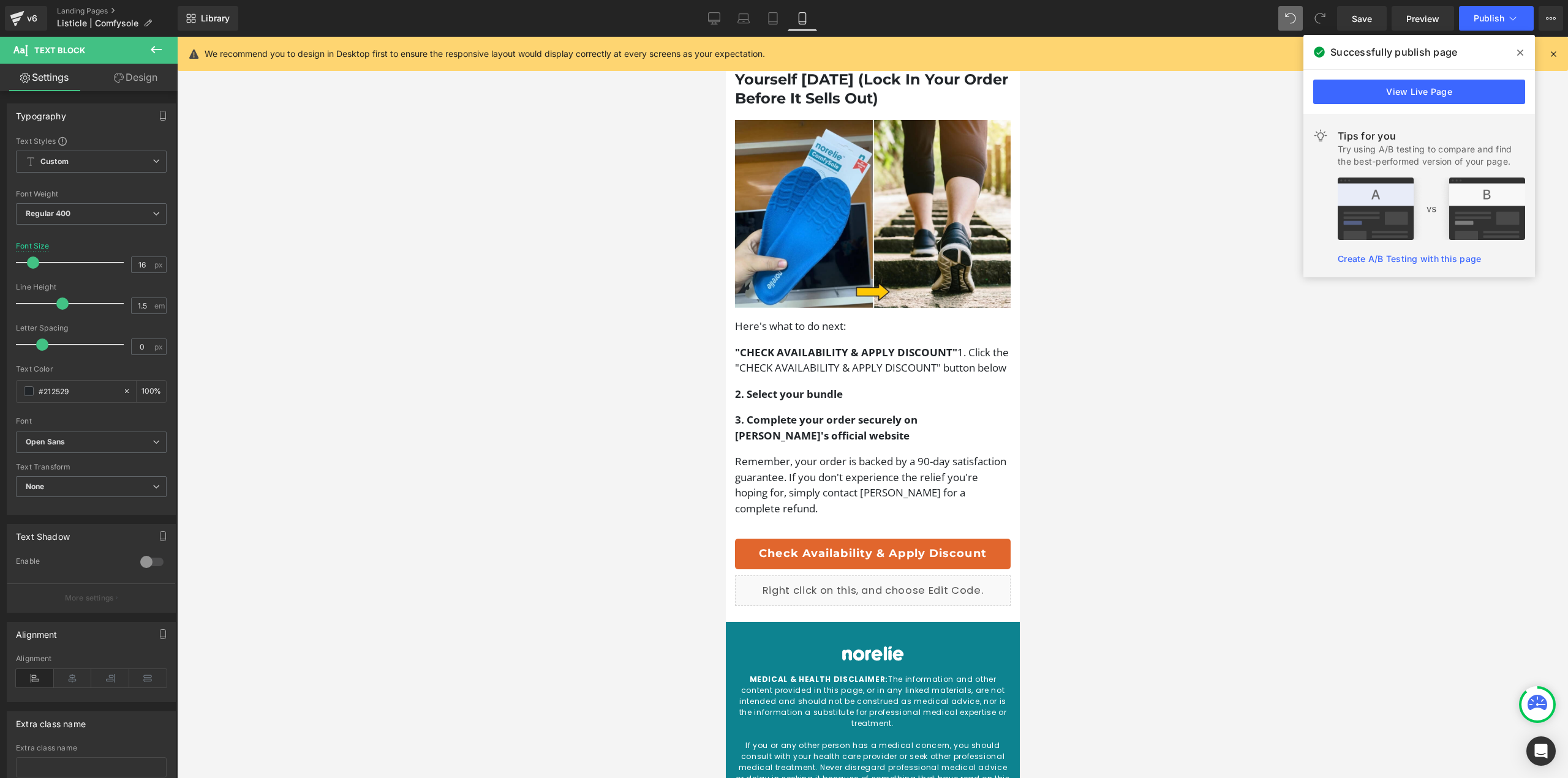
click at [819, 454] on p "Remember, your order is backed by a 90-day satisfaction guarantee. If you don't…" at bounding box center [872, 485] width 276 height 63
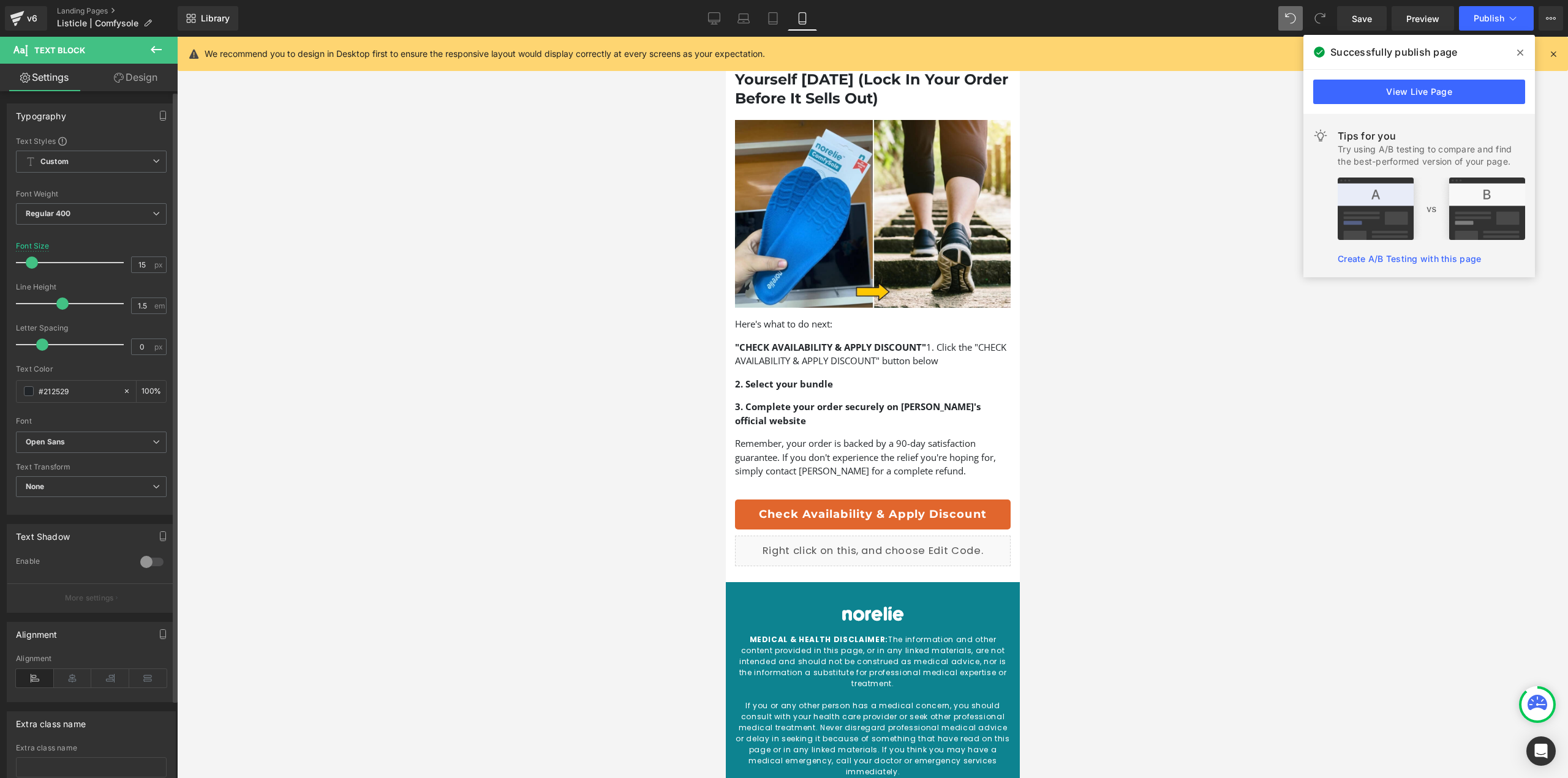
type input "16"
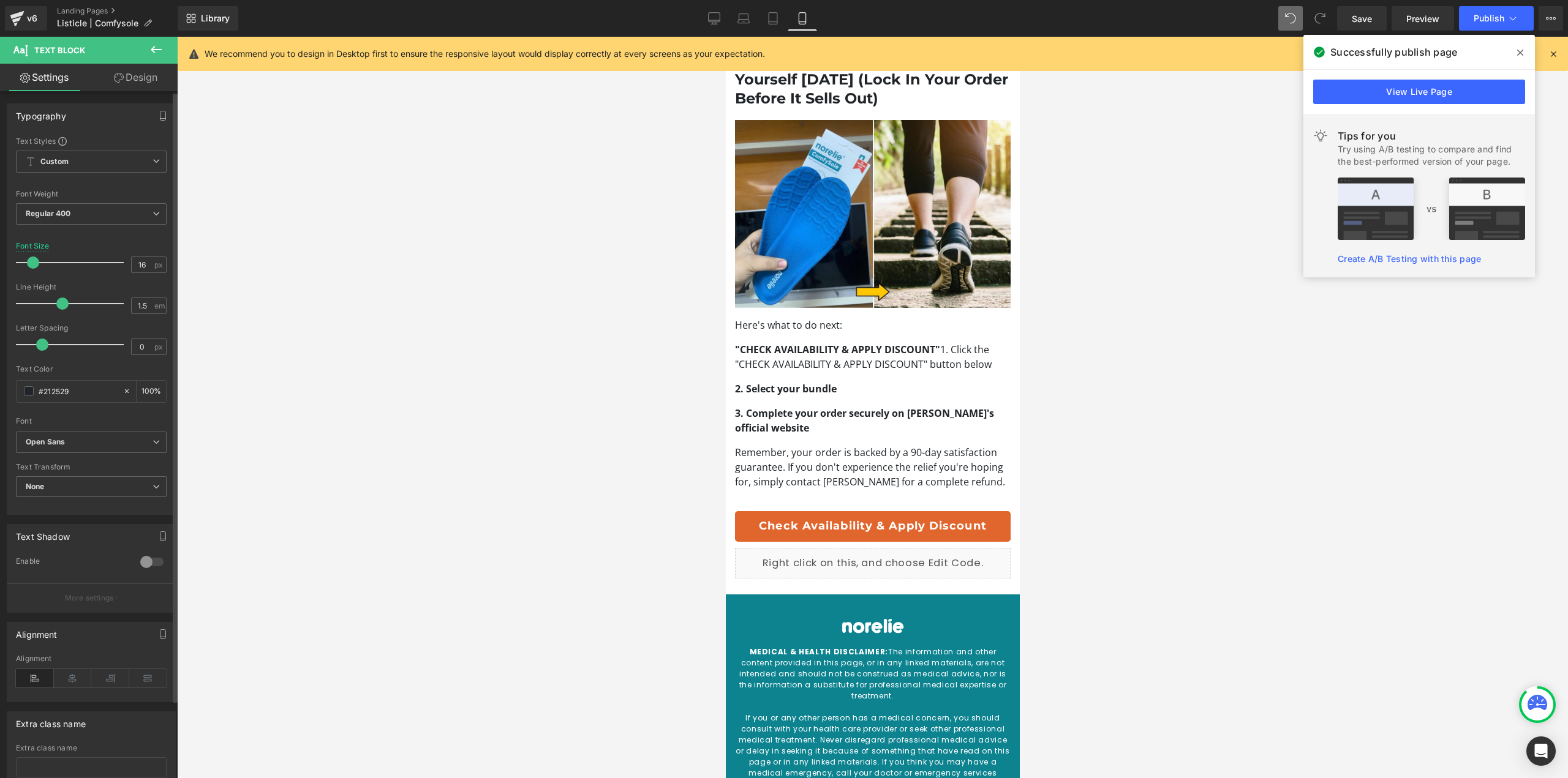
click at [32, 264] on span at bounding box center [33, 262] width 13 height 13
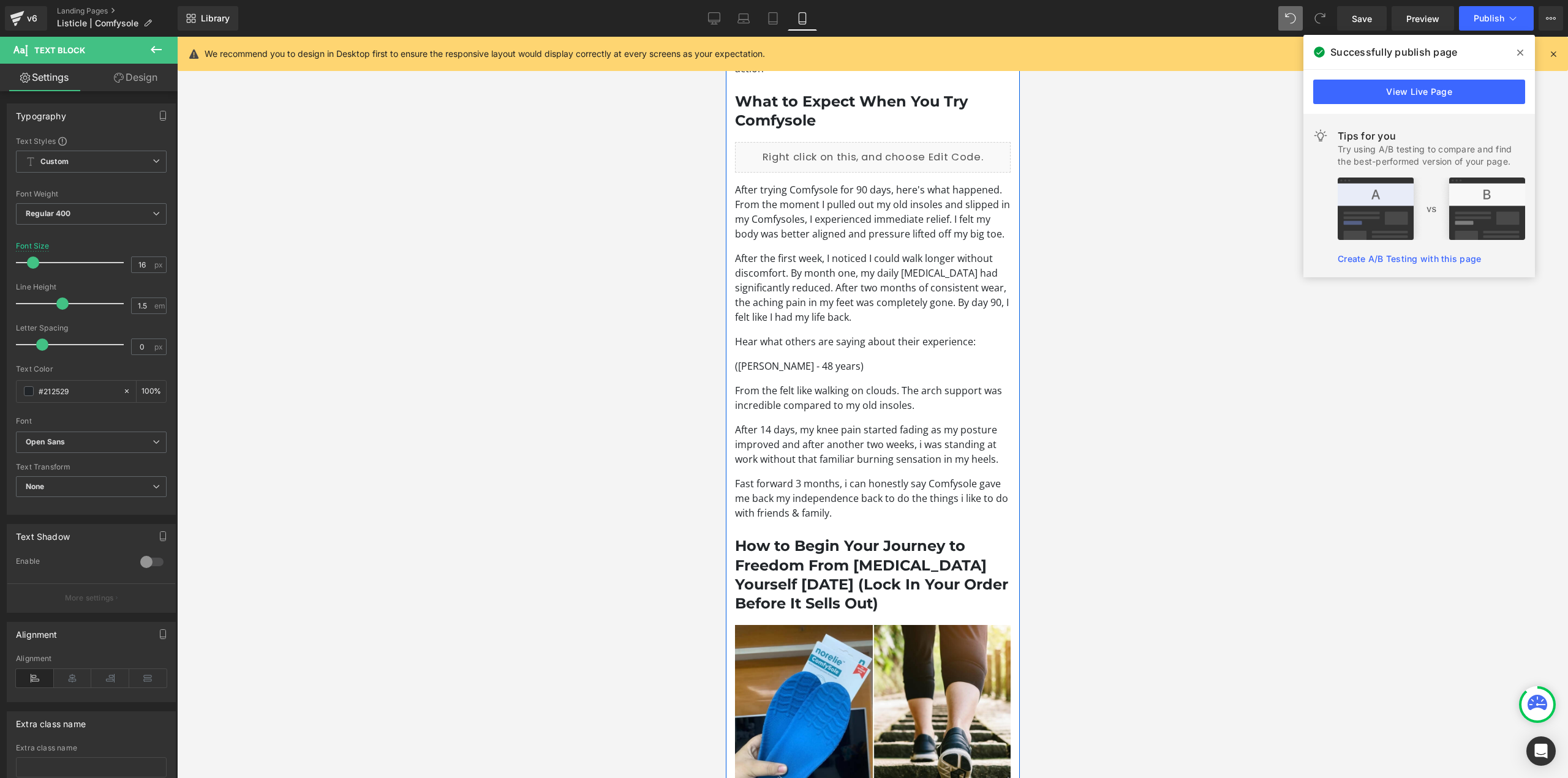
scroll to position [2510, 0]
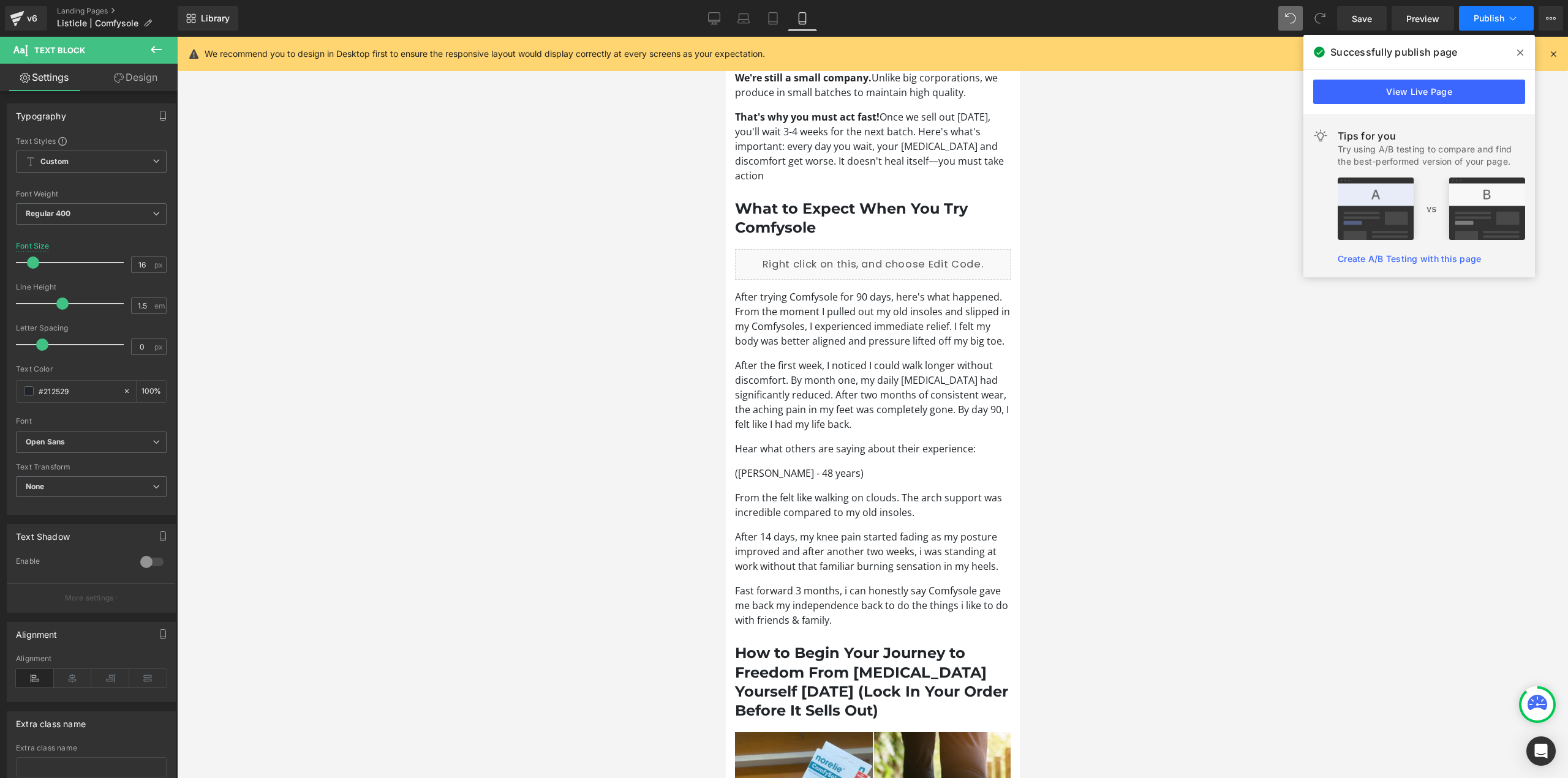
click at [1478, 26] on button "Publish" at bounding box center [1496, 18] width 75 height 24
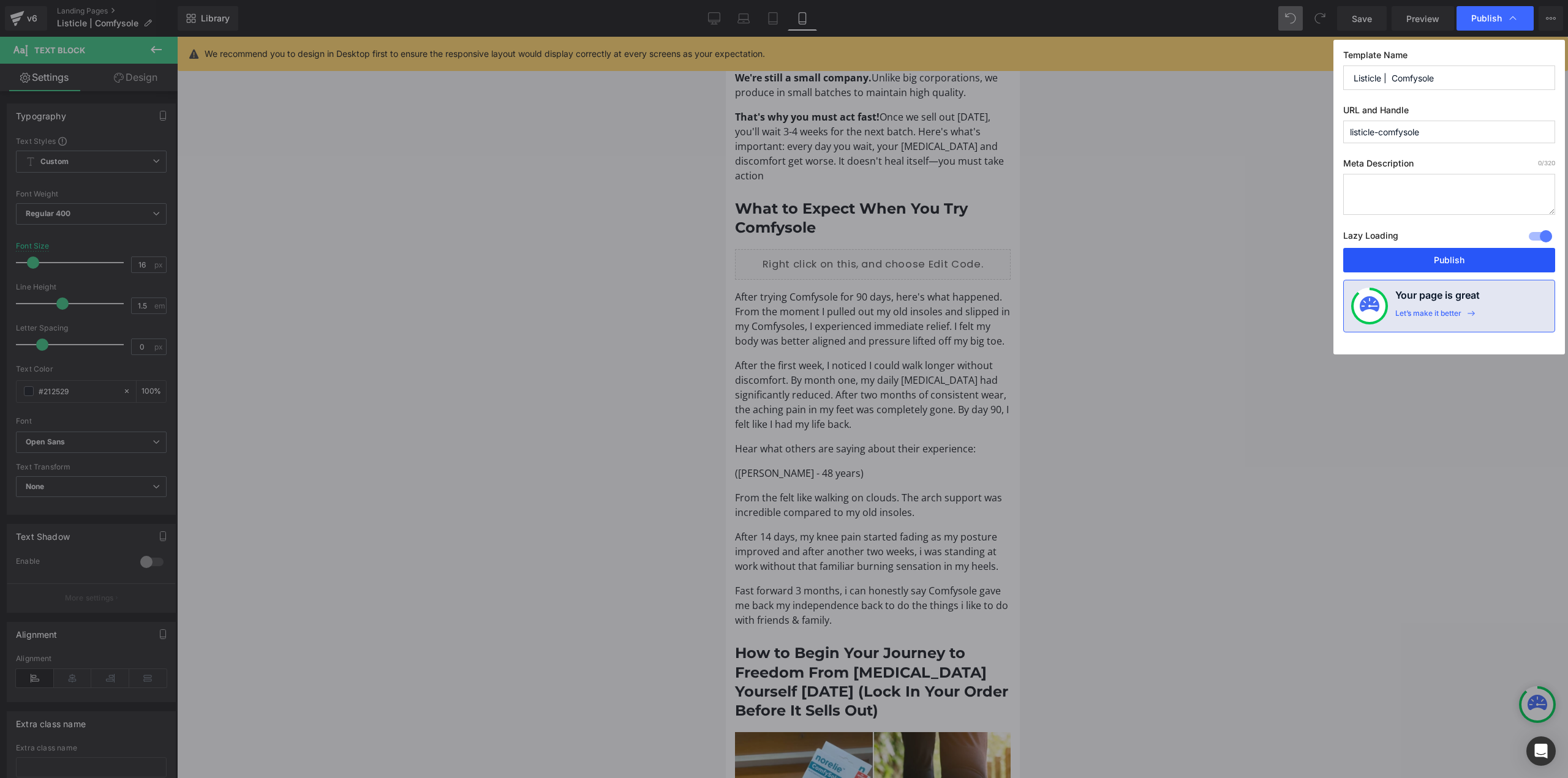
click at [1462, 253] on button "Publish" at bounding box center [1449, 260] width 212 height 24
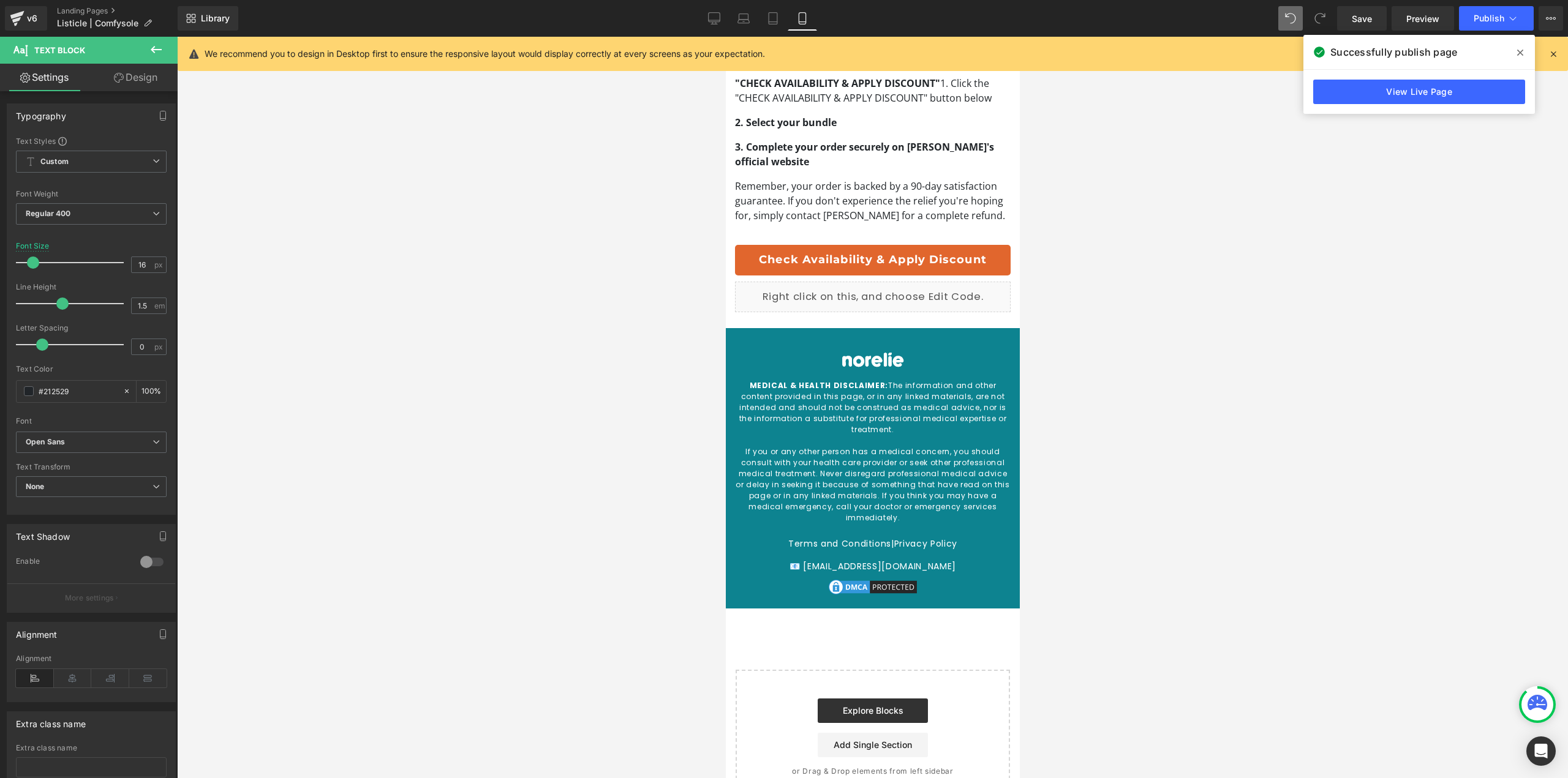
scroll to position [3395, 0]
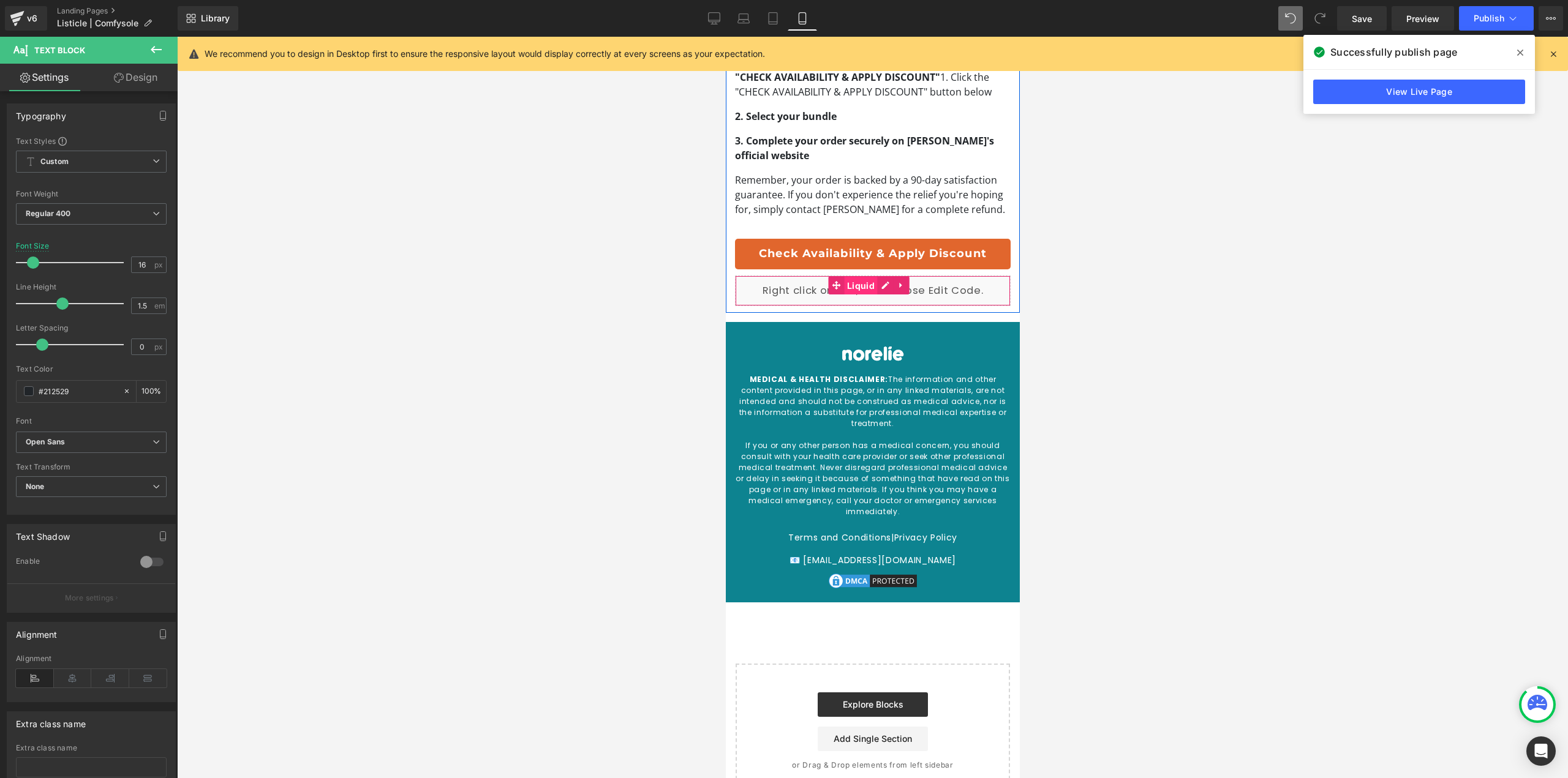
click at [865, 277] on span "Liquid" at bounding box center [860, 286] width 34 height 18
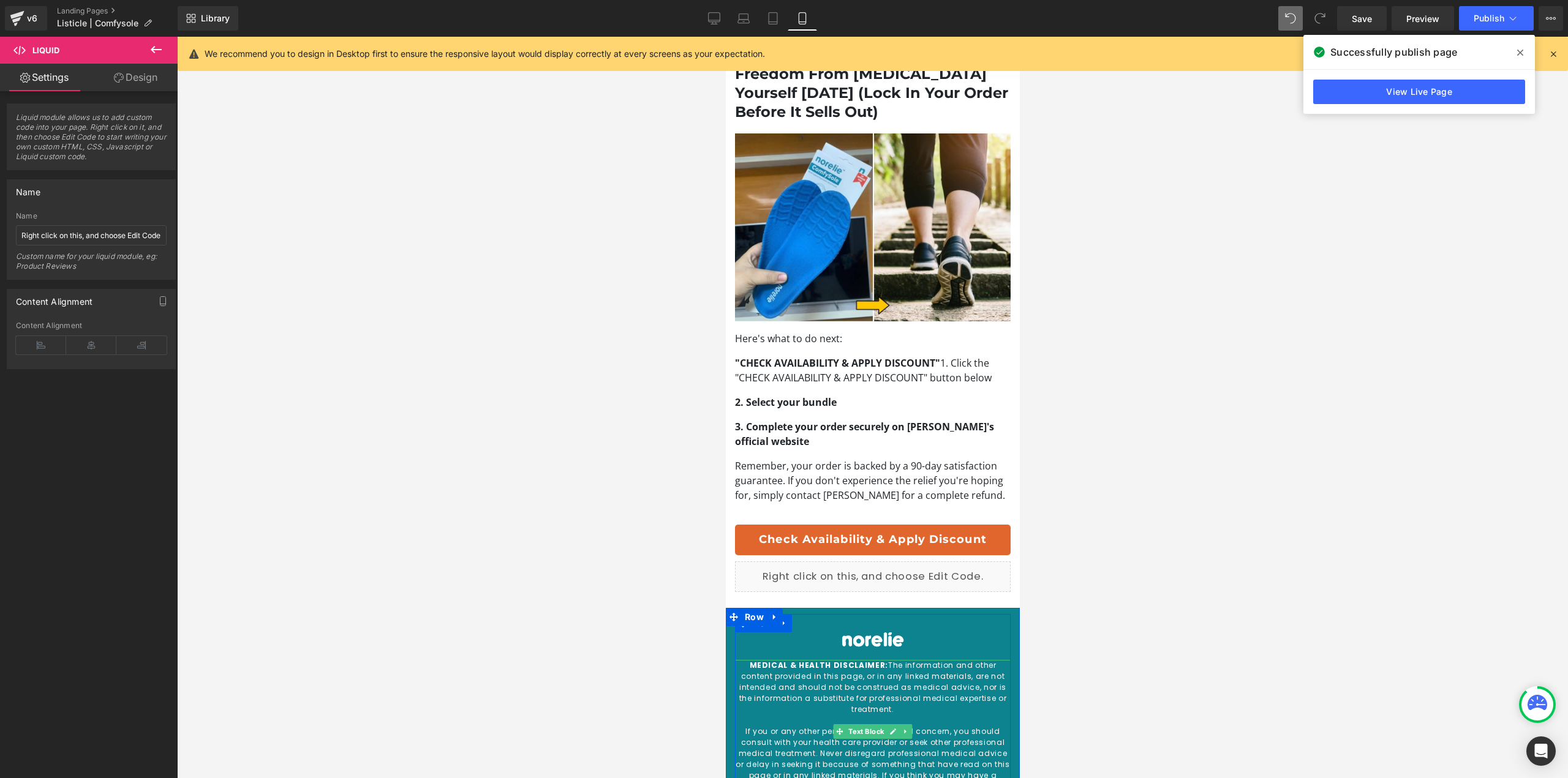
scroll to position [3089, 0]
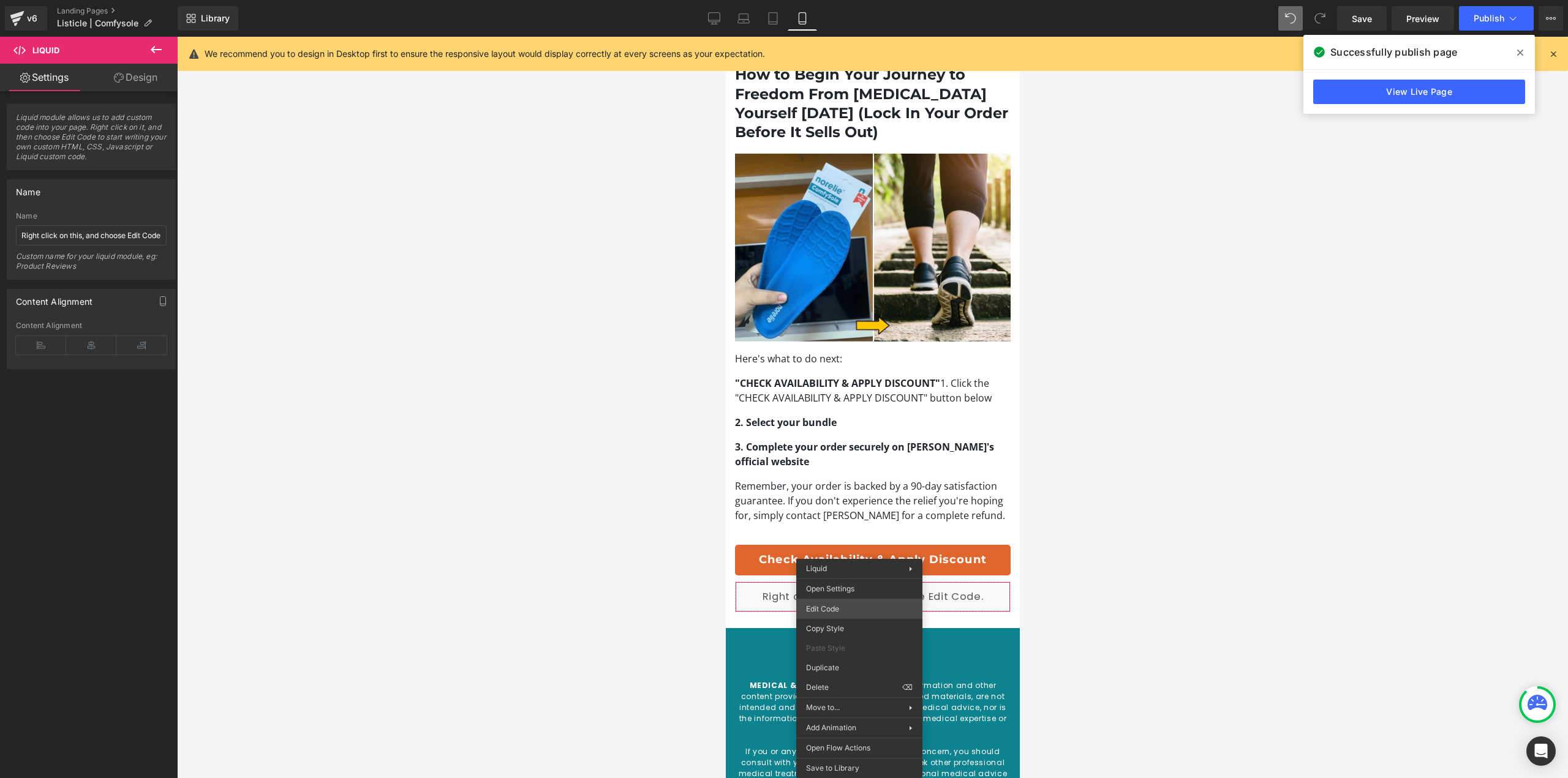
click at [870, 617] on body "Liquid You are previewing how the will restyle your page. You can not edit Elem…" at bounding box center [784, 389] width 1568 height 778
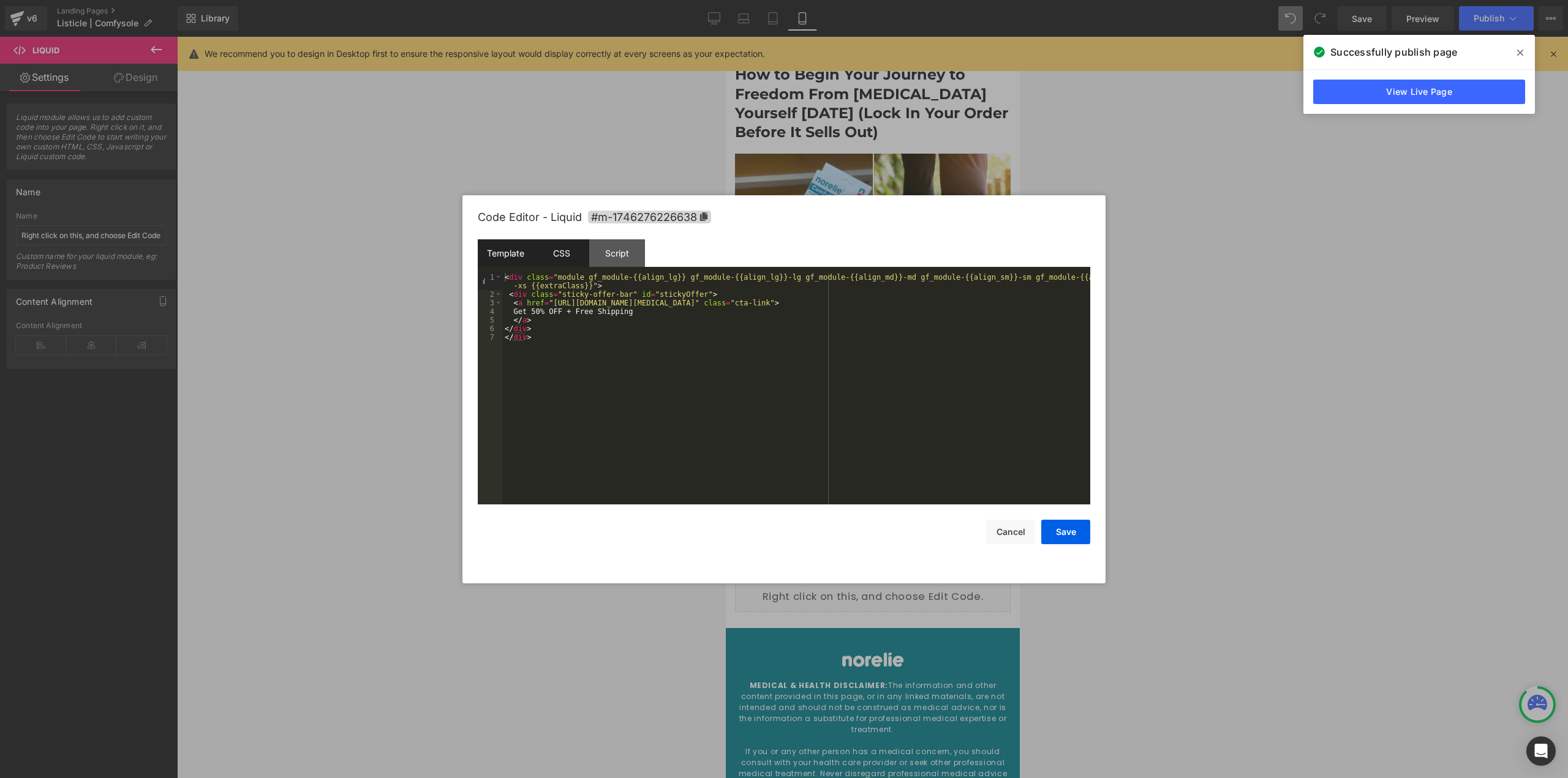
click at [575, 247] on div "CSS" at bounding box center [561, 253] width 55 height 28
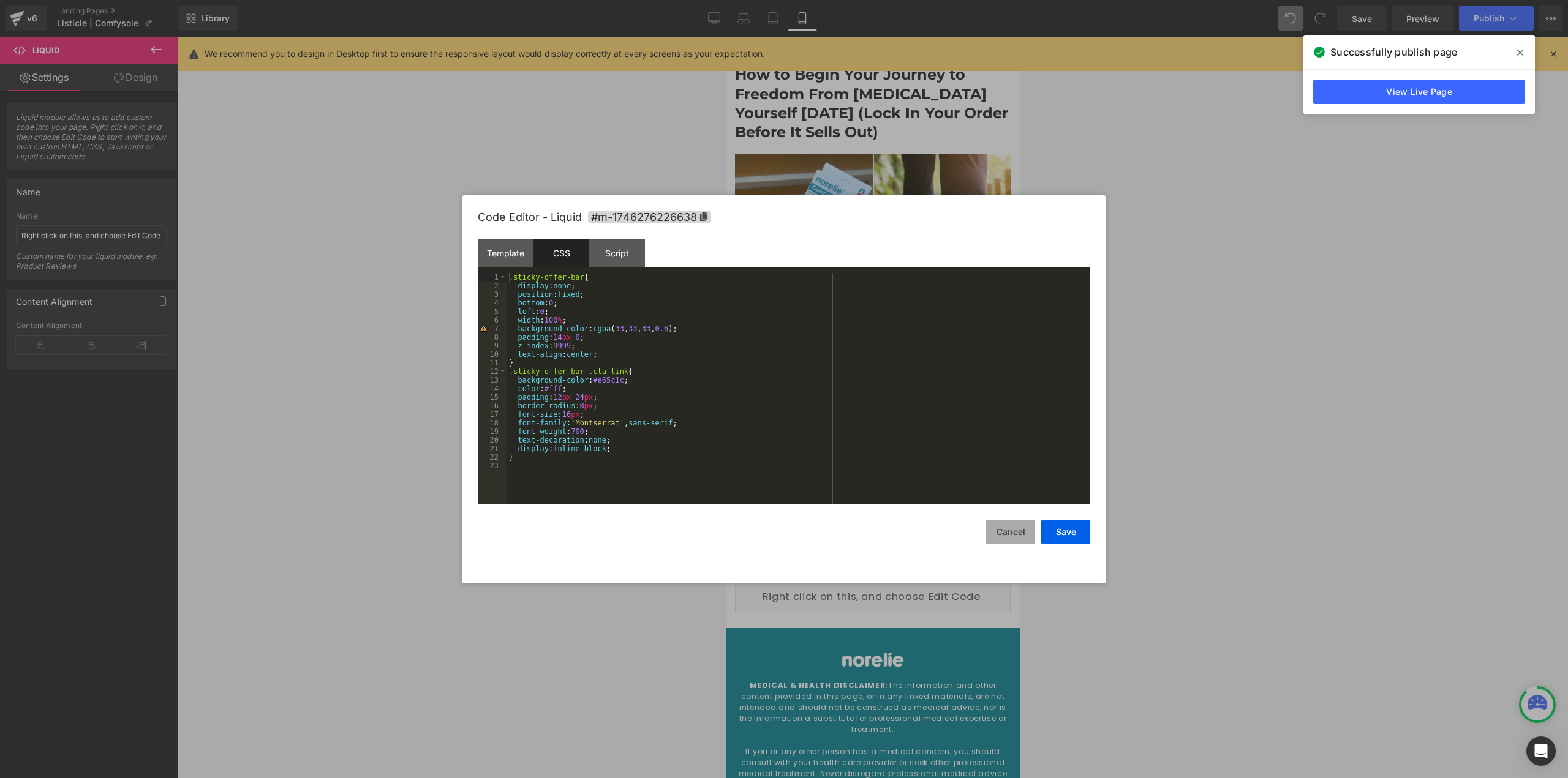
click at [1017, 524] on button "Cancel" at bounding box center [1011, 531] width 49 height 24
